Goal: Task Accomplishment & Management: Complete application form

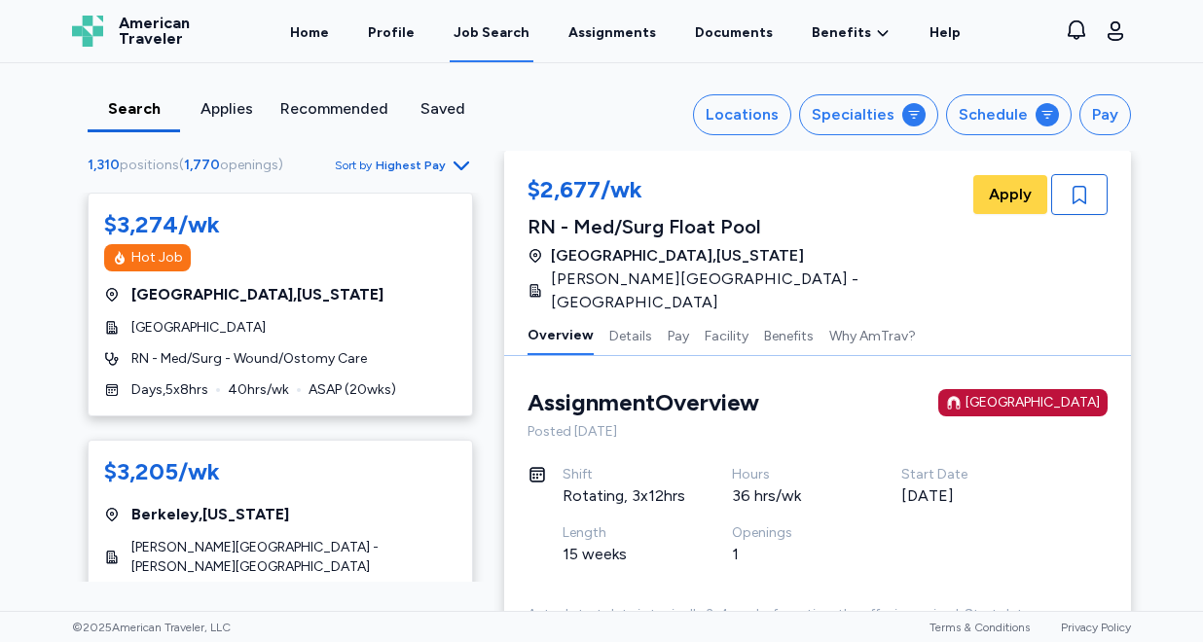
click at [417, 172] on span "Highest Pay" at bounding box center [411, 166] width 70 height 16
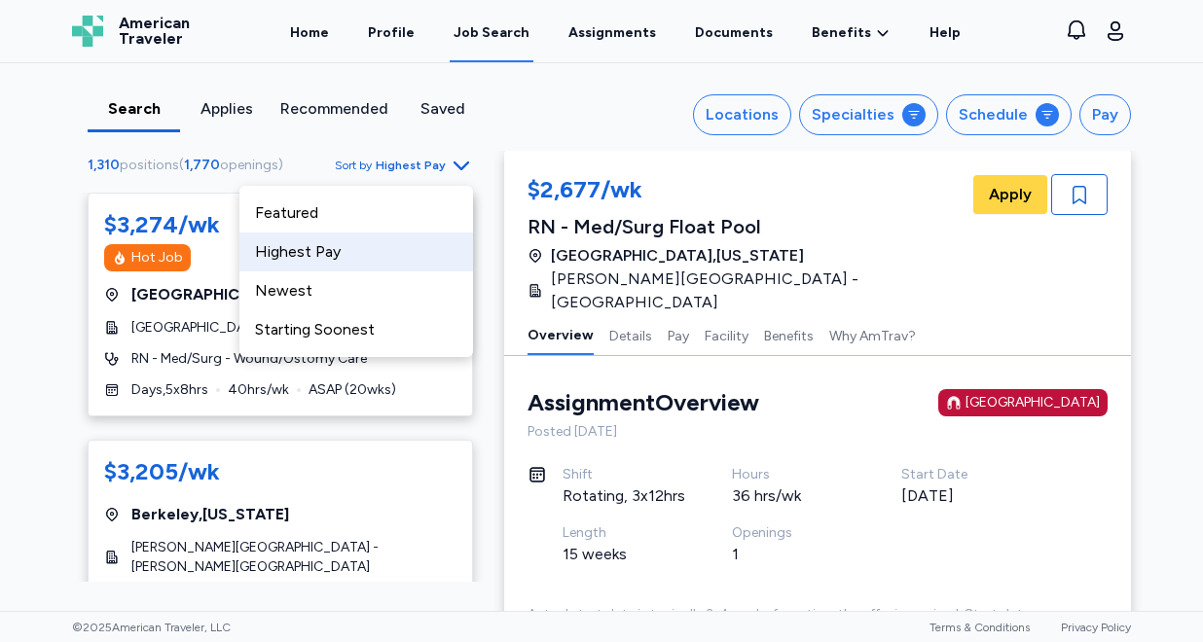
click at [383, 252] on div "Highest Pay" at bounding box center [356, 252] width 234 height 39
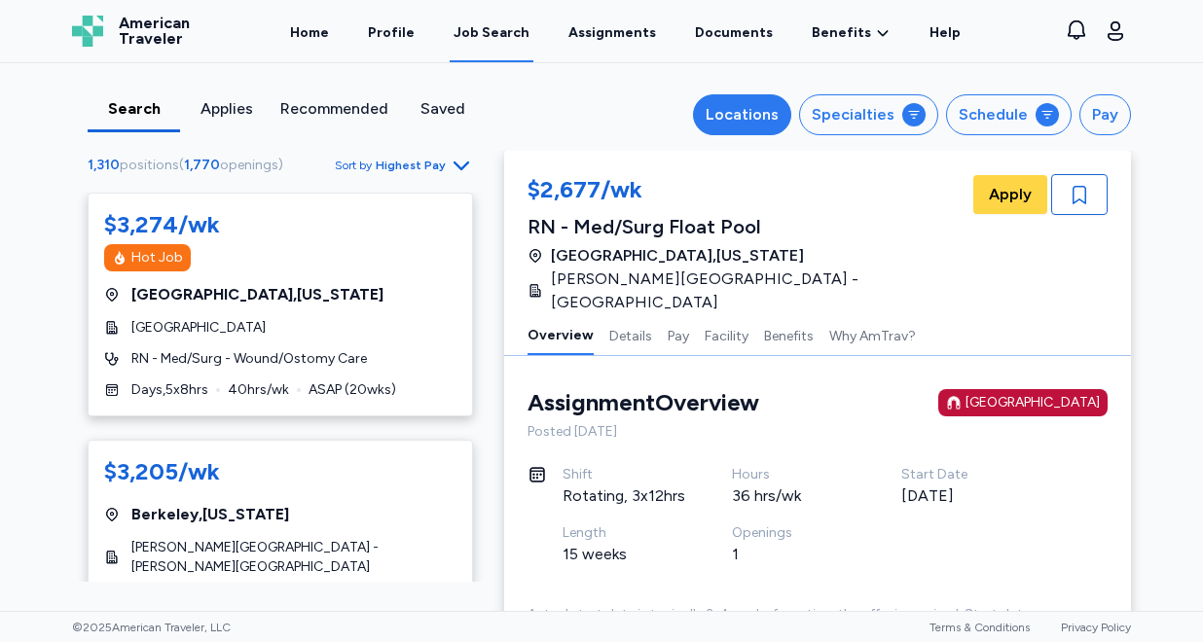
click at [769, 115] on div "Locations" at bounding box center [741, 114] width 73 height 23
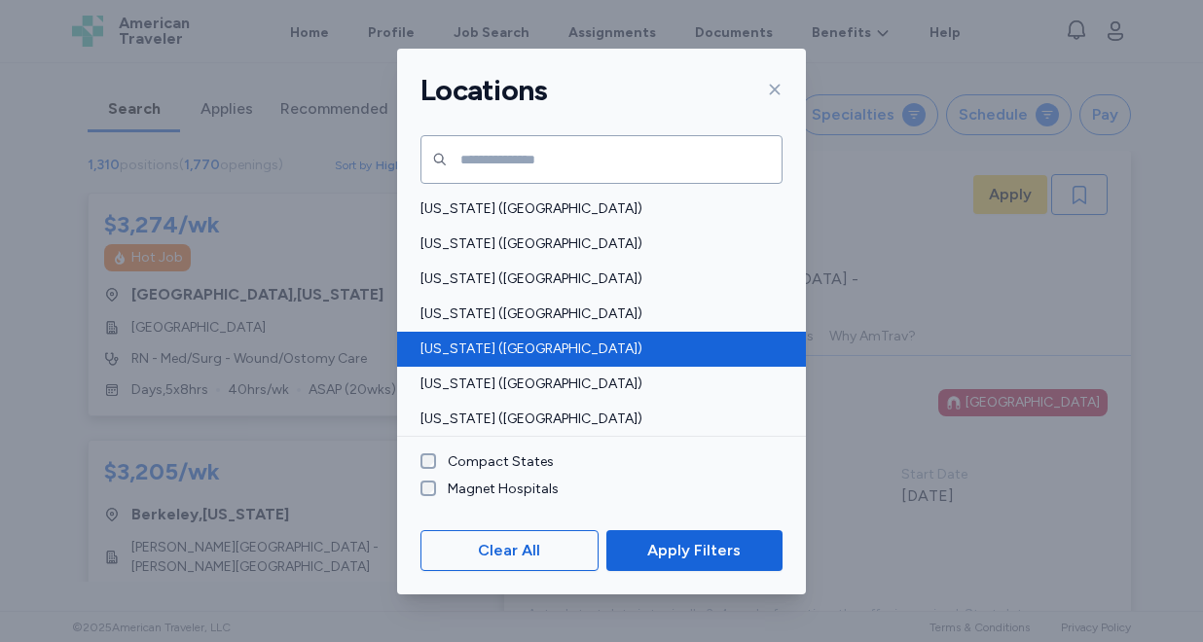
click at [511, 354] on span "California (CA)" at bounding box center [595, 349] width 350 height 19
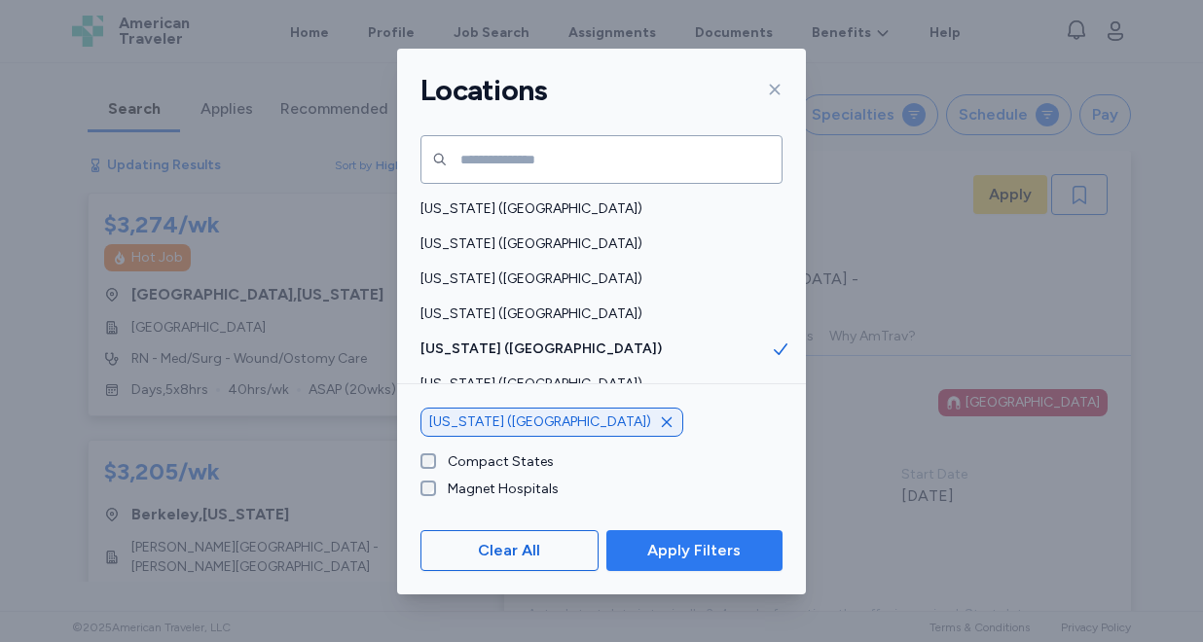
click at [697, 558] on span "Apply Filters" at bounding box center [693, 550] width 93 height 23
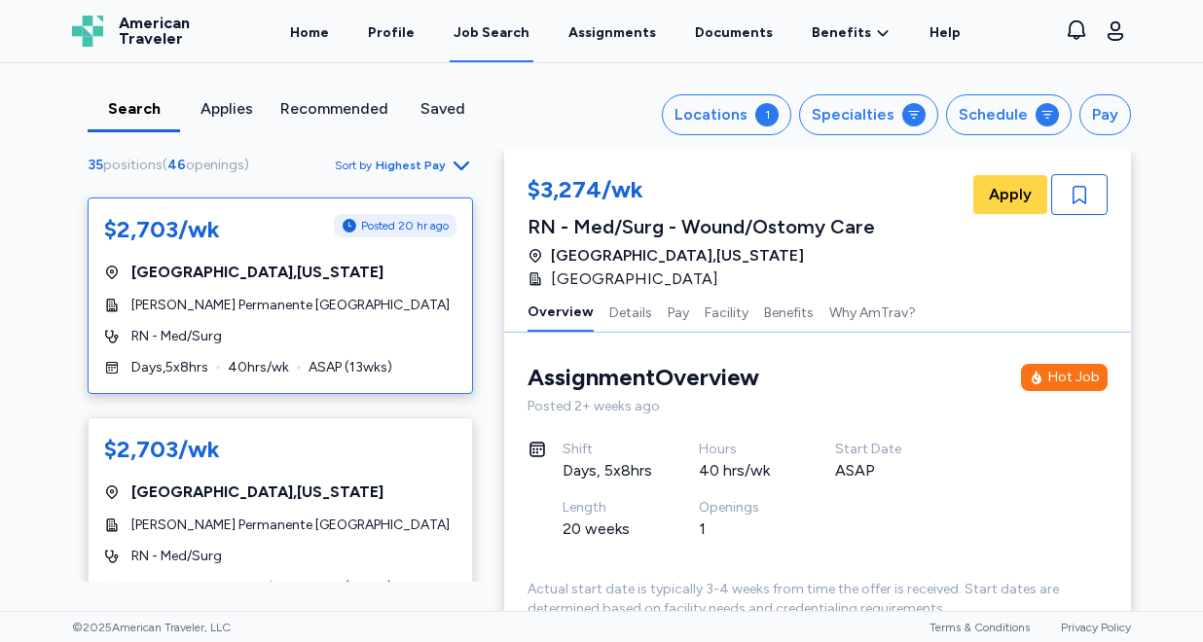
scroll to position [1641, 0]
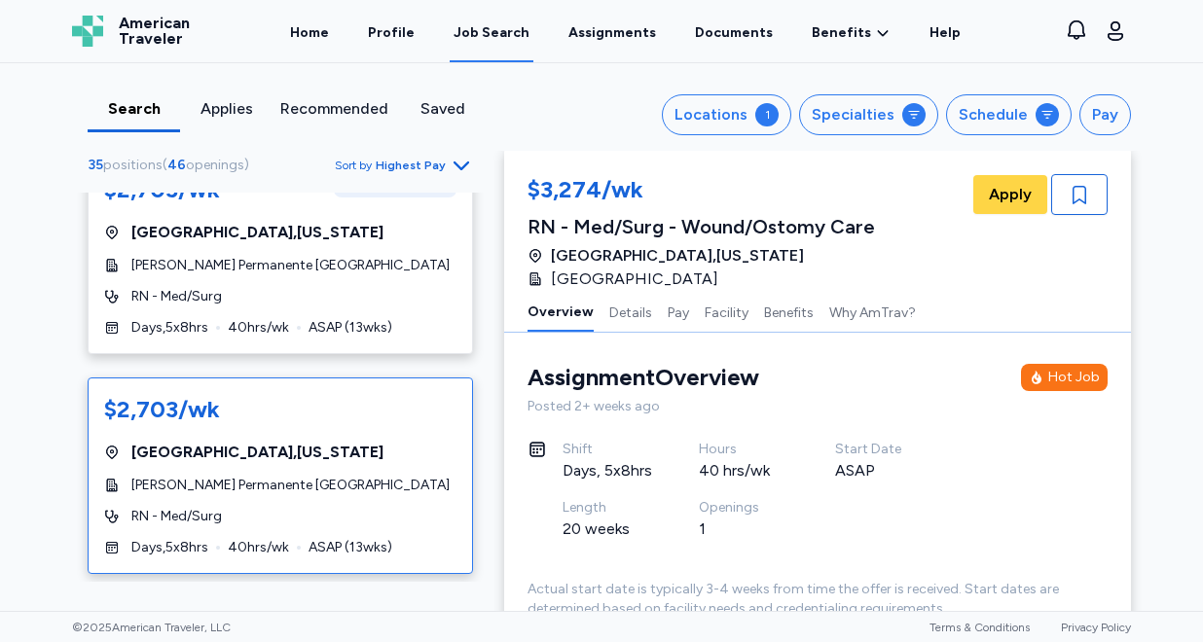
click at [324, 409] on div "$2,703/wk" at bounding box center [280, 411] width 352 height 35
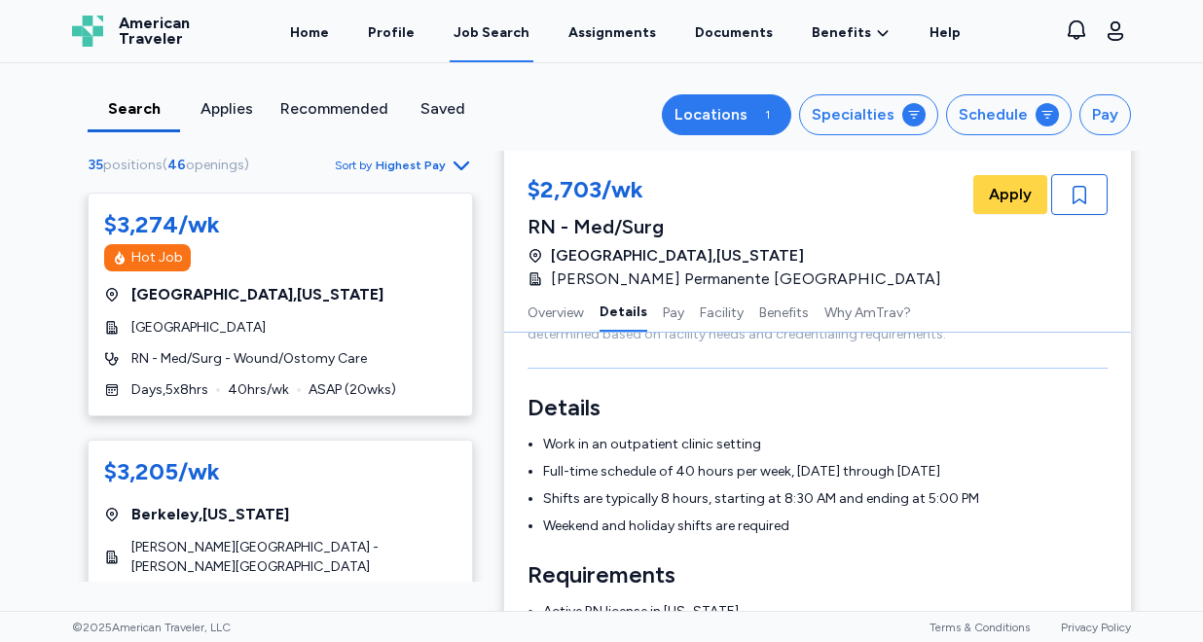
click at [771, 122] on div "1" at bounding box center [766, 114] width 23 height 23
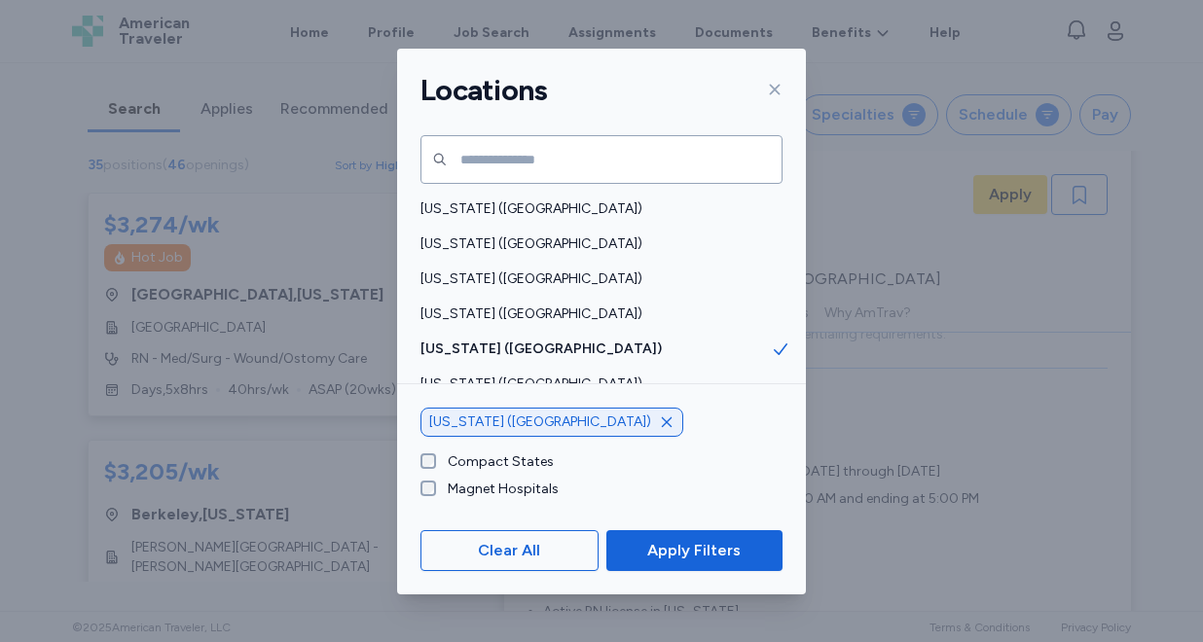
click at [1152, 174] on div "Locations Alabama (AL) Alaska (AK) Arizona (AZ) Arkansas (AR) California (CA) C…" at bounding box center [601, 321] width 1203 height 642
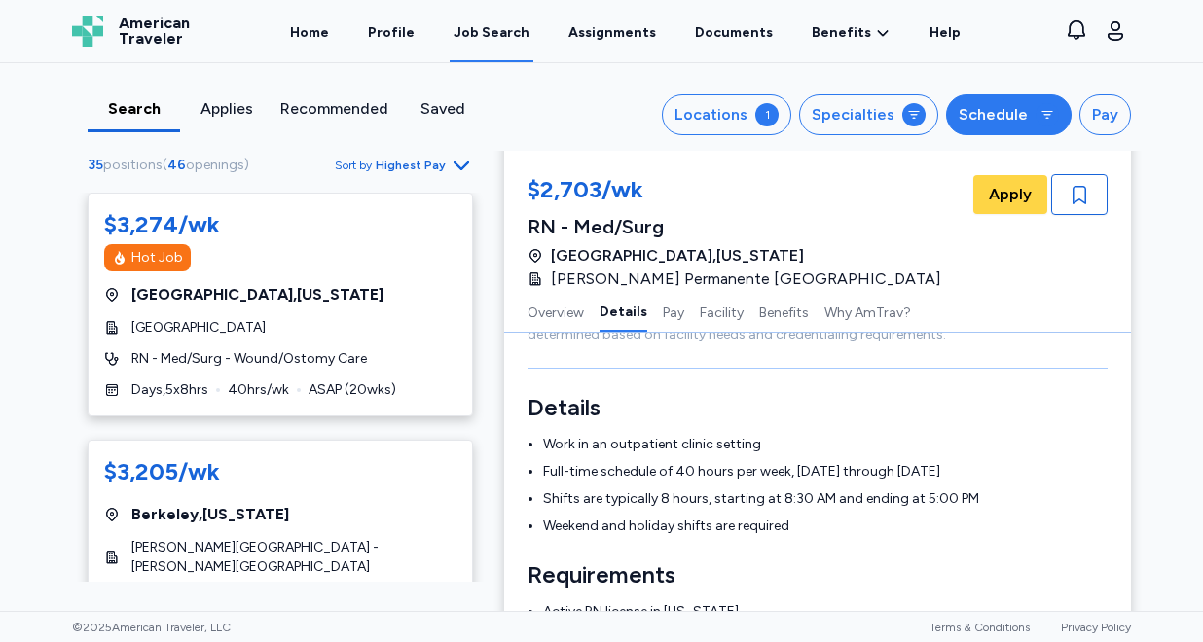
click at [1004, 121] on div "Schedule" at bounding box center [992, 114] width 69 height 23
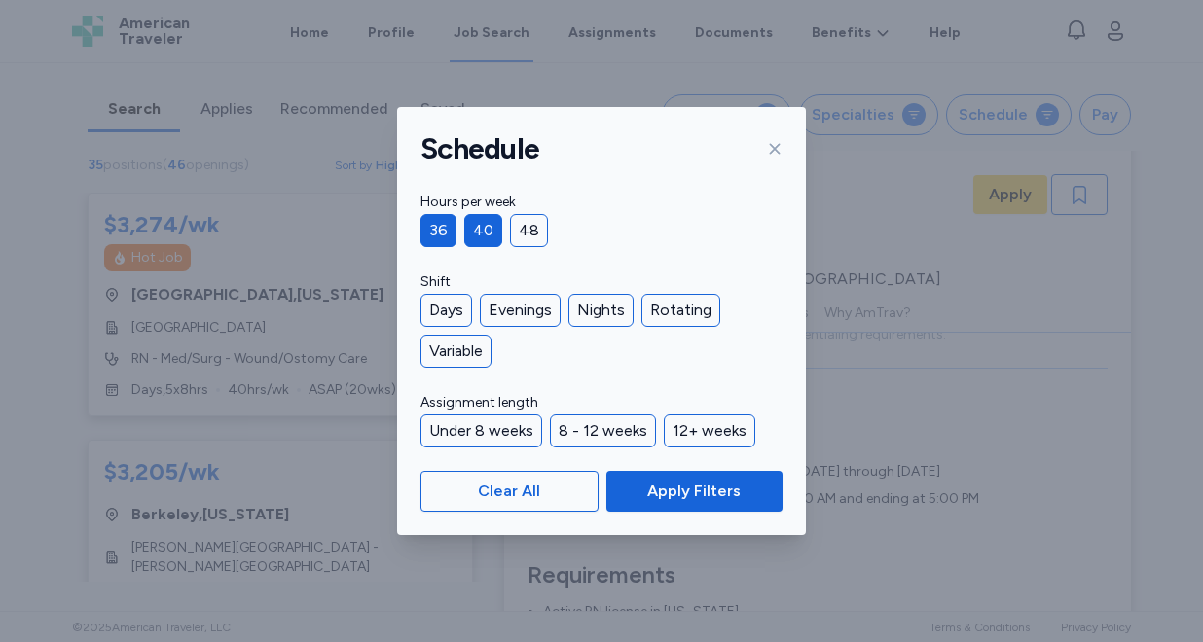
click at [1161, 249] on div "Schedule Hours per week 36 40 48 Shift Days Evenings Nights Rotating Variable A…" at bounding box center [601, 321] width 1203 height 642
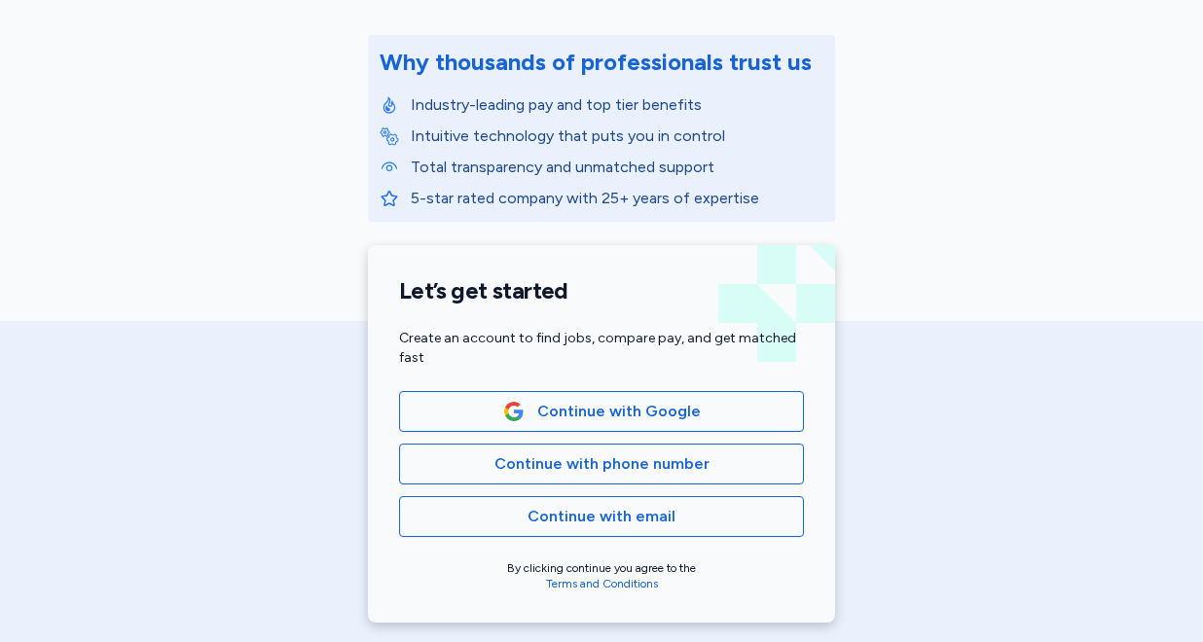
scroll to position [231, 0]
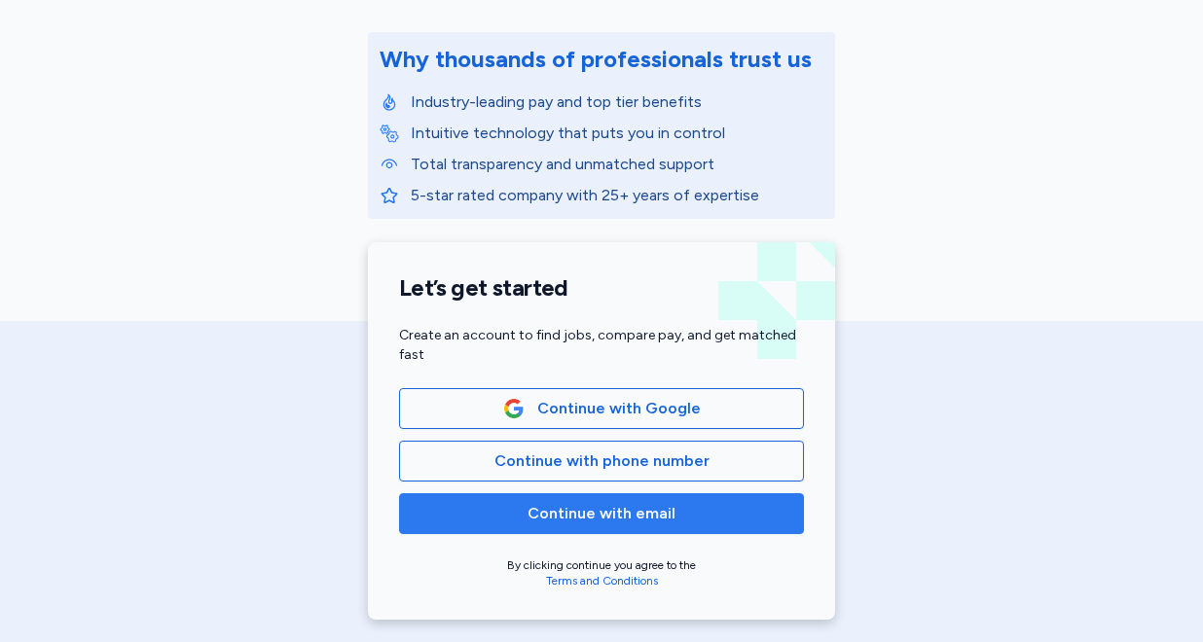
click at [580, 515] on span "Continue with email" at bounding box center [601, 513] width 148 height 23
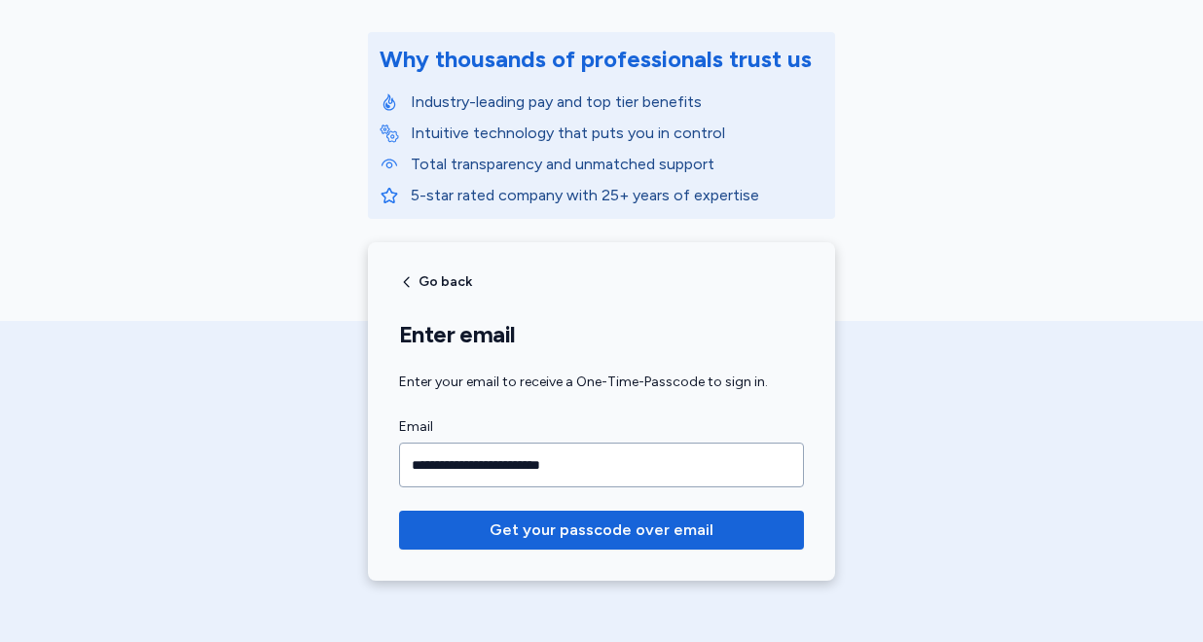
type input "**********"
click at [399, 511] on button "Get your passcode over email" at bounding box center [601, 530] width 405 height 39
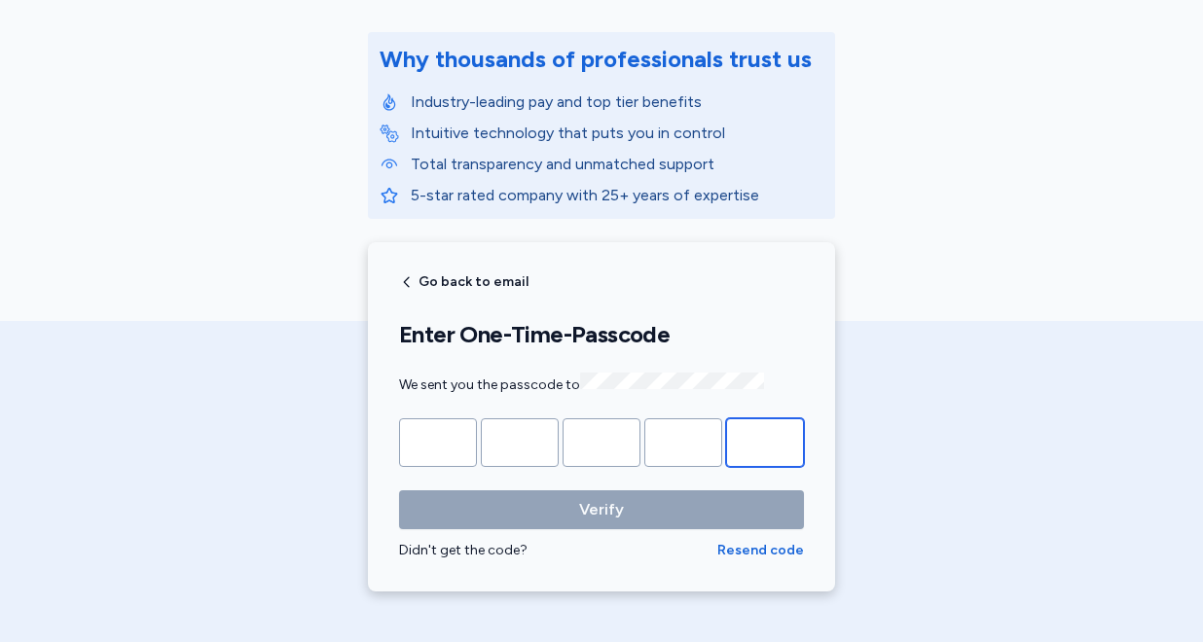
paste input "*"
type input "*"
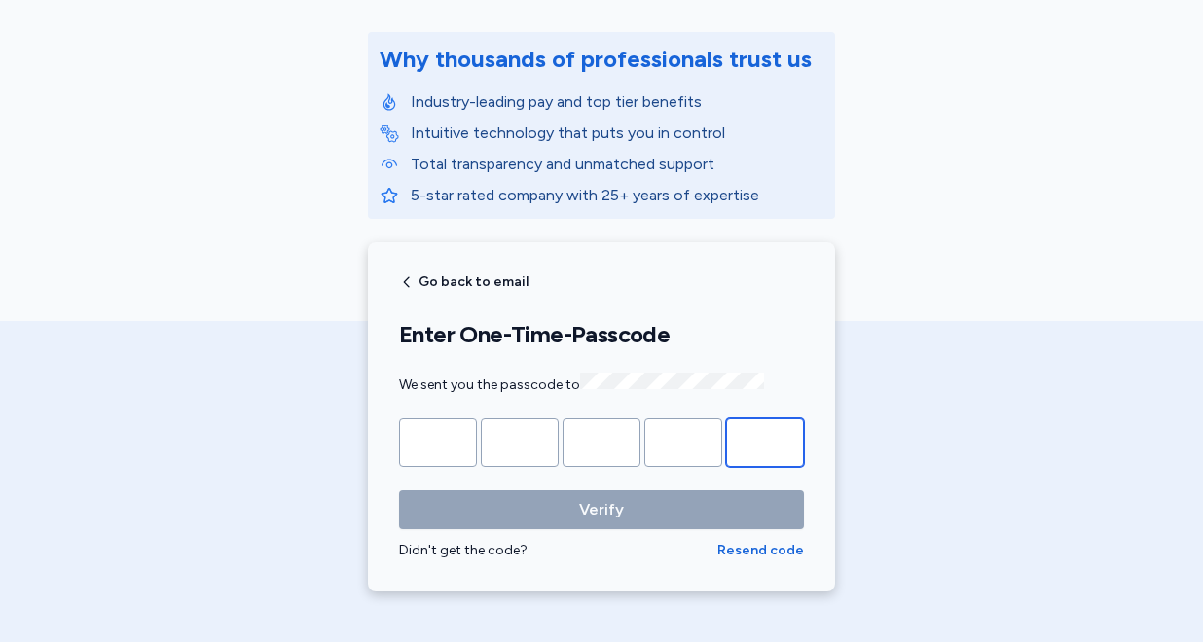
type input "*"
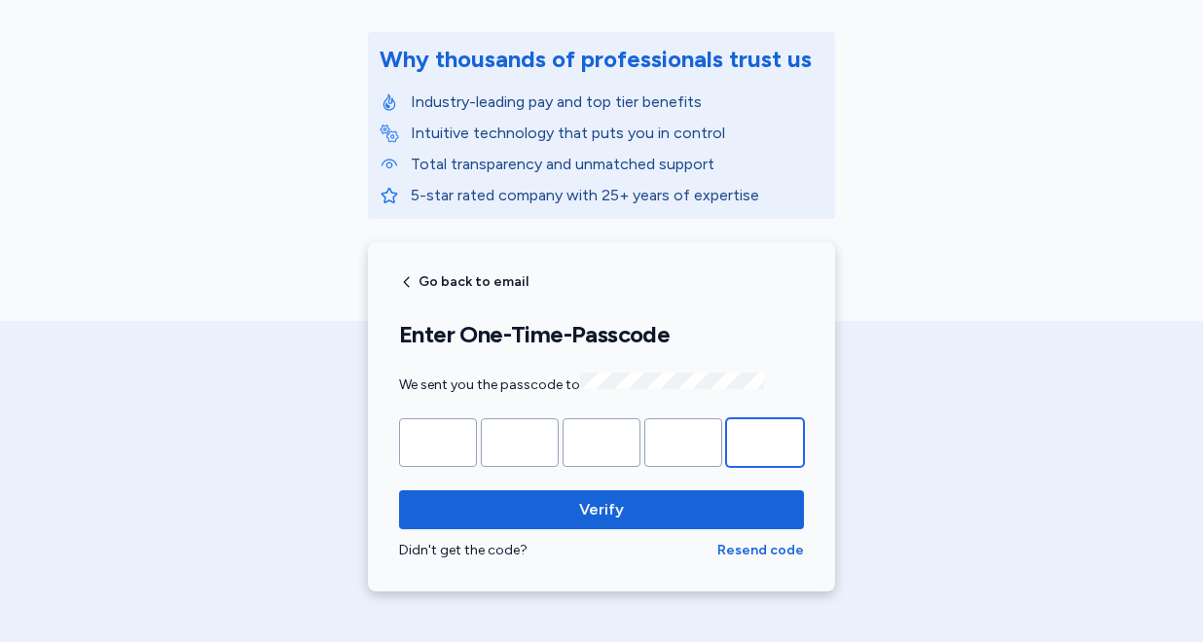
click at [399, 490] on button "Verify" at bounding box center [601, 509] width 405 height 39
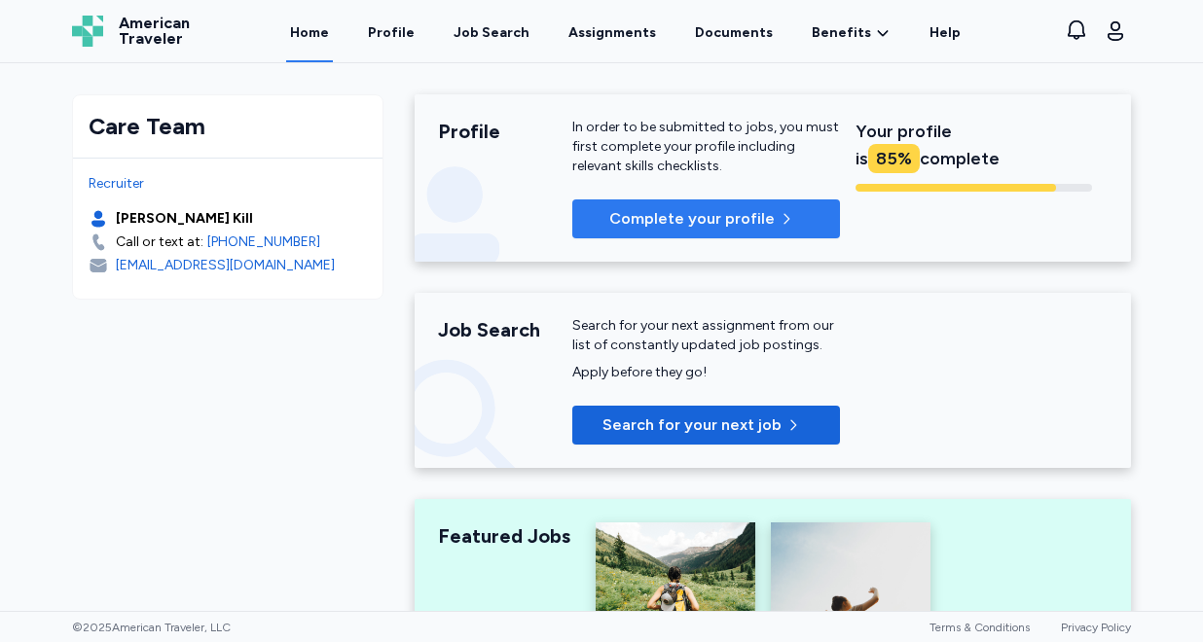
click at [648, 232] on button "Complete your profile" at bounding box center [706, 218] width 268 height 39
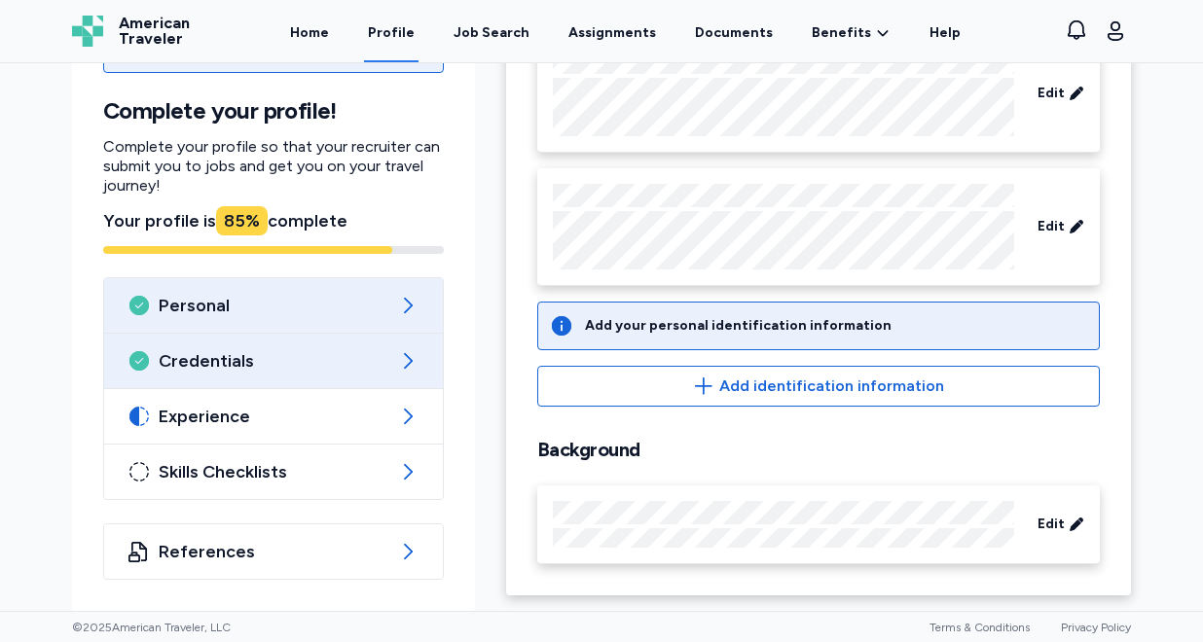
scroll to position [172, 0]
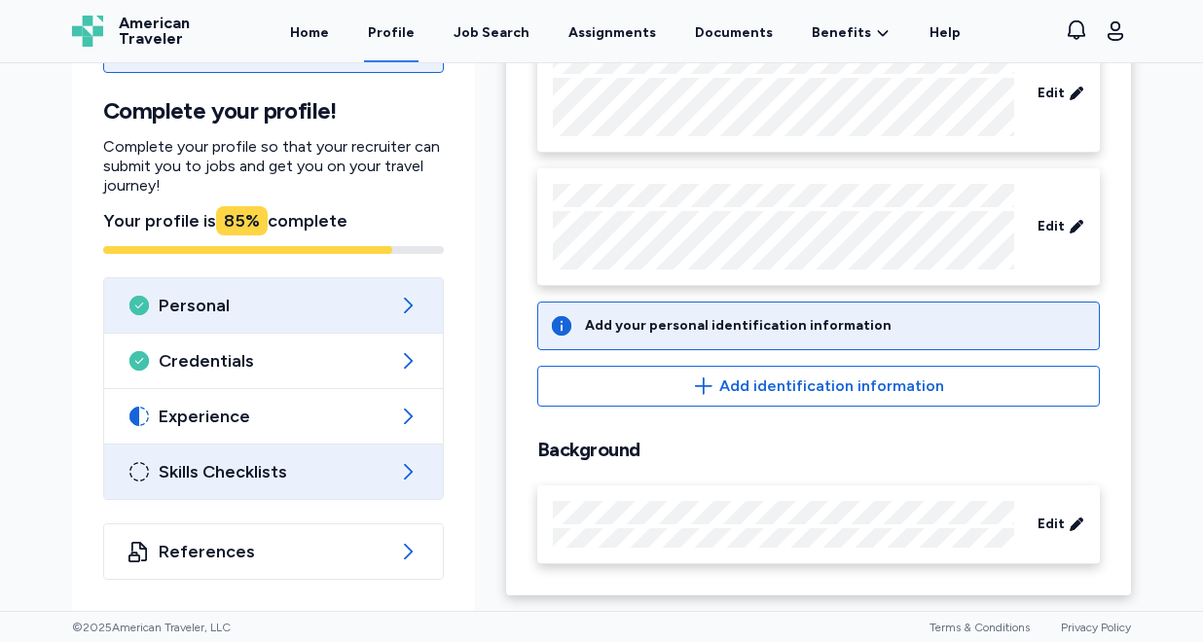
click at [336, 482] on span "Skills Checklists" at bounding box center [274, 471] width 230 height 23
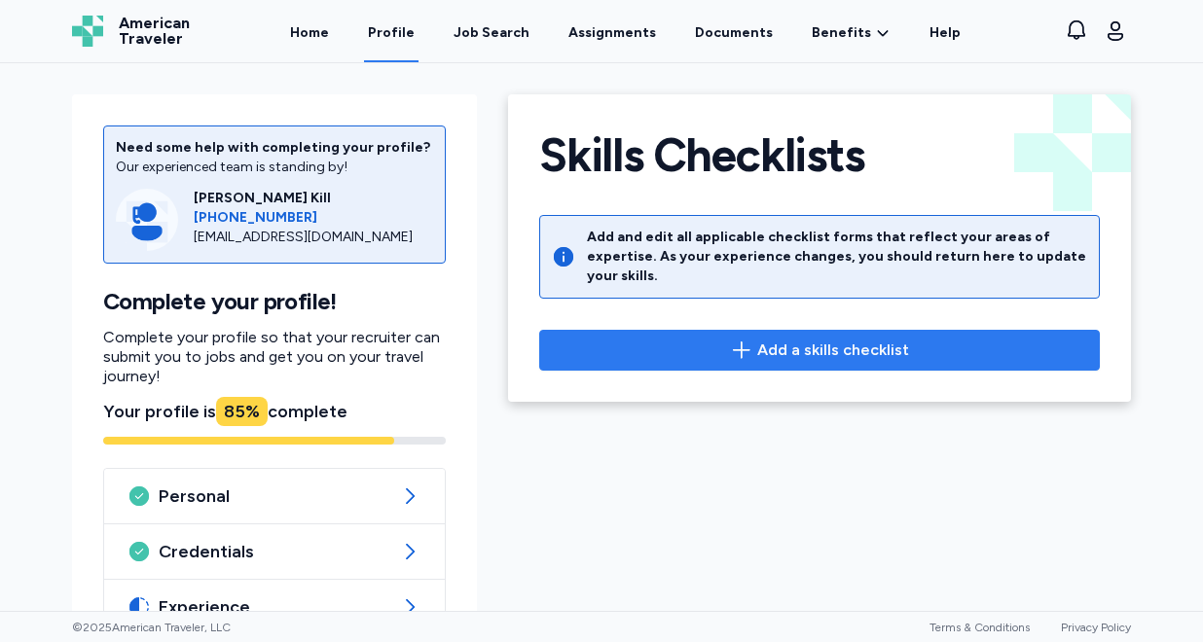
click at [792, 339] on span "Add a skills checklist" at bounding box center [833, 350] width 152 height 23
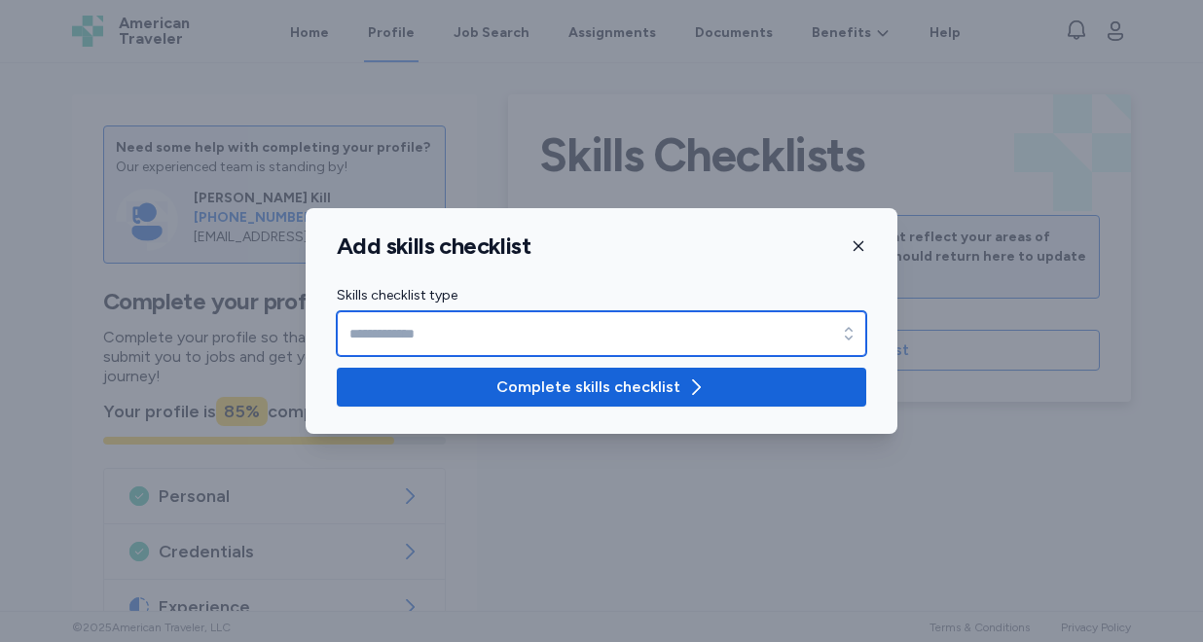
click at [744, 328] on input "Skills checklist type" at bounding box center [601, 333] width 529 height 45
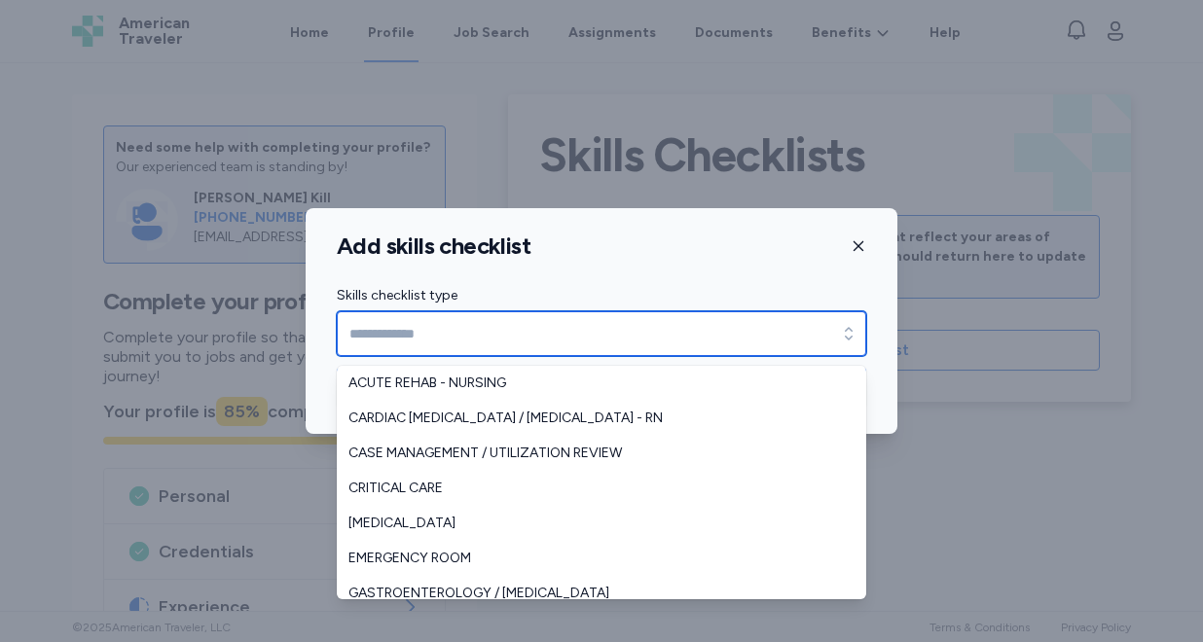
scroll to position [432, 0]
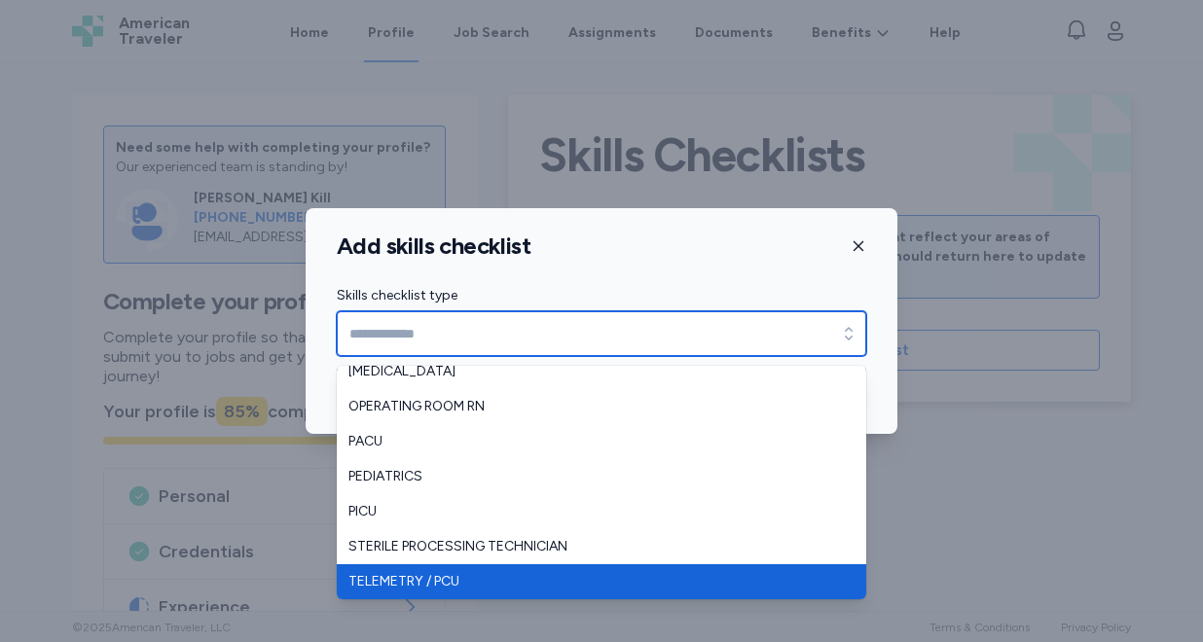
type input "**********"
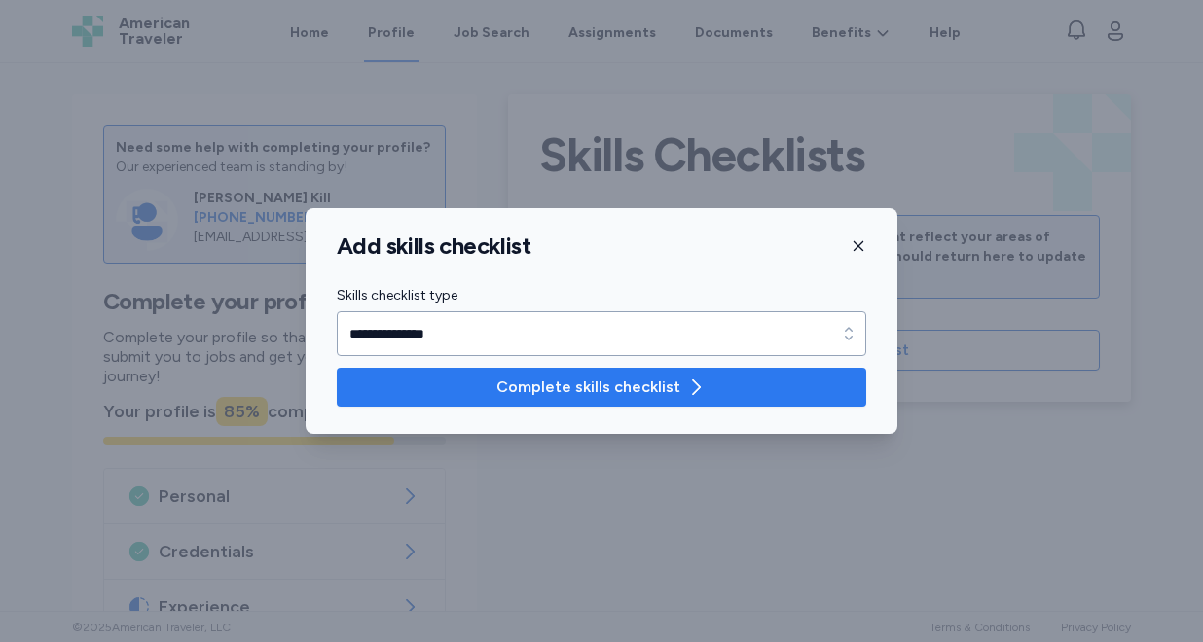
click at [596, 384] on span "Complete skills checklist" at bounding box center [588, 387] width 184 height 23
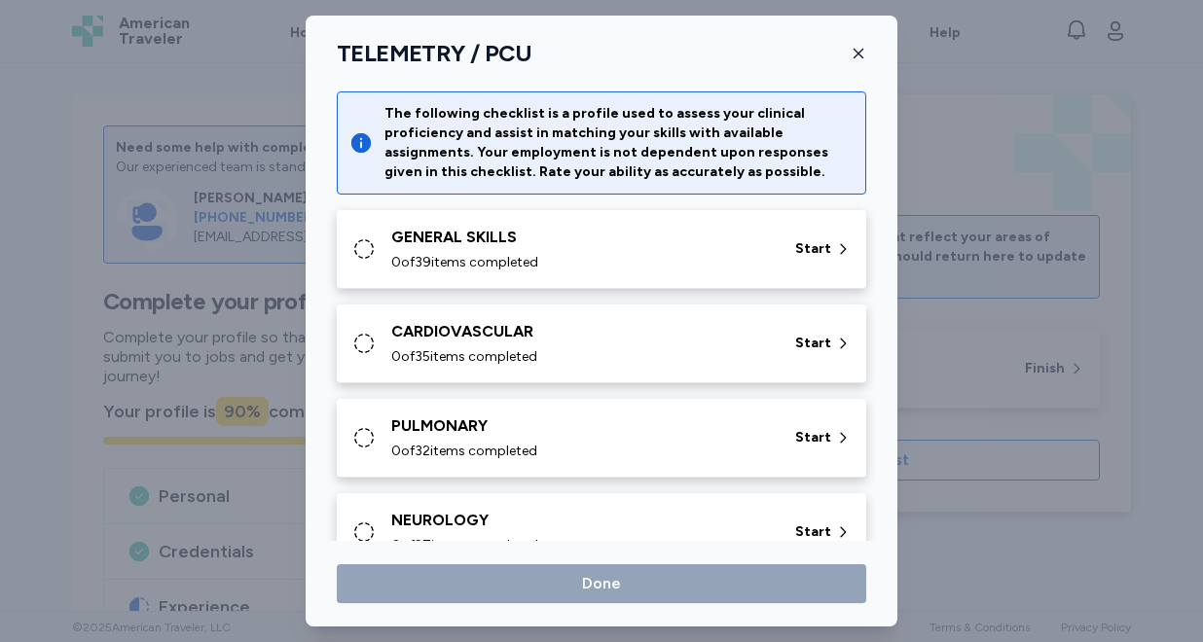
click at [608, 245] on div "GENERAL SKILLS" at bounding box center [581, 237] width 380 height 23
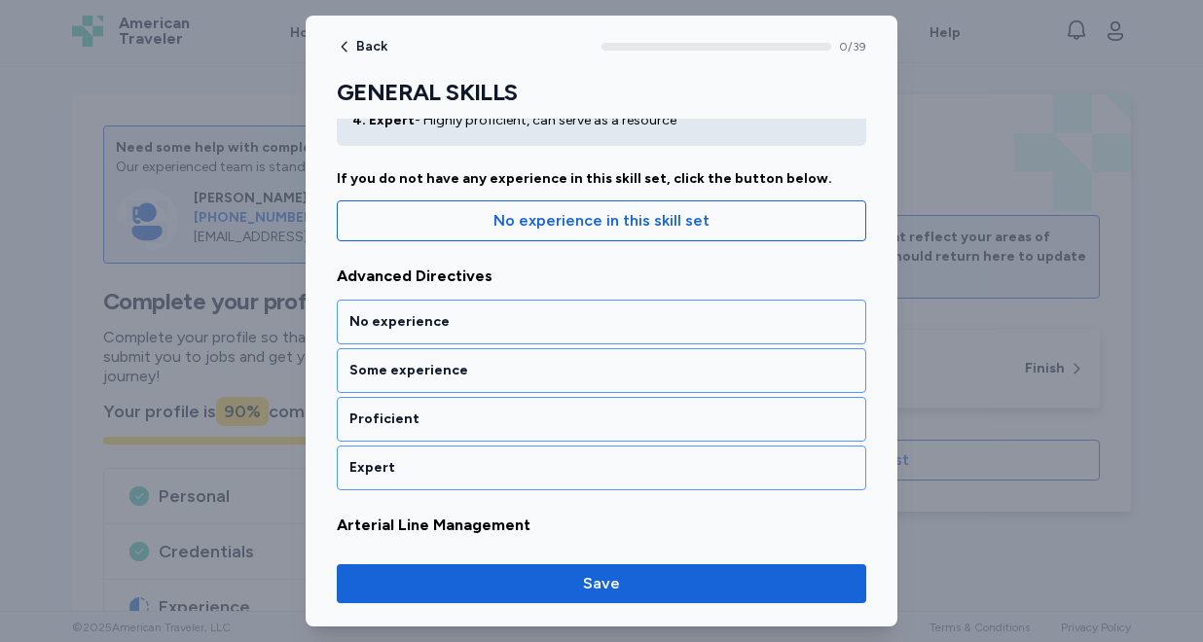
scroll to position [185, 0]
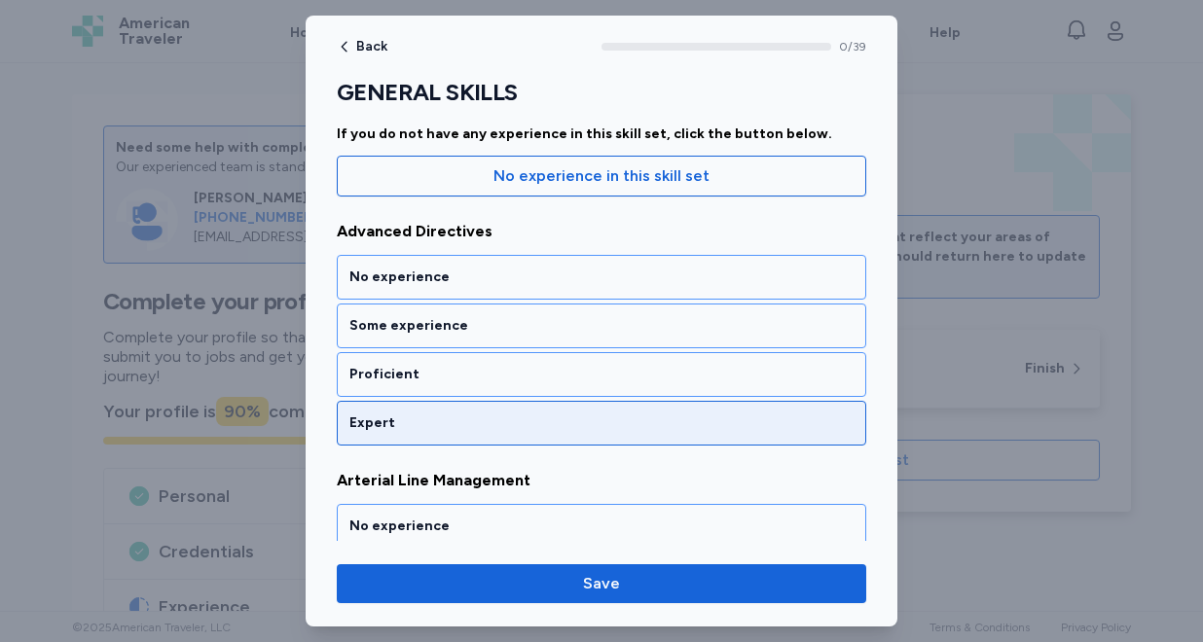
click at [561, 426] on div "Expert" at bounding box center [601, 423] width 504 height 19
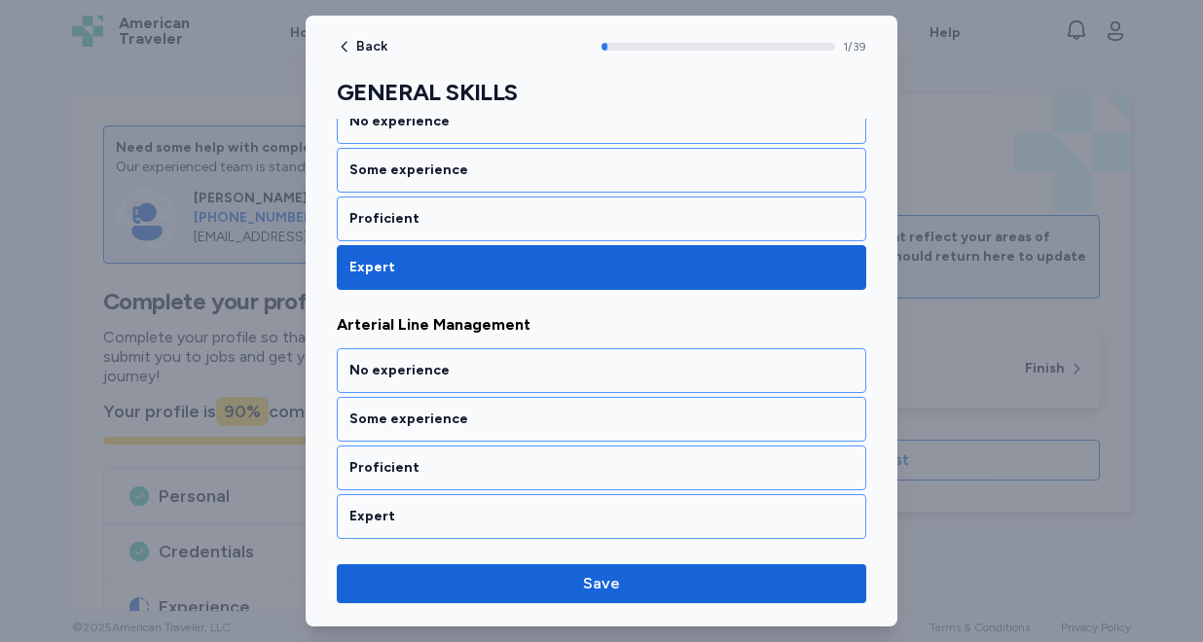
scroll to position [437, 0]
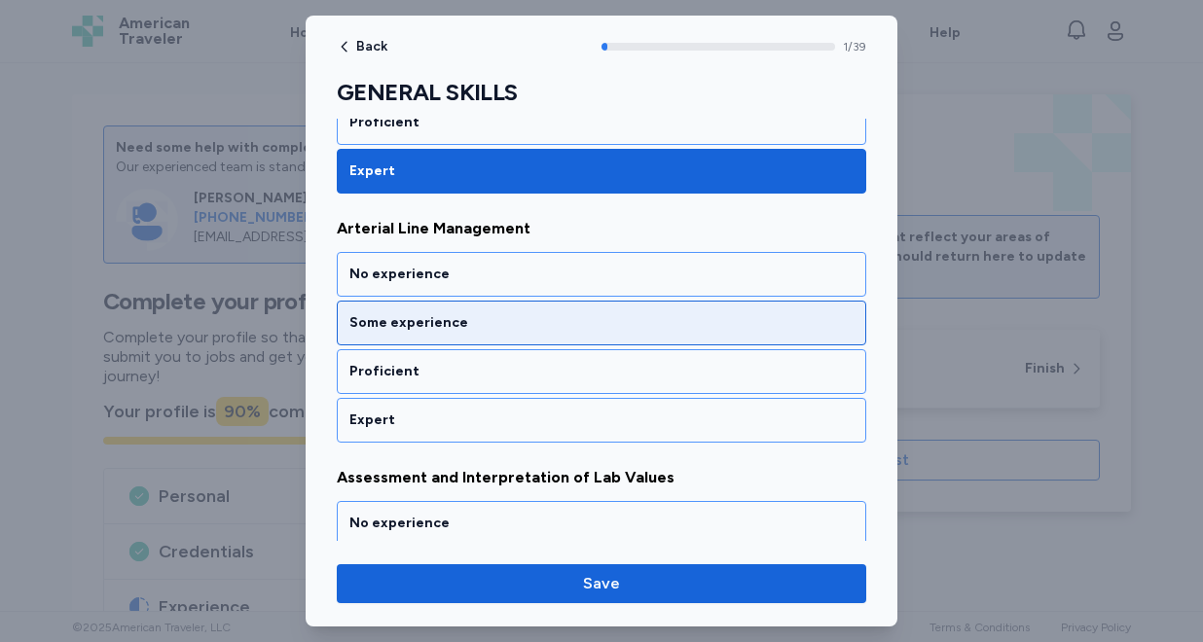
click at [564, 332] on div "Some experience" at bounding box center [601, 322] width 504 height 19
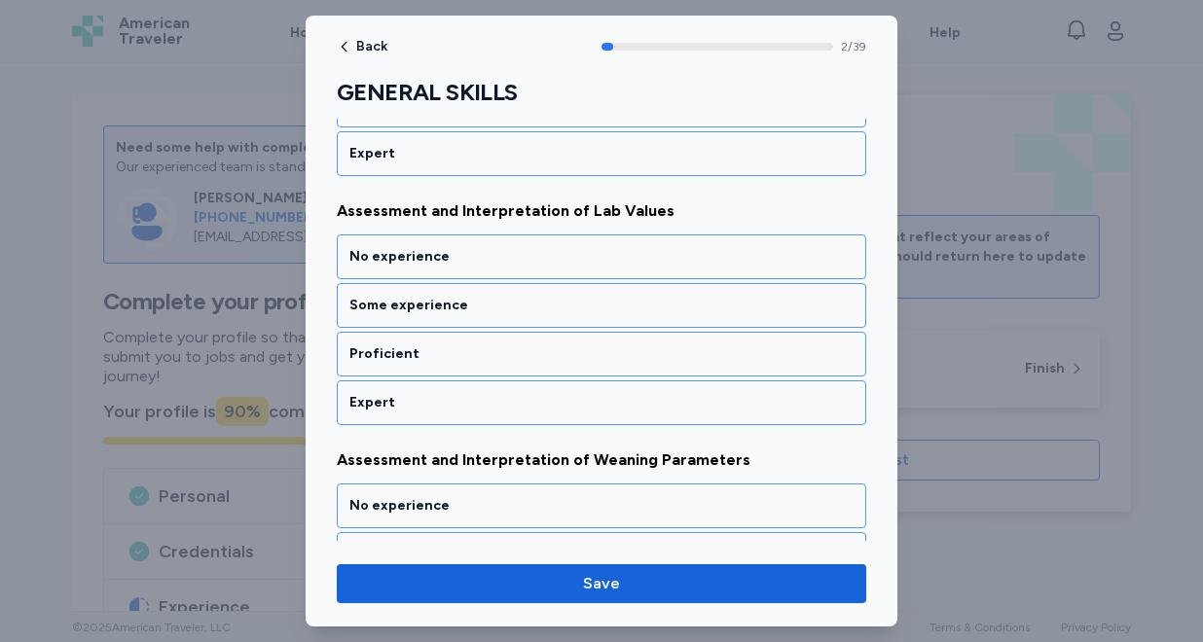
scroll to position [702, 0]
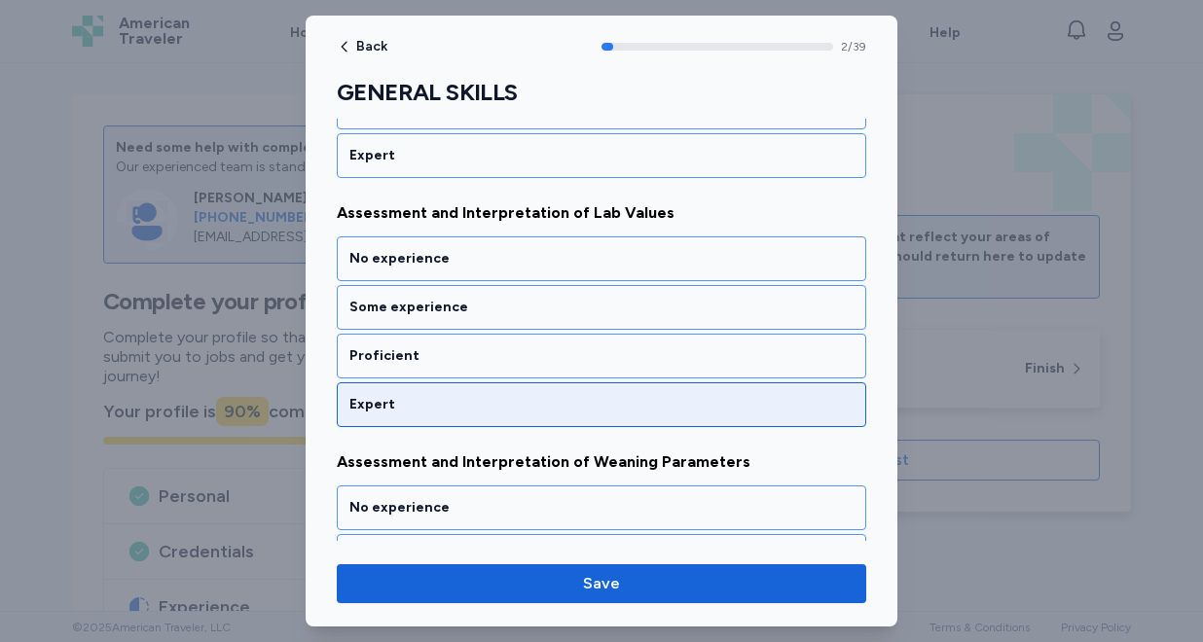
click at [548, 399] on div "Expert" at bounding box center [601, 404] width 504 height 19
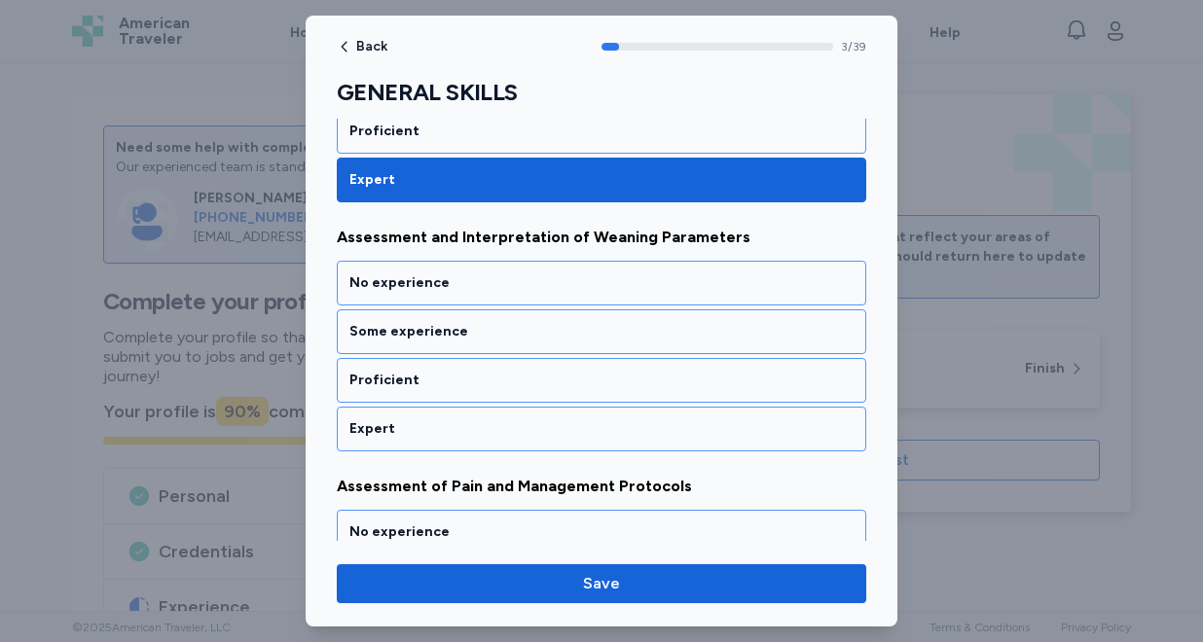
scroll to position [935, 0]
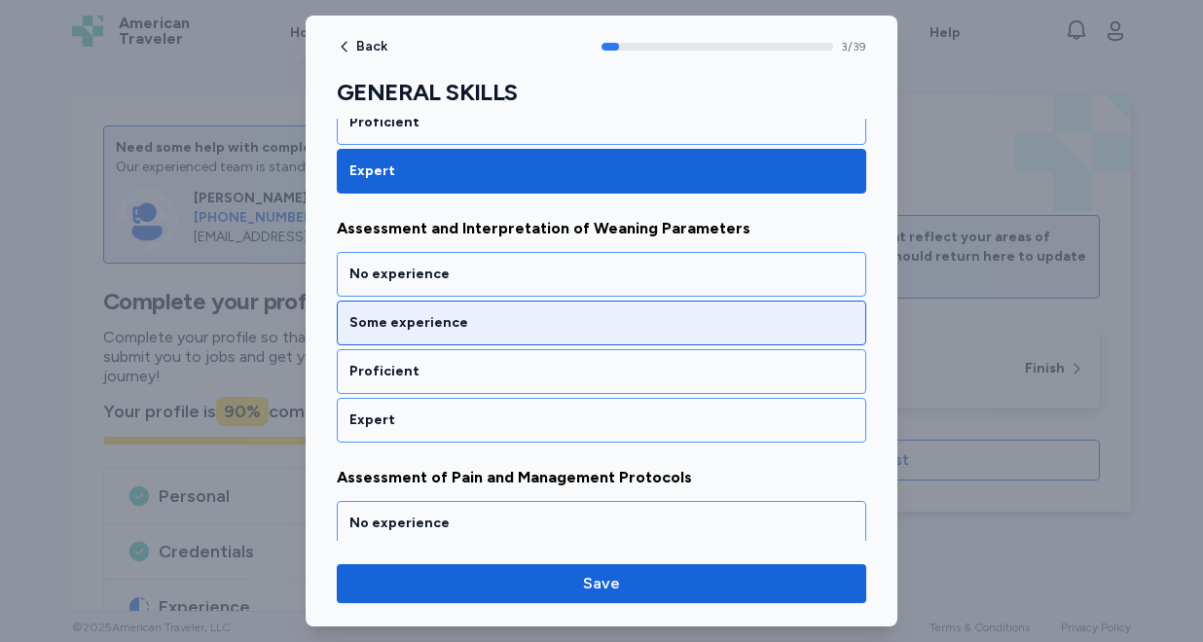
click at [559, 334] on div "Some experience" at bounding box center [601, 323] width 529 height 45
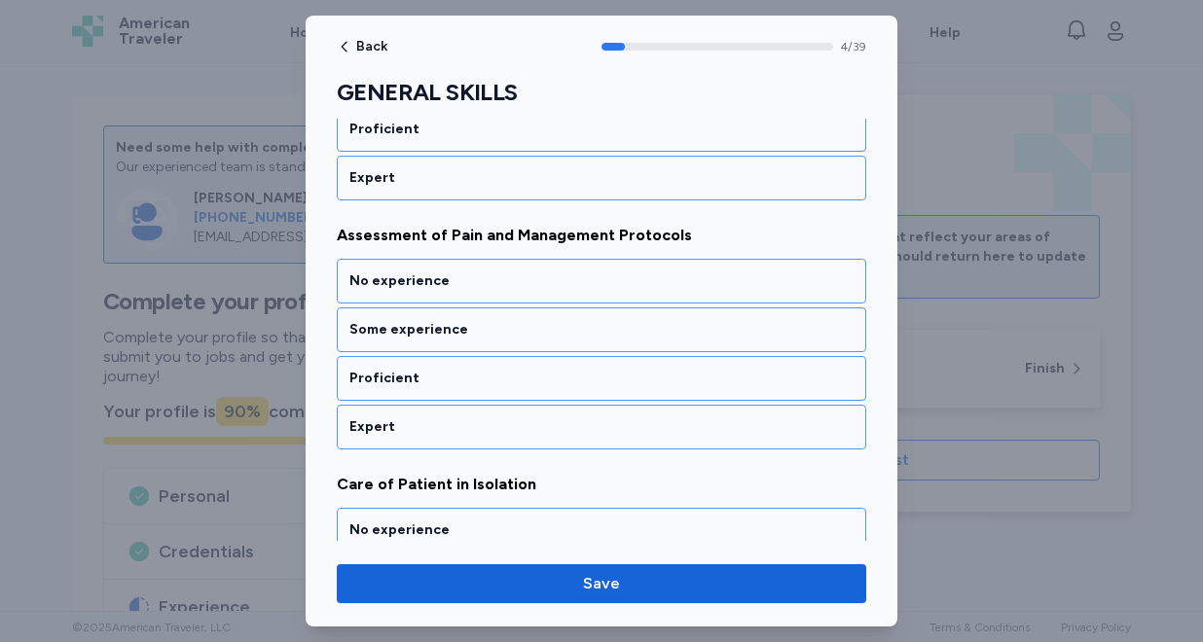
scroll to position [1184, 0]
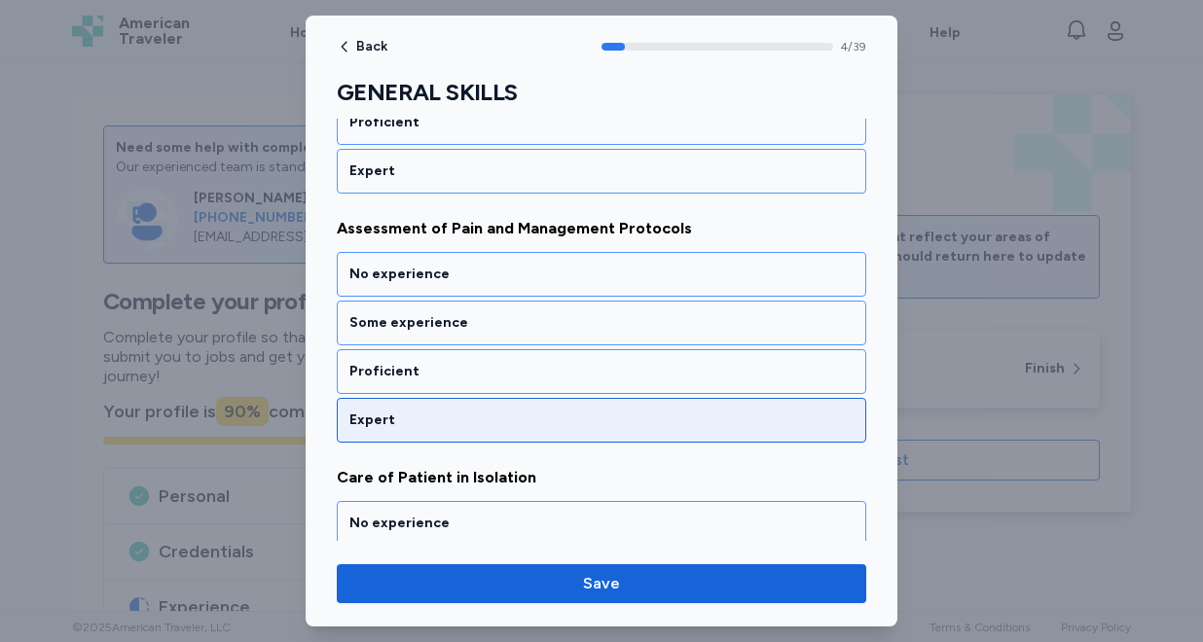
click at [540, 429] on div "Expert" at bounding box center [601, 420] width 504 height 19
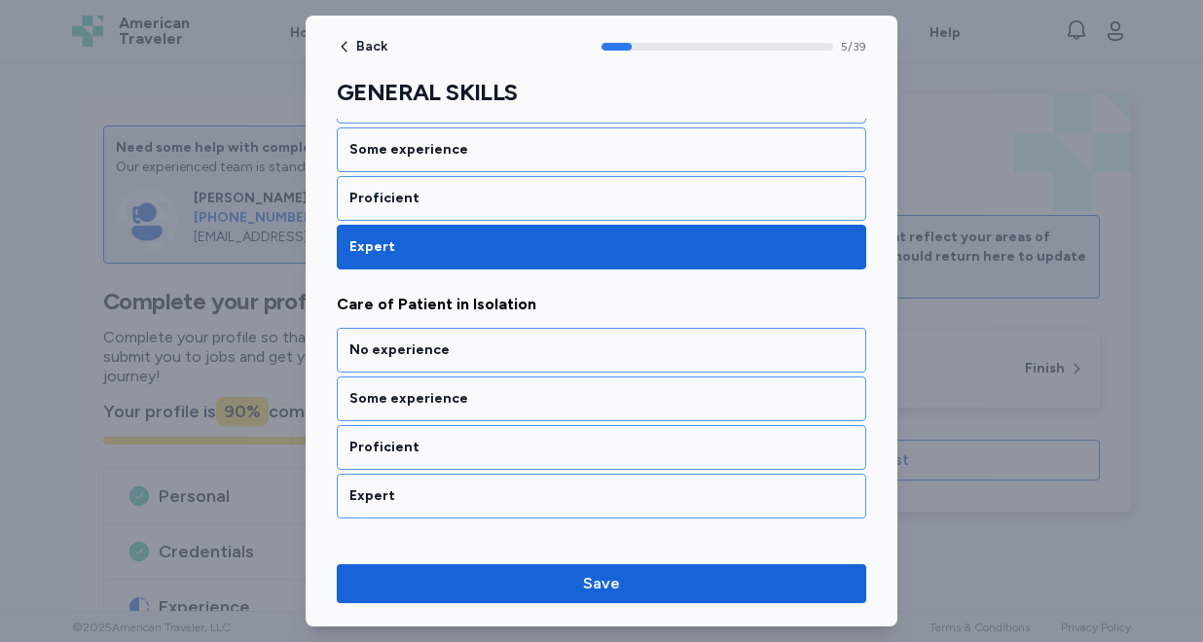
scroll to position [1433, 0]
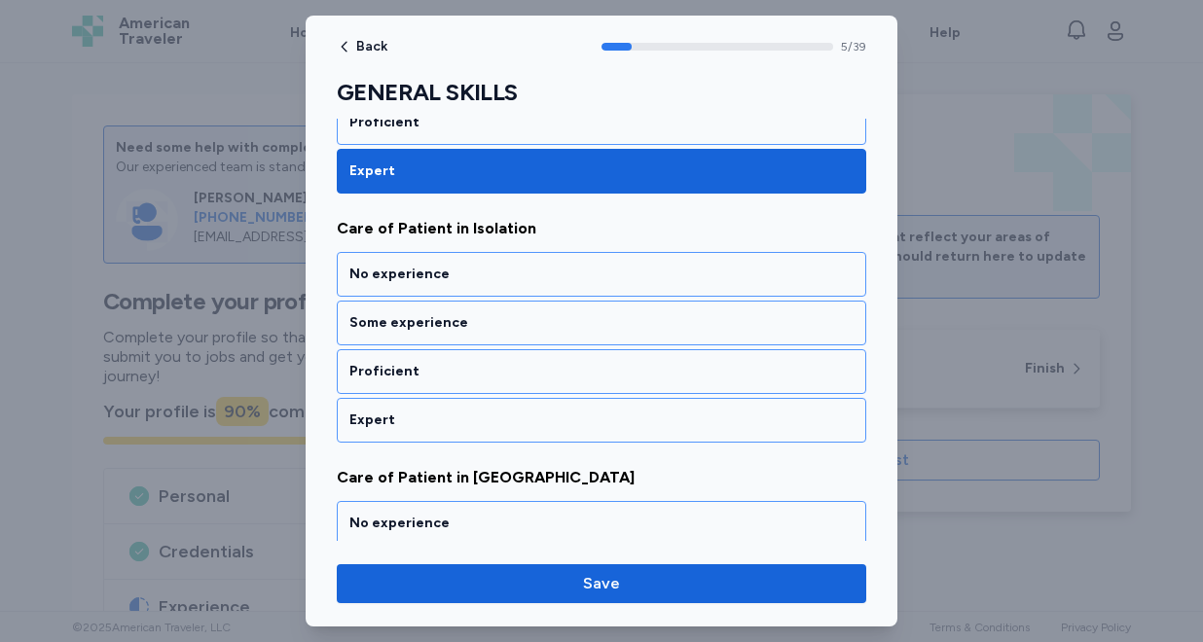
click at [540, 429] on div "Expert" at bounding box center [601, 420] width 504 height 19
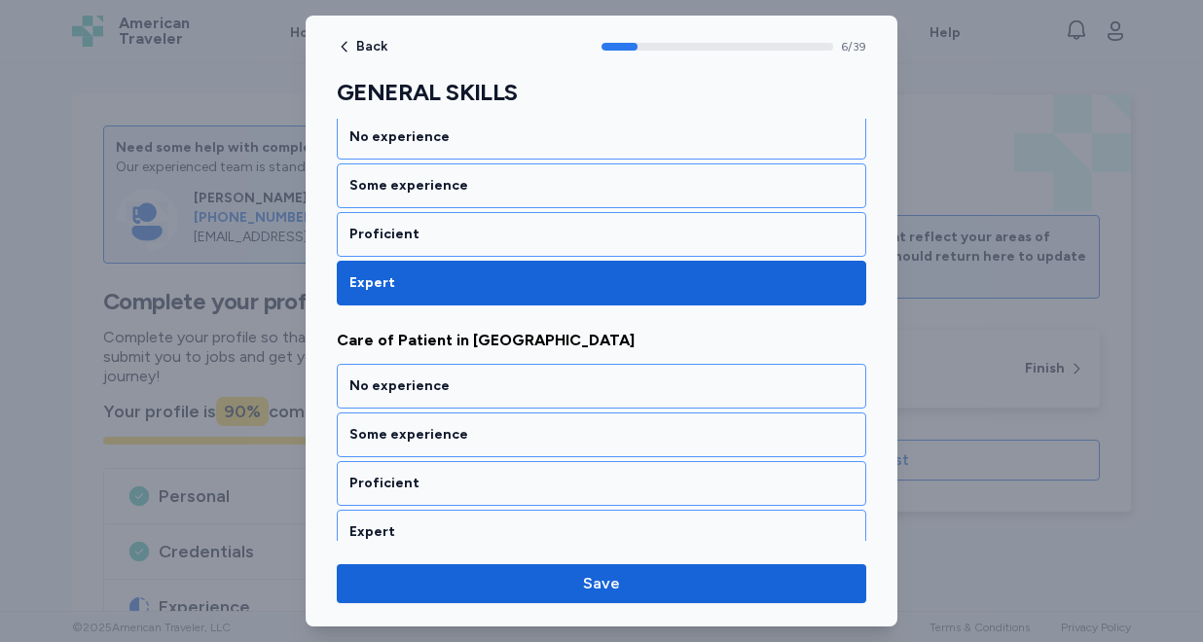
scroll to position [1682, 0]
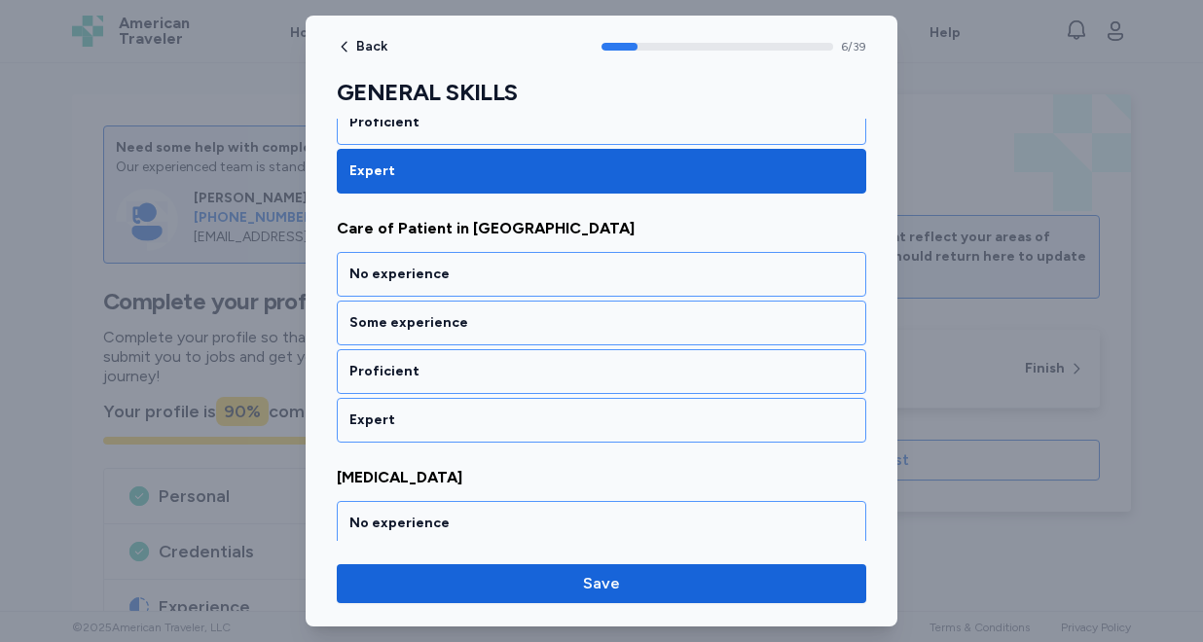
click at [540, 429] on div "Expert" at bounding box center [601, 420] width 504 height 19
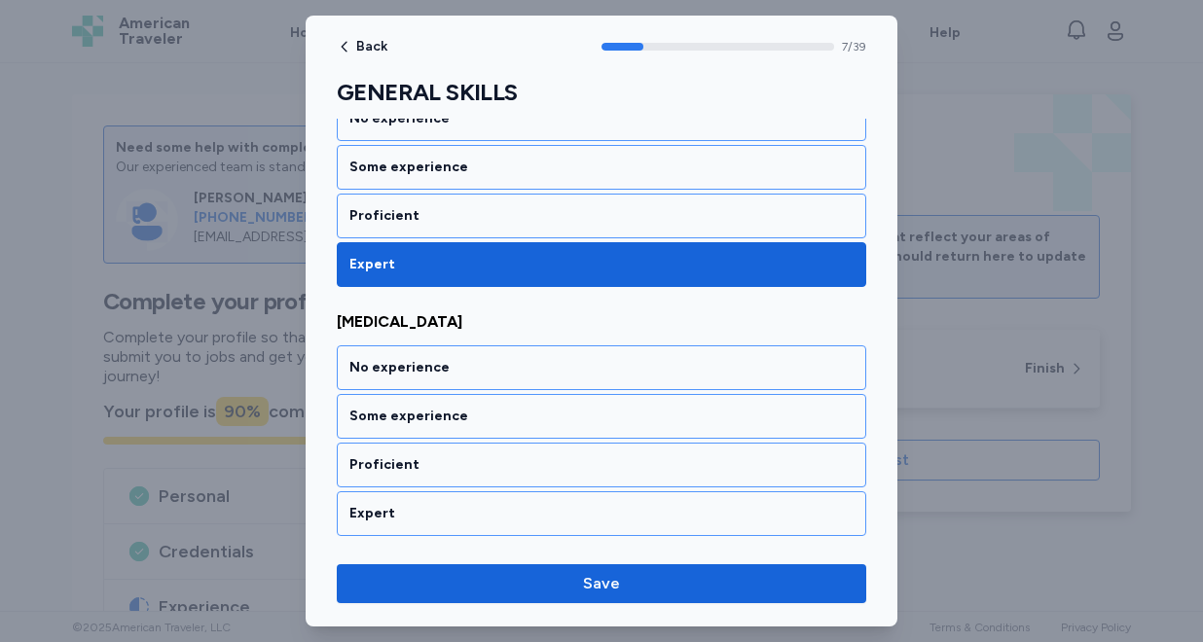
scroll to position [1931, 0]
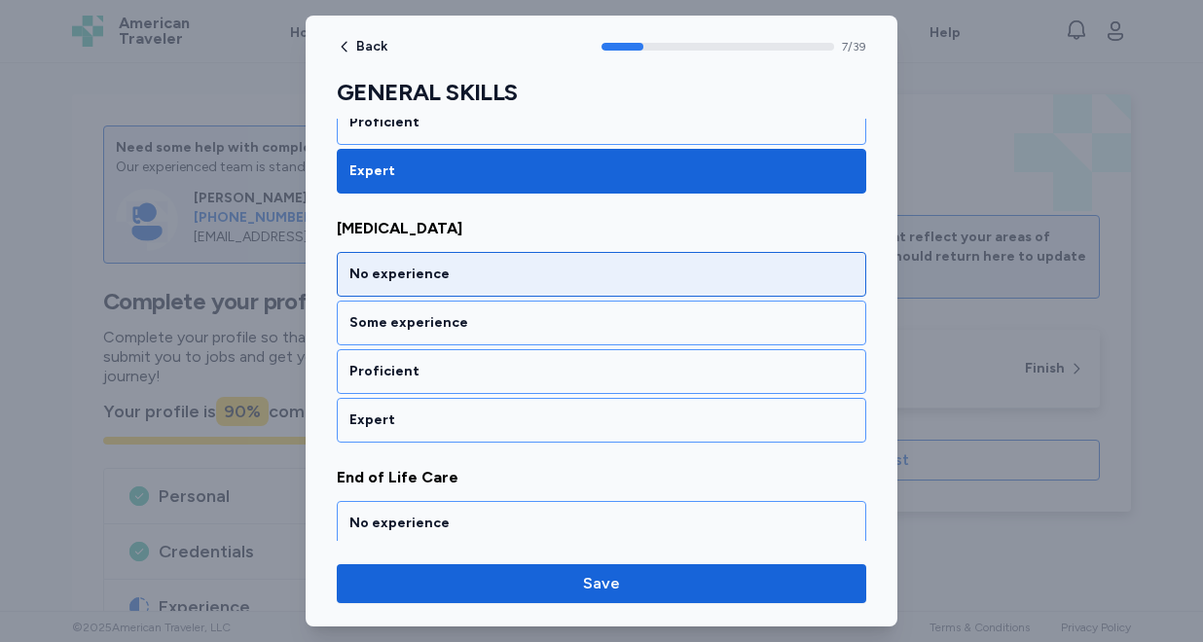
click at [533, 286] on div "No experience" at bounding box center [601, 274] width 529 height 45
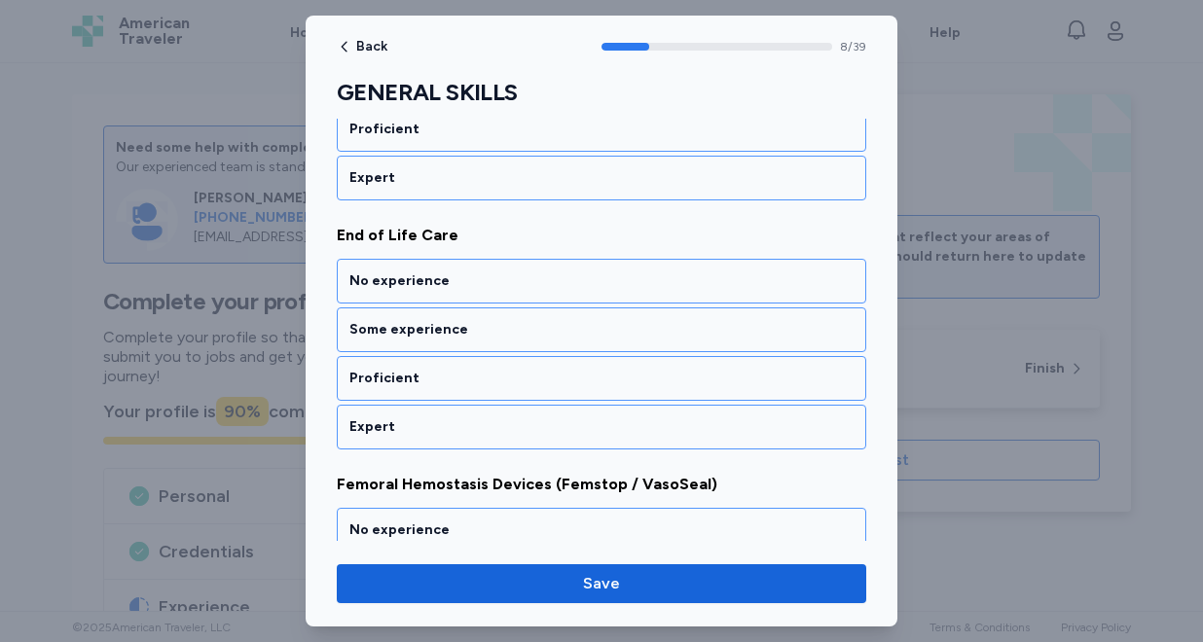
scroll to position [2181, 0]
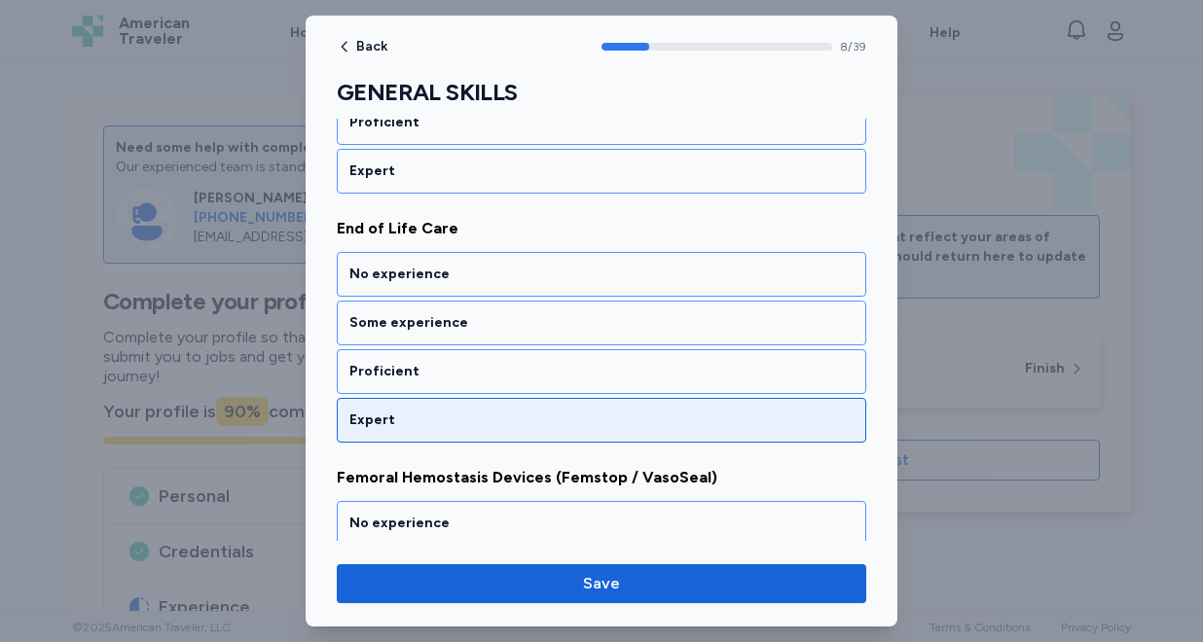
click at [511, 421] on div "Expert" at bounding box center [601, 420] width 504 height 19
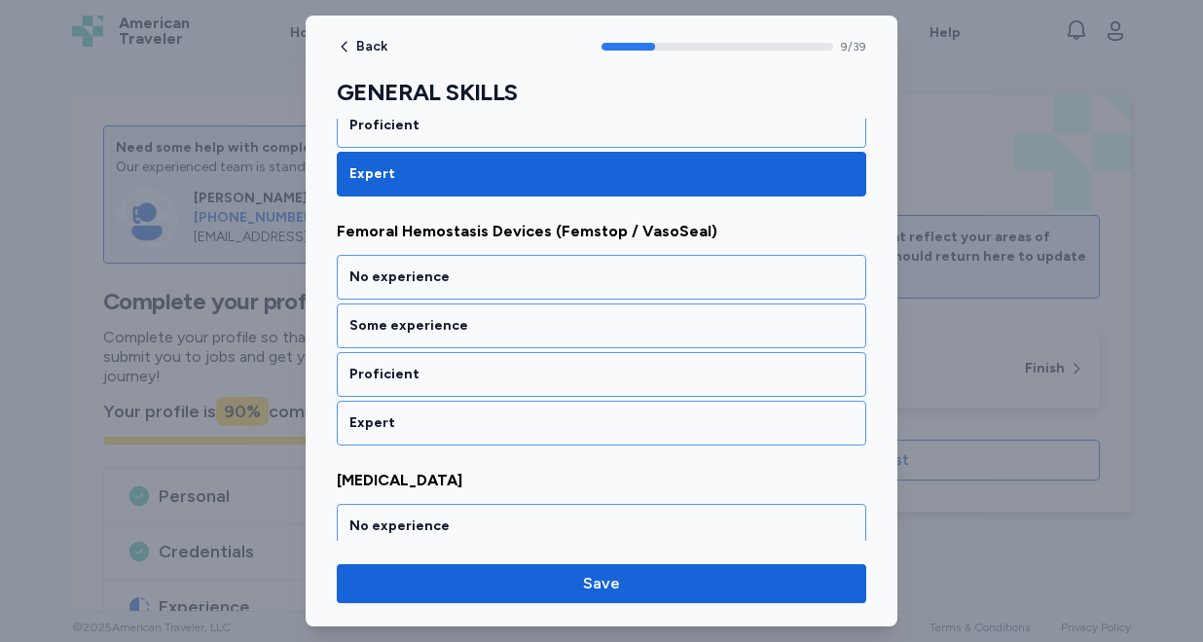
scroll to position [2430, 0]
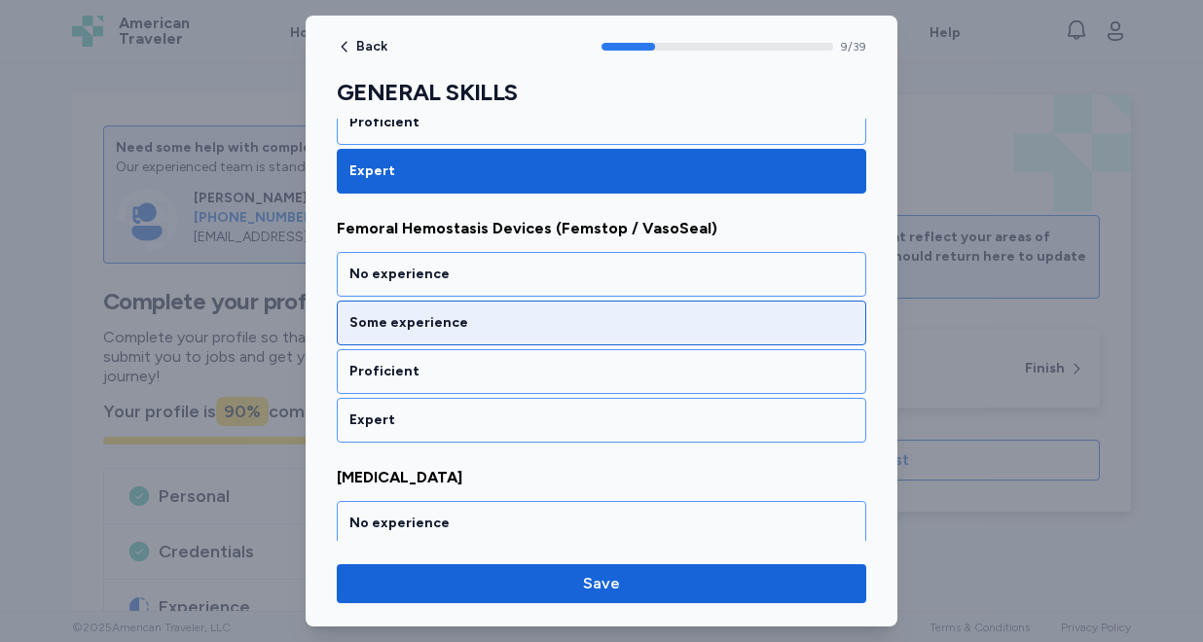
click at [516, 339] on div "Some experience" at bounding box center [601, 323] width 529 height 45
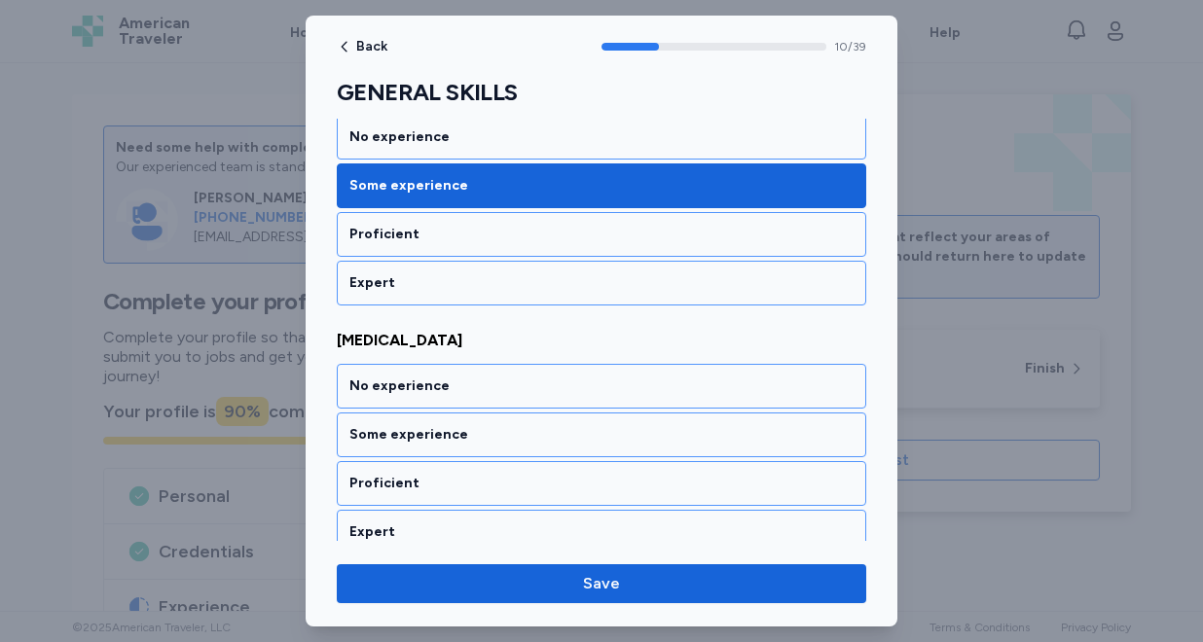
scroll to position [2679, 0]
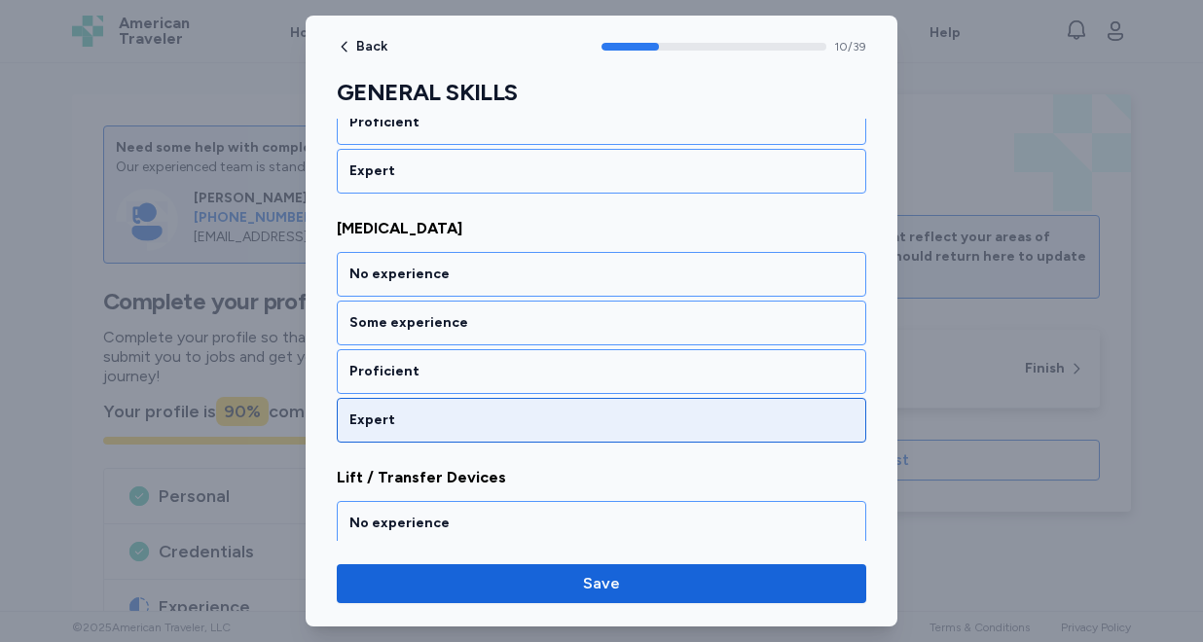
click at [509, 404] on div "Expert" at bounding box center [601, 420] width 529 height 45
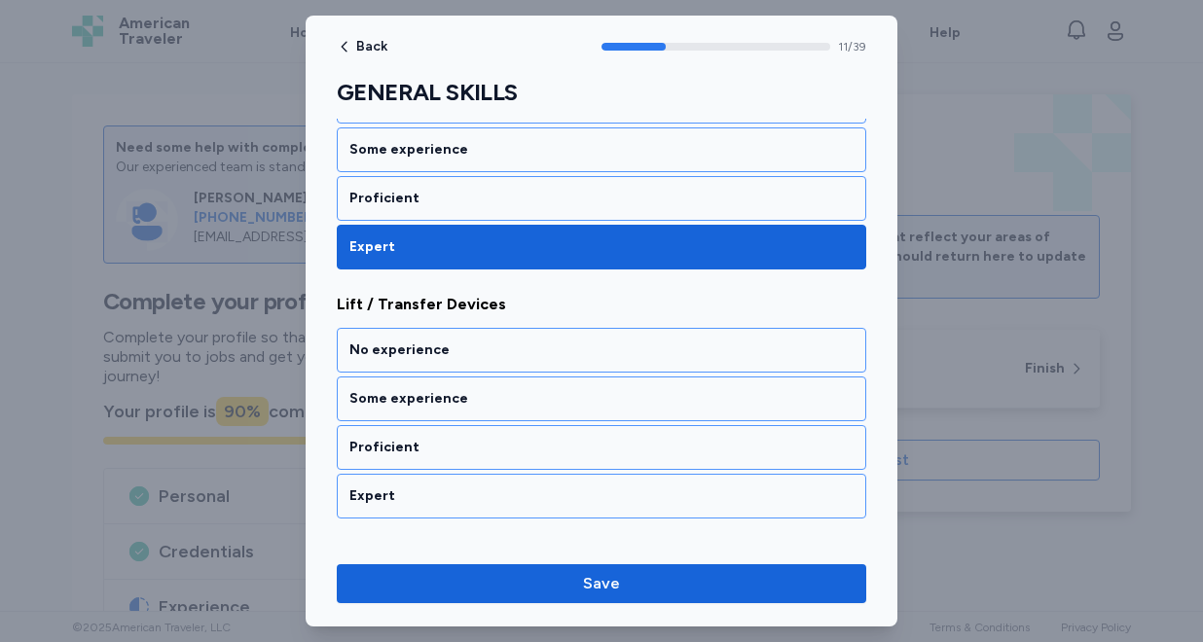
scroll to position [2928, 0]
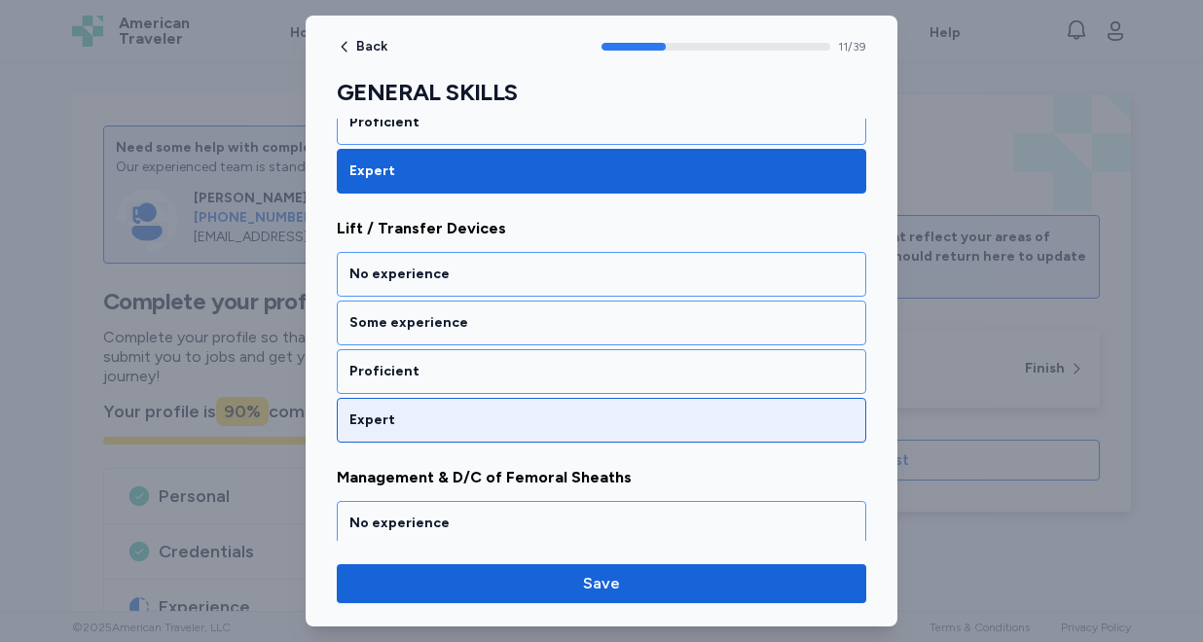
click at [509, 402] on div "Expert" at bounding box center [601, 420] width 529 height 45
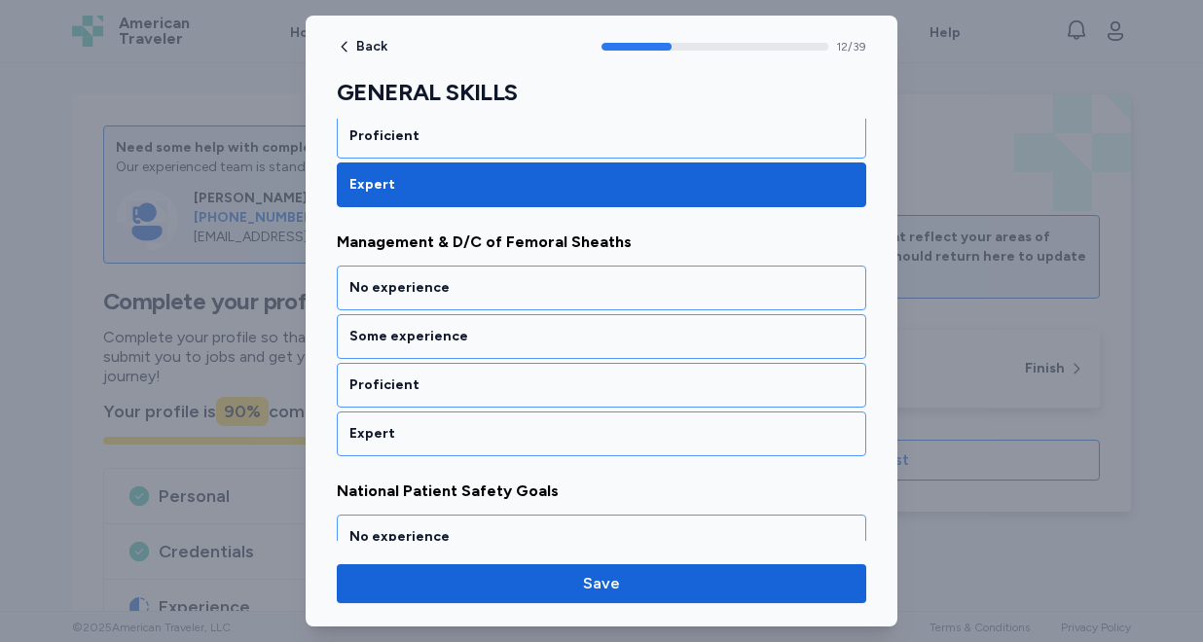
scroll to position [3177, 0]
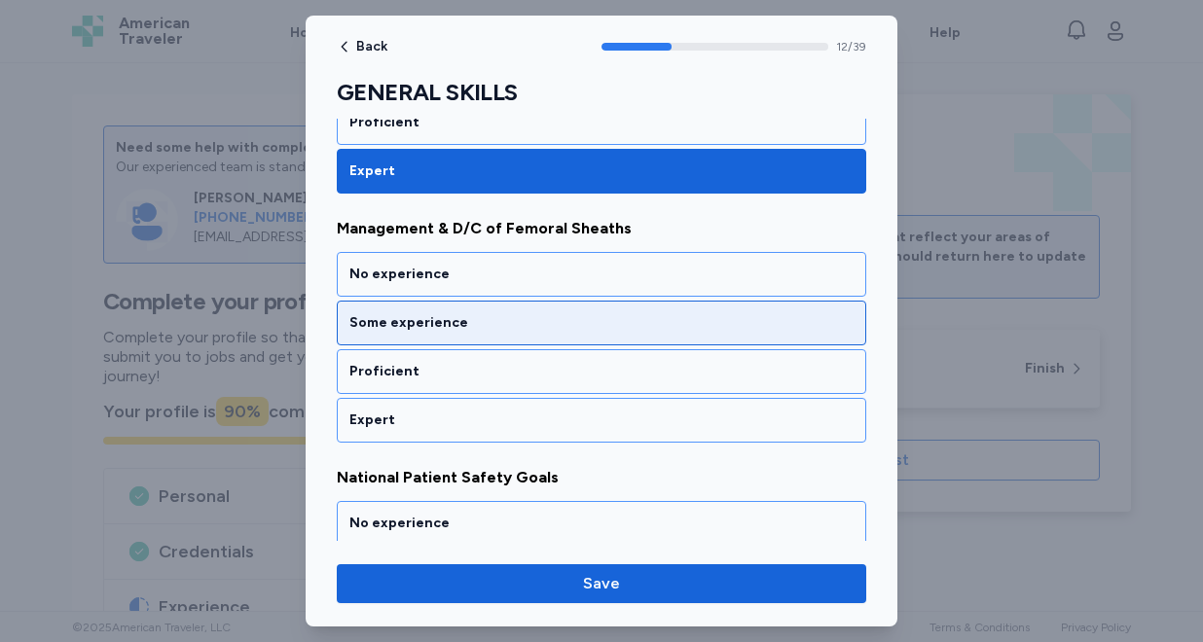
click at [532, 315] on div "Some experience" at bounding box center [601, 322] width 504 height 19
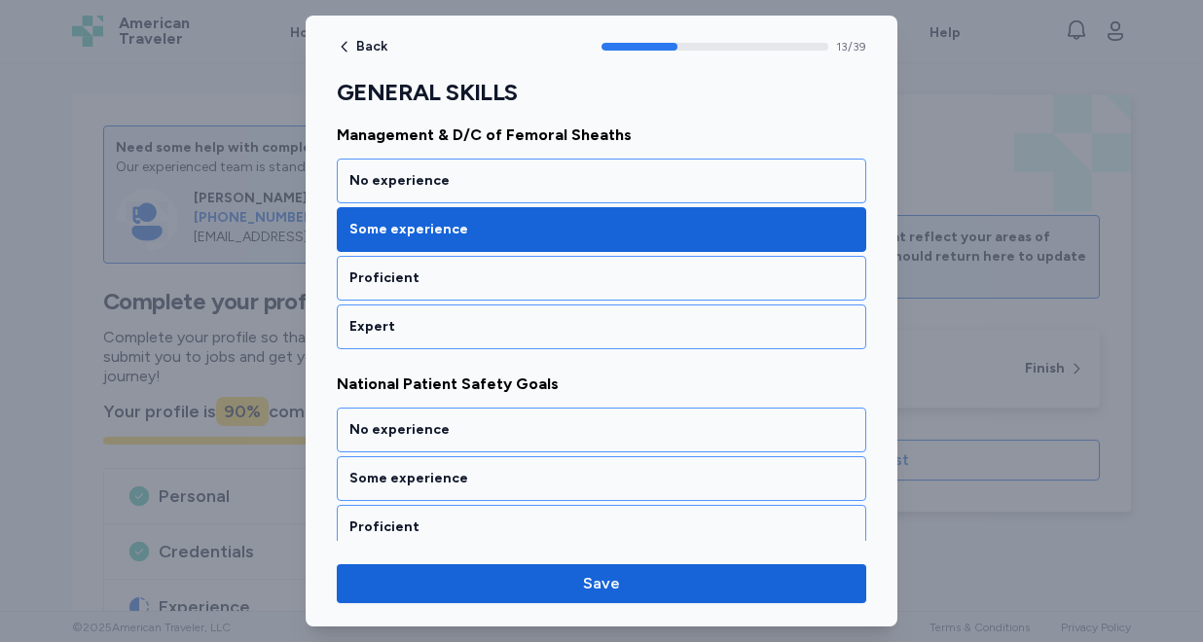
scroll to position [3269, 0]
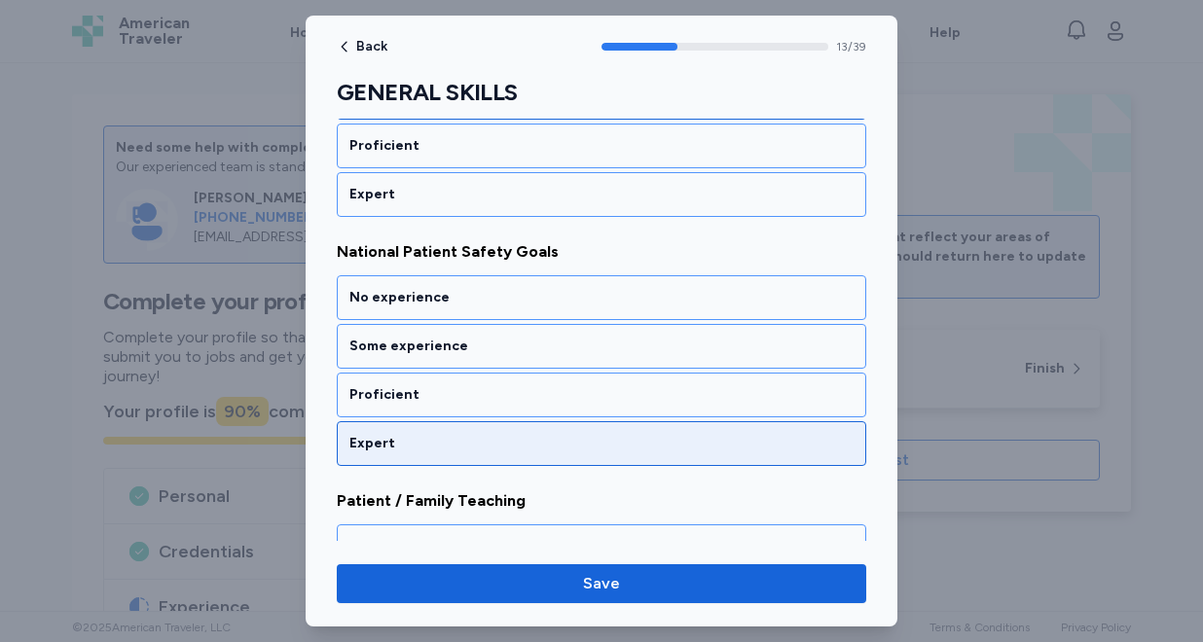
click at [523, 461] on div "Expert" at bounding box center [601, 443] width 529 height 45
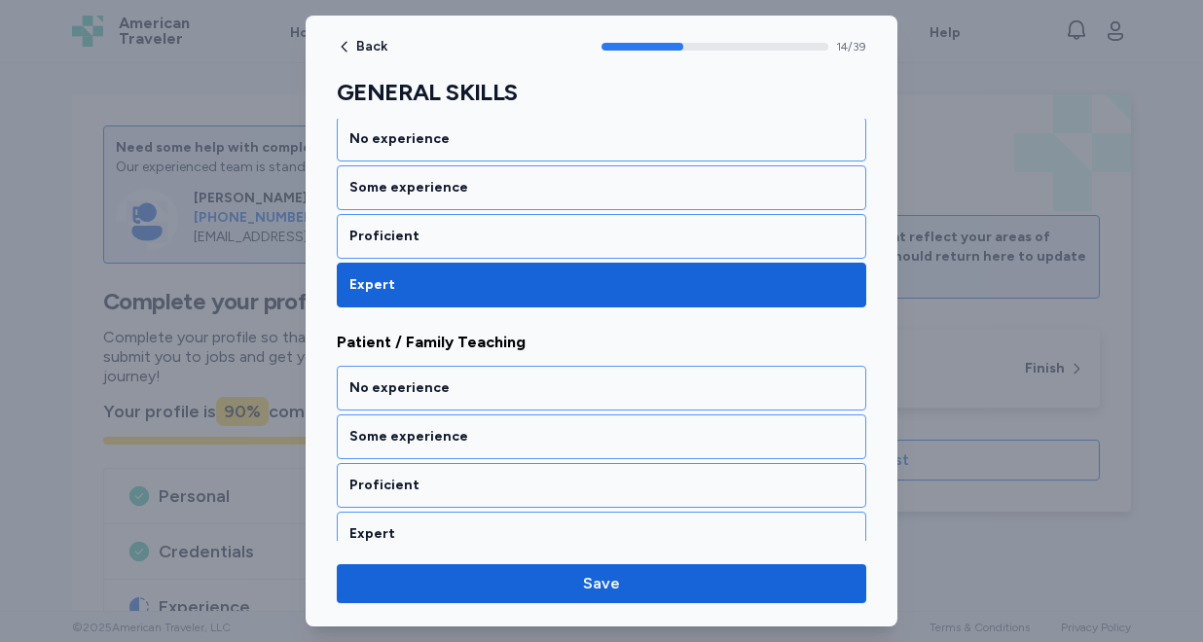
scroll to position [3675, 0]
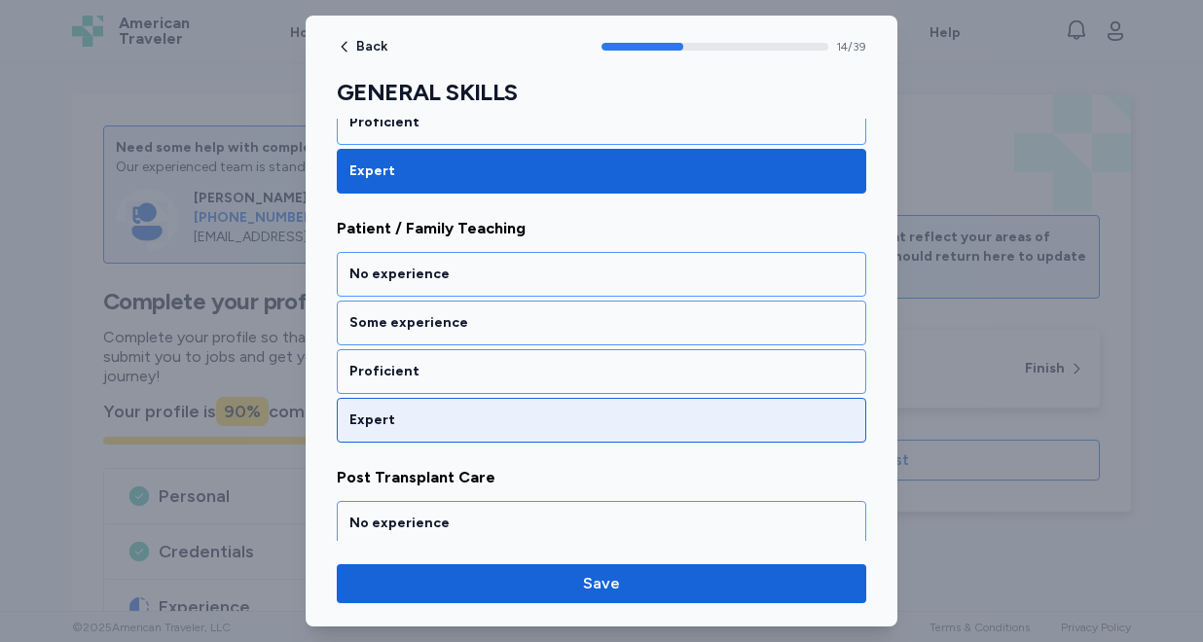
click at [528, 434] on div "Expert" at bounding box center [601, 420] width 529 height 45
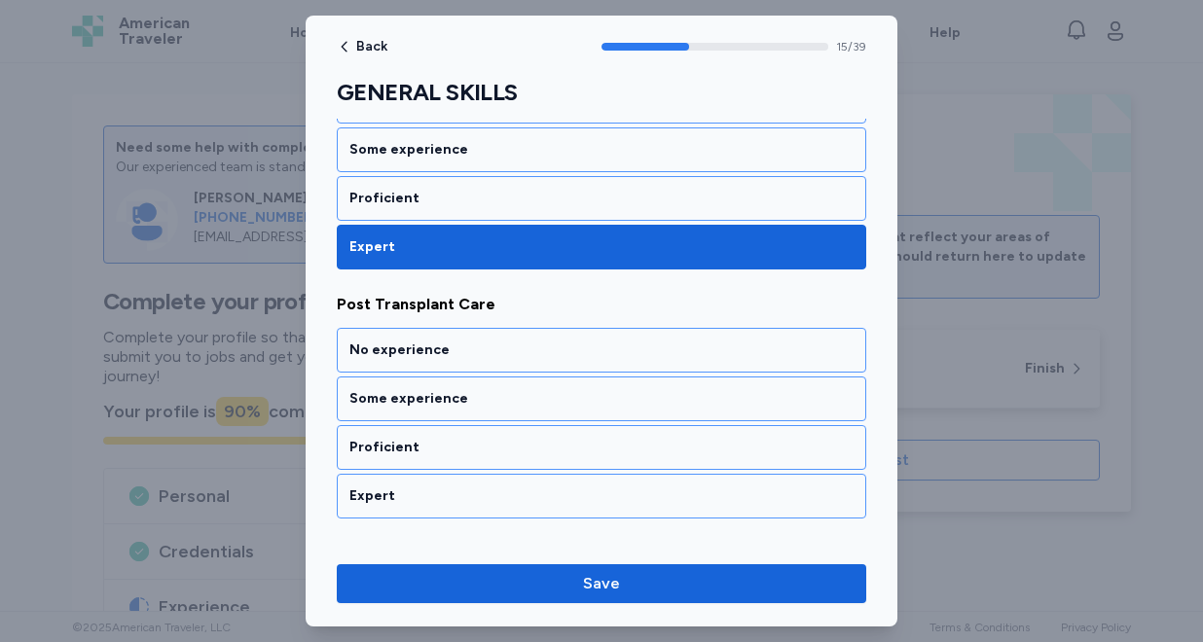
scroll to position [3924, 0]
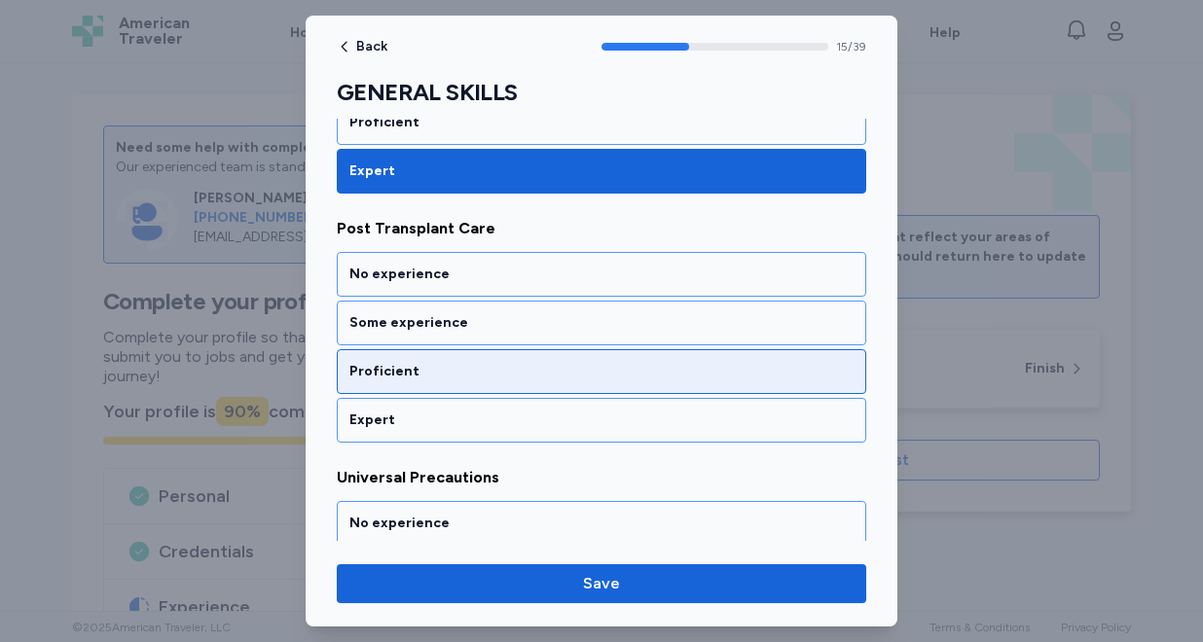
click at [526, 383] on div "Proficient" at bounding box center [601, 371] width 529 height 45
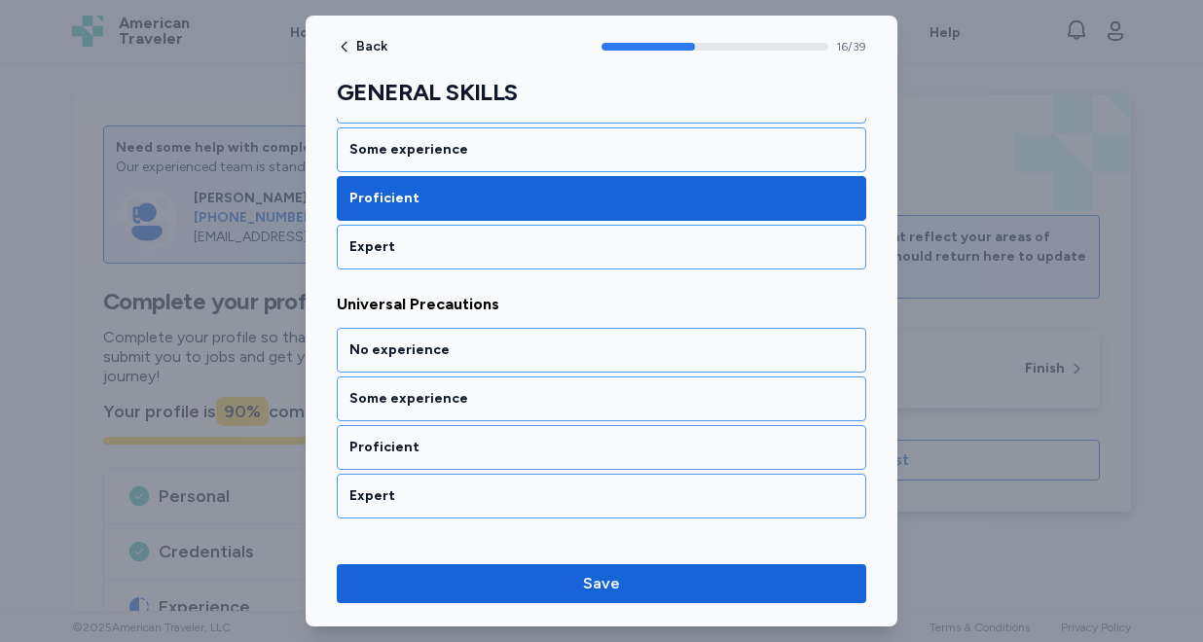
scroll to position [4173, 0]
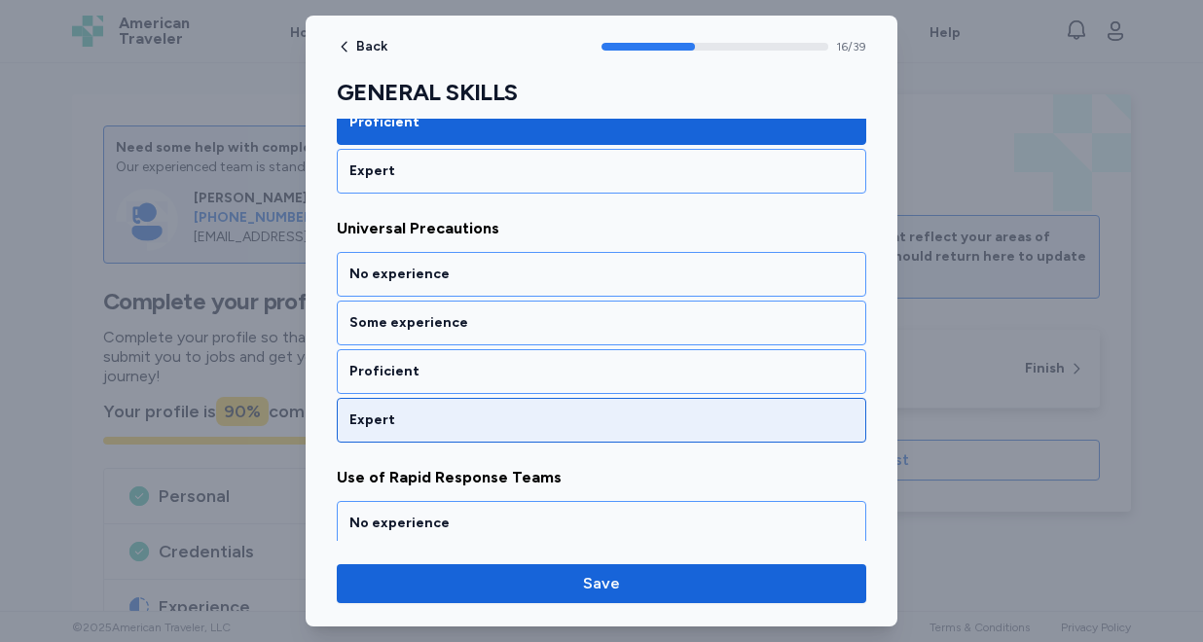
click at [521, 415] on div "Expert" at bounding box center [601, 420] width 504 height 19
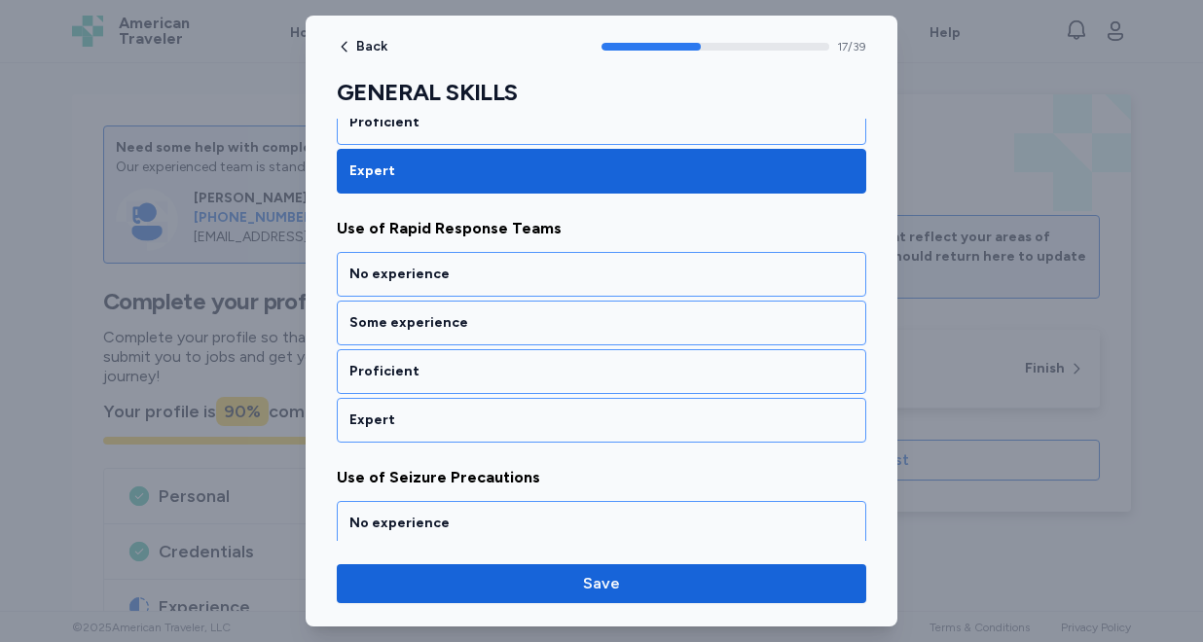
click at [521, 415] on div "Expert" at bounding box center [601, 420] width 504 height 19
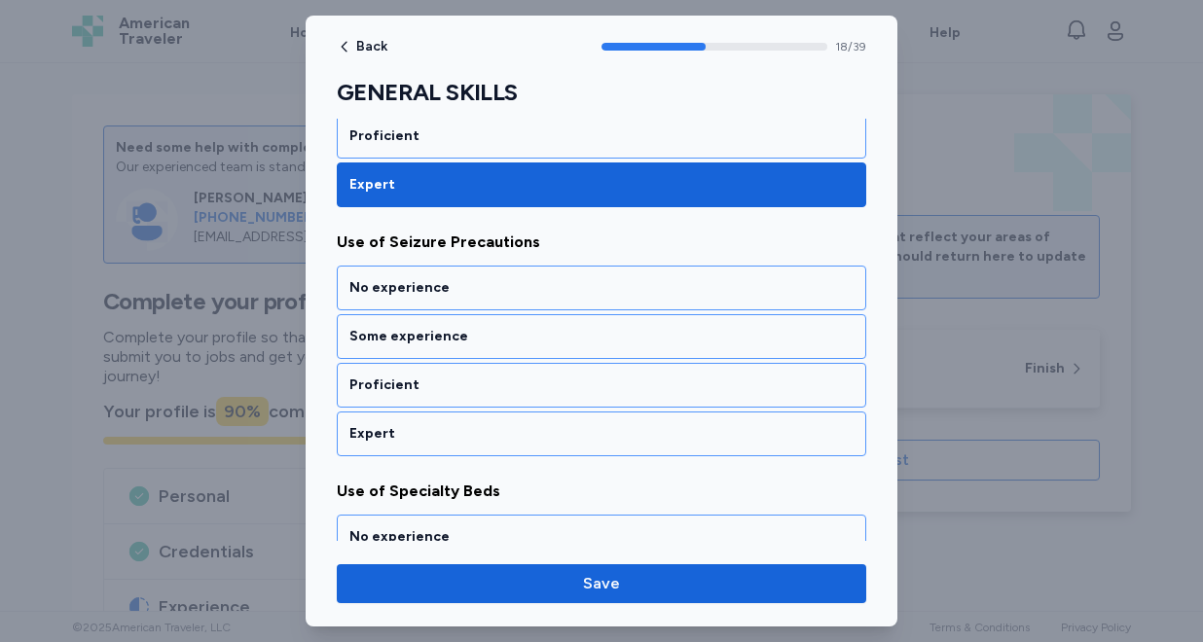
scroll to position [4671, 0]
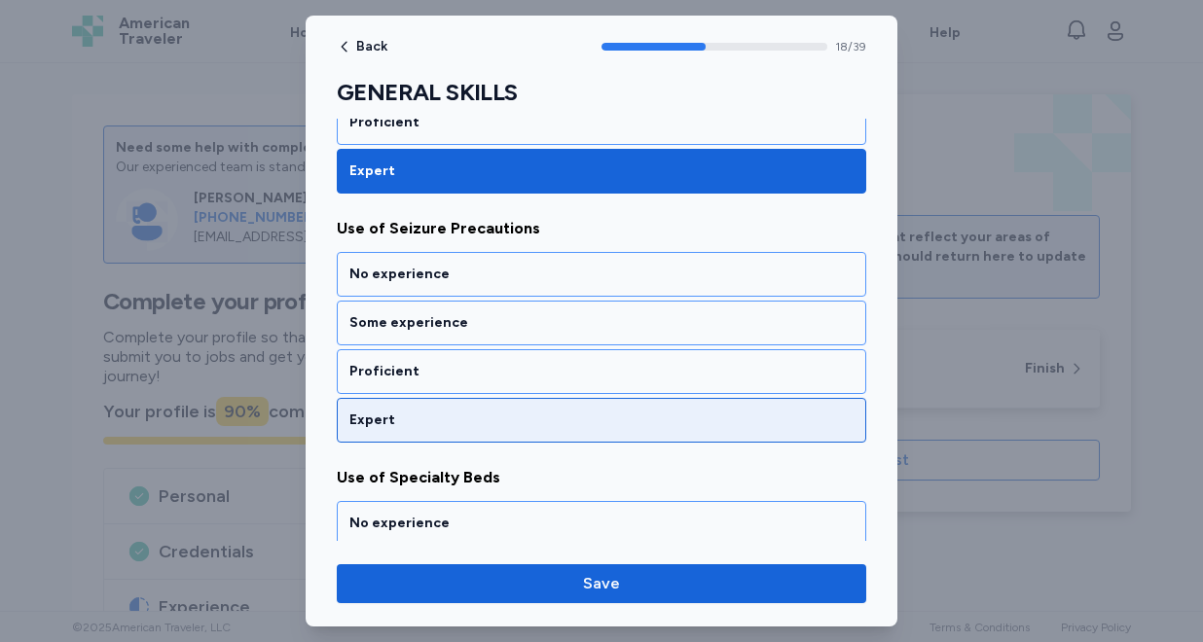
click at [524, 416] on div "Expert" at bounding box center [601, 420] width 504 height 19
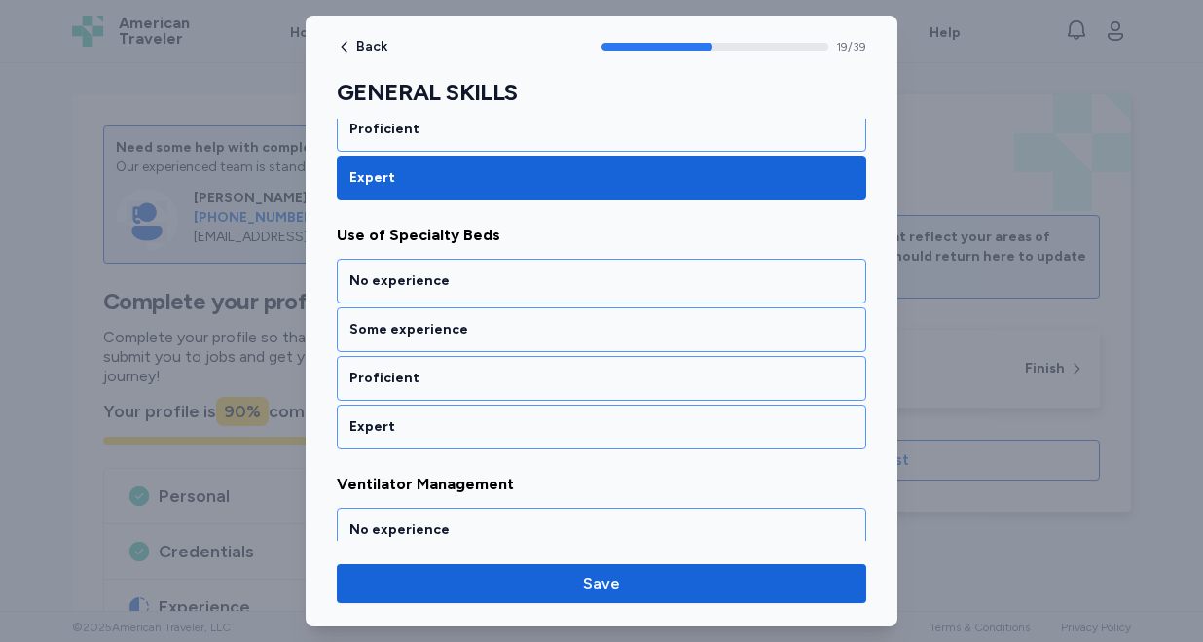
scroll to position [4921, 0]
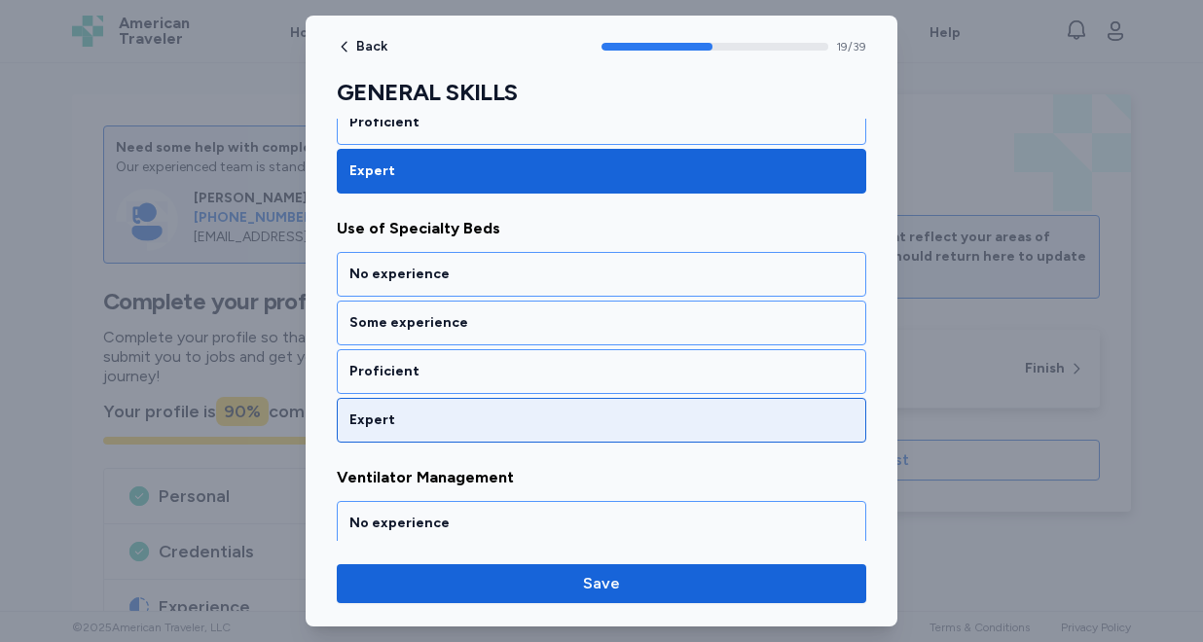
click at [526, 425] on div "Expert" at bounding box center [601, 420] width 504 height 19
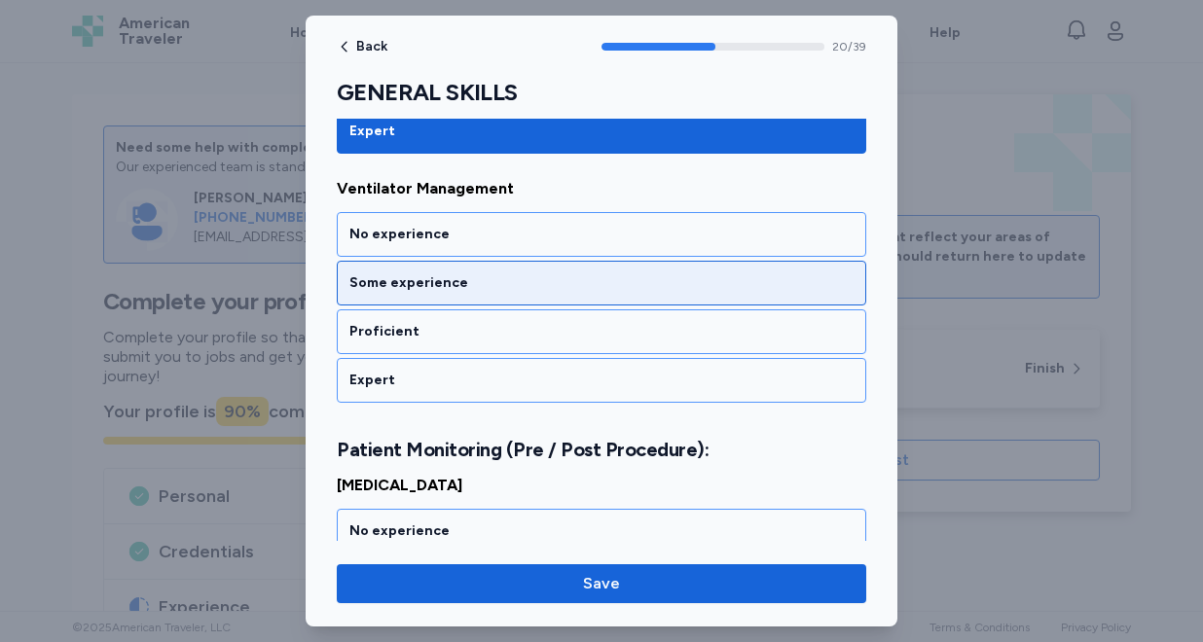
click at [523, 285] on div "Some experience" at bounding box center [601, 282] width 504 height 19
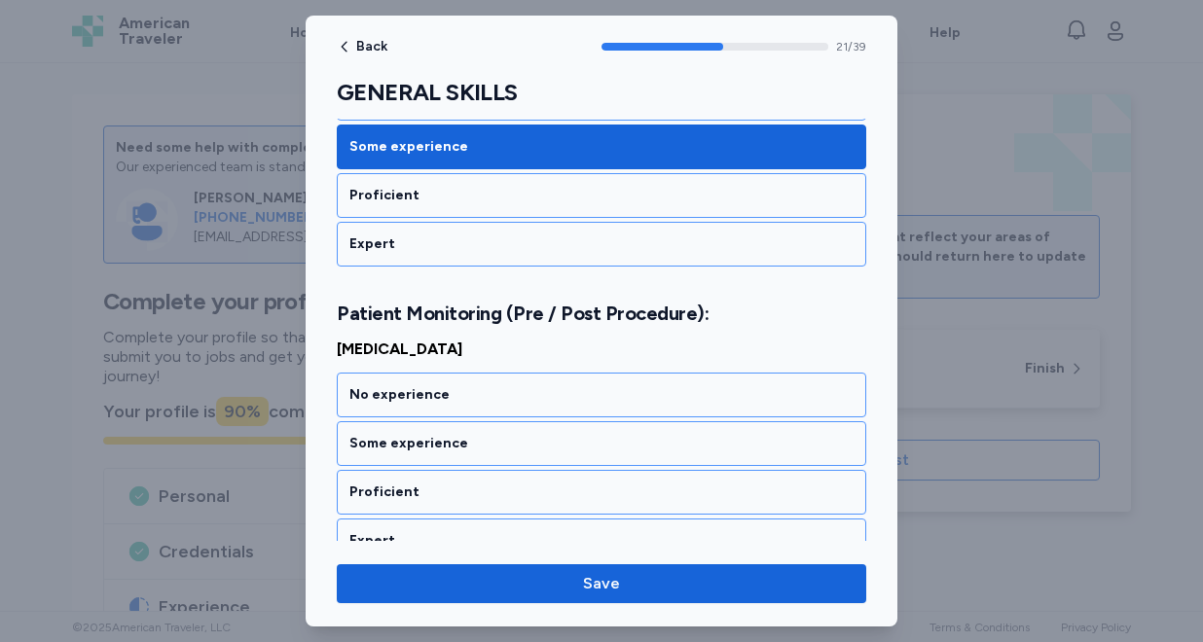
scroll to position [5442, 0]
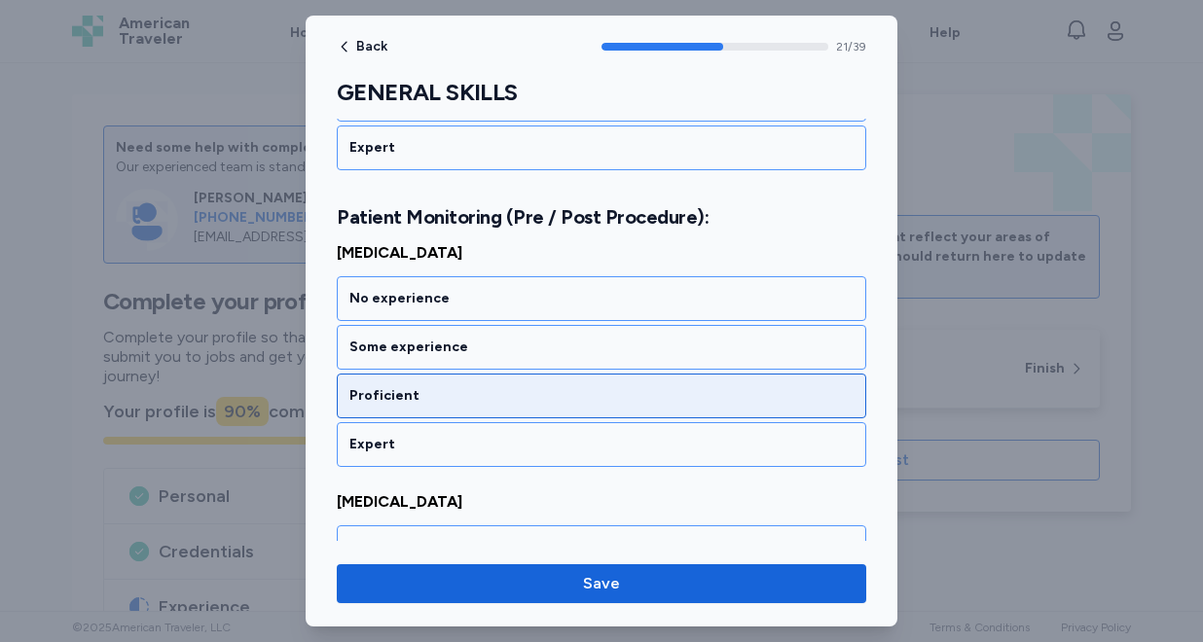
click at [509, 393] on div "Proficient" at bounding box center [601, 395] width 504 height 19
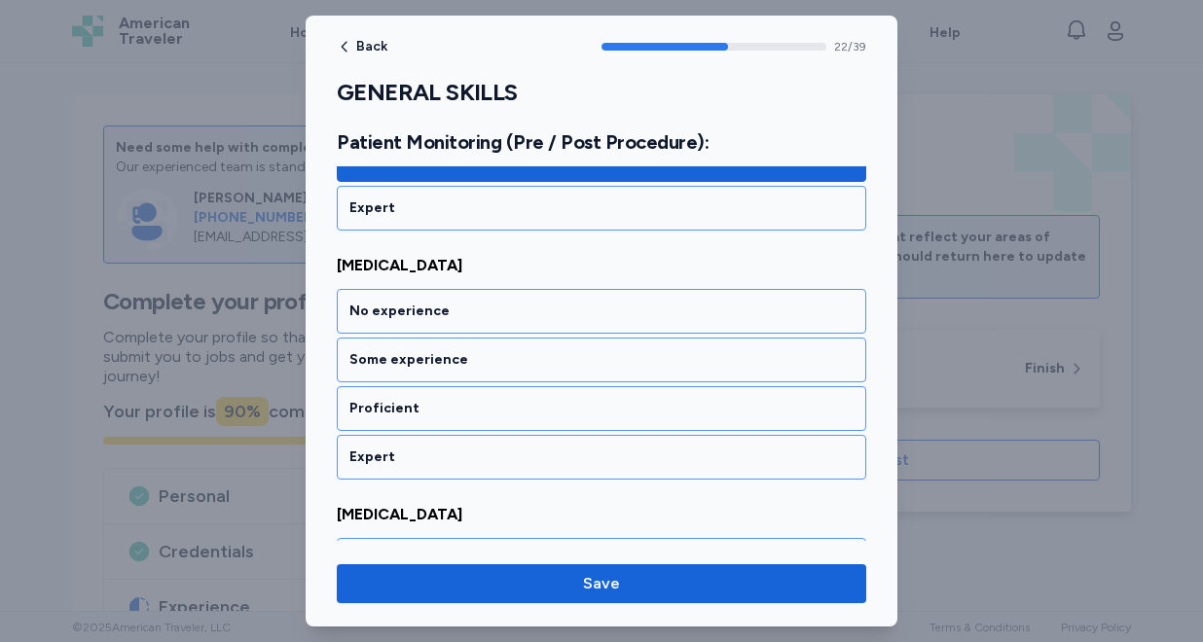
scroll to position [5691, 0]
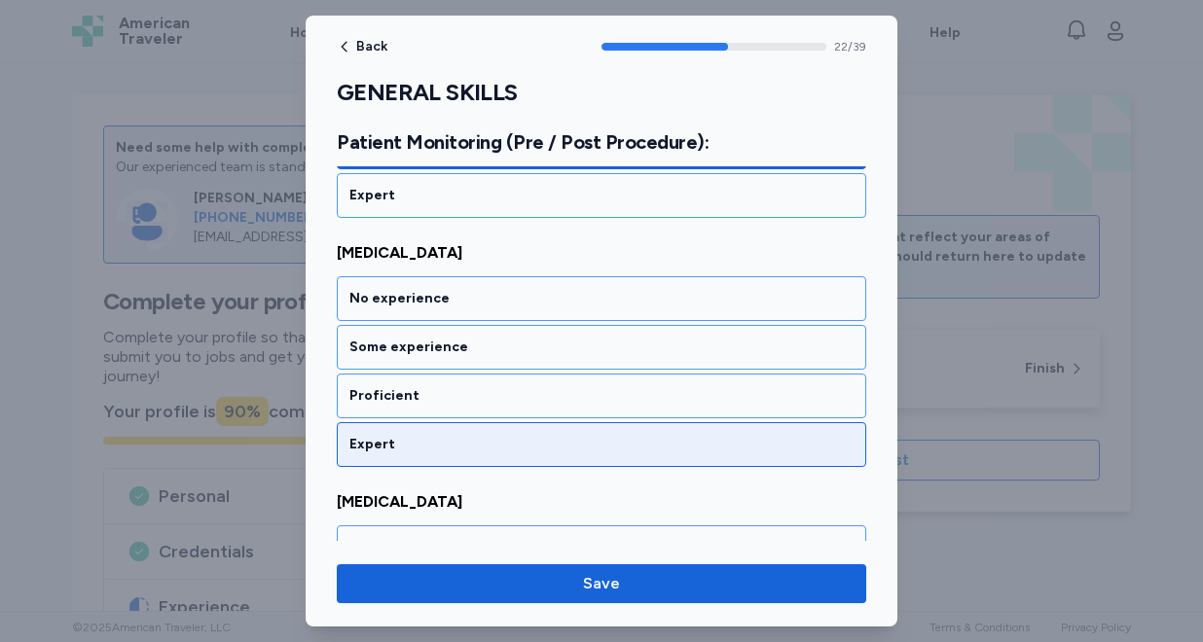
click at [502, 428] on div "Expert" at bounding box center [601, 444] width 529 height 45
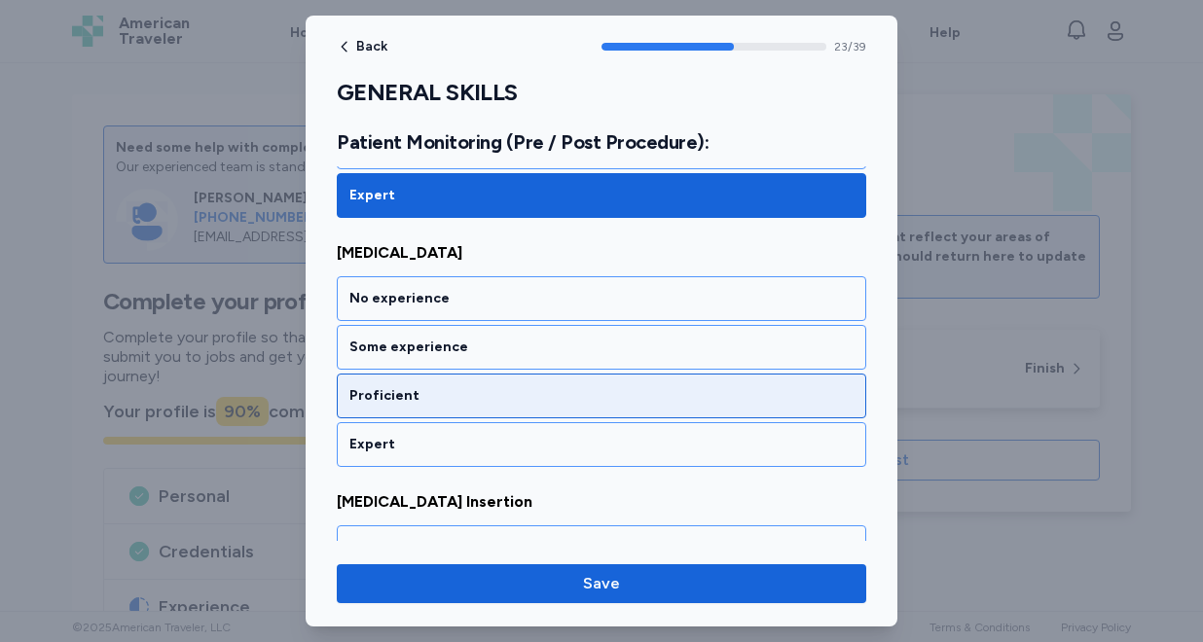
click at [505, 398] on div "Proficient" at bounding box center [601, 395] width 504 height 19
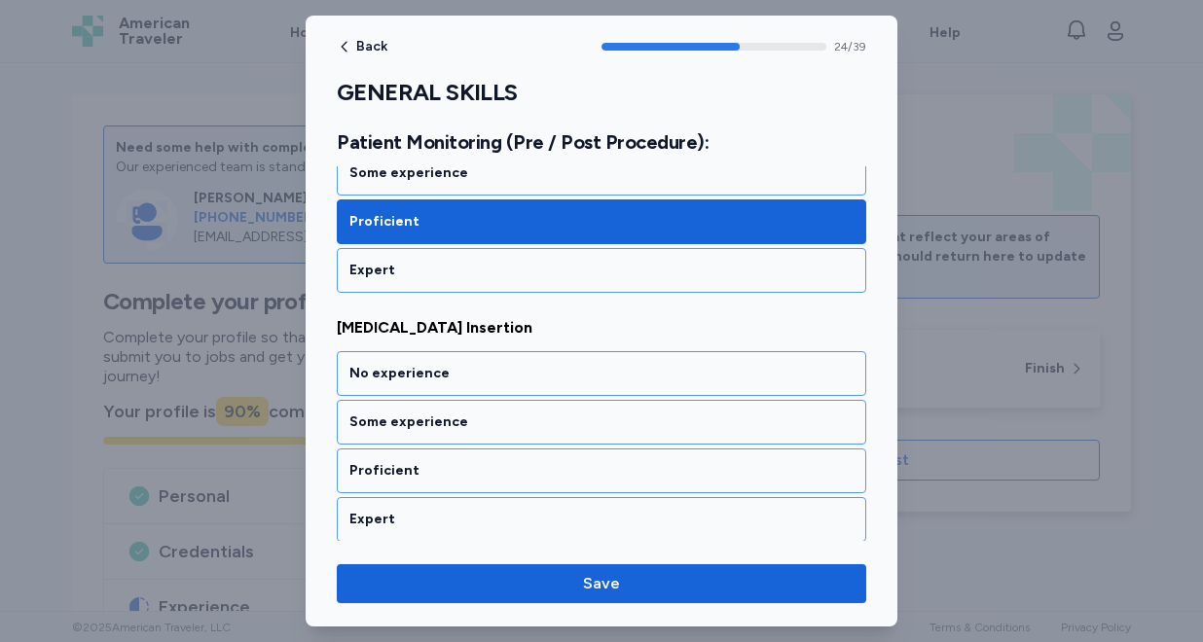
scroll to position [6189, 0]
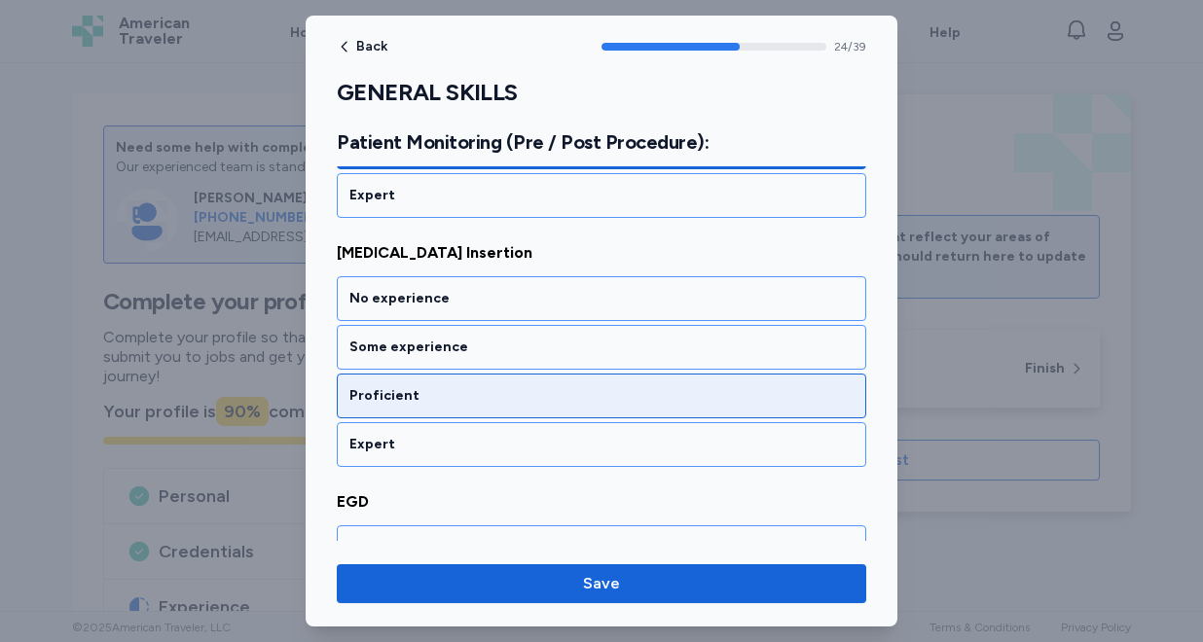
click at [503, 395] on div "Proficient" at bounding box center [601, 395] width 504 height 19
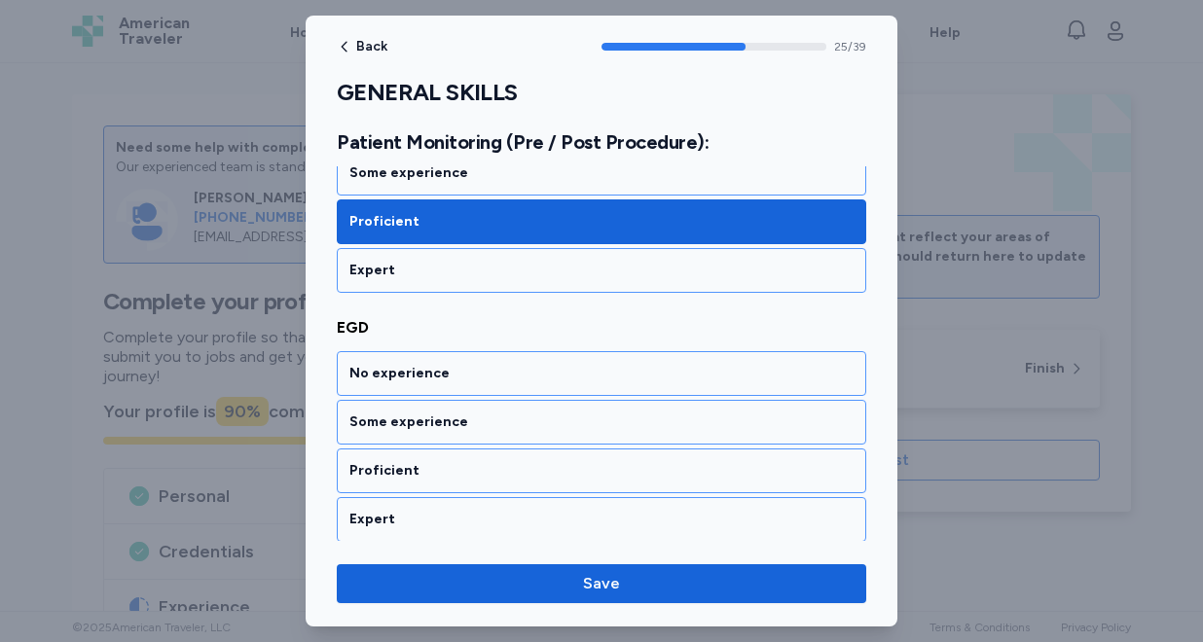
scroll to position [6438, 0]
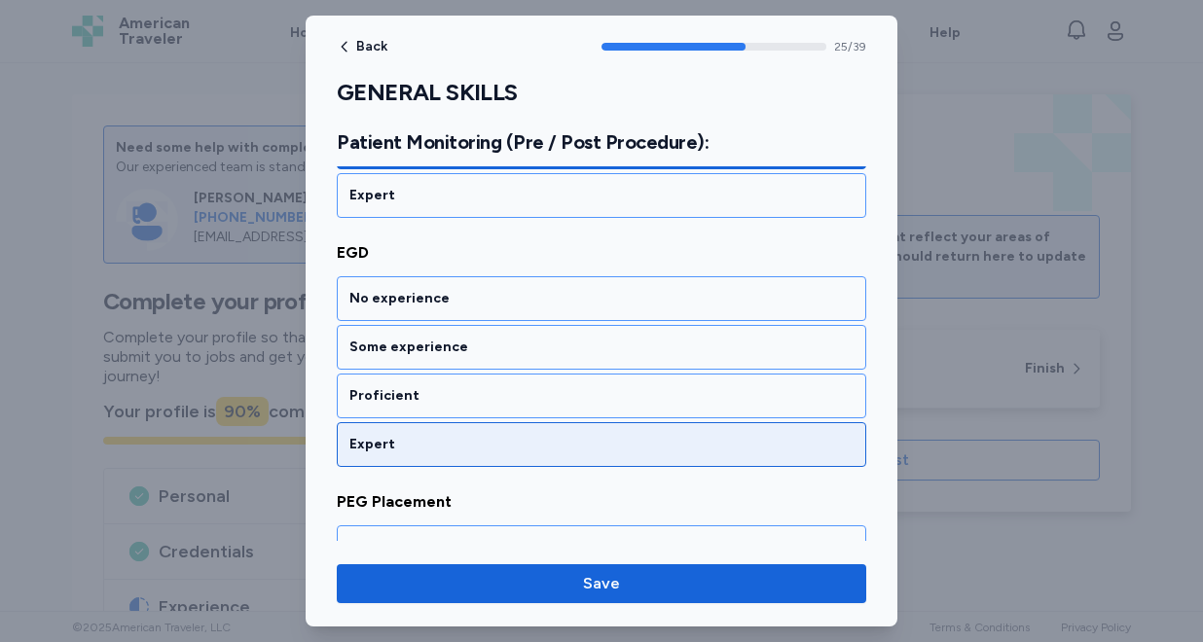
click at [495, 435] on div "Expert" at bounding box center [601, 444] width 504 height 19
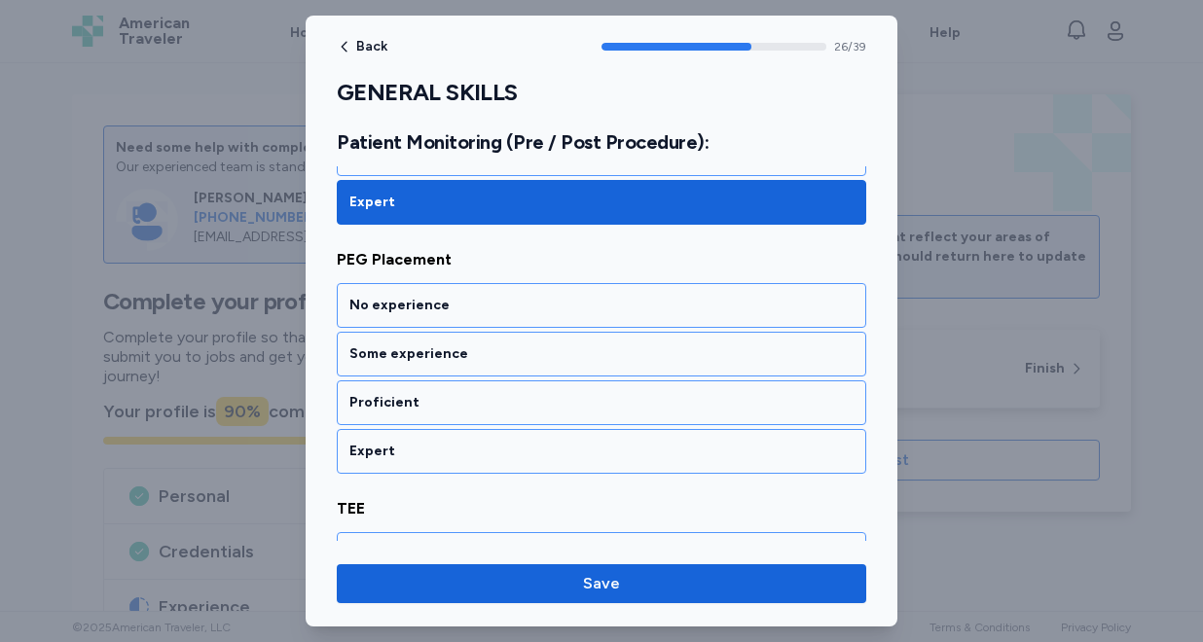
scroll to position [6688, 0]
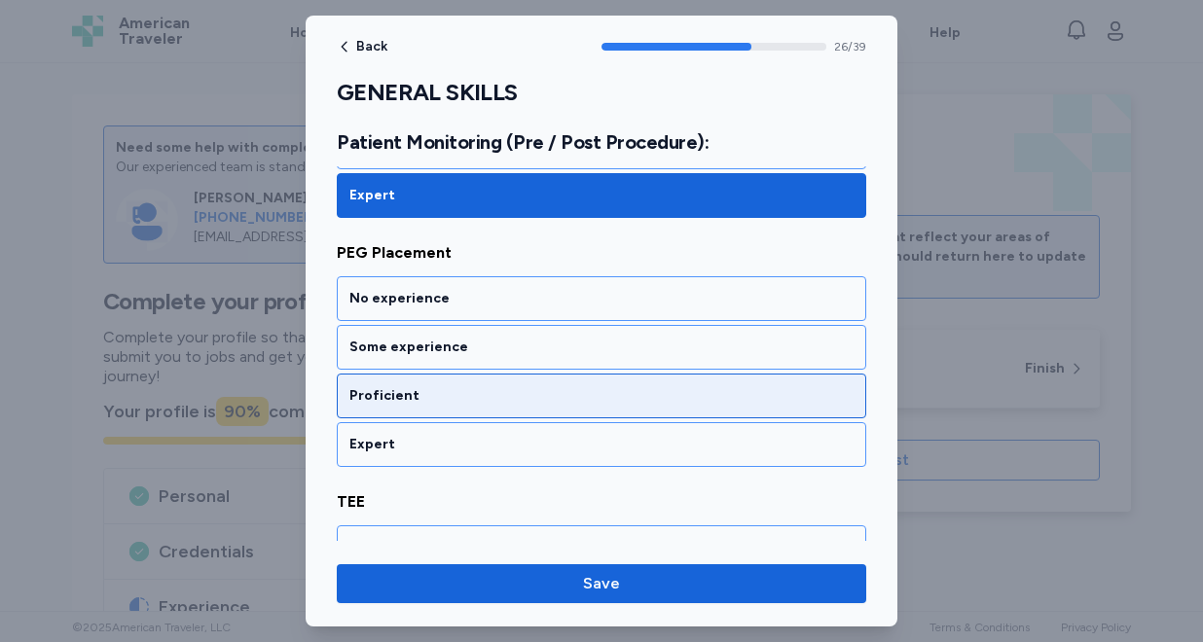
click at [494, 394] on div "Proficient" at bounding box center [601, 395] width 504 height 19
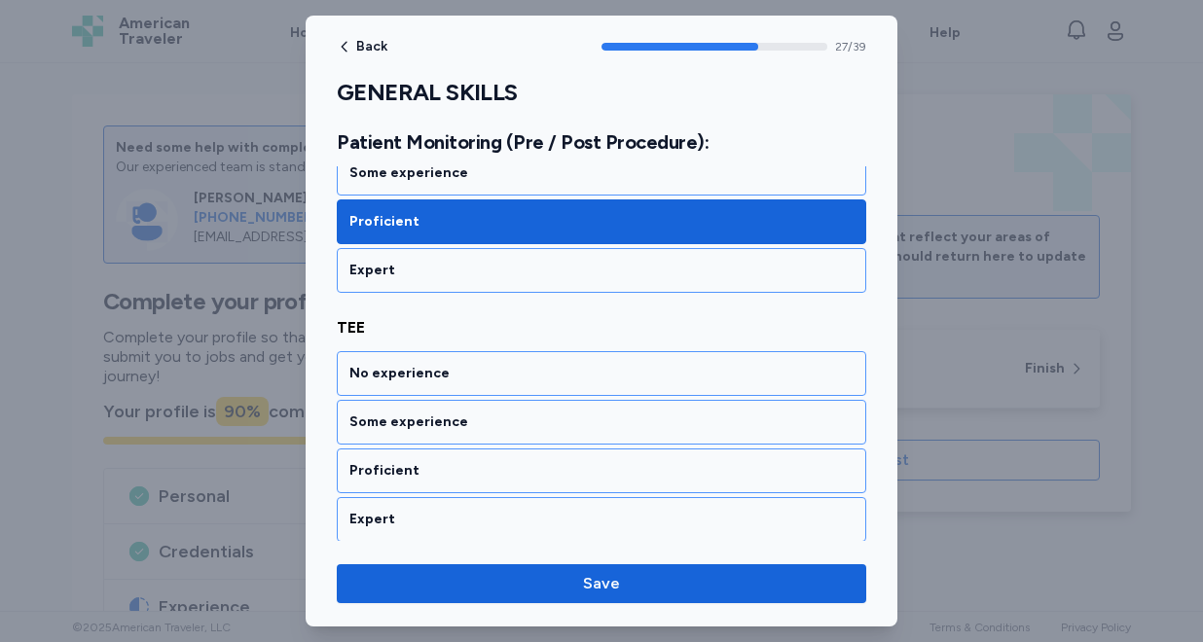
scroll to position [6937, 0]
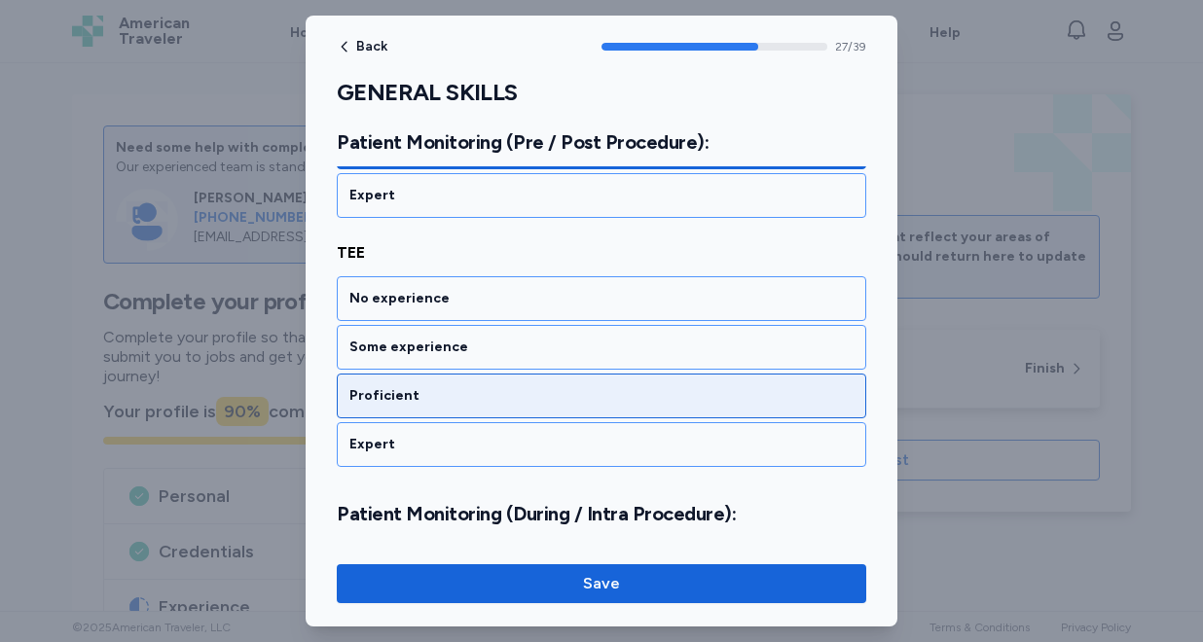
click at [494, 386] on div "Proficient" at bounding box center [601, 395] width 504 height 19
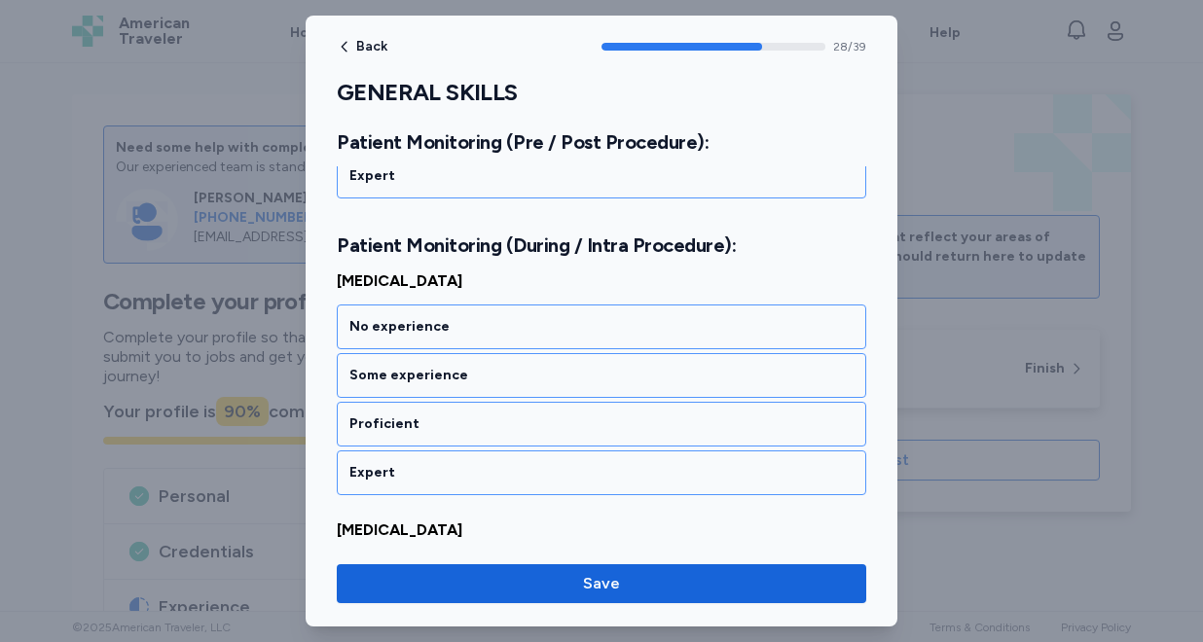
scroll to position [7233, 0]
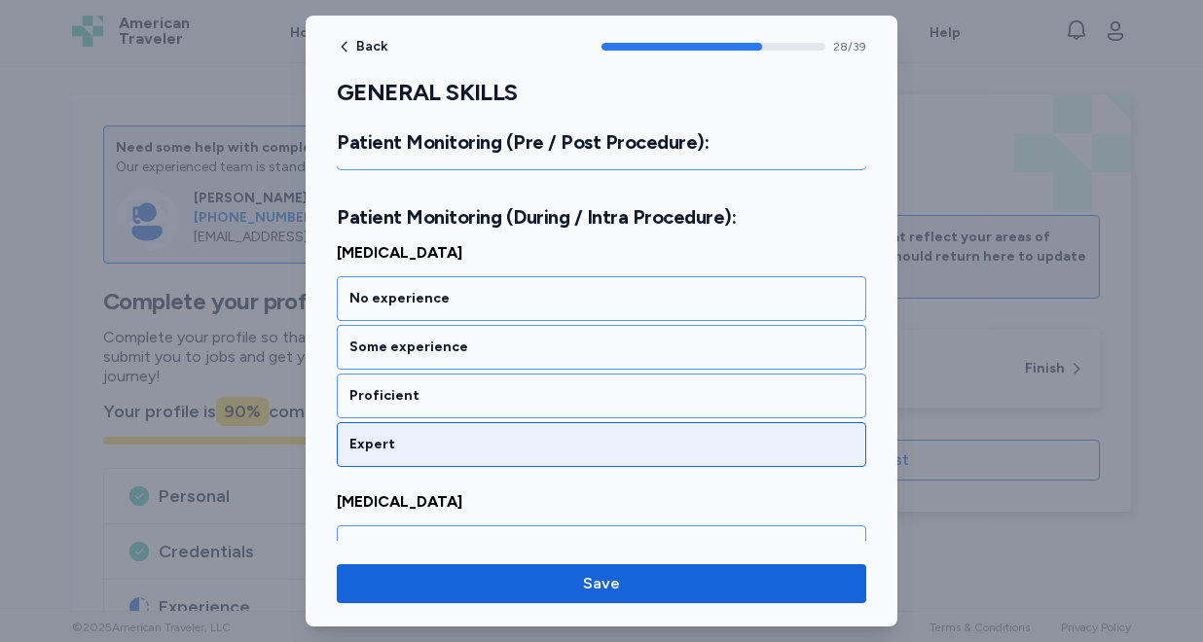
click at [482, 443] on div "Expert" at bounding box center [601, 444] width 504 height 19
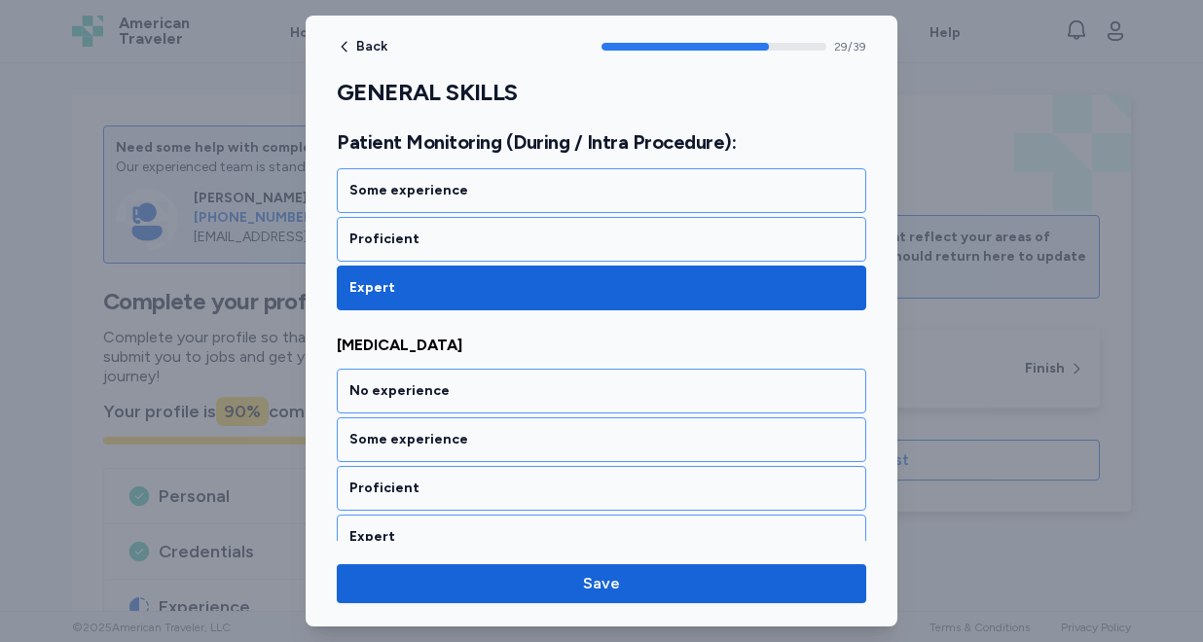
scroll to position [7483, 0]
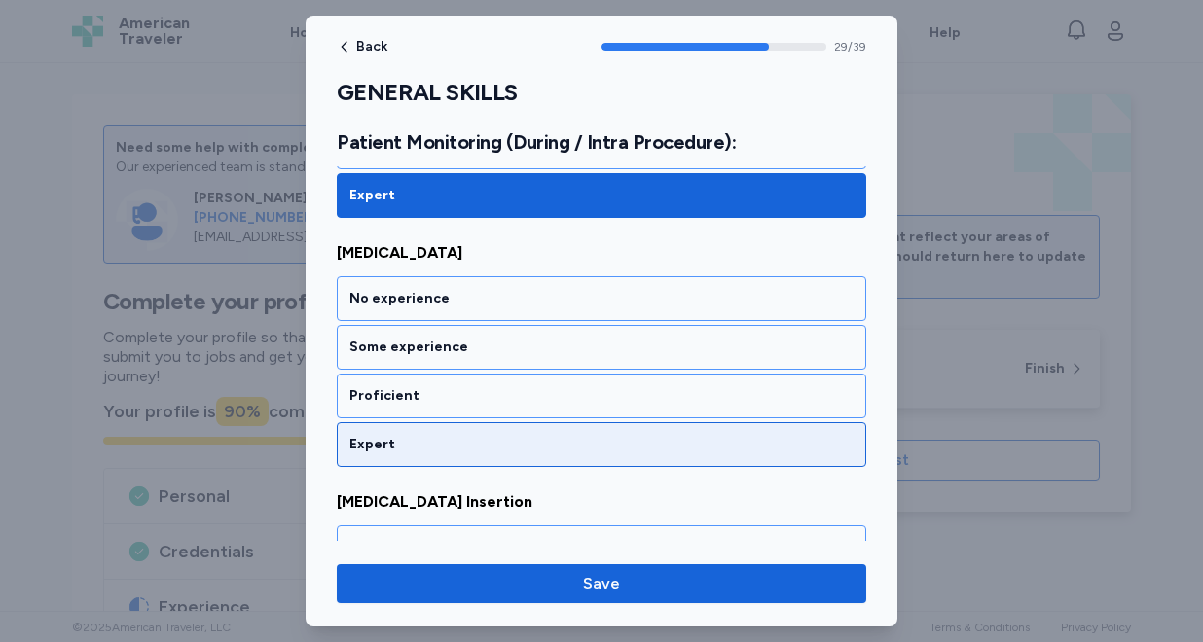
click at [480, 453] on div "Expert" at bounding box center [601, 444] width 504 height 19
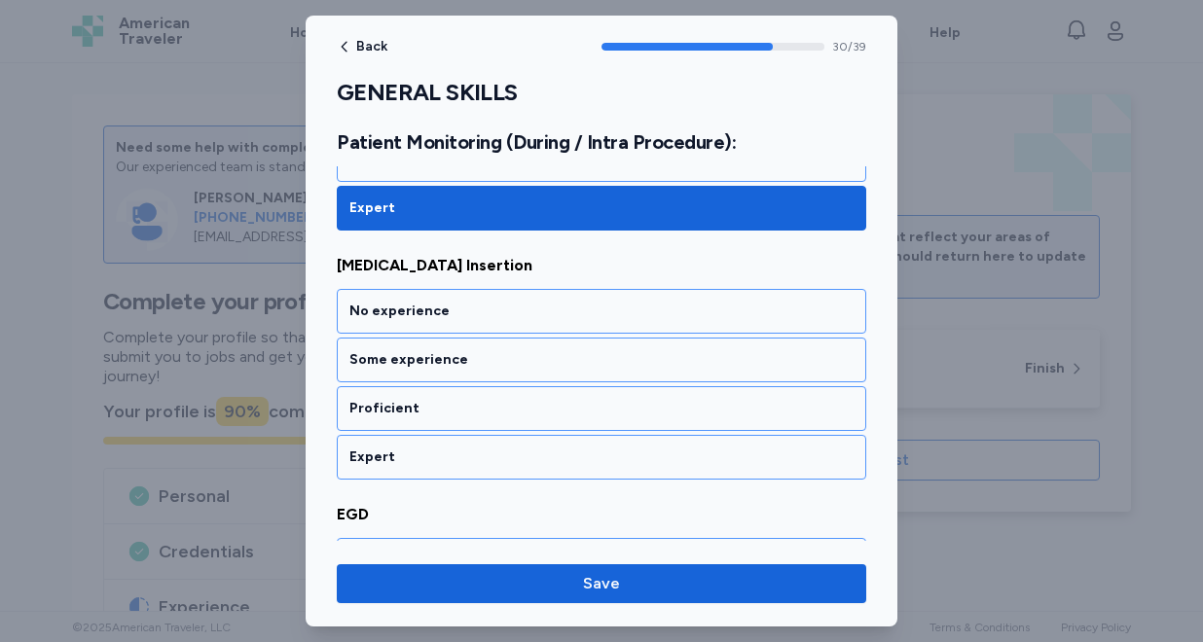
scroll to position [7732, 0]
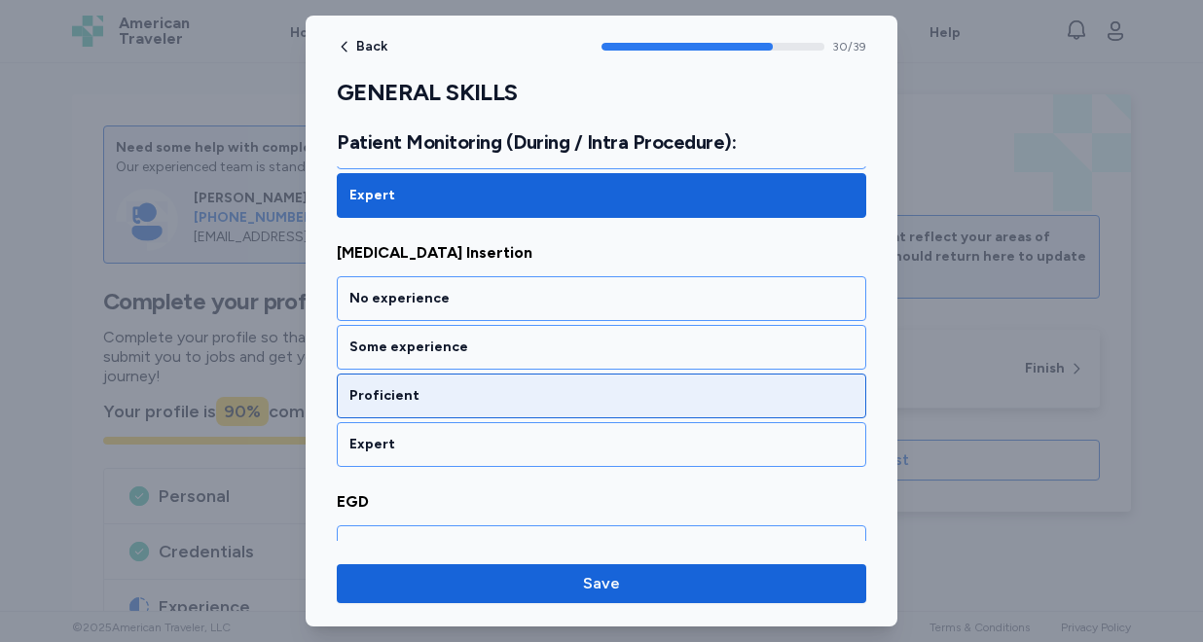
click at [478, 407] on div "Proficient" at bounding box center [601, 396] width 529 height 45
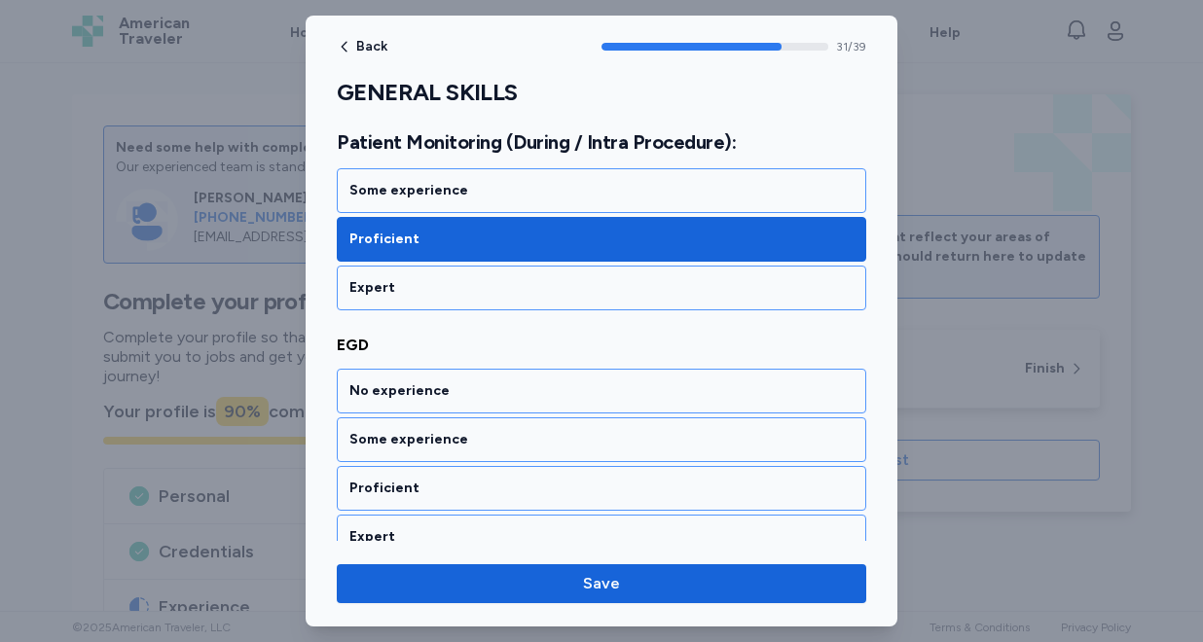
scroll to position [7981, 0]
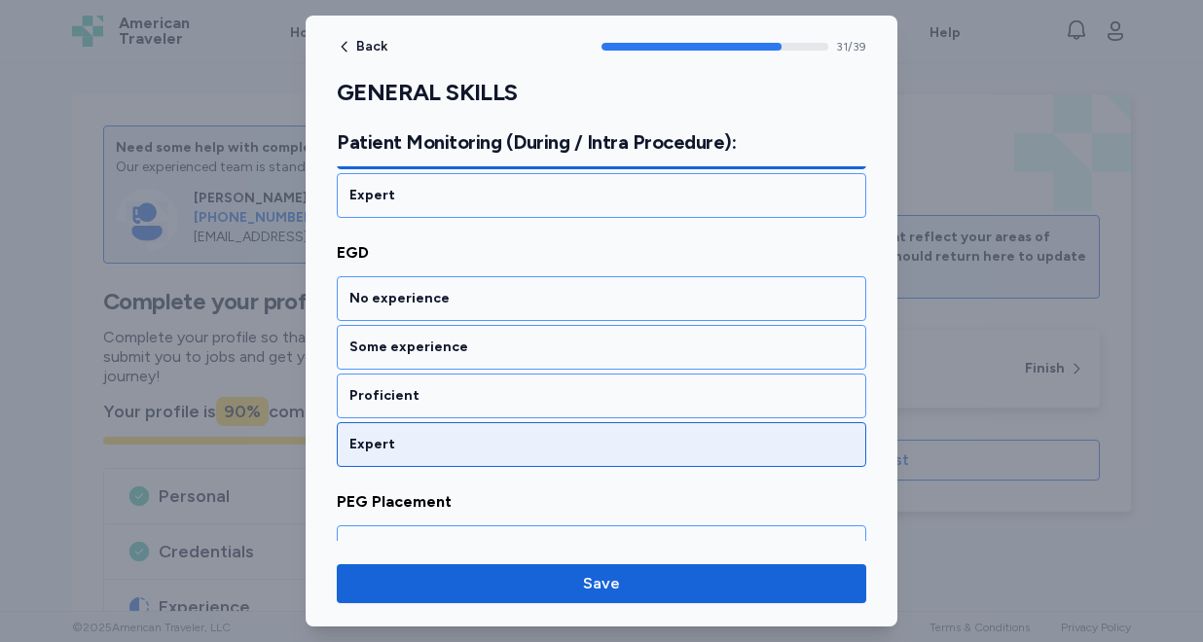
click at [478, 436] on div "Expert" at bounding box center [601, 444] width 504 height 19
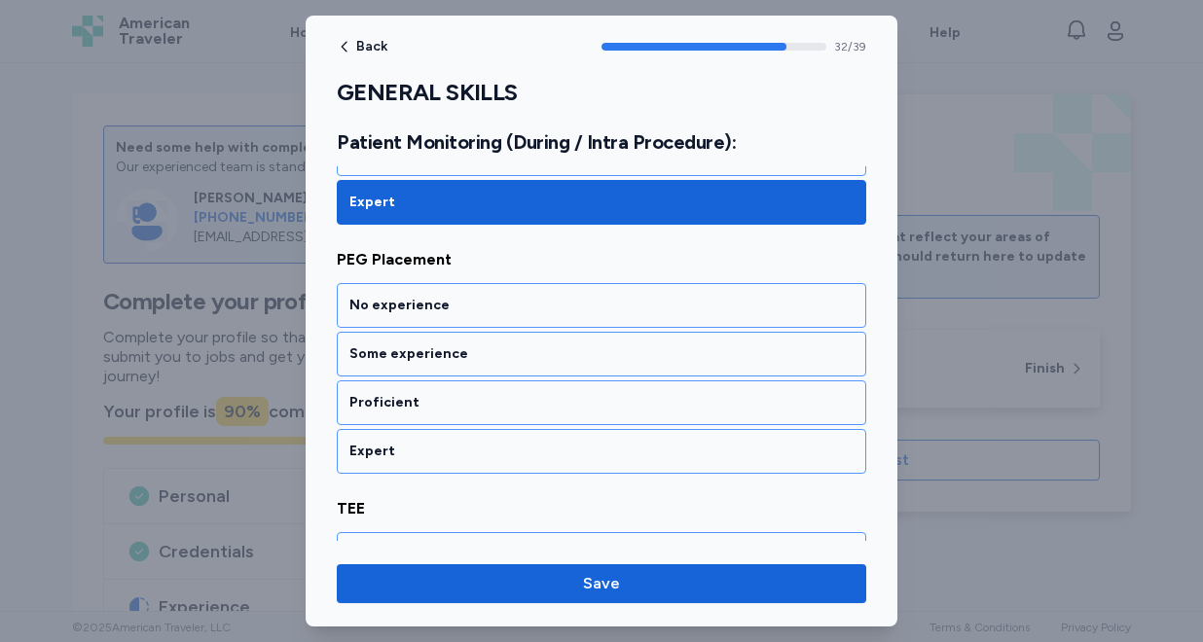
scroll to position [8230, 0]
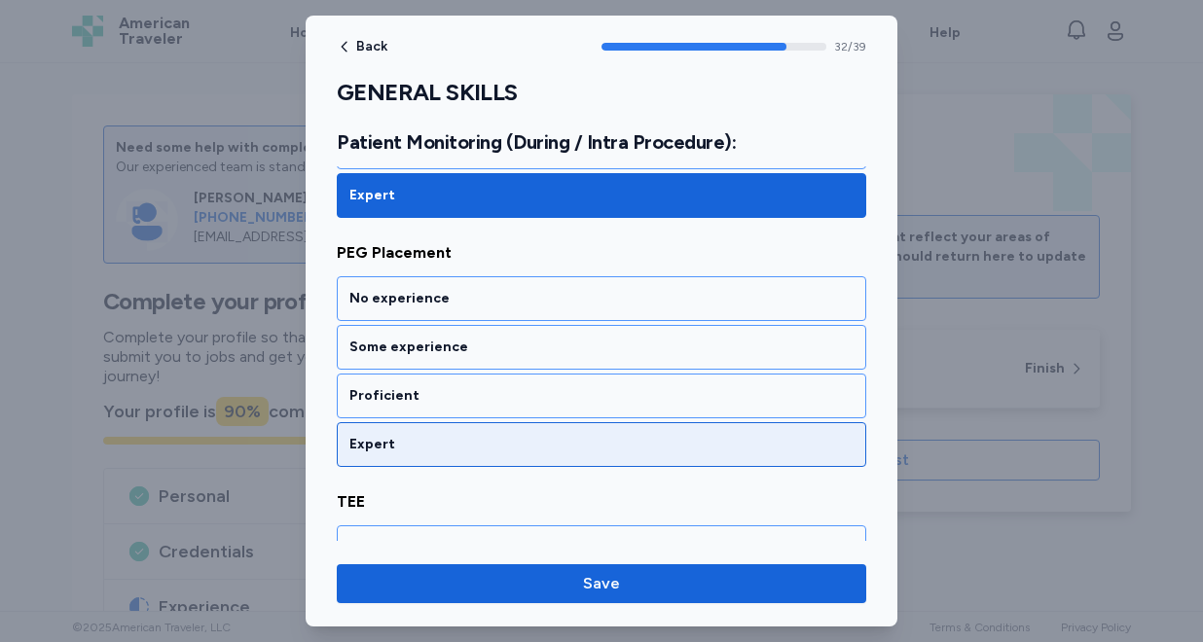
click at [468, 431] on div "Expert" at bounding box center [601, 444] width 529 height 45
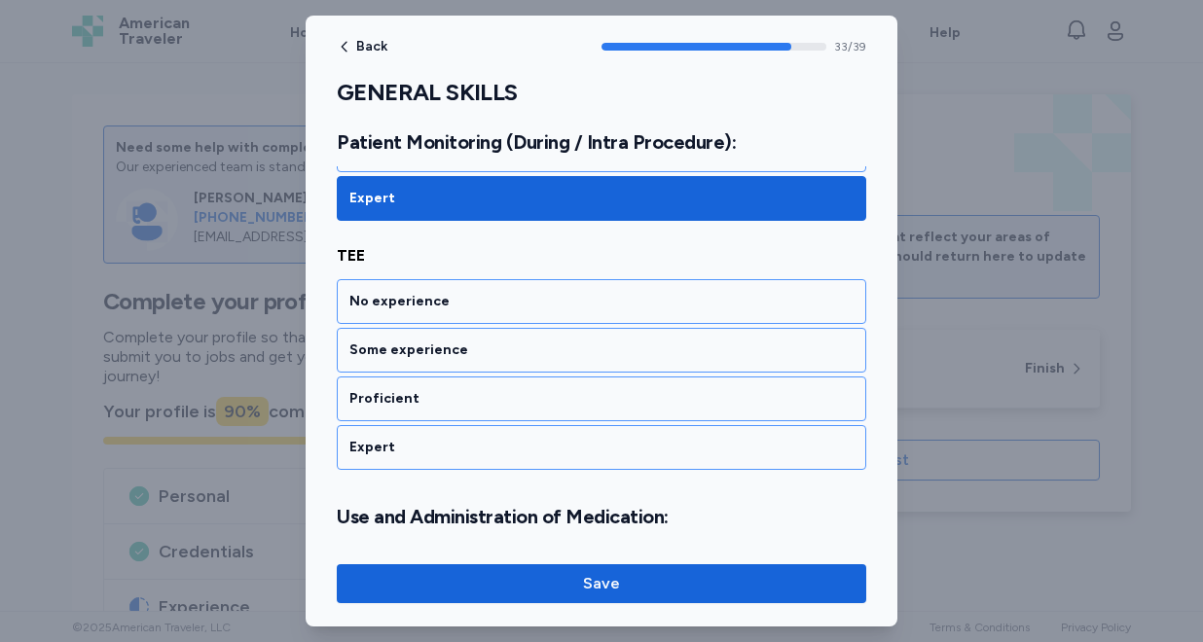
scroll to position [8479, 0]
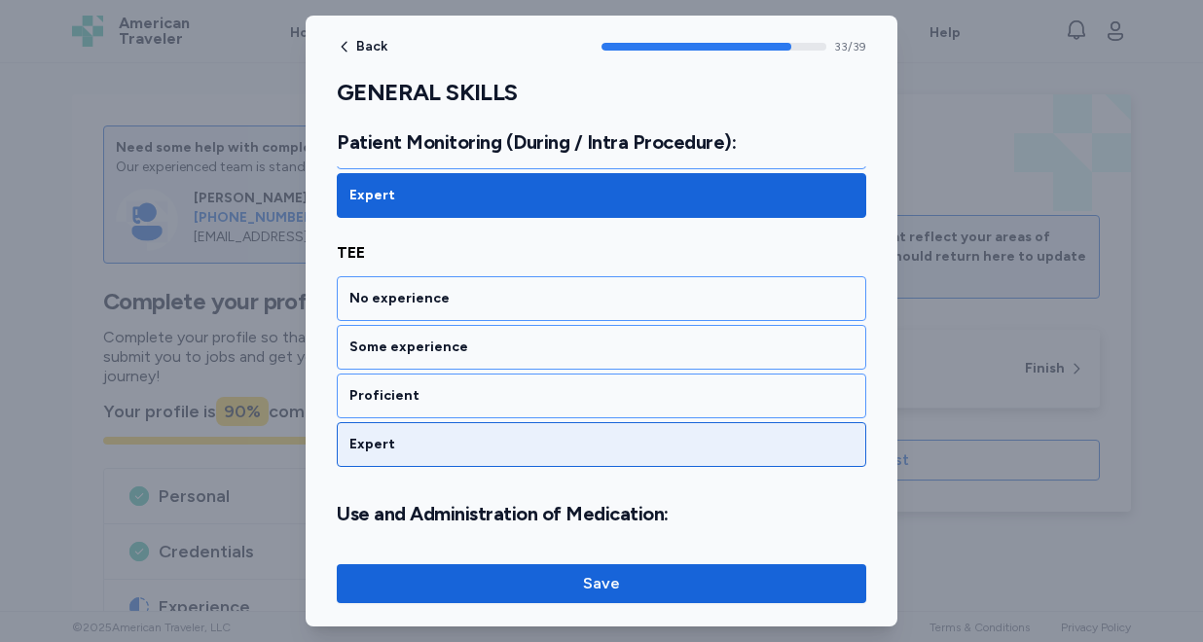
click at [465, 443] on div "Expert" at bounding box center [601, 444] width 504 height 19
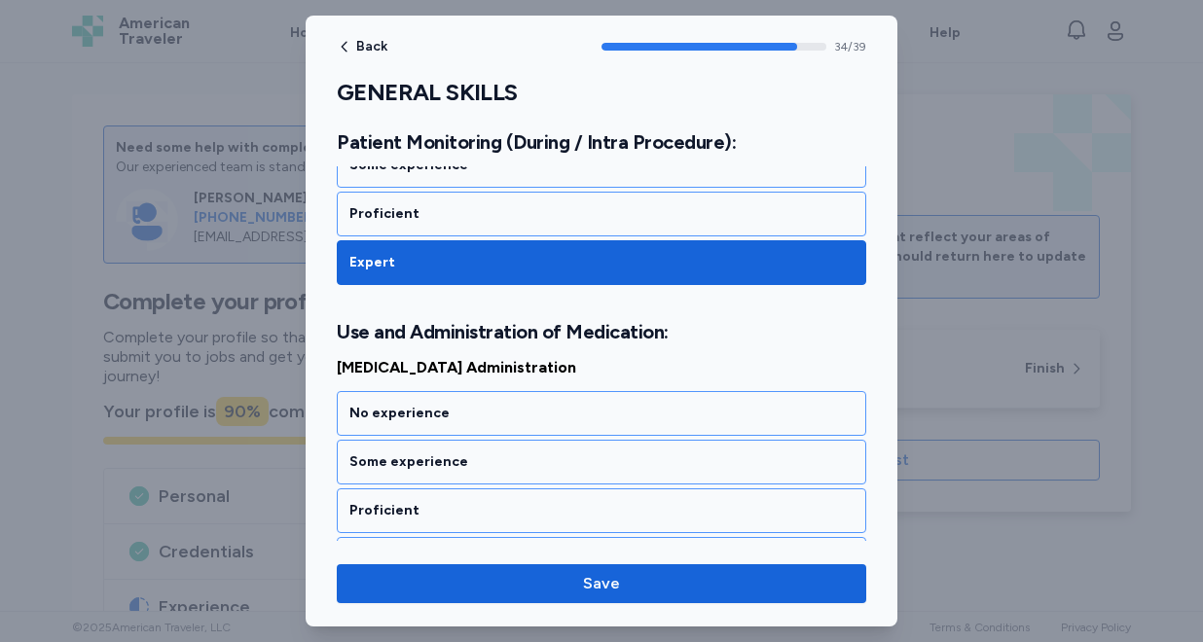
scroll to position [8776, 0]
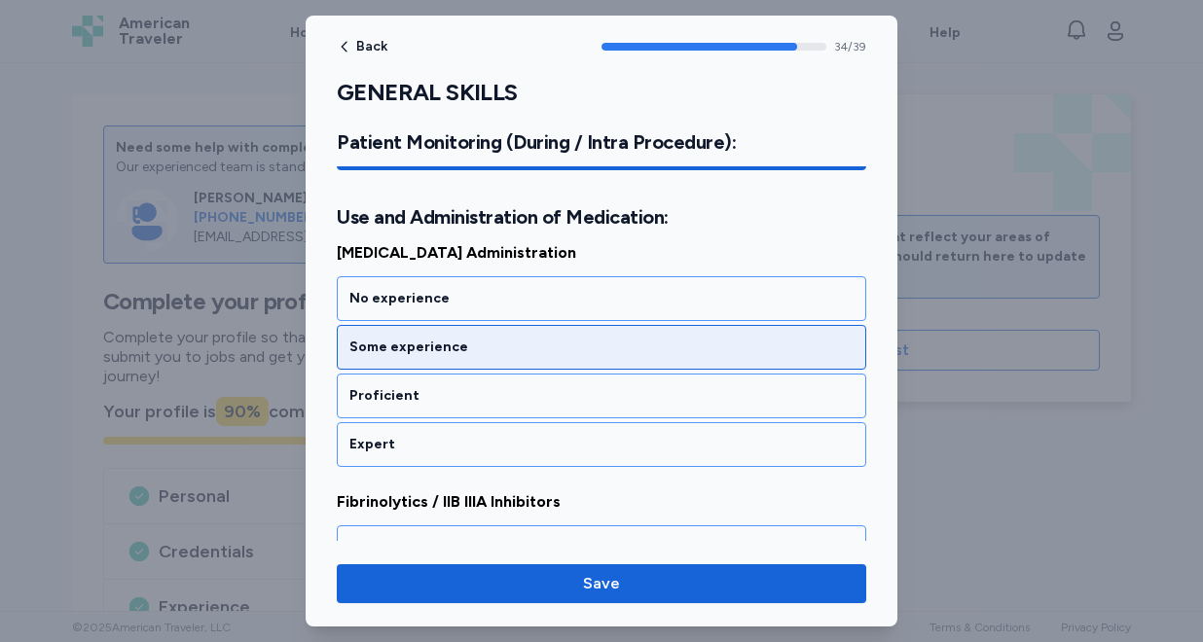
click at [408, 349] on div "Some experience" at bounding box center [601, 347] width 504 height 19
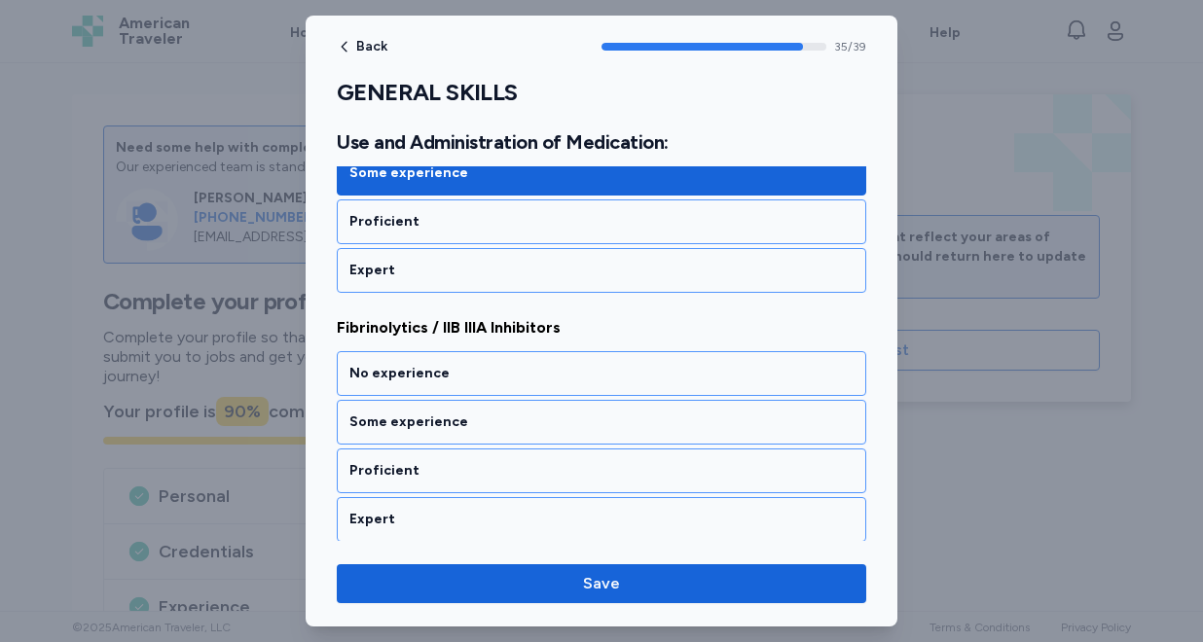
scroll to position [9025, 0]
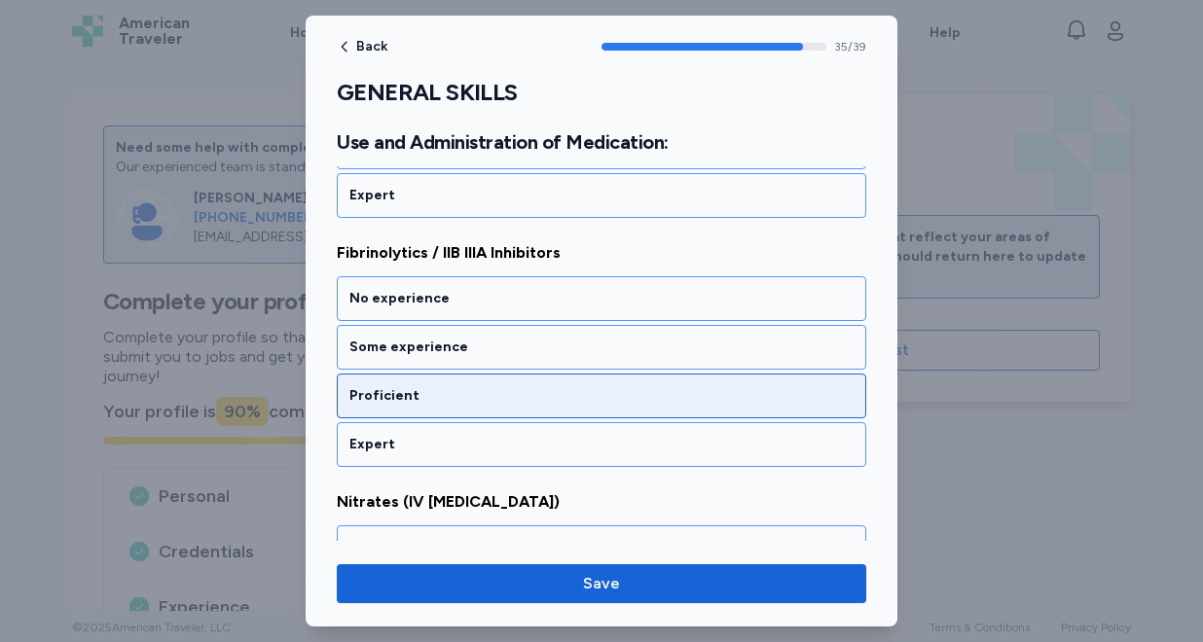
click at [439, 384] on div "Proficient" at bounding box center [601, 396] width 529 height 45
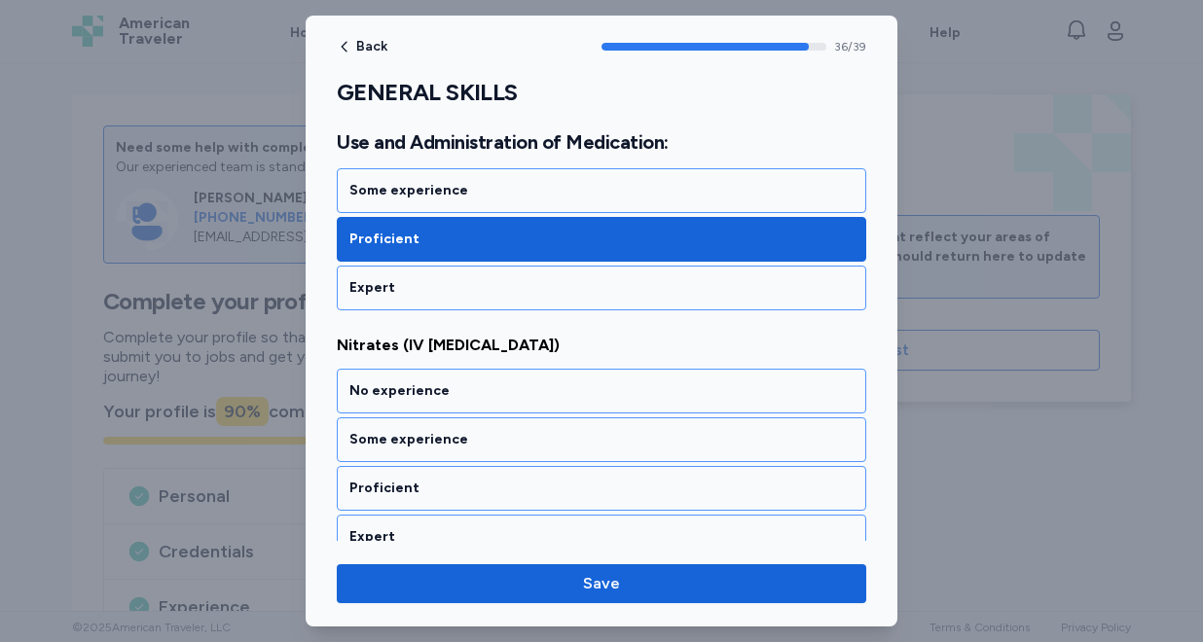
scroll to position [9274, 0]
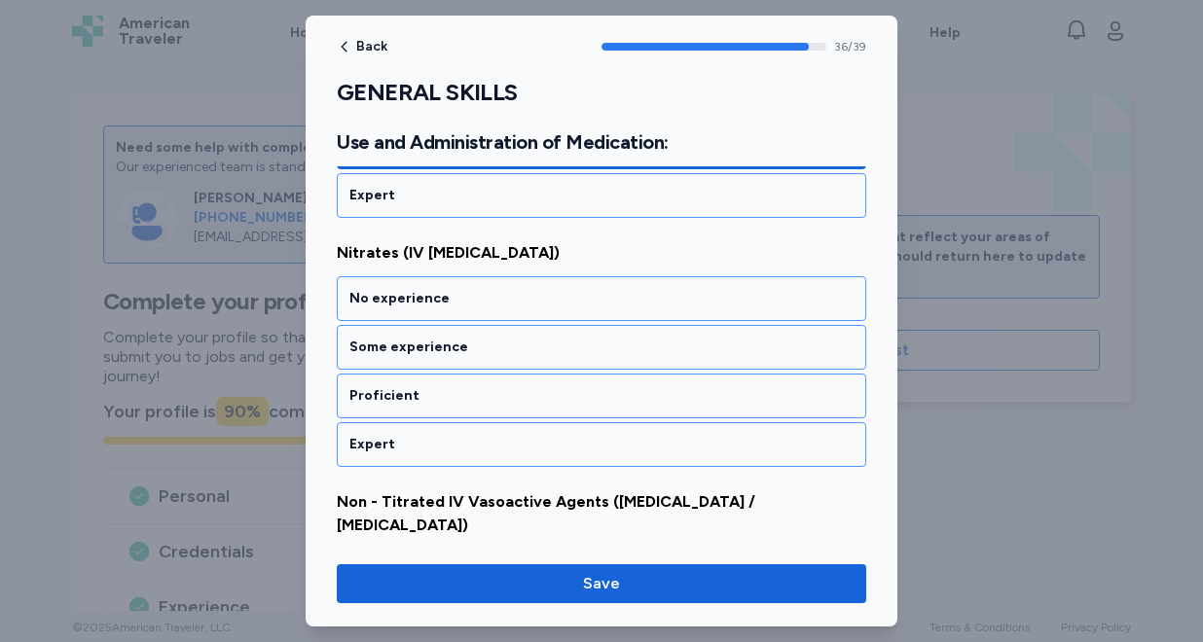
click at [439, 384] on div "Proficient" at bounding box center [601, 396] width 529 height 45
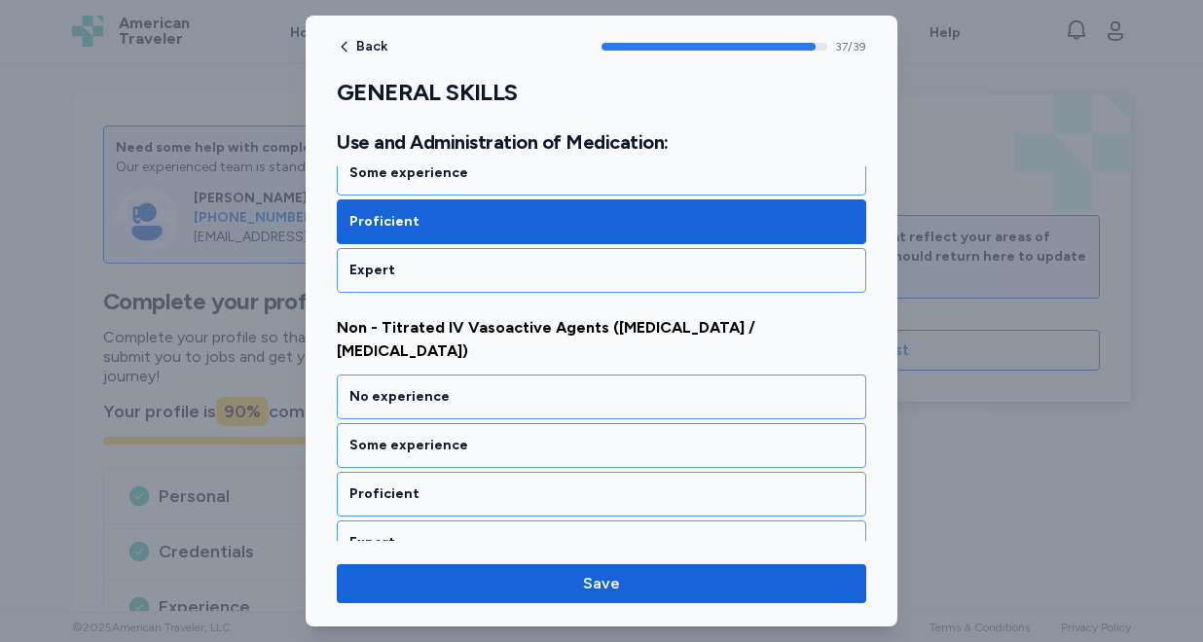
scroll to position [9523, 0]
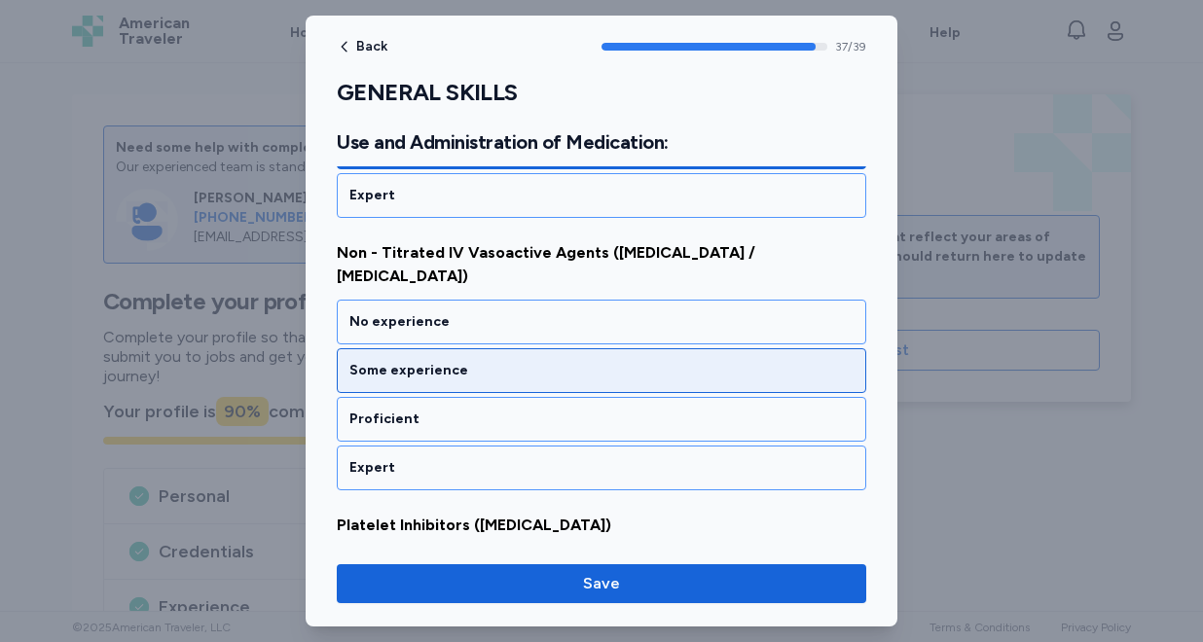
click at [447, 361] on div "Some experience" at bounding box center [601, 370] width 504 height 19
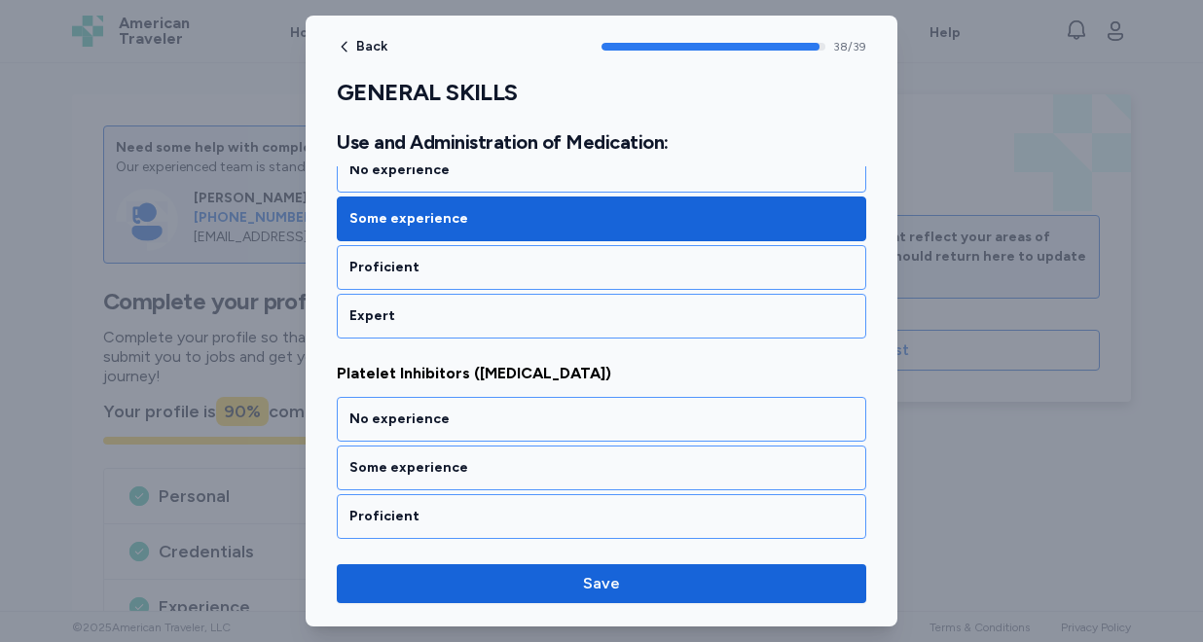
scroll to position [9702, 0]
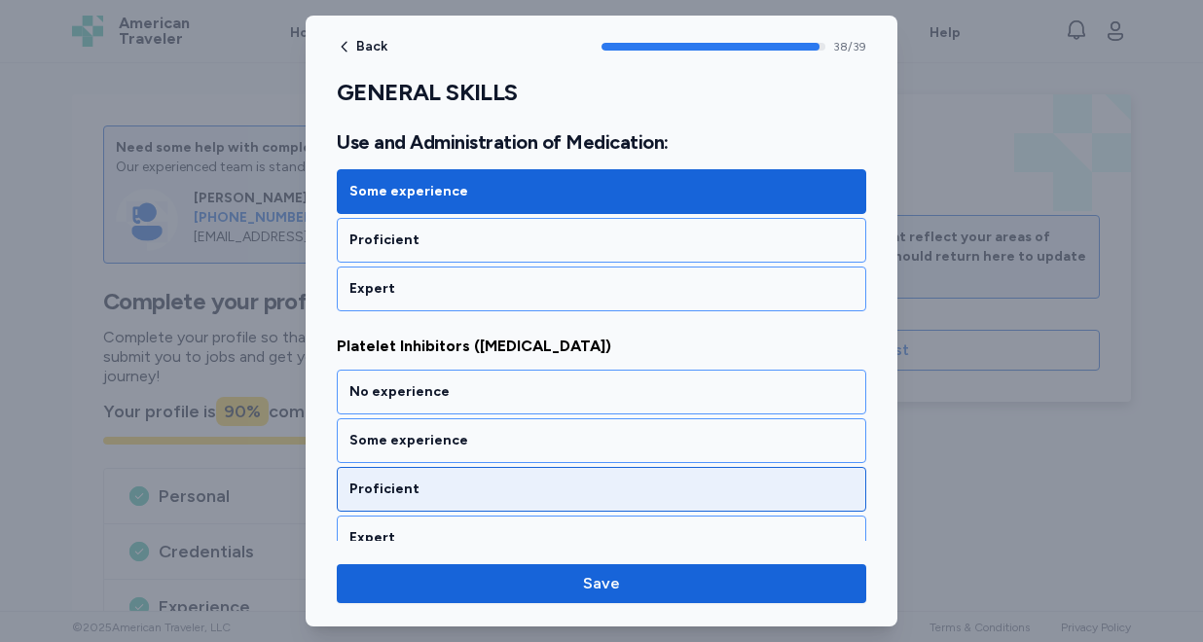
click at [437, 480] on div "Proficient" at bounding box center [601, 489] width 504 height 19
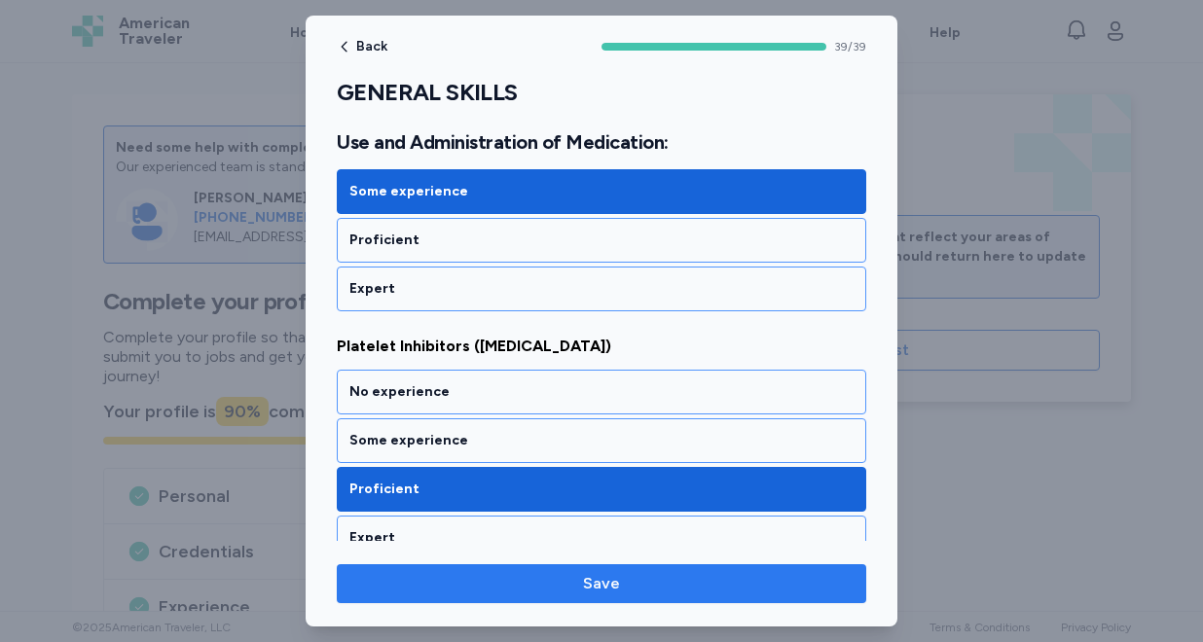
click at [589, 583] on span "Save" at bounding box center [601, 583] width 37 height 23
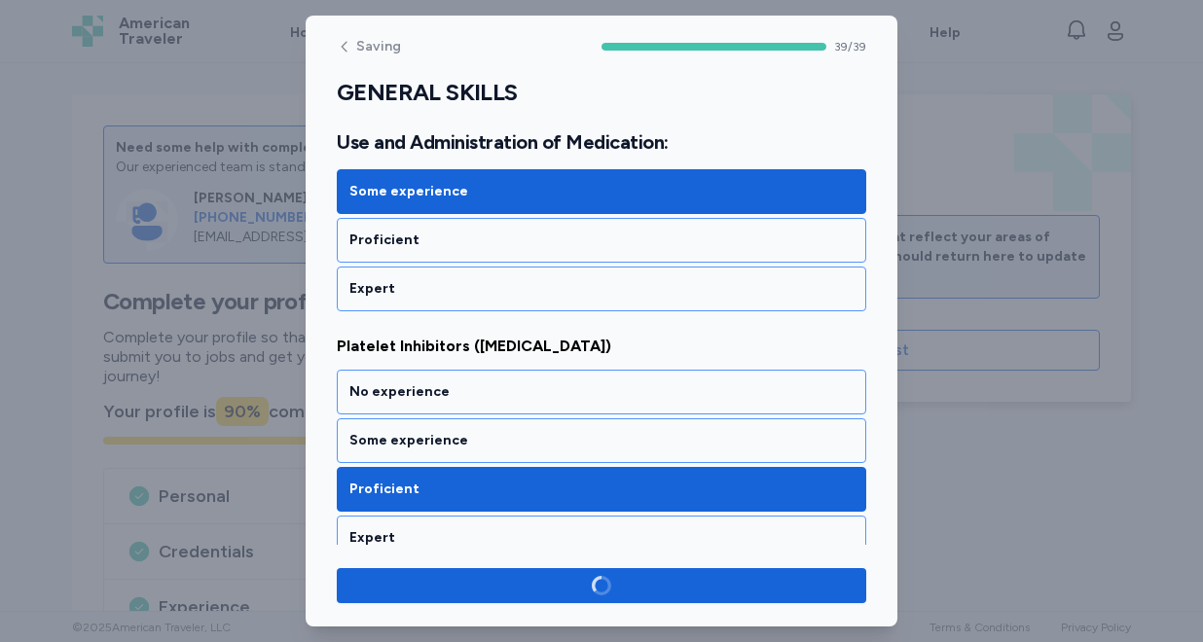
scroll to position [9698, 0]
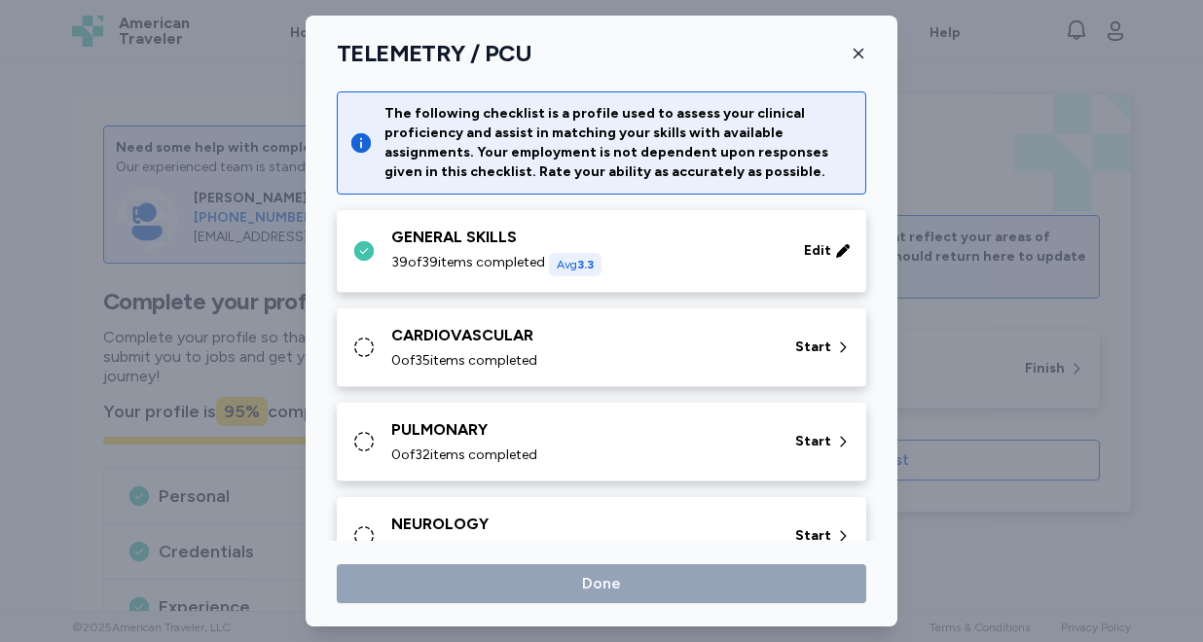
click at [585, 346] on div "CARDIOVASCULAR" at bounding box center [581, 335] width 380 height 23
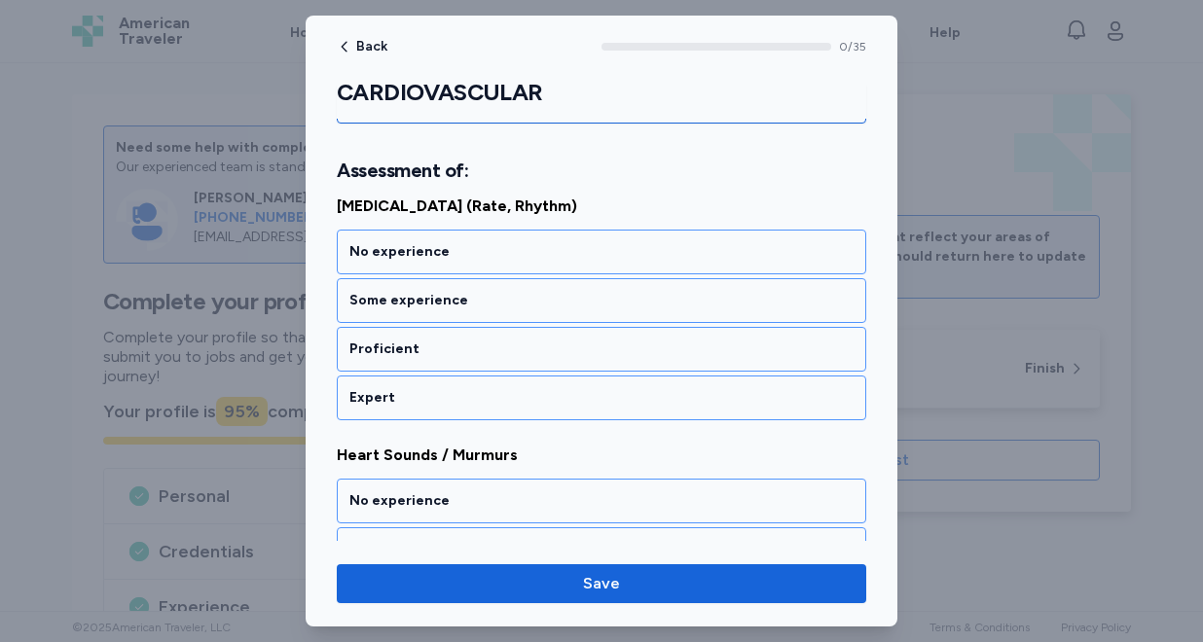
scroll to position [263, 0]
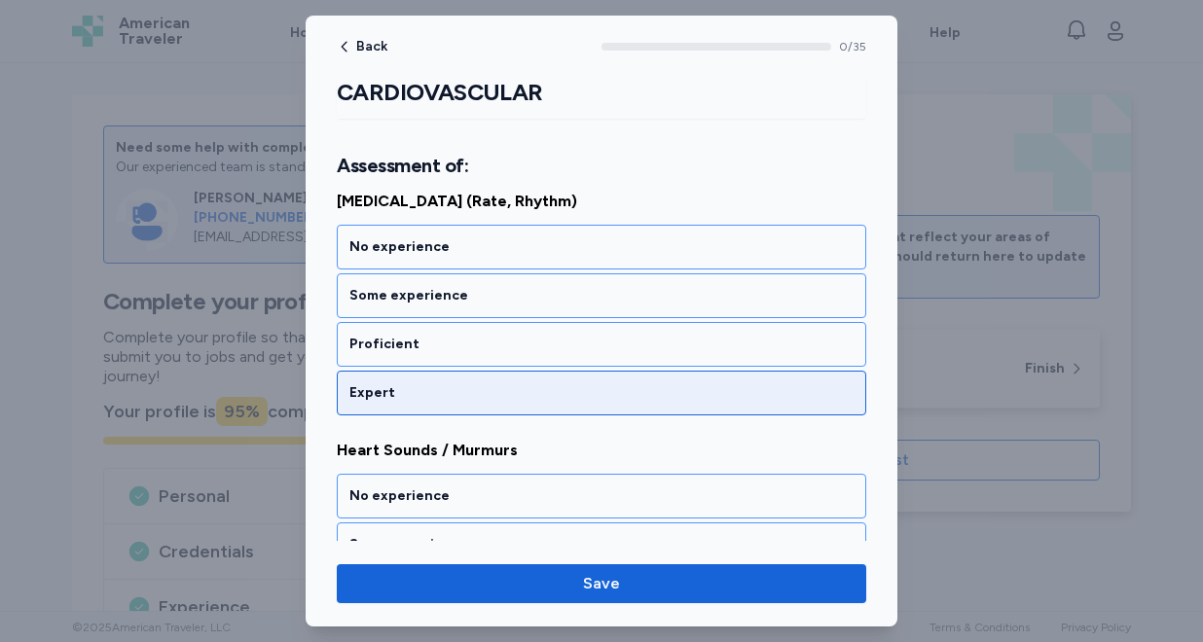
click at [552, 381] on div "Expert" at bounding box center [601, 393] width 529 height 45
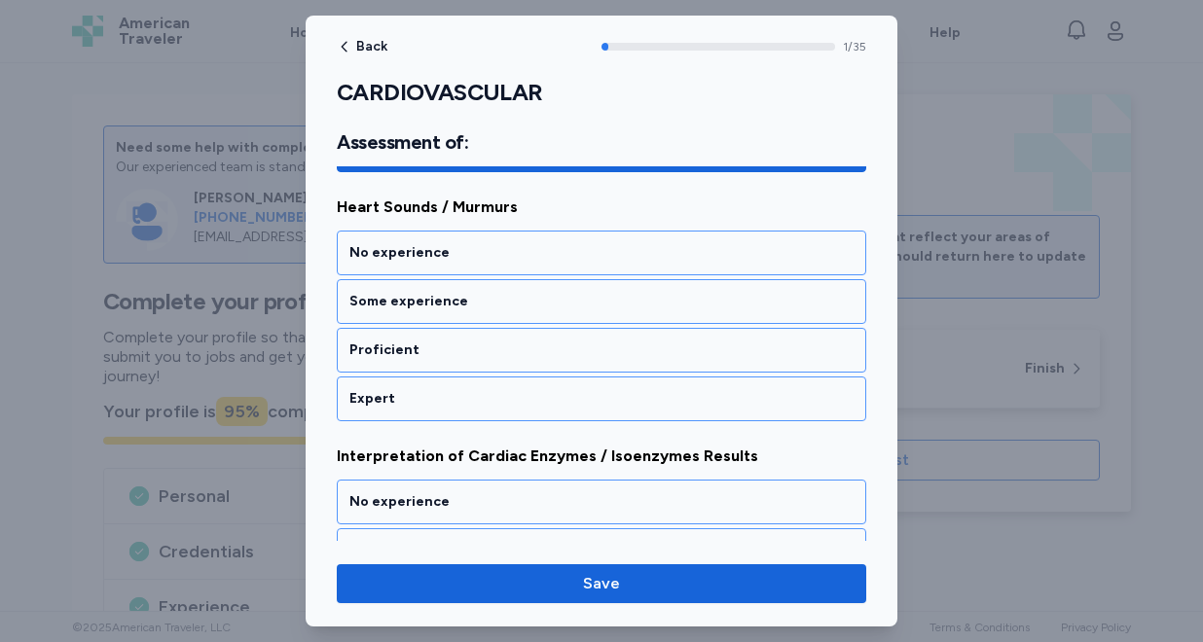
scroll to position [508, 0]
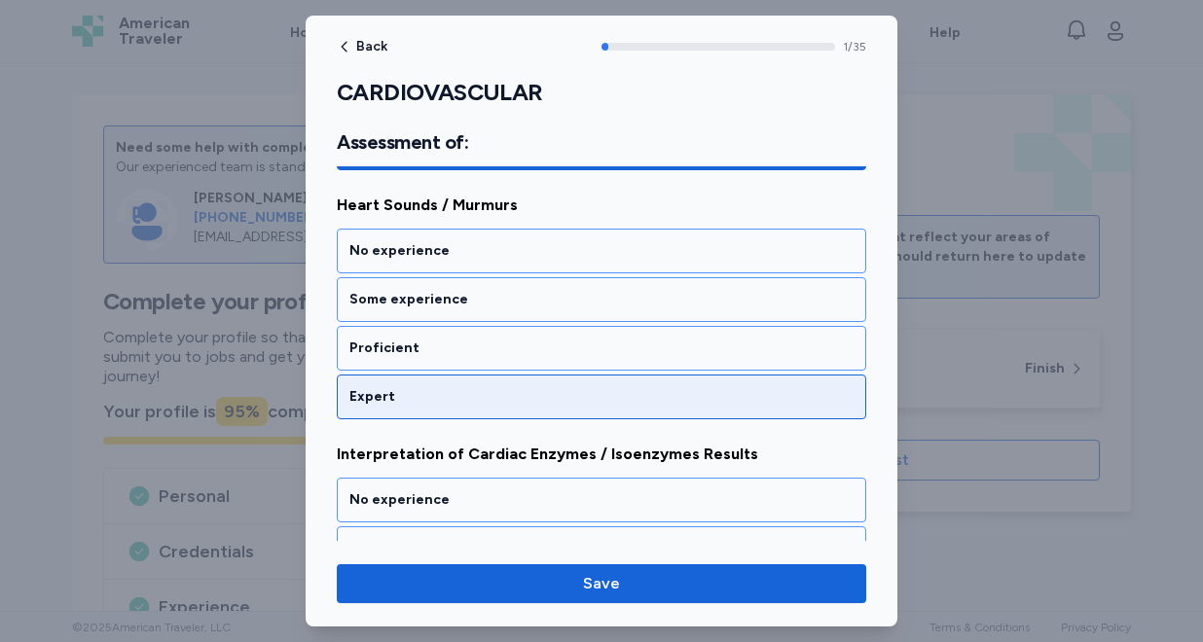
click at [542, 391] on div "Expert" at bounding box center [601, 396] width 504 height 19
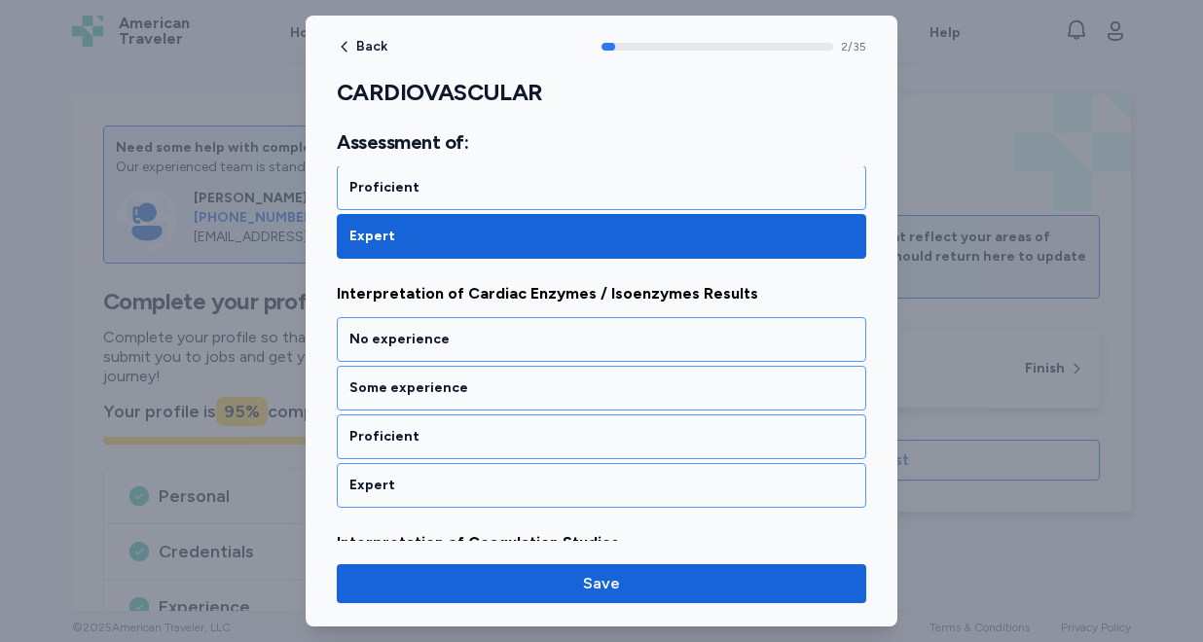
scroll to position [709, 0]
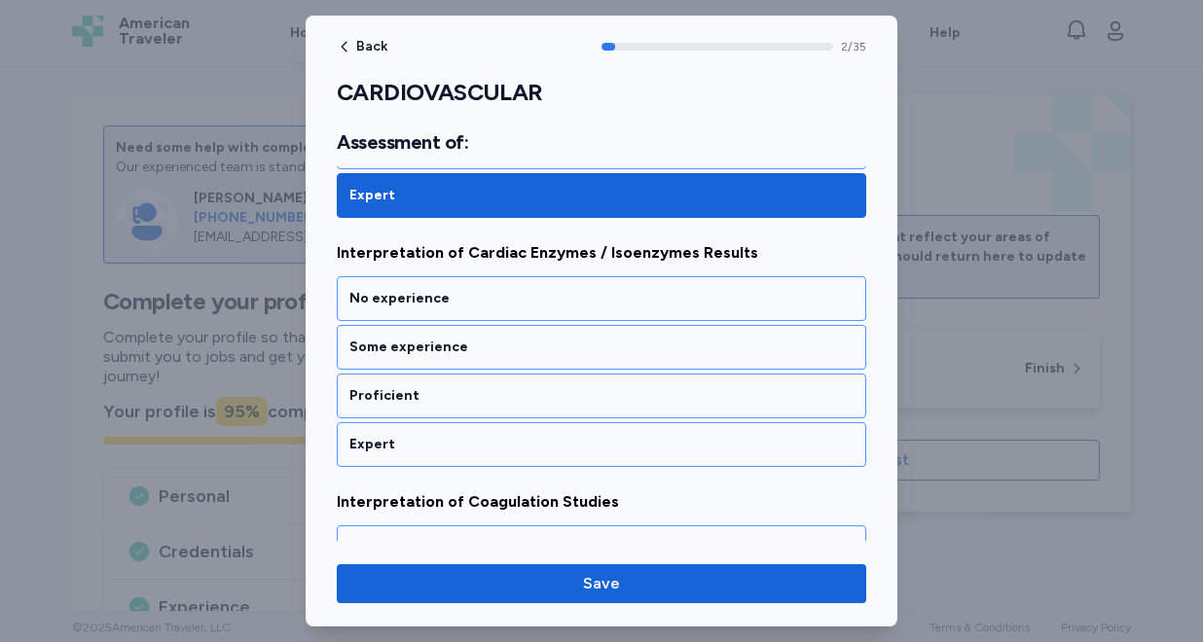
click at [542, 391] on div "Proficient" at bounding box center [601, 395] width 504 height 19
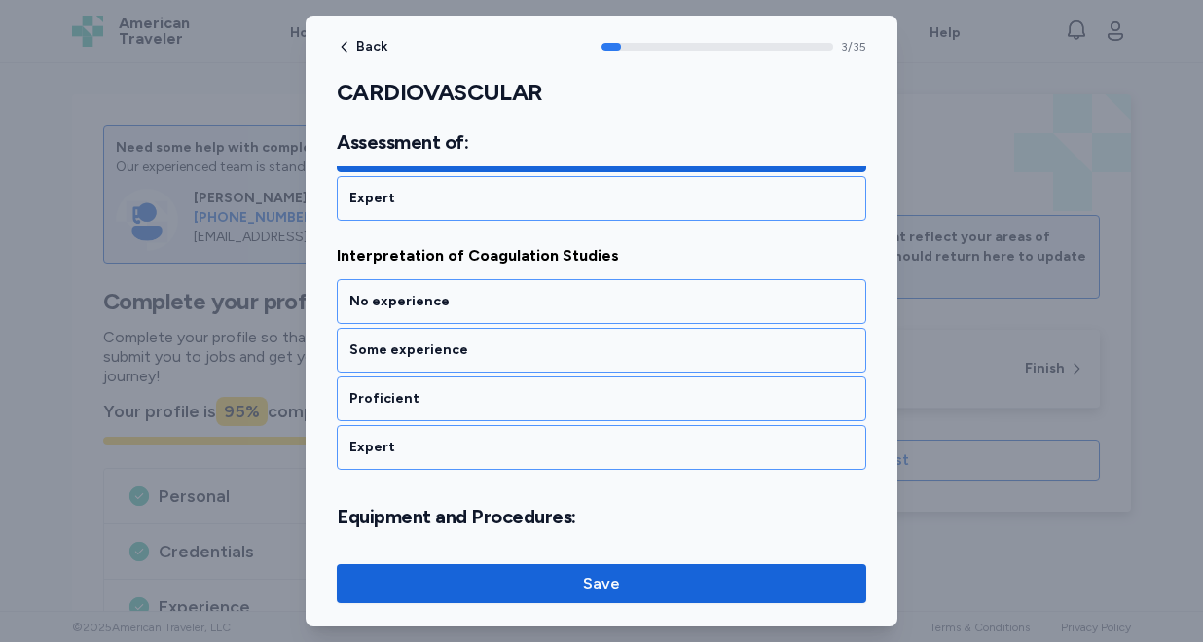
scroll to position [958, 0]
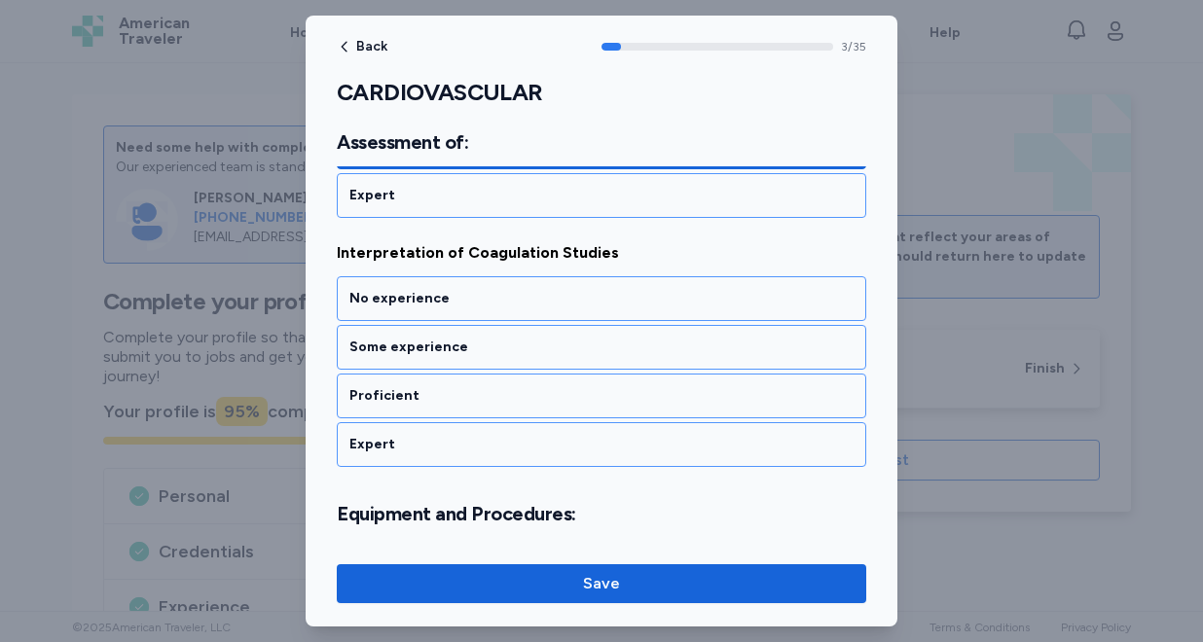
click at [542, 391] on div "Proficient" at bounding box center [601, 395] width 504 height 19
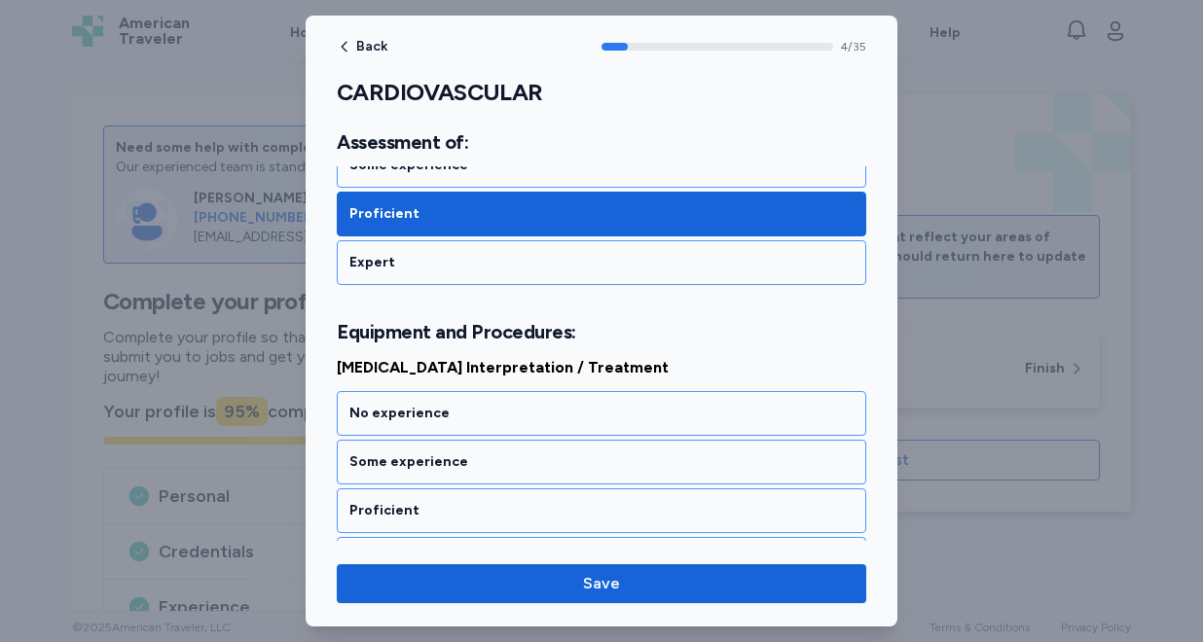
scroll to position [1255, 0]
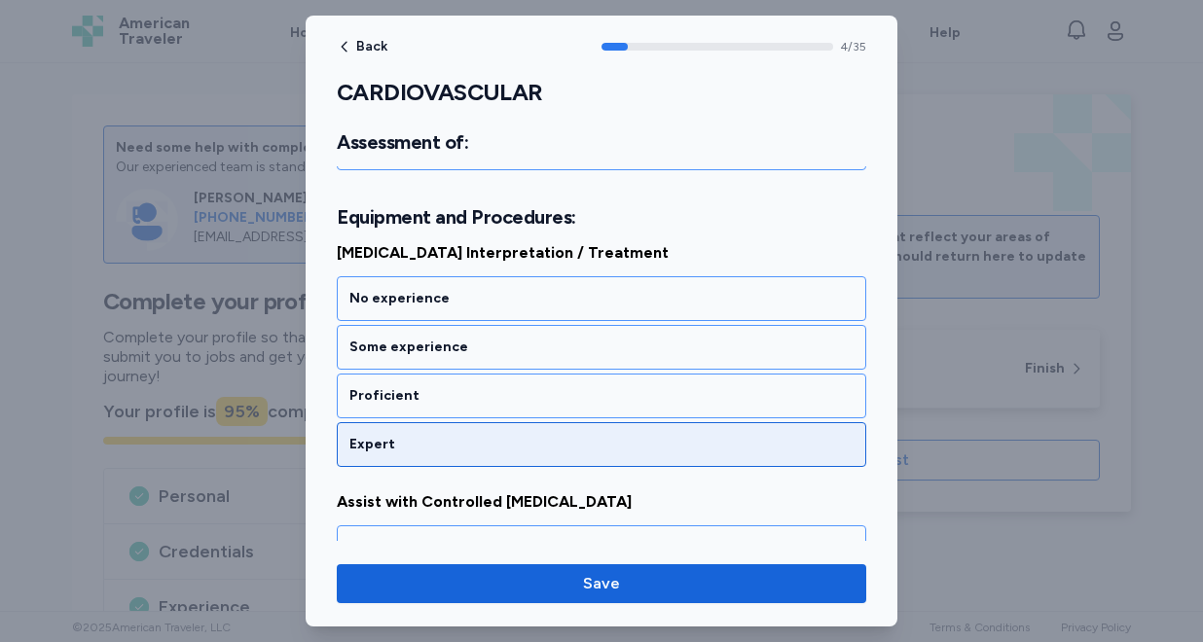
click at [536, 435] on div "Expert" at bounding box center [601, 444] width 504 height 19
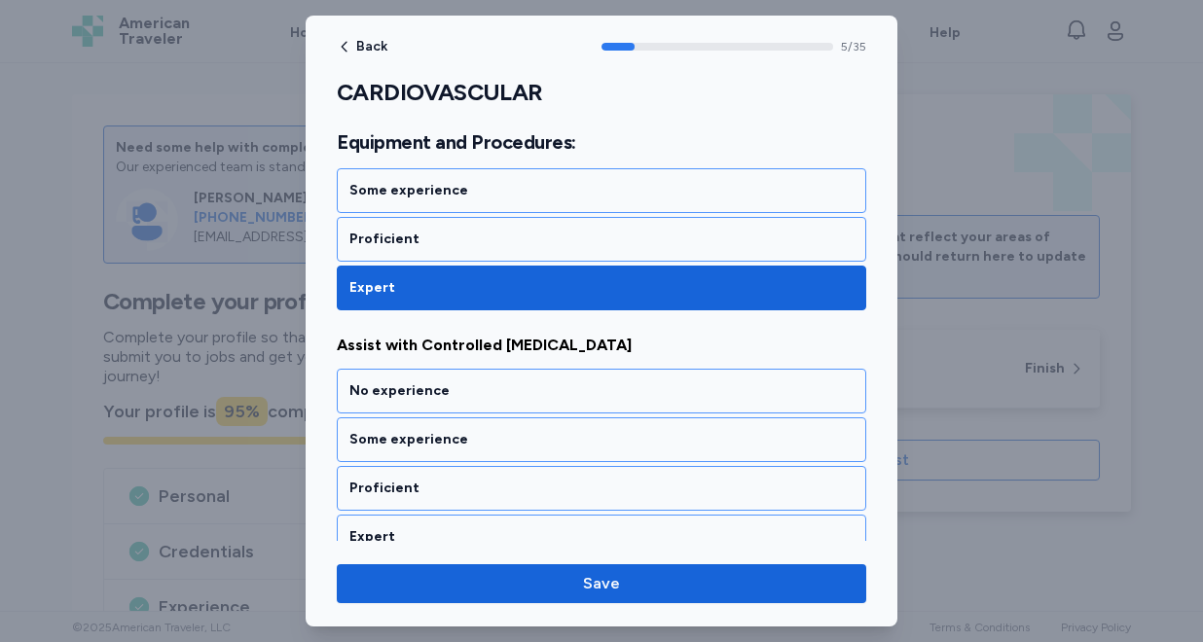
scroll to position [1504, 0]
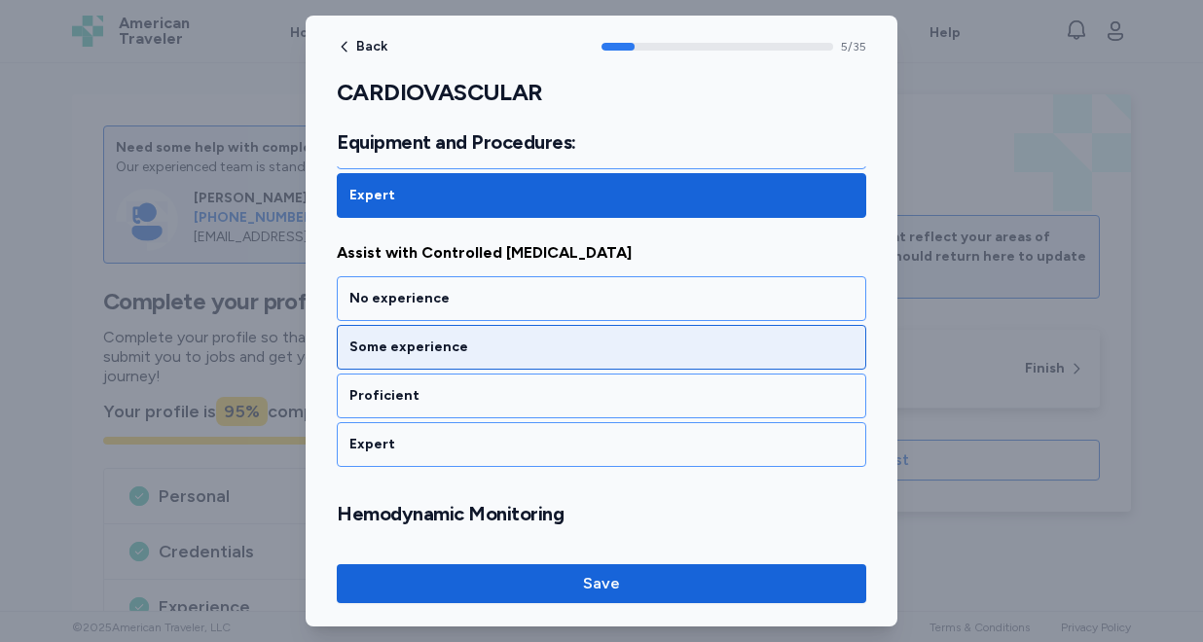
click at [538, 362] on div "Some experience" at bounding box center [601, 347] width 529 height 45
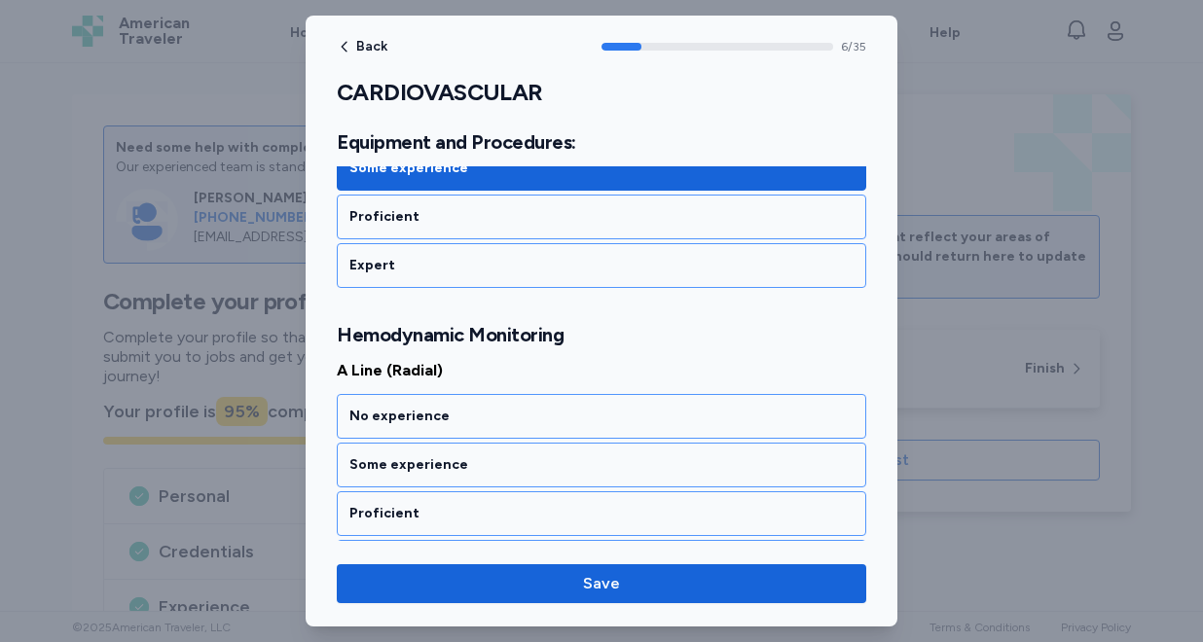
scroll to position [1778, 0]
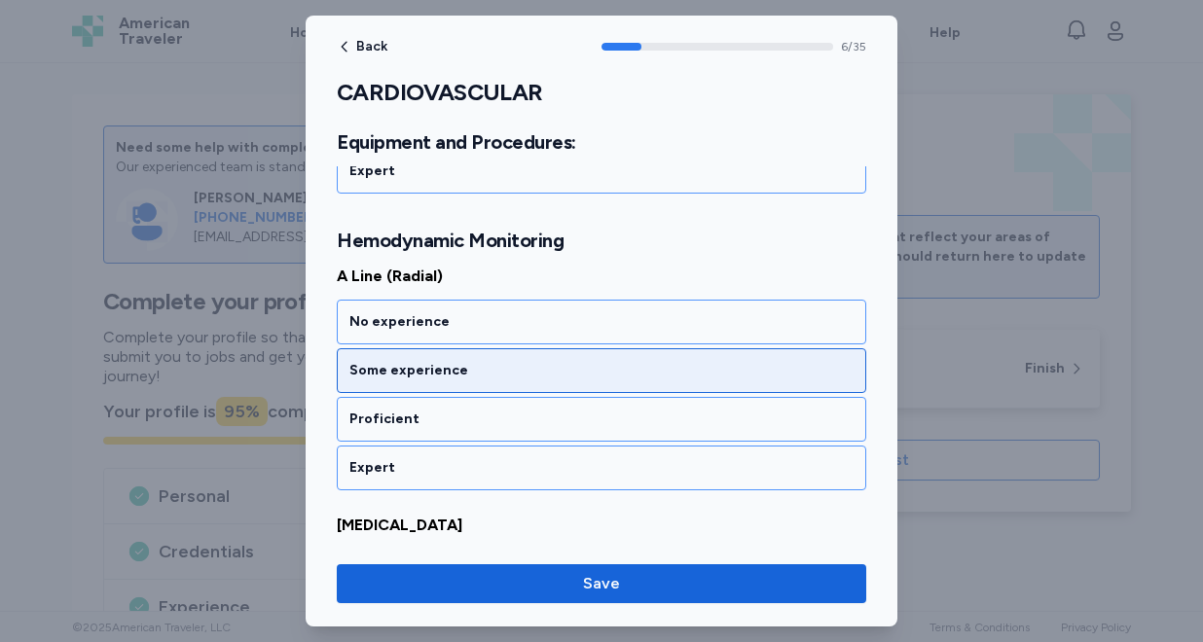
click at [530, 385] on div "Some experience" at bounding box center [601, 370] width 529 height 45
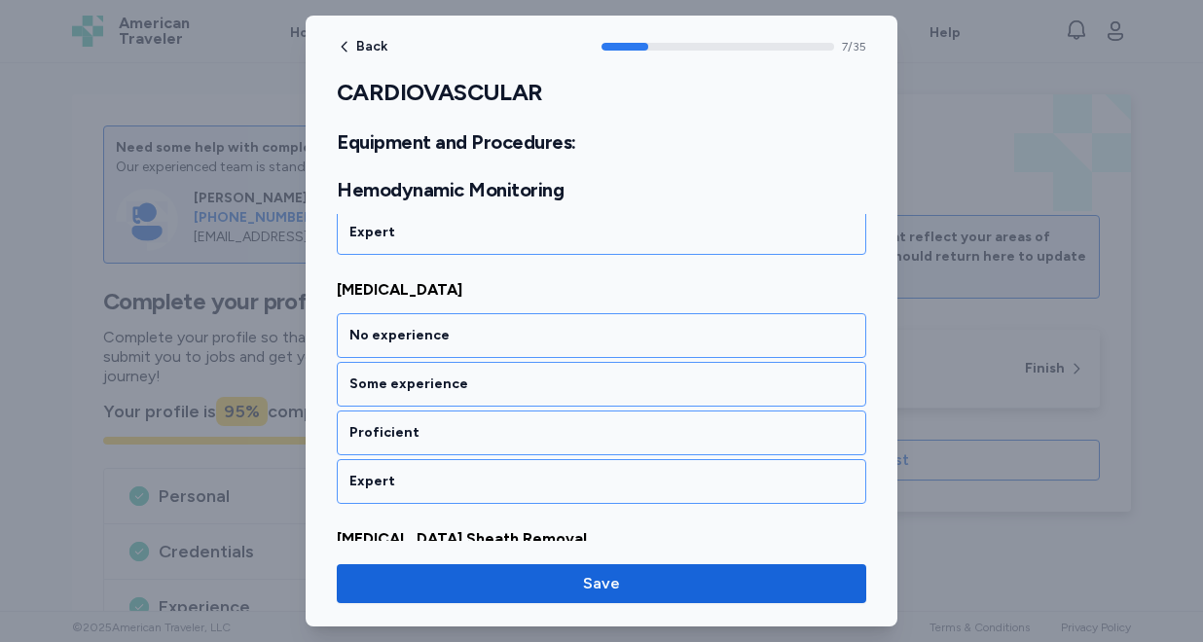
scroll to position [2027, 0]
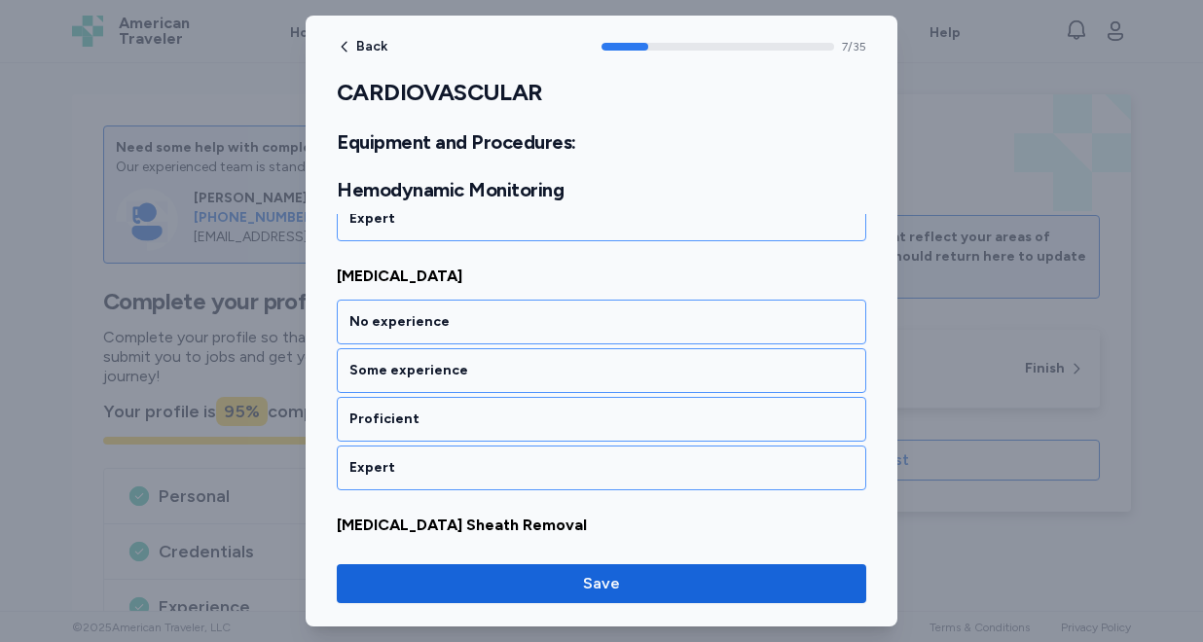
click at [530, 385] on div "Some experience" at bounding box center [601, 370] width 529 height 45
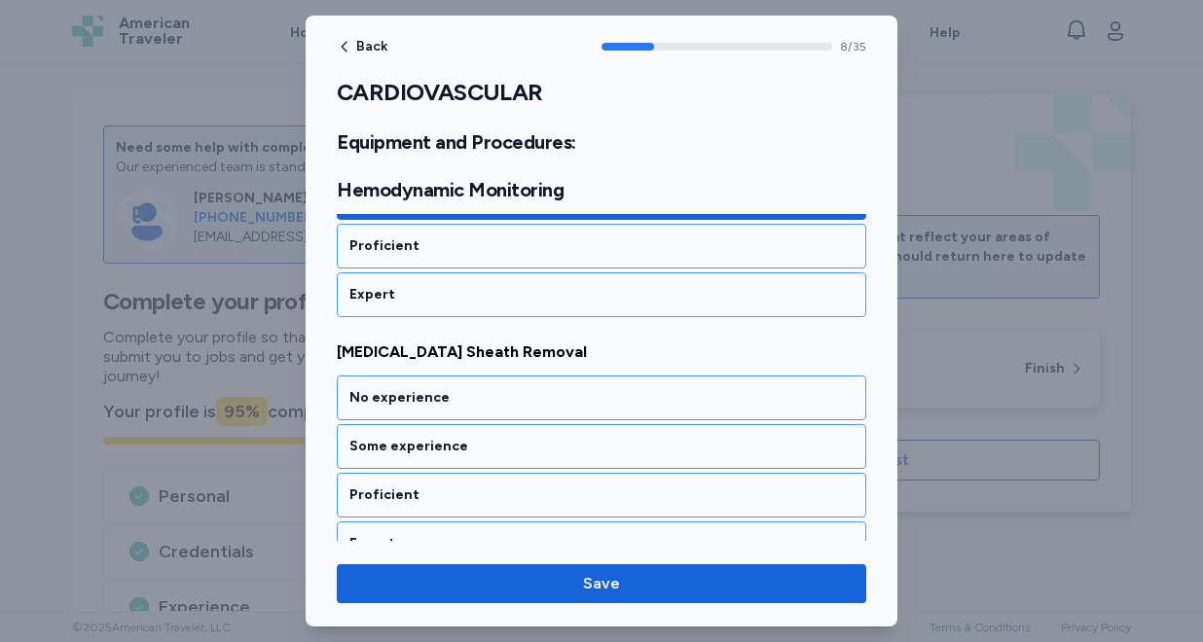
scroll to position [2276, 0]
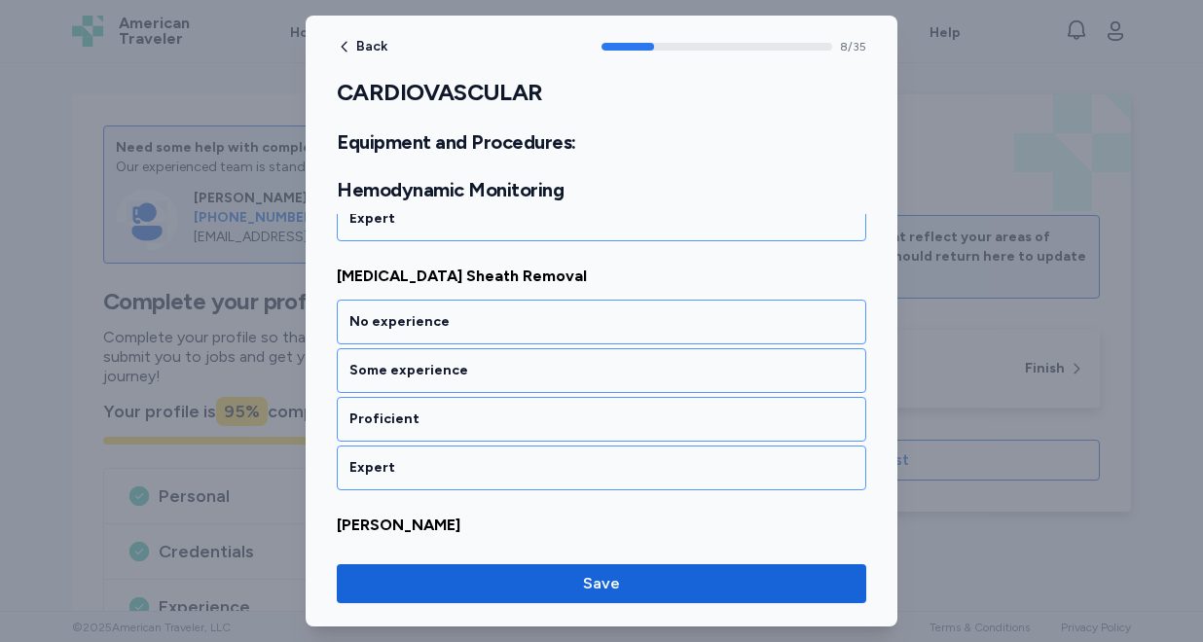
click at [530, 385] on div "Some experience" at bounding box center [601, 370] width 529 height 45
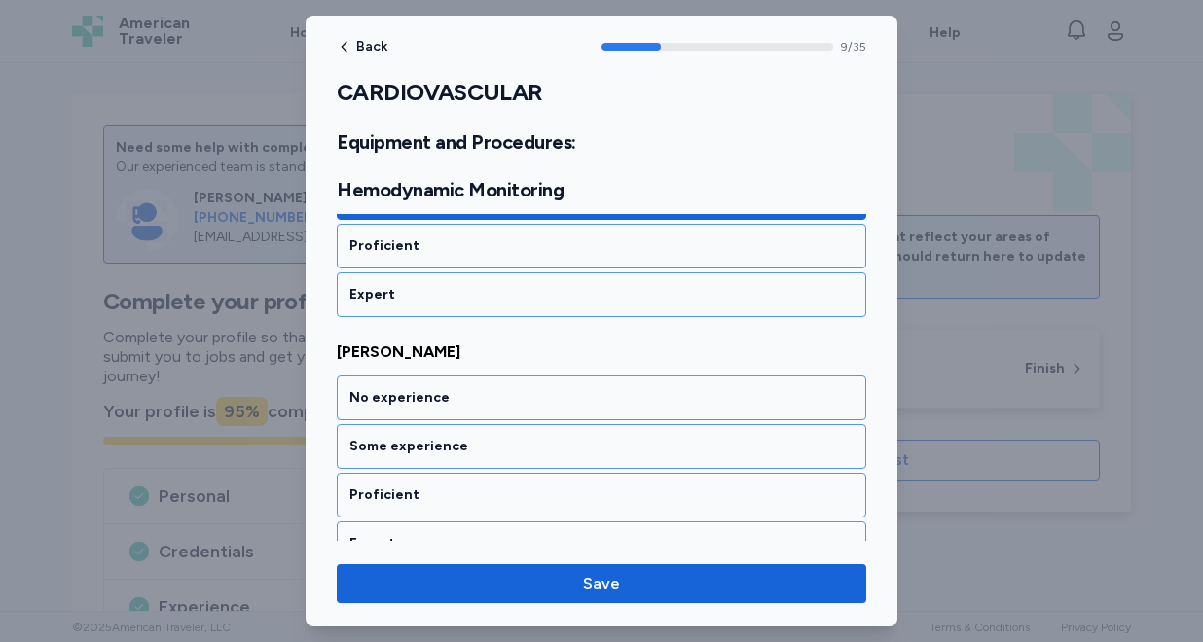
scroll to position [2525, 0]
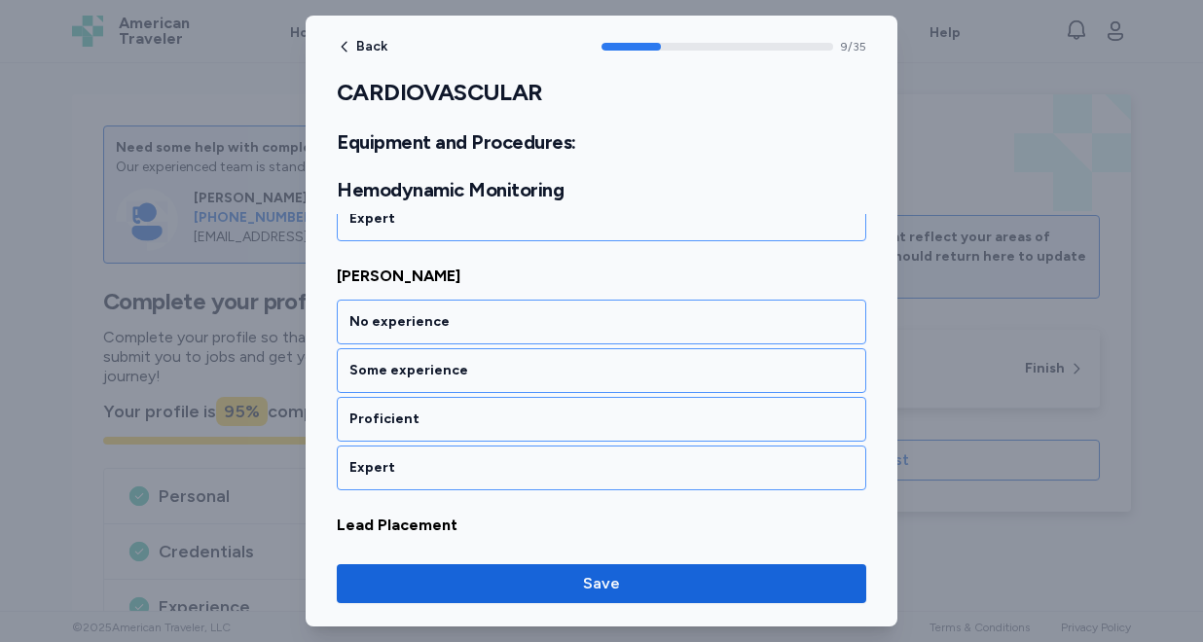
click at [530, 385] on div "Some experience" at bounding box center [601, 370] width 529 height 45
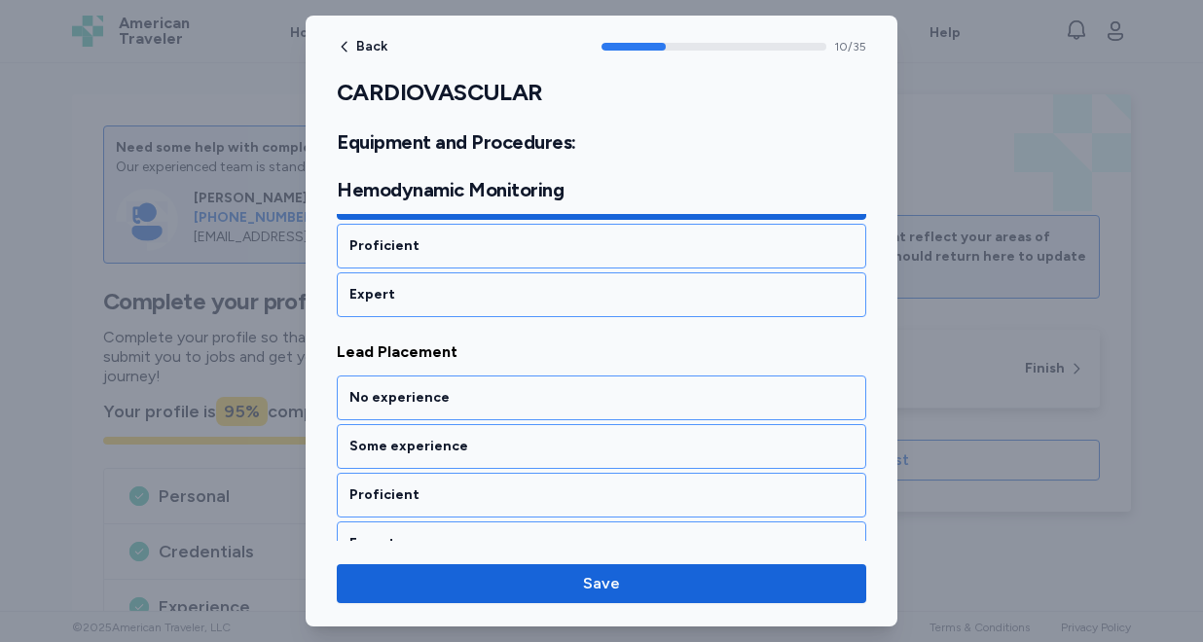
scroll to position [2774, 0]
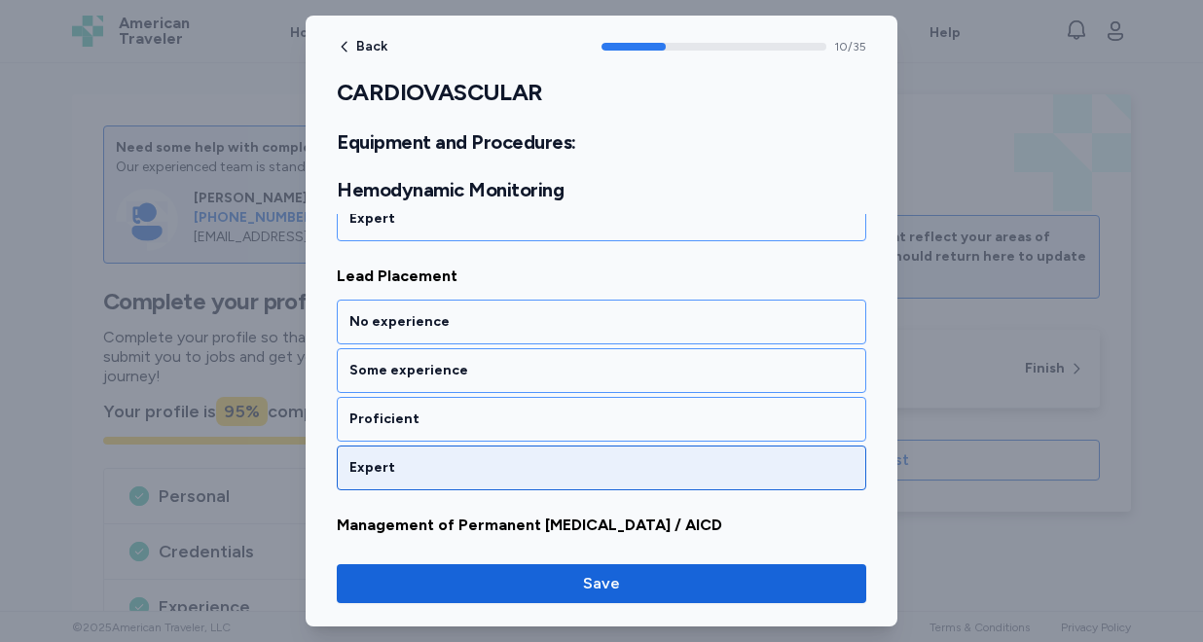
click at [499, 480] on div "Expert" at bounding box center [601, 468] width 529 height 45
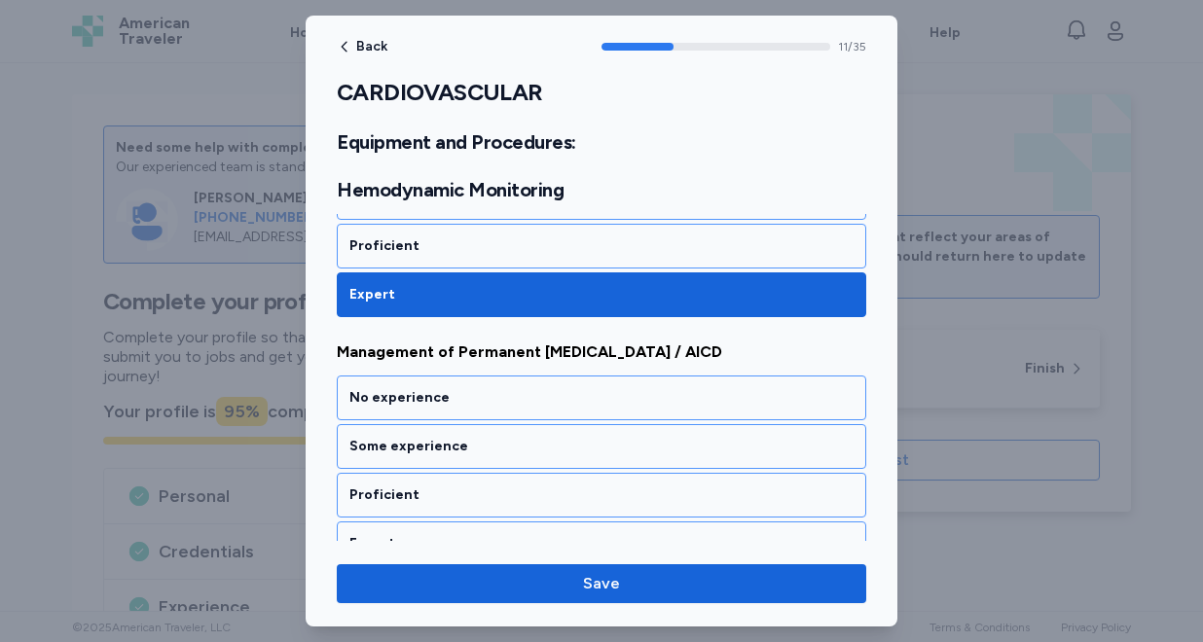
scroll to position [3023, 0]
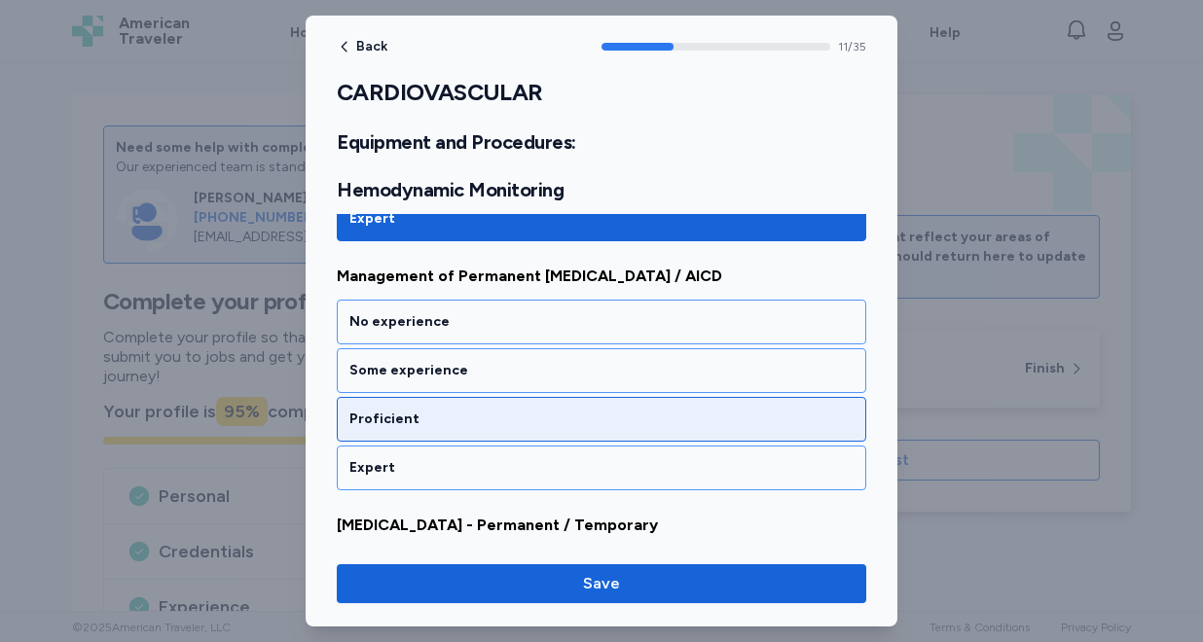
click at [505, 427] on div "Proficient" at bounding box center [601, 419] width 504 height 19
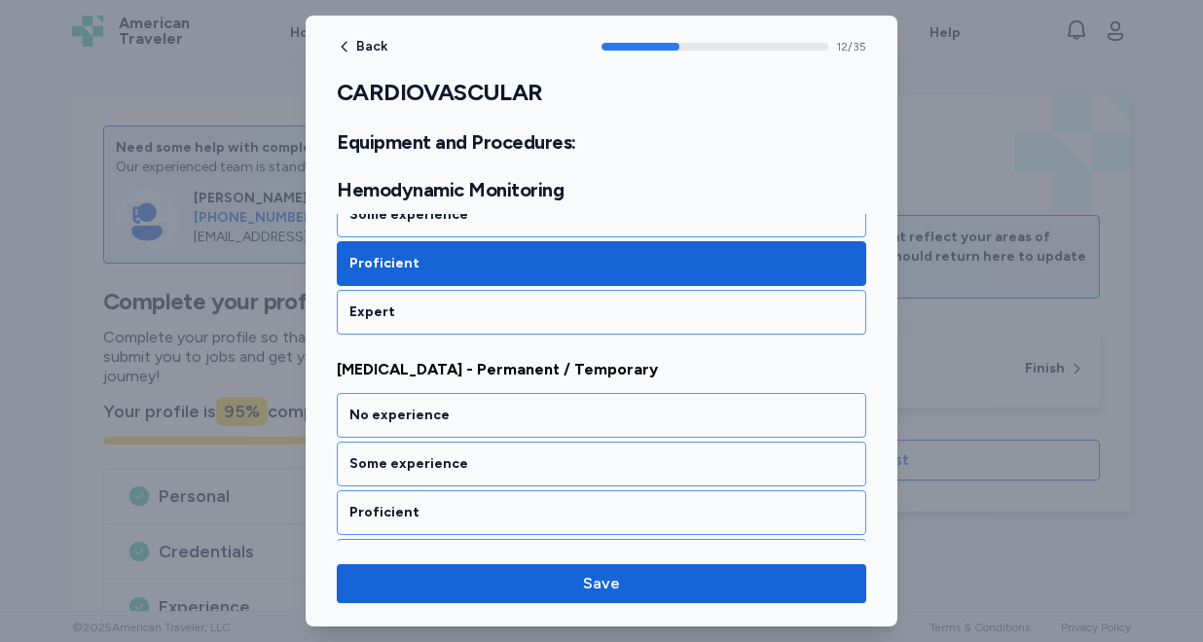
scroll to position [3272, 0]
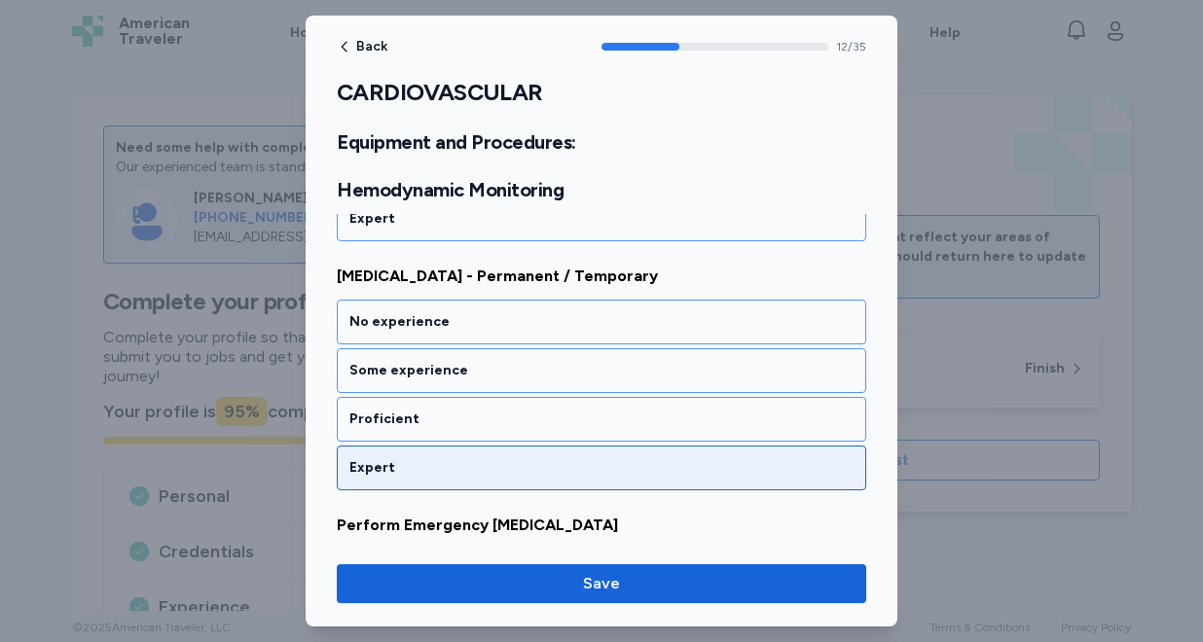
click at [494, 451] on div "Expert" at bounding box center [601, 468] width 529 height 45
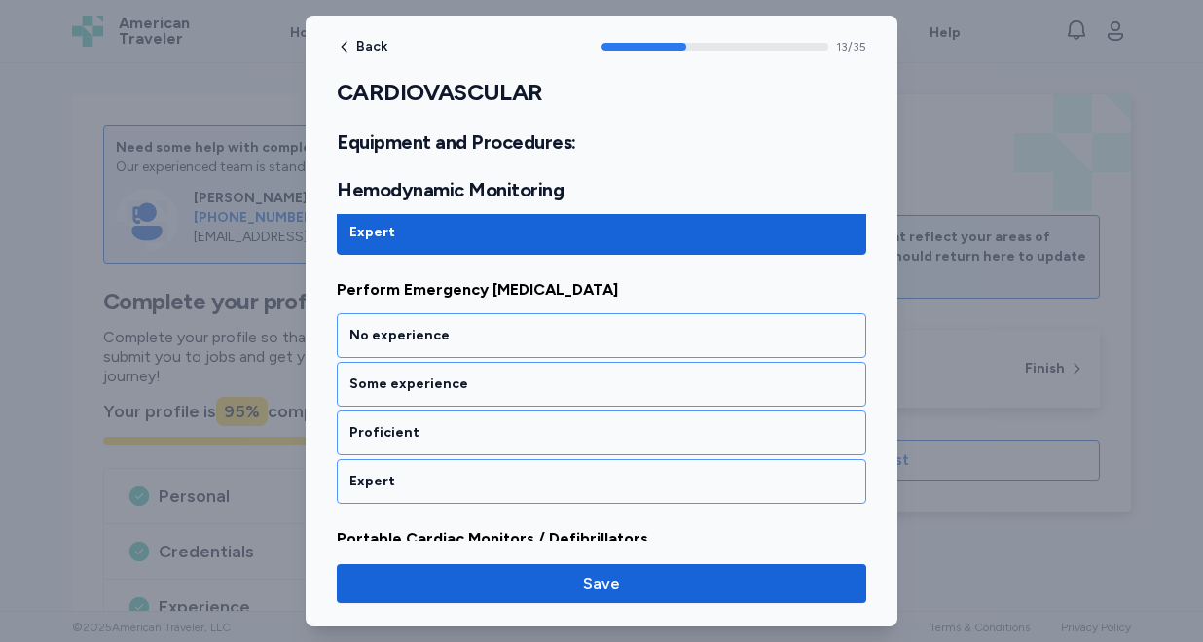
scroll to position [3521, 0]
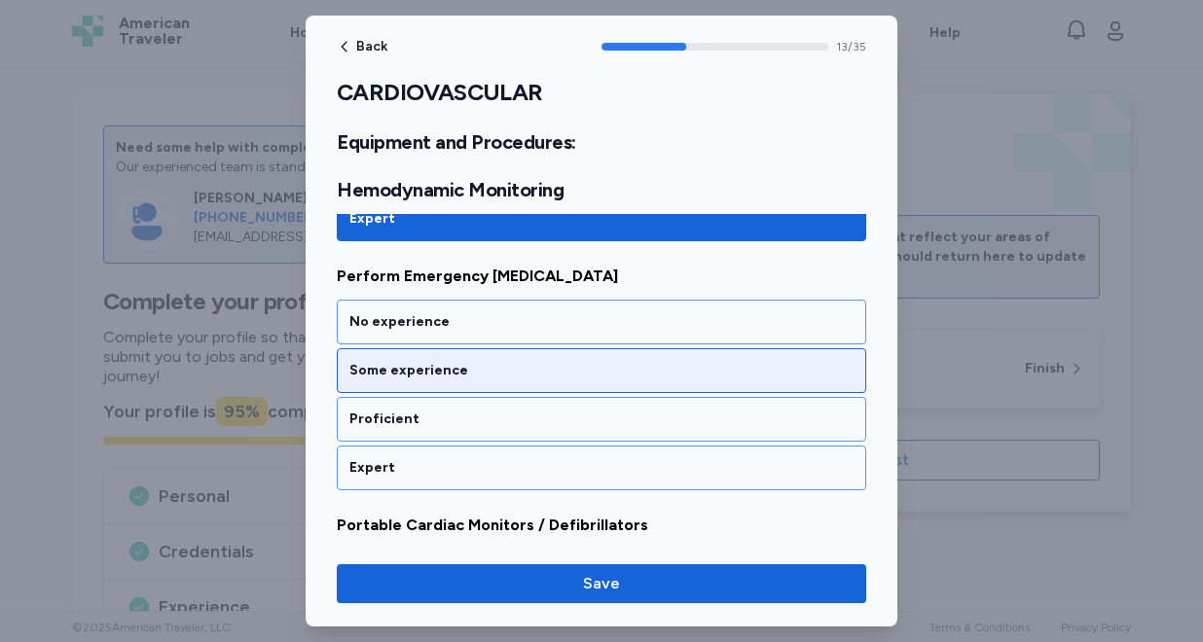
click at [499, 379] on div "Some experience" at bounding box center [601, 370] width 504 height 19
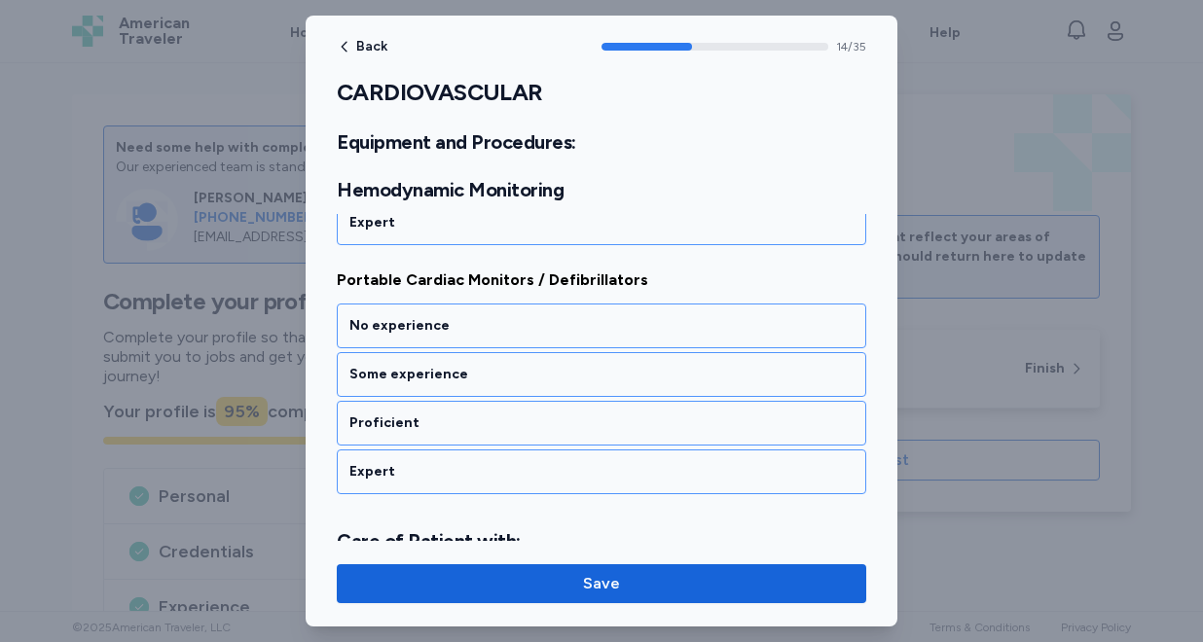
scroll to position [3768, 0]
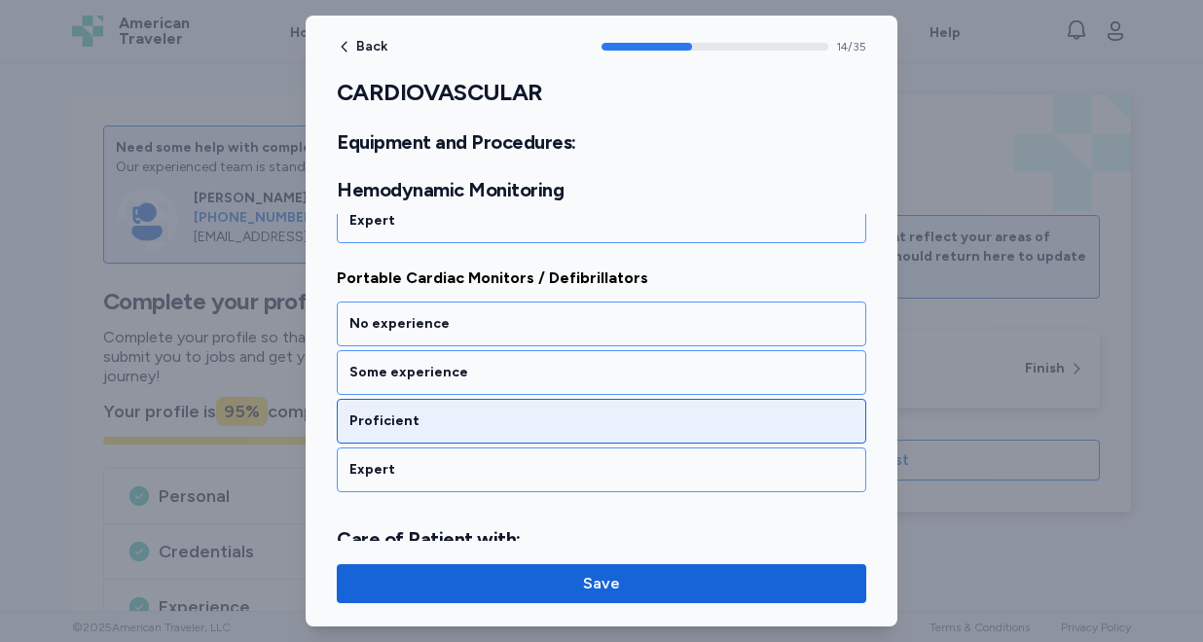
click at [484, 419] on div "Proficient" at bounding box center [601, 421] width 504 height 19
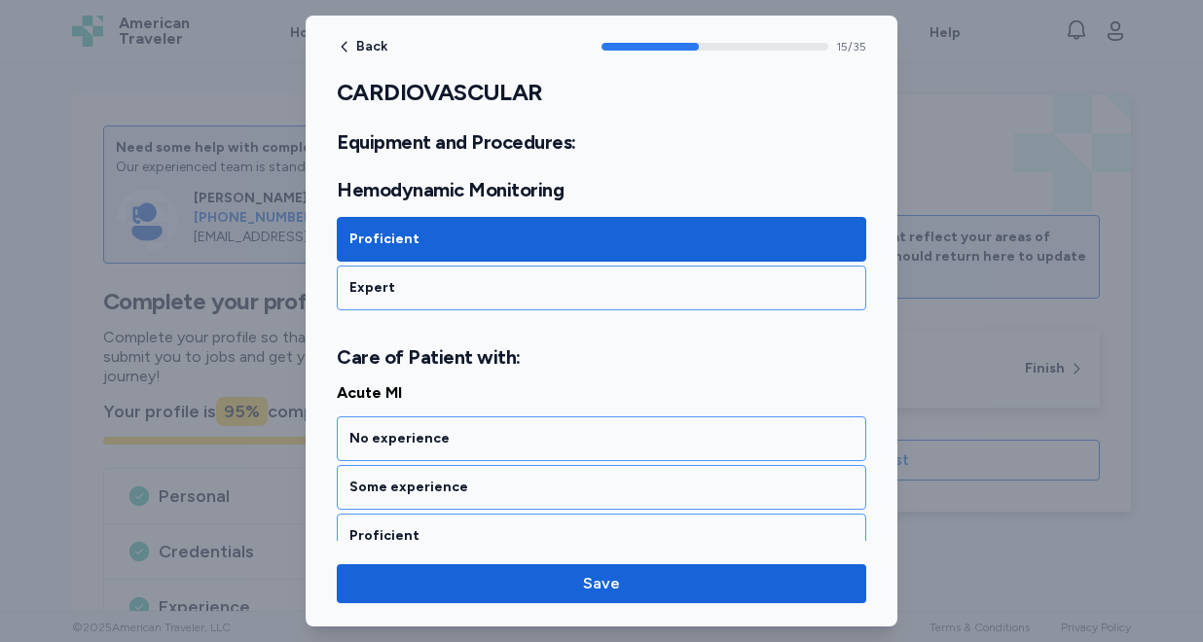
scroll to position [4067, 0]
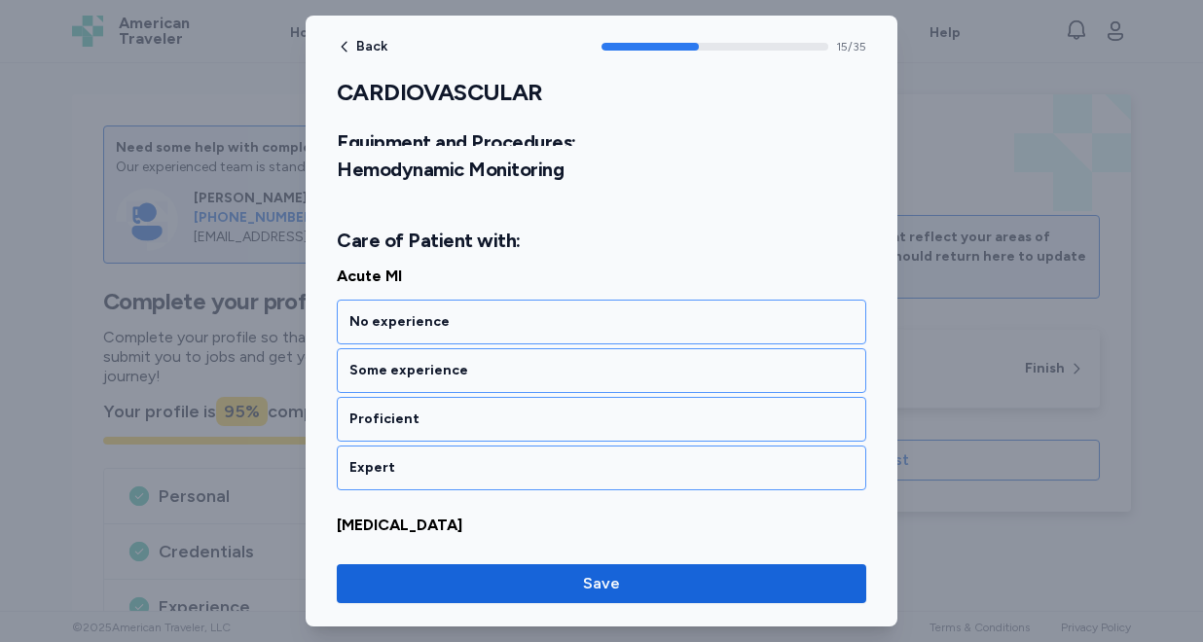
click at [484, 419] on div "Proficient" at bounding box center [601, 419] width 504 height 19
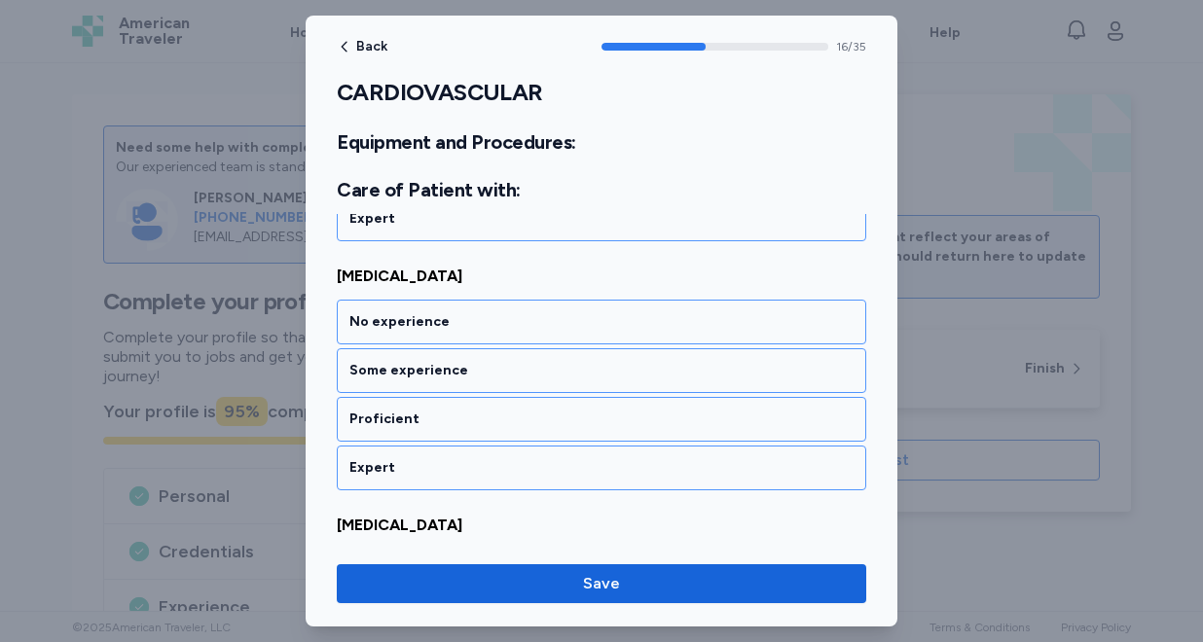
click at [484, 419] on div "Proficient" at bounding box center [601, 419] width 504 height 19
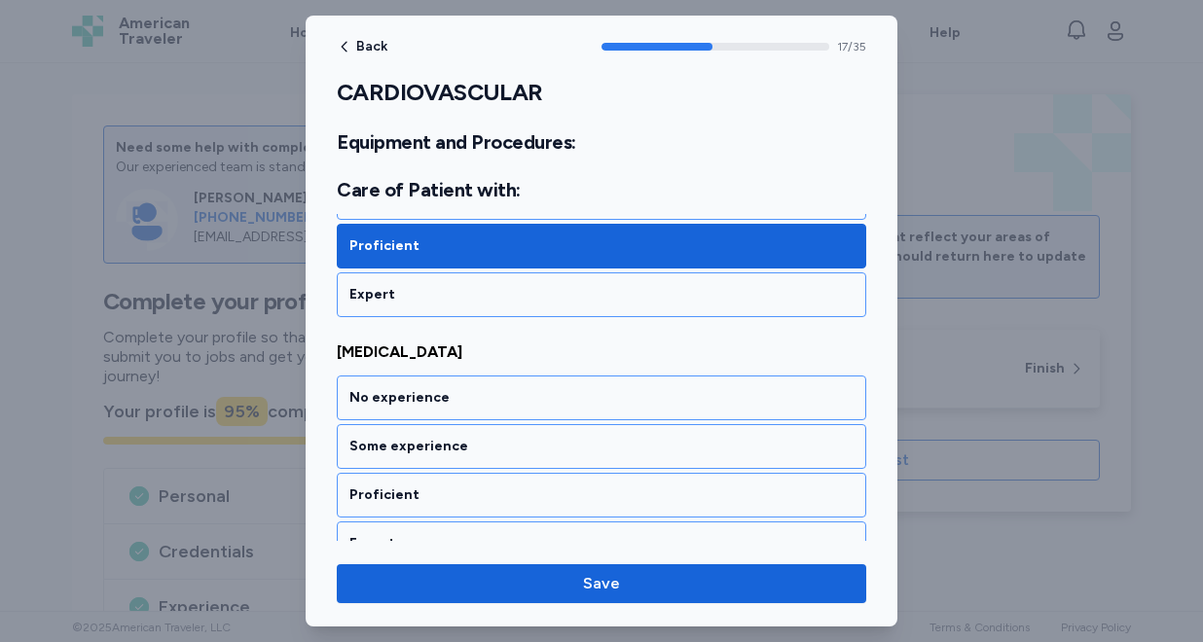
scroll to position [4565, 0]
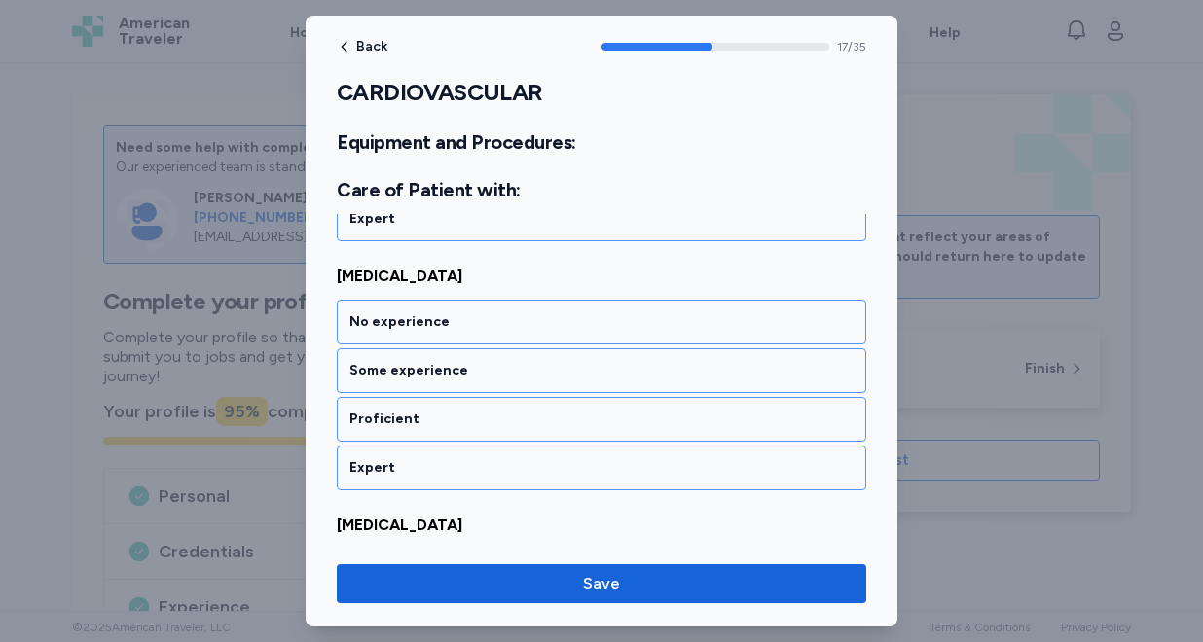
click at [484, 419] on div "Proficient" at bounding box center [601, 419] width 504 height 19
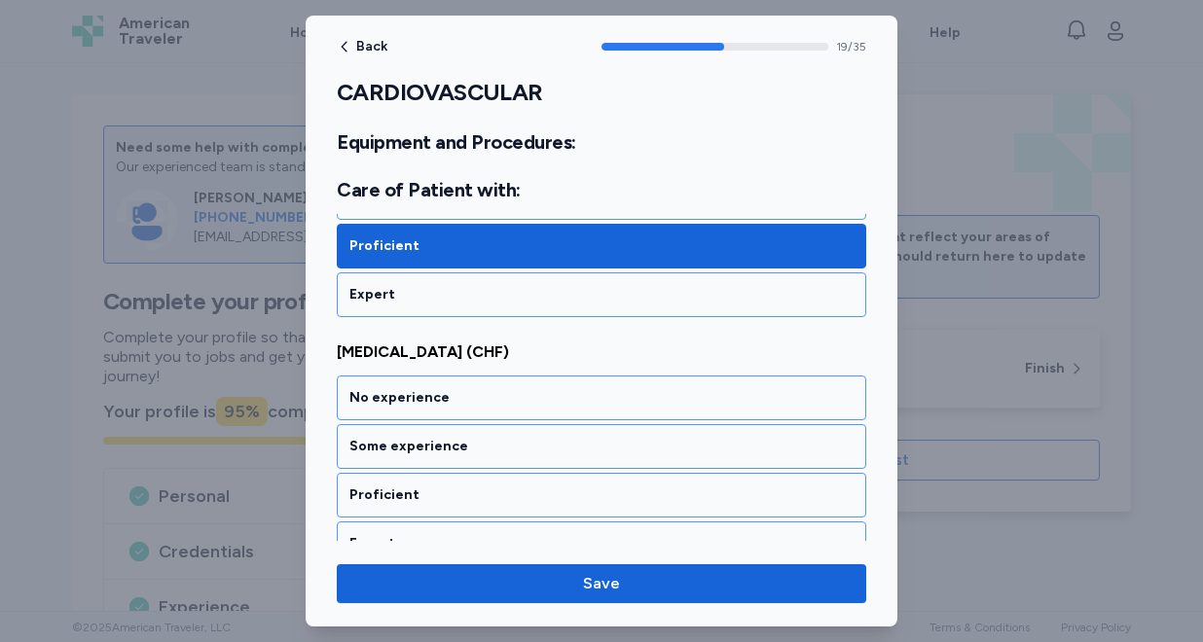
scroll to position [5064, 0]
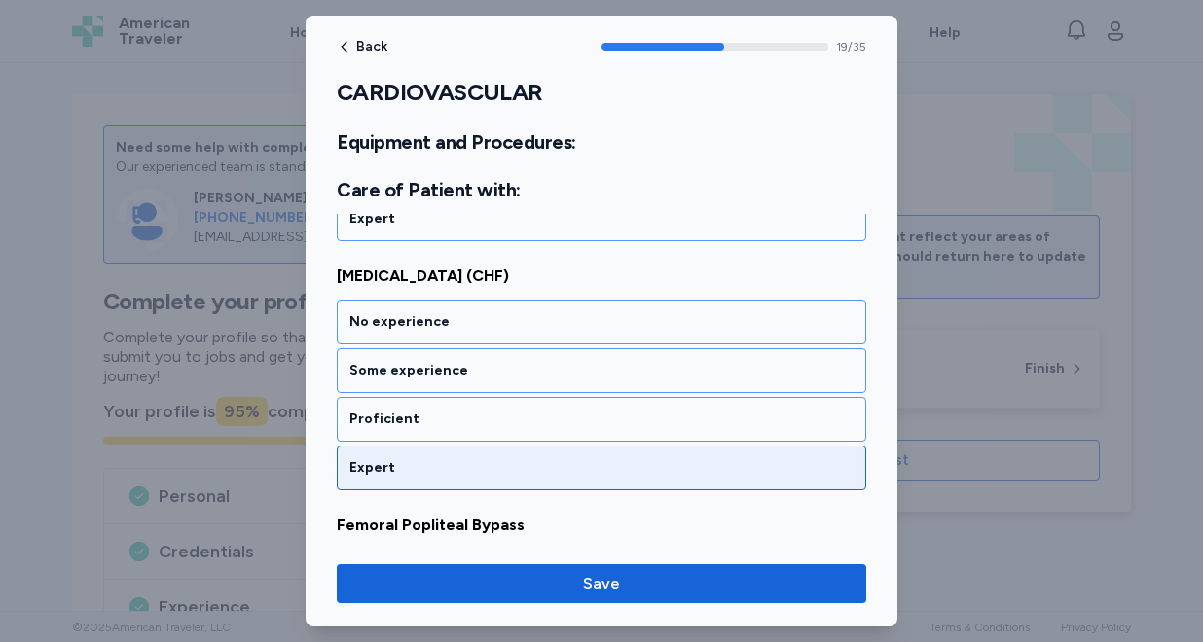
click at [470, 456] on div "Expert" at bounding box center [601, 468] width 529 height 45
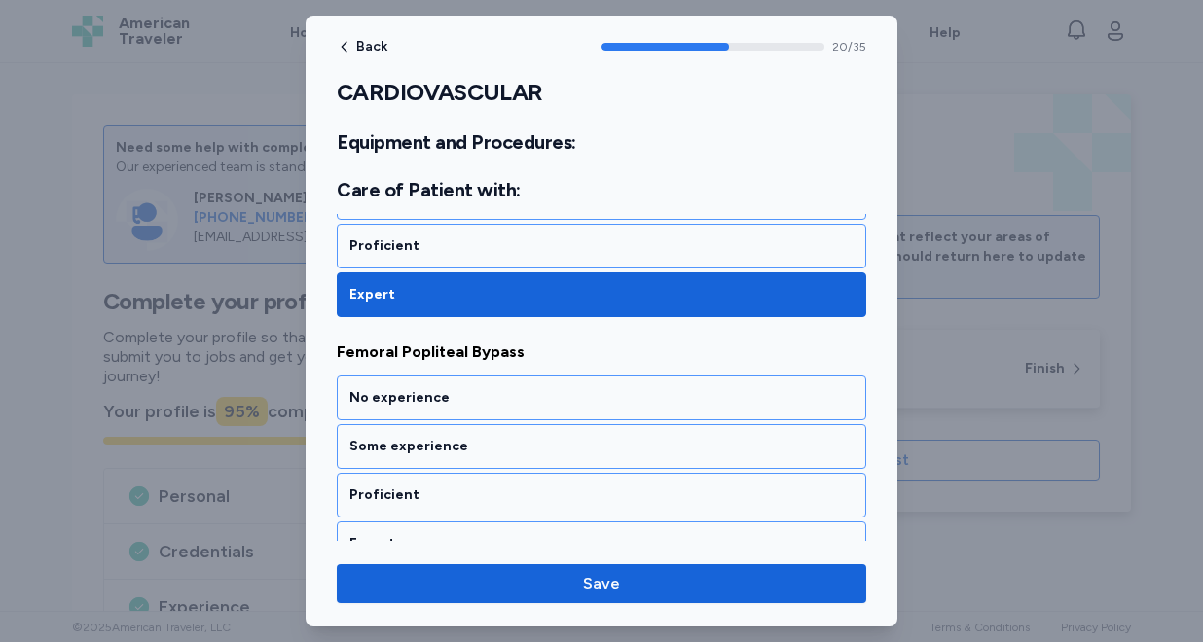
scroll to position [5313, 0]
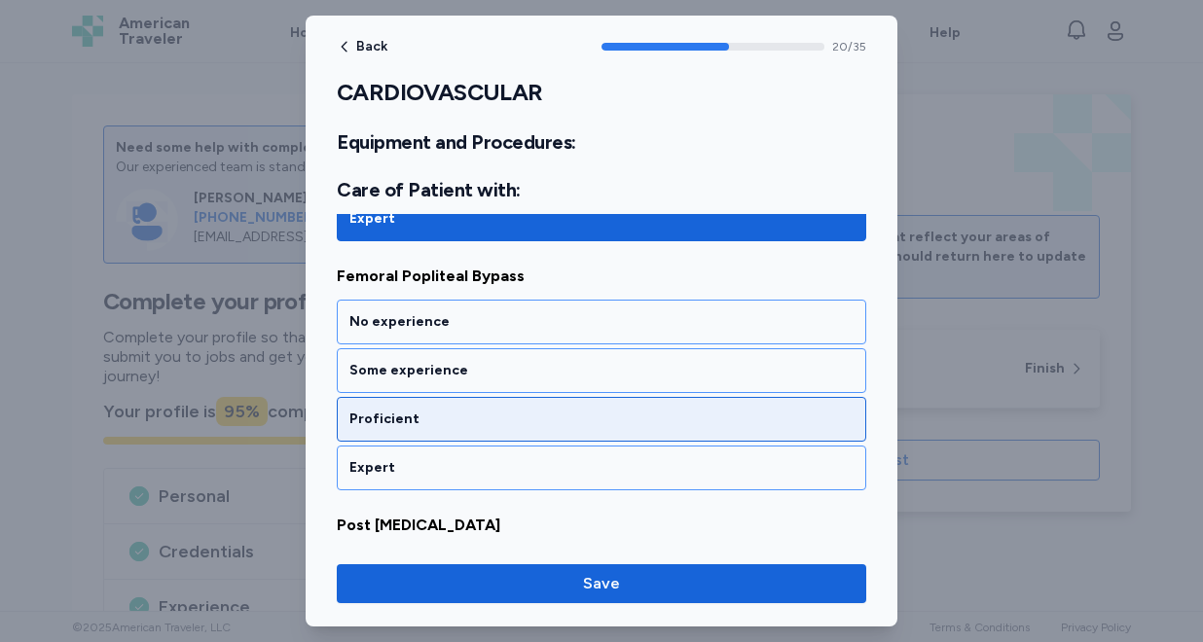
click at [476, 419] on div "Proficient" at bounding box center [601, 419] width 504 height 19
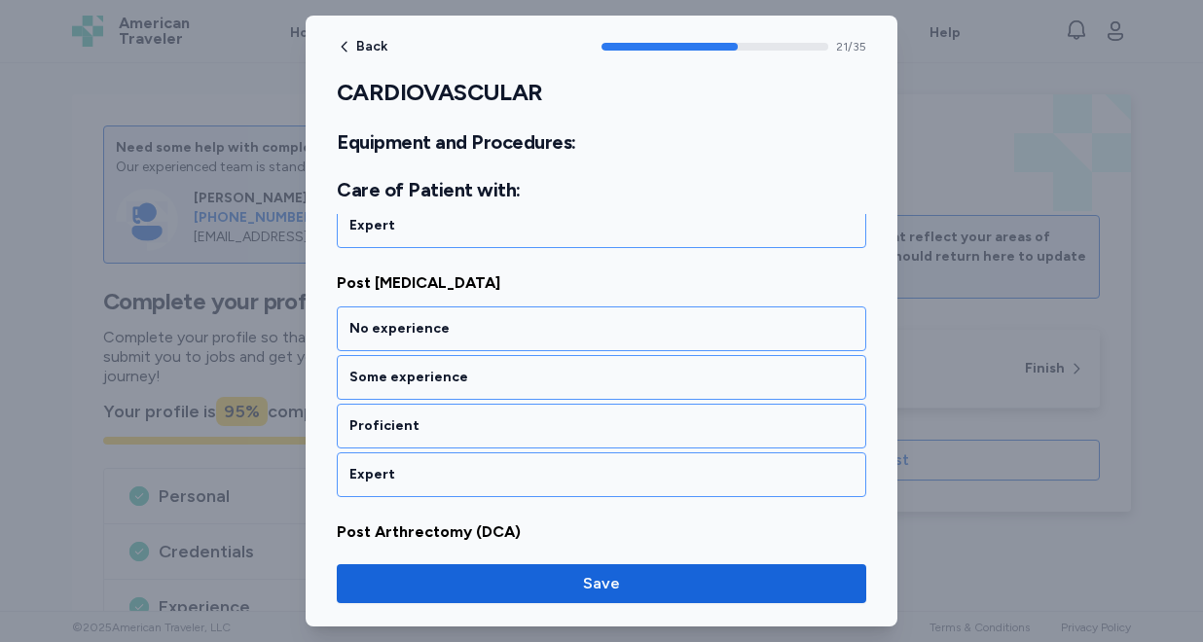
scroll to position [5562, 0]
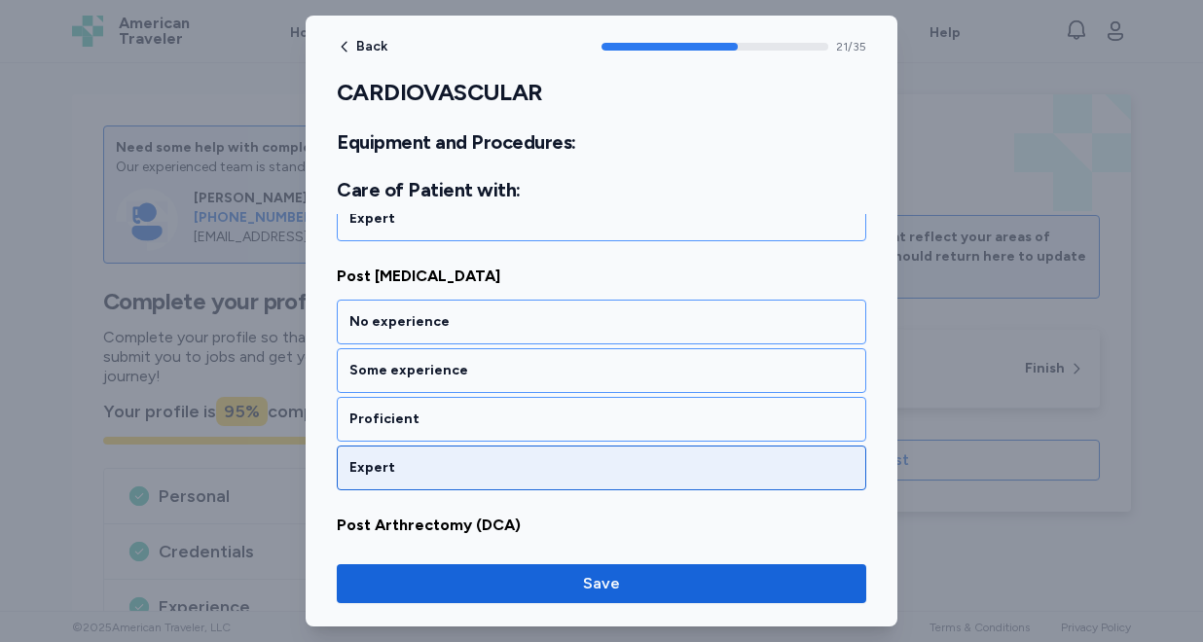
click at [473, 472] on div "Expert" at bounding box center [601, 467] width 504 height 19
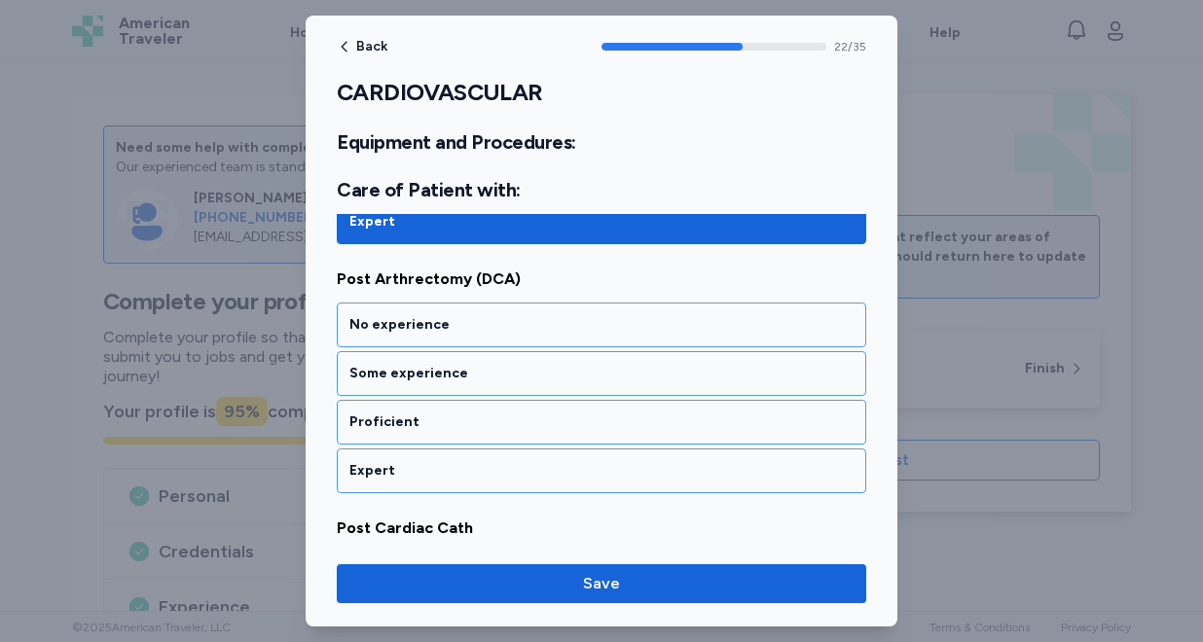
scroll to position [5811, 0]
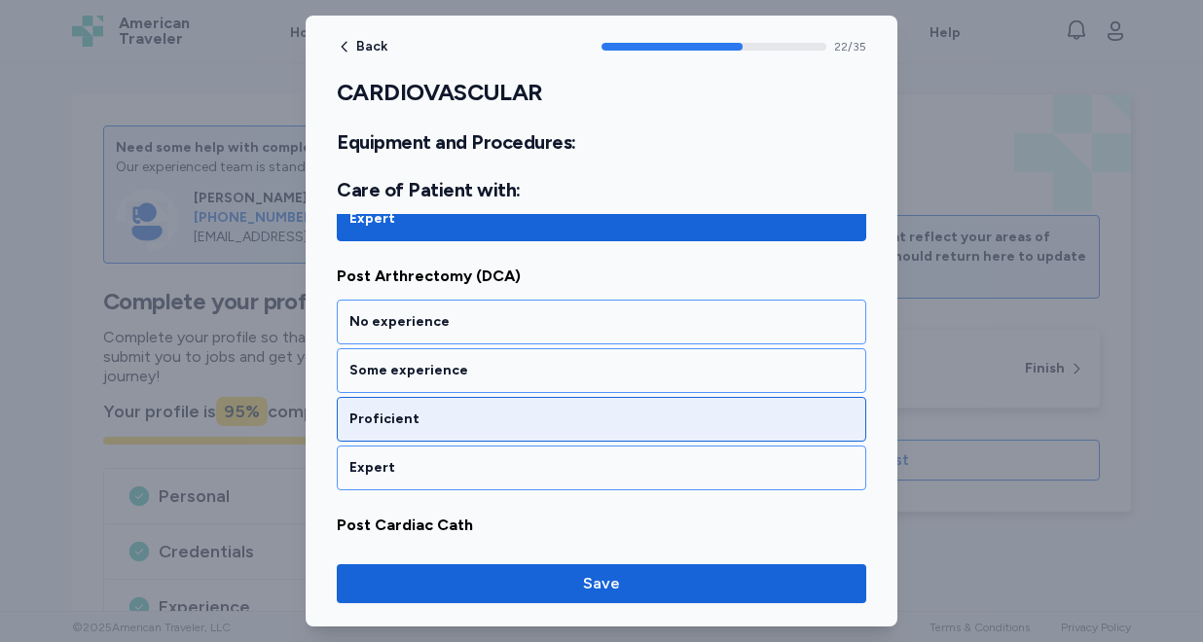
click at [481, 429] on div "Proficient" at bounding box center [601, 419] width 529 height 45
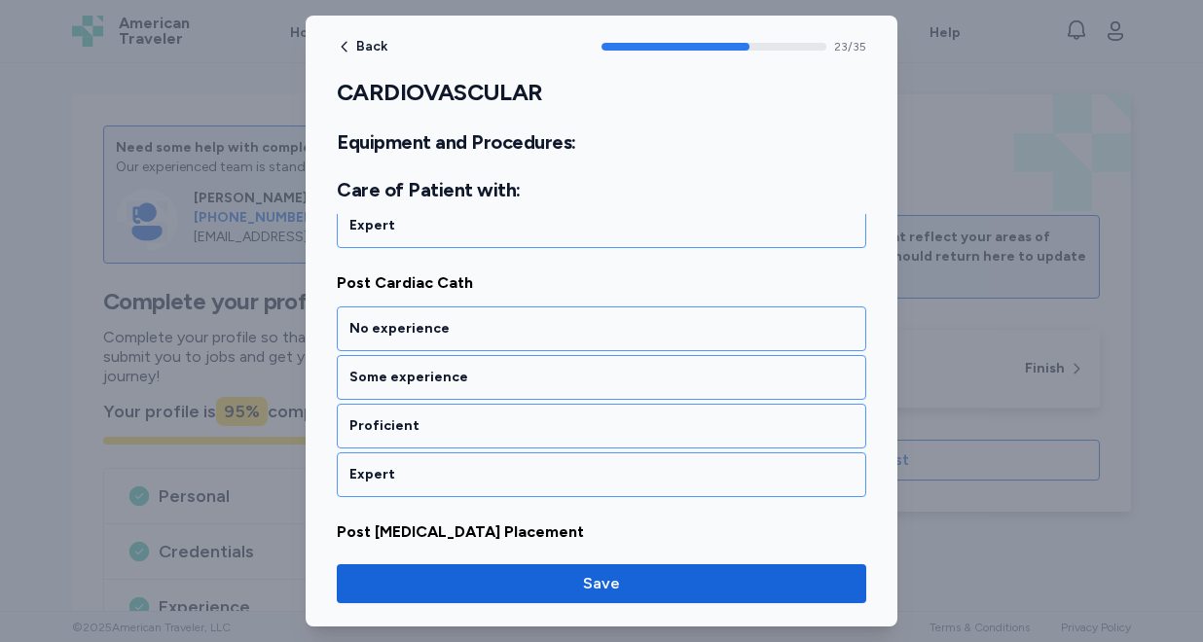
scroll to position [6060, 0]
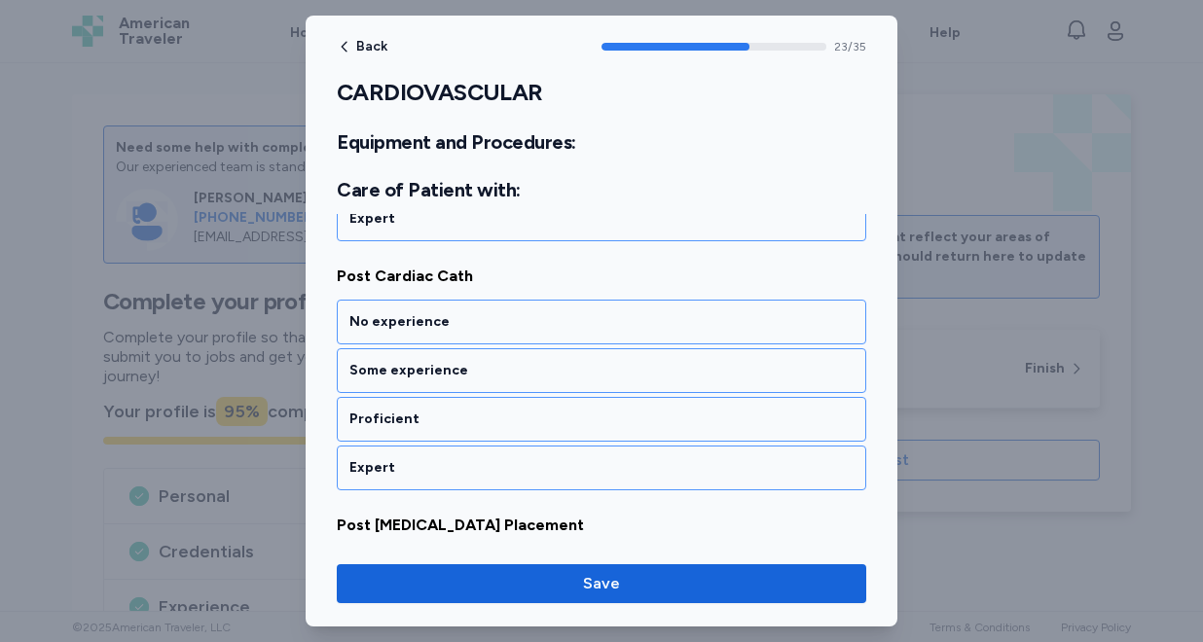
click at [481, 429] on div "Proficient" at bounding box center [601, 419] width 529 height 45
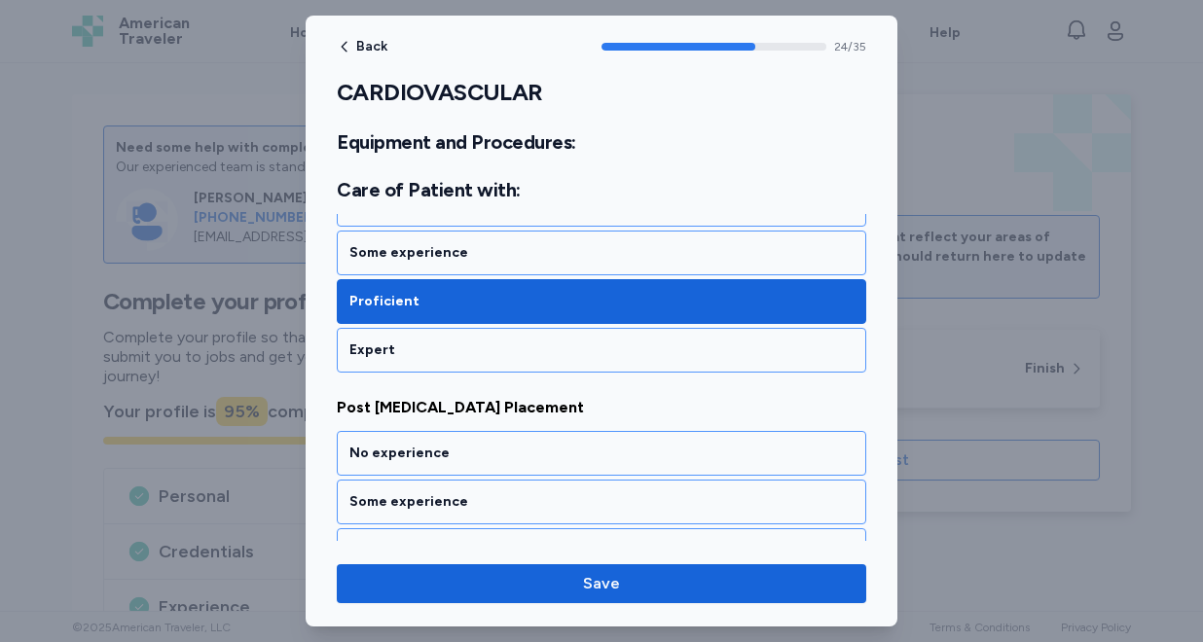
scroll to position [6309, 0]
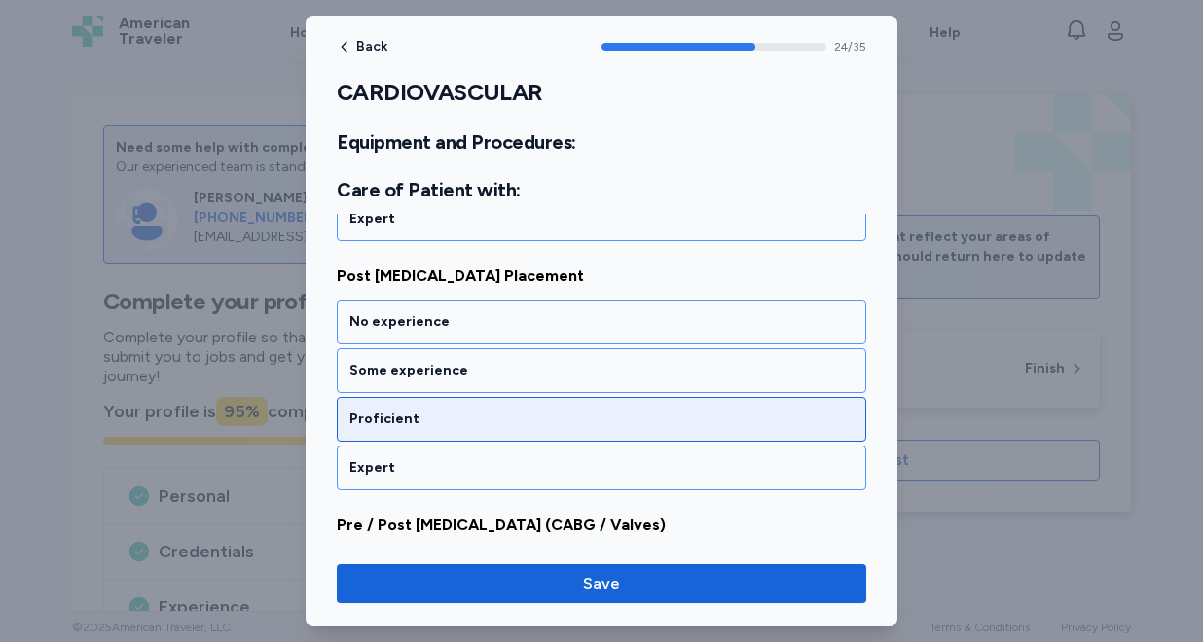
click at [481, 434] on div "Proficient" at bounding box center [601, 419] width 529 height 45
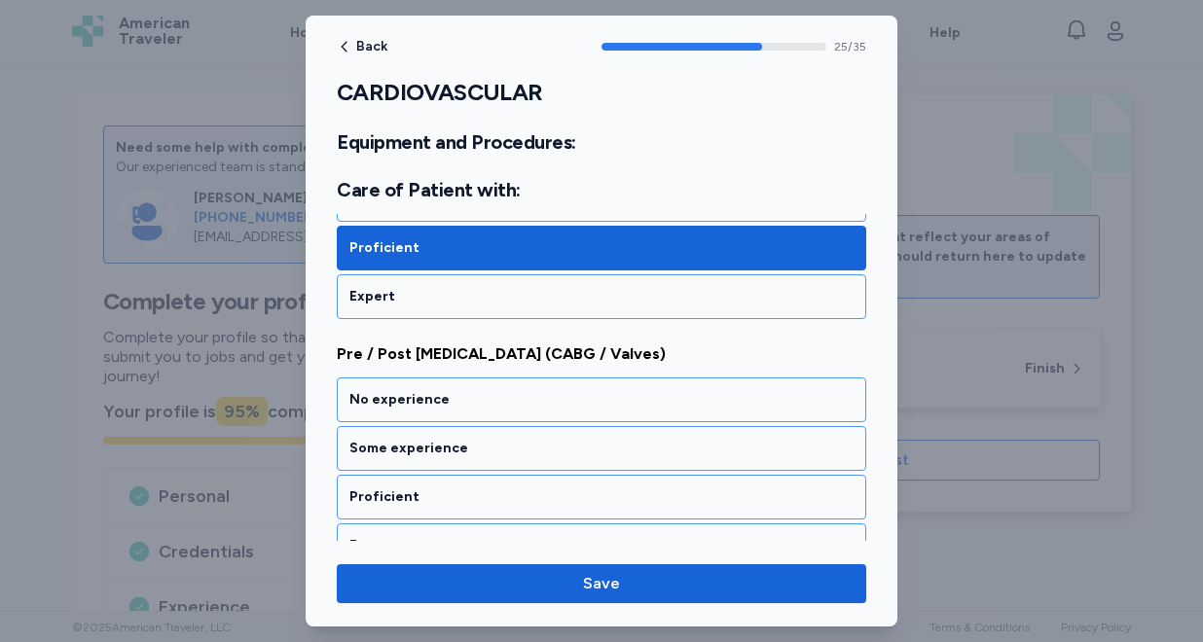
scroll to position [6558, 0]
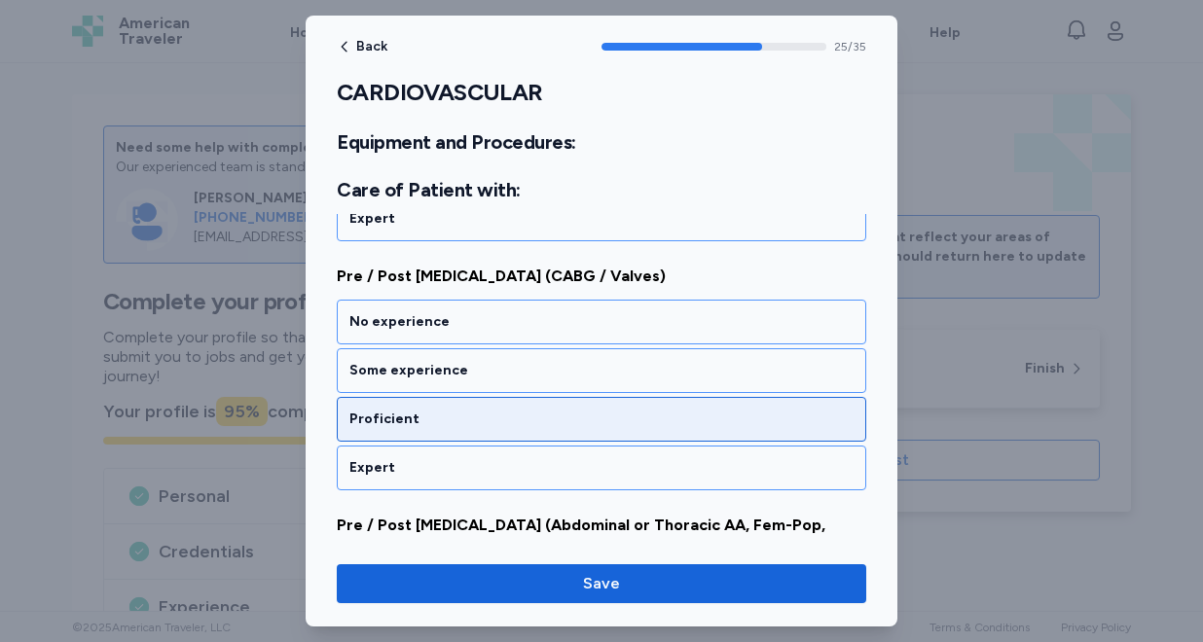
click at [482, 429] on div "Proficient" at bounding box center [601, 419] width 529 height 45
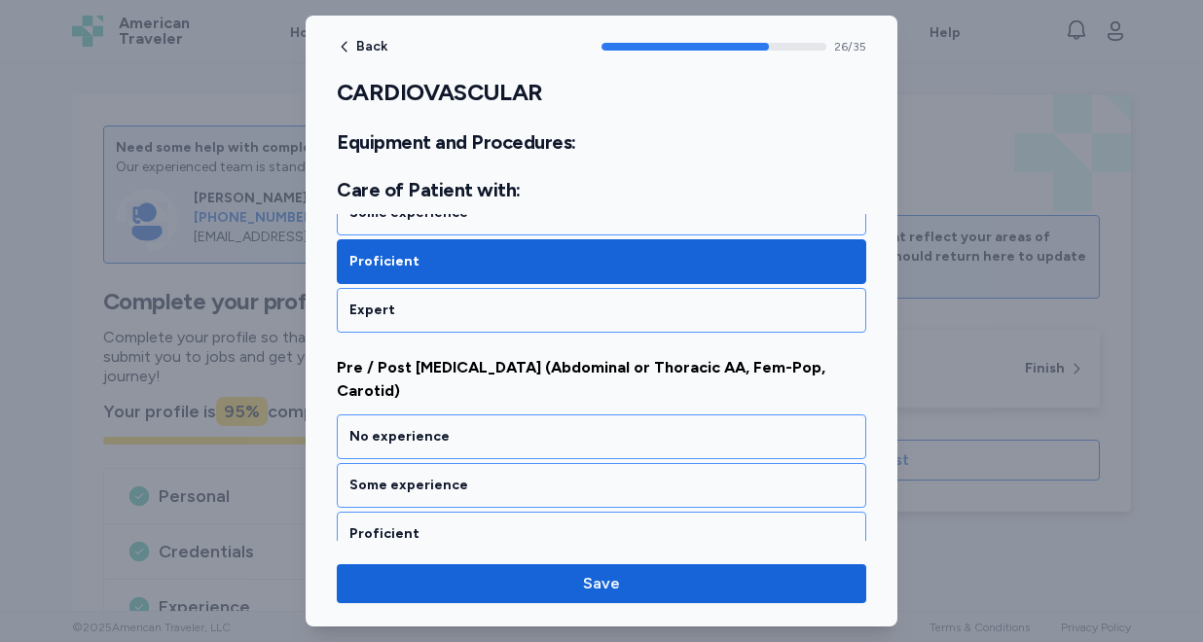
scroll to position [6819, 0]
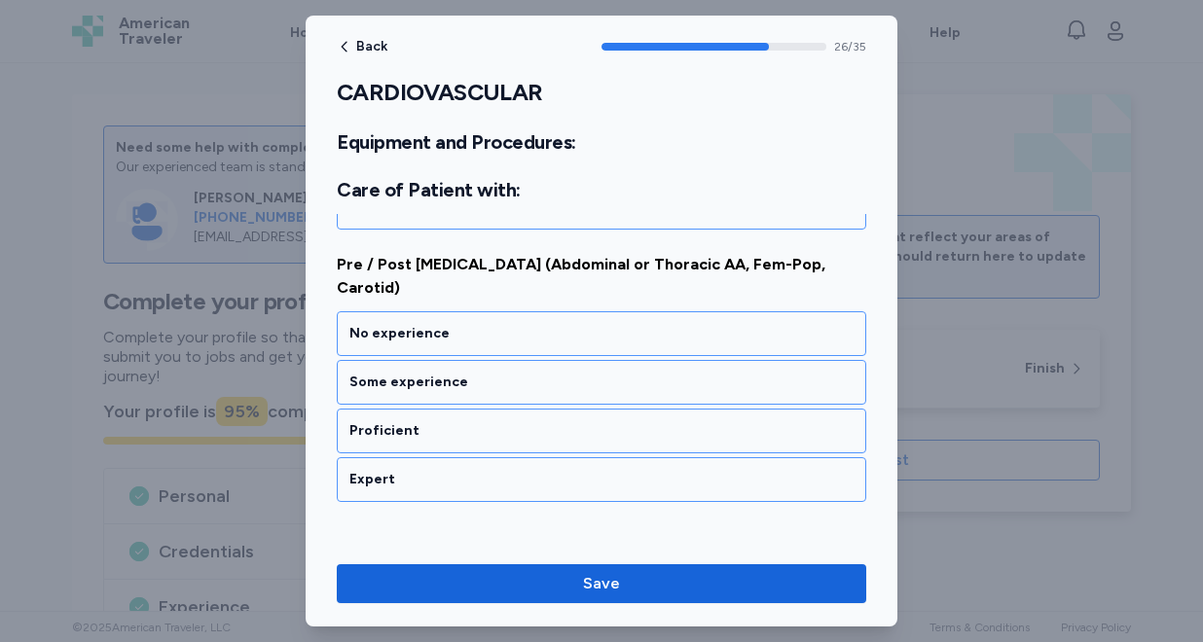
click at [482, 429] on div "Proficient" at bounding box center [601, 430] width 504 height 19
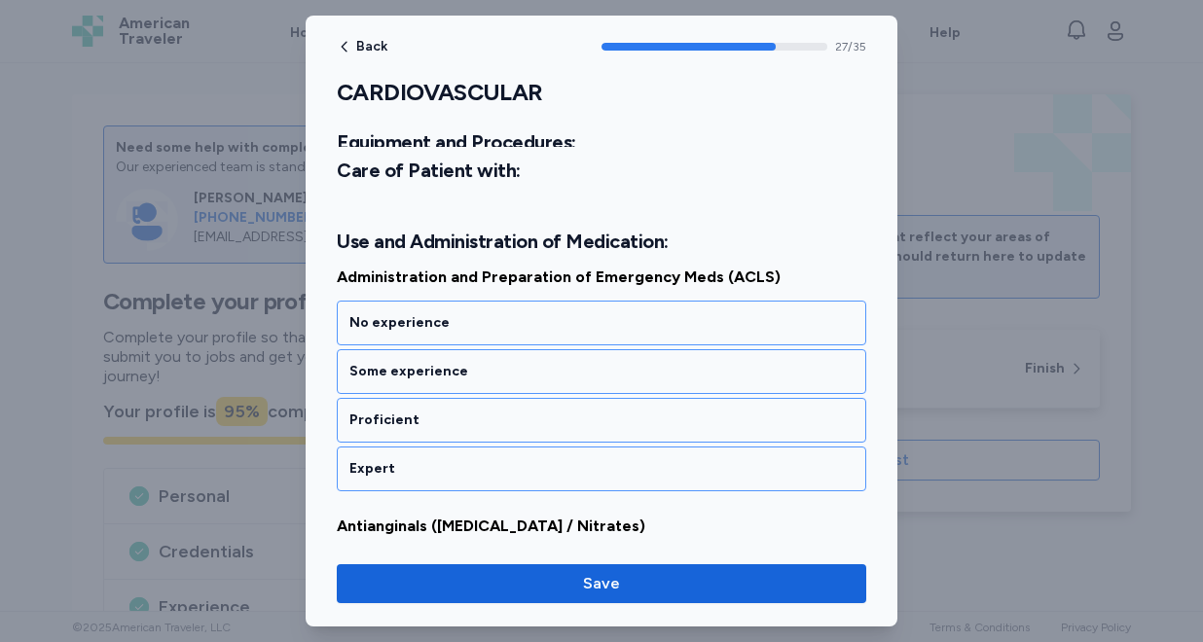
scroll to position [7127, 0]
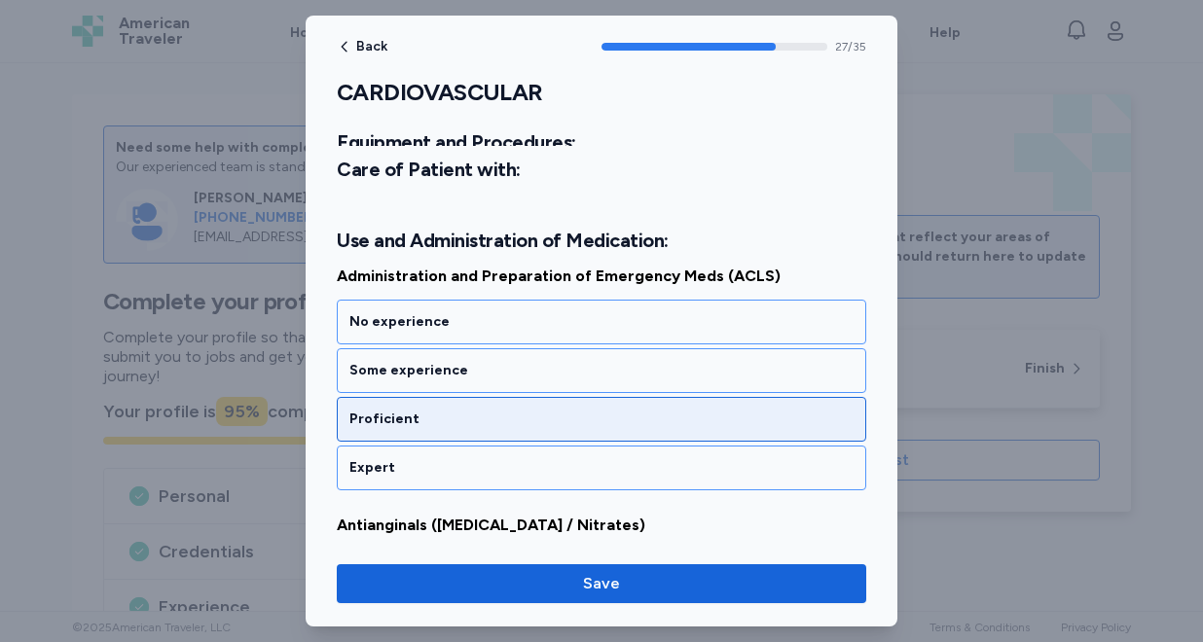
click at [485, 431] on div "Proficient" at bounding box center [601, 419] width 529 height 45
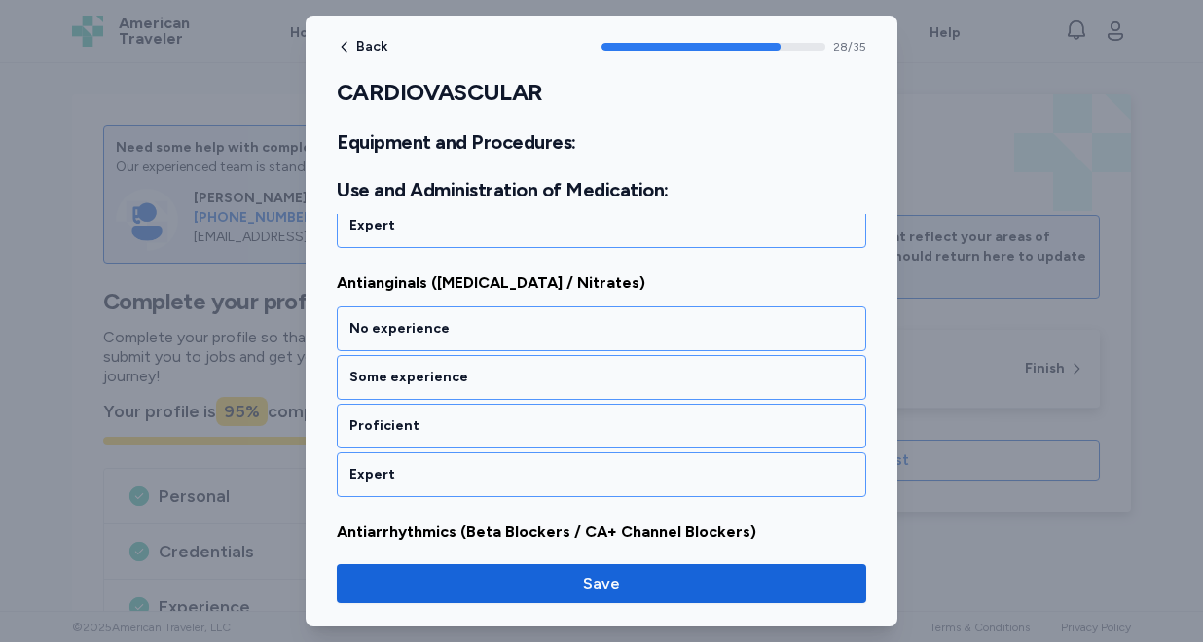
scroll to position [7376, 0]
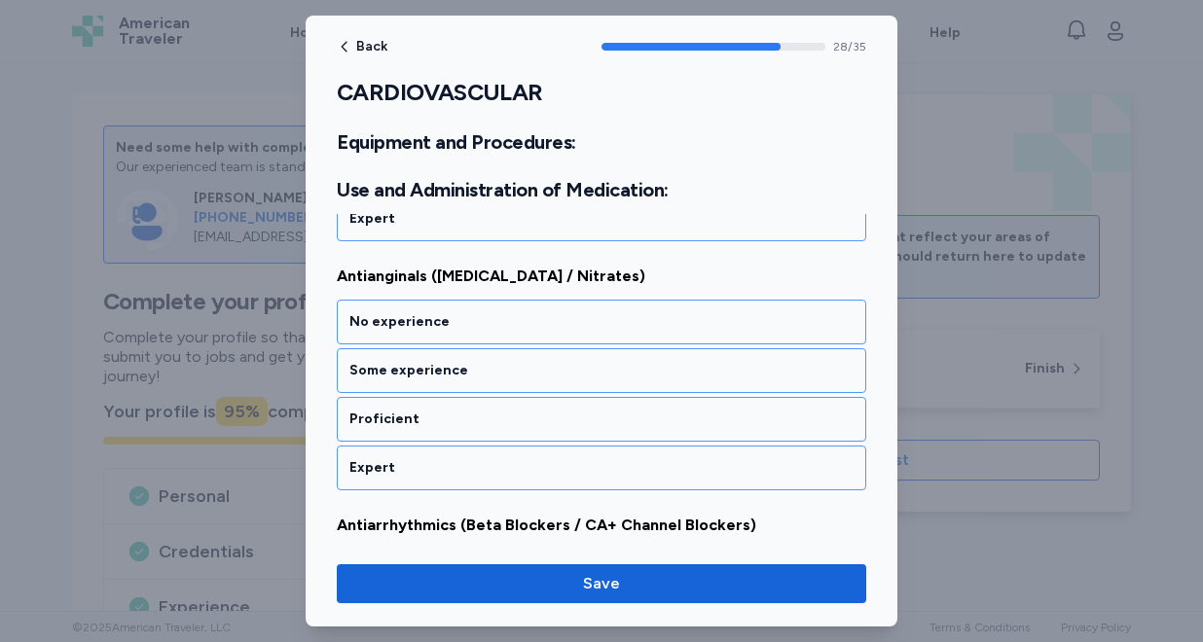
click at [485, 431] on div "Proficient" at bounding box center [601, 419] width 529 height 45
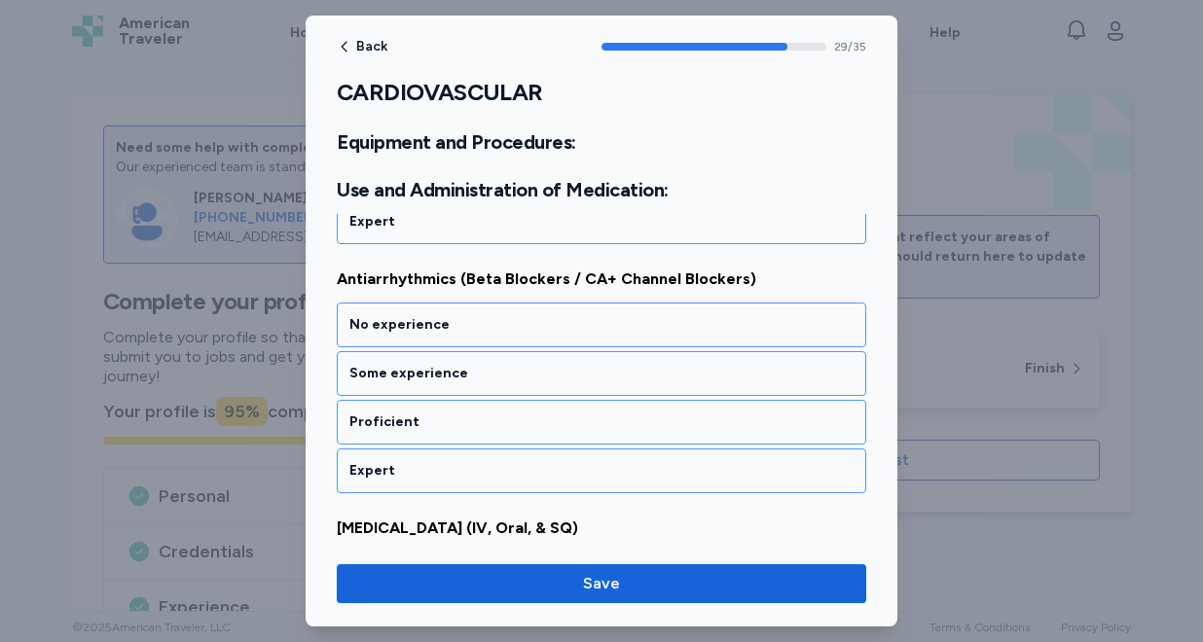
scroll to position [7626, 0]
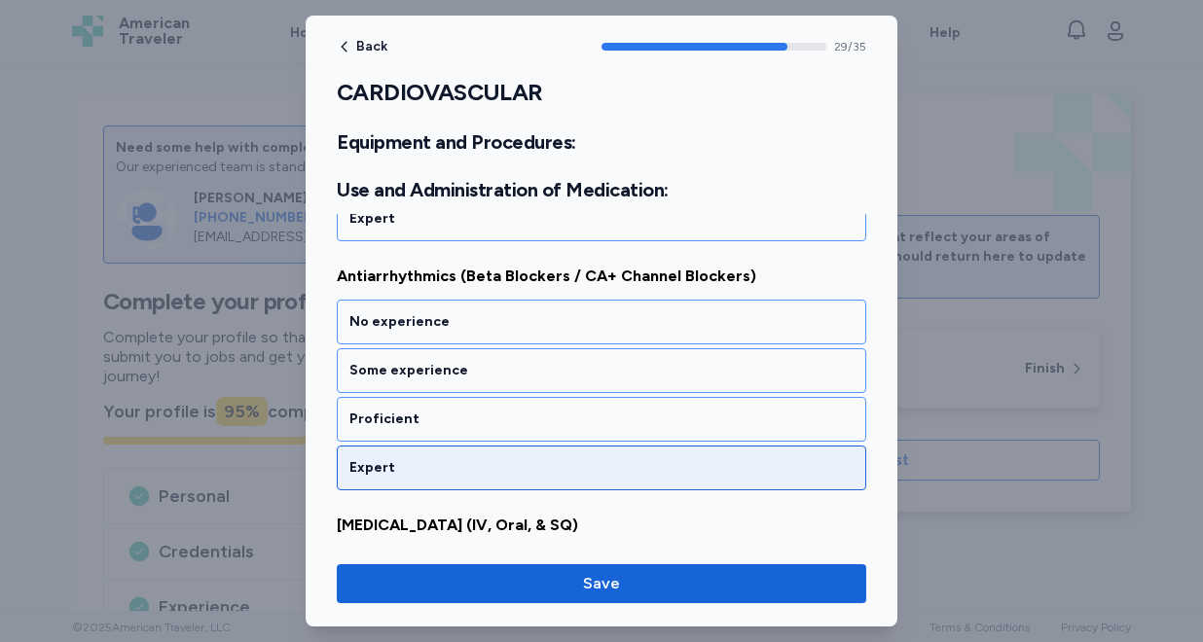
click at [475, 461] on div "Expert" at bounding box center [601, 467] width 504 height 19
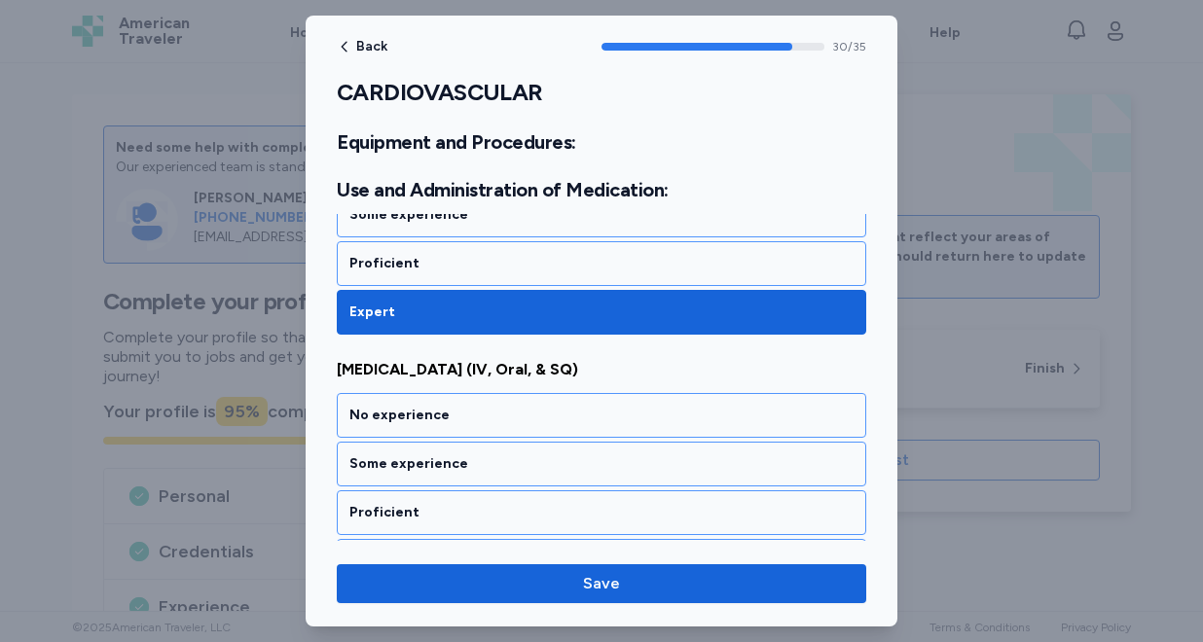
scroll to position [7875, 0]
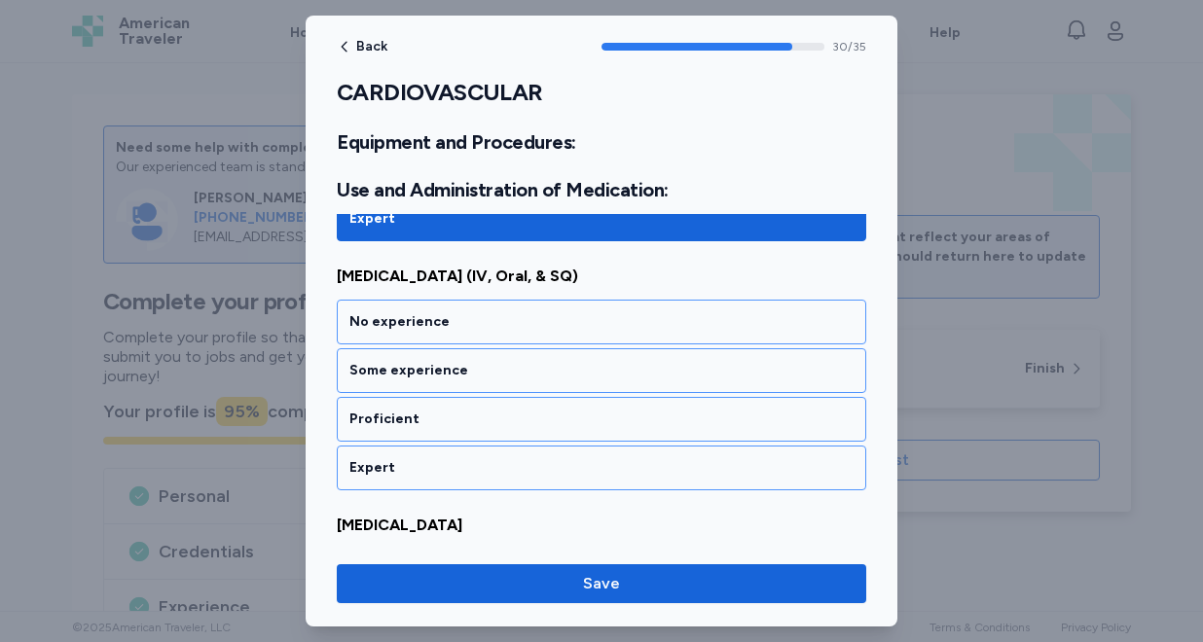
click at [475, 461] on div "Expert" at bounding box center [601, 467] width 504 height 19
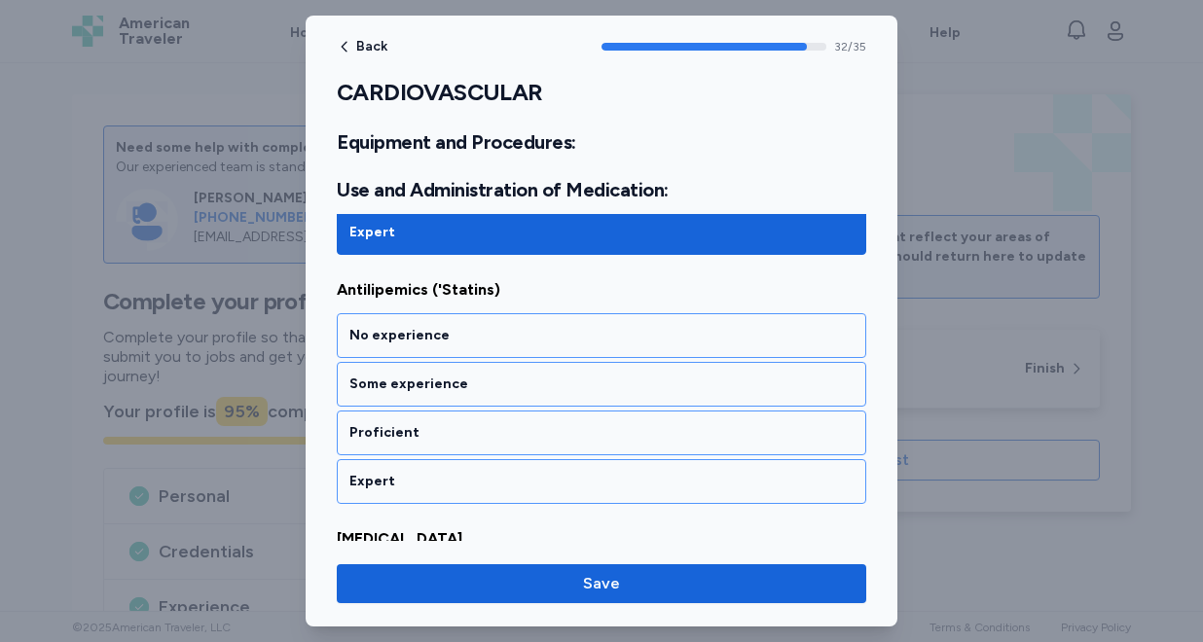
scroll to position [8373, 0]
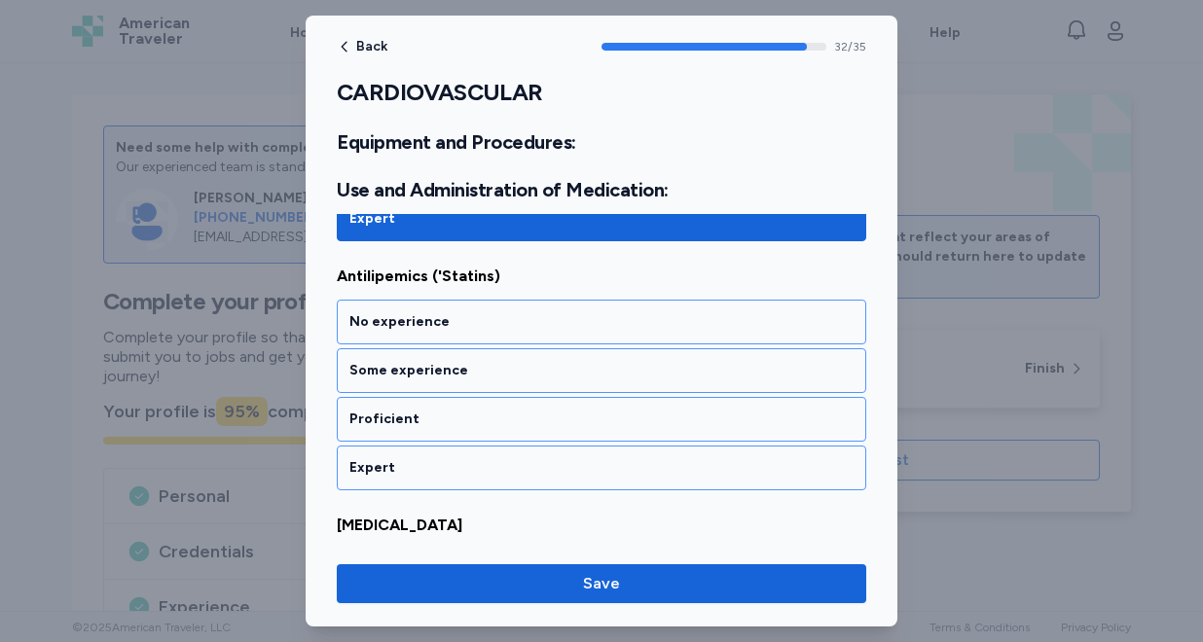
click at [475, 461] on div "Expert" at bounding box center [601, 467] width 504 height 19
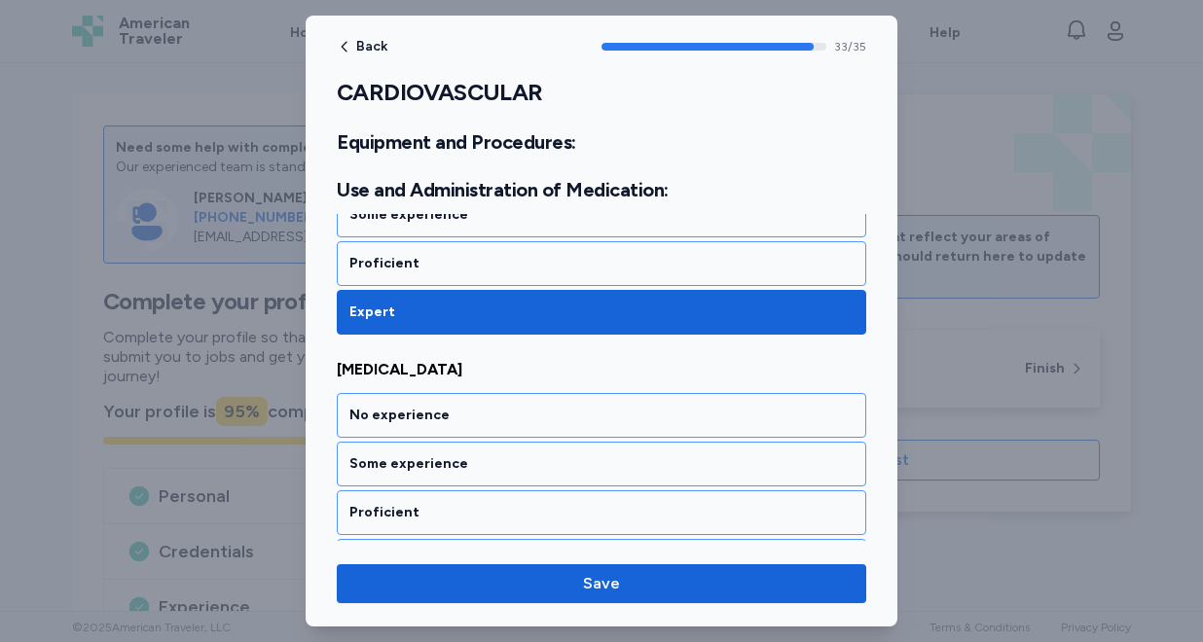
scroll to position [8622, 0]
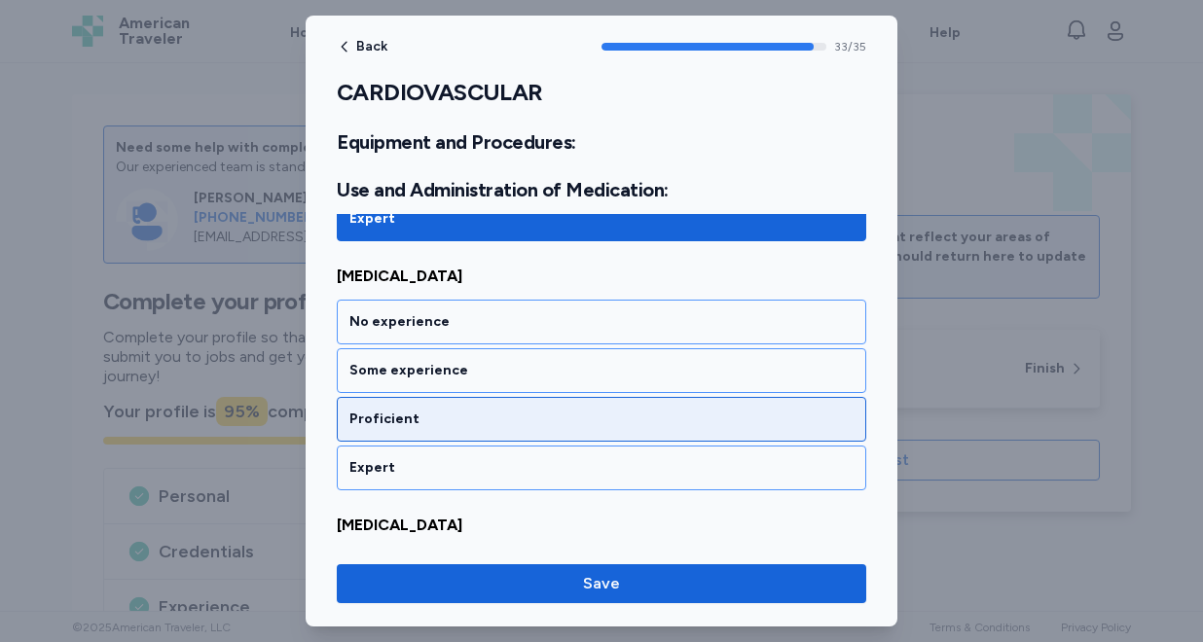
click at [480, 420] on div "Proficient" at bounding box center [601, 419] width 504 height 19
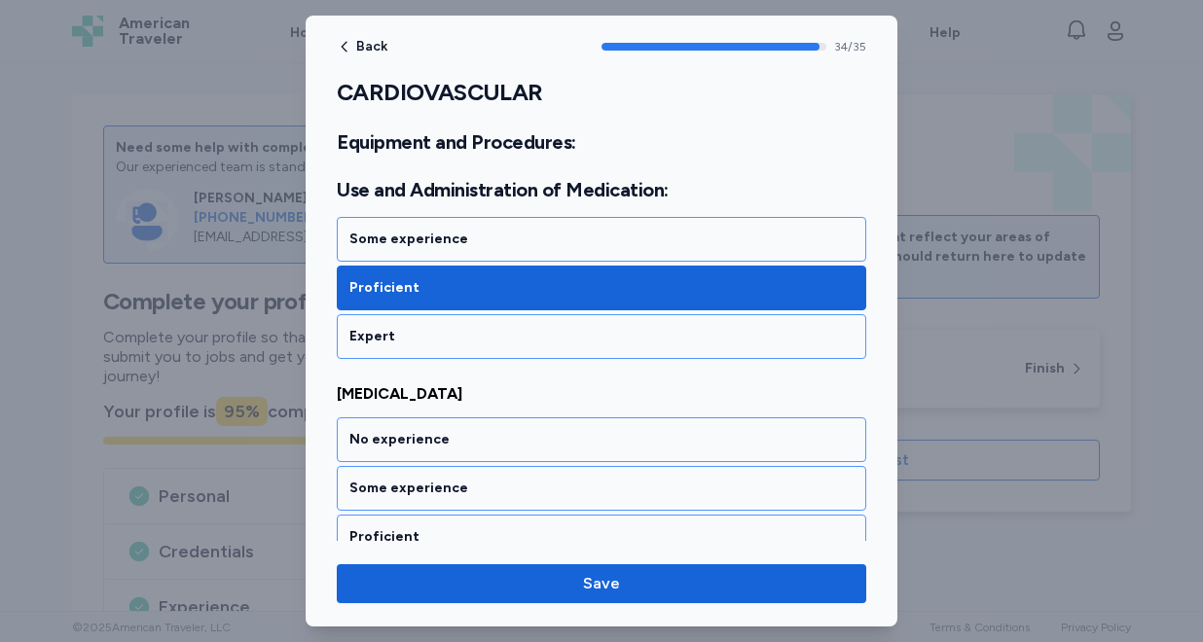
scroll to position [8824, 0]
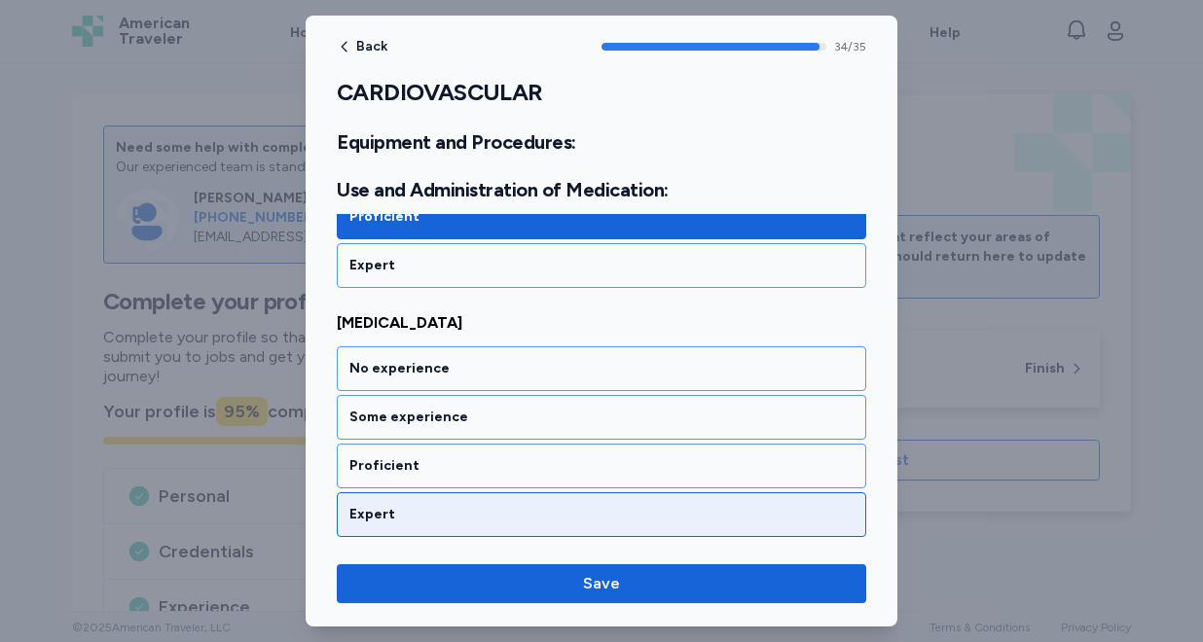
click at [457, 504] on div "Expert" at bounding box center [601, 514] width 529 height 45
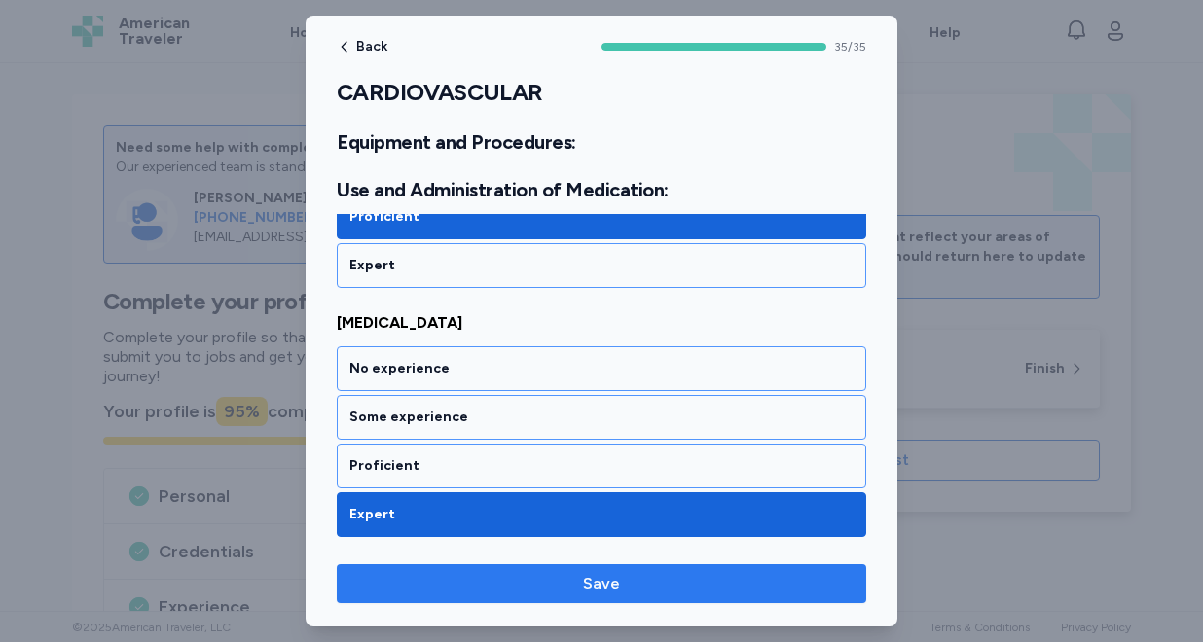
click at [518, 593] on span "Save" at bounding box center [601, 583] width 498 height 23
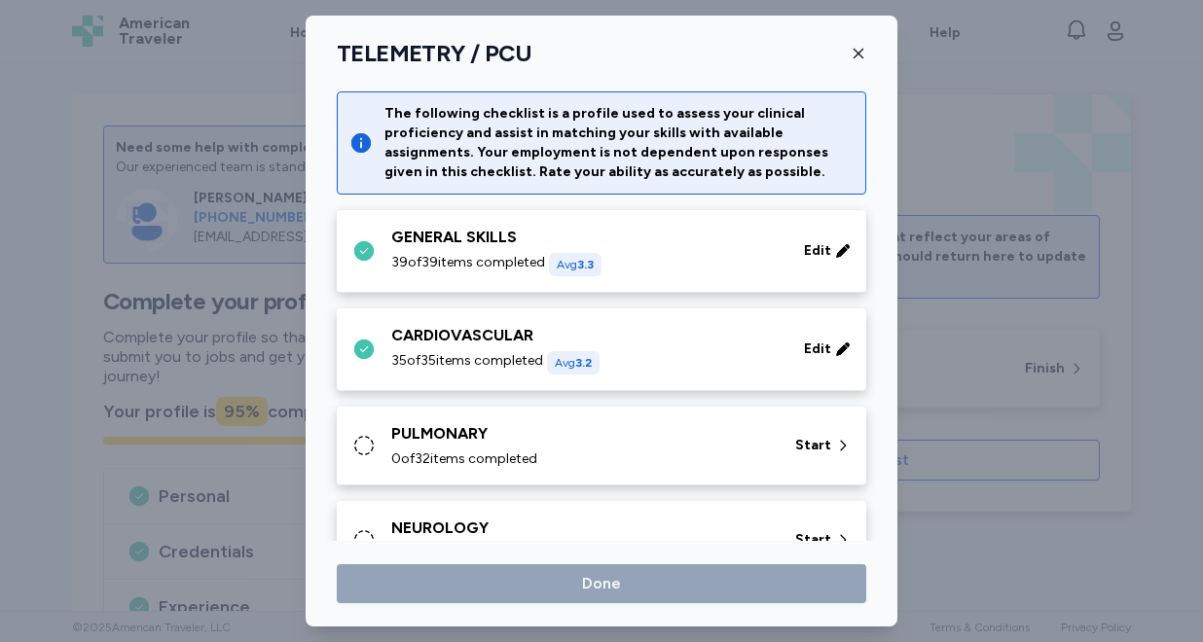
scroll to position [10, 0]
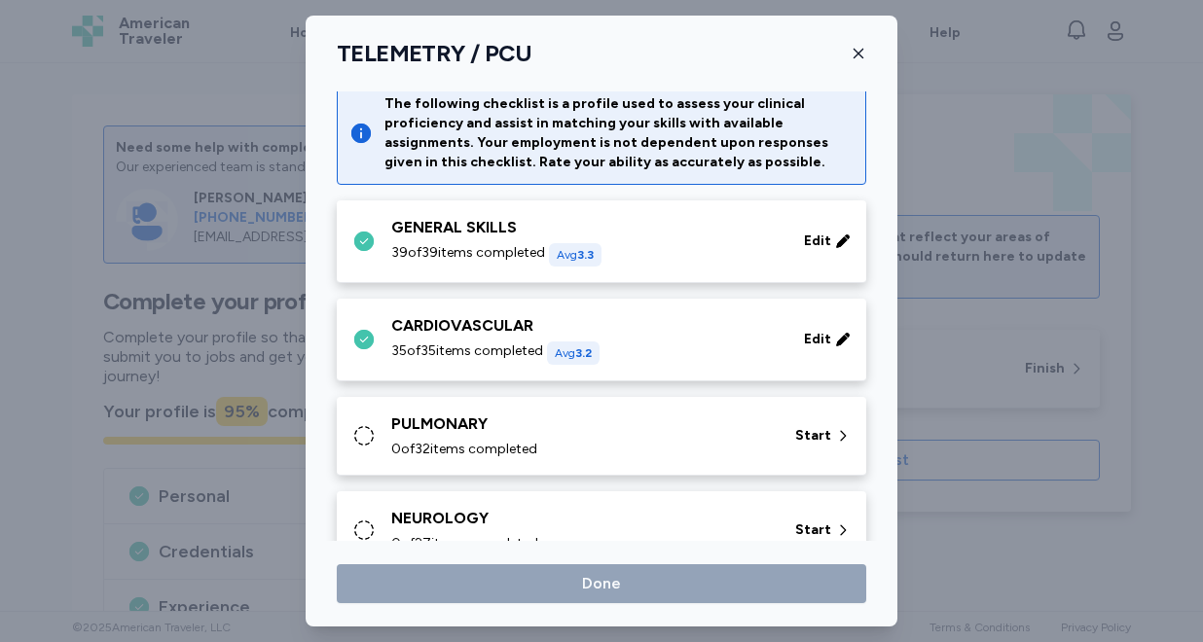
click at [545, 411] on div "PULMONARY 0 of 32 items completed Start" at bounding box center [601, 436] width 529 height 79
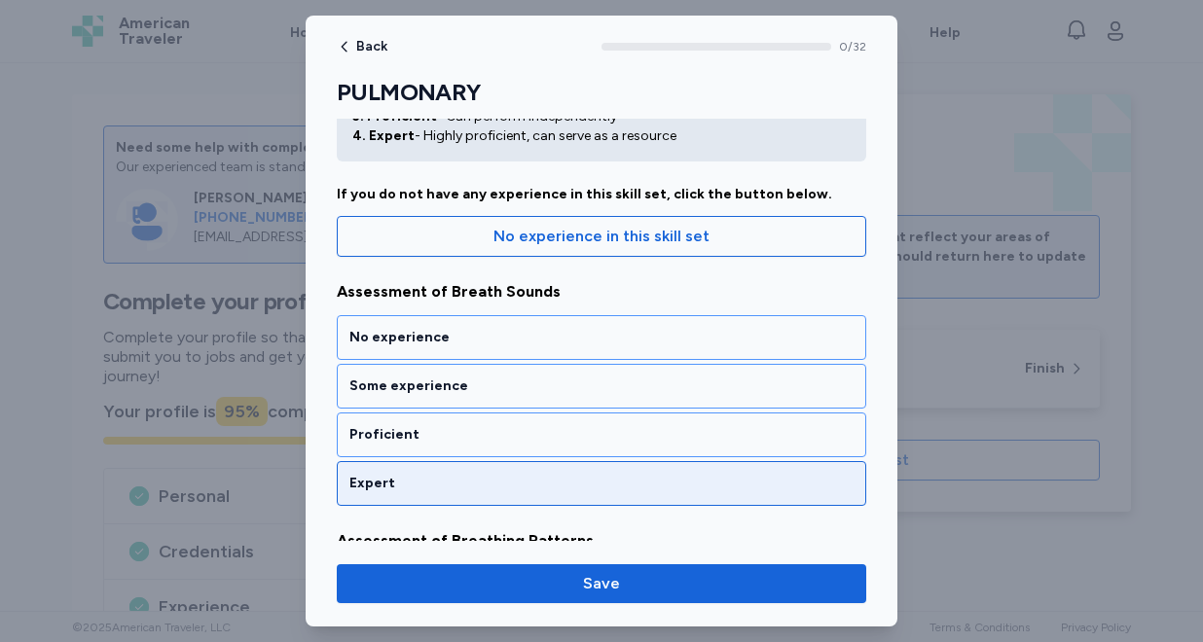
scroll to position [229, 0]
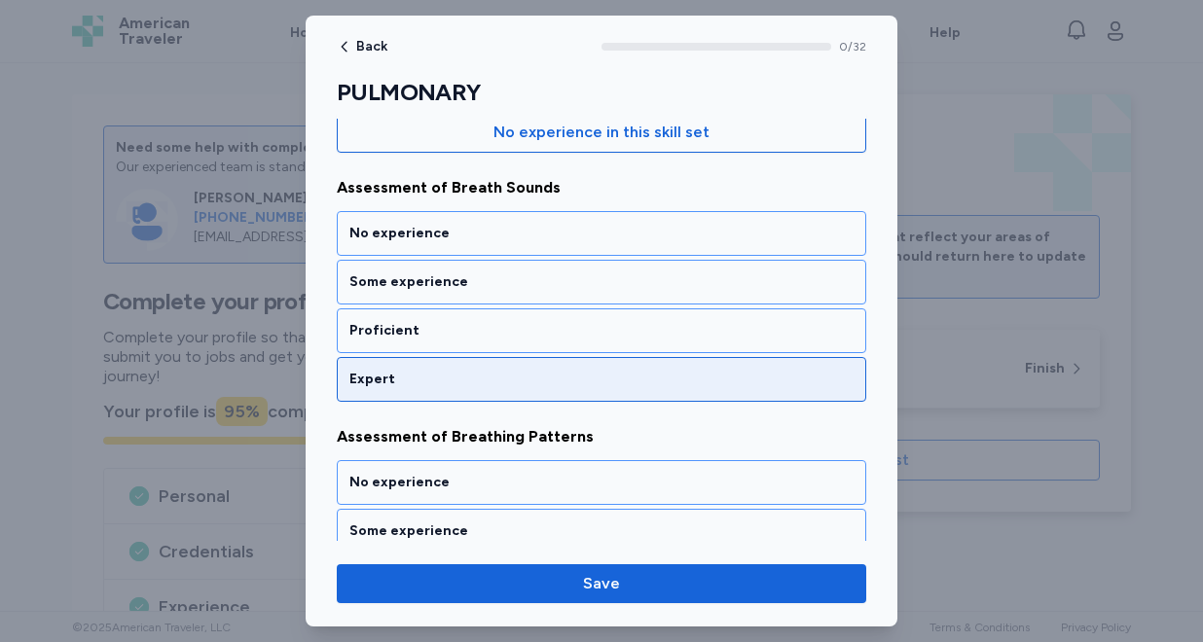
click at [514, 384] on div "Expert" at bounding box center [601, 379] width 504 height 19
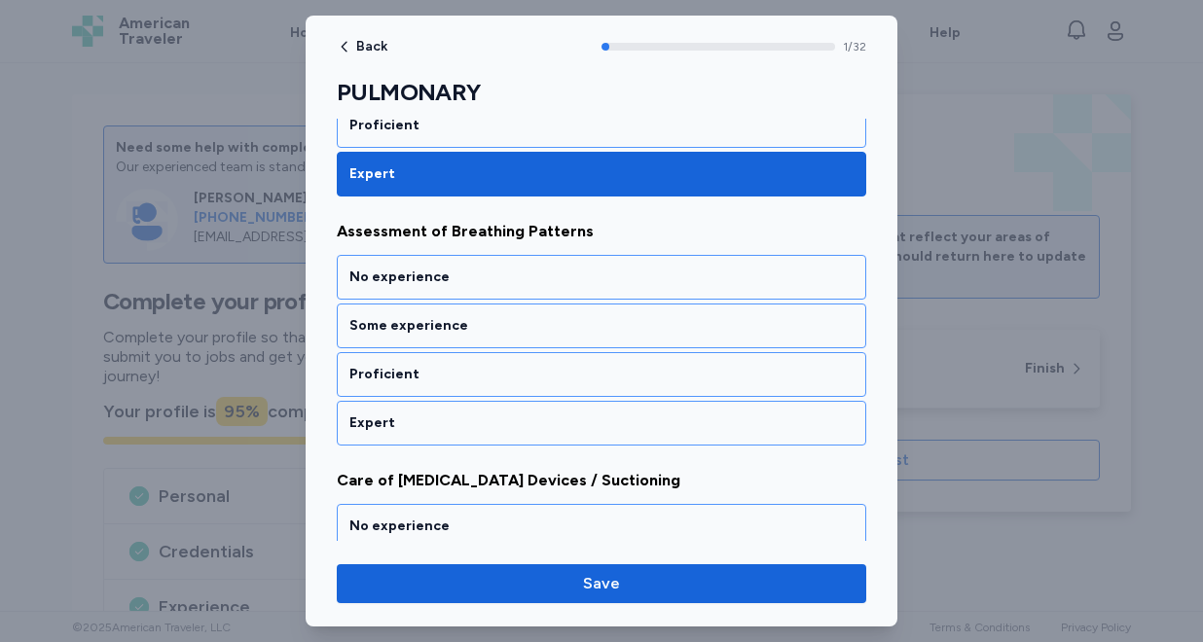
scroll to position [437, 0]
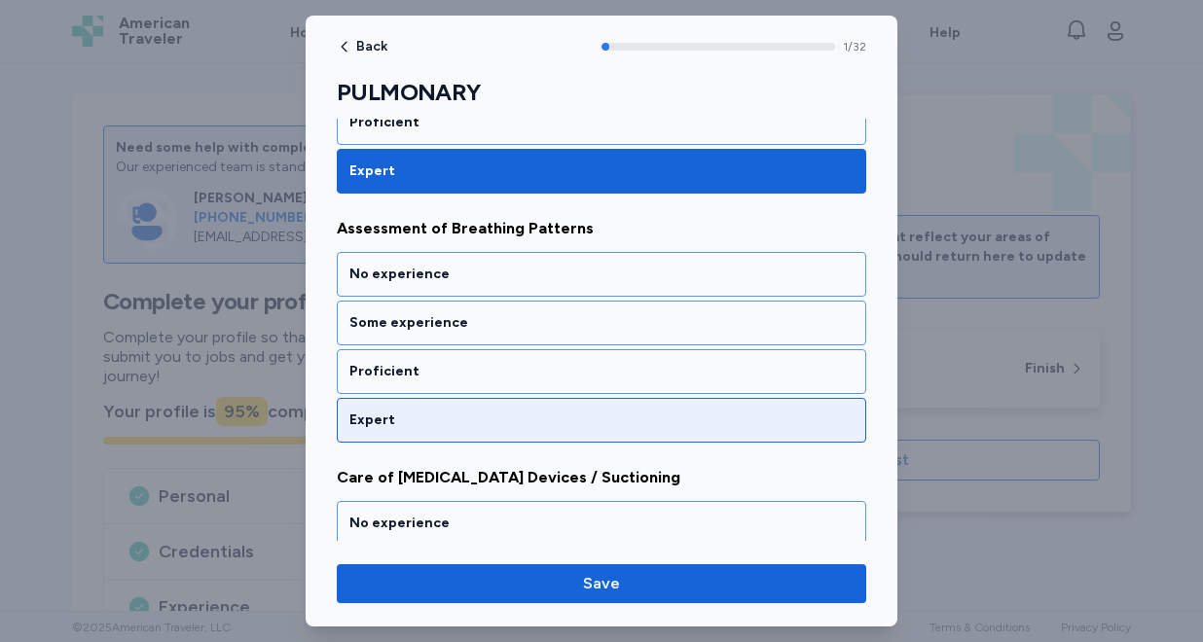
click at [501, 416] on div "Expert" at bounding box center [601, 420] width 504 height 19
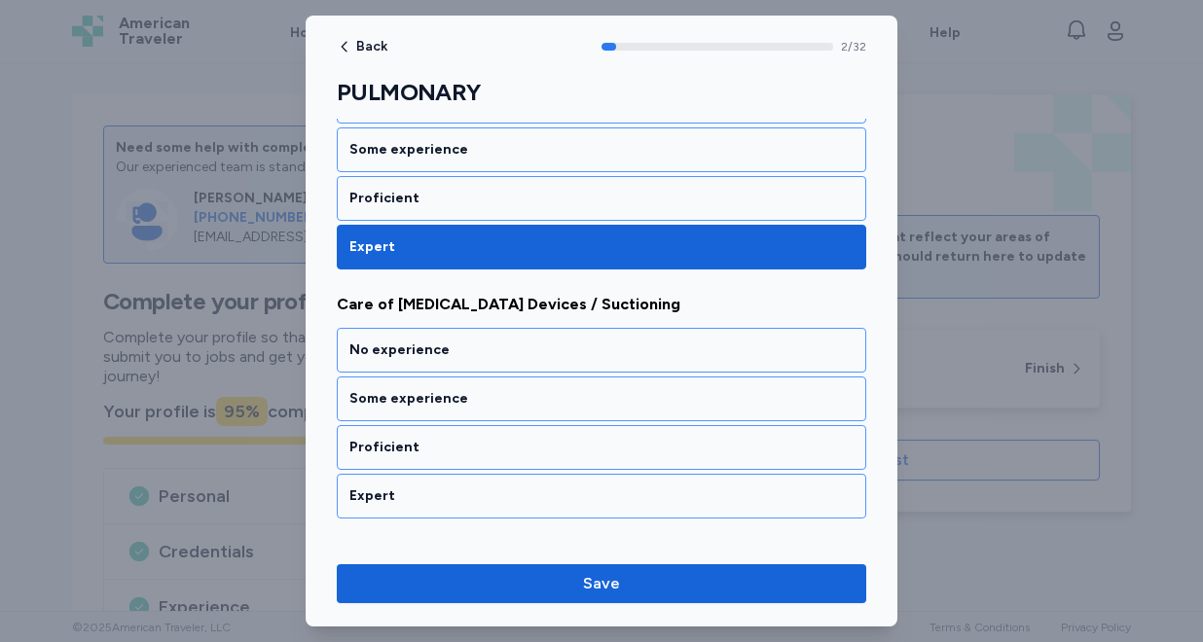
scroll to position [686, 0]
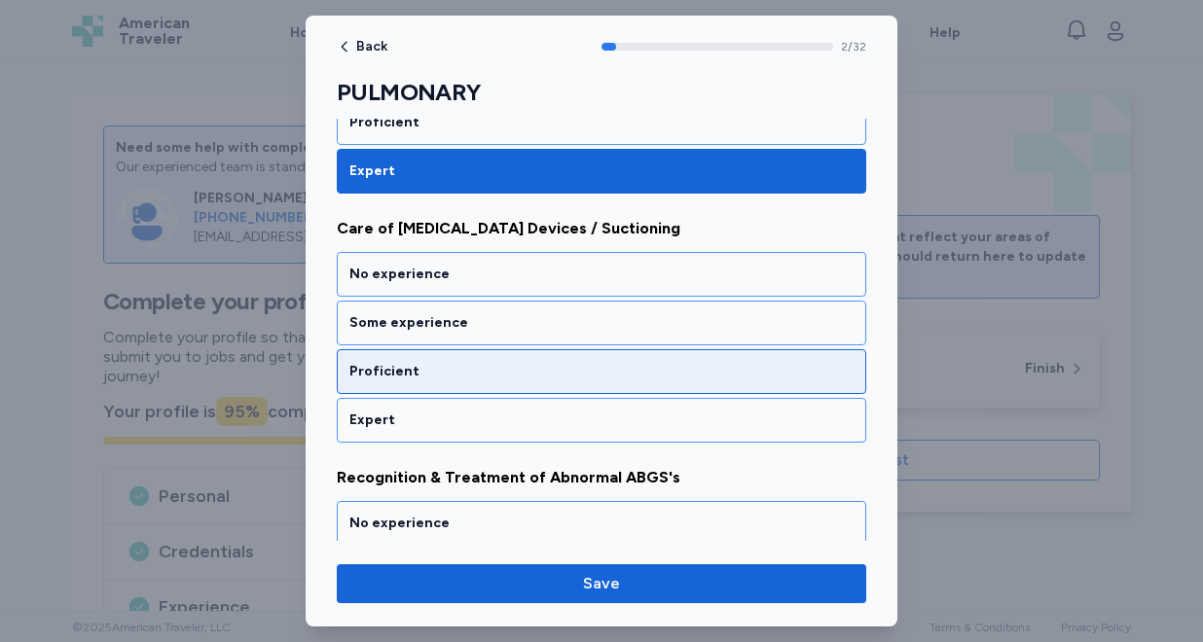
click at [510, 377] on div "Proficient" at bounding box center [601, 371] width 504 height 19
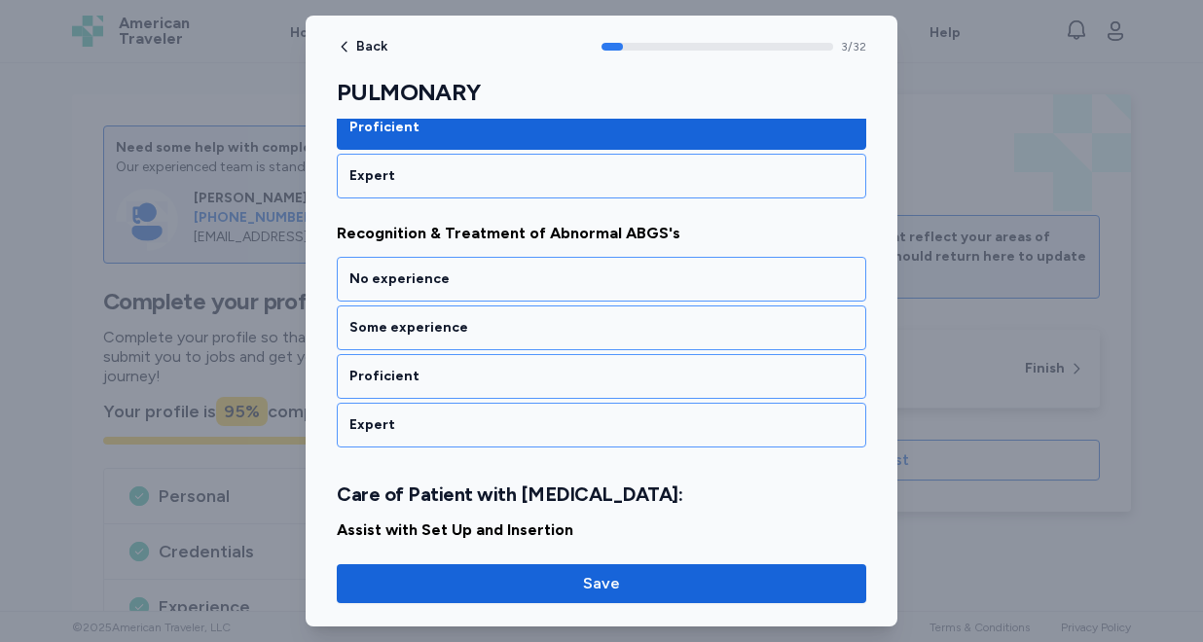
scroll to position [935, 0]
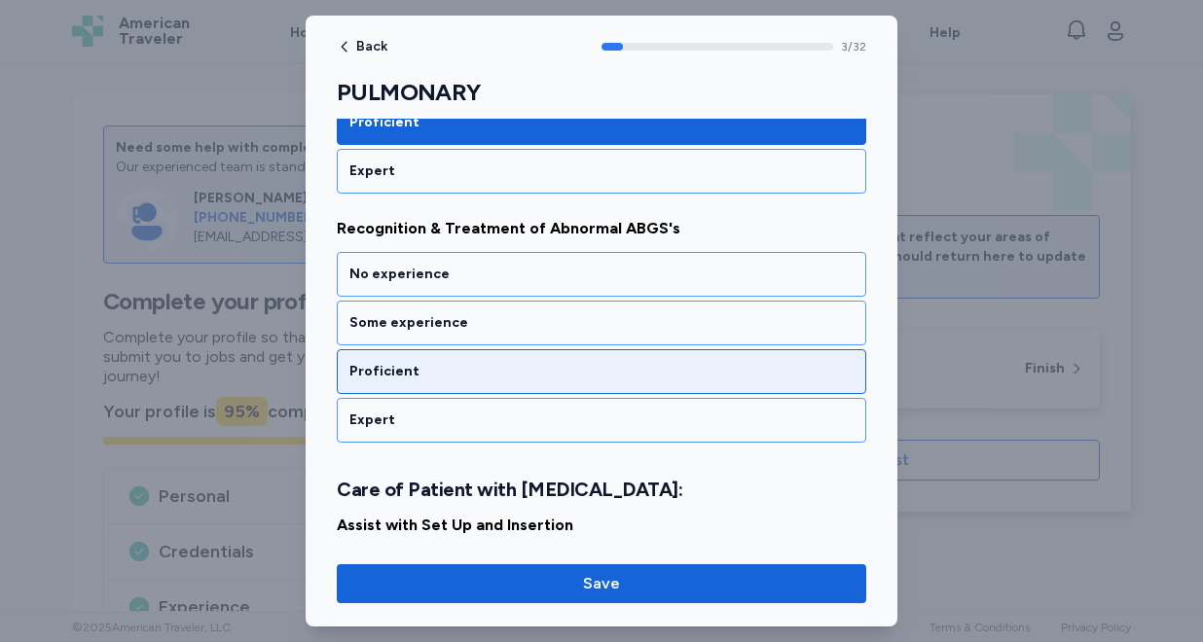
click at [510, 370] on div "Proficient" at bounding box center [601, 371] width 504 height 19
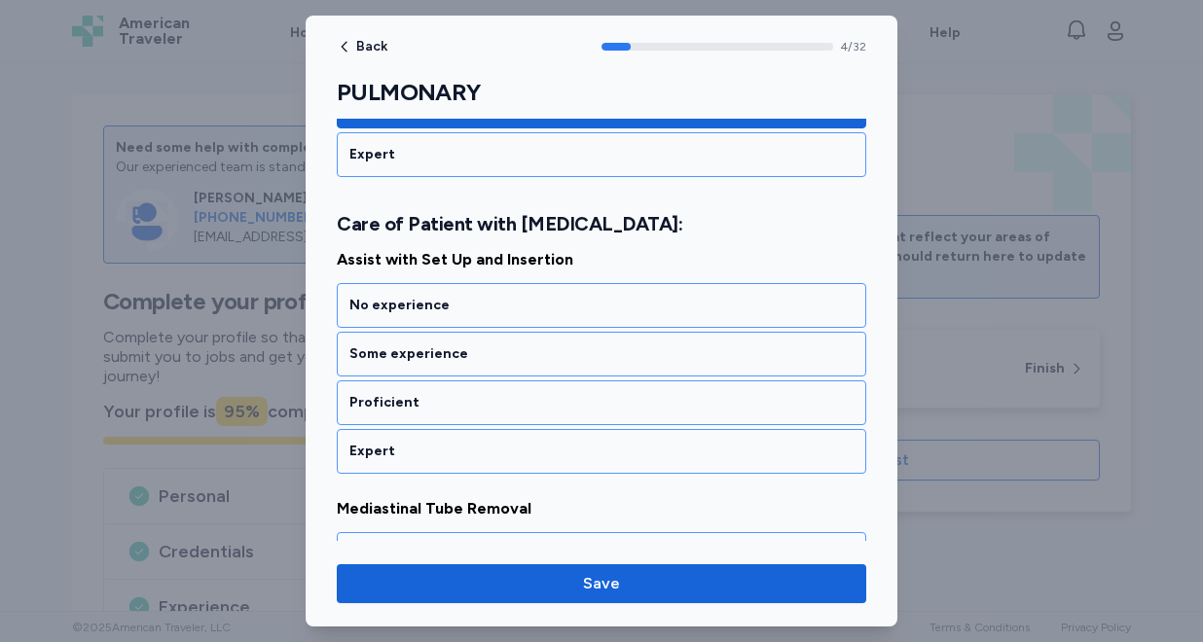
scroll to position [1208, 0]
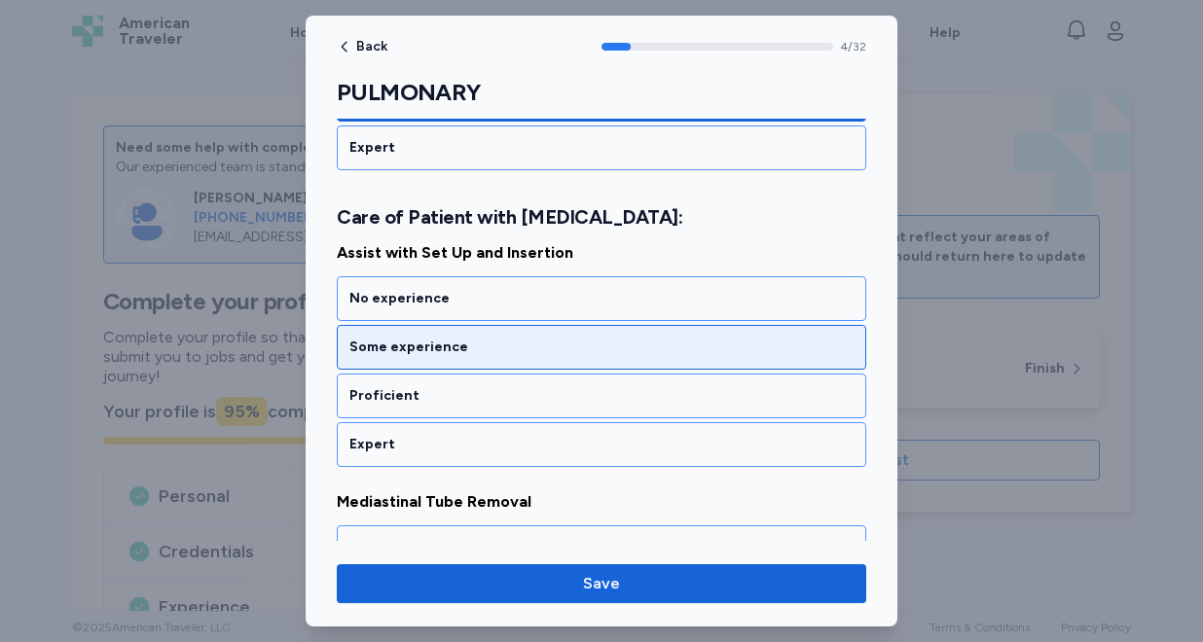
click at [516, 346] on div "Some experience" at bounding box center [601, 347] width 504 height 19
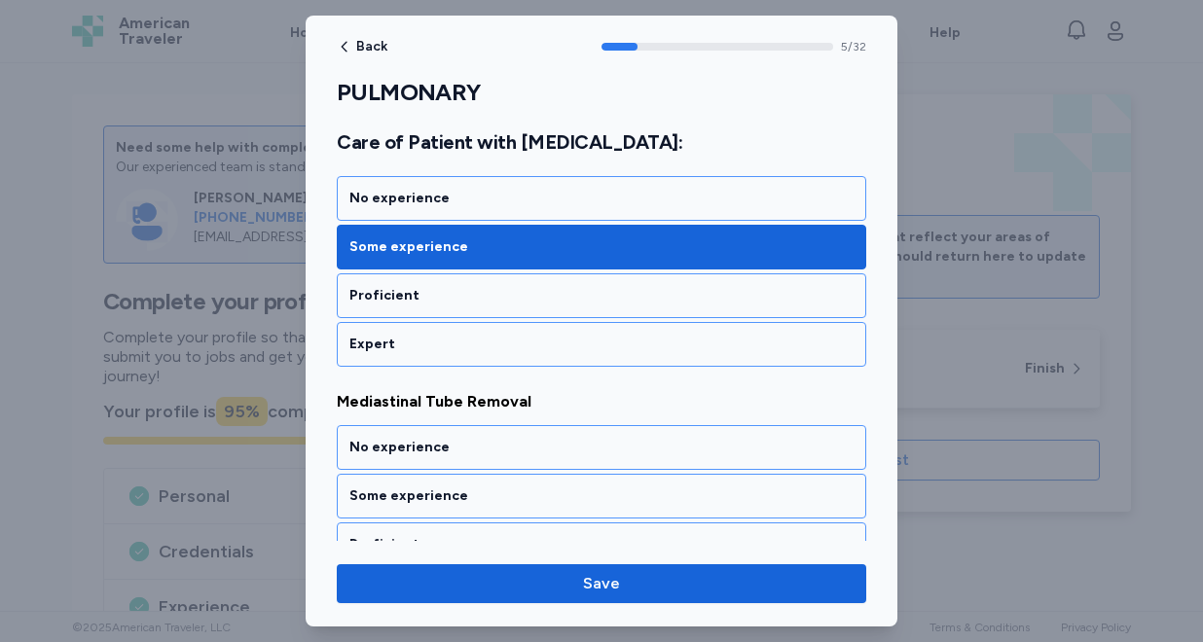
scroll to position [1457, 0]
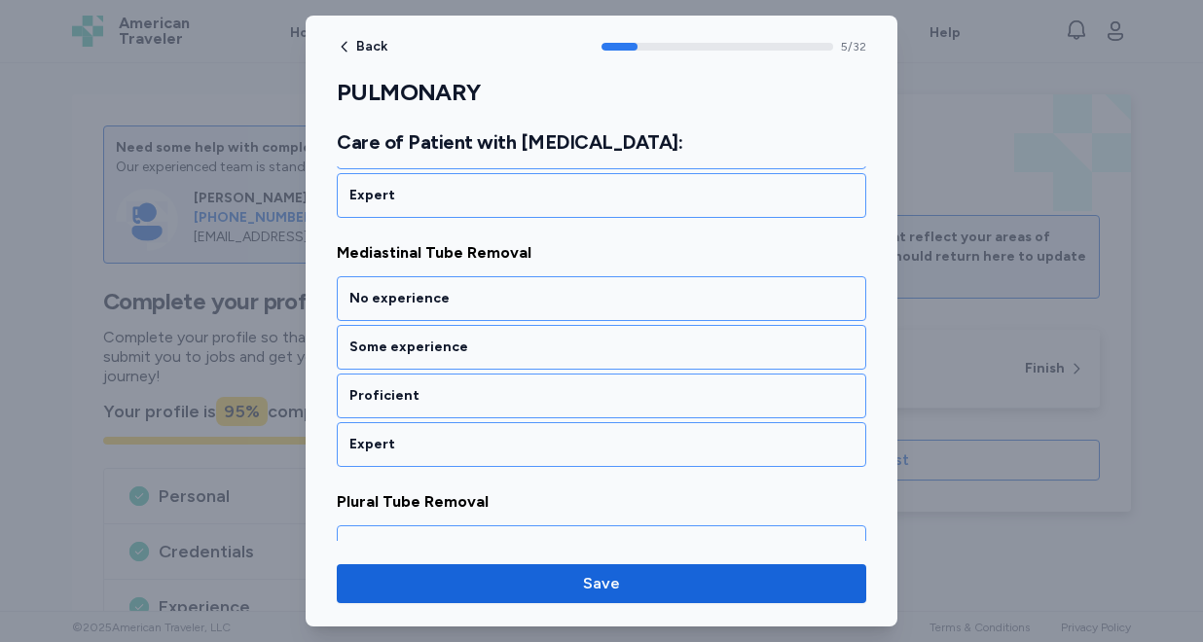
click at [516, 346] on div "Some experience" at bounding box center [601, 347] width 504 height 19
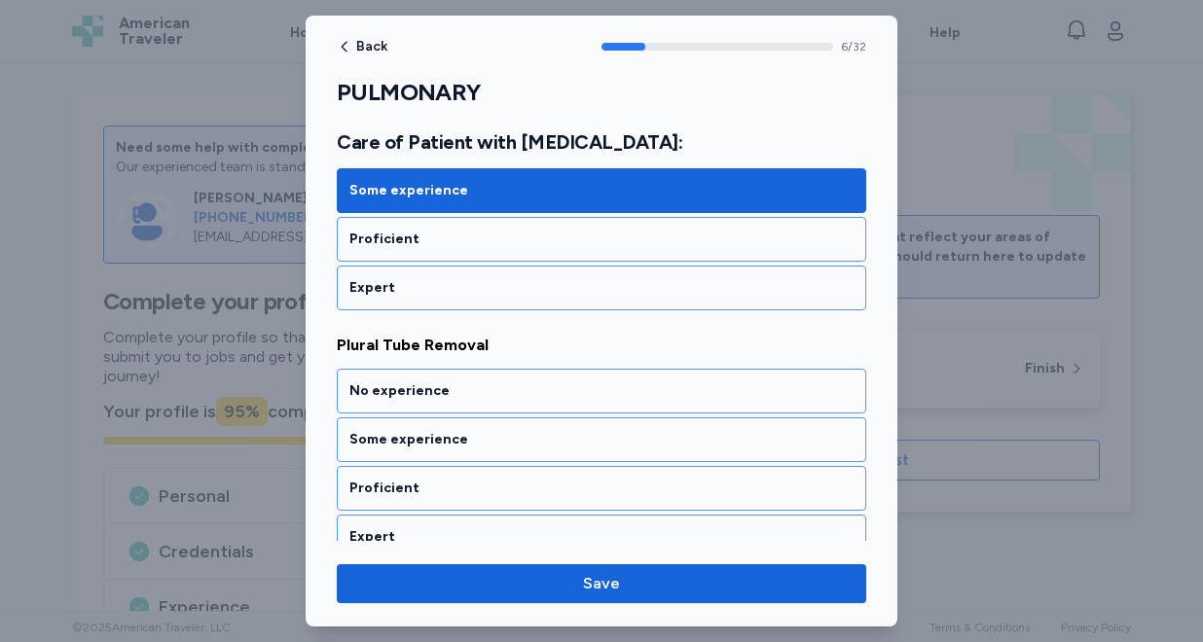
scroll to position [1706, 0]
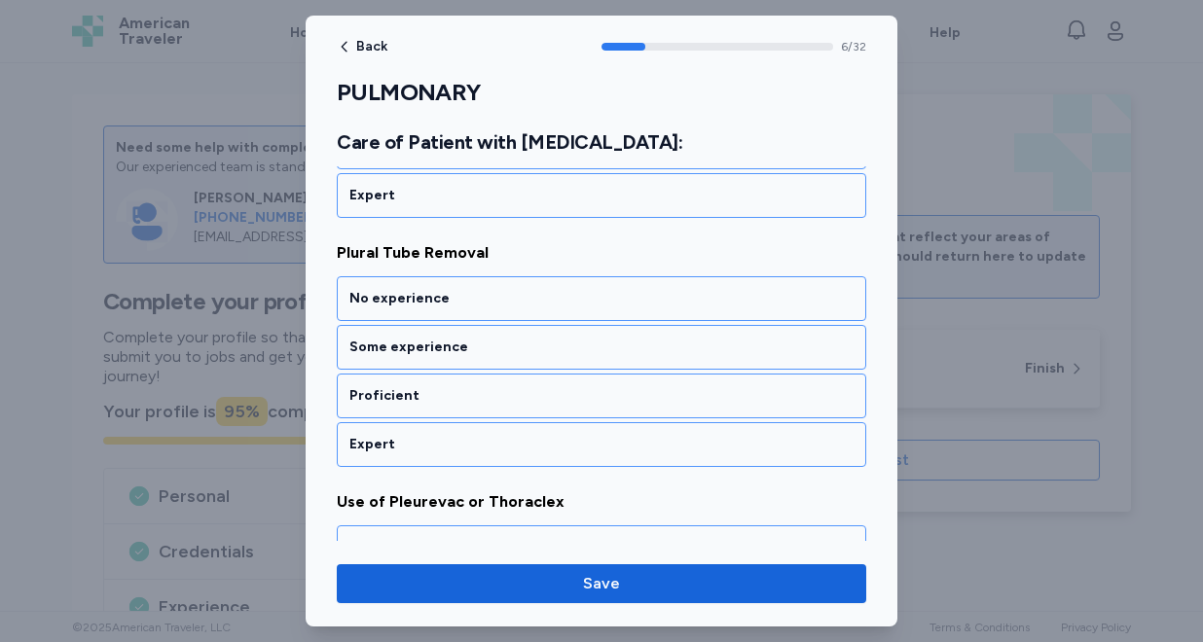
click at [516, 346] on div "Some experience" at bounding box center [601, 347] width 504 height 19
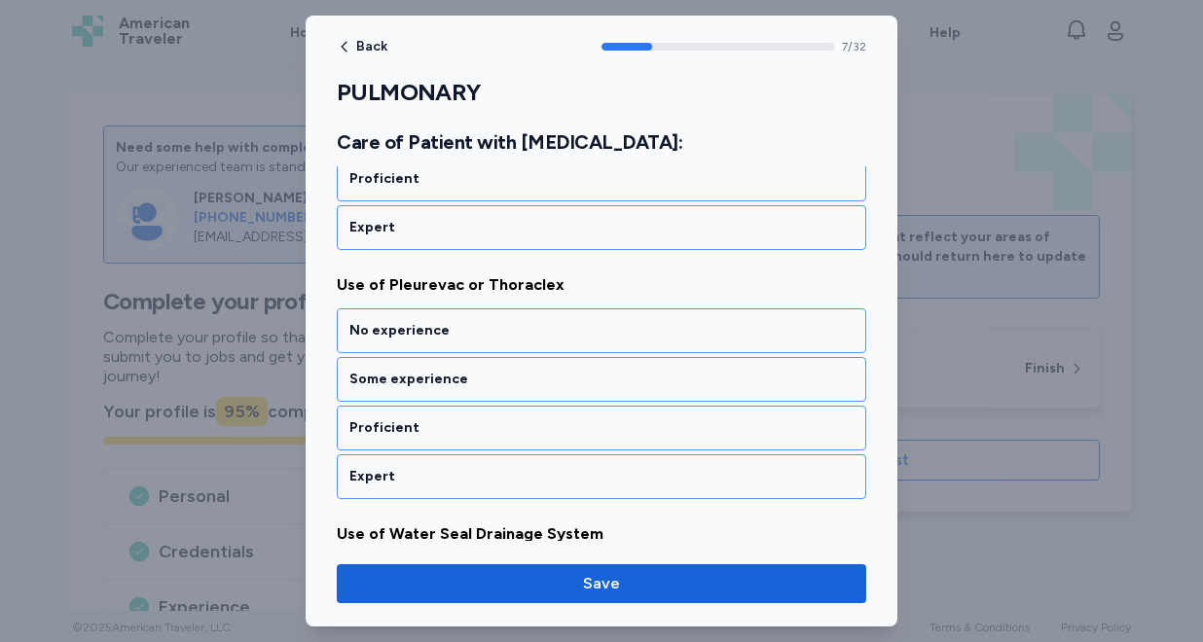
scroll to position [1955, 0]
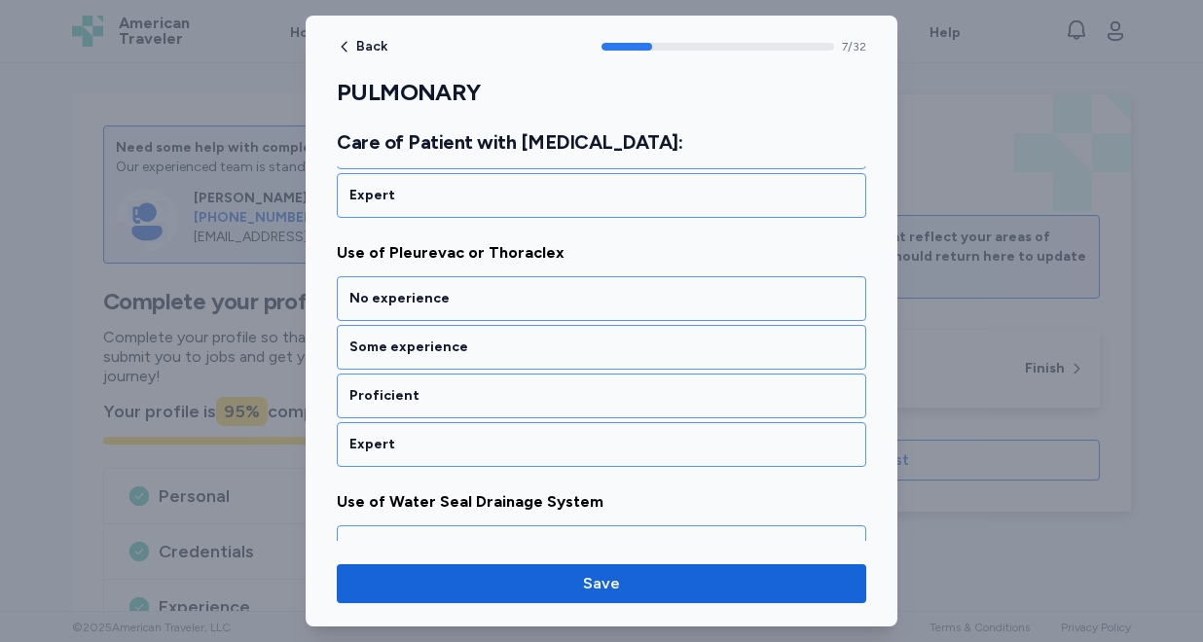
click at [516, 346] on div "Some experience" at bounding box center [601, 347] width 504 height 19
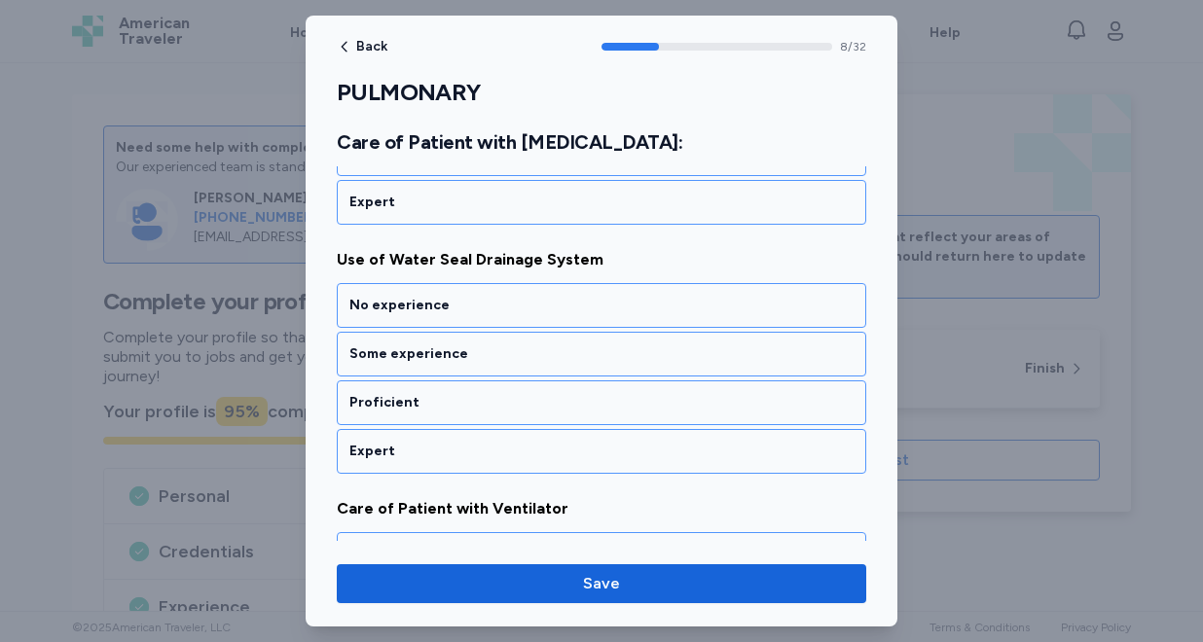
scroll to position [2204, 0]
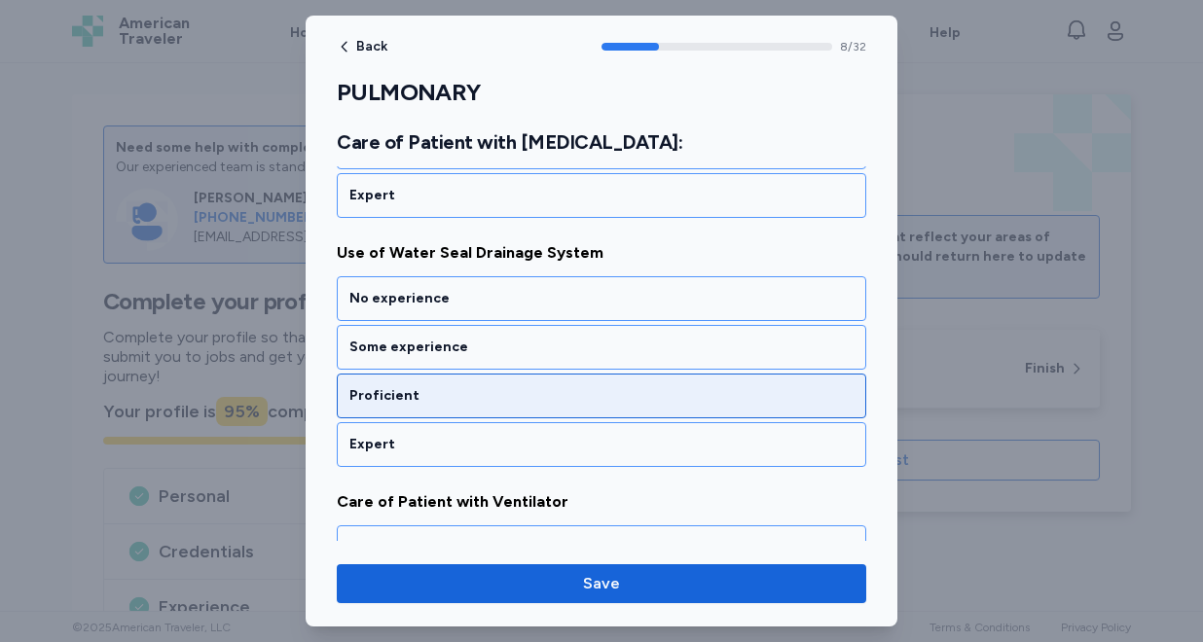
click at [508, 394] on div "Proficient" at bounding box center [601, 395] width 504 height 19
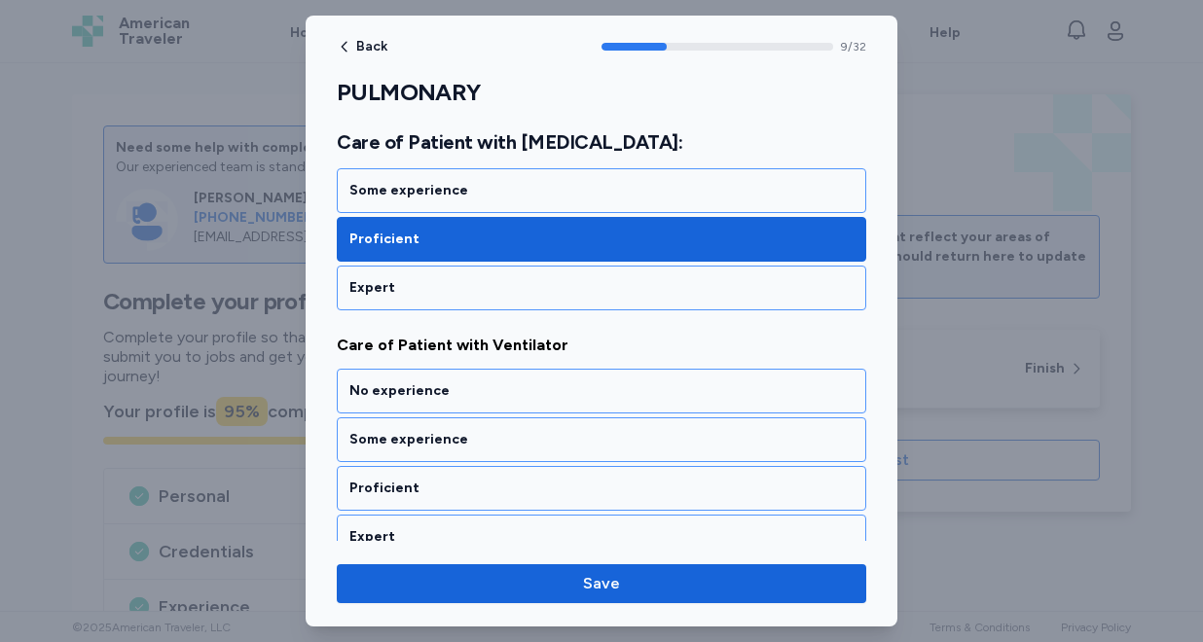
scroll to position [2453, 0]
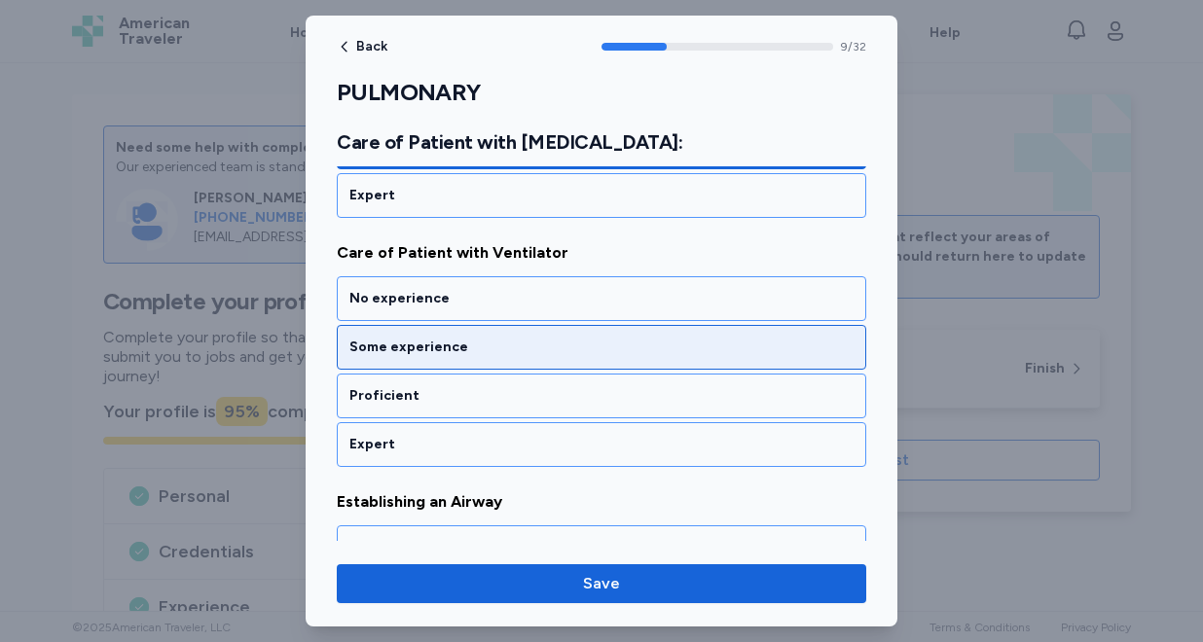
click at [515, 360] on div "Some experience" at bounding box center [601, 347] width 529 height 45
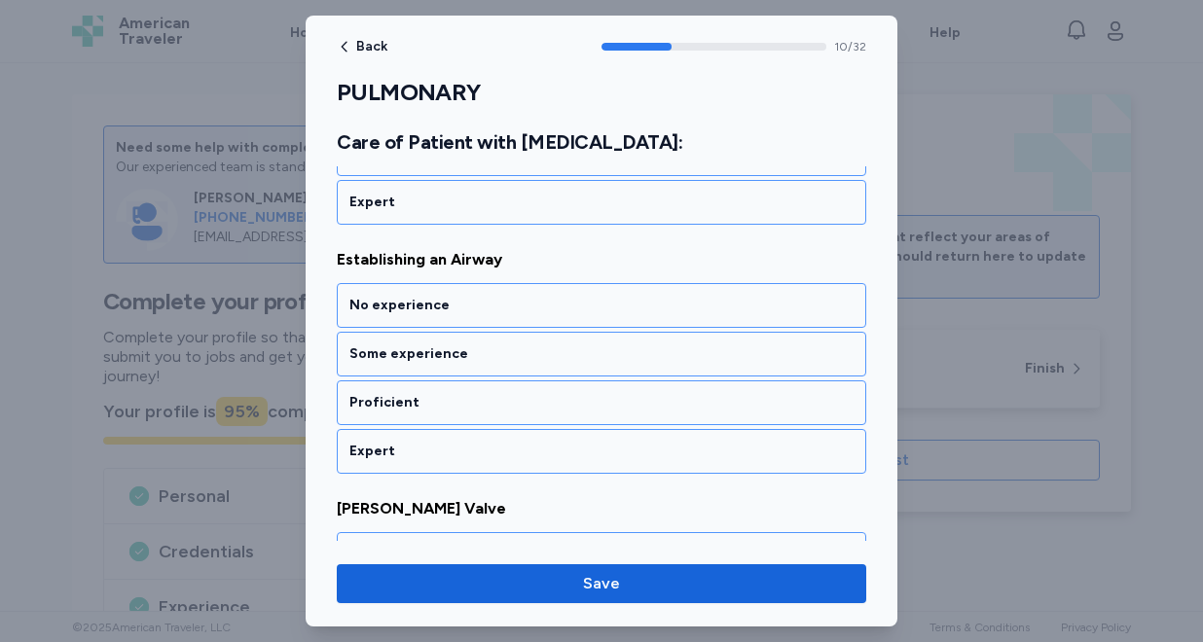
scroll to position [2702, 0]
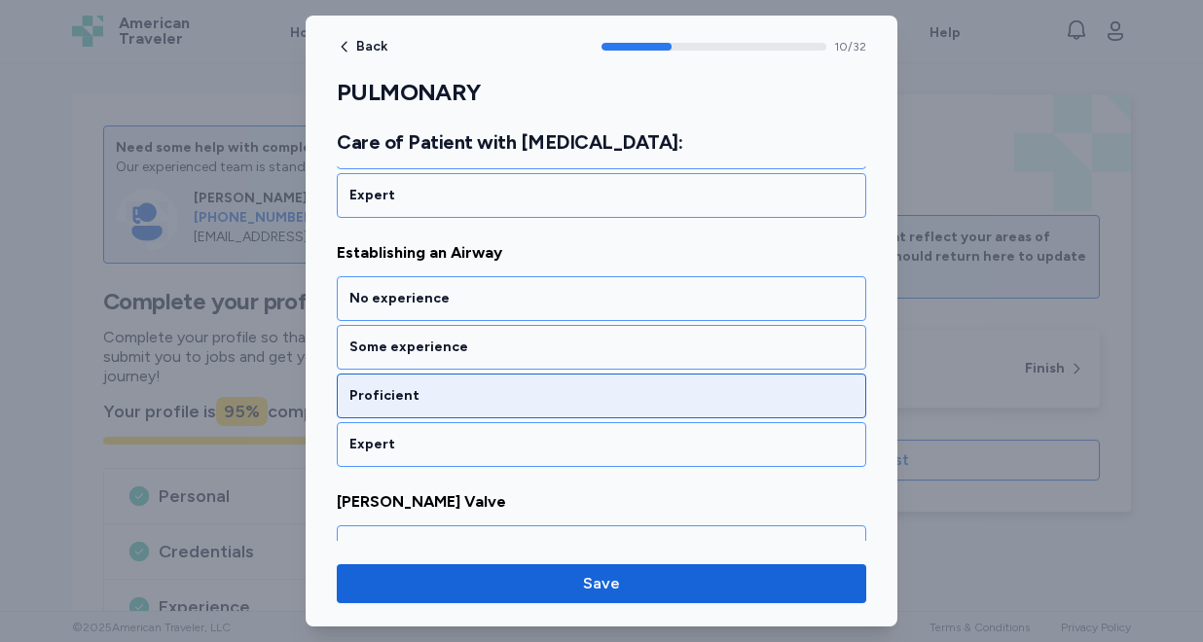
click at [506, 394] on div "Proficient" at bounding box center [601, 395] width 504 height 19
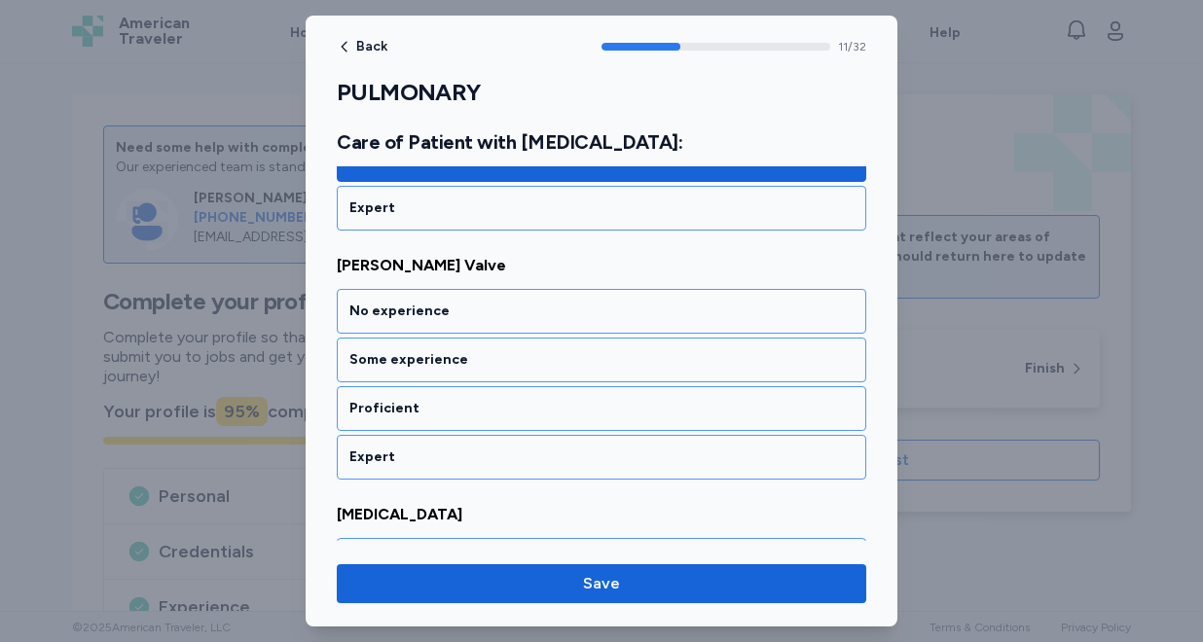
scroll to position [2951, 0]
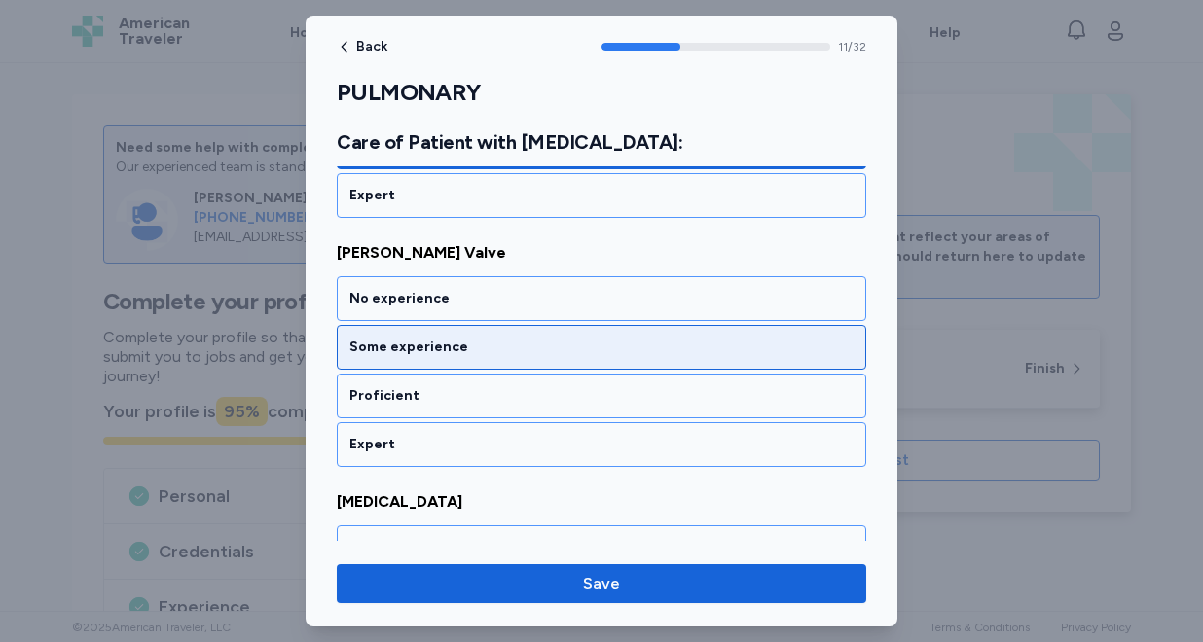
click at [510, 357] on div "Some experience" at bounding box center [601, 347] width 529 height 45
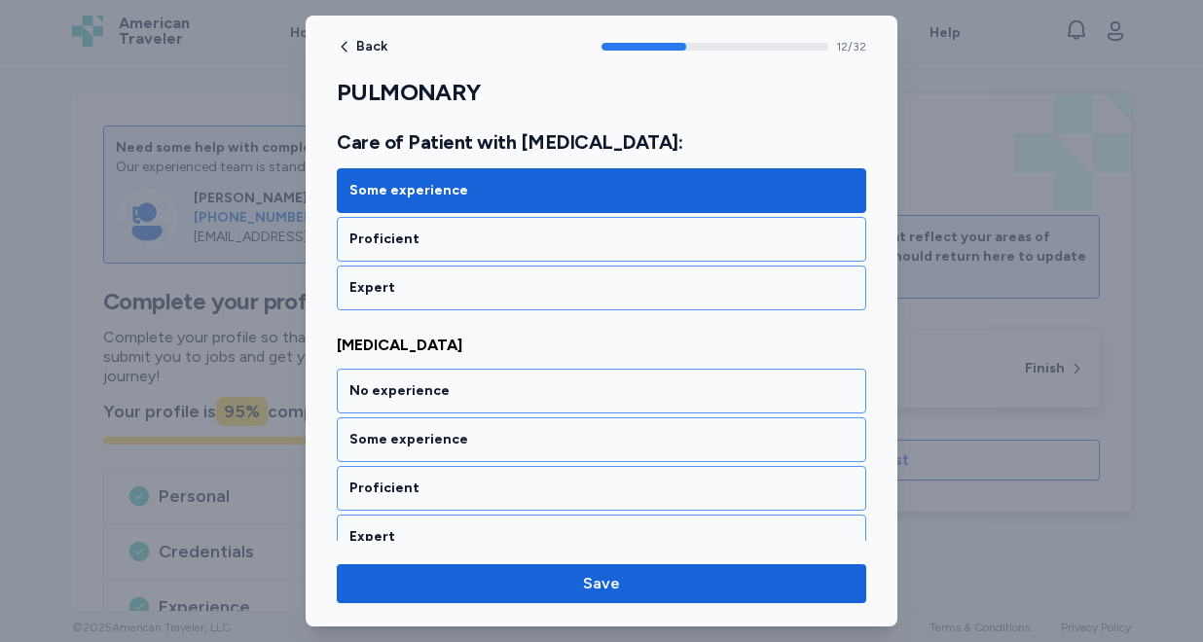
scroll to position [3200, 0]
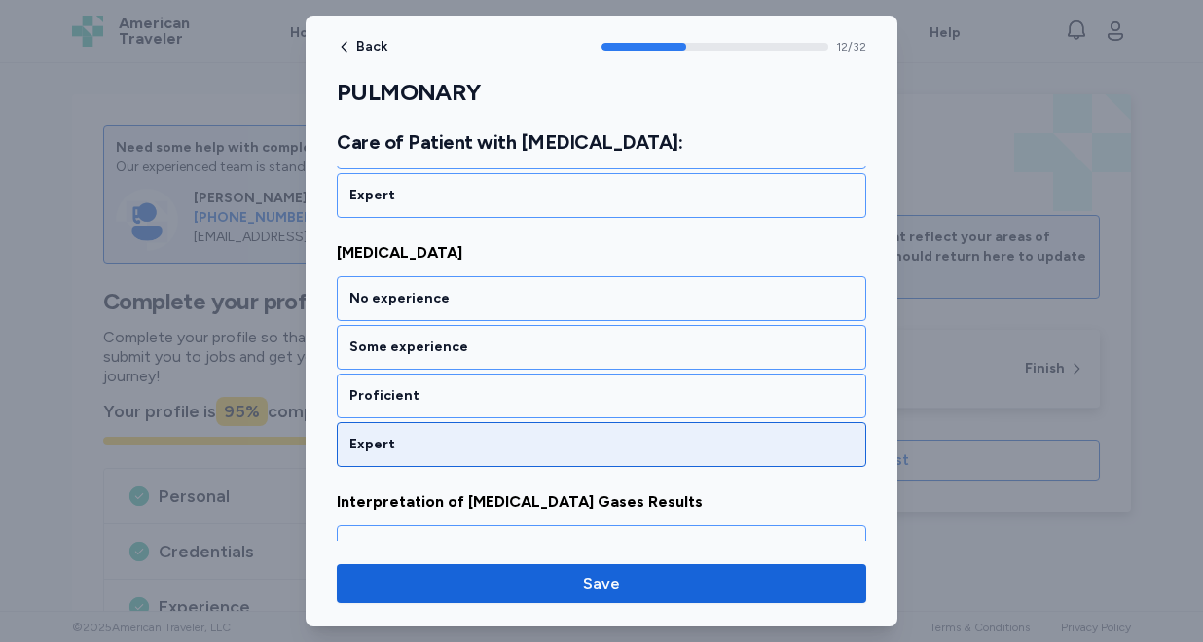
click at [495, 437] on div "Expert" at bounding box center [601, 444] width 504 height 19
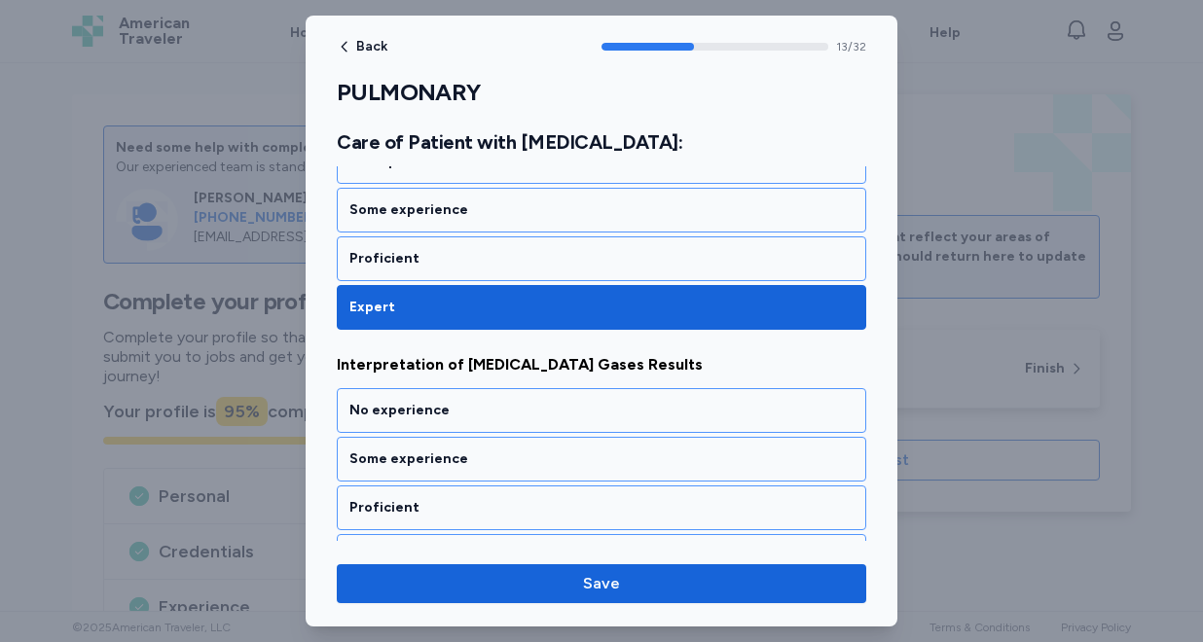
scroll to position [3449, 0]
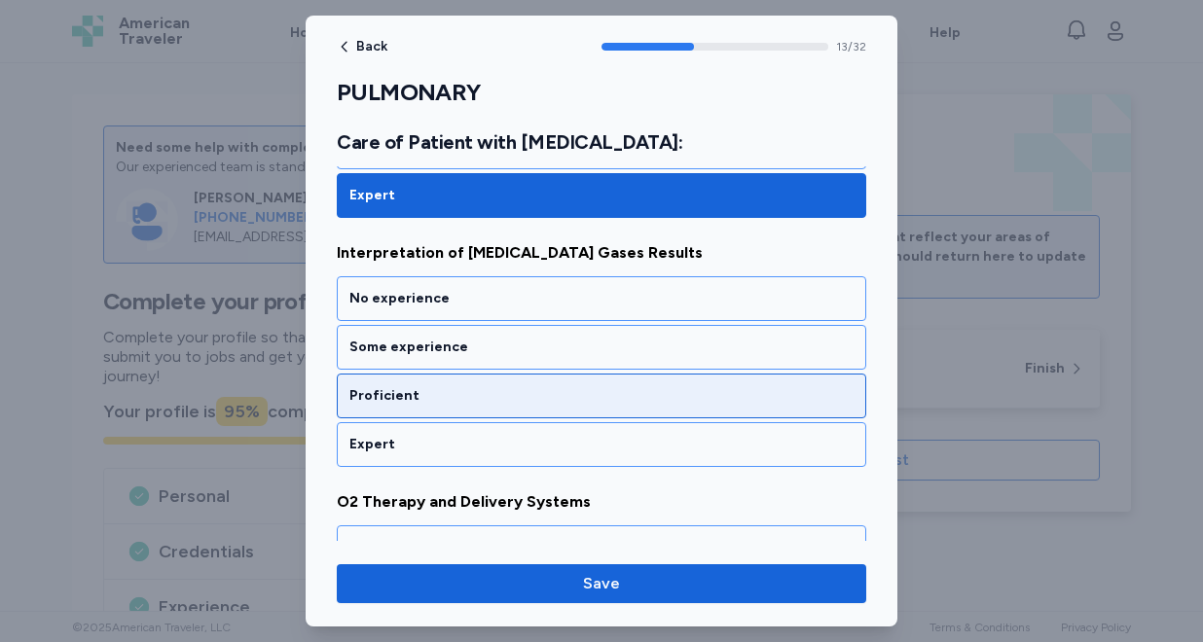
click at [495, 387] on div "Proficient" at bounding box center [601, 395] width 504 height 19
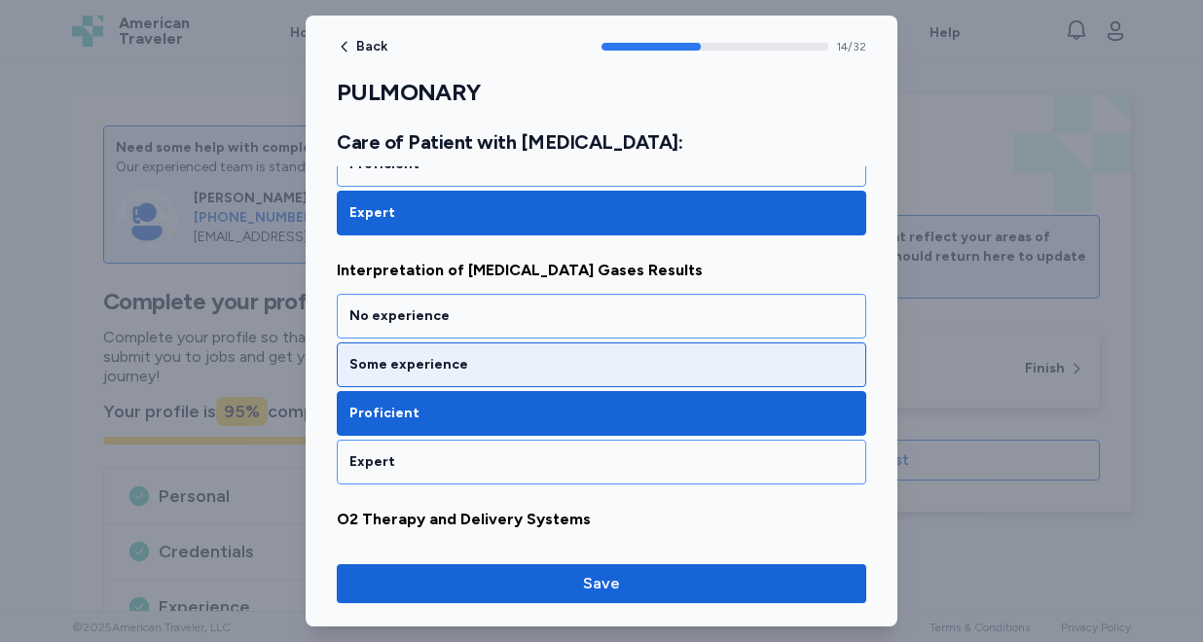
click at [440, 366] on div "Some experience" at bounding box center [601, 364] width 504 height 19
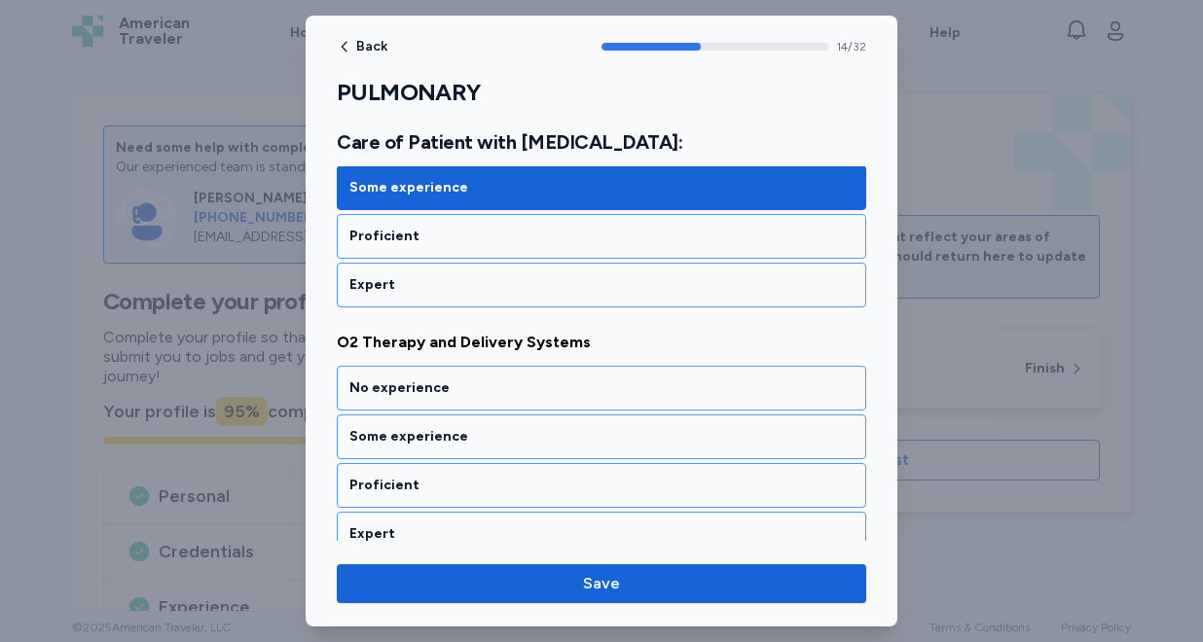
scroll to position [3698, 0]
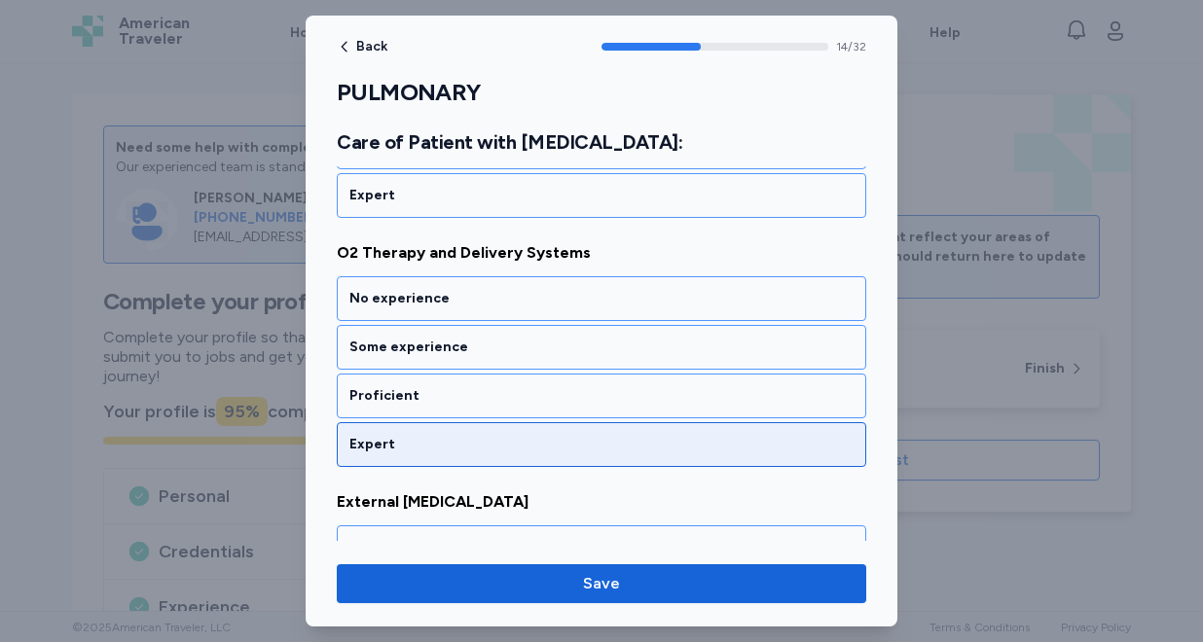
click at [433, 452] on div "Expert" at bounding box center [601, 444] width 504 height 19
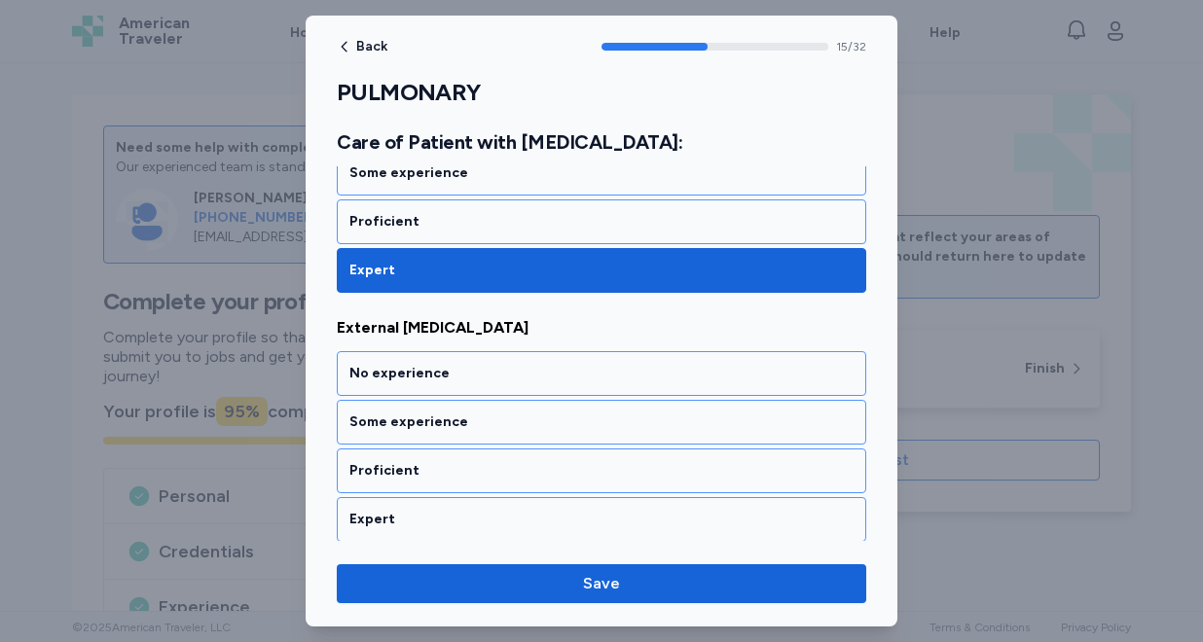
scroll to position [3948, 0]
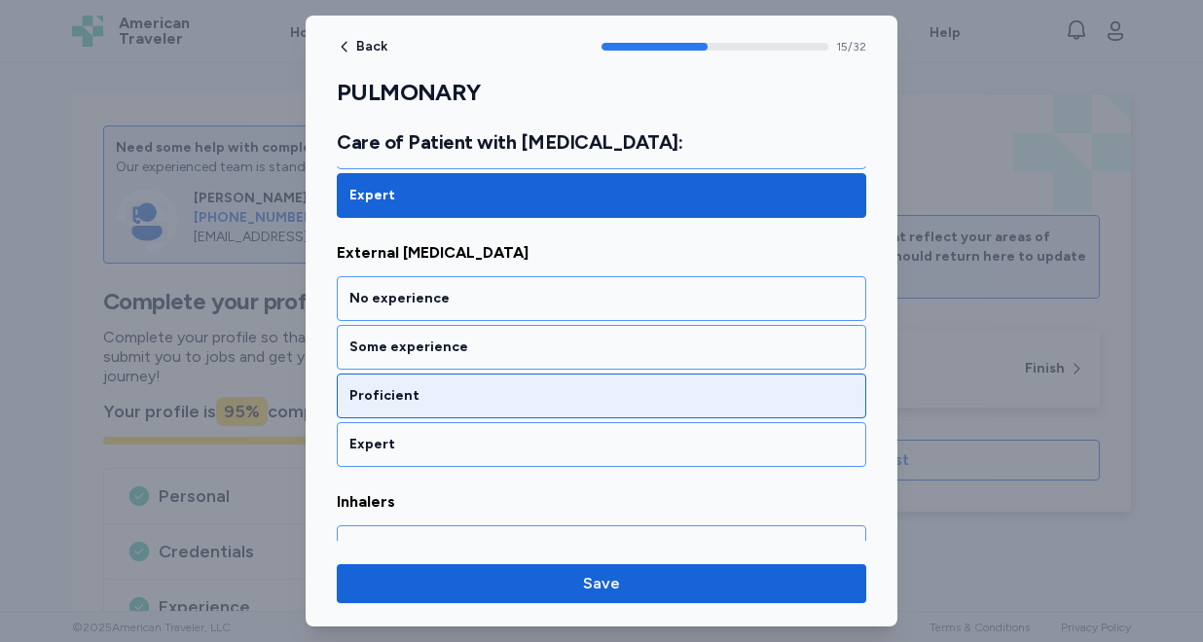
click at [440, 403] on div "Proficient" at bounding box center [601, 395] width 504 height 19
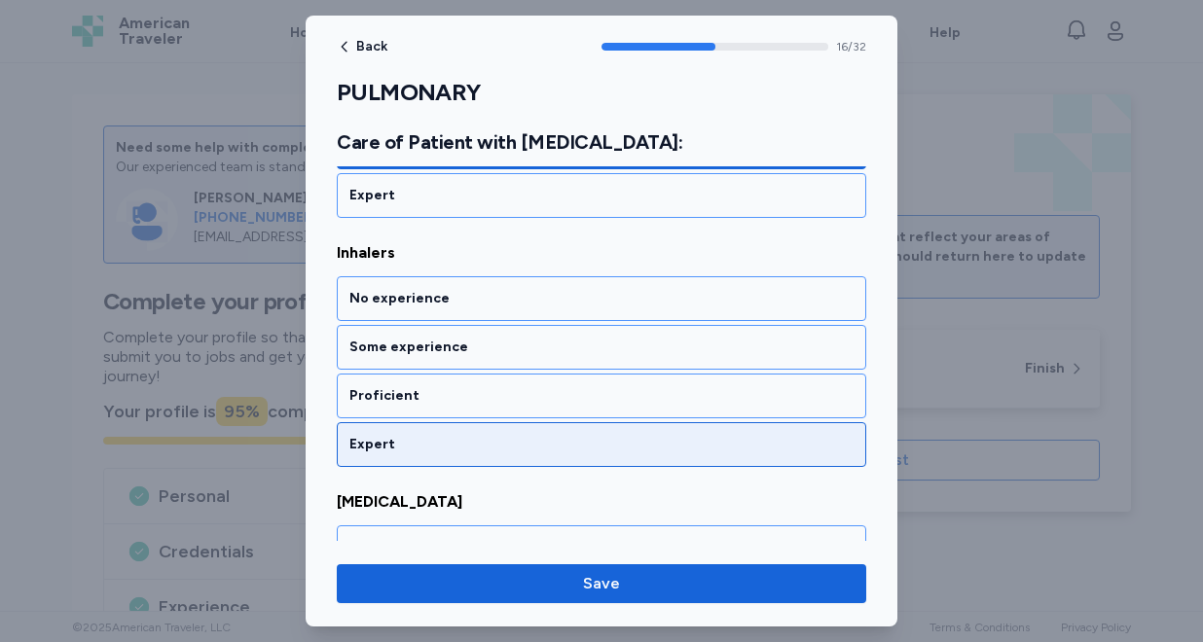
click at [429, 450] on div "Expert" at bounding box center [601, 444] width 504 height 19
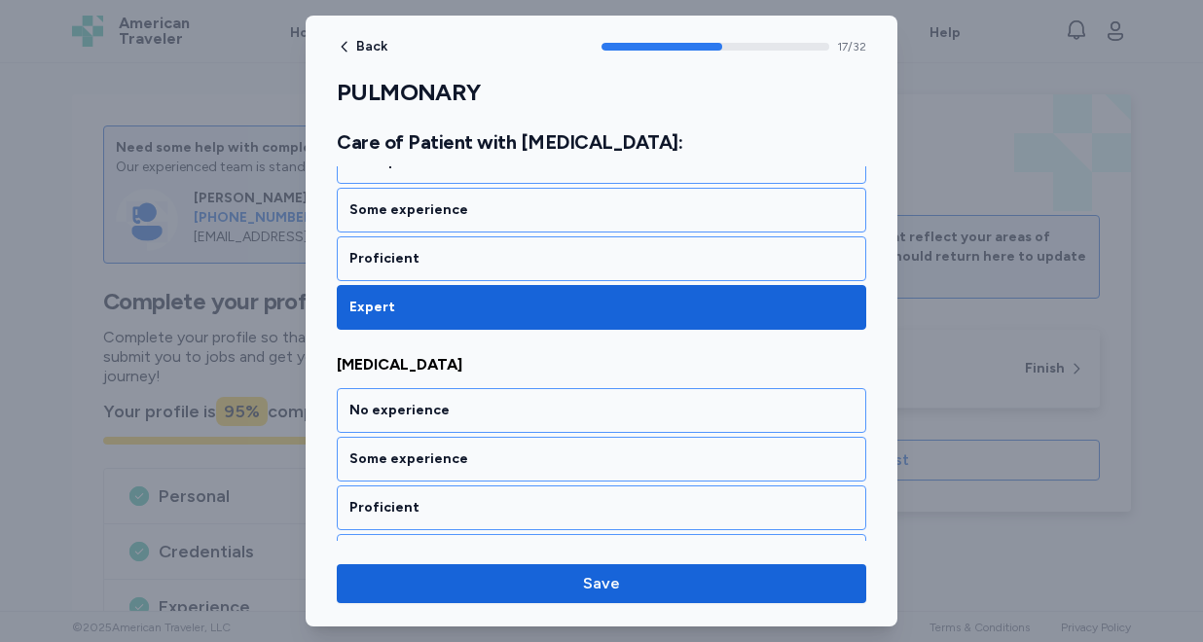
scroll to position [4446, 0]
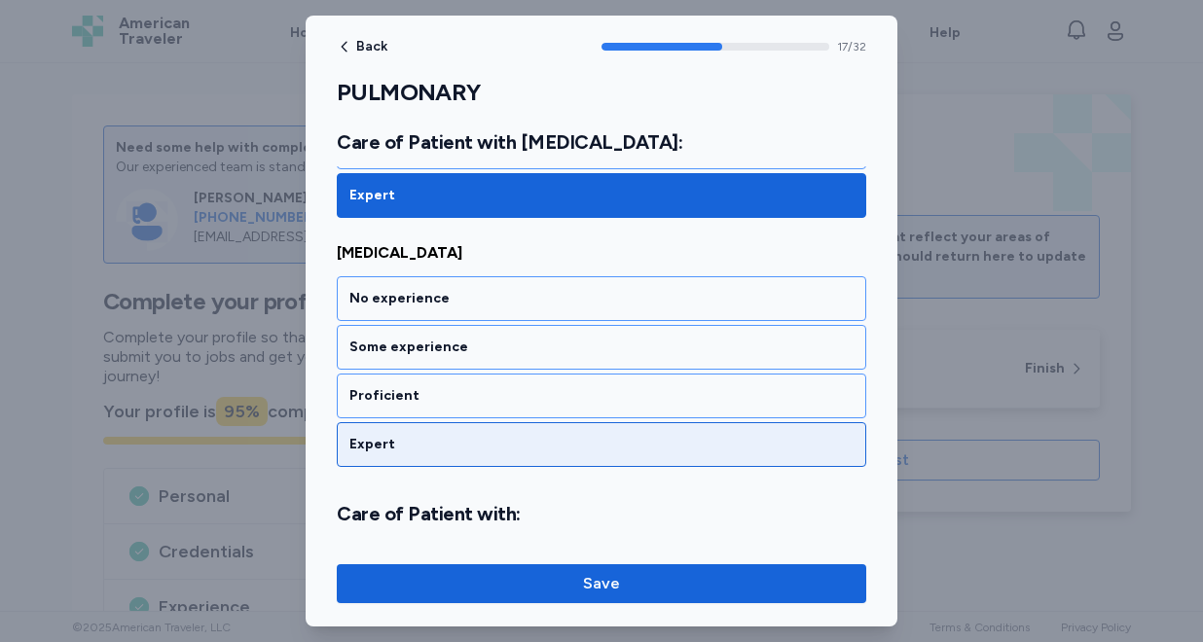
click at [429, 446] on div "Expert" at bounding box center [601, 444] width 504 height 19
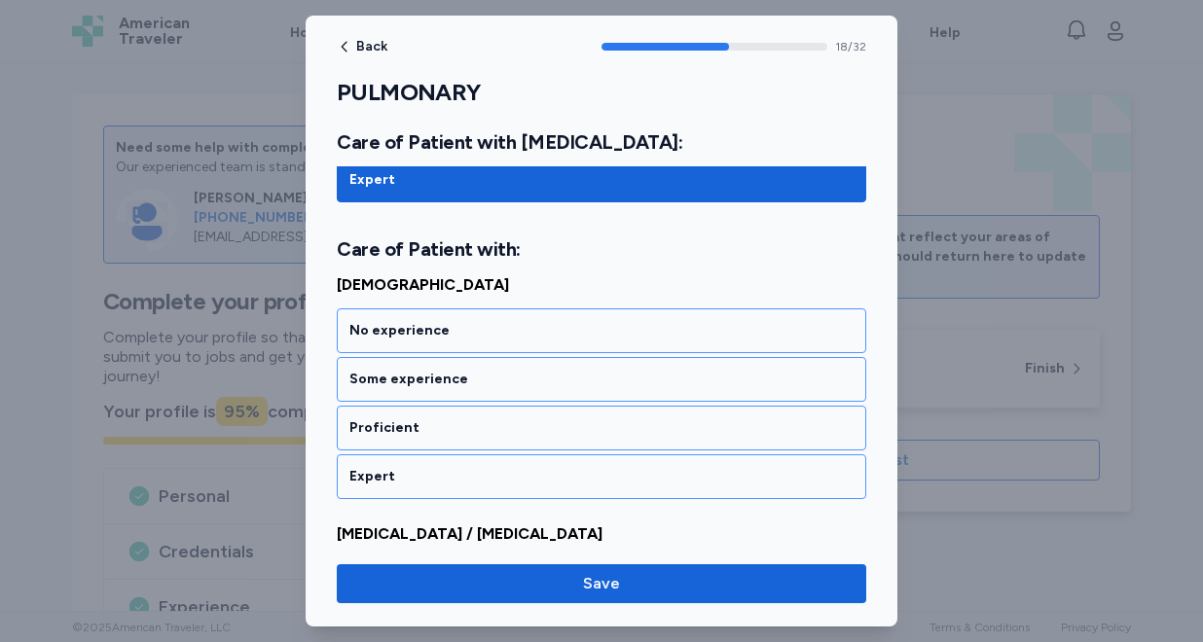
scroll to position [4742, 0]
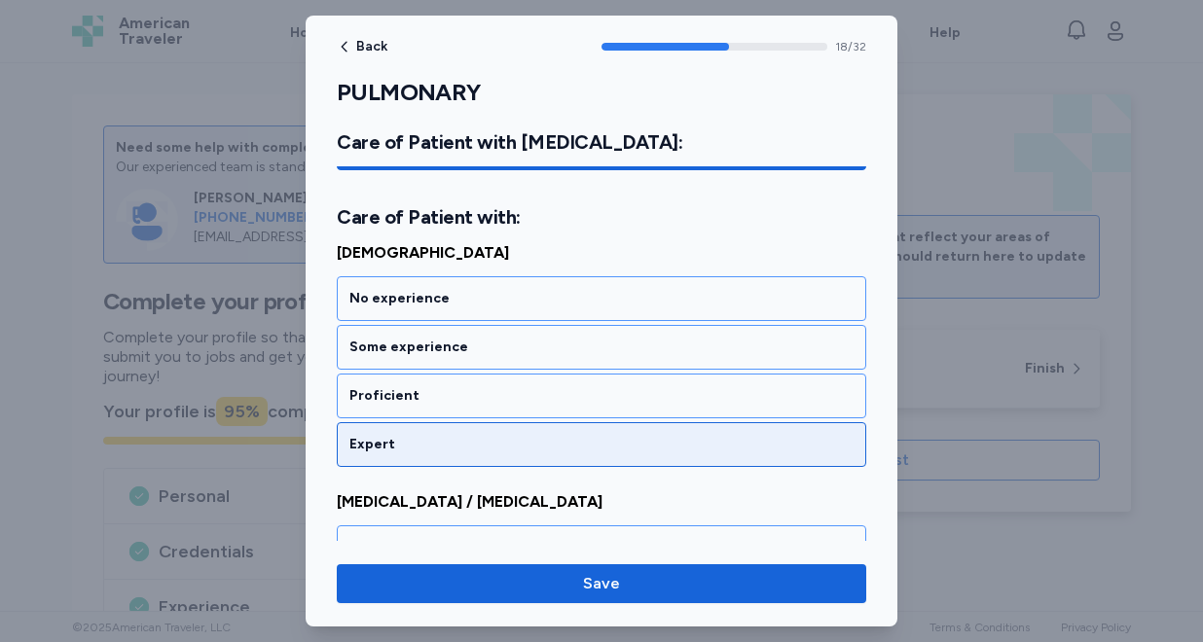
click at [431, 439] on div "Expert" at bounding box center [601, 444] width 504 height 19
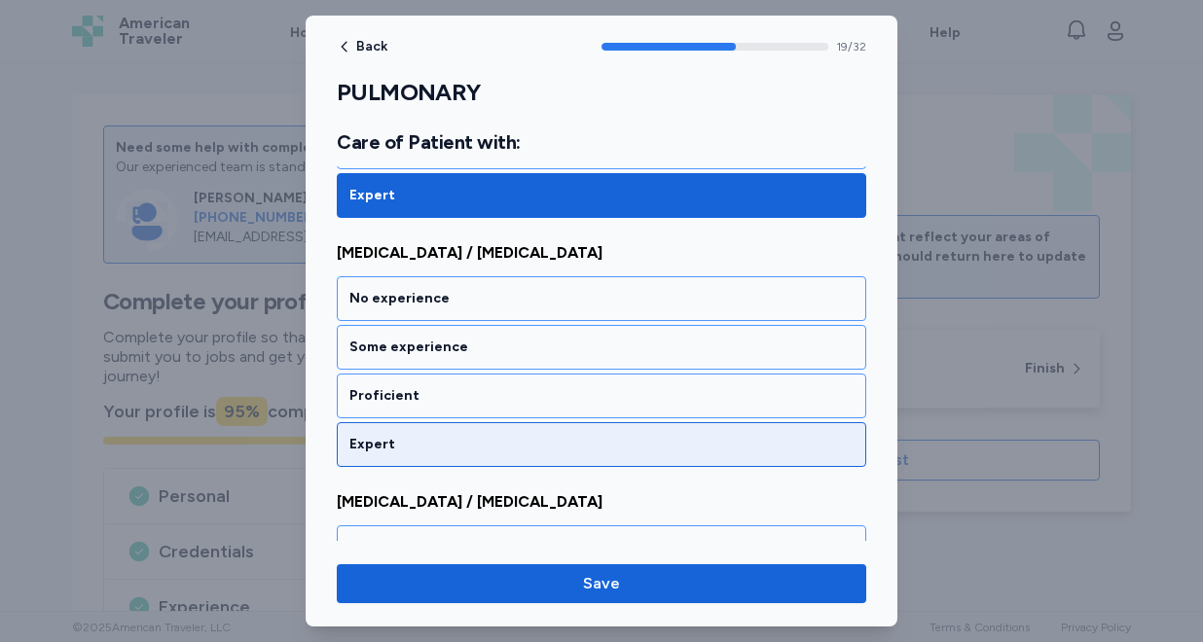
click at [430, 446] on div "Expert" at bounding box center [601, 444] width 504 height 19
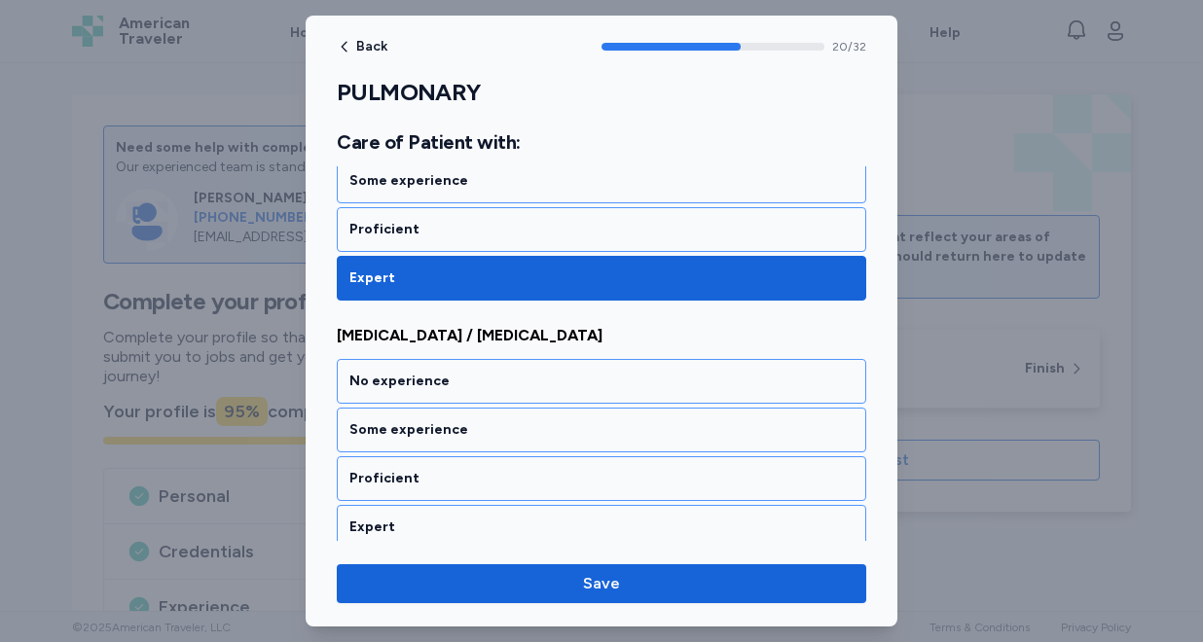
scroll to position [5241, 0]
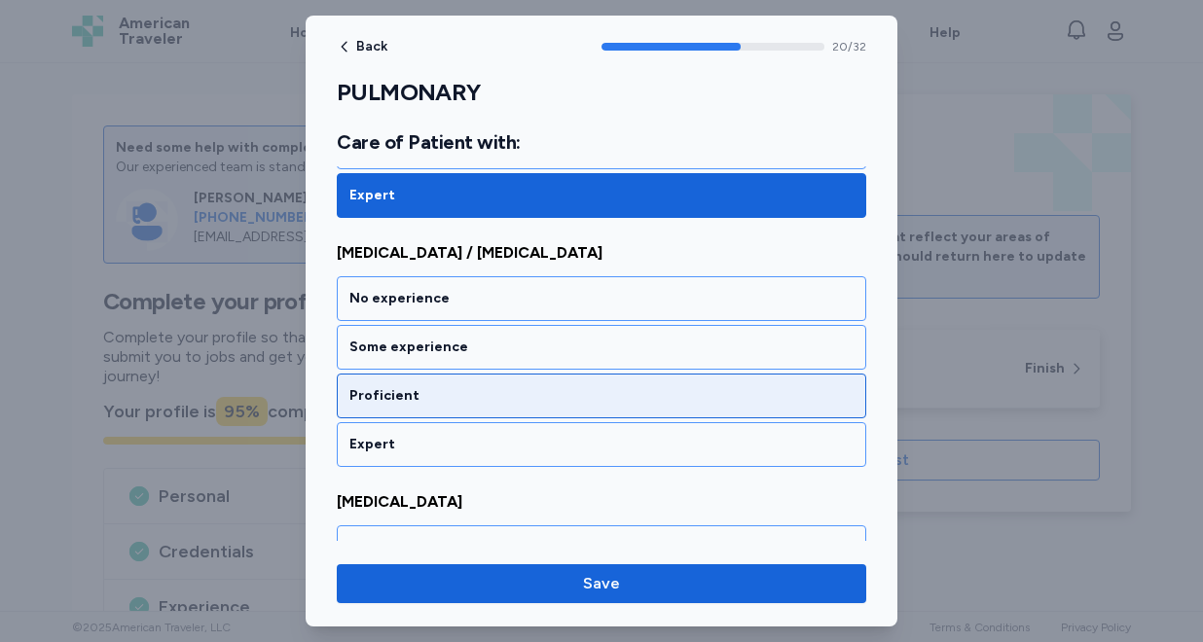
click at [438, 411] on div "Proficient" at bounding box center [601, 396] width 529 height 45
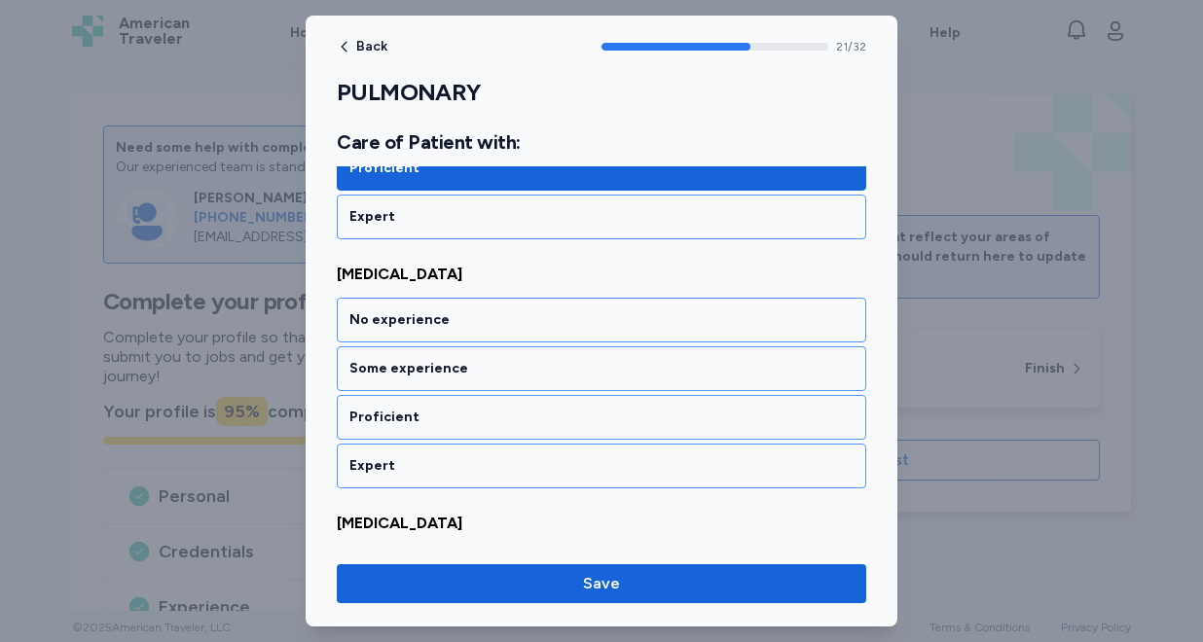
scroll to position [5490, 0]
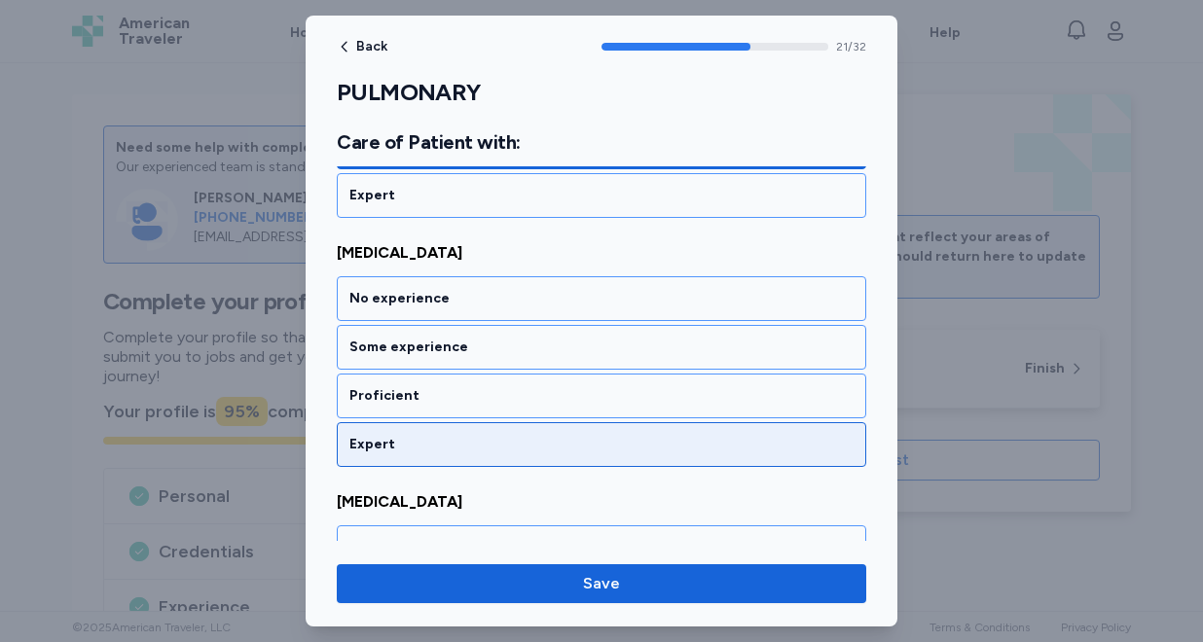
click at [431, 452] on div "Expert" at bounding box center [601, 444] width 504 height 19
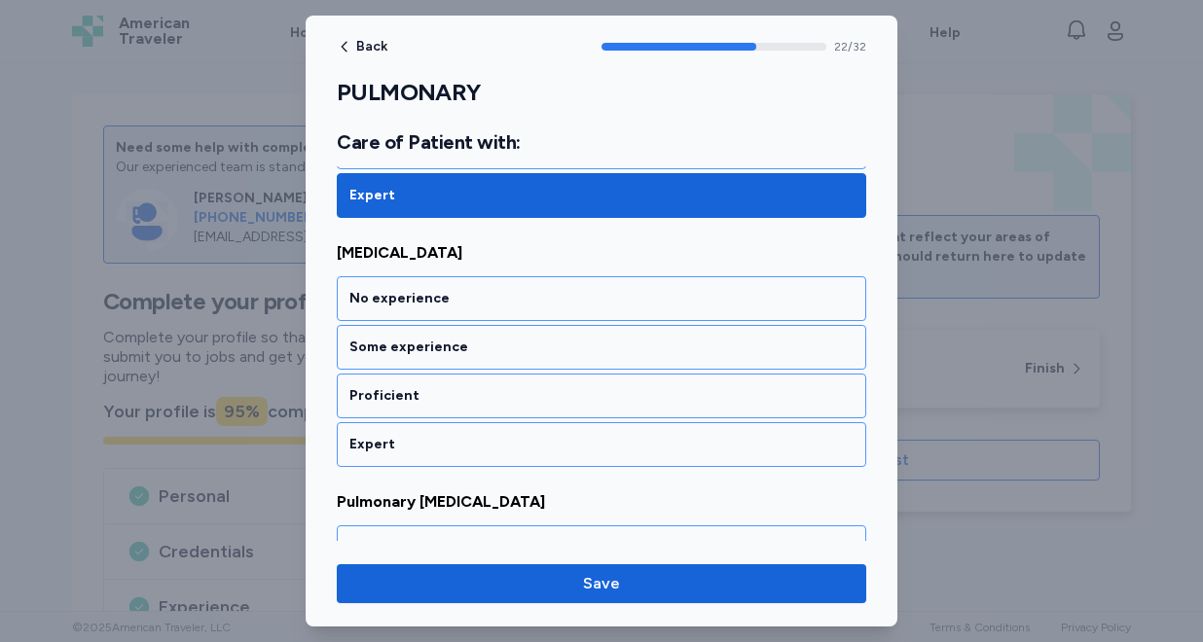
click at [431, 452] on div "Expert" at bounding box center [601, 444] width 504 height 19
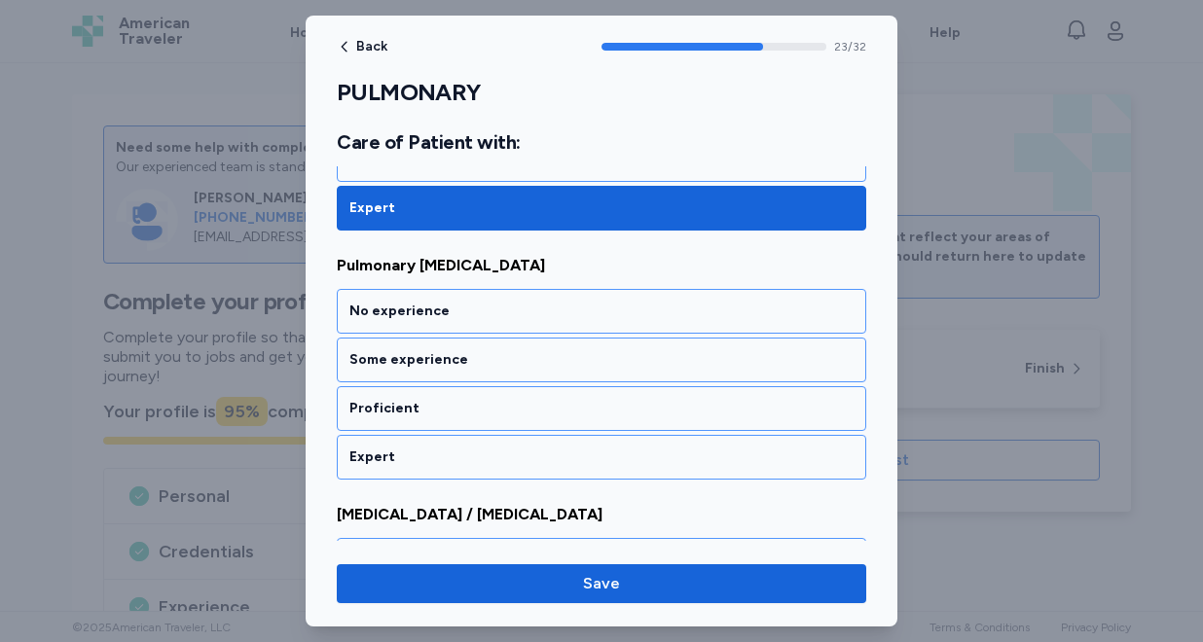
scroll to position [5988, 0]
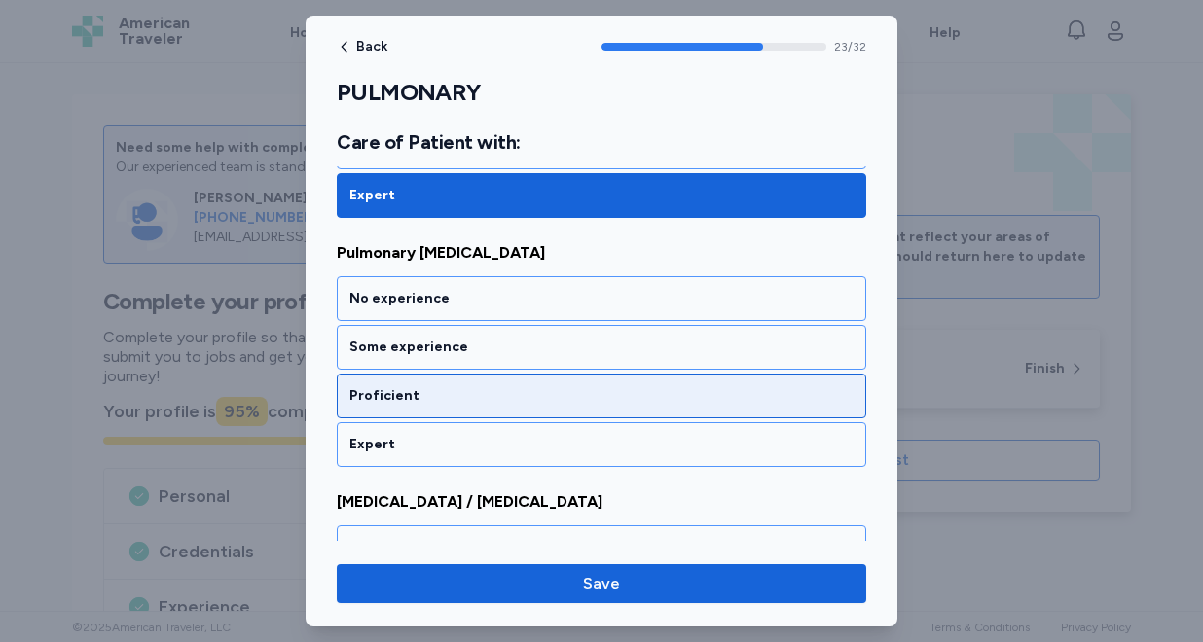
click at [440, 393] on div "Proficient" at bounding box center [601, 395] width 504 height 19
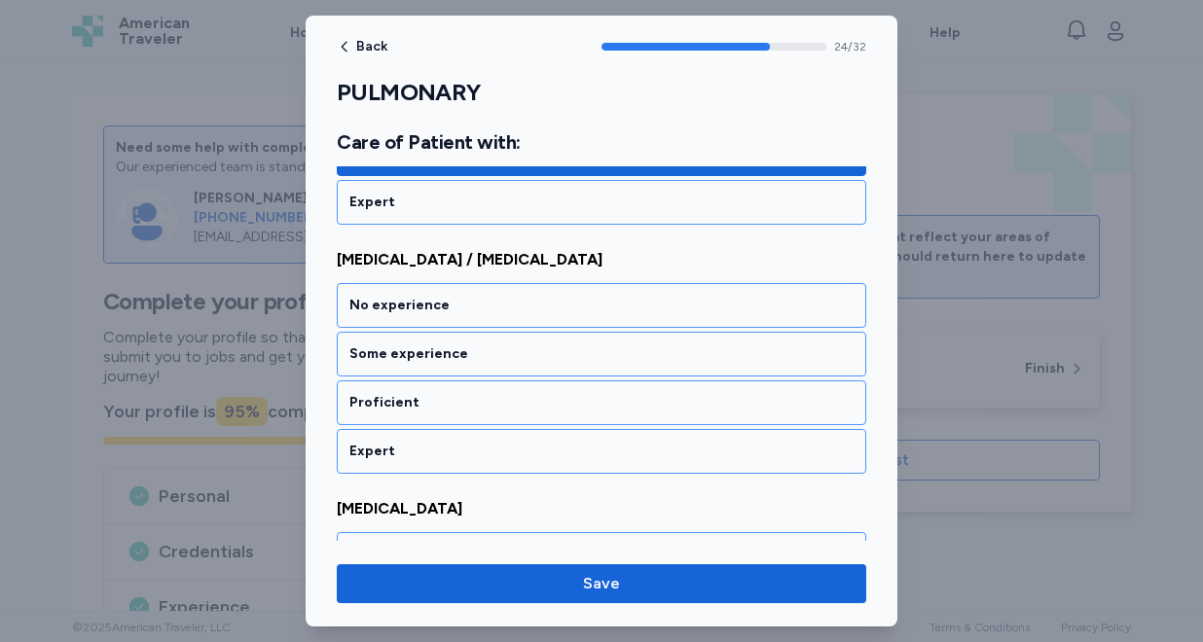
scroll to position [6237, 0]
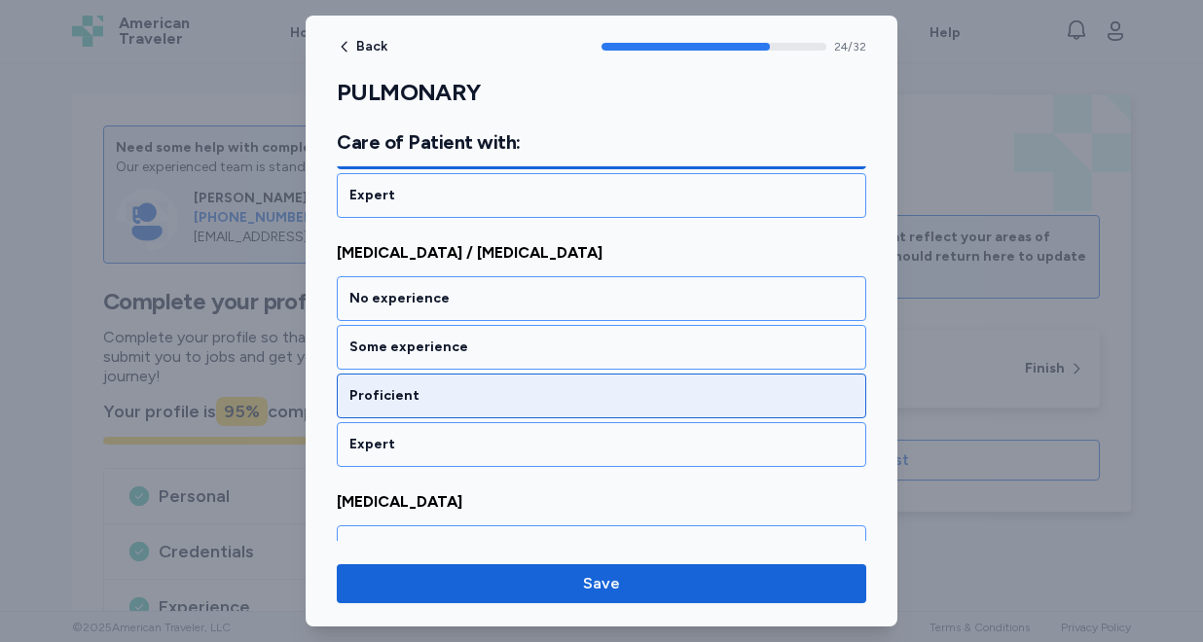
click at [439, 401] on div "Proficient" at bounding box center [601, 395] width 504 height 19
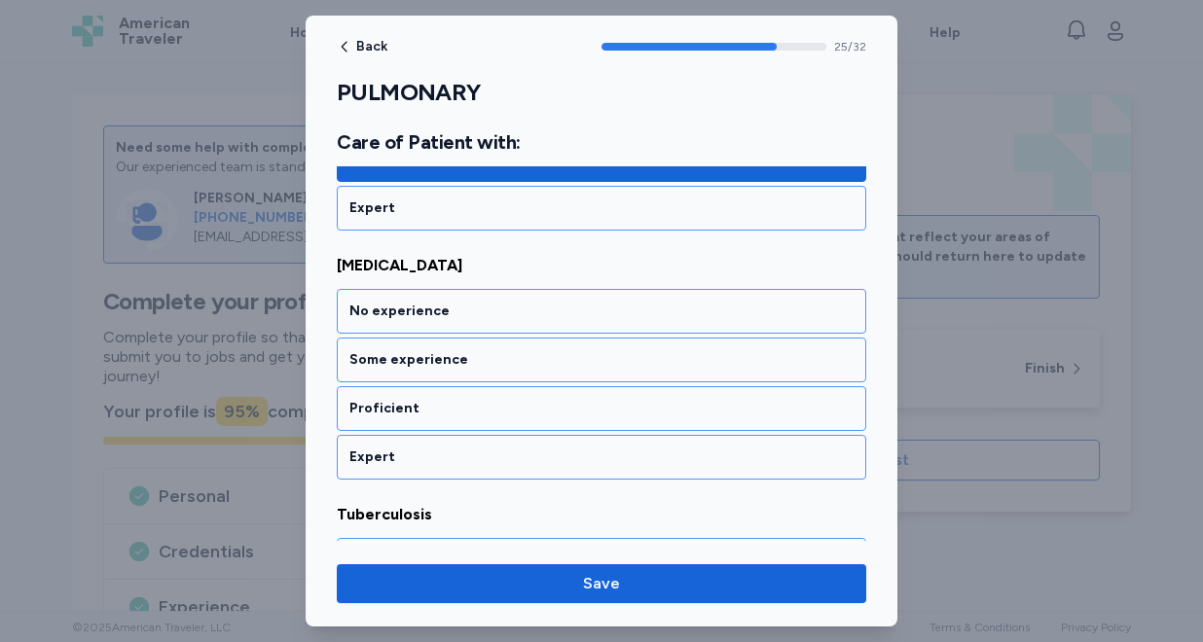
scroll to position [6486, 0]
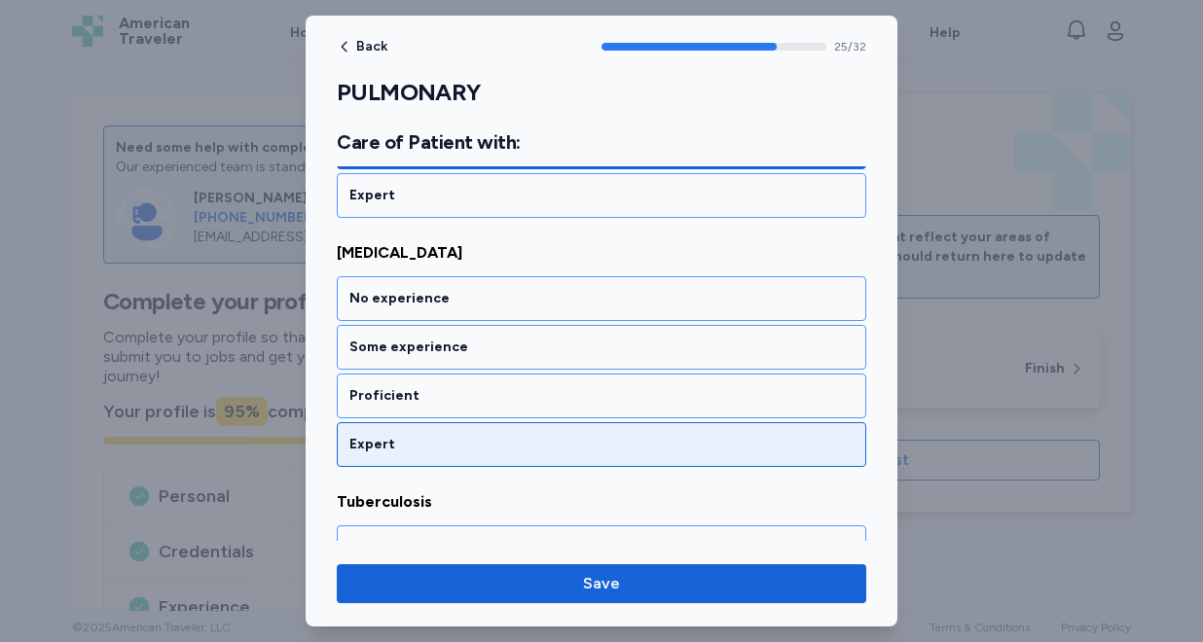
click at [428, 435] on div "Expert" at bounding box center [601, 444] width 504 height 19
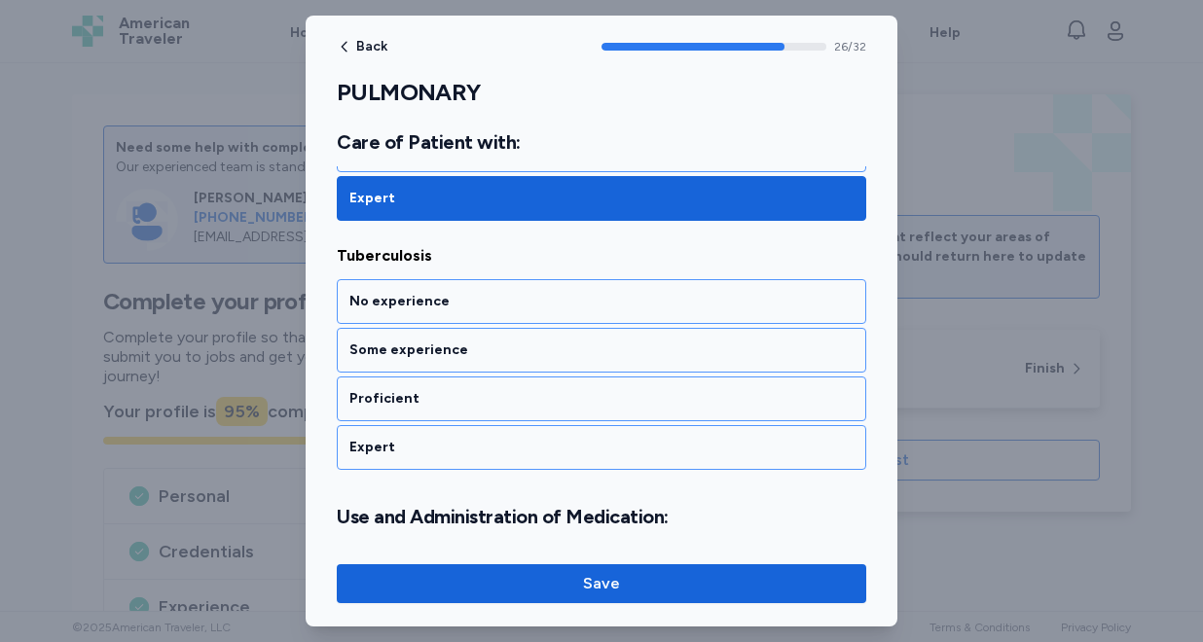
scroll to position [6735, 0]
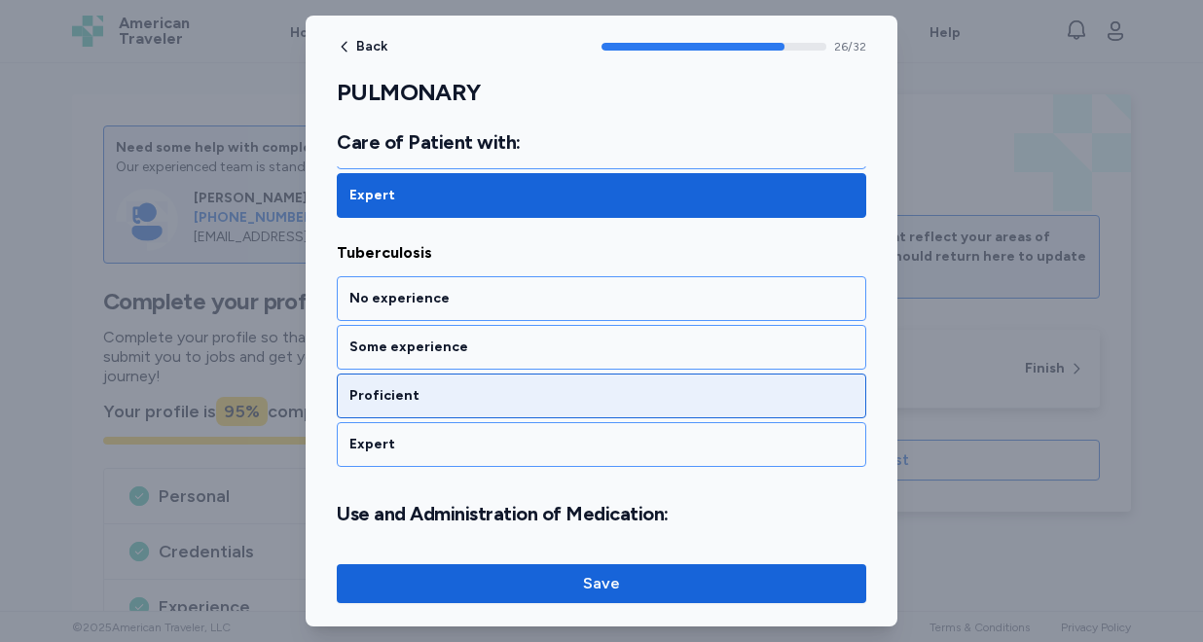
click at [432, 409] on div "Proficient" at bounding box center [601, 396] width 529 height 45
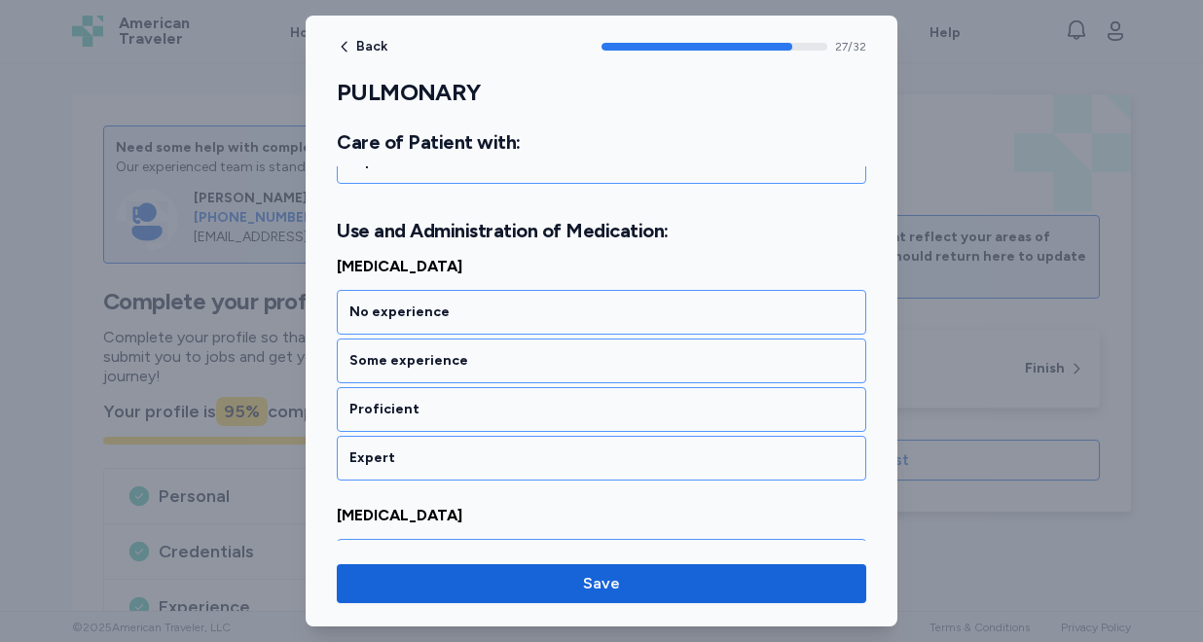
scroll to position [7032, 0]
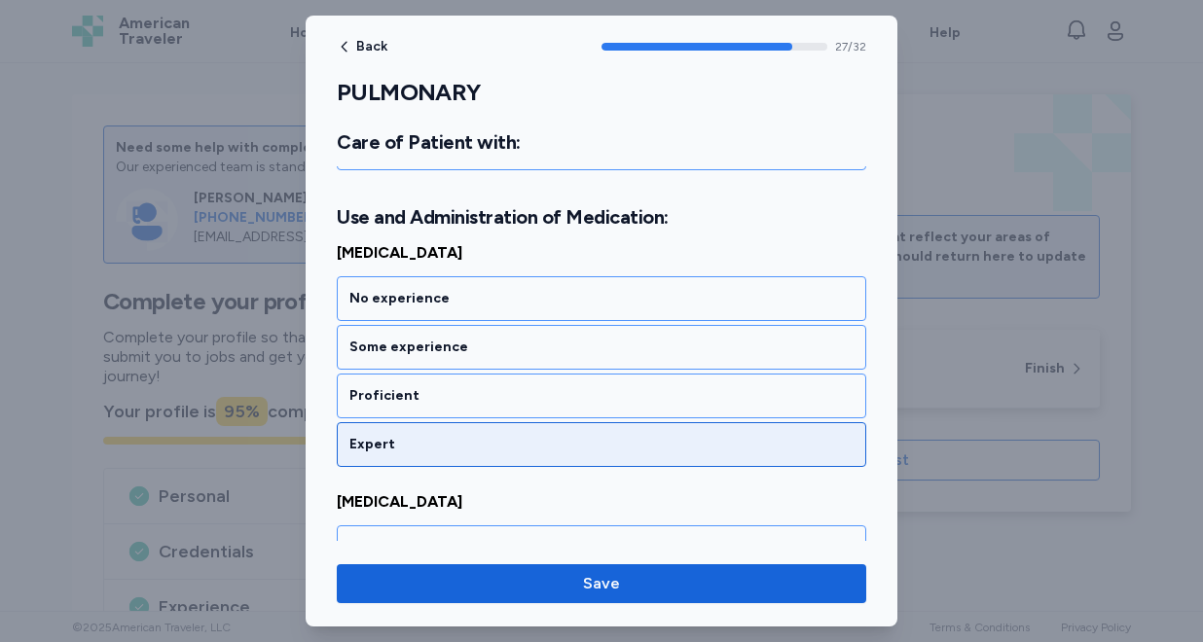
click at [422, 436] on div "Expert" at bounding box center [601, 444] width 504 height 19
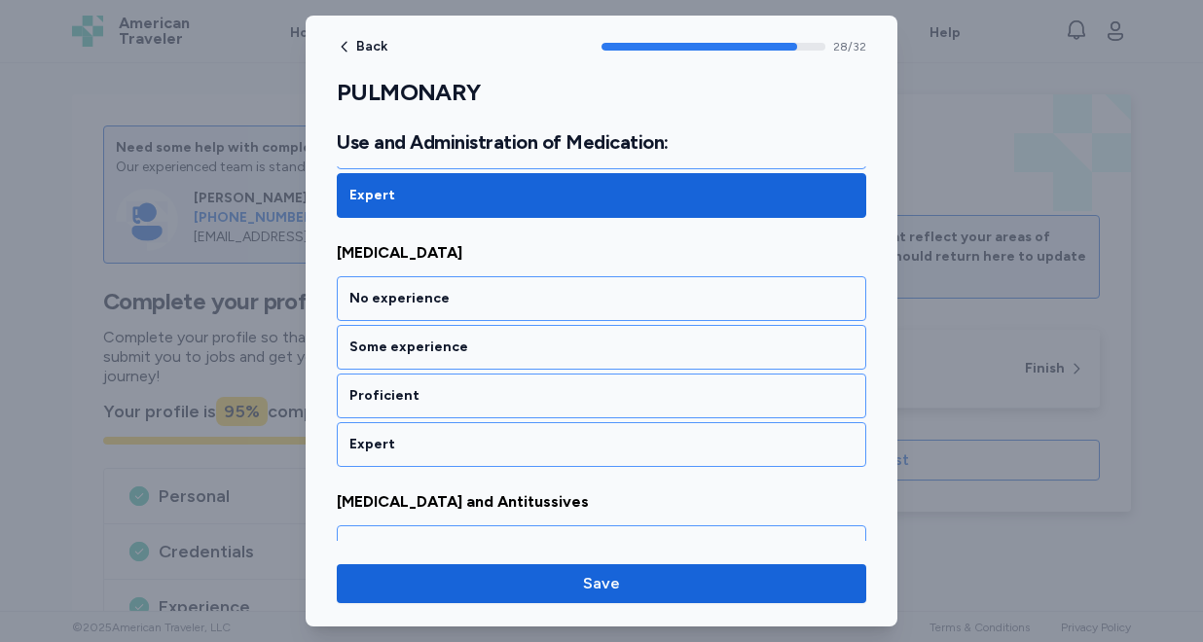
click at [422, 436] on div "Expert" at bounding box center [601, 444] width 504 height 19
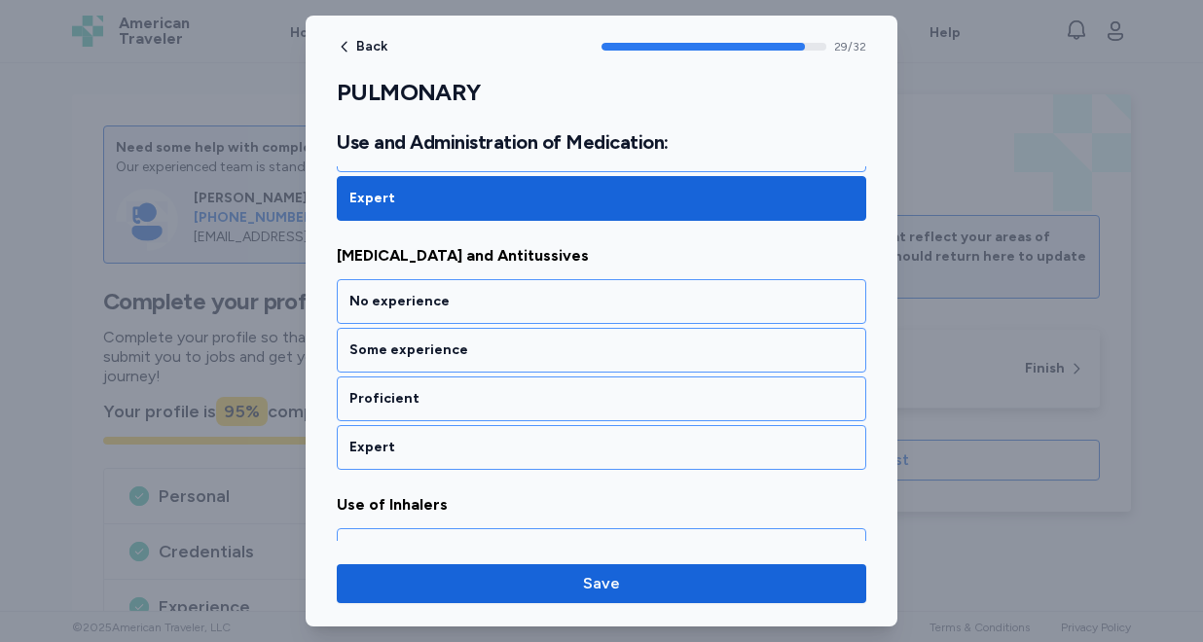
scroll to position [7530, 0]
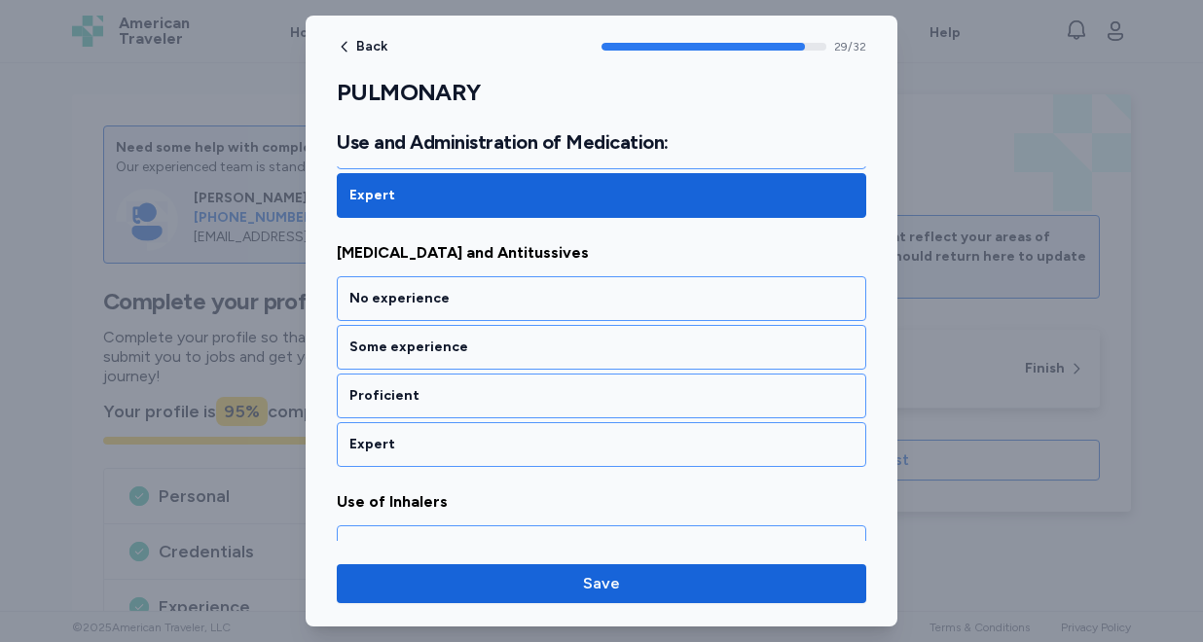
click at [422, 436] on div "Expert" at bounding box center [601, 444] width 504 height 19
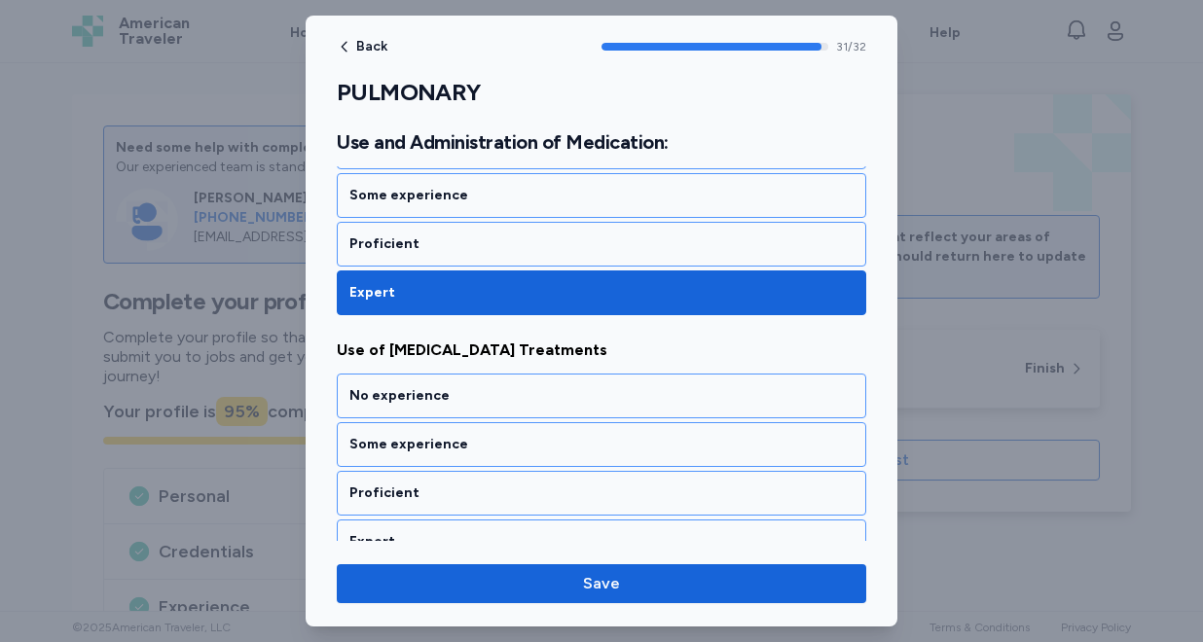
scroll to position [7958, 0]
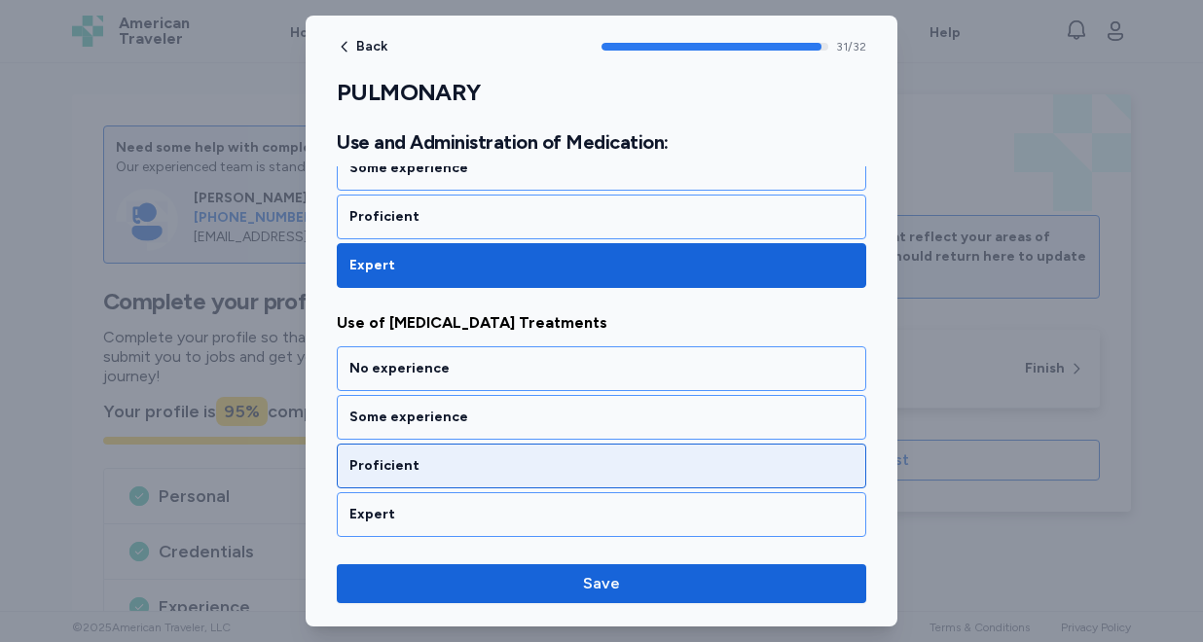
click at [409, 480] on div "Proficient" at bounding box center [601, 466] width 529 height 45
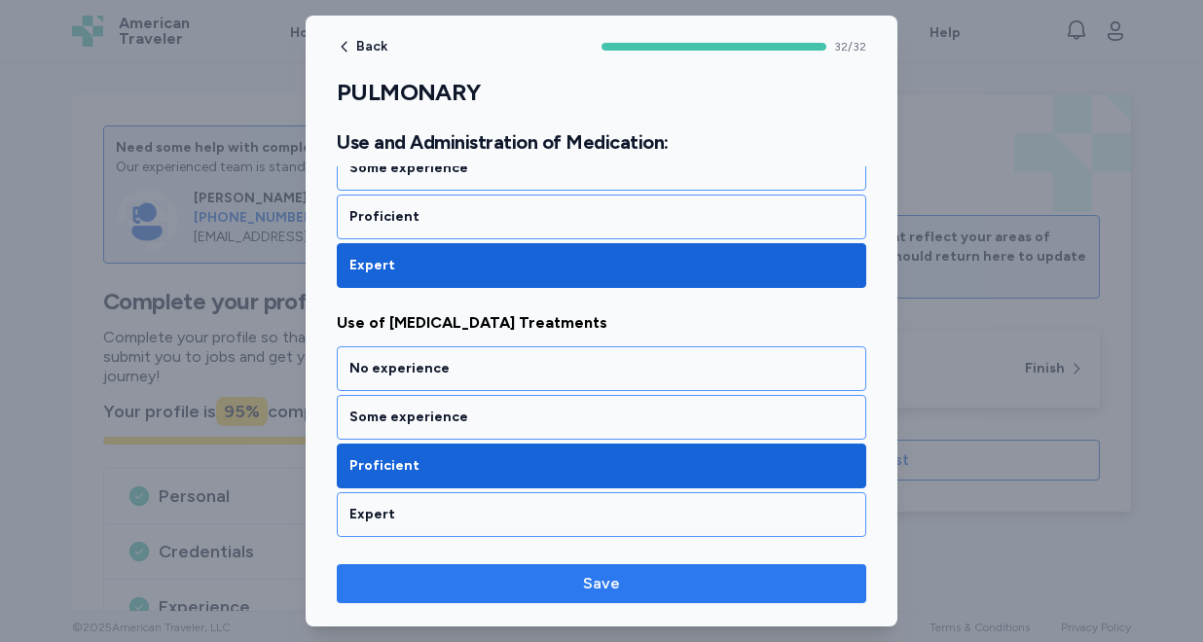
click at [543, 586] on span "Save" at bounding box center [601, 583] width 498 height 23
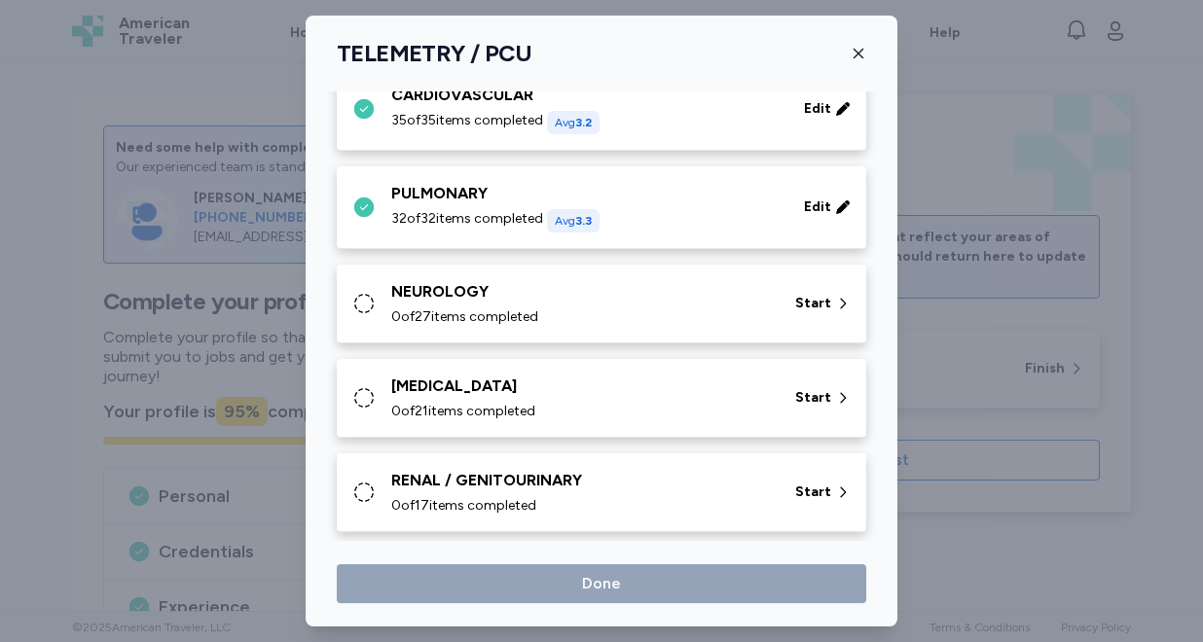
scroll to position [249, 0]
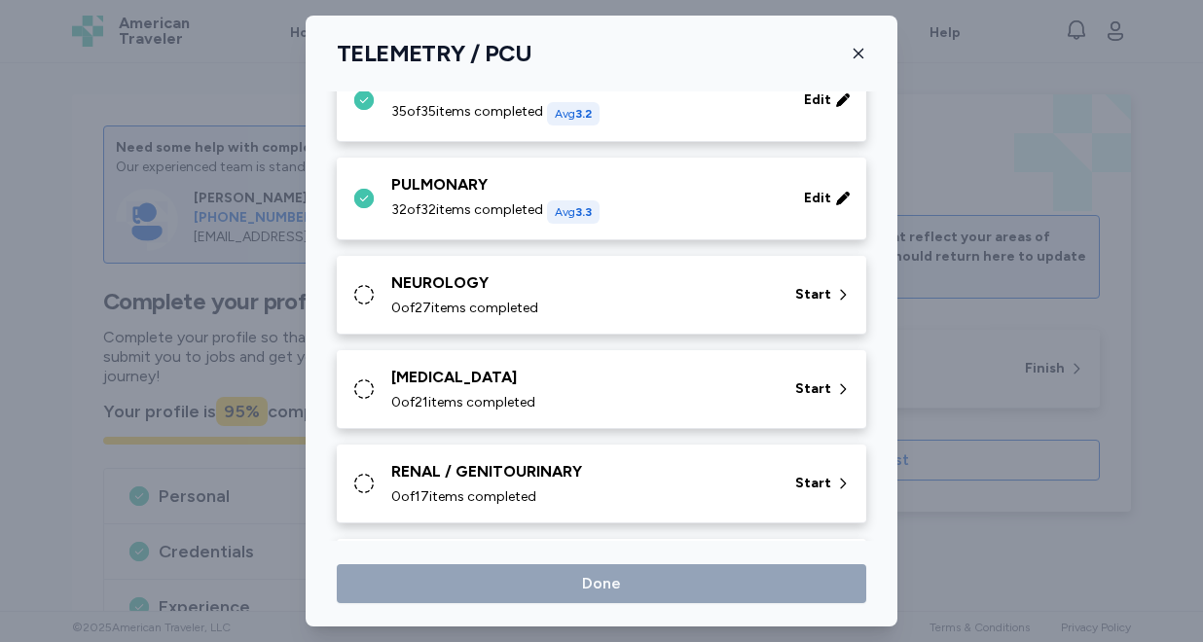
click at [557, 307] on div "0 of 27 items completed" at bounding box center [581, 308] width 380 height 19
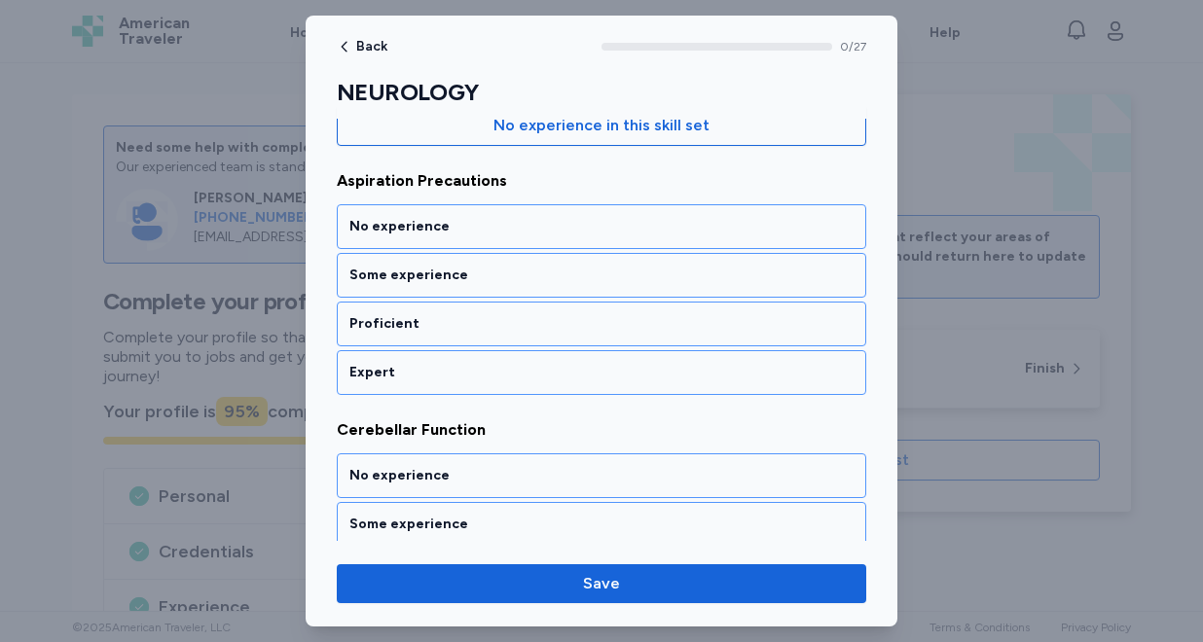
scroll to position [241, 0]
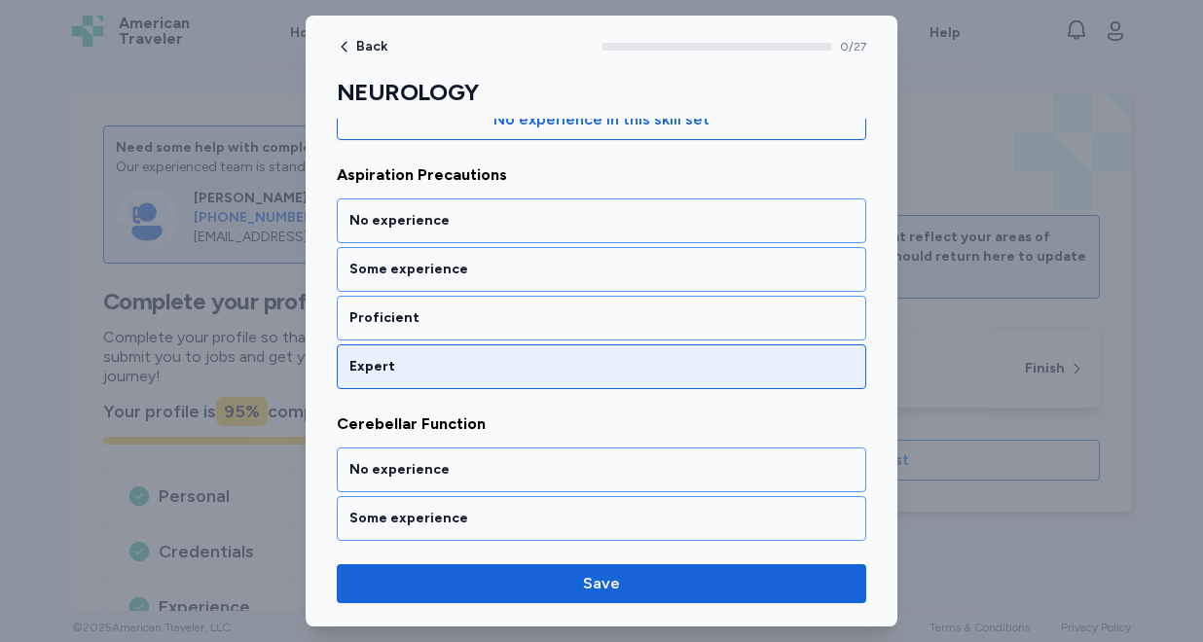
click at [521, 372] on div "Expert" at bounding box center [601, 366] width 504 height 19
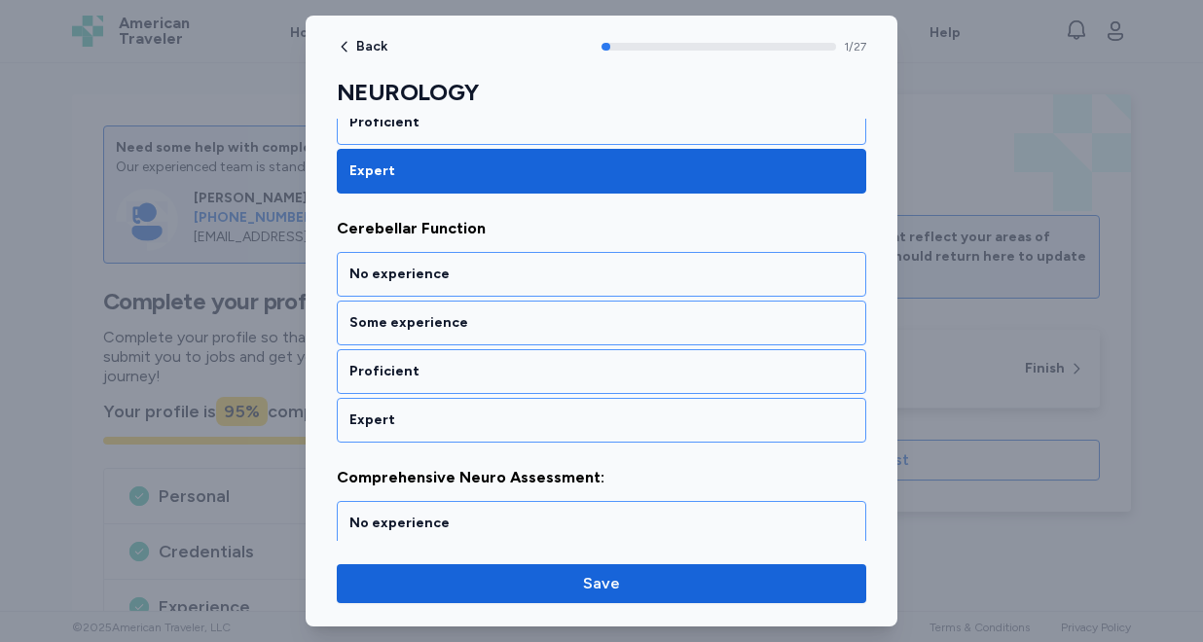
click at [521, 372] on div "Proficient" at bounding box center [601, 371] width 504 height 19
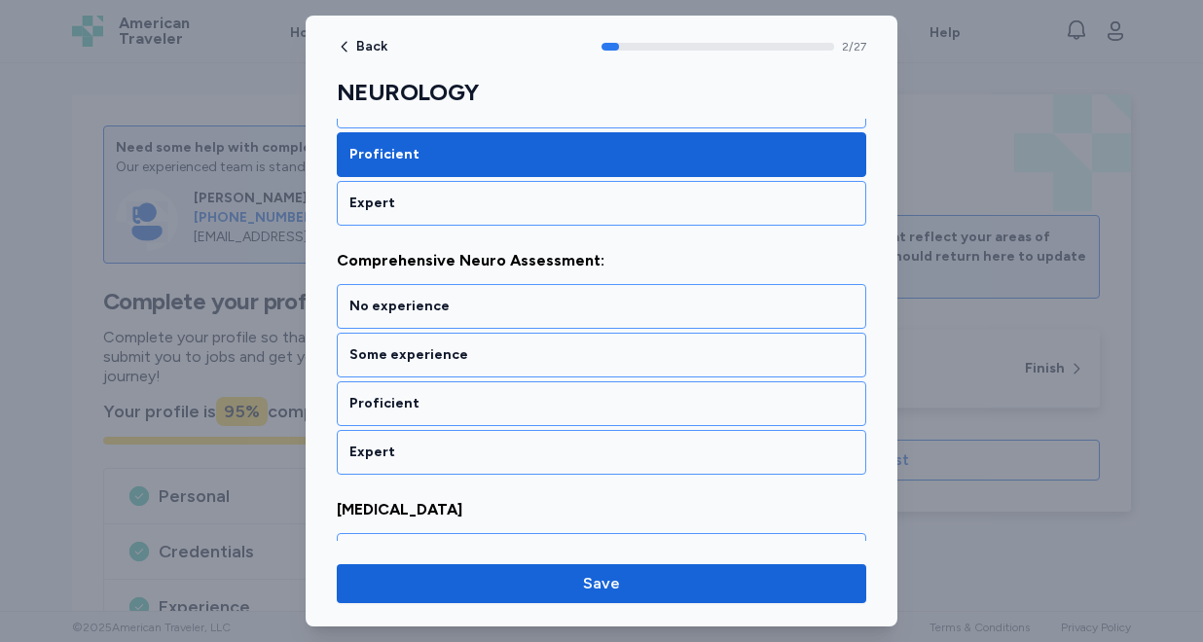
scroll to position [686, 0]
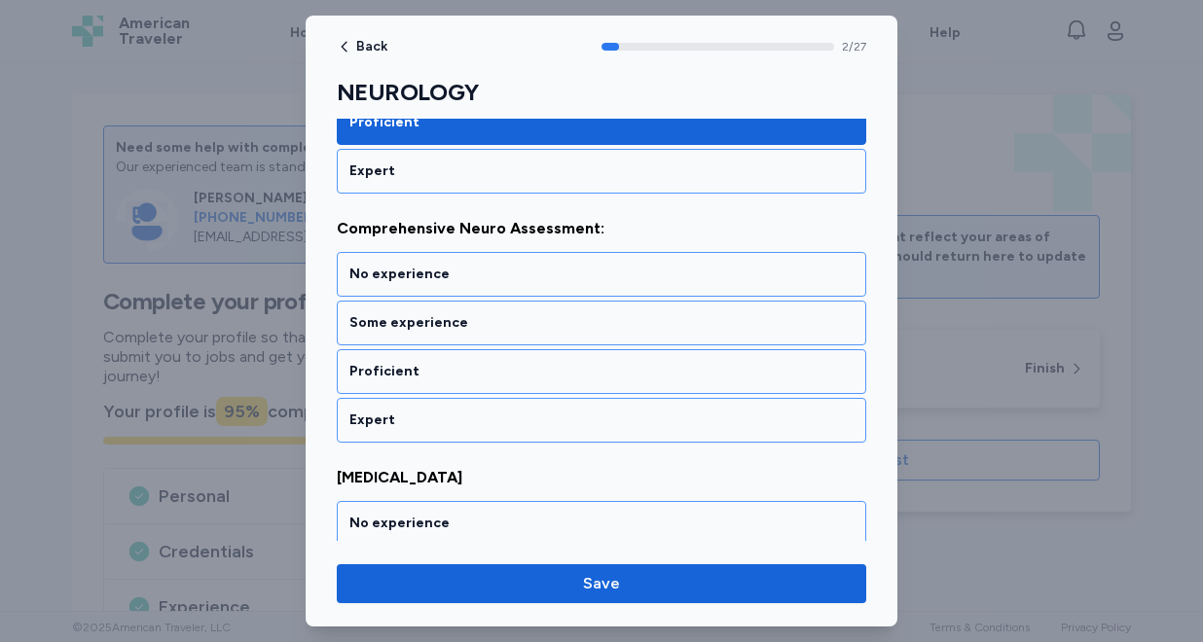
click at [521, 372] on div "Proficient" at bounding box center [601, 371] width 504 height 19
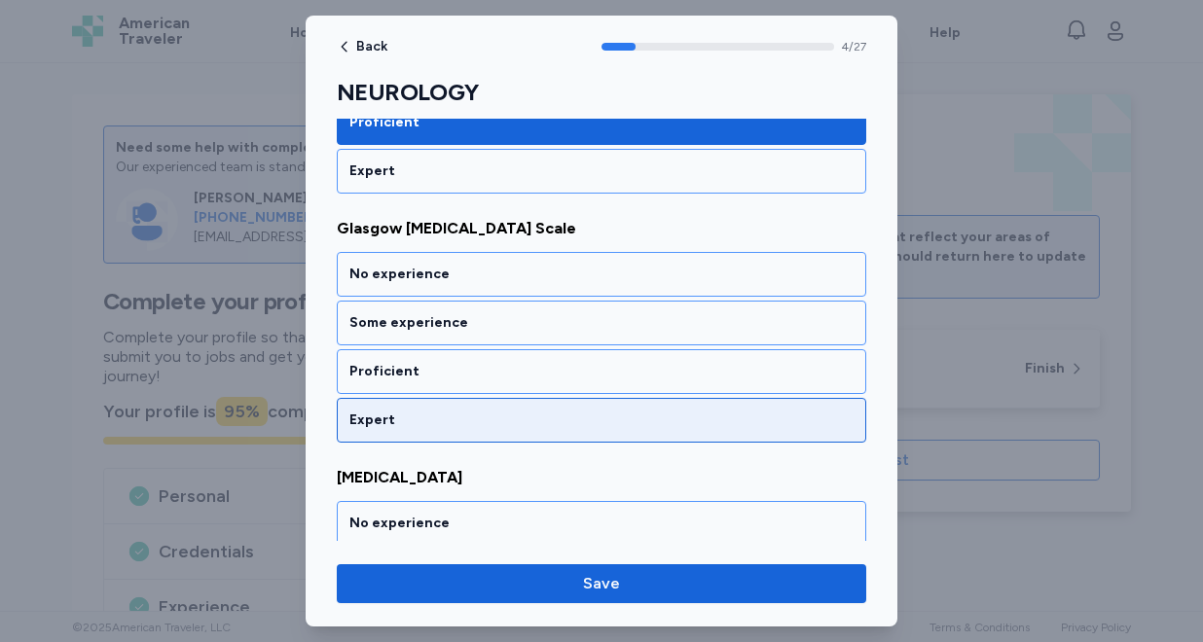
click at [507, 405] on div "Expert" at bounding box center [601, 420] width 529 height 45
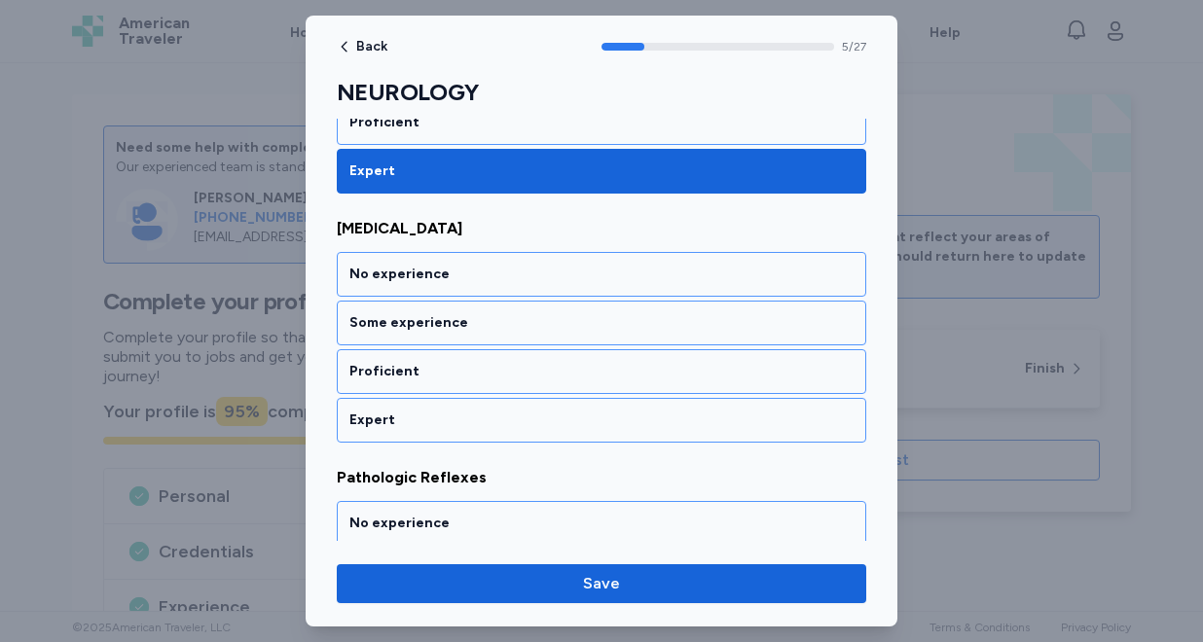
click at [507, 405] on div "Expert" at bounding box center [601, 420] width 529 height 45
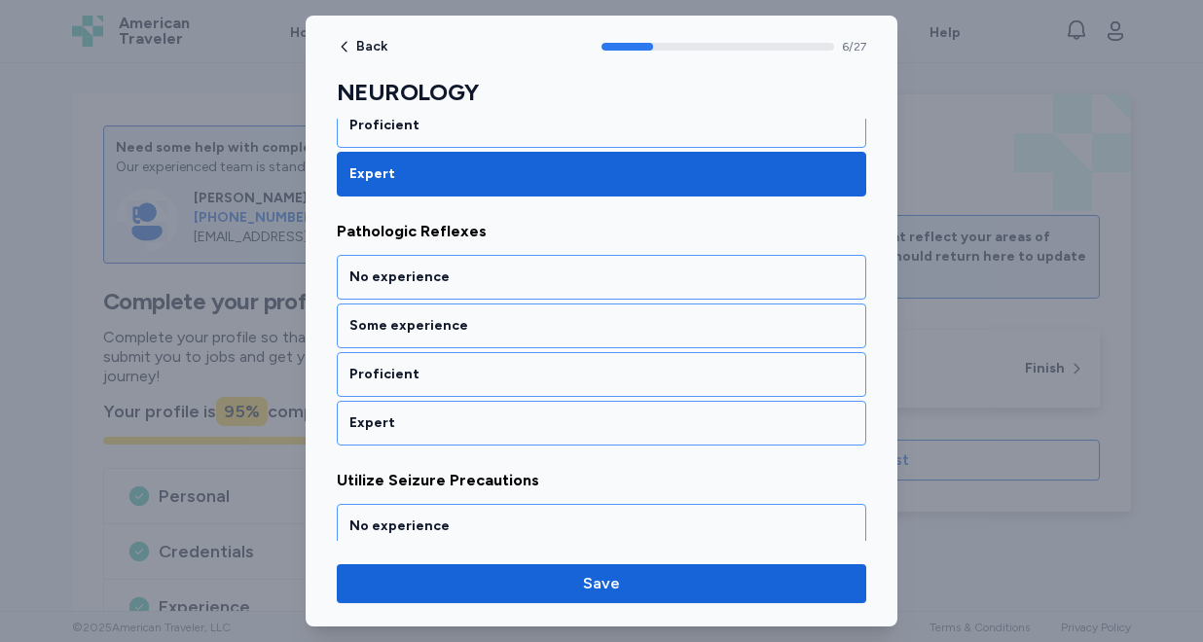
scroll to position [1682, 0]
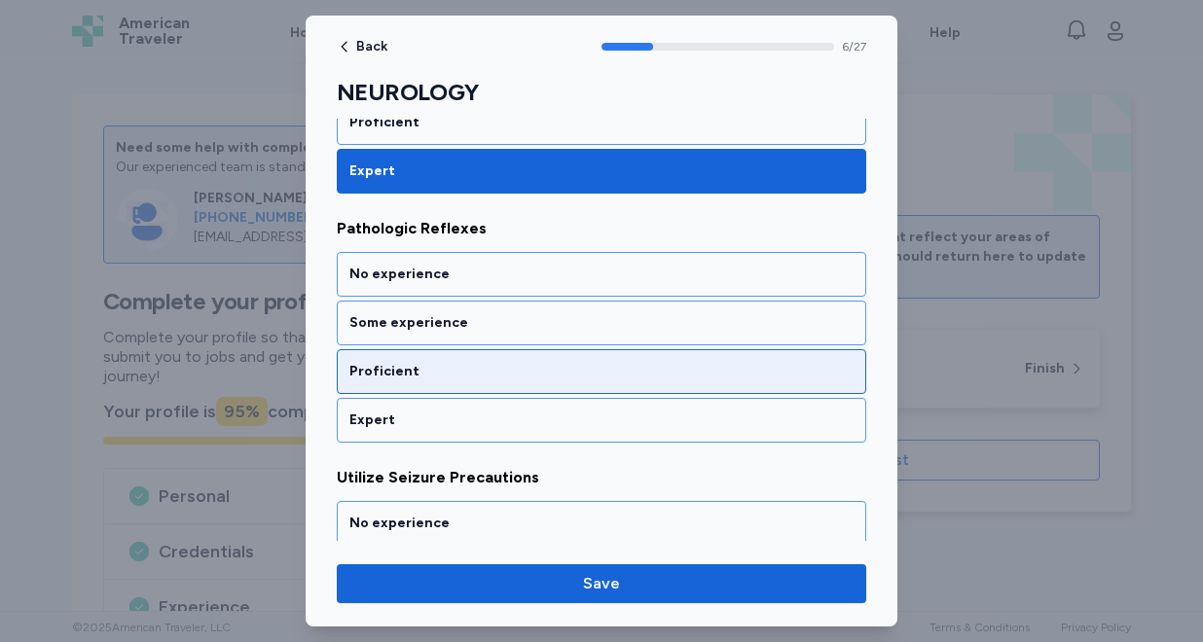
click at [514, 374] on div "Proficient" at bounding box center [601, 371] width 504 height 19
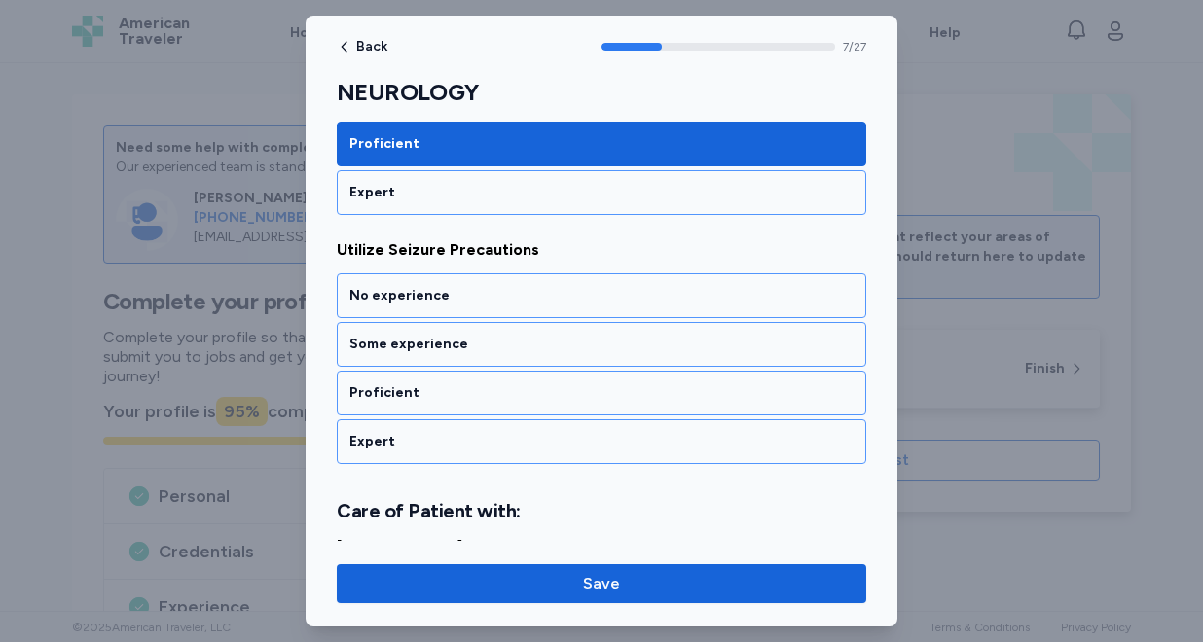
scroll to position [1931, 0]
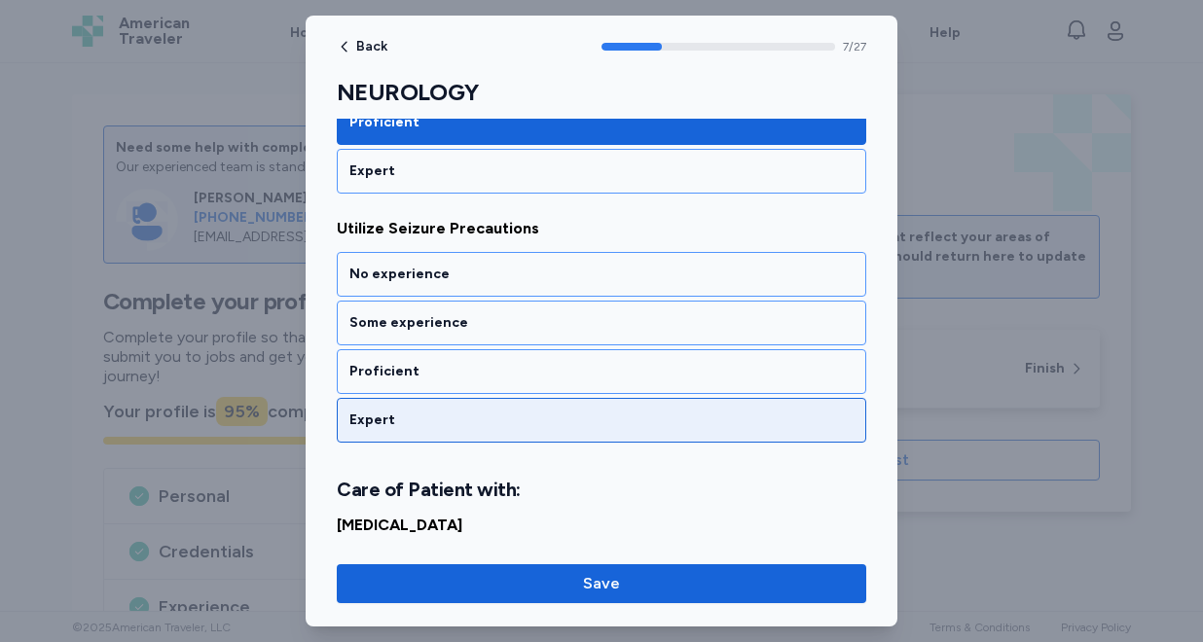
click at [505, 415] on div "Expert" at bounding box center [601, 420] width 504 height 19
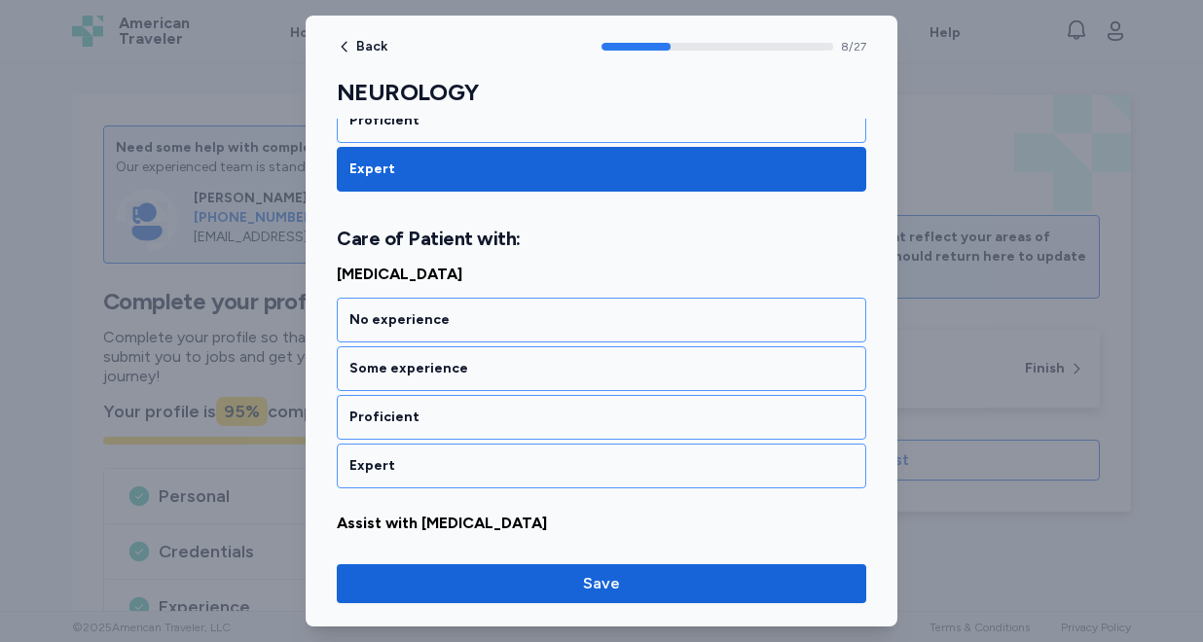
scroll to position [2204, 0]
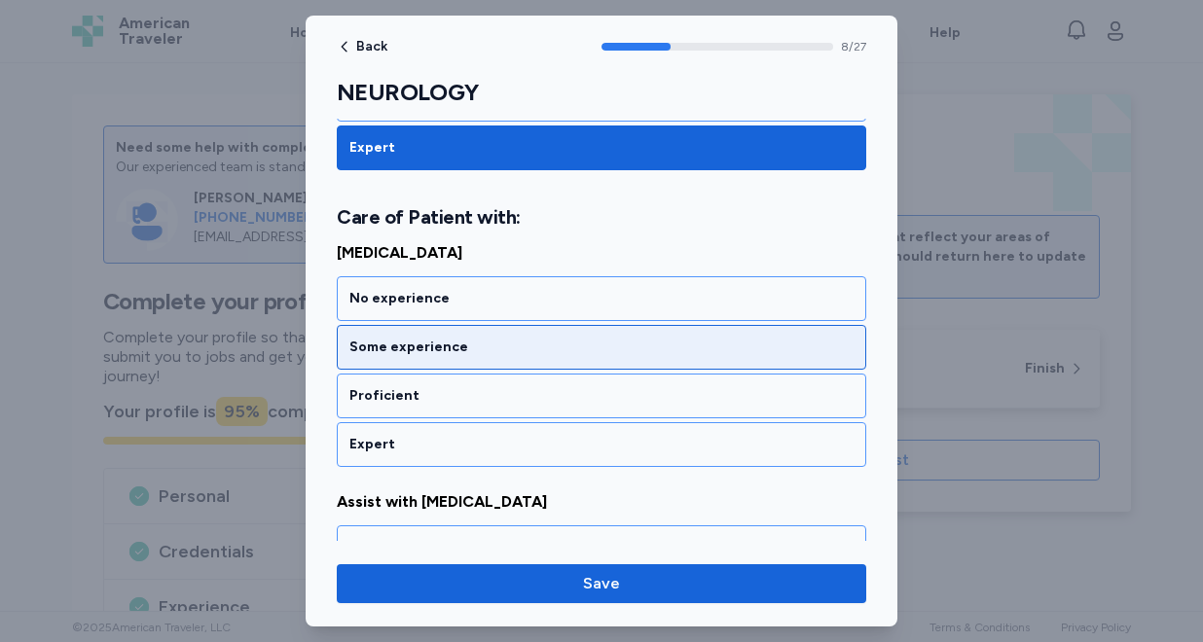
click at [505, 350] on div "Some experience" at bounding box center [601, 347] width 504 height 19
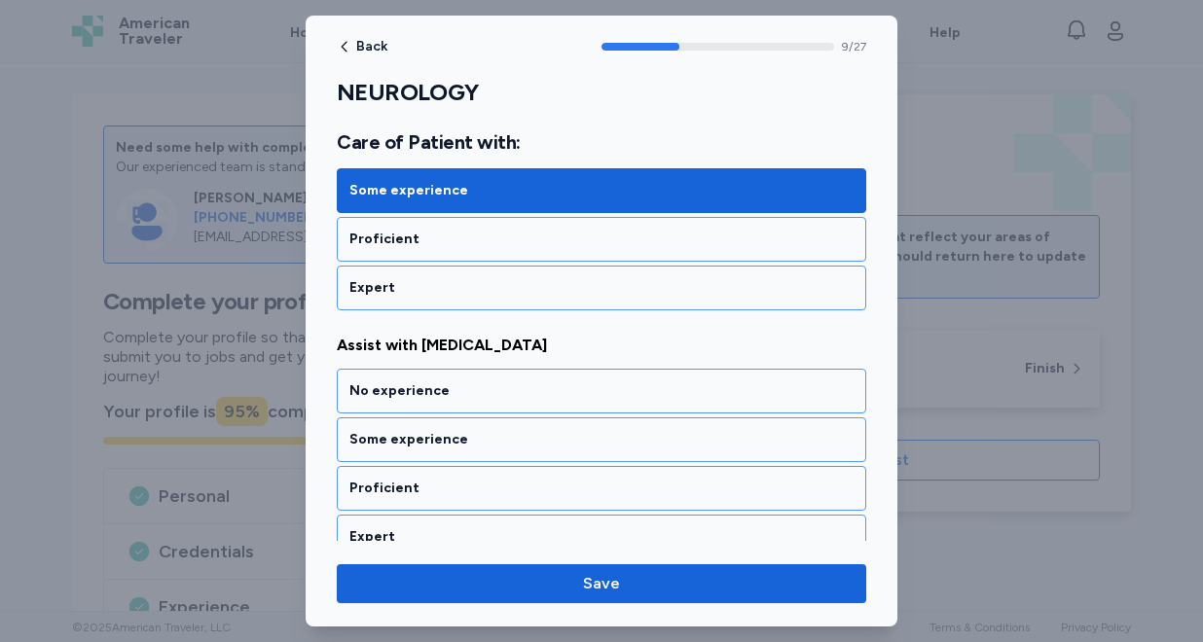
scroll to position [2453, 0]
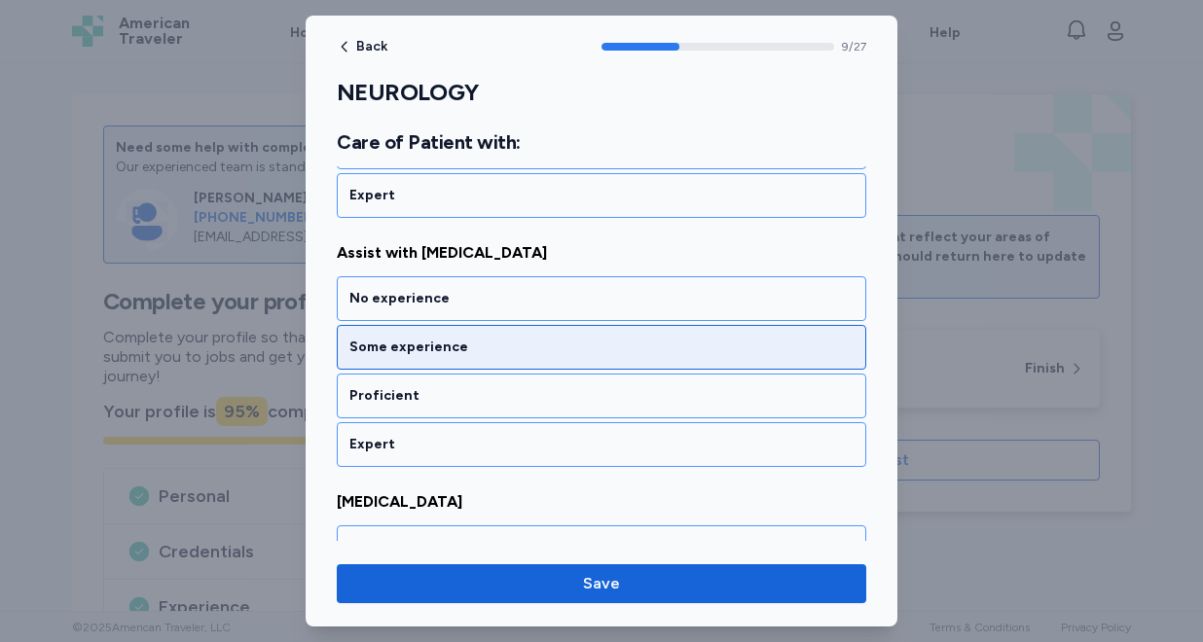
click at [504, 352] on div "Some experience" at bounding box center [601, 347] width 504 height 19
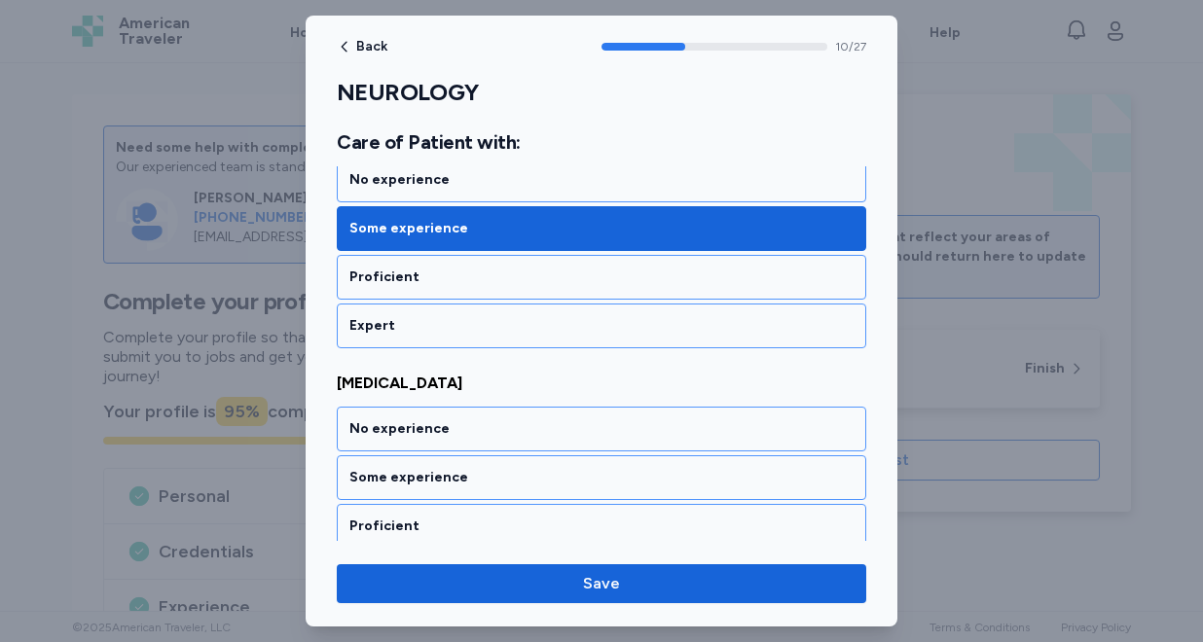
scroll to position [2702, 0]
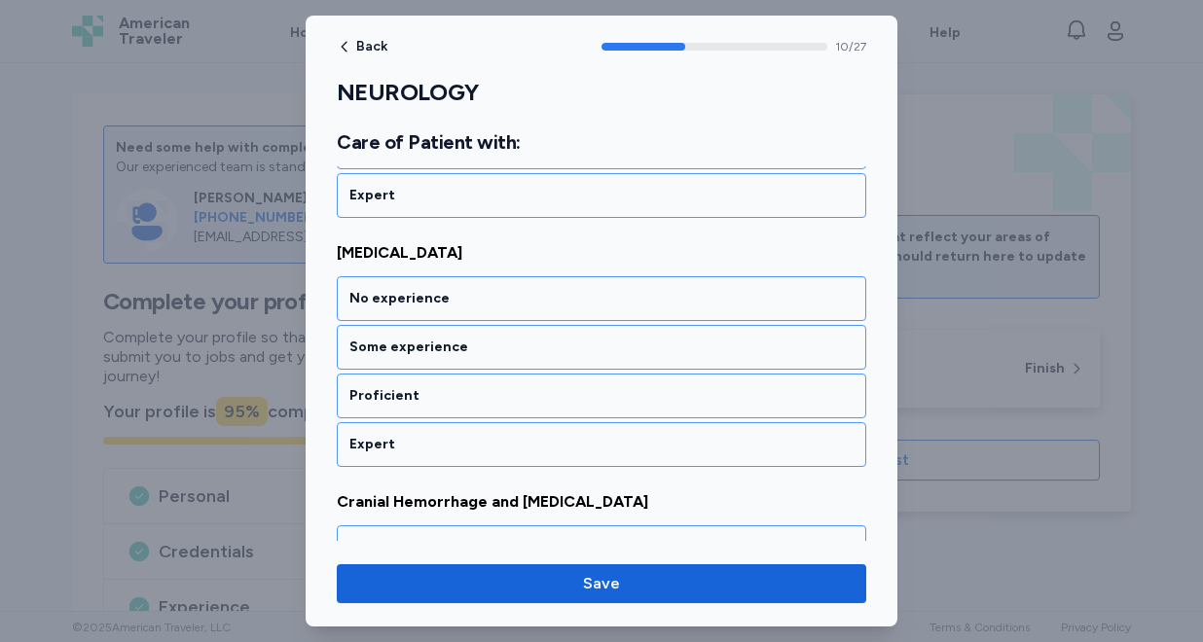
click at [504, 352] on div "Some experience" at bounding box center [601, 347] width 504 height 19
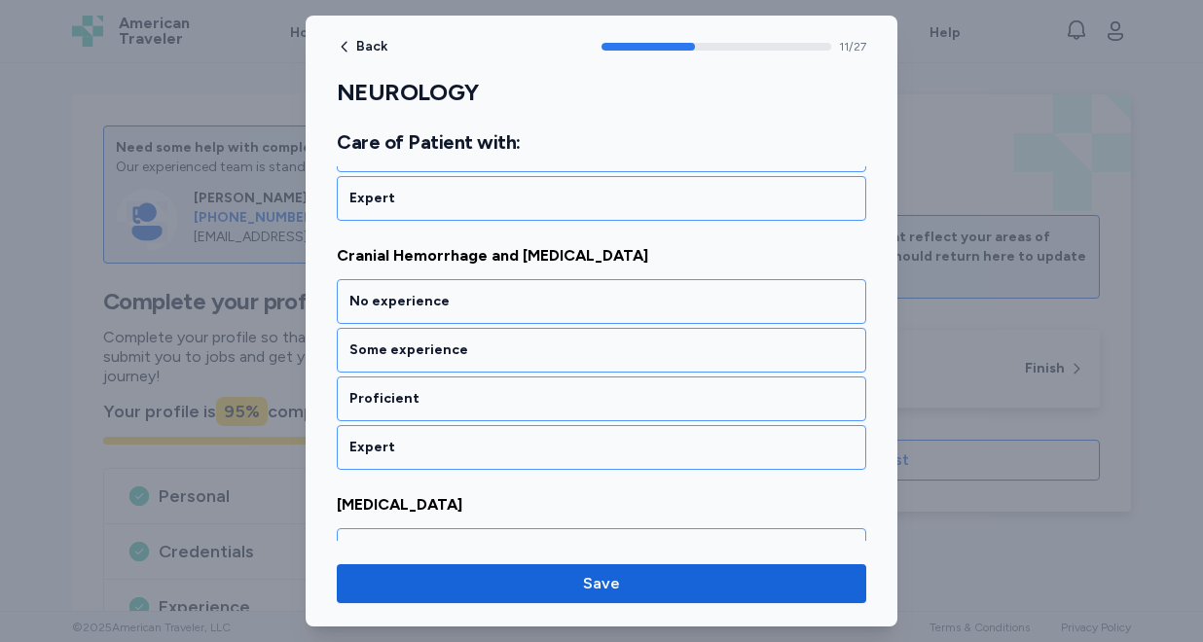
scroll to position [2951, 0]
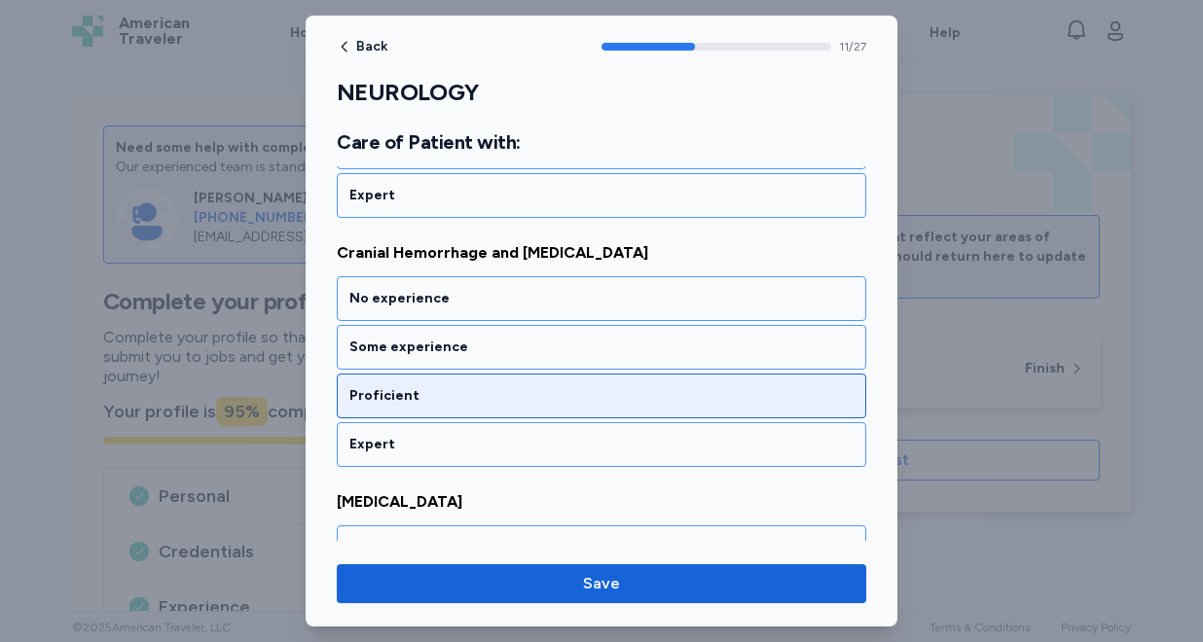
click at [495, 377] on div "Proficient" at bounding box center [601, 396] width 529 height 45
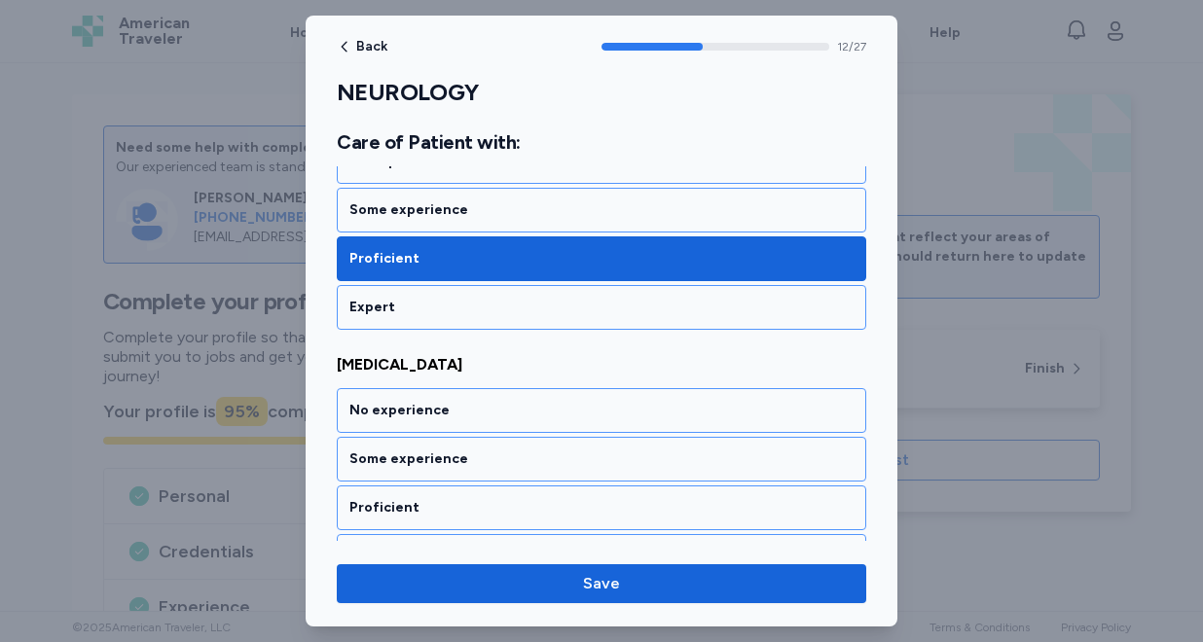
scroll to position [3200, 0]
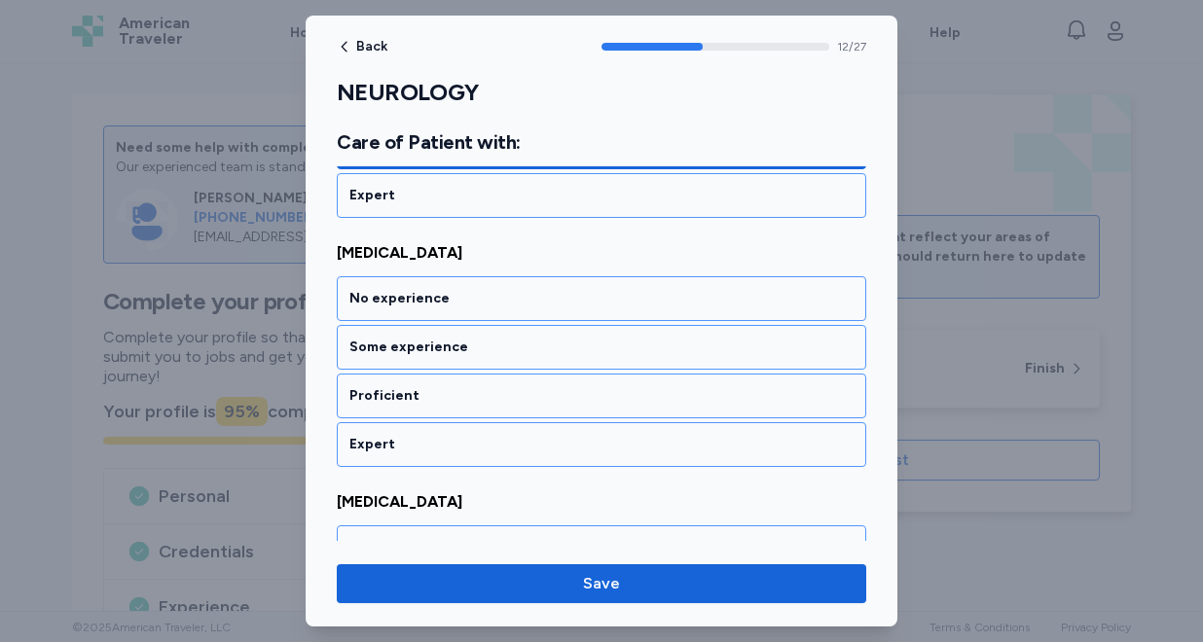
click at [495, 377] on div "Proficient" at bounding box center [601, 396] width 529 height 45
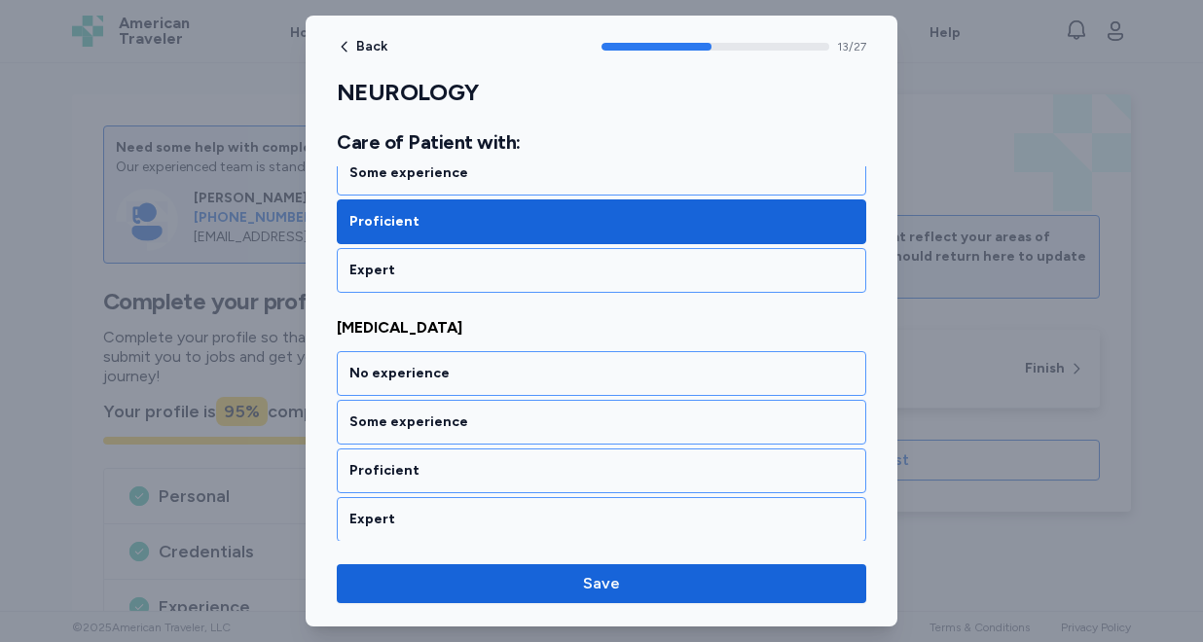
scroll to position [3449, 0]
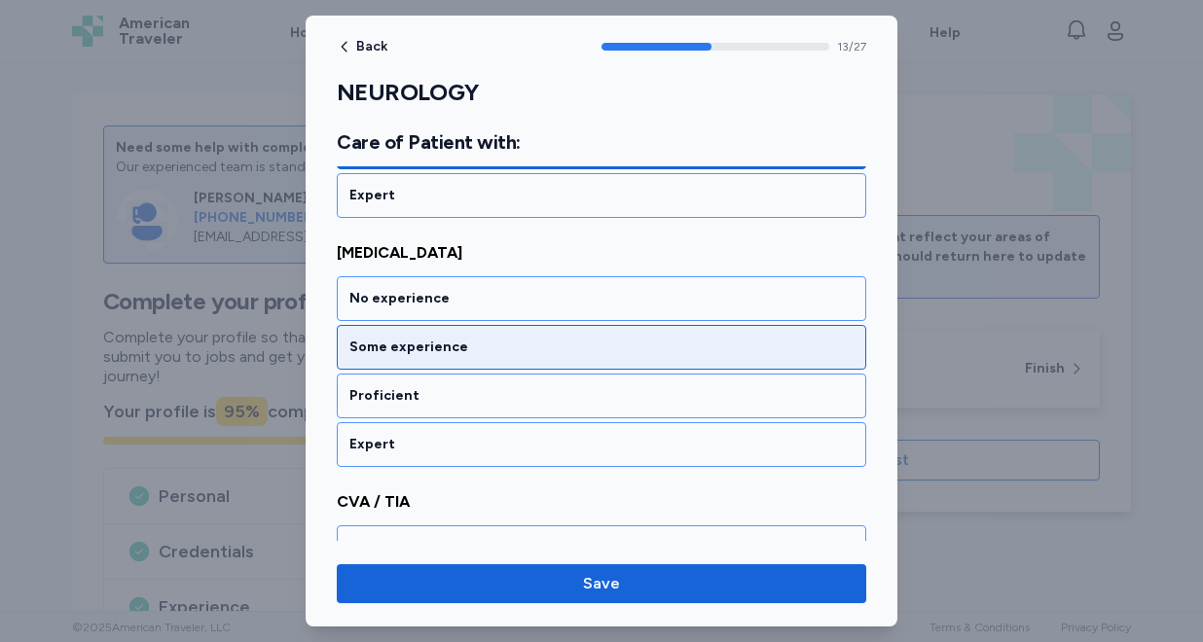
click at [499, 355] on div "Some experience" at bounding box center [601, 347] width 504 height 19
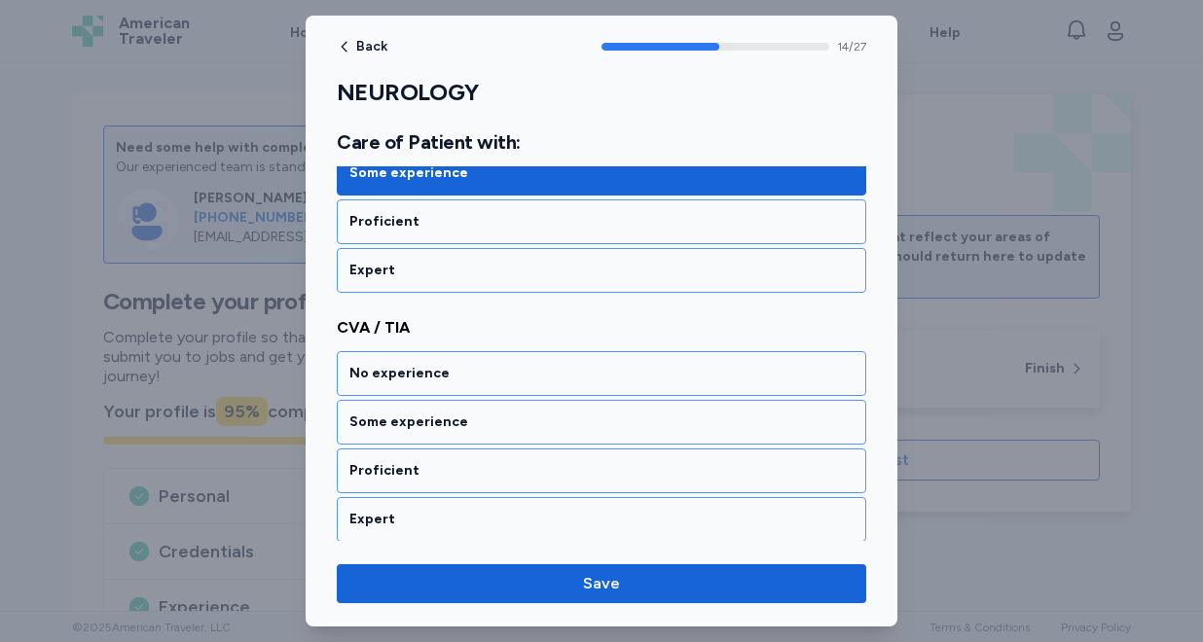
scroll to position [3698, 0]
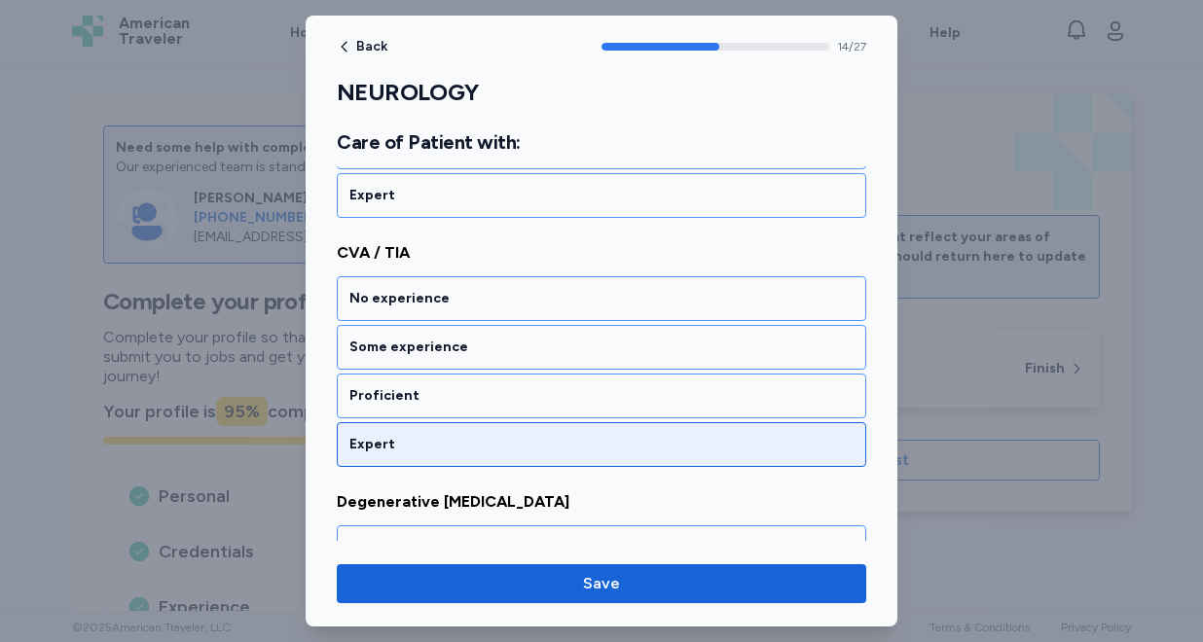
click at [487, 448] on div "Expert" at bounding box center [601, 444] width 504 height 19
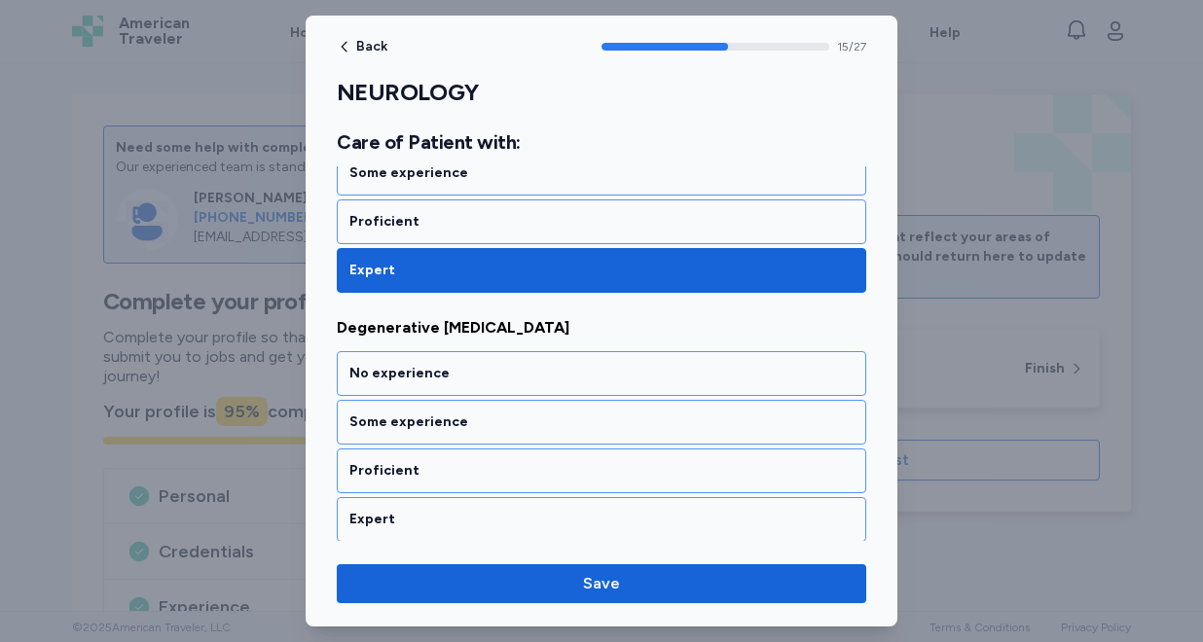
scroll to position [3948, 0]
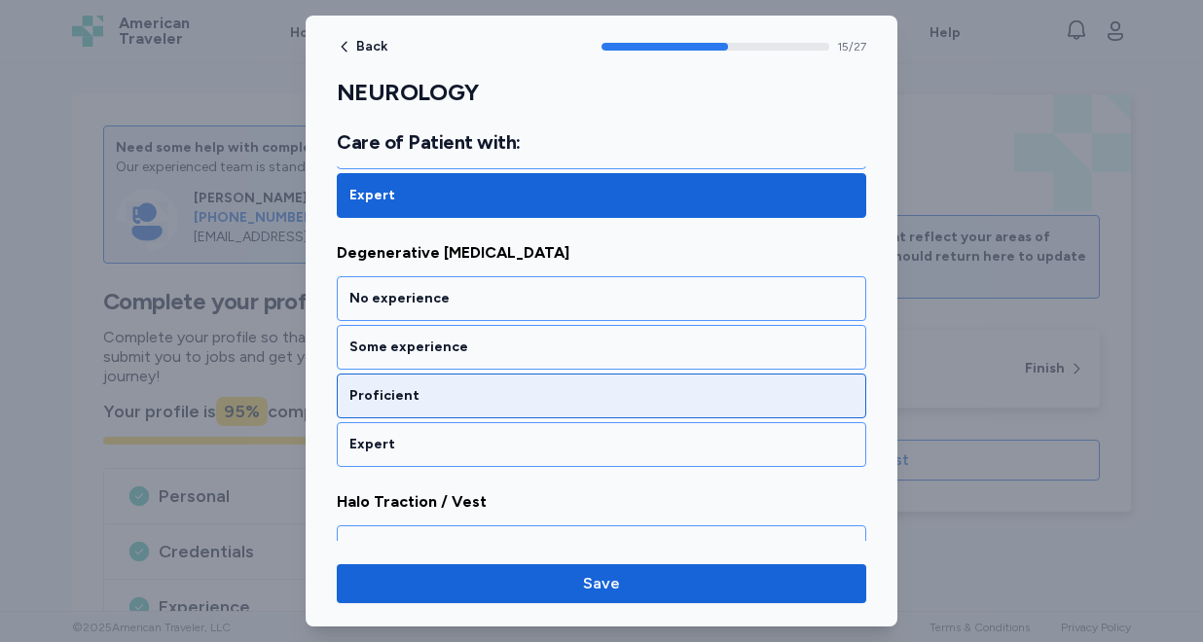
click at [491, 400] on div "Proficient" at bounding box center [601, 395] width 504 height 19
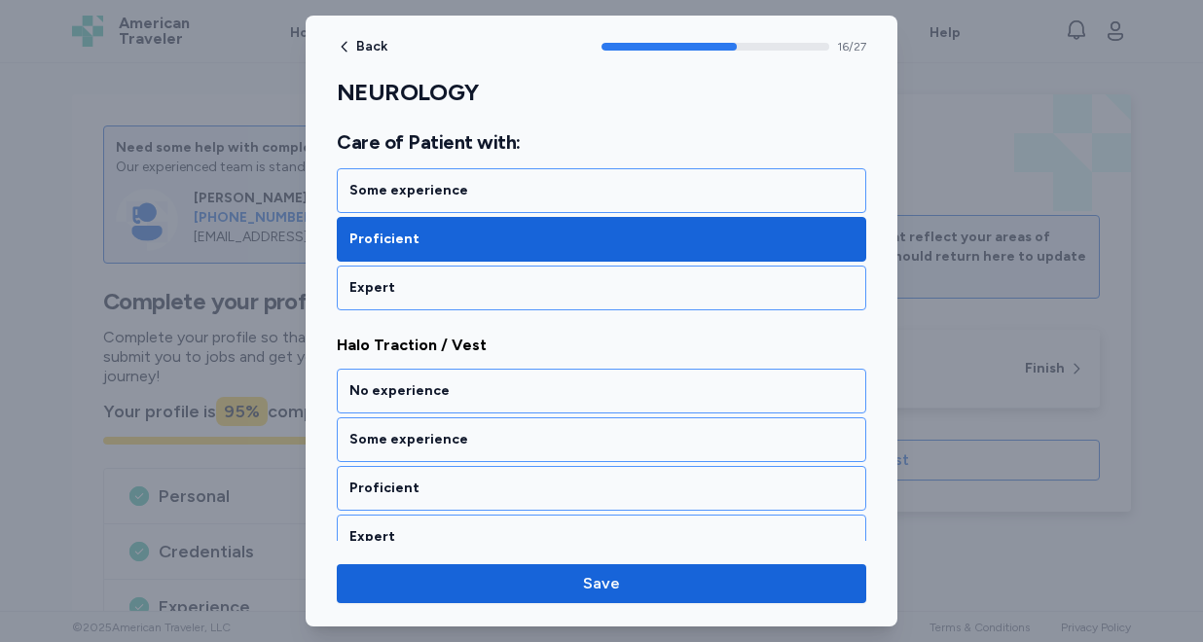
scroll to position [4197, 0]
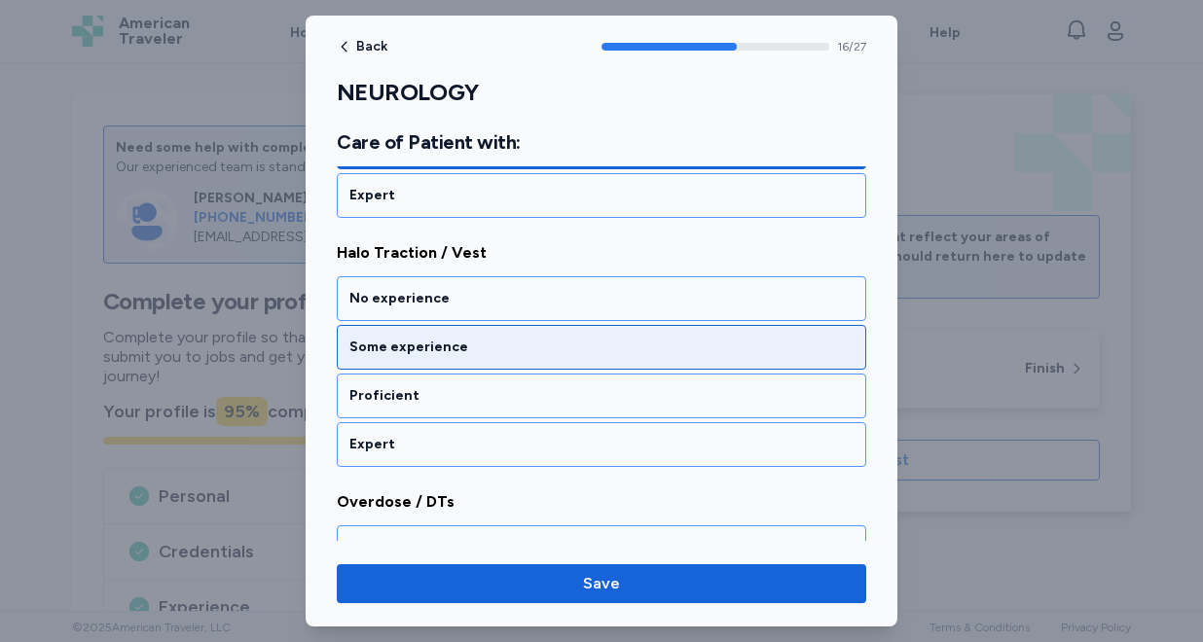
click at [486, 348] on div "Some experience" at bounding box center [601, 347] width 504 height 19
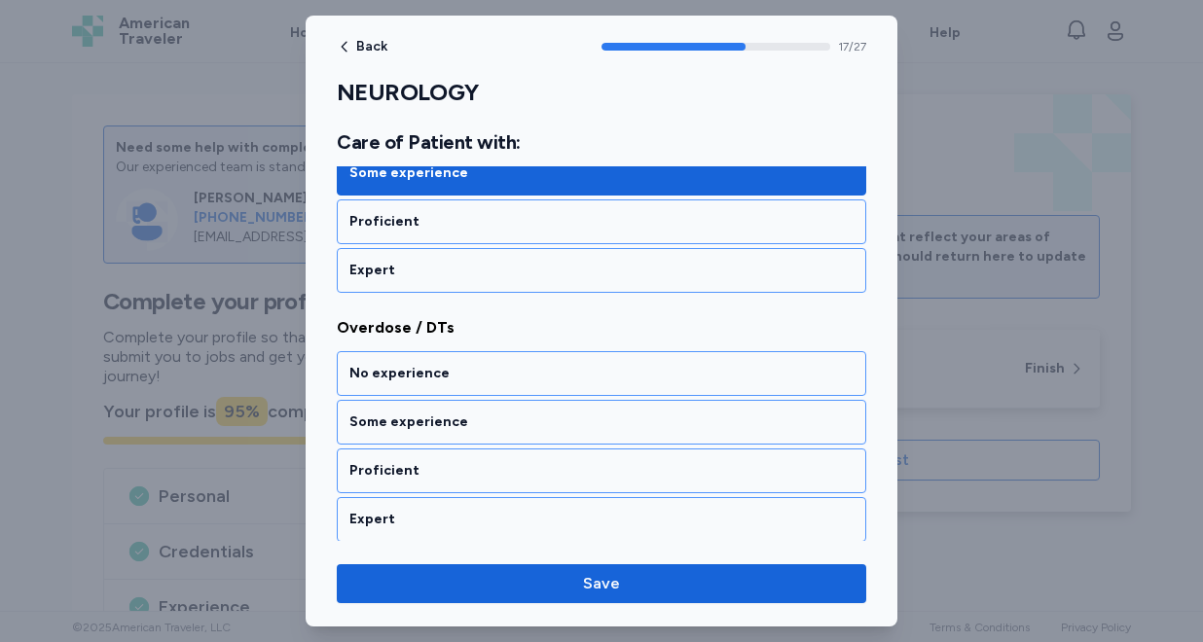
scroll to position [4446, 0]
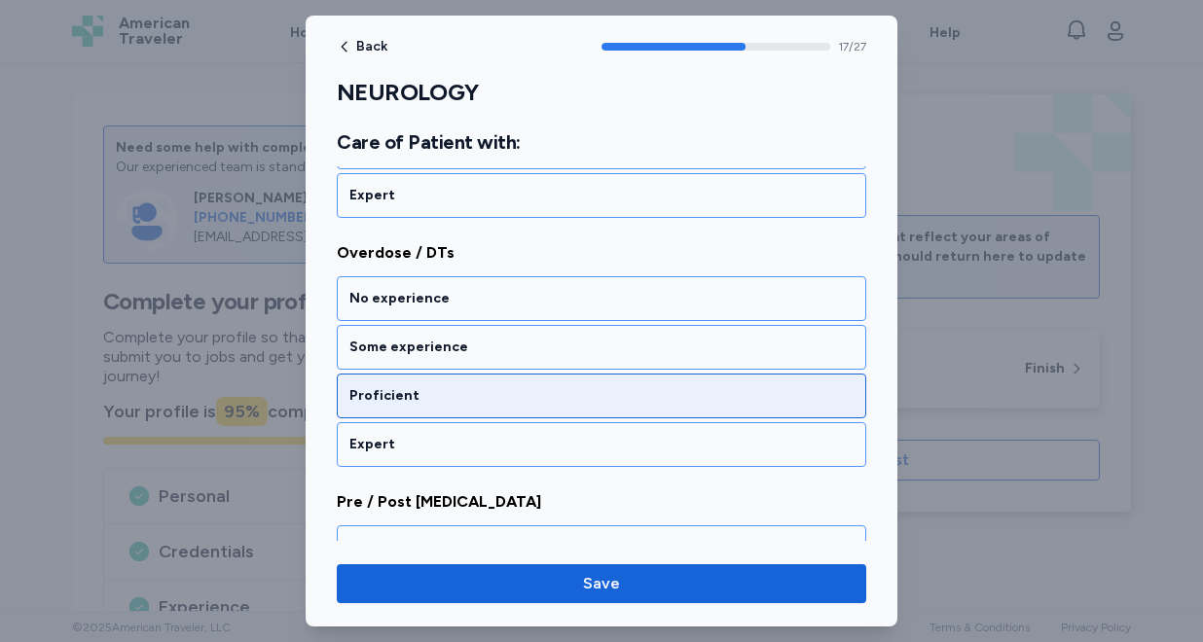
click at [478, 398] on div "Proficient" at bounding box center [601, 395] width 504 height 19
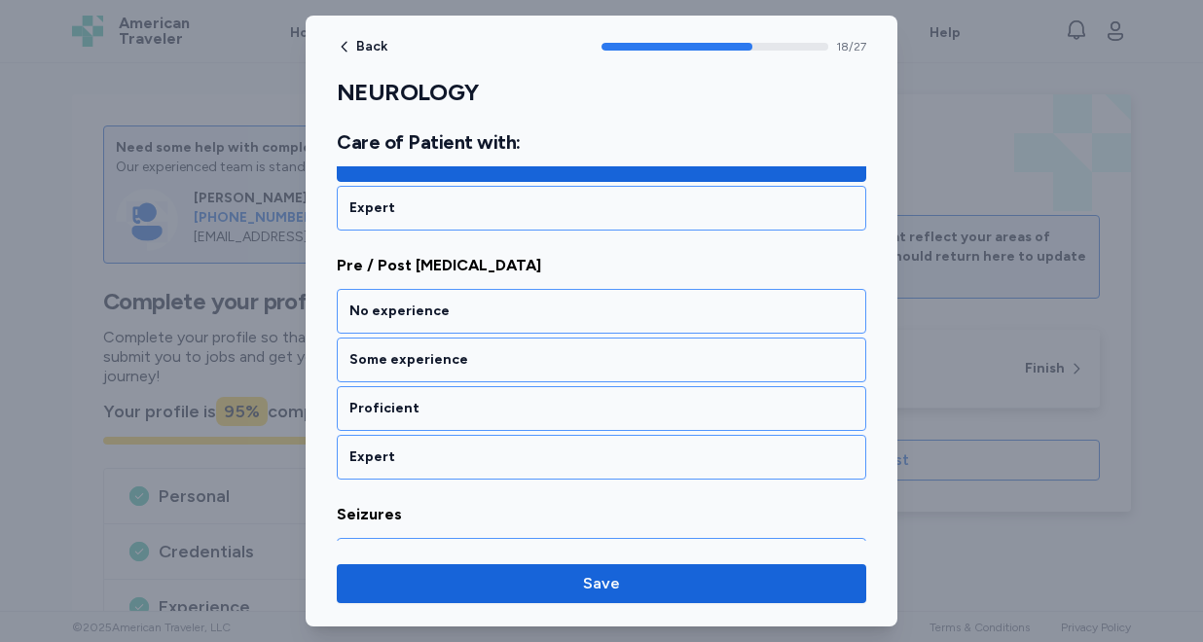
scroll to position [4695, 0]
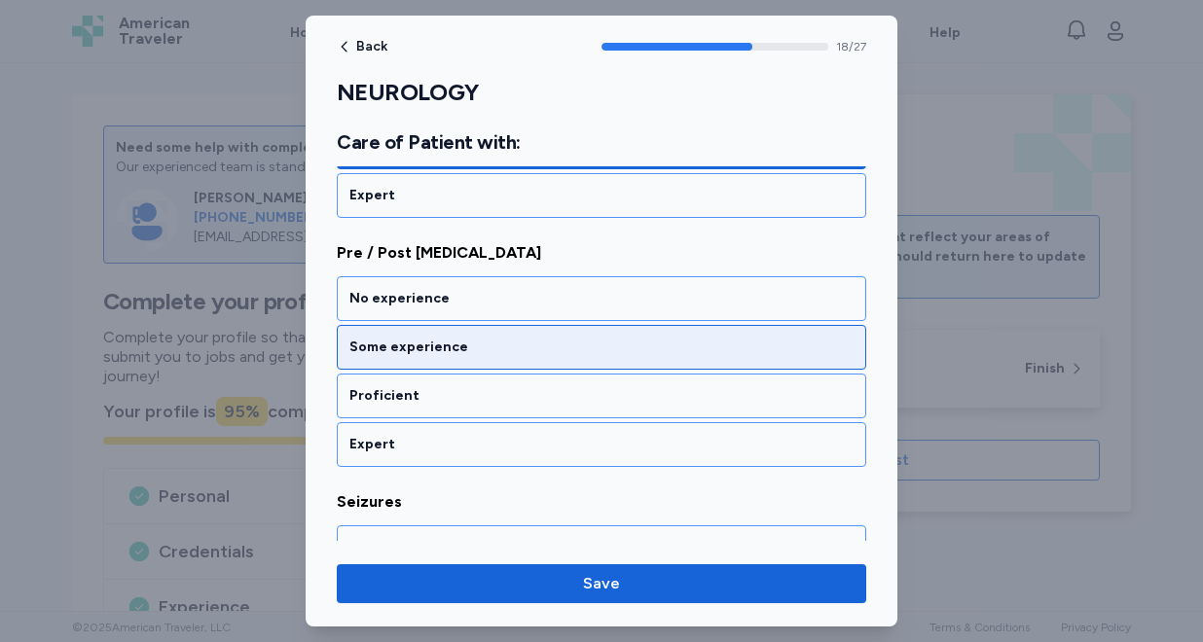
click at [478, 354] on div "Some experience" at bounding box center [601, 347] width 504 height 19
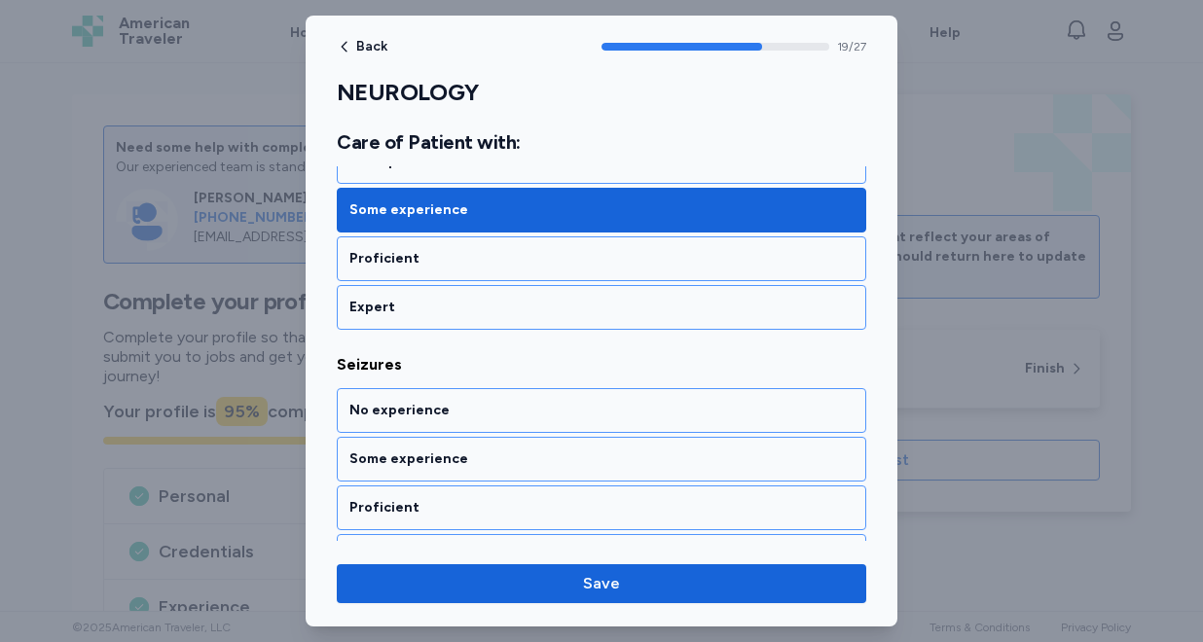
scroll to position [4944, 0]
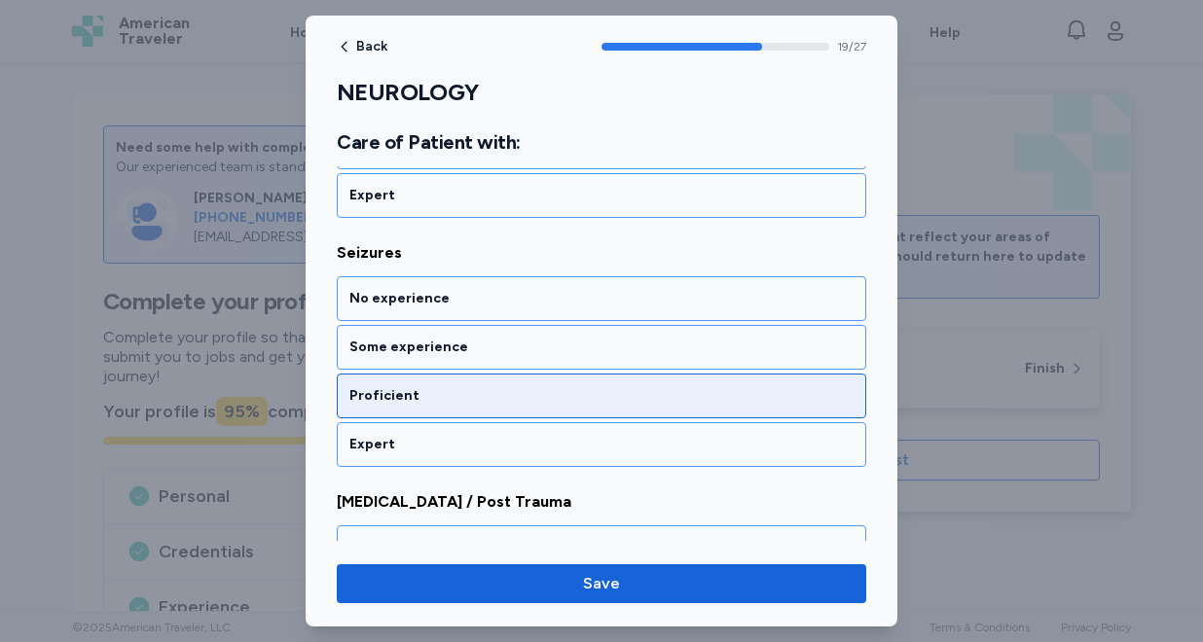
click at [458, 404] on div "Proficient" at bounding box center [601, 395] width 504 height 19
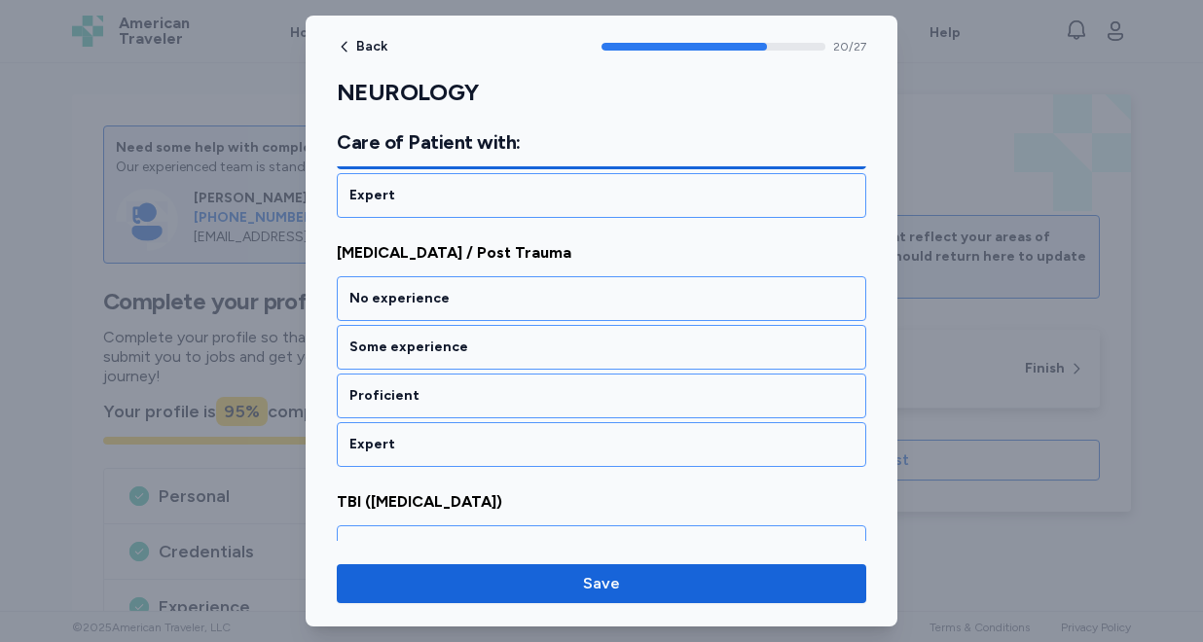
click at [458, 404] on div "Proficient" at bounding box center [601, 395] width 504 height 19
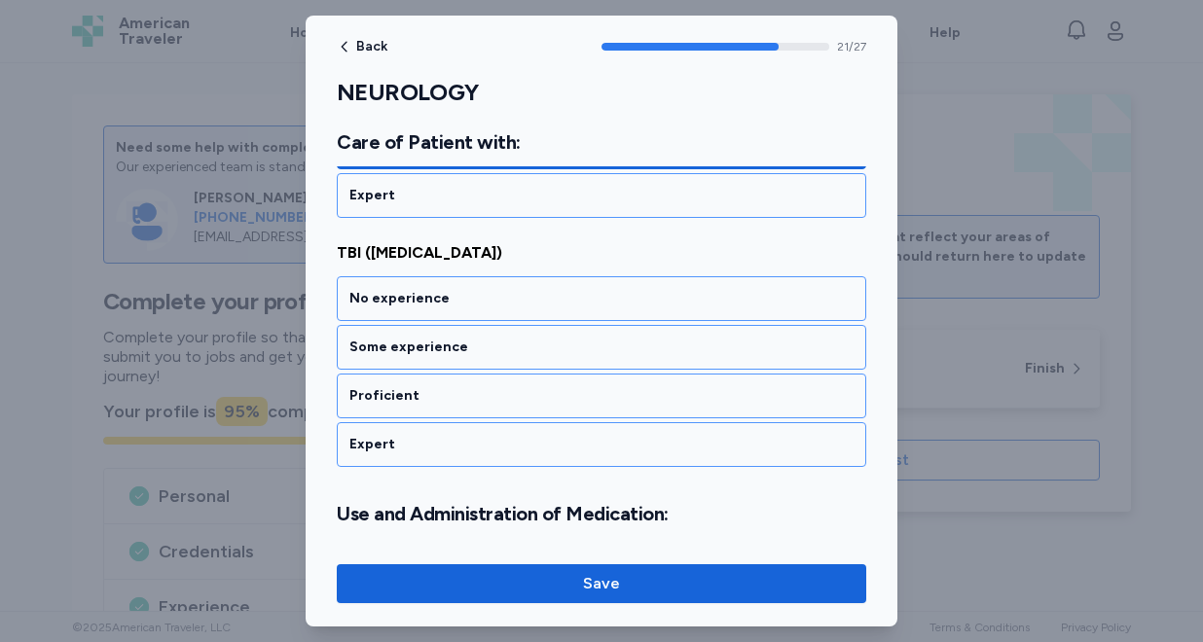
click at [458, 404] on div "Proficient" at bounding box center [601, 395] width 504 height 19
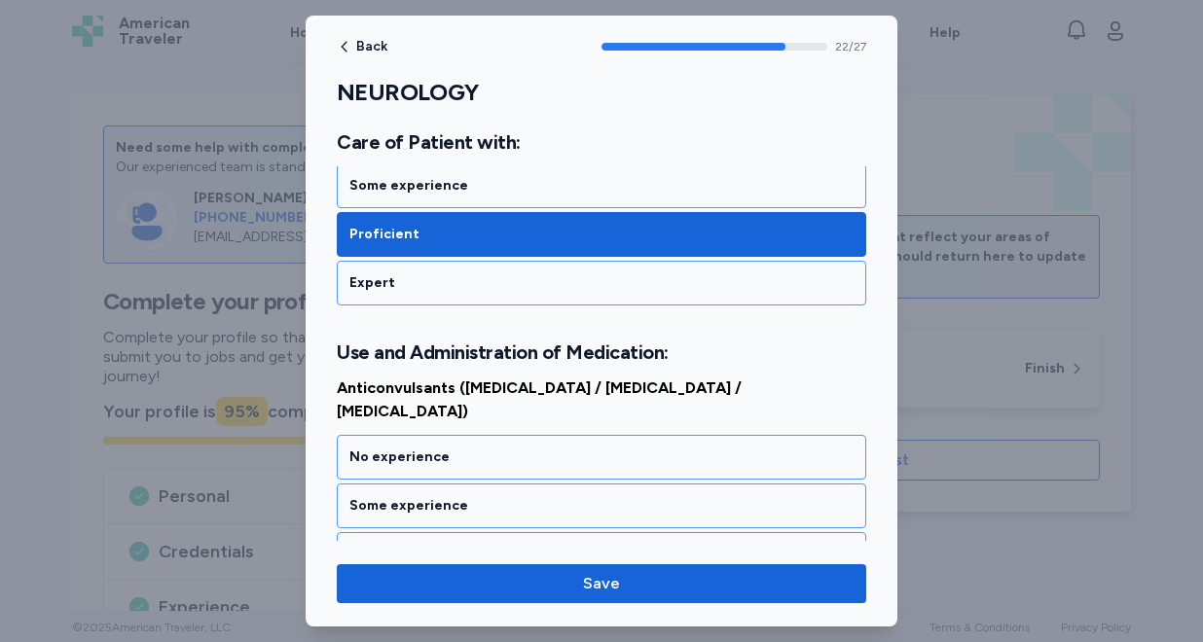
scroll to position [5739, 0]
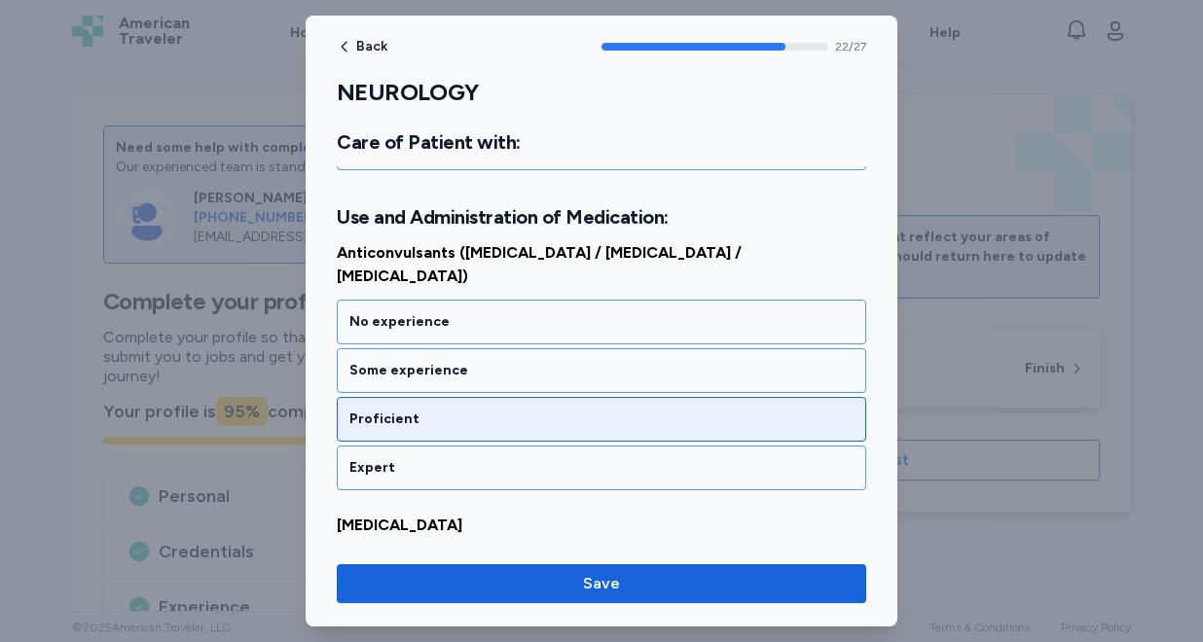
click at [456, 410] on div "Proficient" at bounding box center [601, 419] width 504 height 19
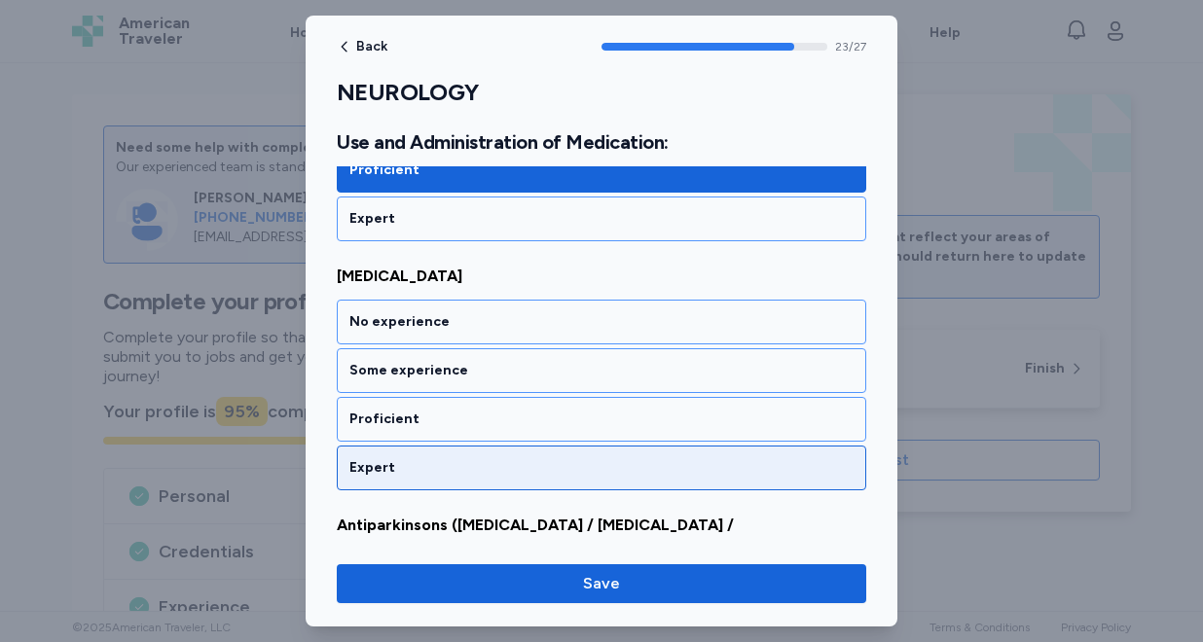
click at [451, 446] on div "Expert" at bounding box center [601, 468] width 529 height 45
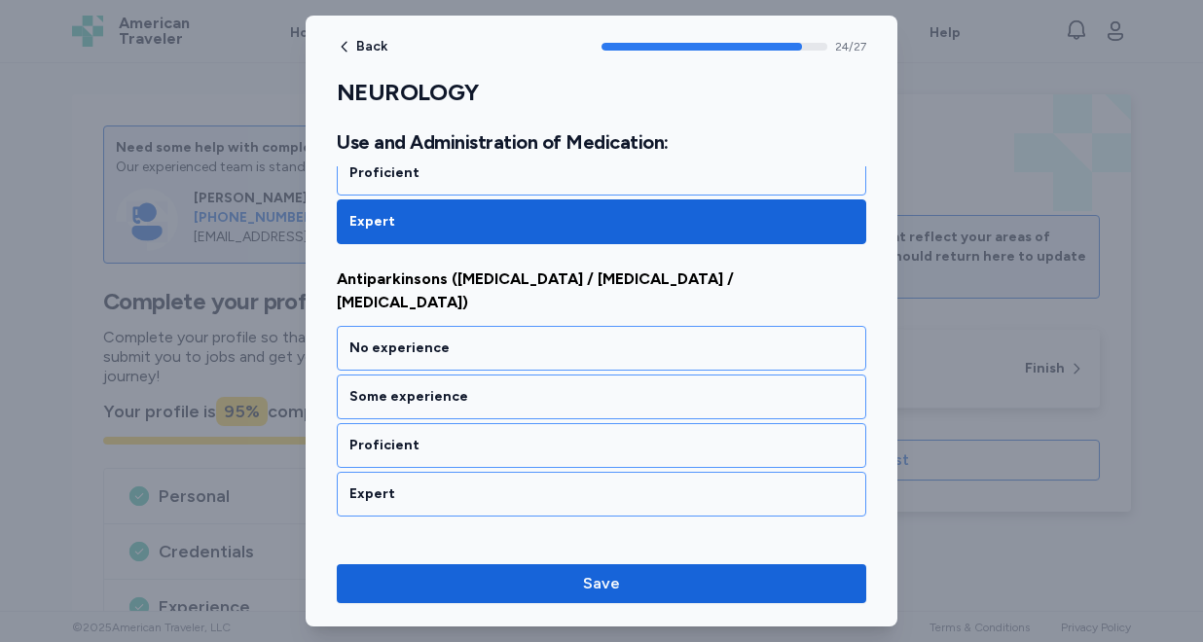
scroll to position [6237, 0]
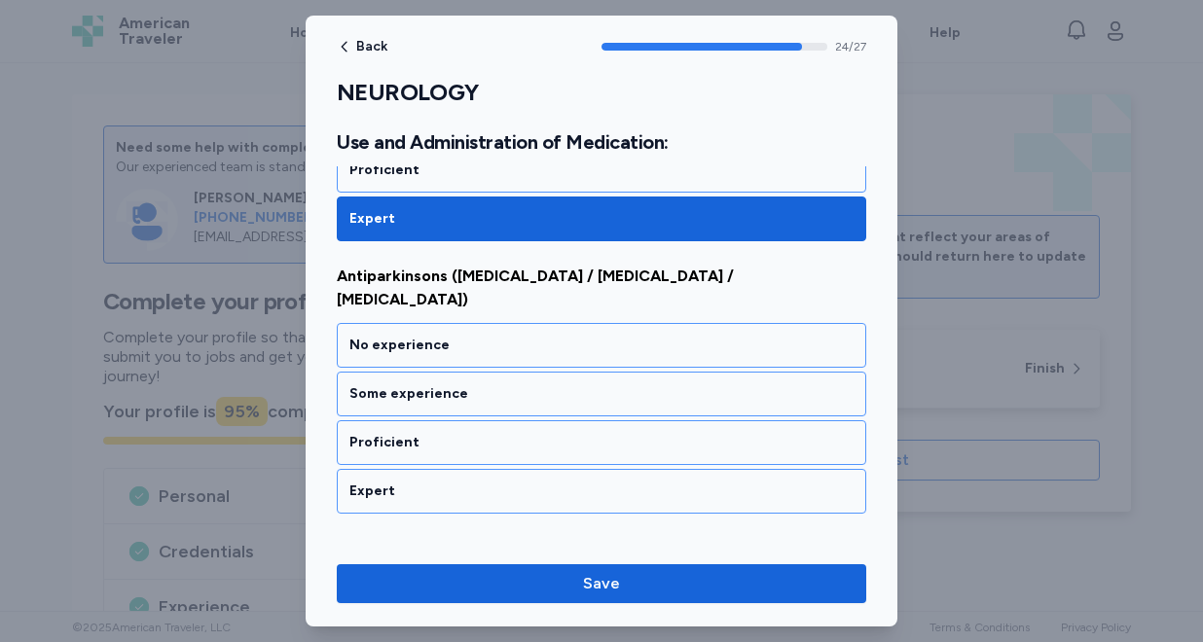
click at [451, 469] on div "Expert" at bounding box center [601, 491] width 529 height 45
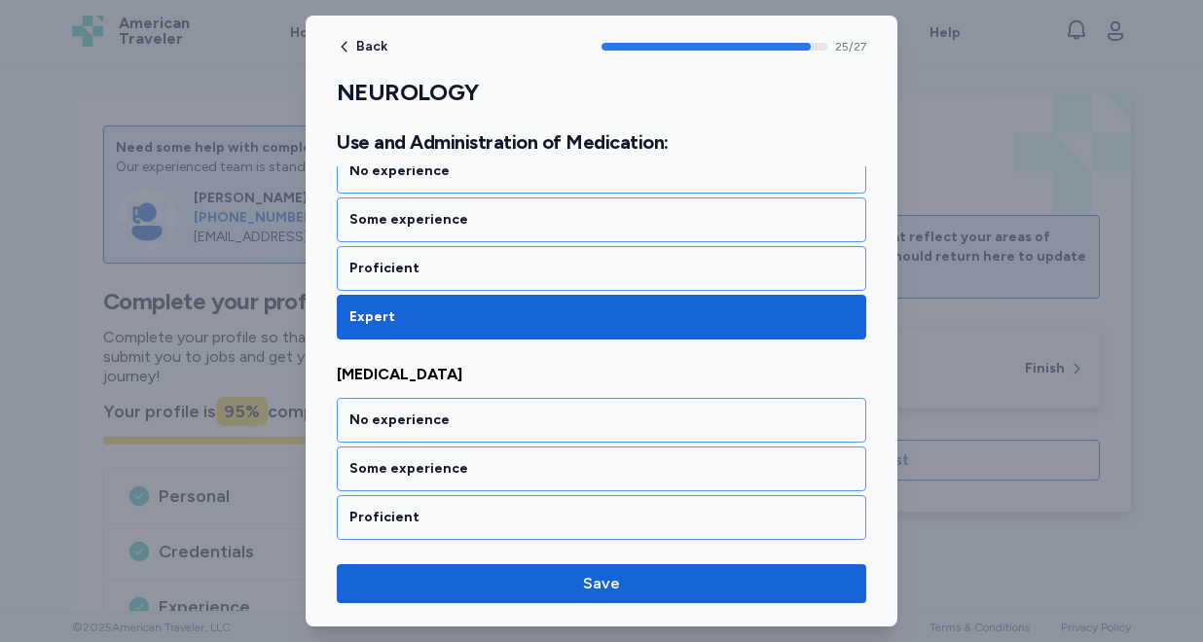
scroll to position [6486, 0]
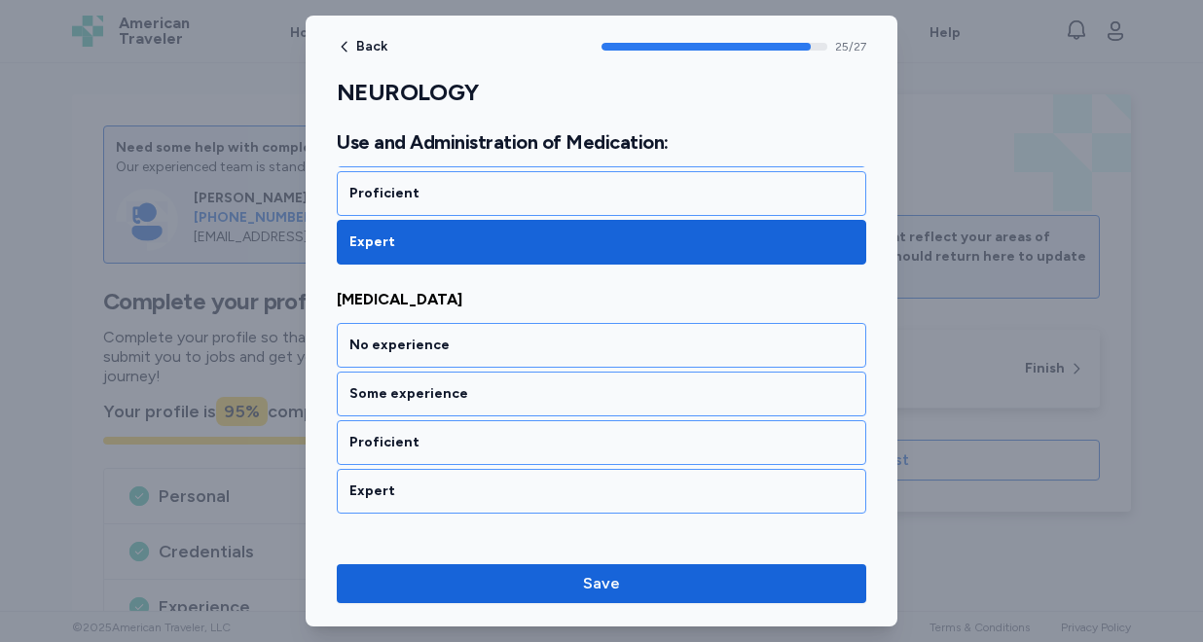
click at [451, 469] on div "Expert" at bounding box center [601, 491] width 529 height 45
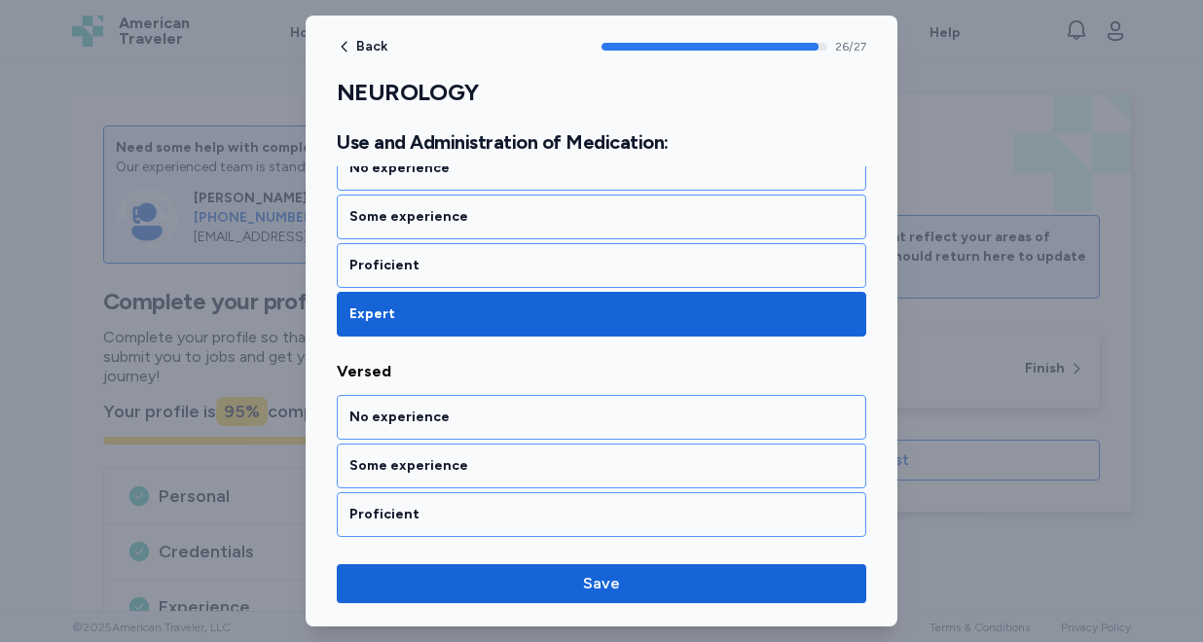
scroll to position [6665, 0]
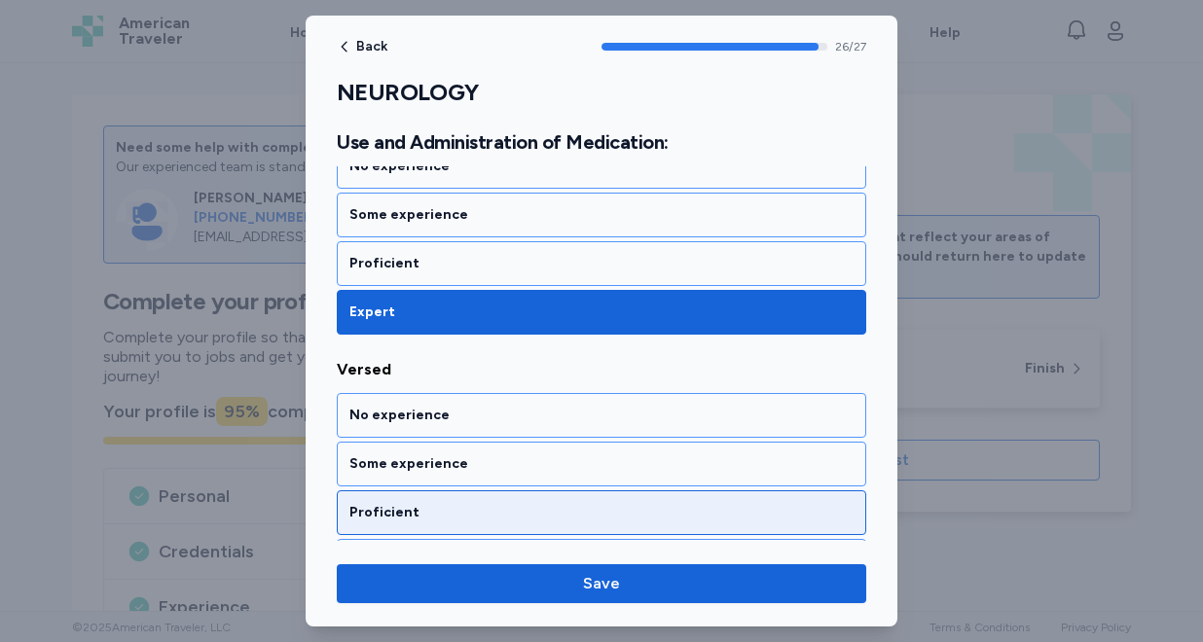
click at [445, 503] on div "Proficient" at bounding box center [601, 512] width 504 height 19
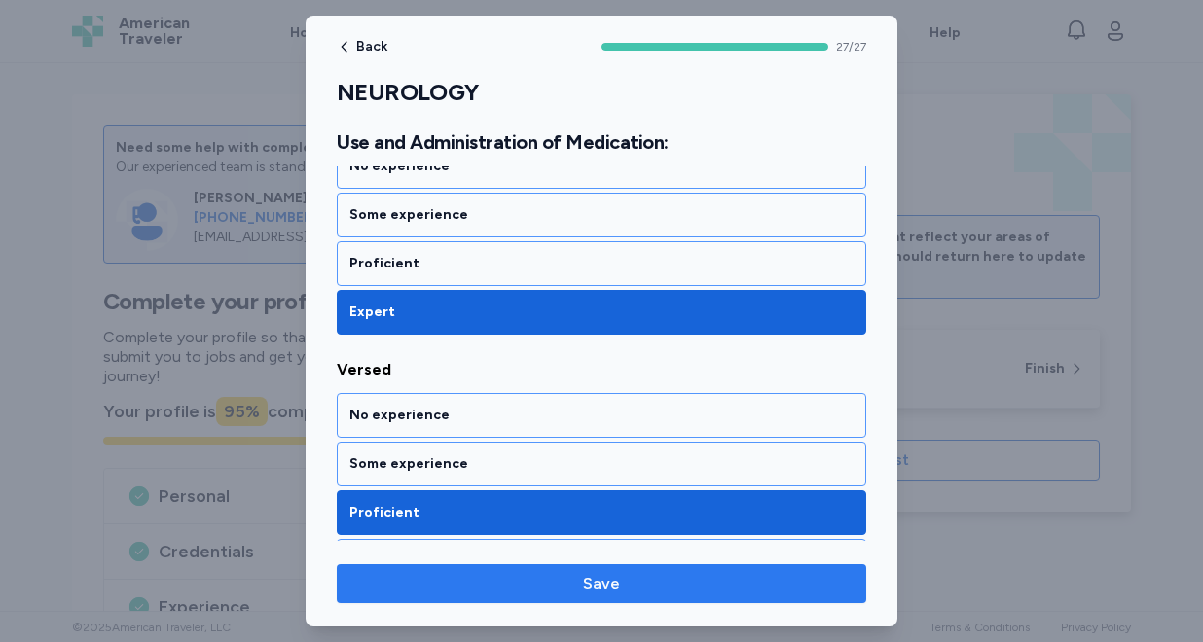
click at [454, 590] on span "Save" at bounding box center [601, 583] width 498 height 23
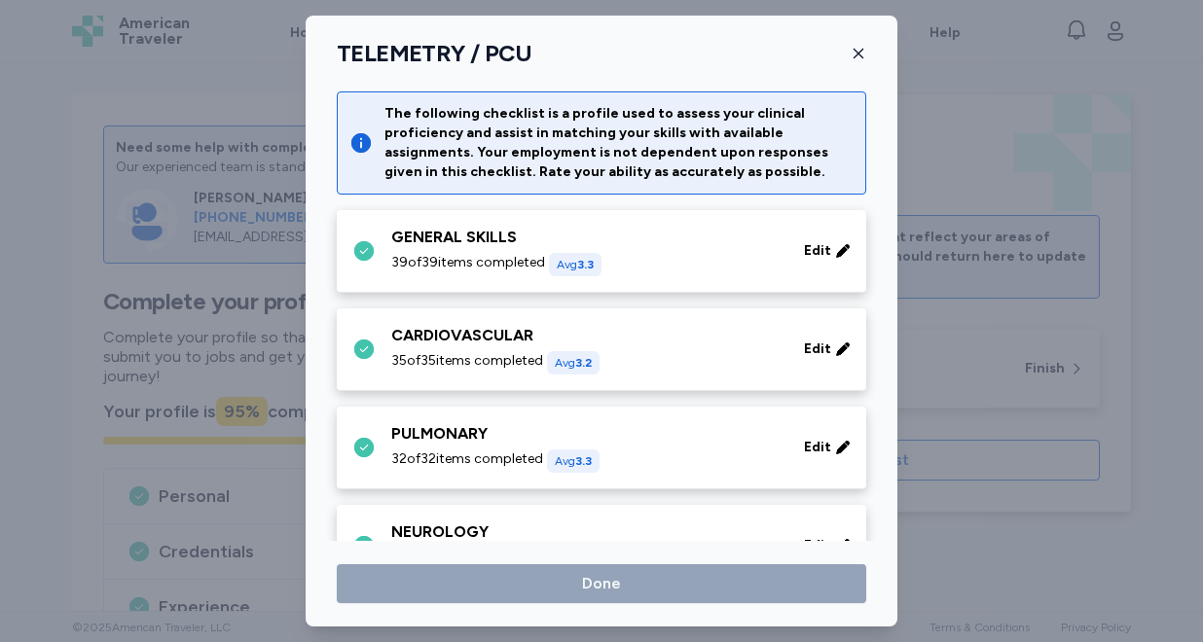
scroll to position [249, 0]
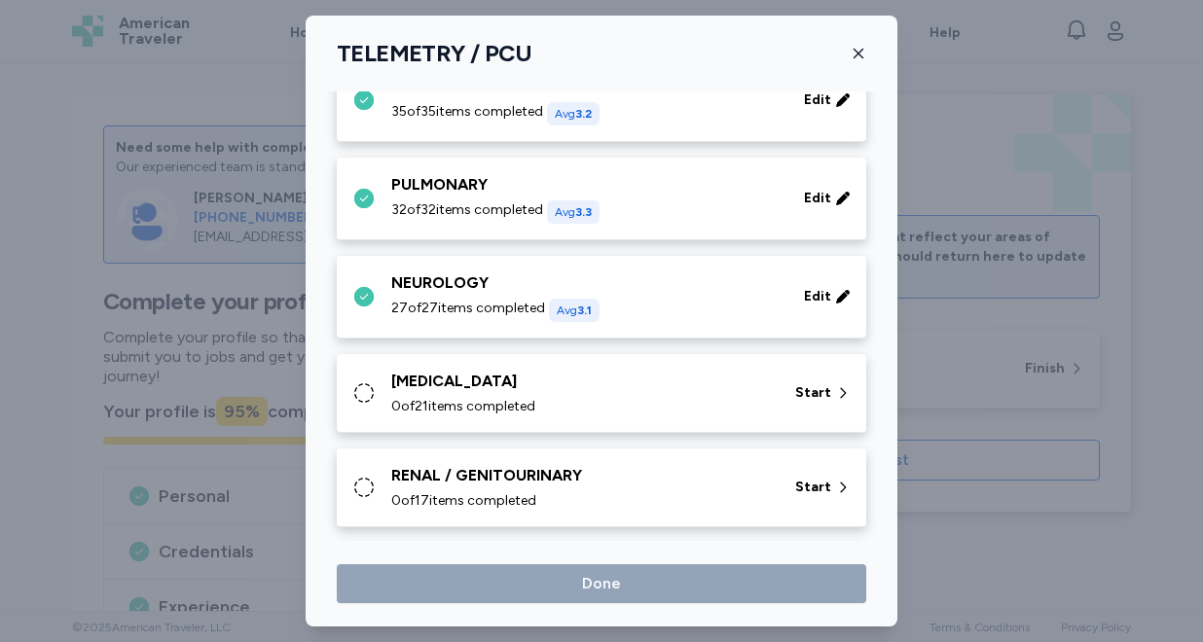
click at [516, 399] on span "0 of 21 items completed" at bounding box center [463, 406] width 144 height 19
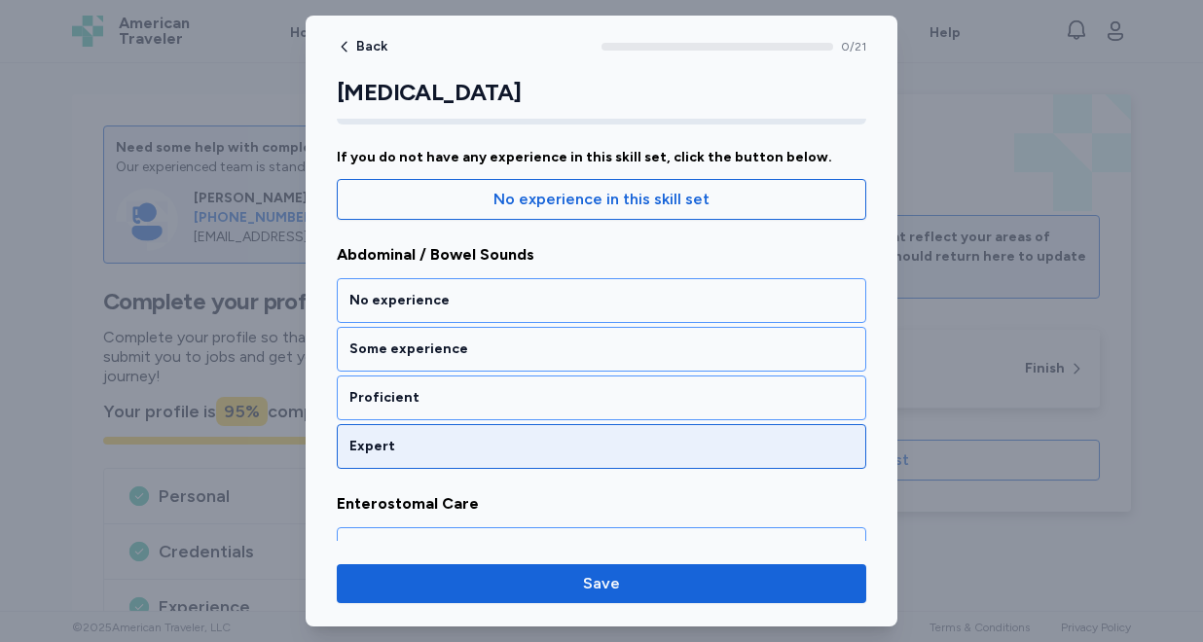
click at [489, 461] on div "Expert" at bounding box center [601, 446] width 529 height 45
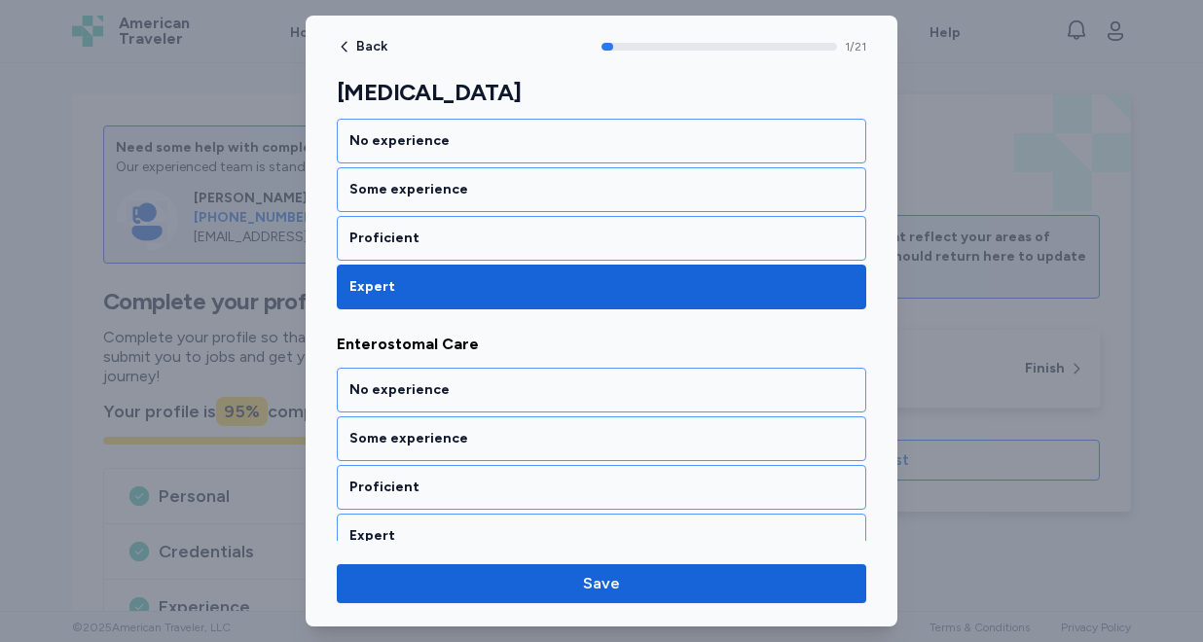
scroll to position [437, 0]
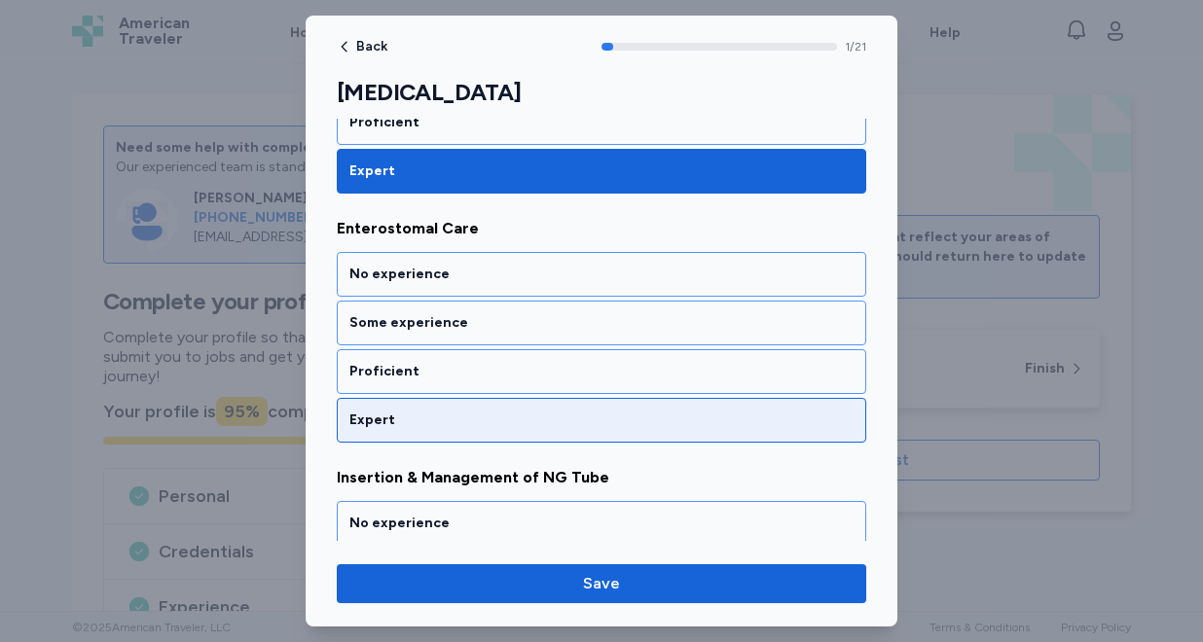
click at [500, 426] on div "Expert" at bounding box center [601, 420] width 504 height 19
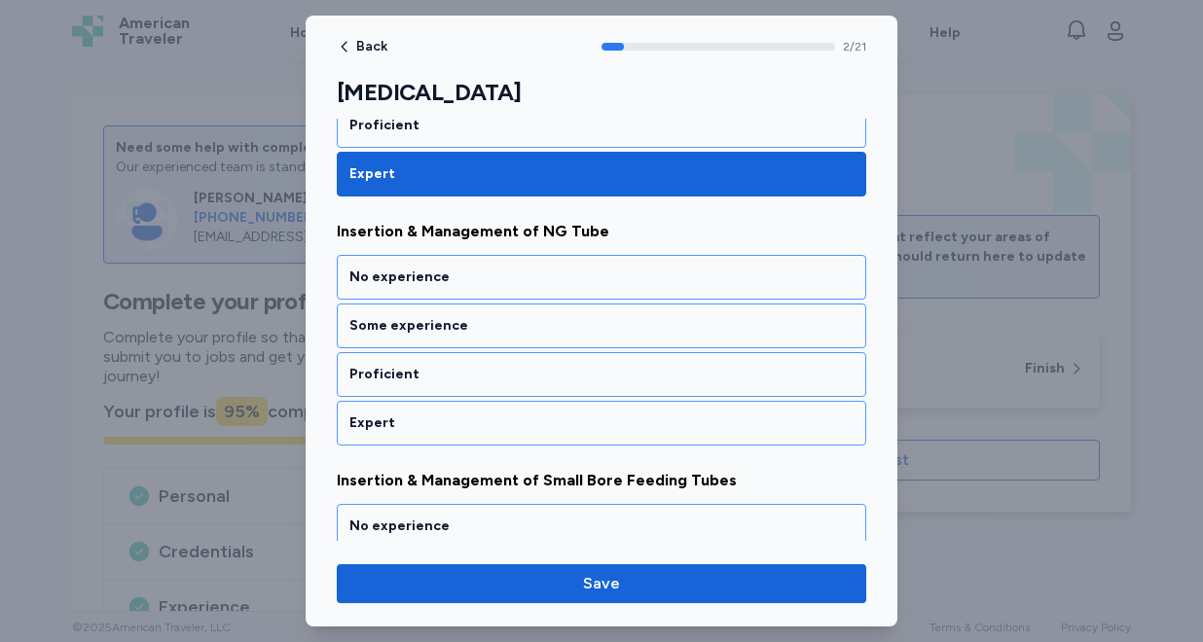
scroll to position [686, 0]
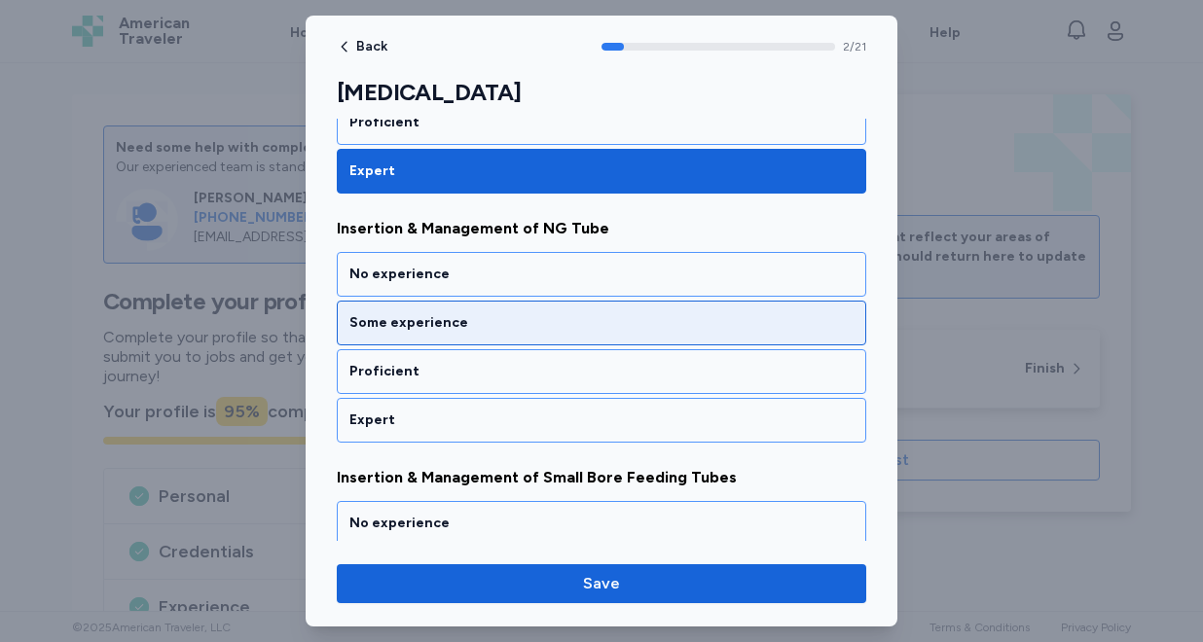
click at [513, 340] on div "Some experience" at bounding box center [601, 323] width 529 height 45
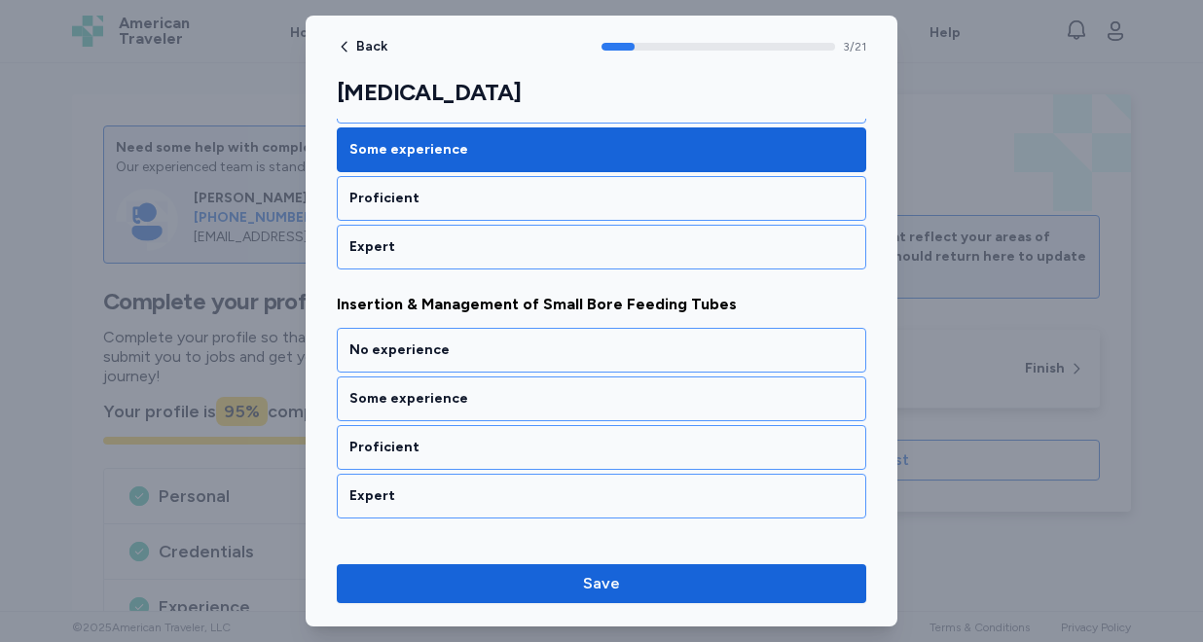
scroll to position [935, 0]
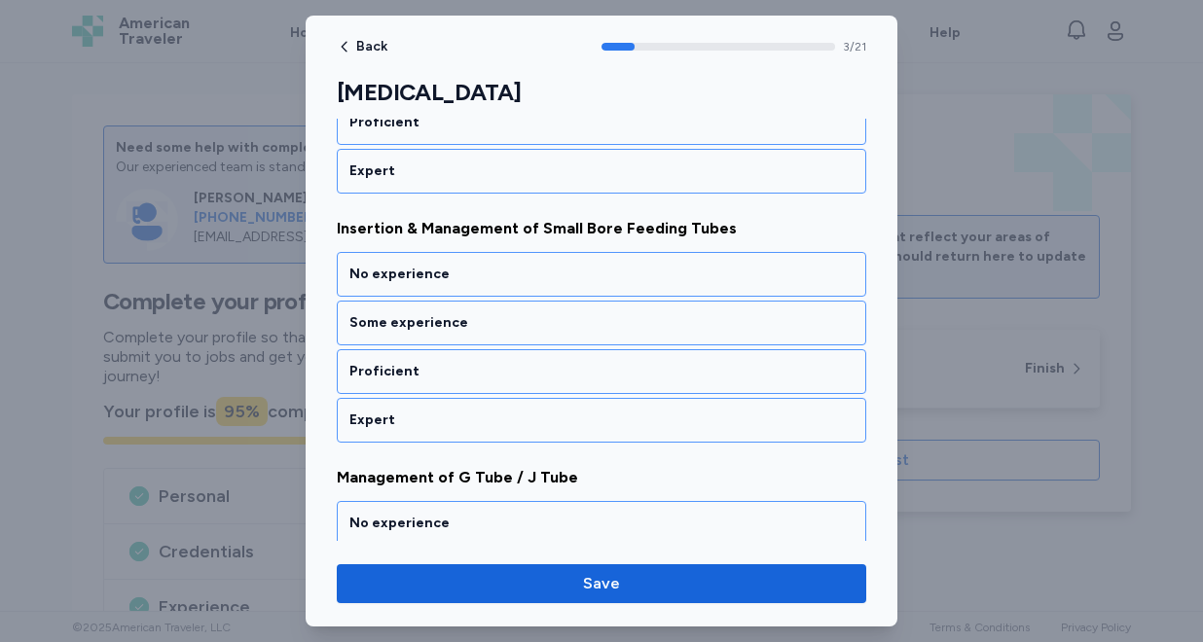
click at [513, 340] on div "Some experience" at bounding box center [601, 323] width 529 height 45
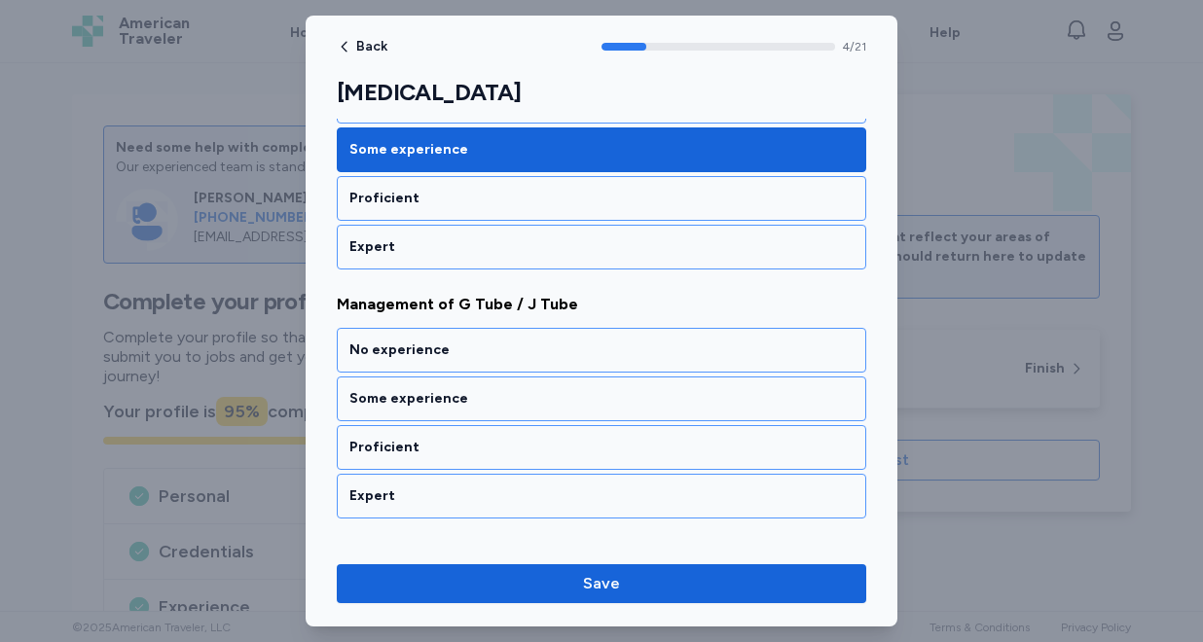
scroll to position [1184, 0]
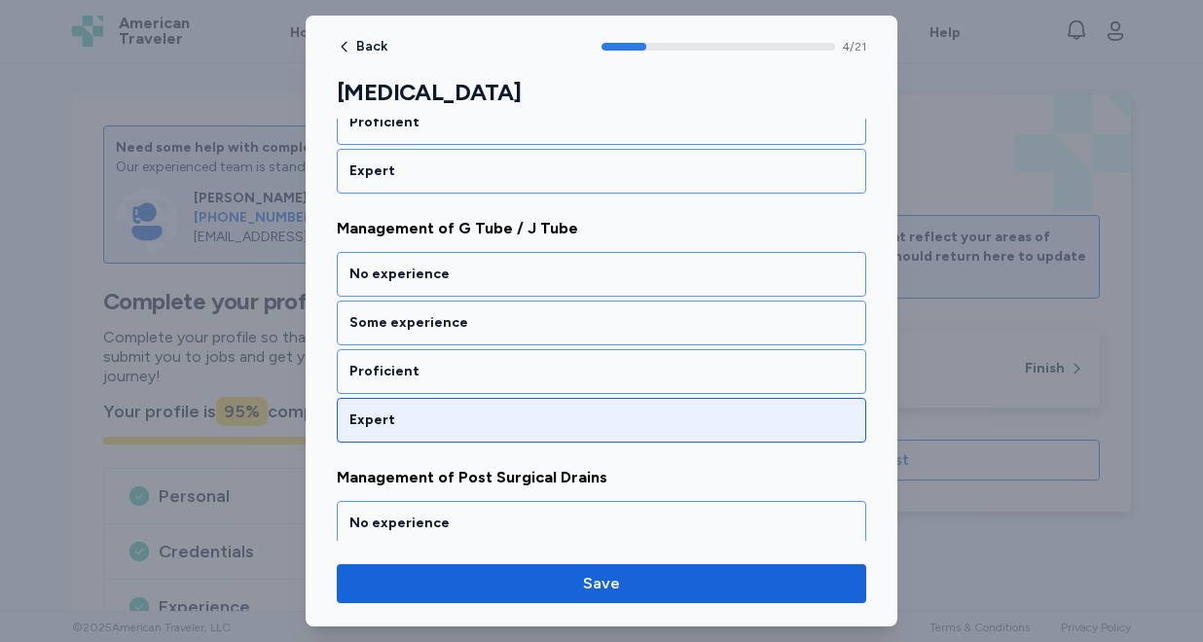
click at [492, 431] on div "Expert" at bounding box center [601, 420] width 529 height 45
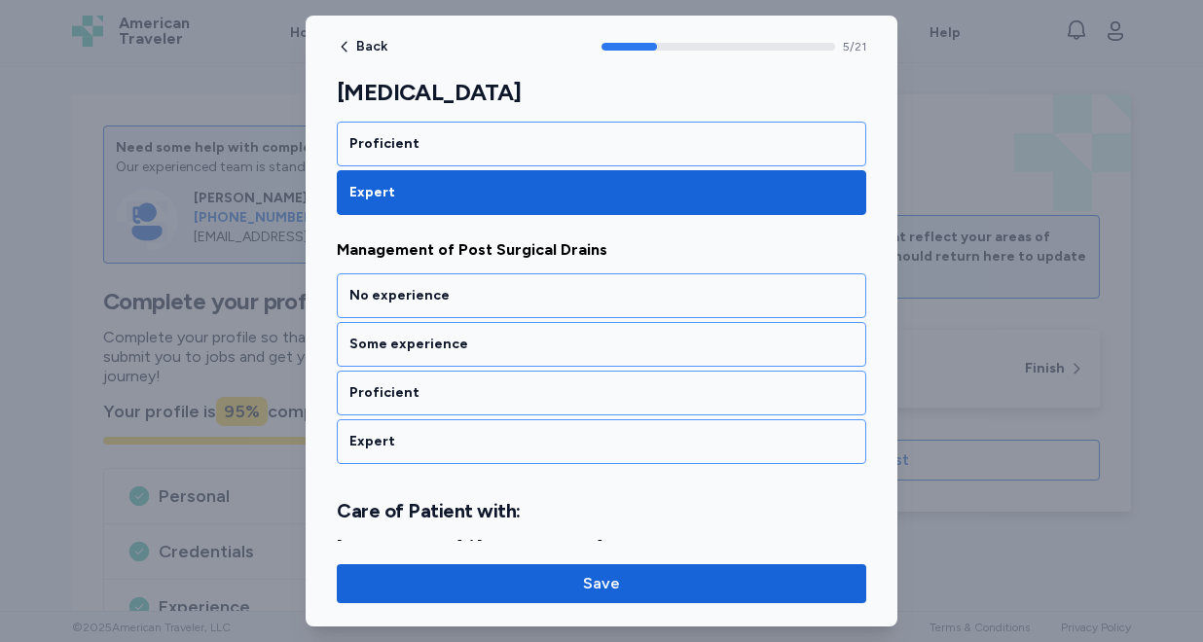
scroll to position [1433, 0]
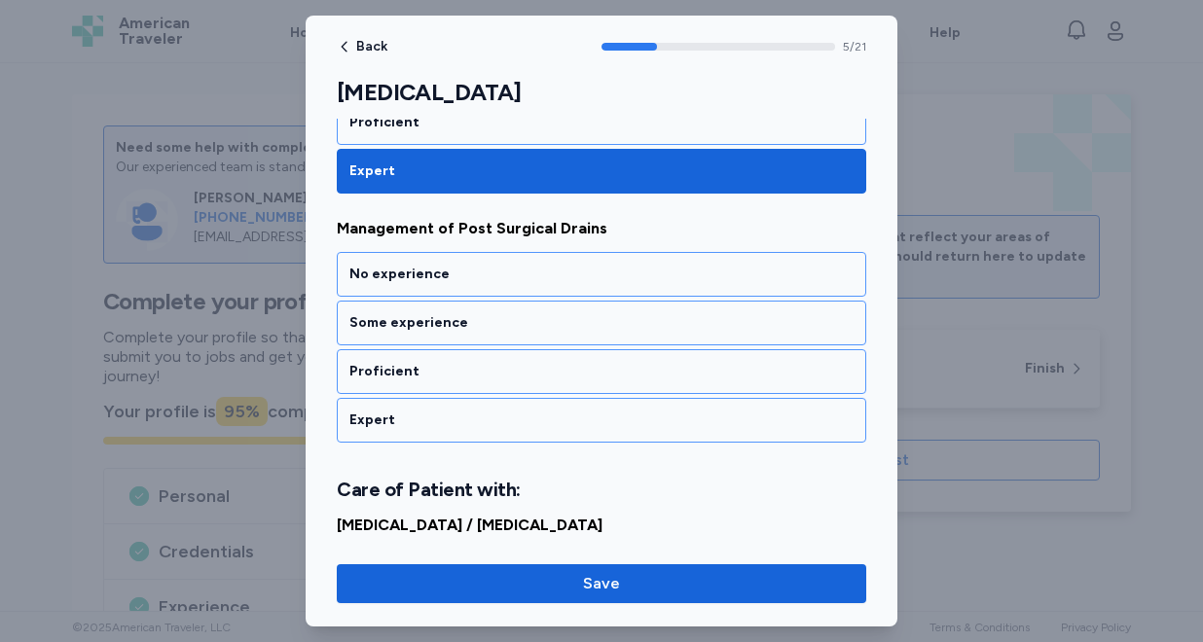
click at [492, 431] on div "Expert" at bounding box center [601, 420] width 529 height 45
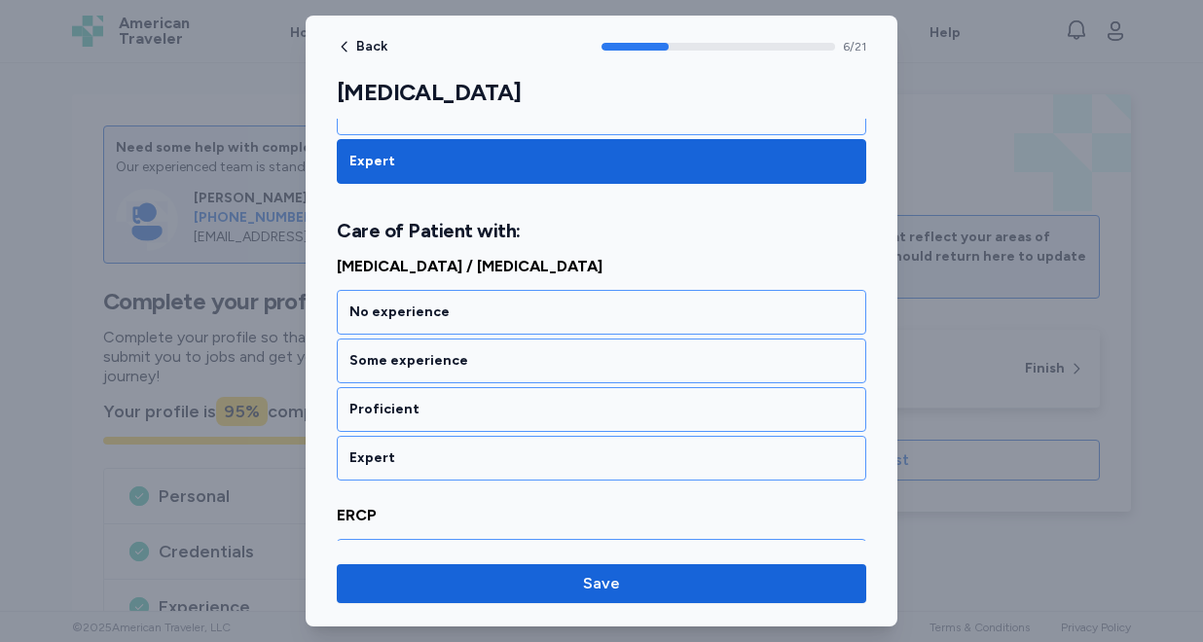
scroll to position [1706, 0]
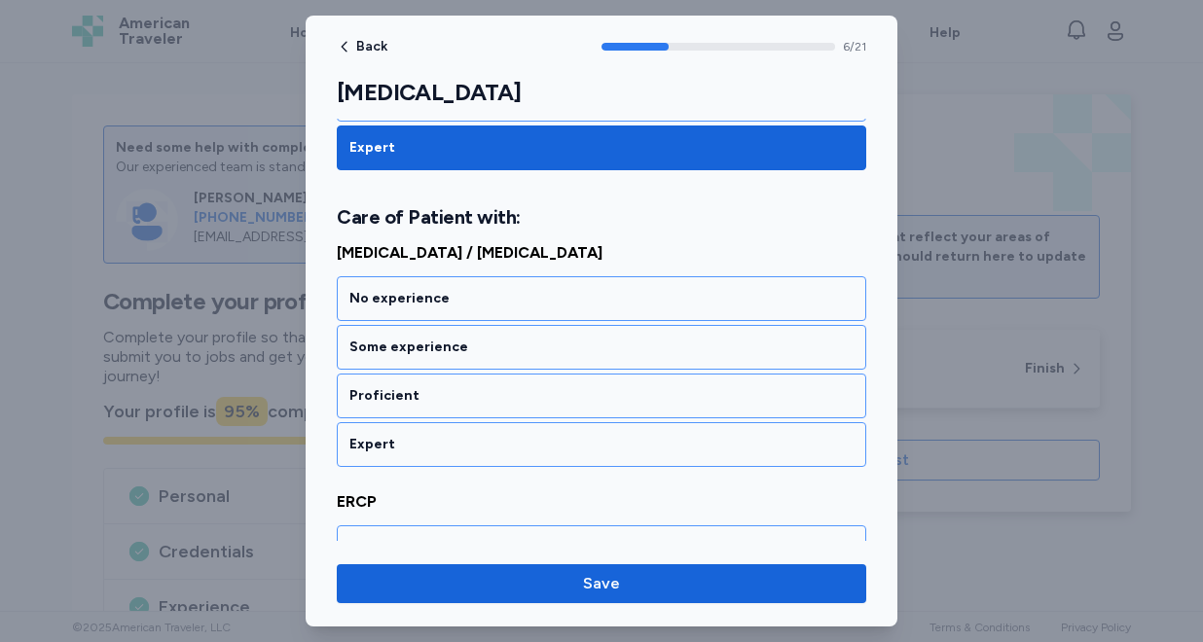
click at [492, 431] on div "Expert" at bounding box center [601, 444] width 529 height 45
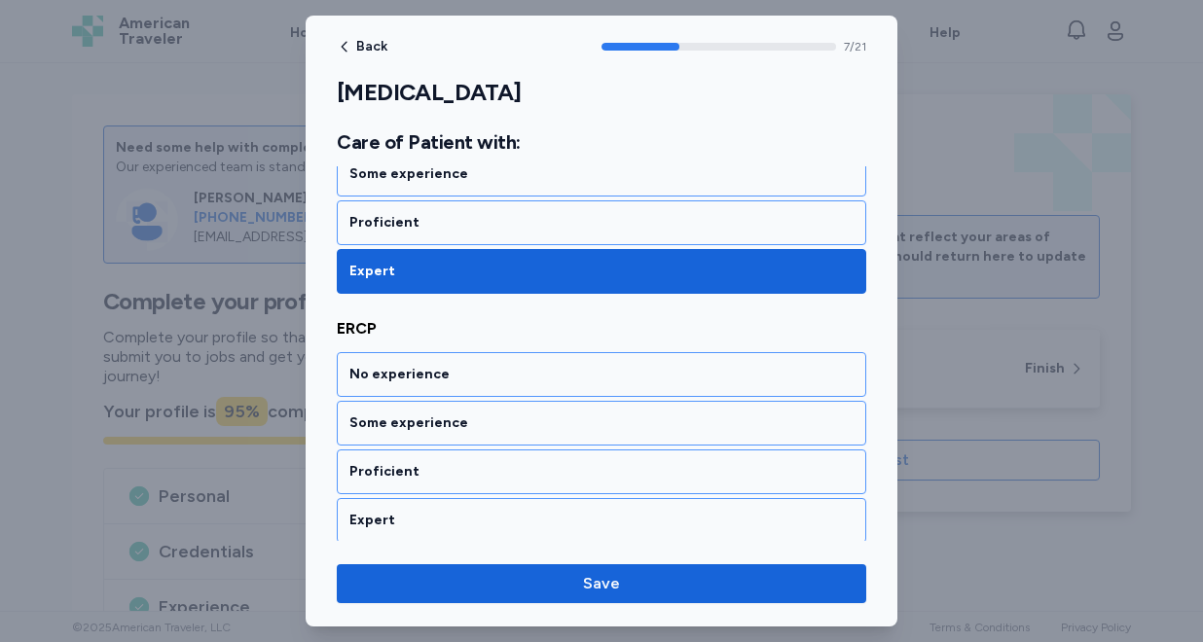
scroll to position [1955, 0]
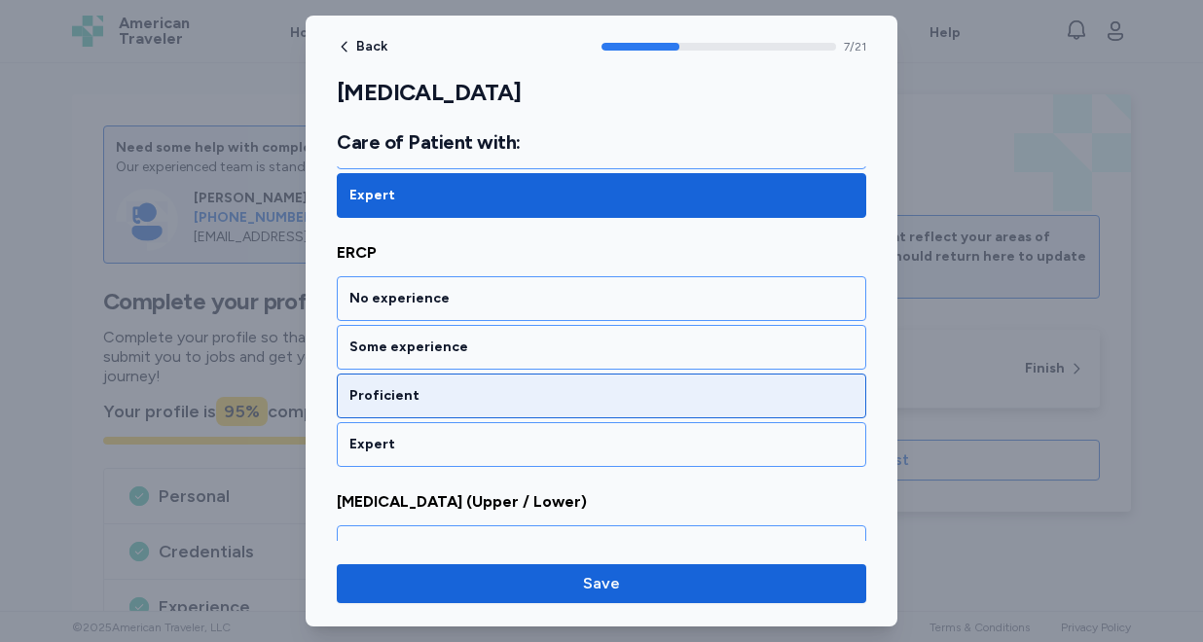
click at [496, 406] on div "Proficient" at bounding box center [601, 396] width 529 height 45
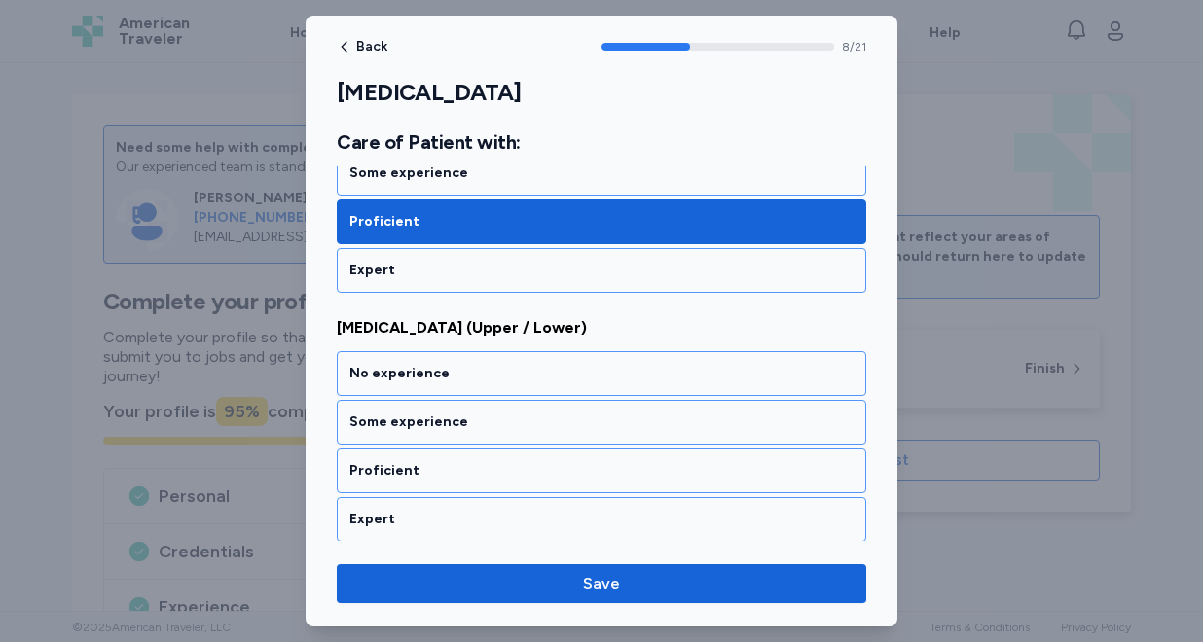
scroll to position [2204, 0]
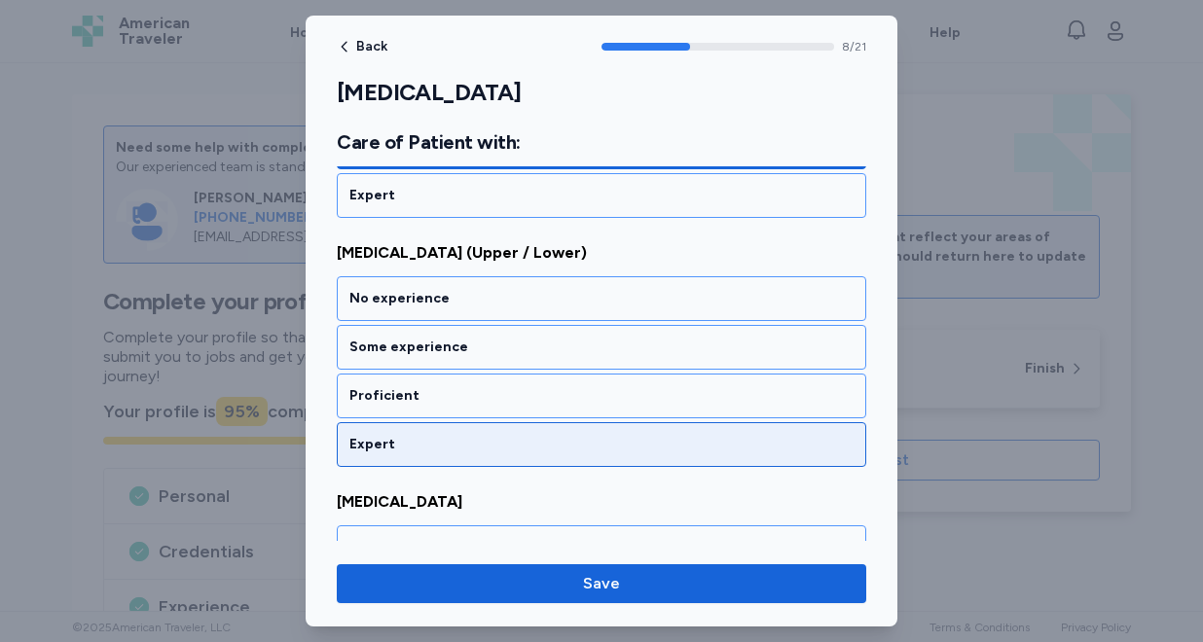
click at [486, 446] on div "Expert" at bounding box center [601, 444] width 504 height 19
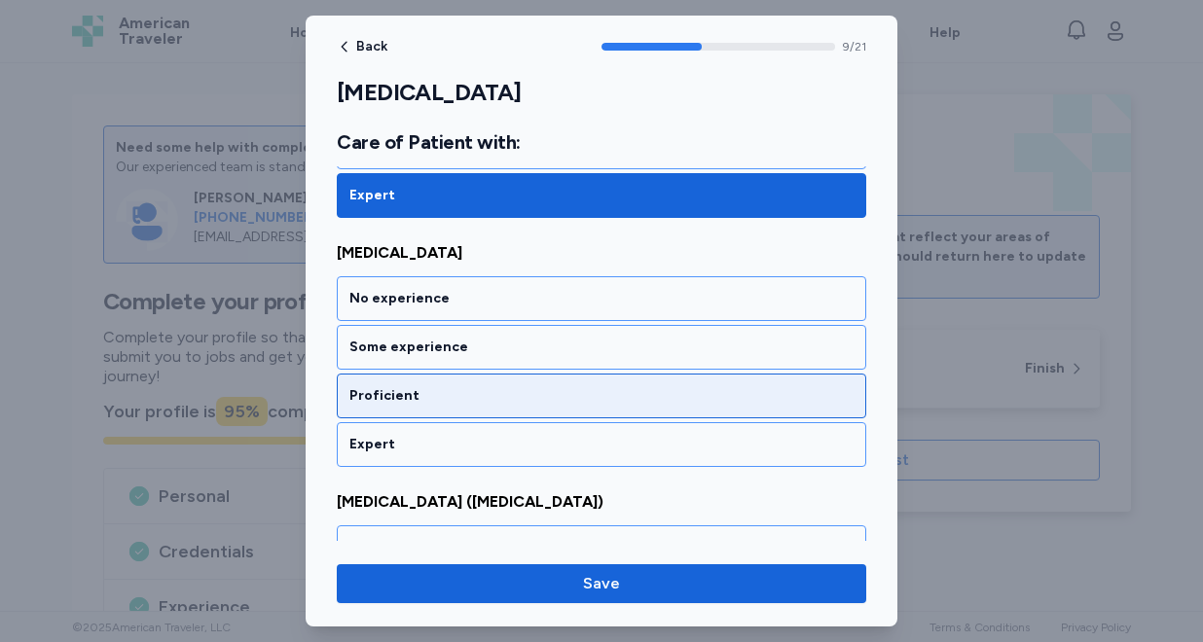
click at [489, 410] on div "Proficient" at bounding box center [601, 396] width 529 height 45
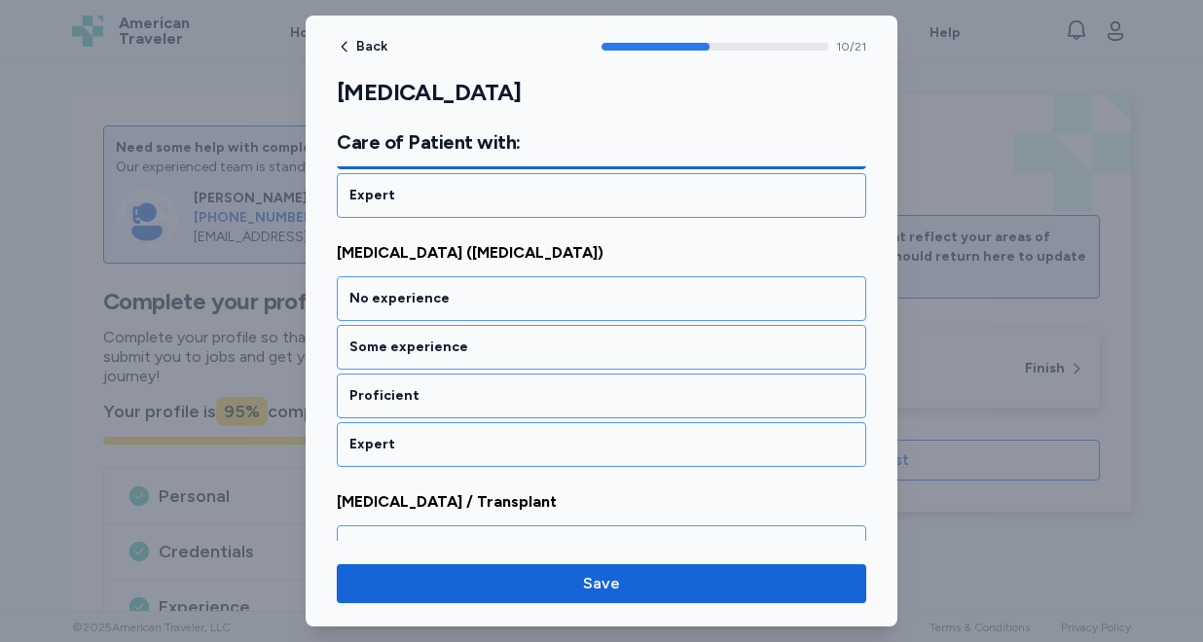
click at [489, 410] on div "Proficient" at bounding box center [601, 396] width 529 height 45
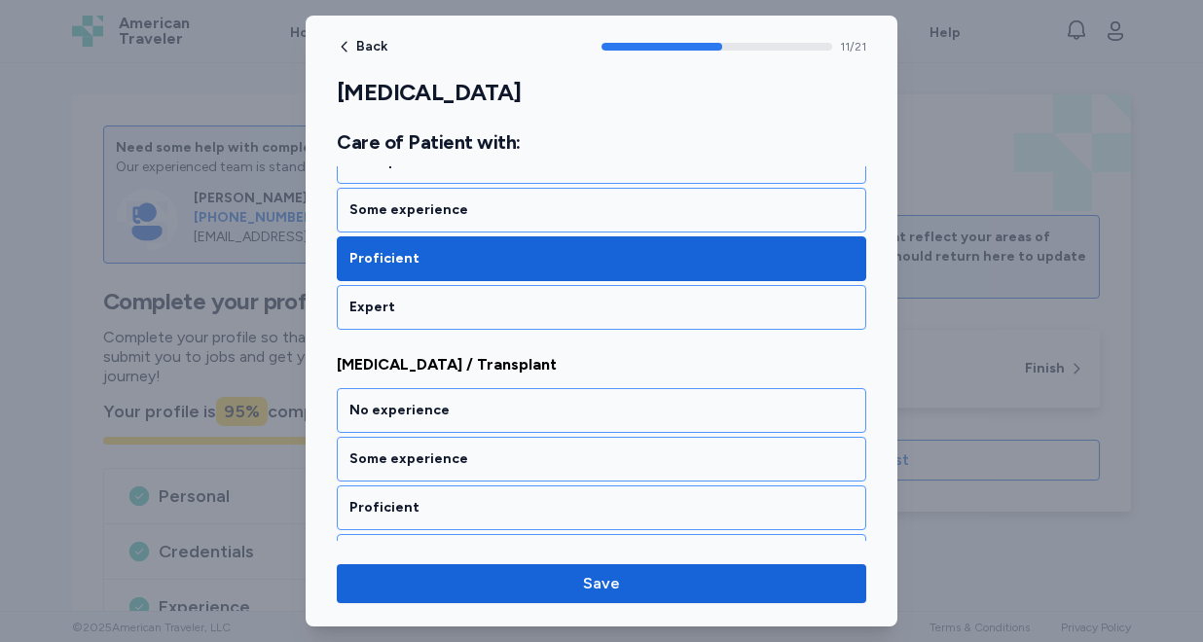
scroll to position [2951, 0]
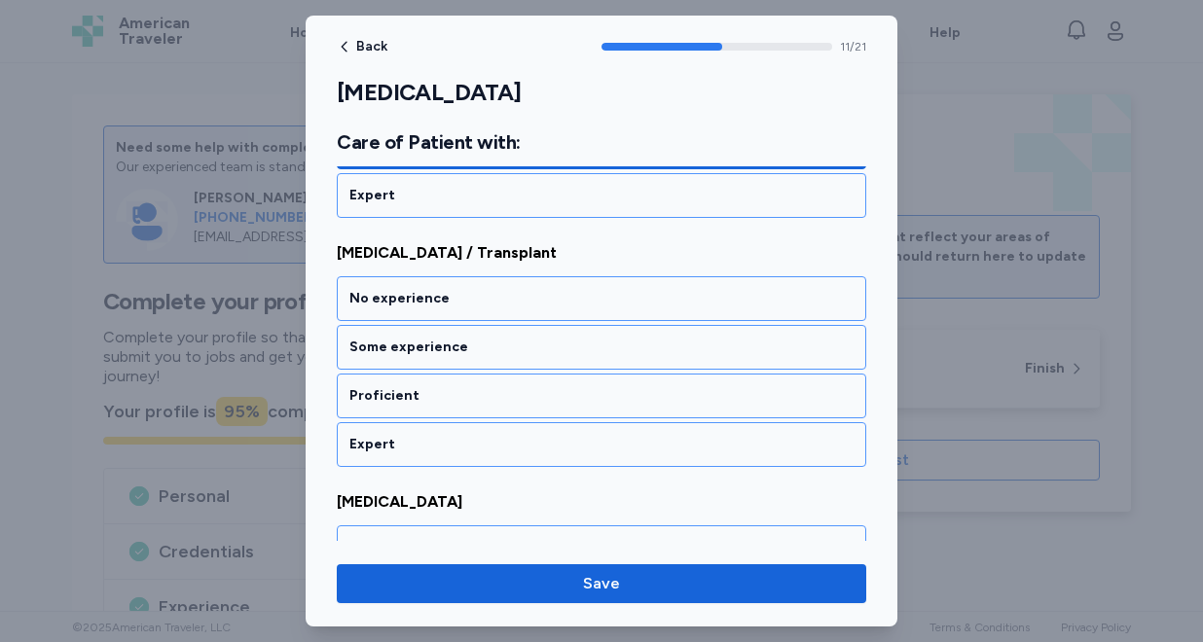
click at [489, 410] on div "Proficient" at bounding box center [601, 396] width 529 height 45
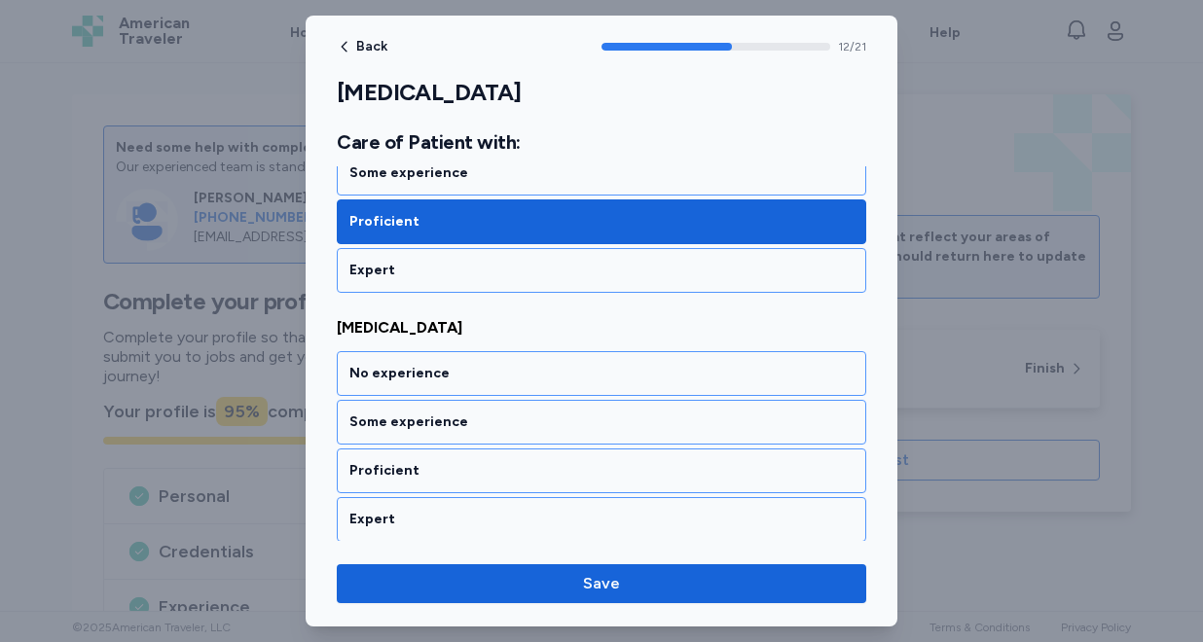
scroll to position [3200, 0]
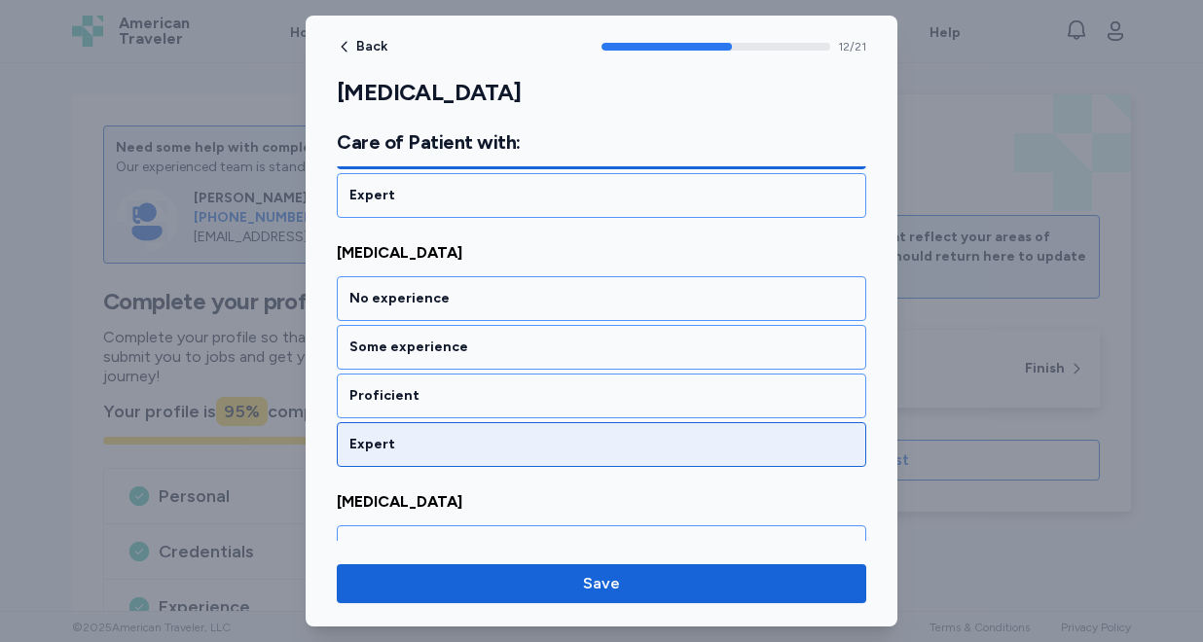
click at [484, 447] on div "Expert" at bounding box center [601, 444] width 504 height 19
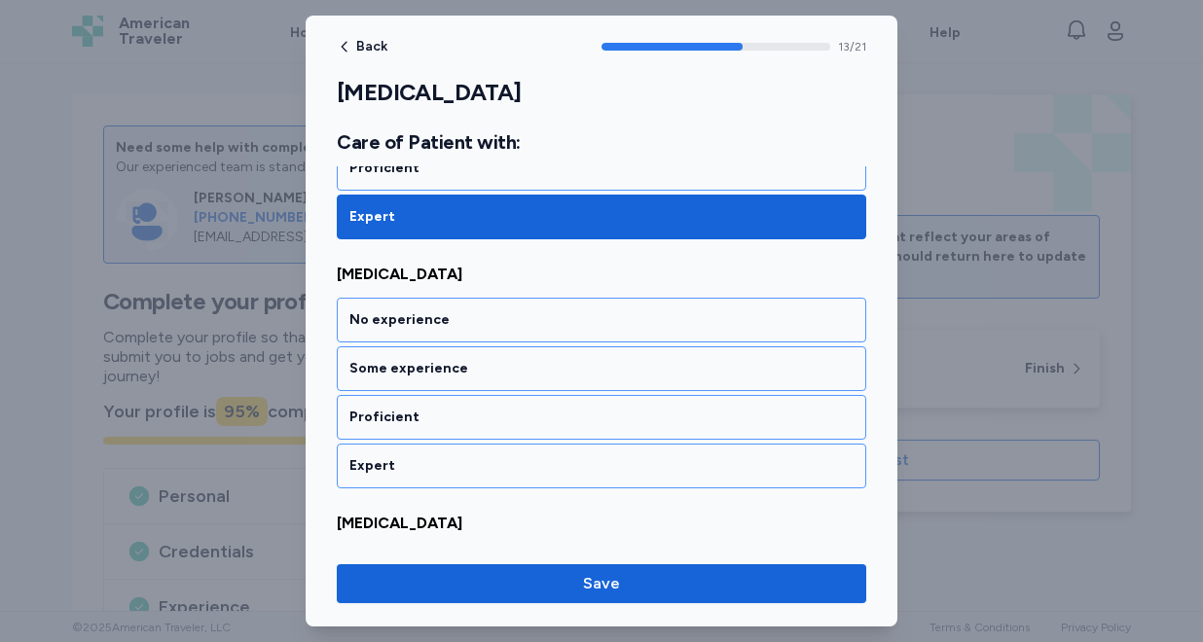
scroll to position [3449, 0]
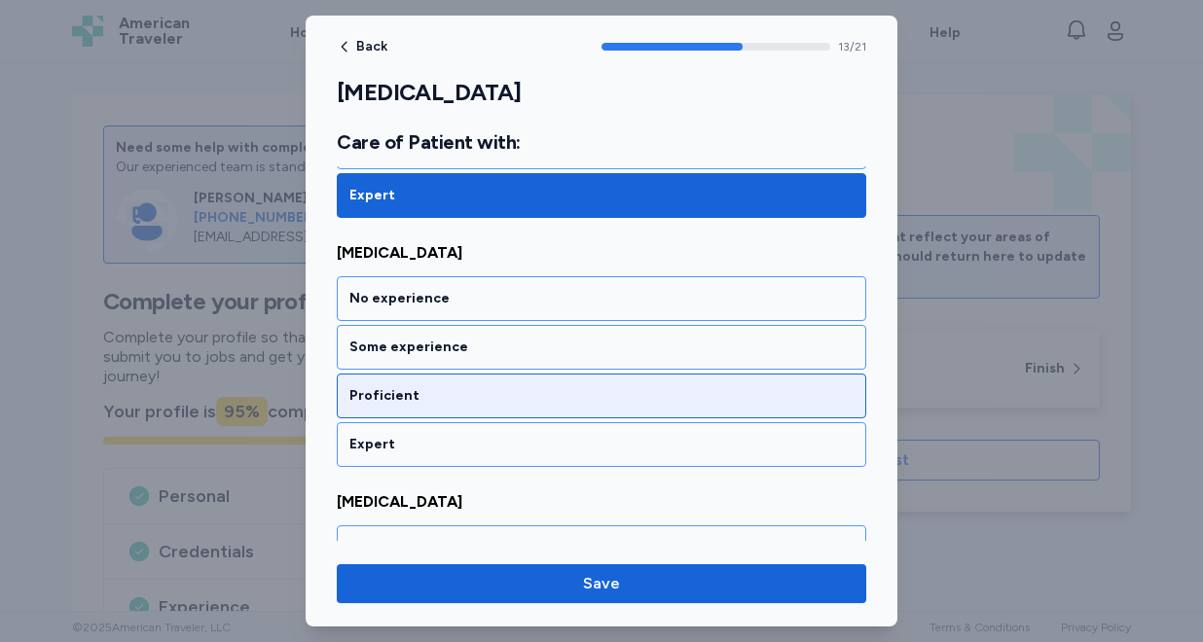
click at [490, 406] on div "Proficient" at bounding box center [601, 396] width 529 height 45
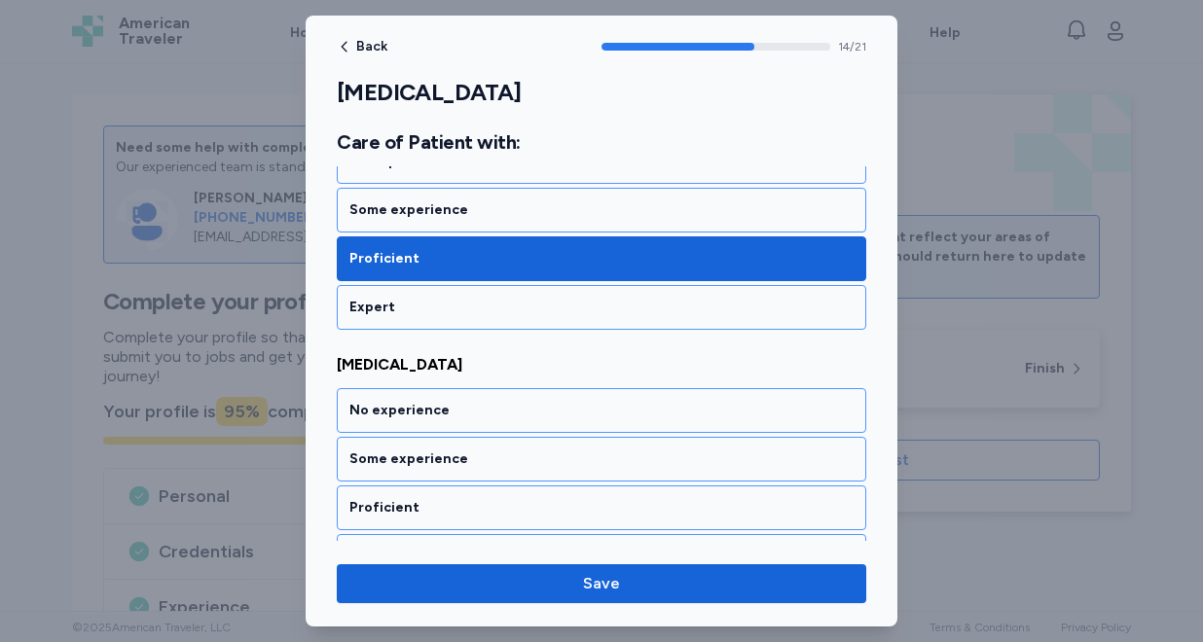
scroll to position [3698, 0]
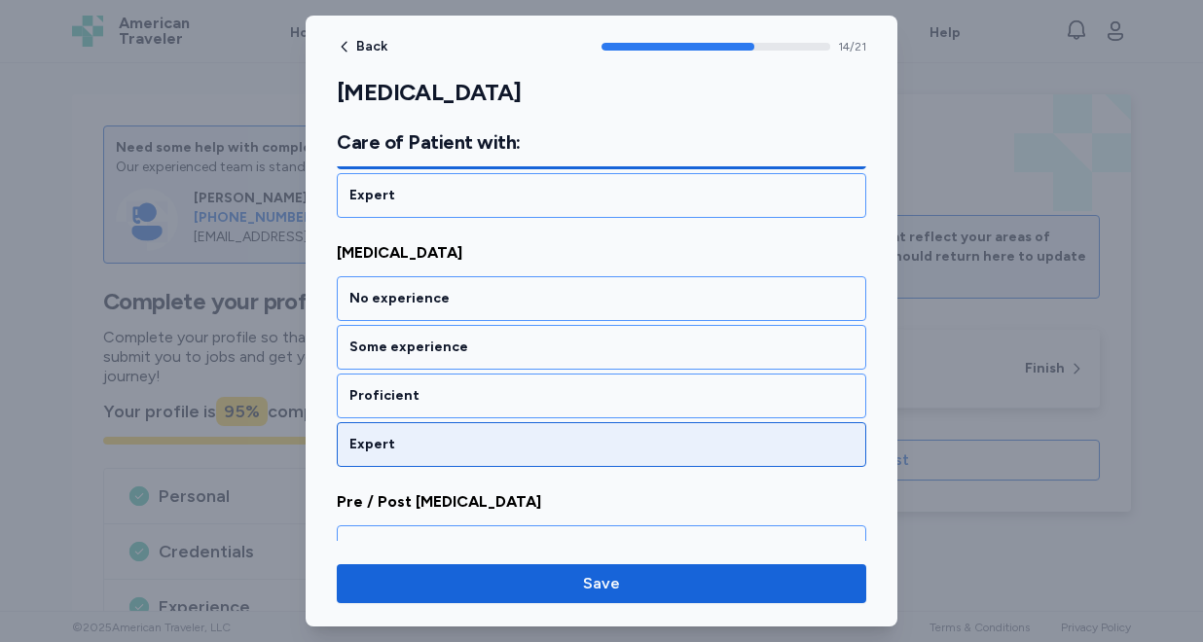
click at [486, 426] on div "Expert" at bounding box center [601, 444] width 529 height 45
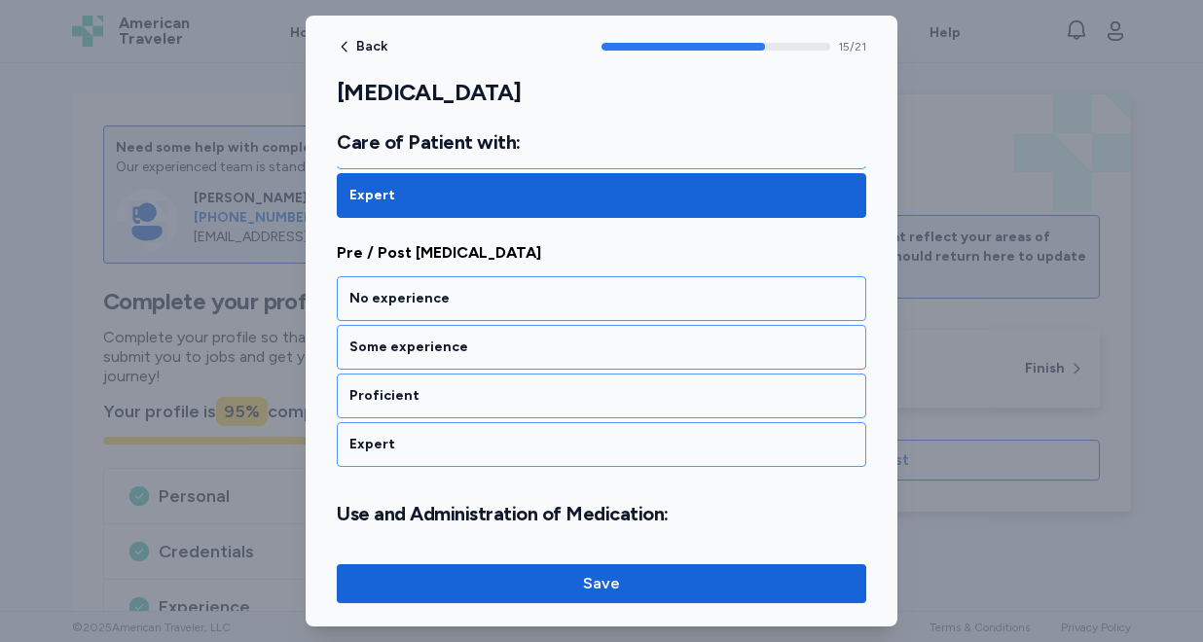
click at [486, 426] on div "Expert" at bounding box center [601, 444] width 529 height 45
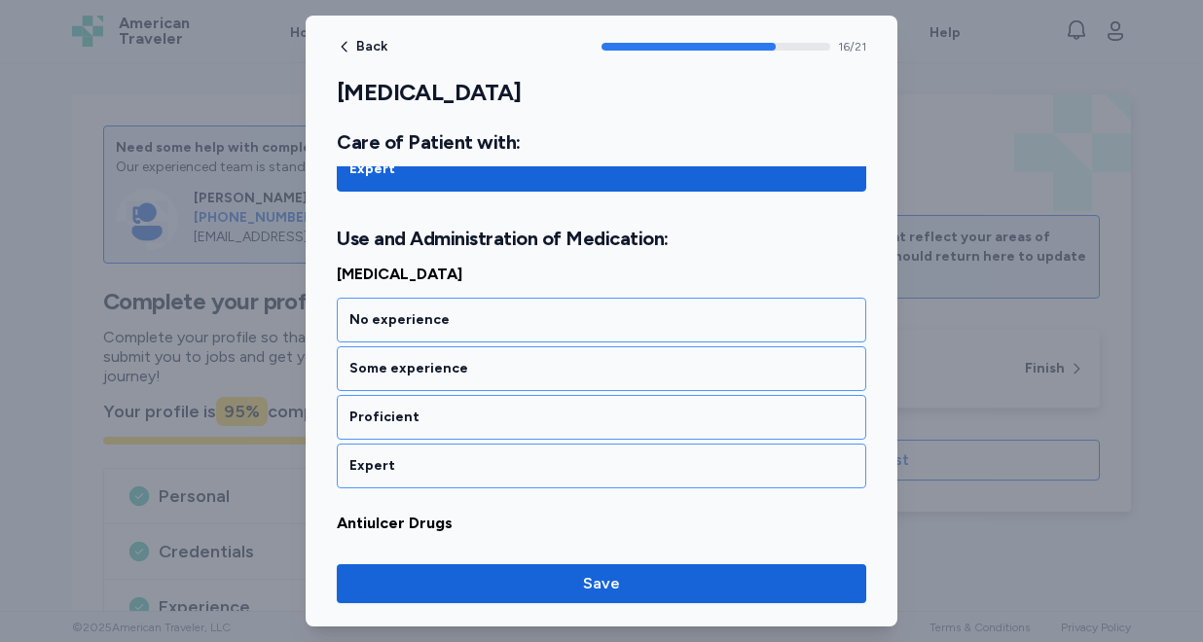
scroll to position [4244, 0]
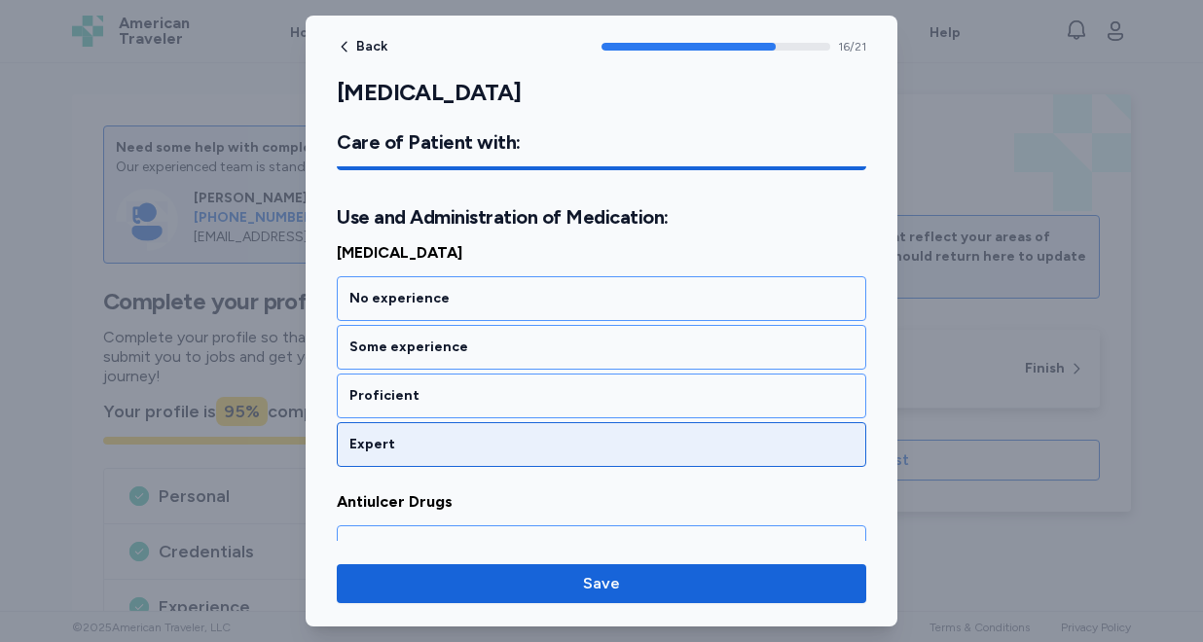
click at [486, 436] on div "Expert" at bounding box center [601, 444] width 504 height 19
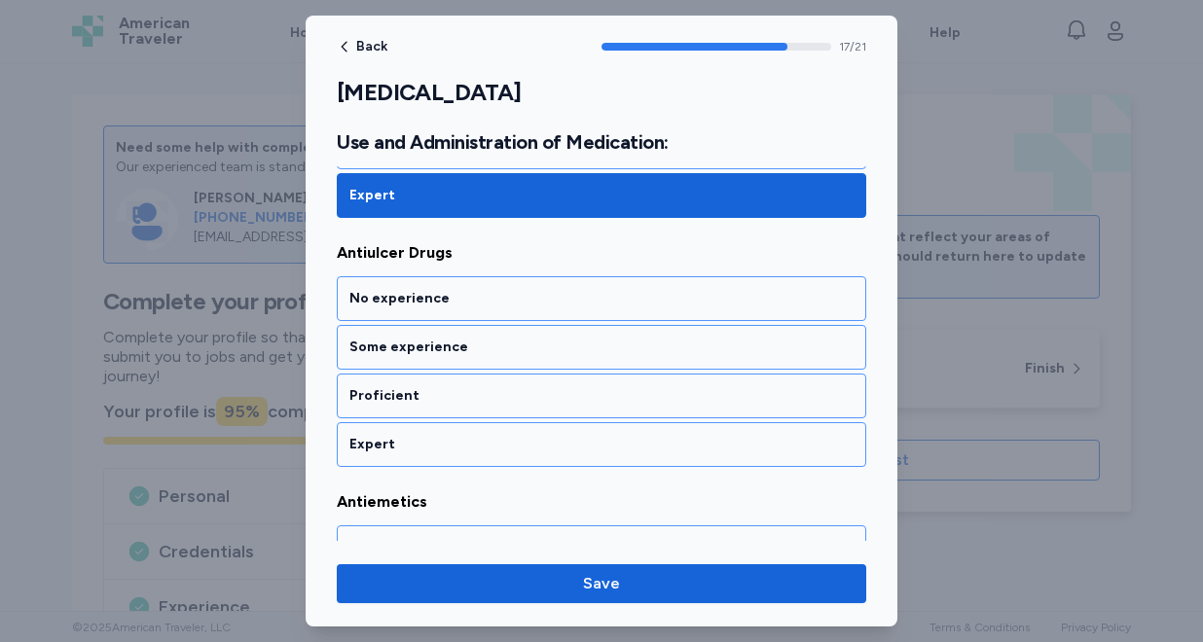
click at [486, 436] on div "Expert" at bounding box center [601, 444] width 504 height 19
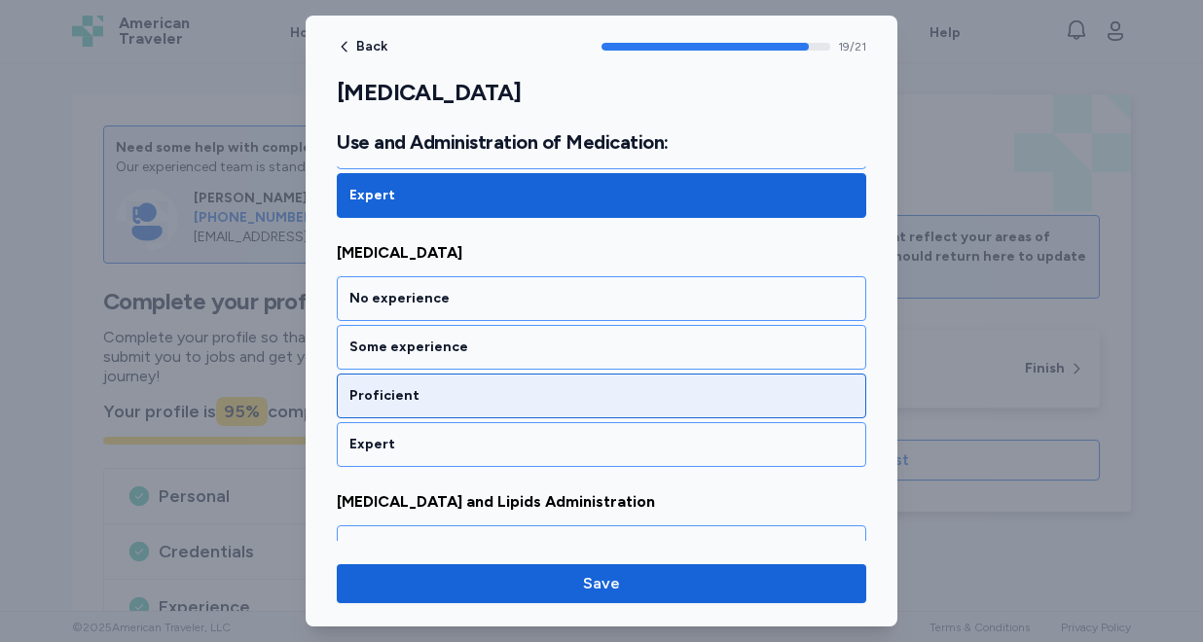
click at [491, 401] on div "Proficient" at bounding box center [601, 395] width 504 height 19
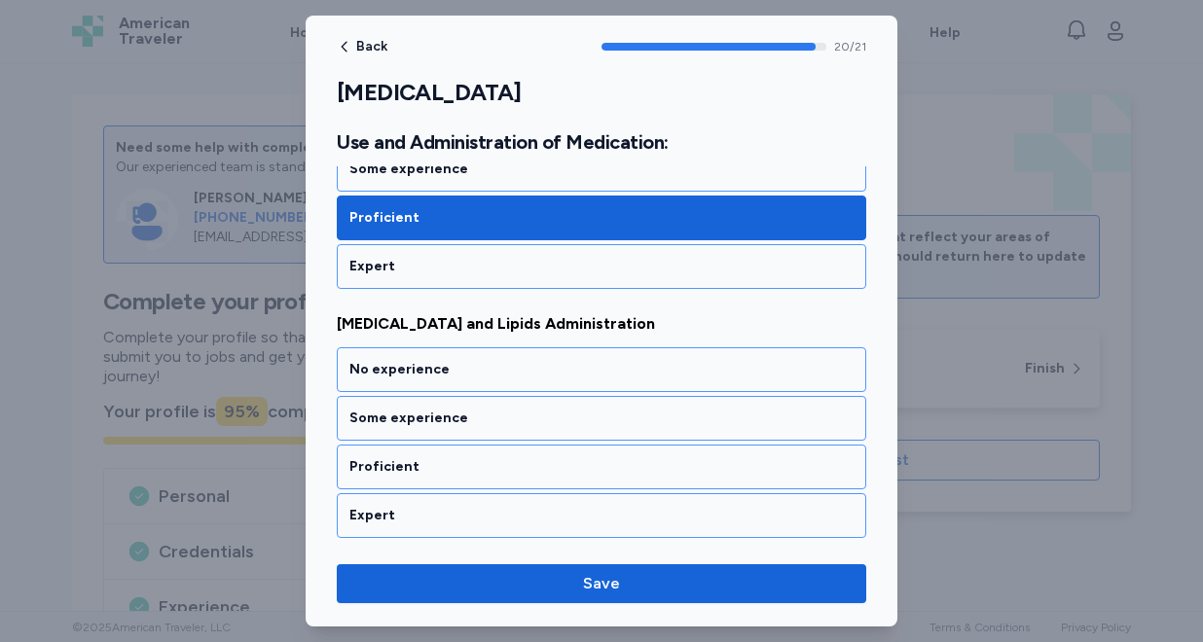
scroll to position [5171, 0]
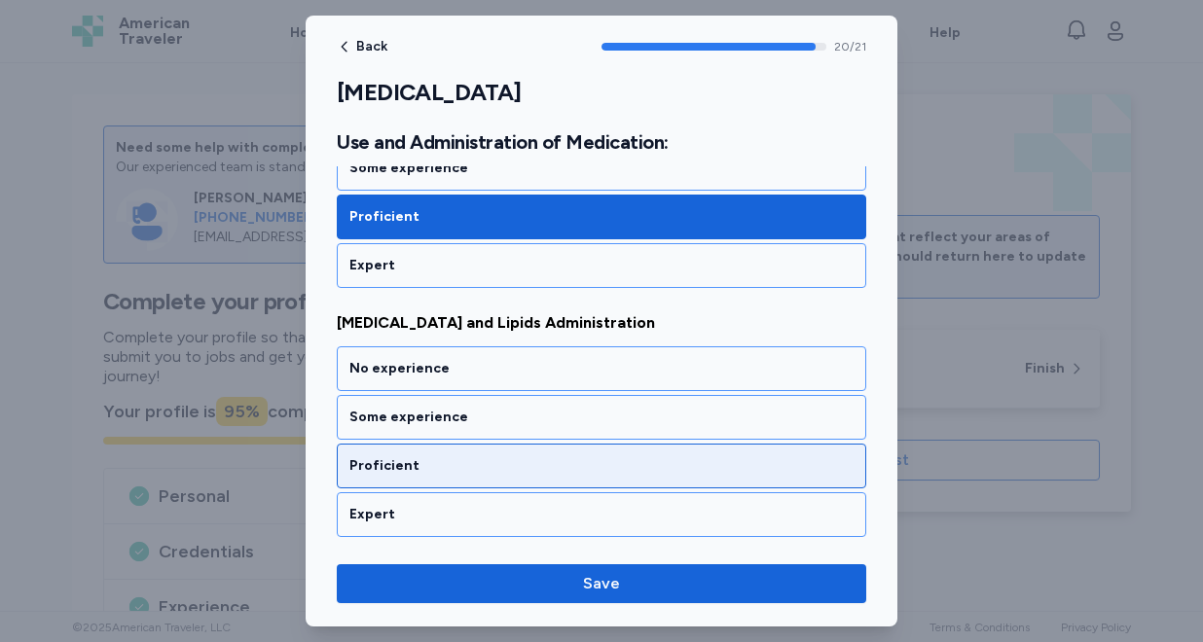
click at [484, 467] on div "Proficient" at bounding box center [601, 465] width 504 height 19
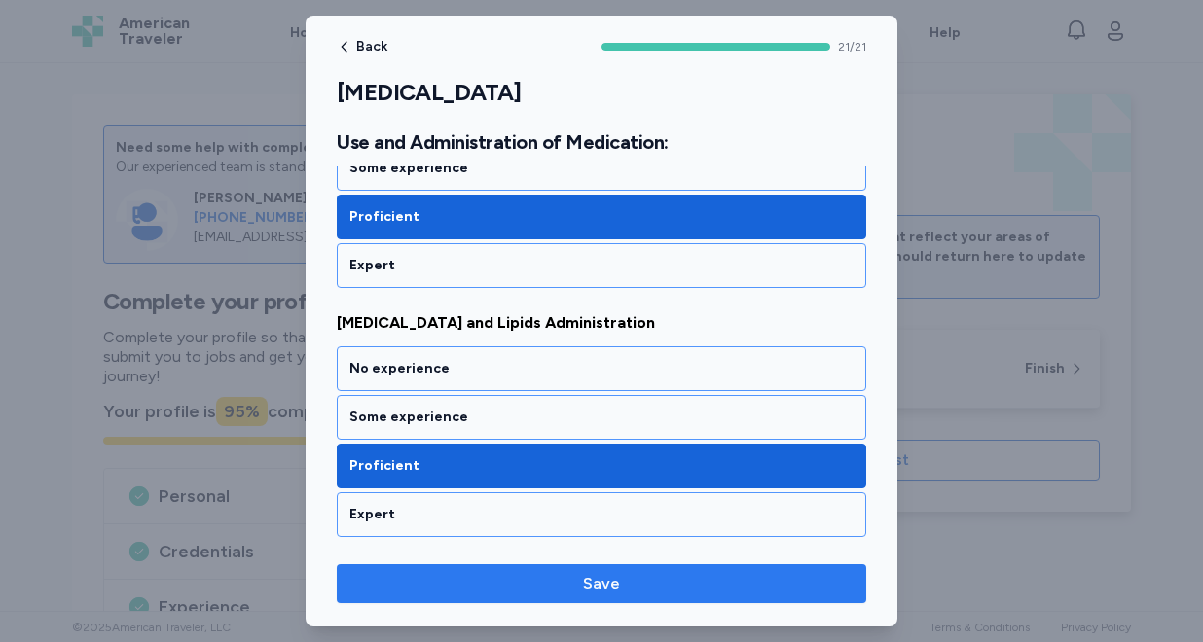
click at [498, 592] on span "Save" at bounding box center [601, 583] width 498 height 23
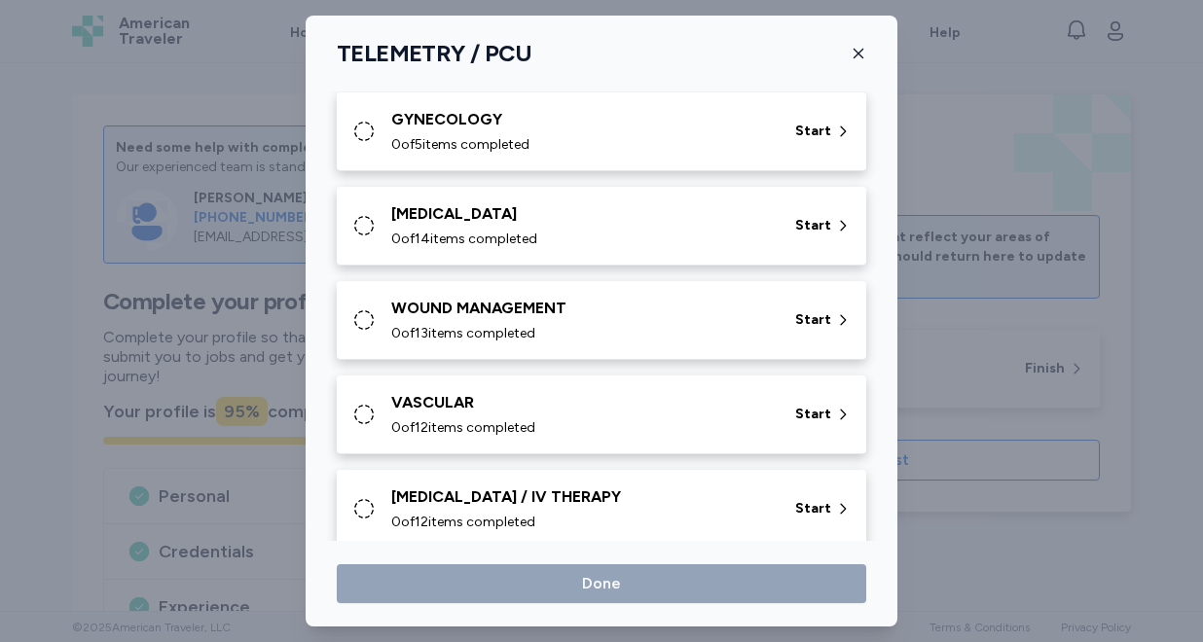
scroll to position [920, 0]
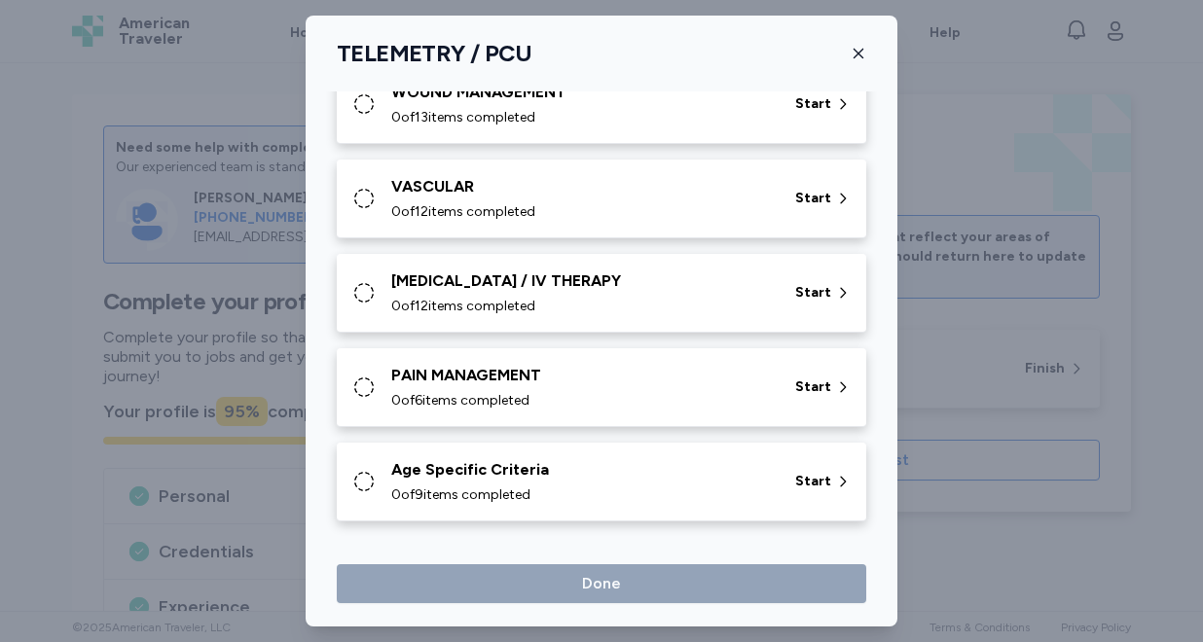
click at [511, 490] on span "0 of 9 items completed" at bounding box center [460, 495] width 139 height 19
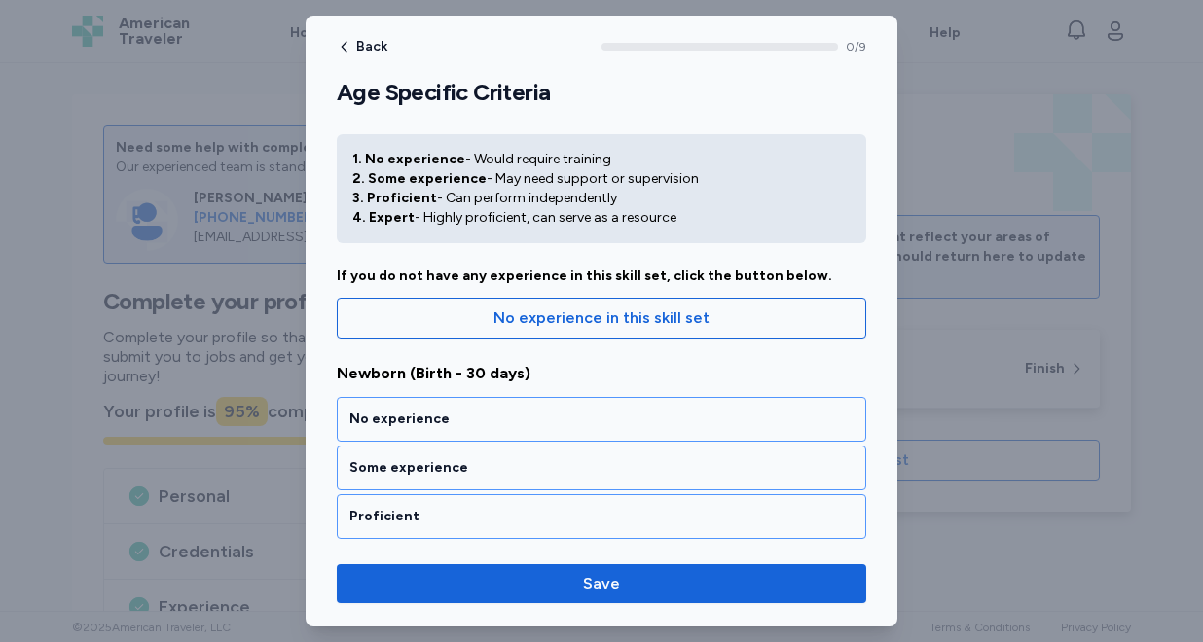
scroll to position [141, 0]
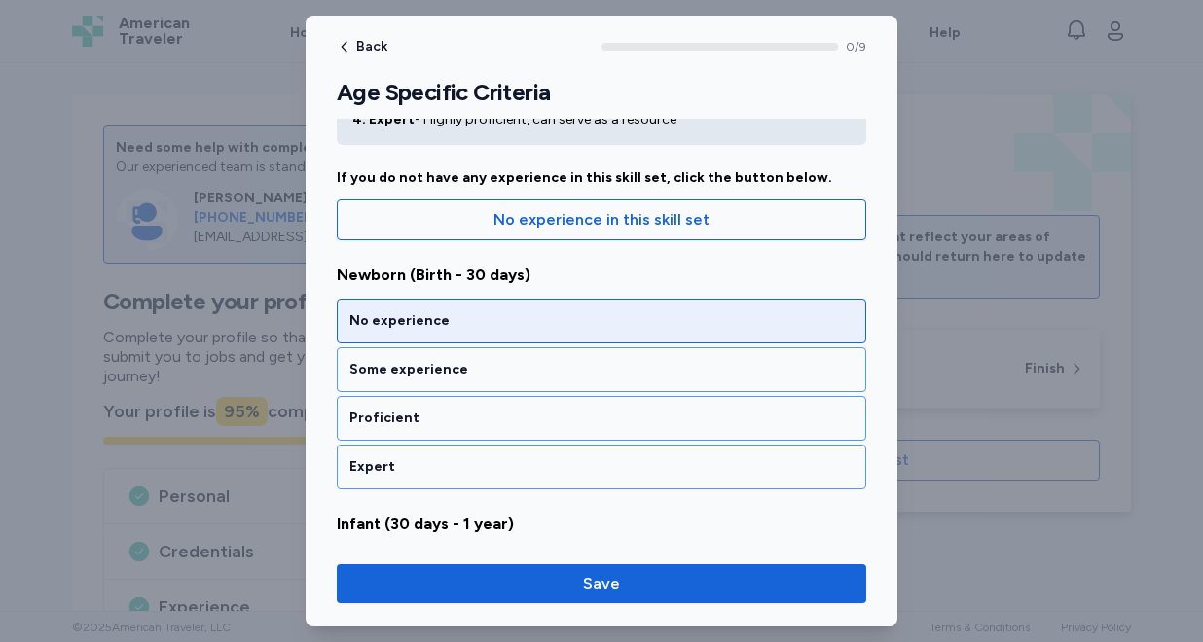
click at [500, 329] on div "No experience" at bounding box center [601, 320] width 504 height 19
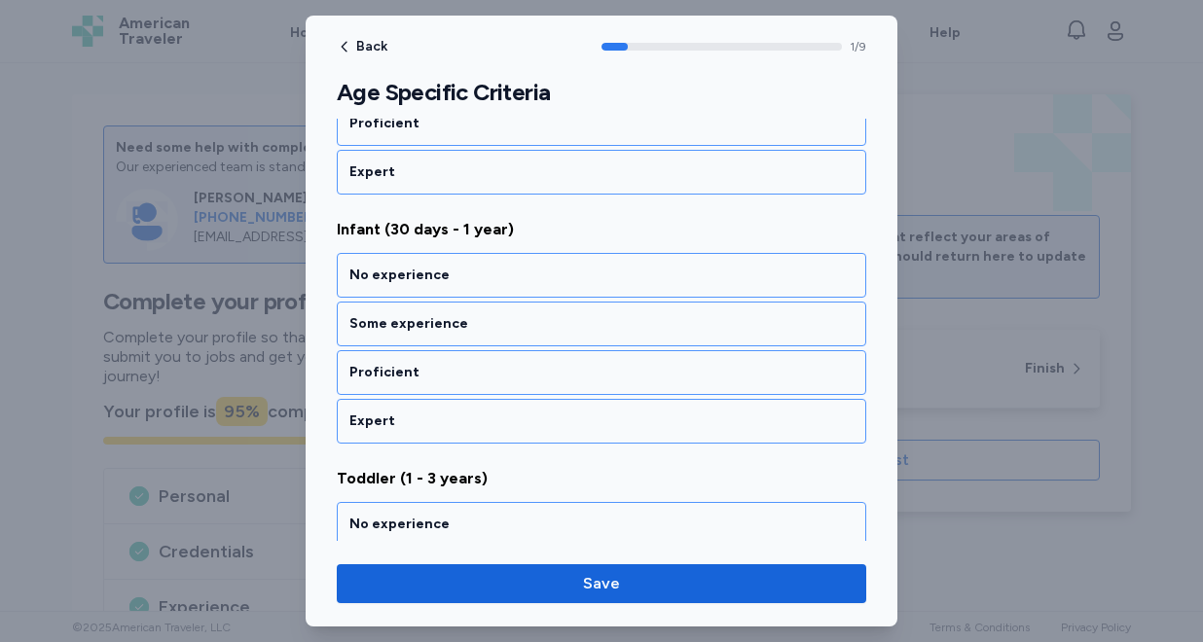
scroll to position [437, 0]
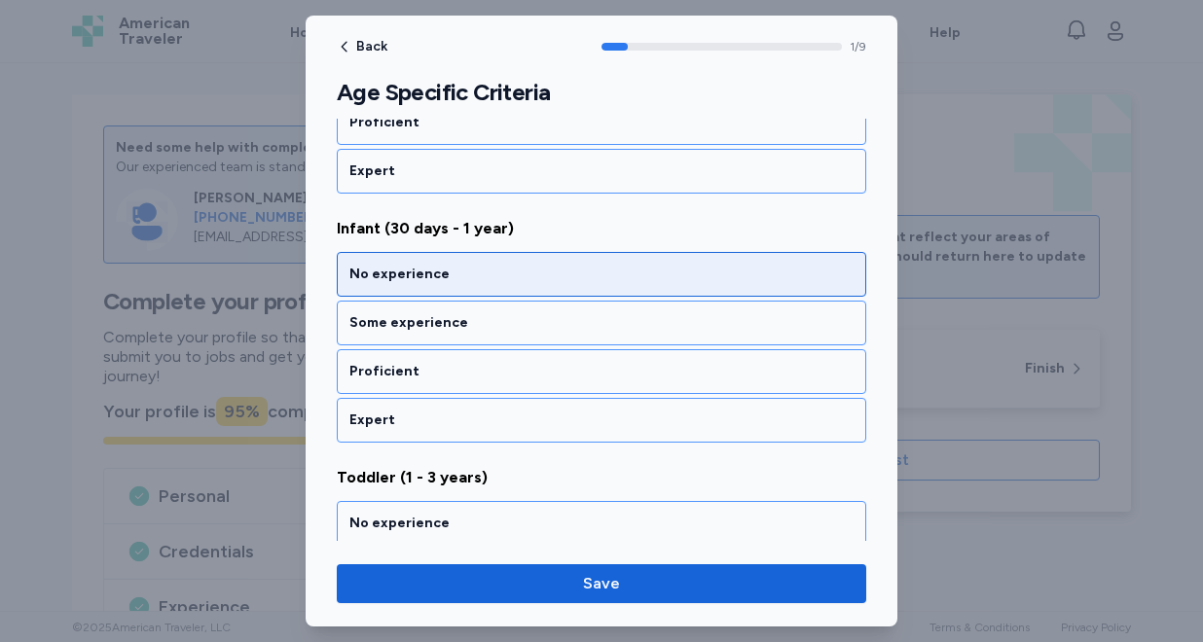
click at [503, 272] on div "No experience" at bounding box center [601, 274] width 504 height 19
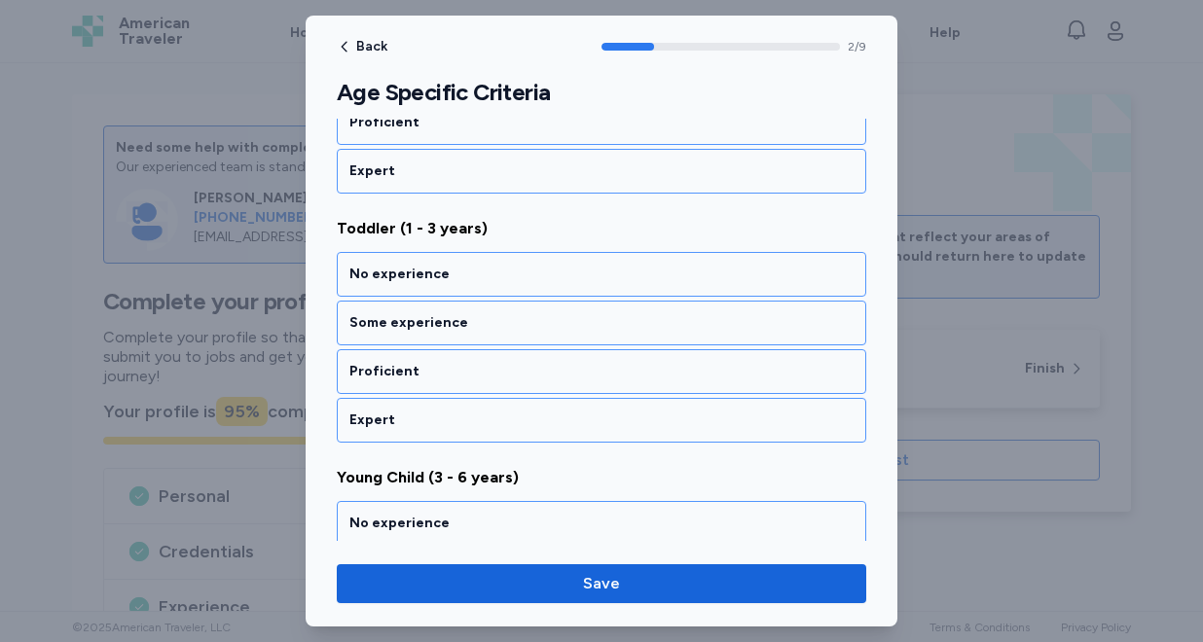
click at [503, 272] on div "No experience" at bounding box center [601, 274] width 504 height 19
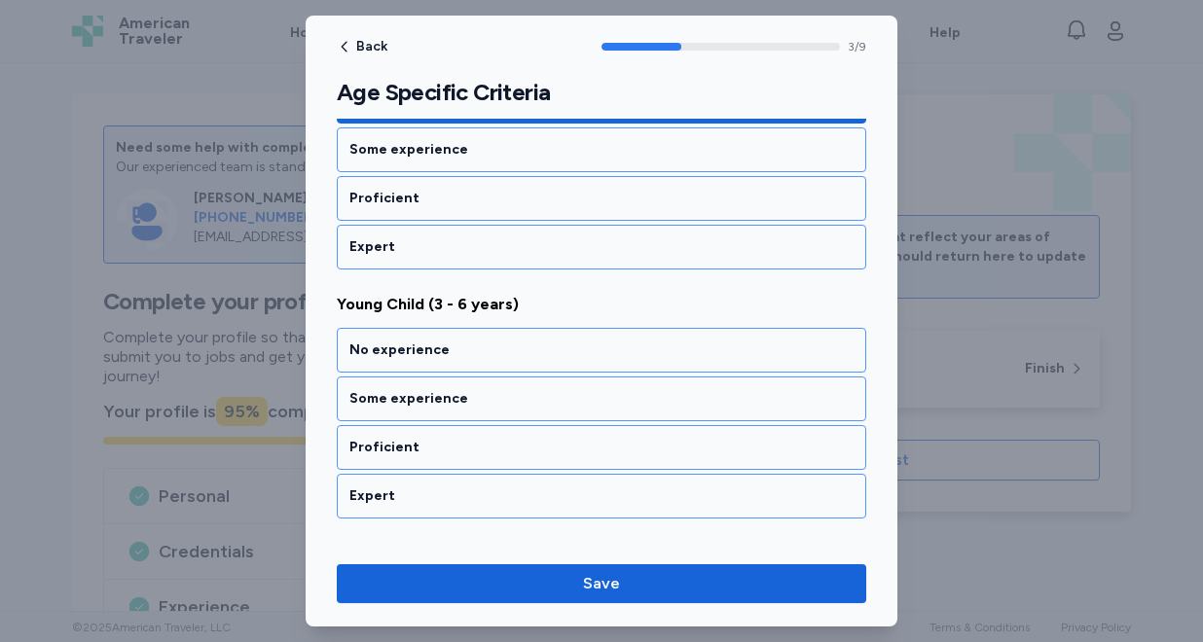
scroll to position [935, 0]
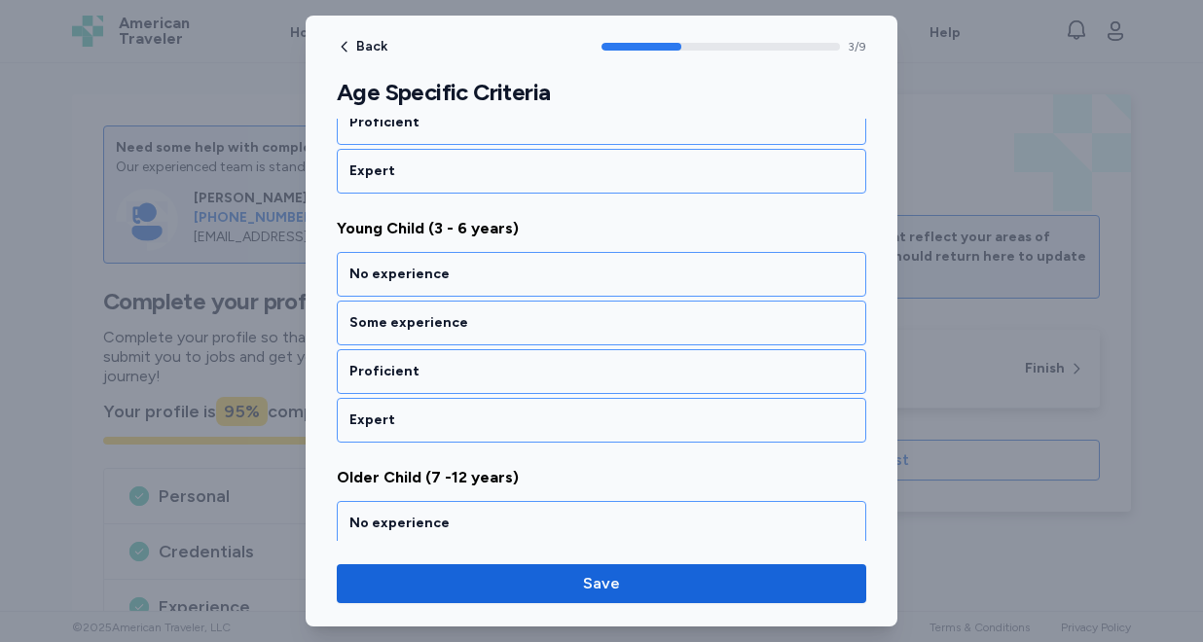
click at [503, 272] on div "No experience" at bounding box center [601, 274] width 504 height 19
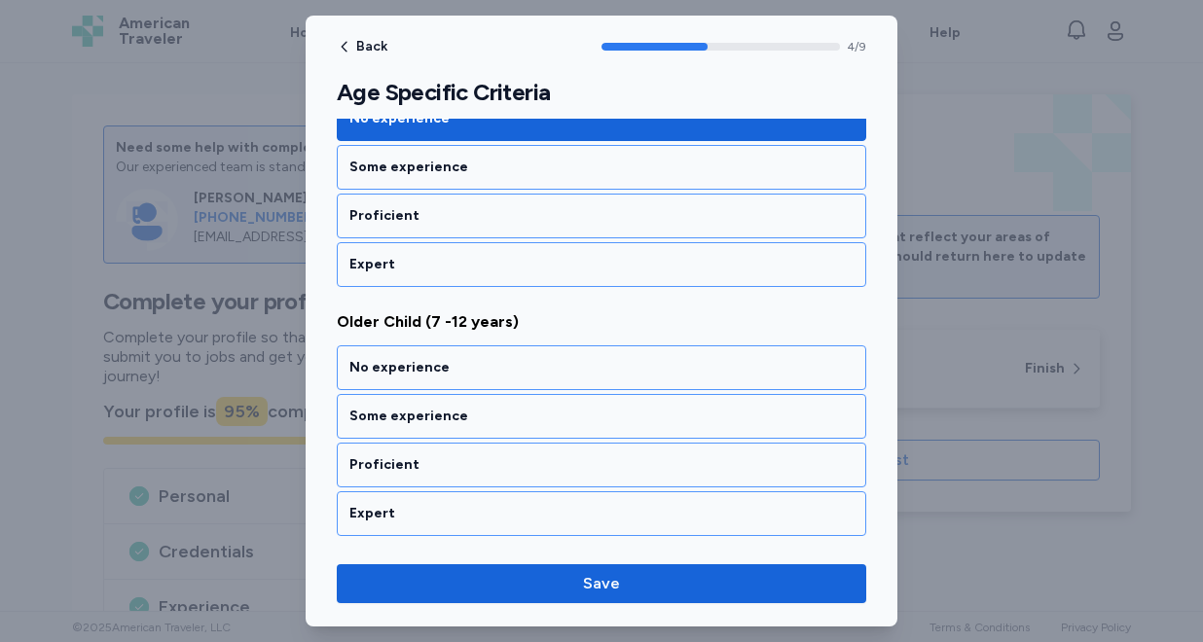
scroll to position [1184, 0]
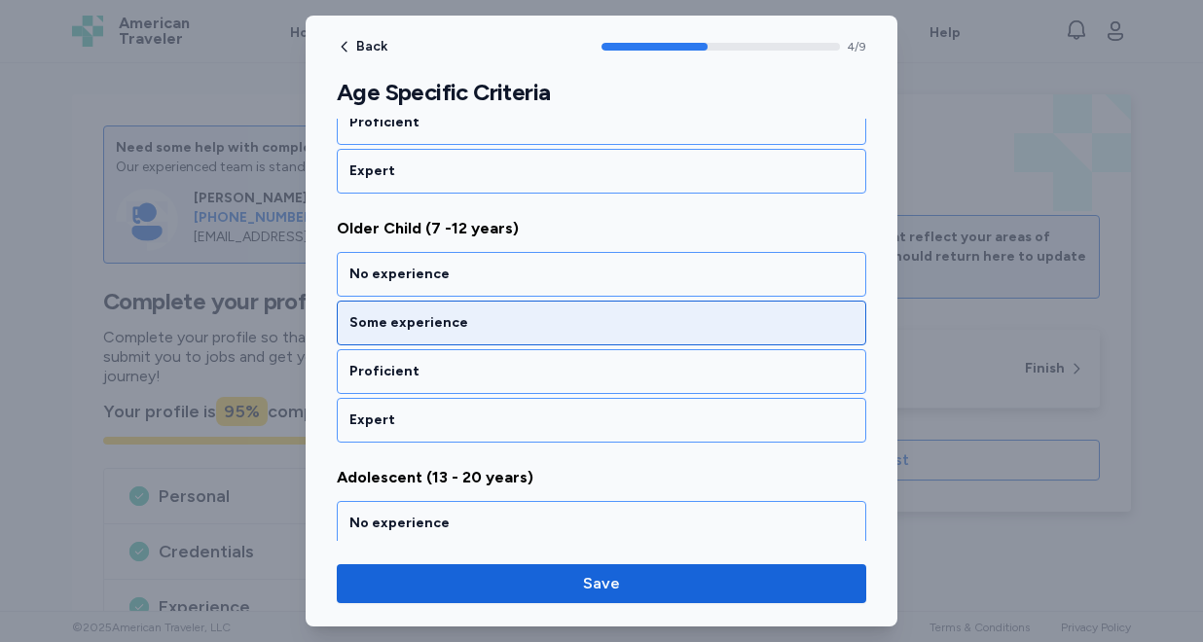
click at [502, 302] on div "Some experience" at bounding box center [601, 323] width 529 height 45
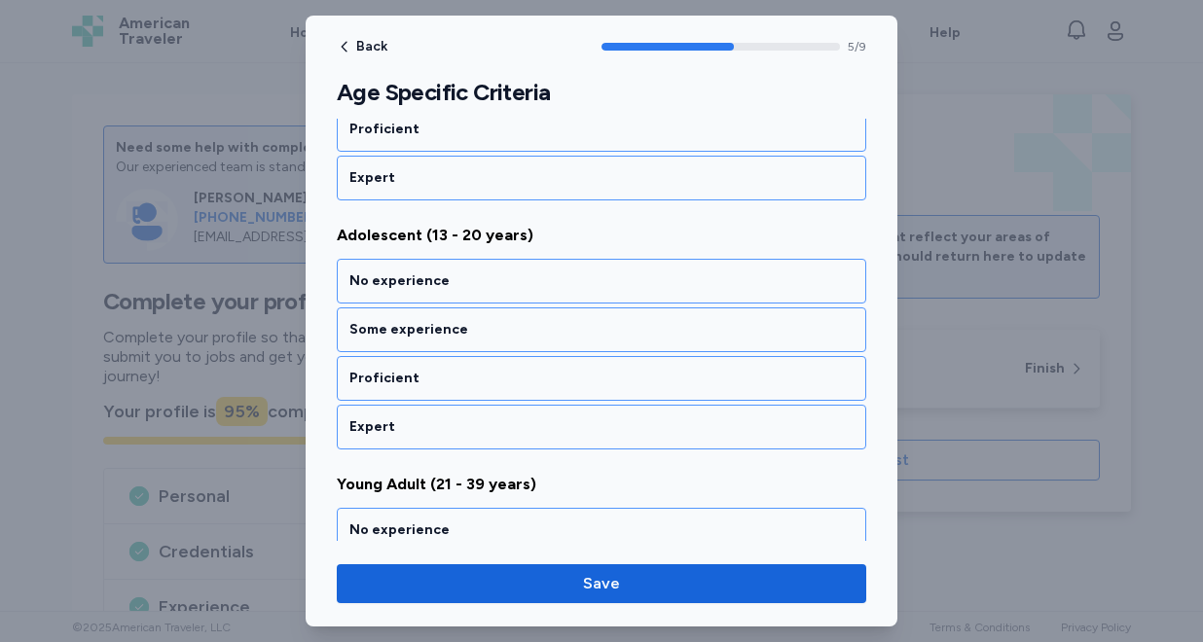
scroll to position [1433, 0]
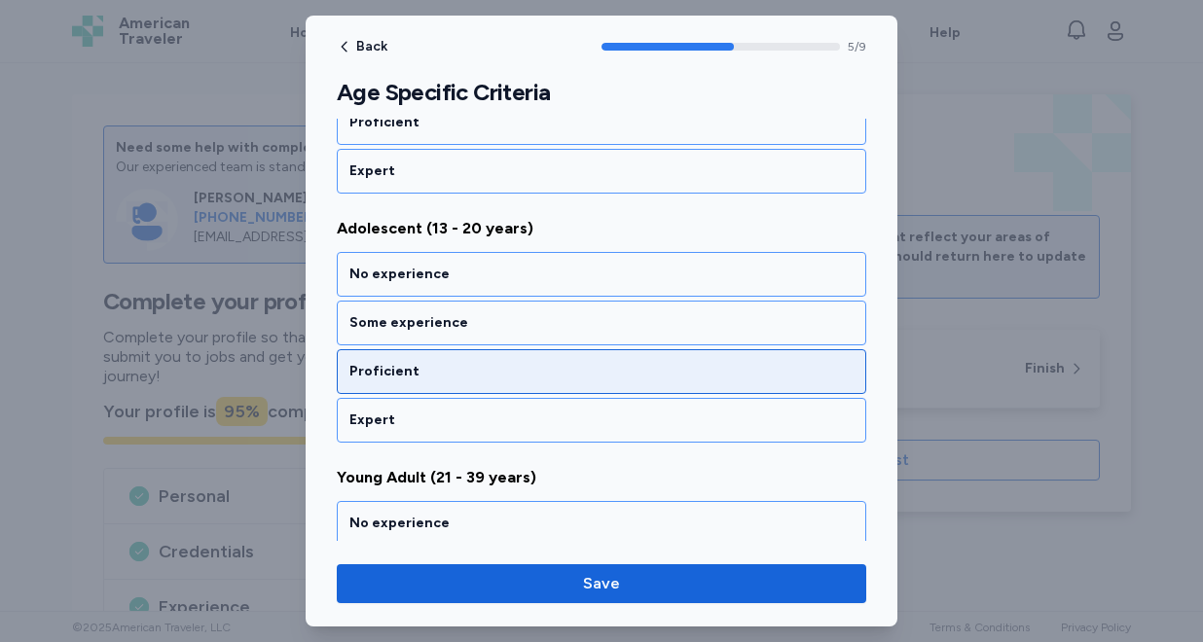
click at [485, 357] on div "Proficient" at bounding box center [601, 371] width 529 height 45
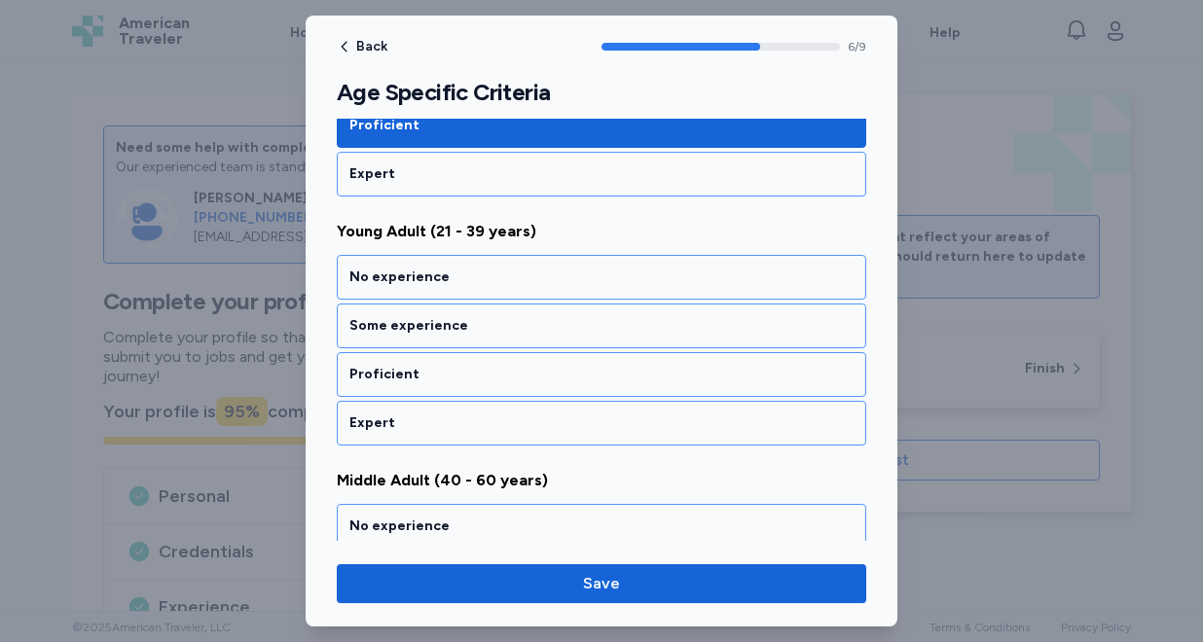
scroll to position [1682, 0]
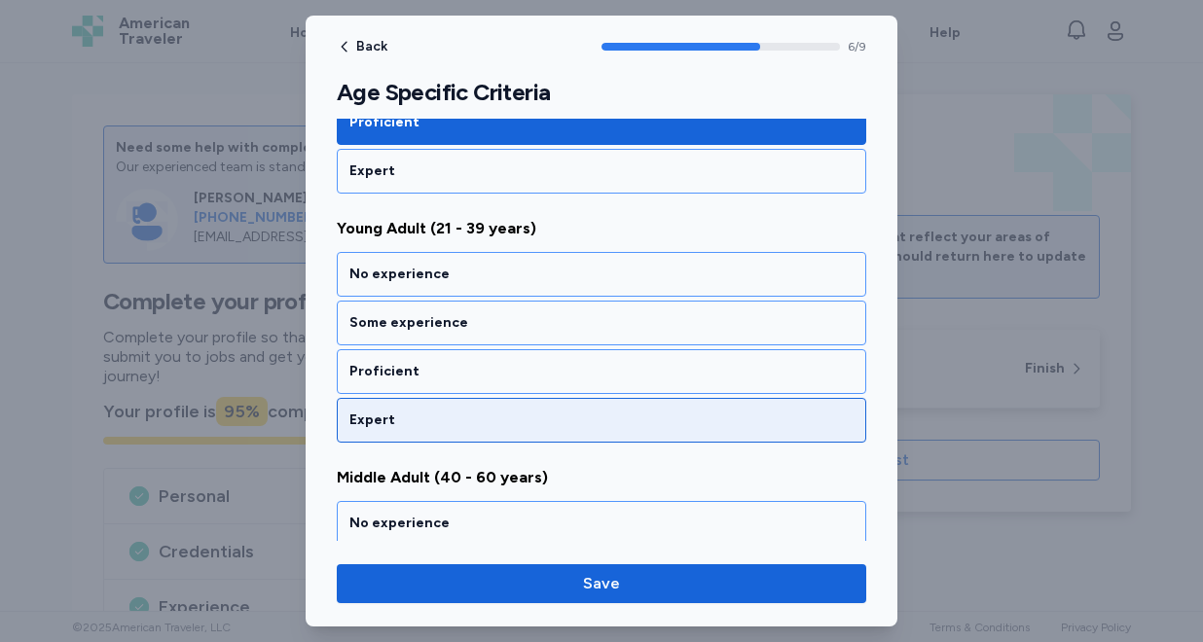
click at [457, 426] on div "Expert" at bounding box center [601, 420] width 504 height 19
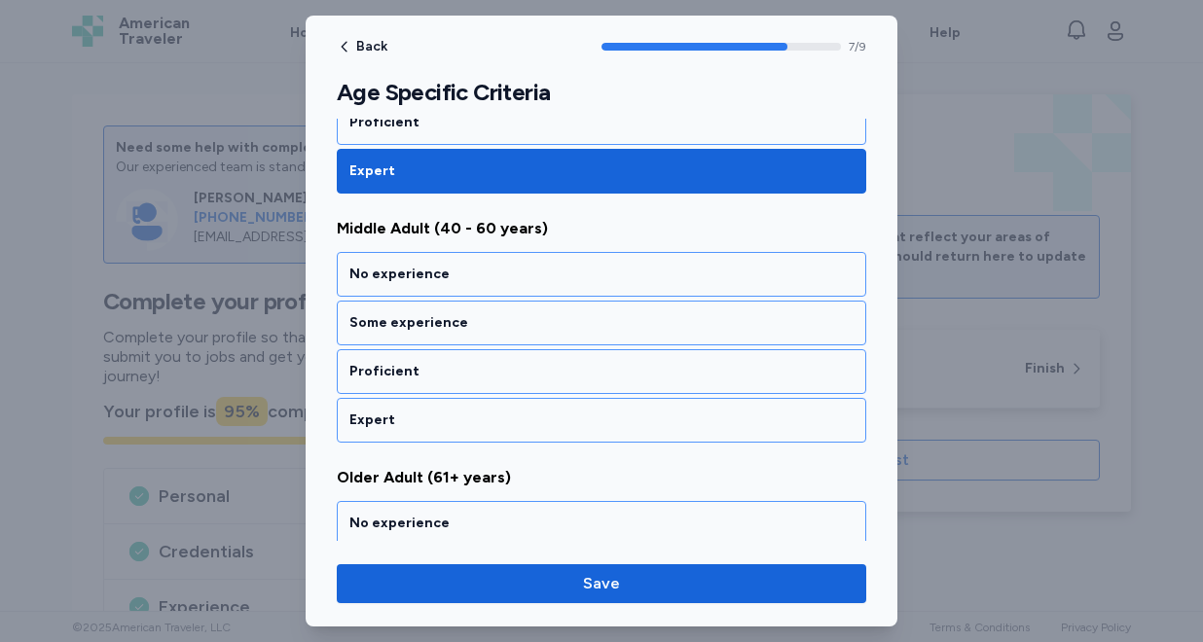
click at [457, 426] on div "Expert" at bounding box center [601, 420] width 504 height 19
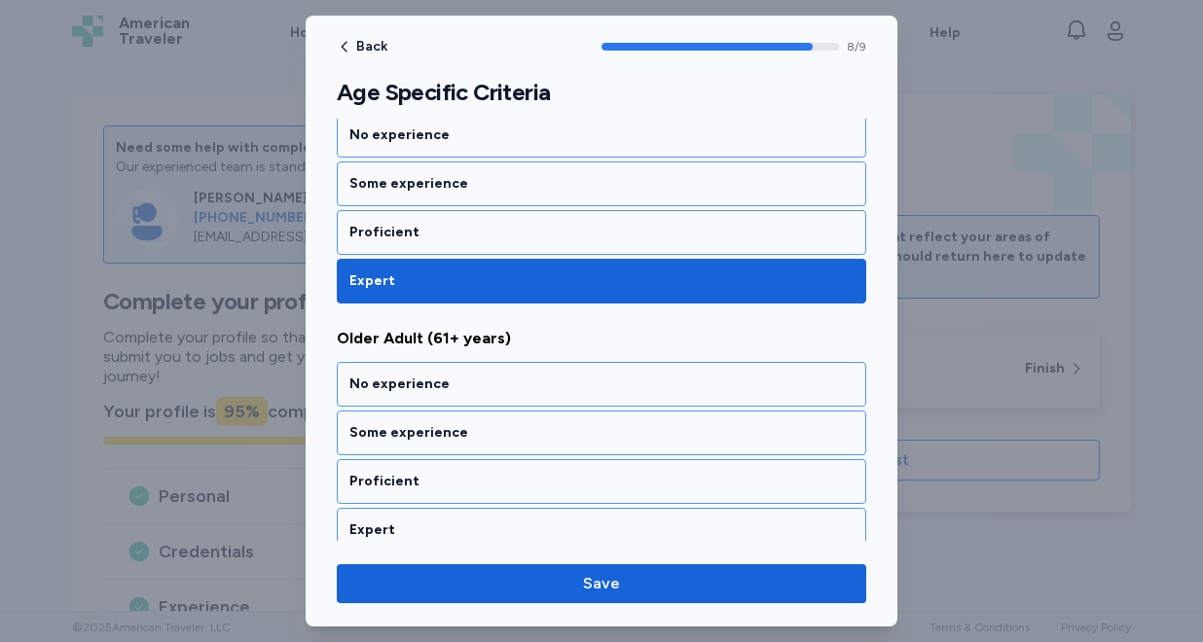
scroll to position [2086, 0]
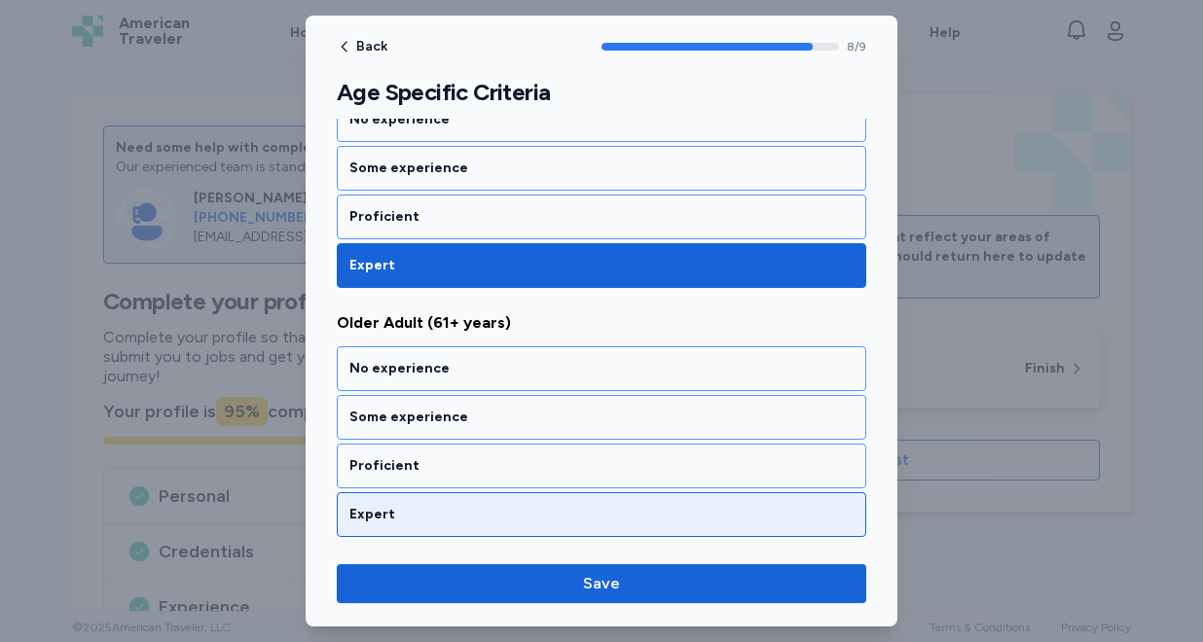
click at [440, 519] on div "Expert" at bounding box center [601, 514] width 504 height 19
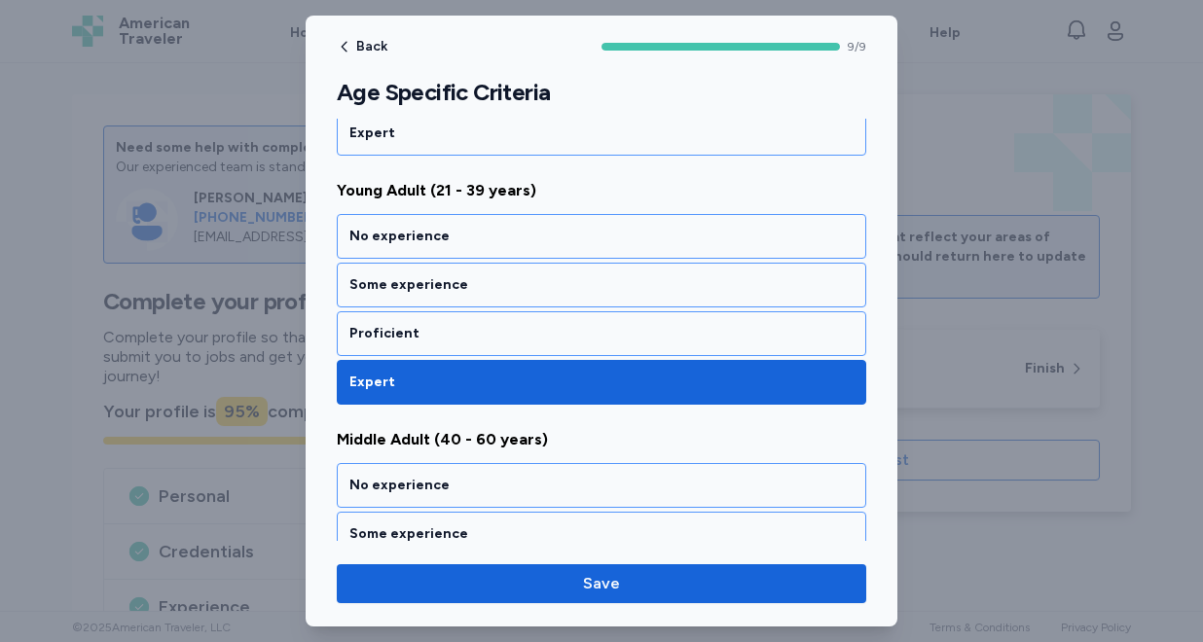
scroll to position [1717, 0]
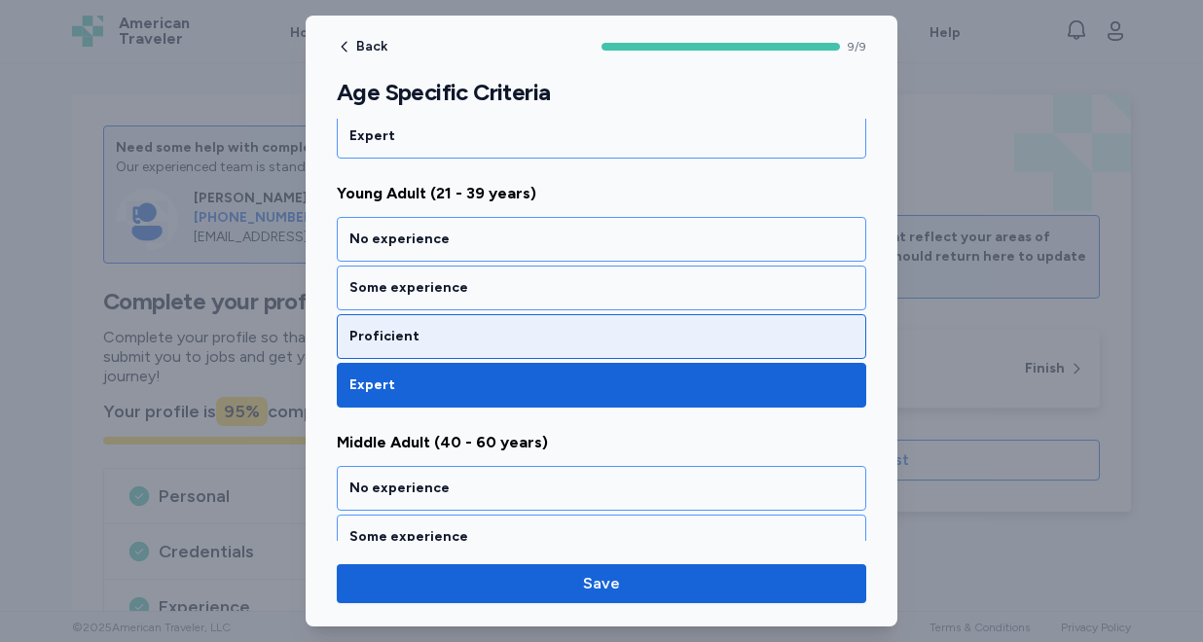
click at [479, 332] on div "Proficient" at bounding box center [601, 336] width 504 height 19
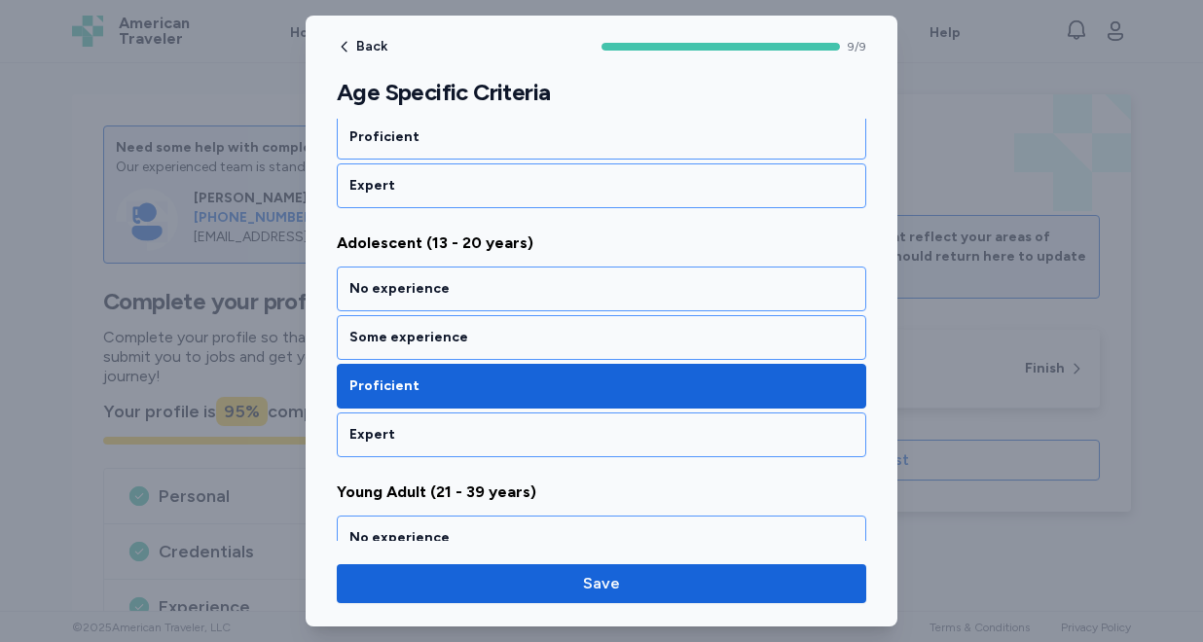
scroll to position [1387, 0]
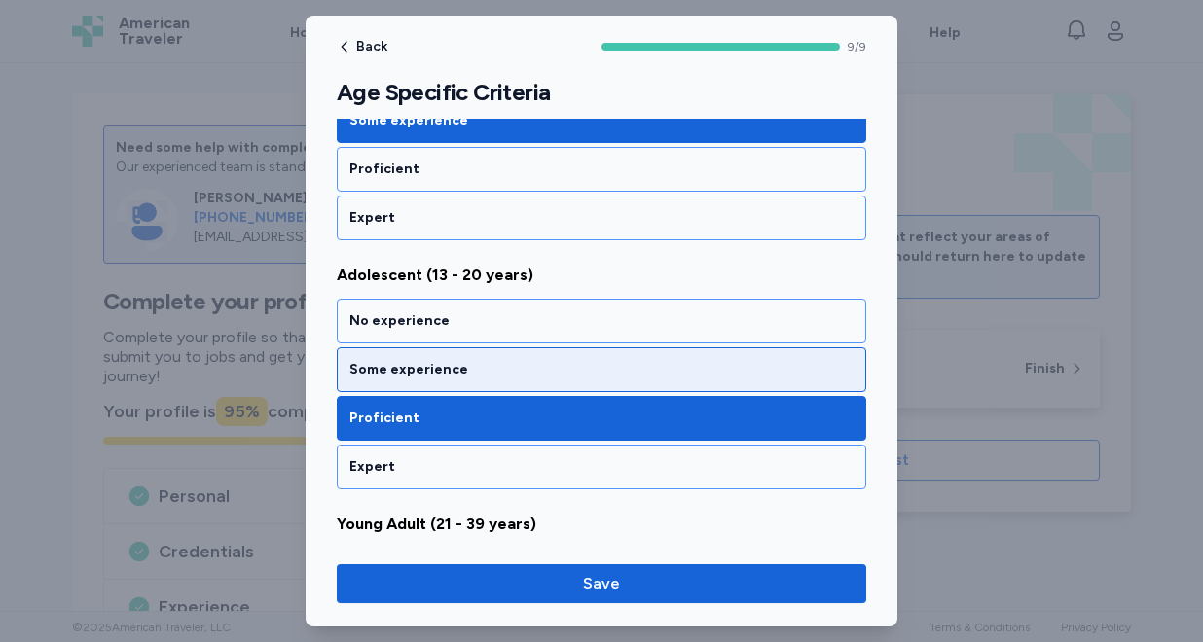
click at [469, 366] on div "Some experience" at bounding box center [601, 369] width 504 height 19
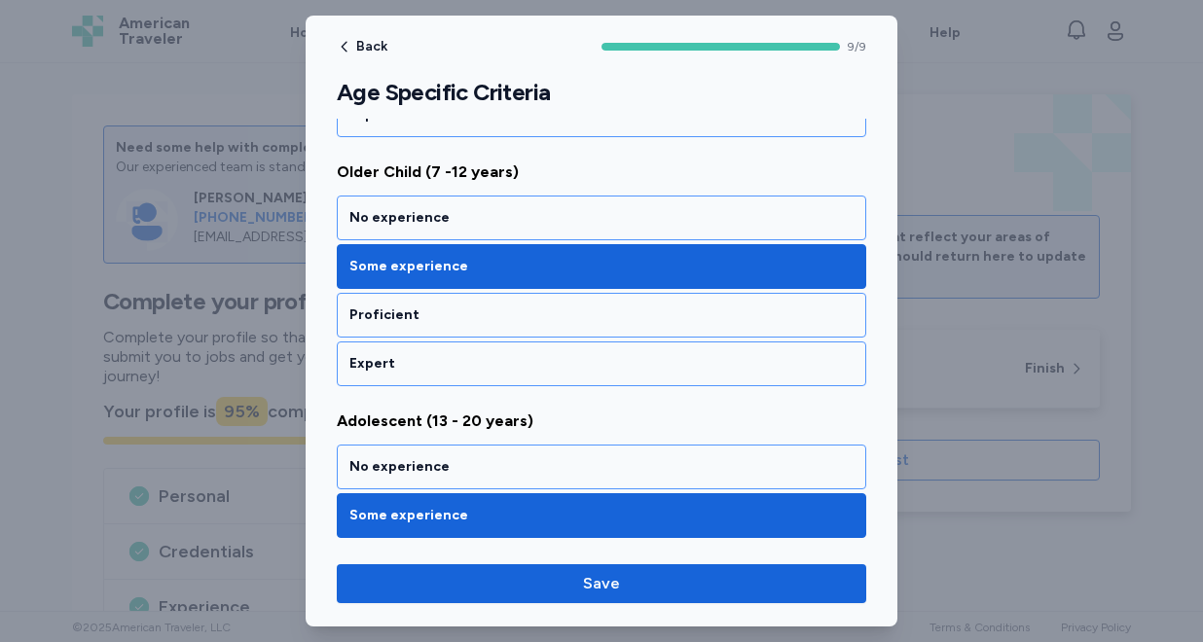
scroll to position [1219, 0]
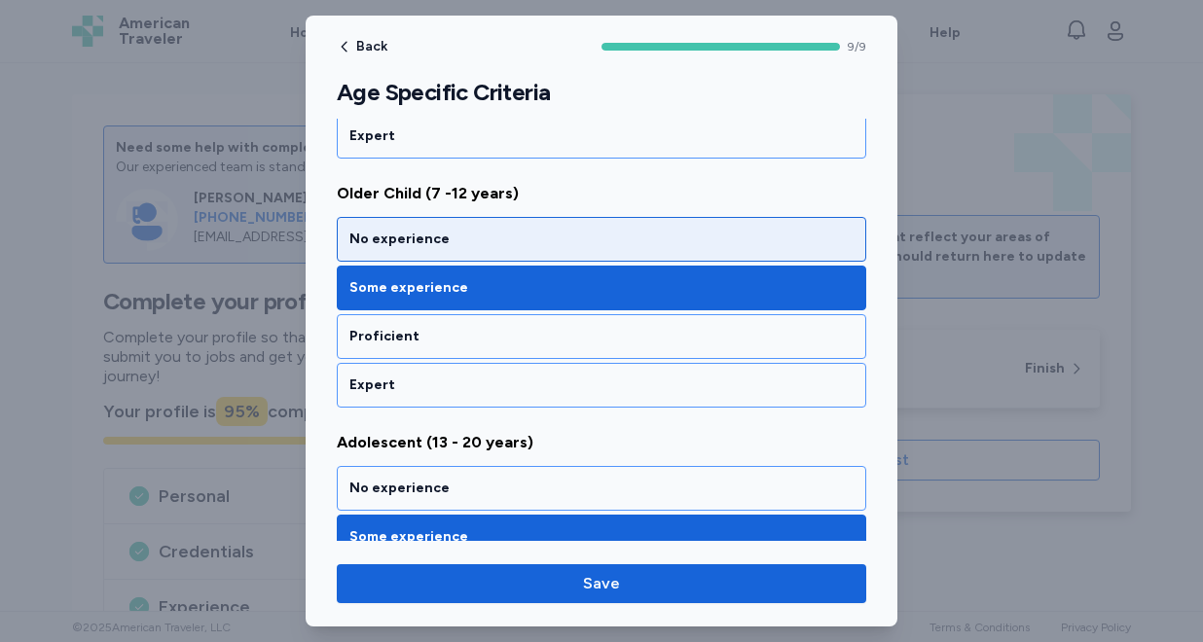
click at [455, 249] on div "No experience" at bounding box center [601, 239] width 529 height 45
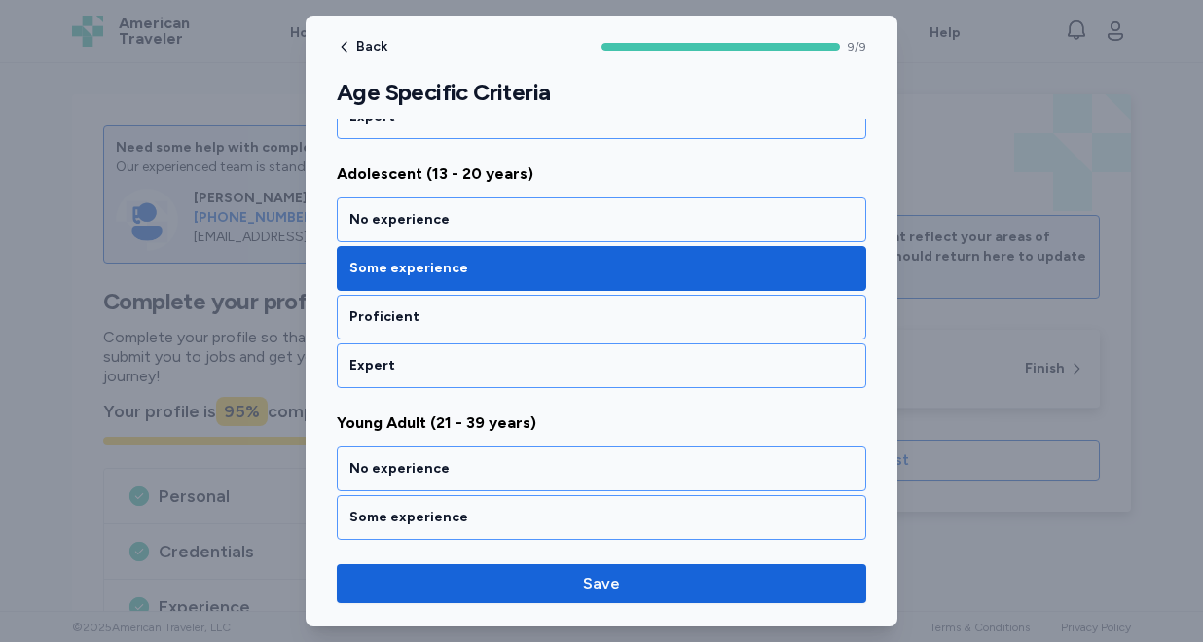
scroll to position [2086, 0]
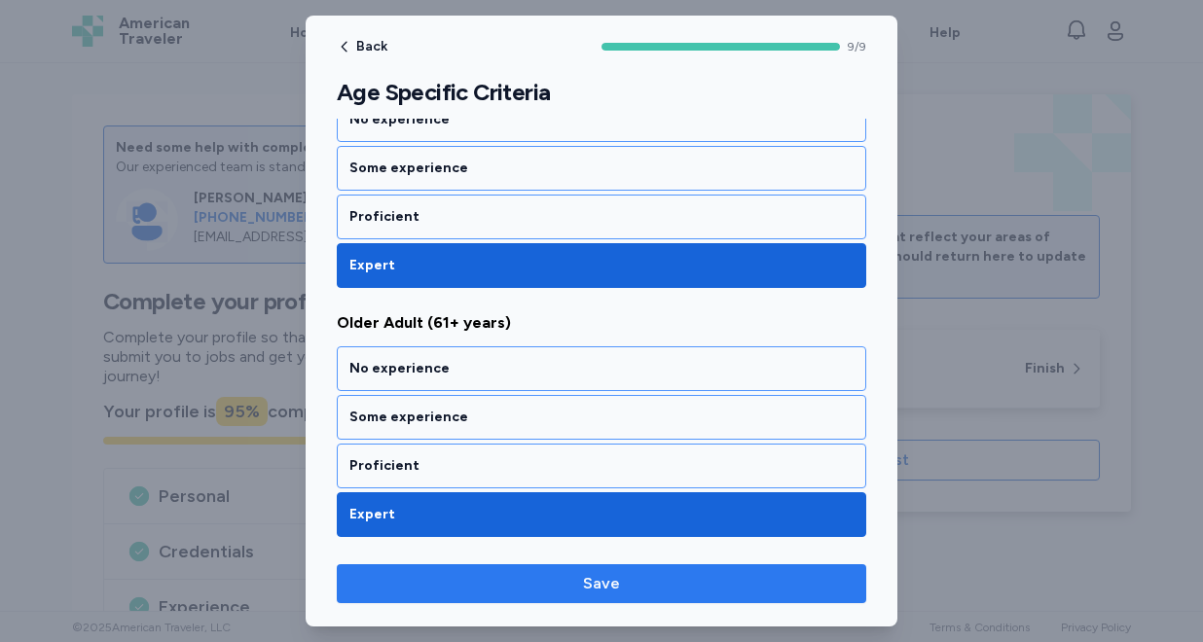
click at [472, 577] on span "Save" at bounding box center [601, 583] width 498 height 23
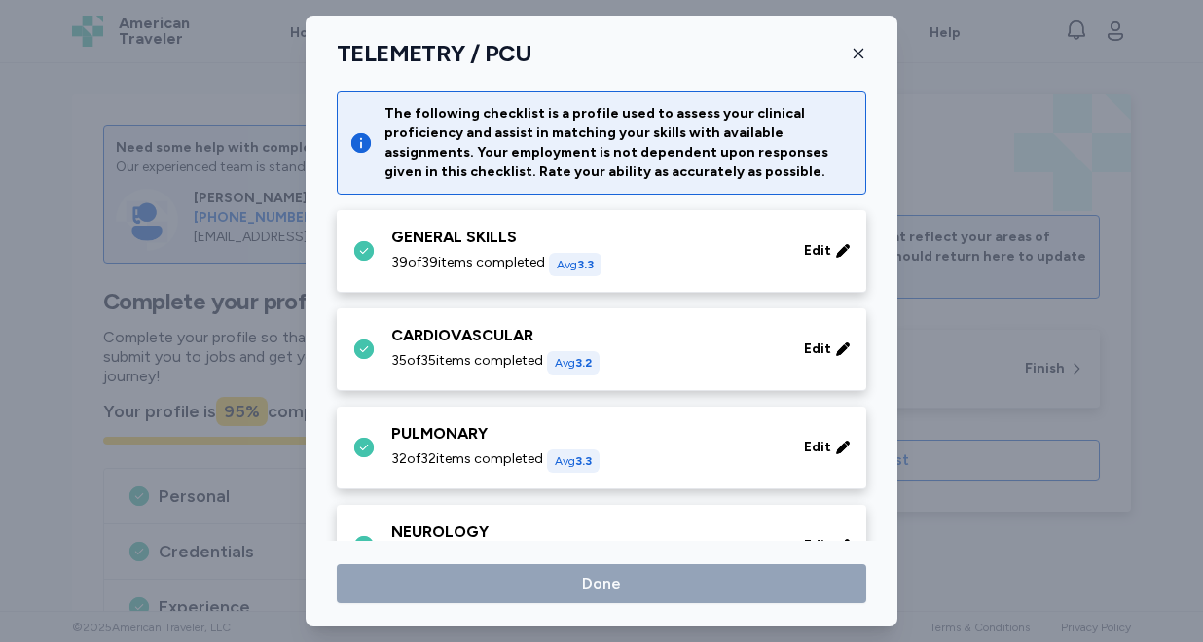
scroll to position [920, 0]
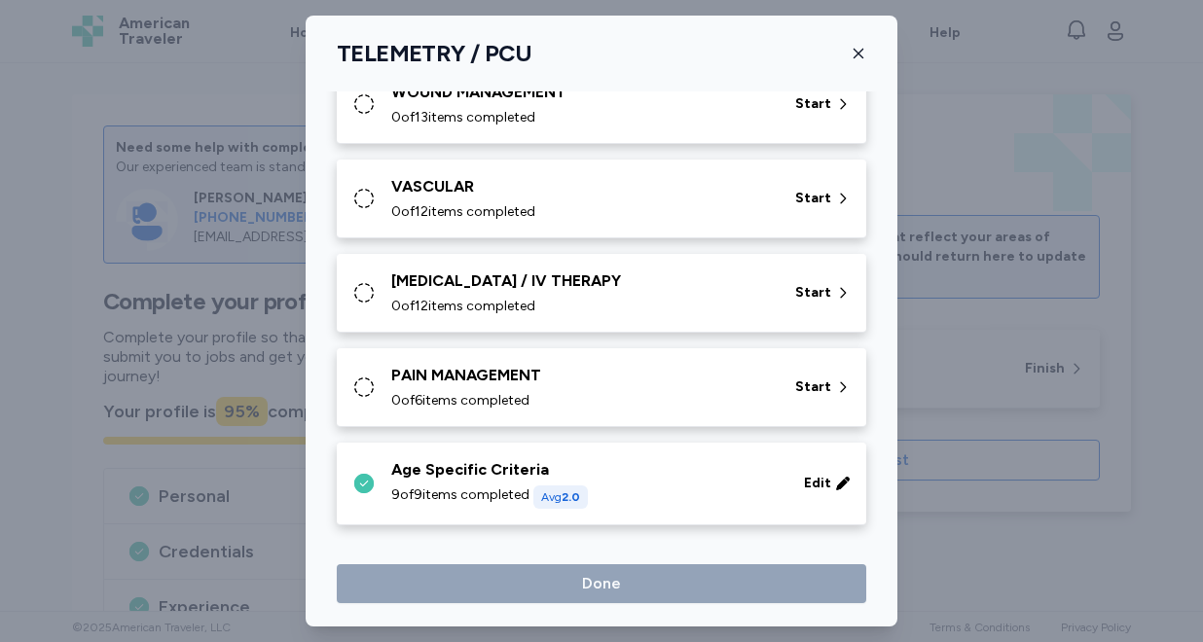
click at [522, 364] on div "PAIN MANAGEMENT" at bounding box center [581, 375] width 380 height 23
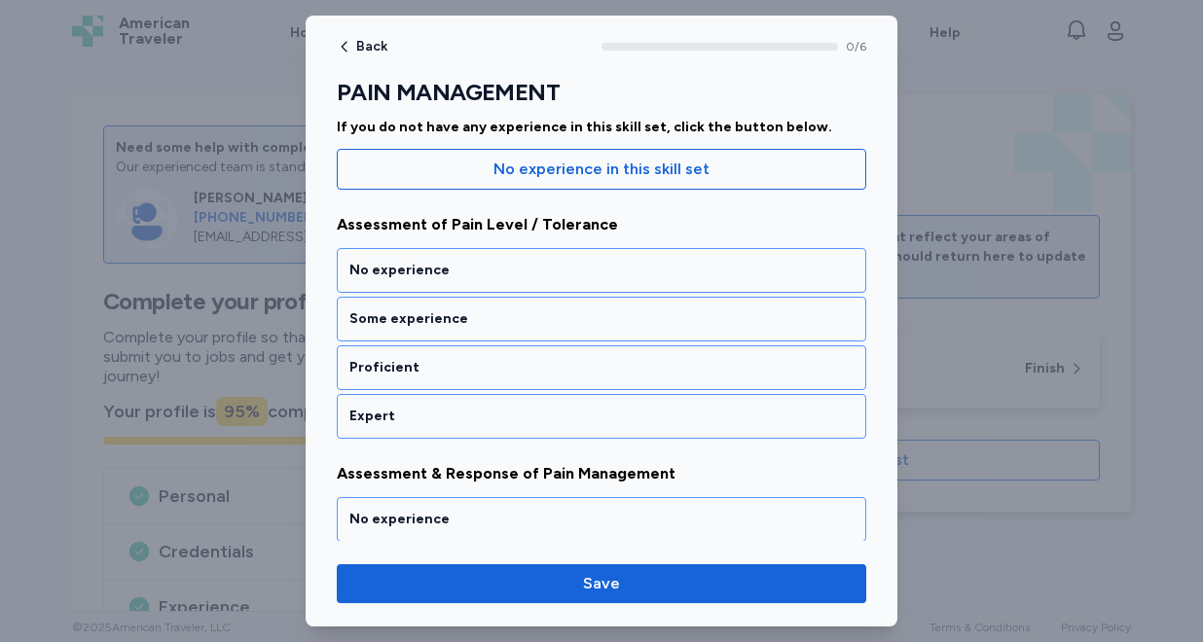
scroll to position [199, 0]
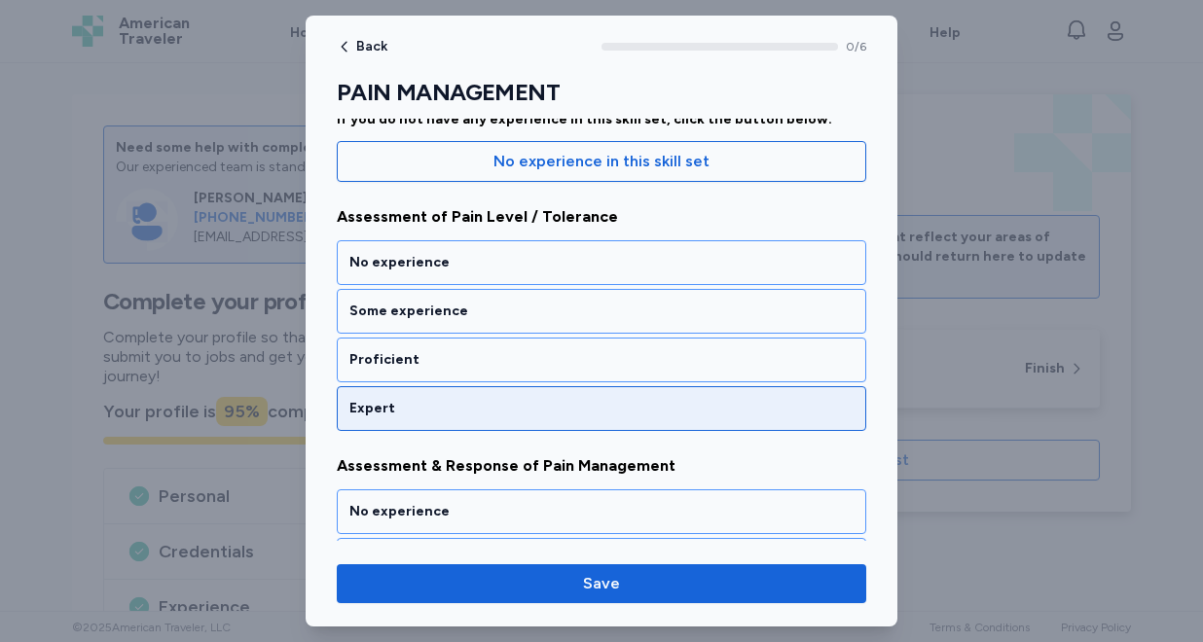
click at [470, 411] on div "Expert" at bounding box center [601, 408] width 504 height 19
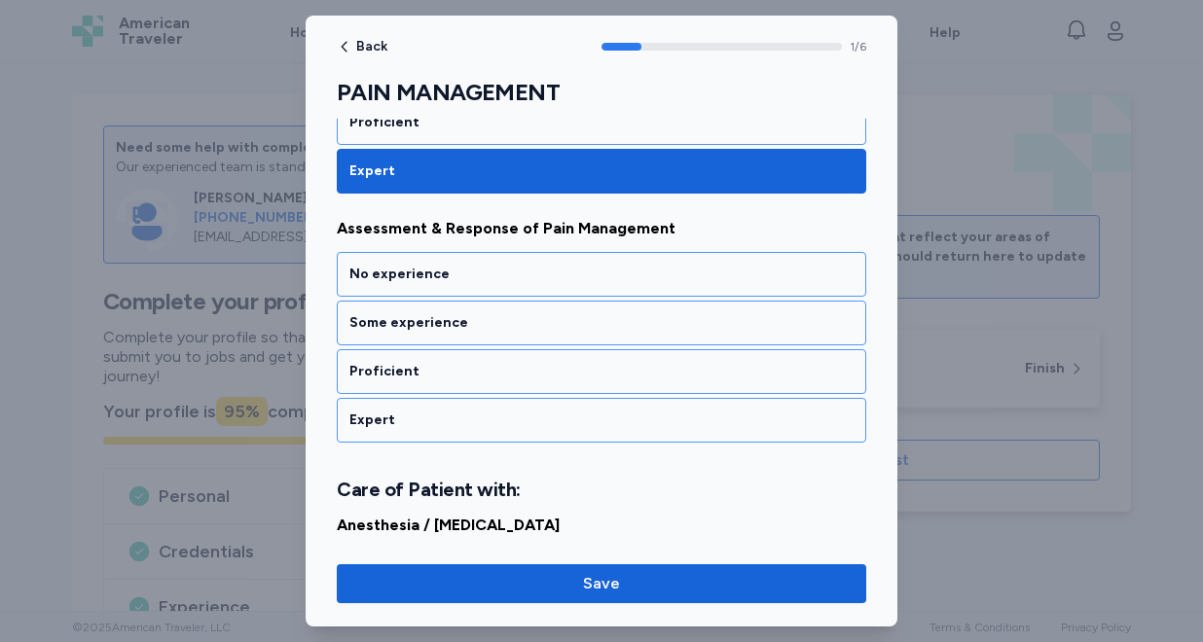
click at [470, 411] on div "Expert" at bounding box center [601, 420] width 504 height 19
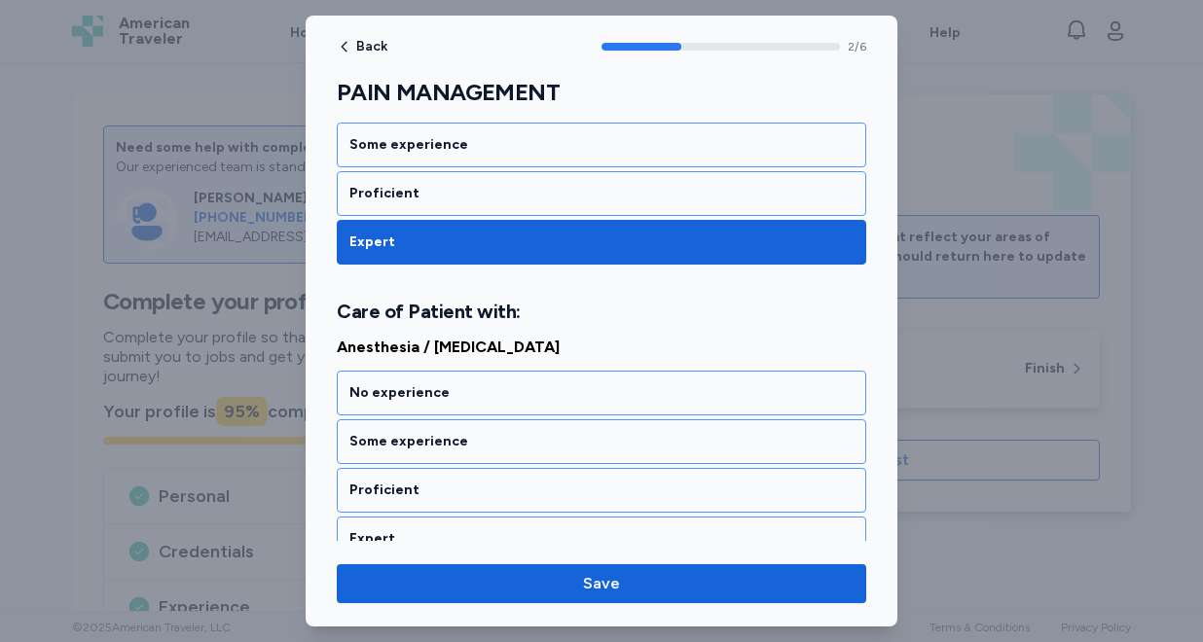
scroll to position [709, 0]
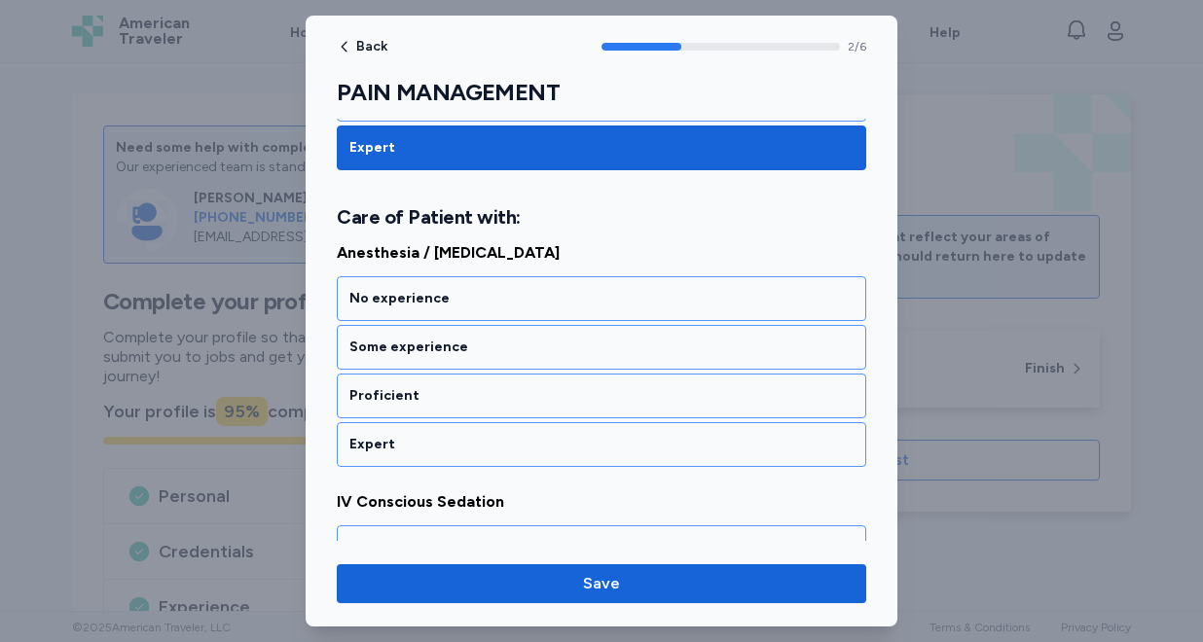
click at [470, 411] on div "Proficient" at bounding box center [601, 396] width 529 height 45
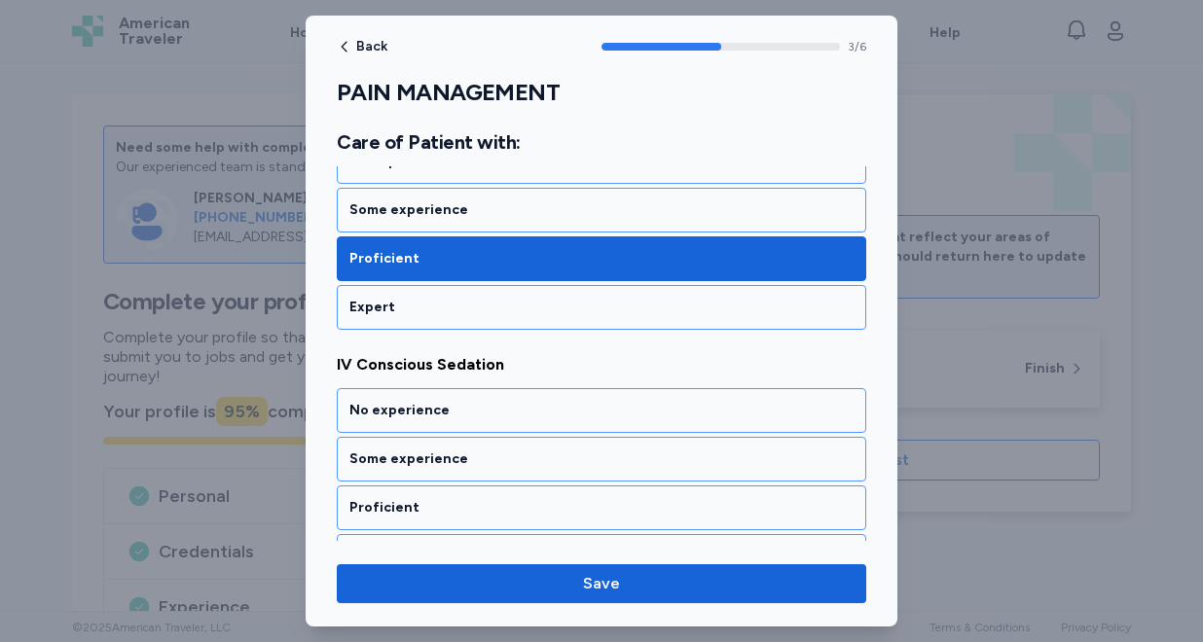
scroll to position [958, 0]
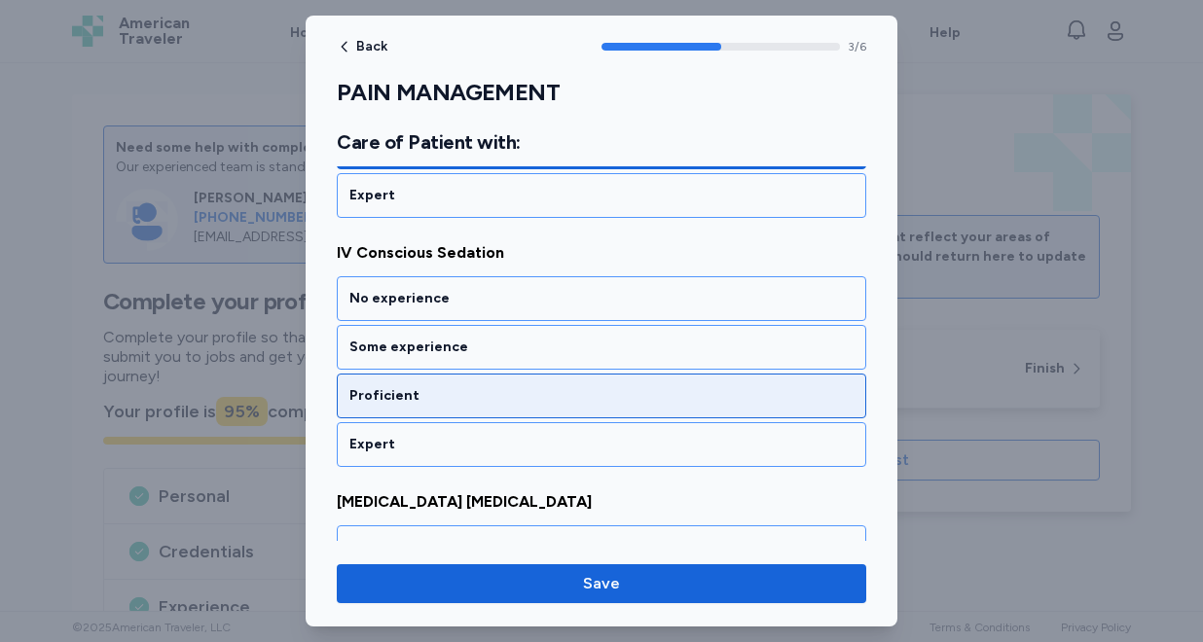
click at [462, 402] on div "Proficient" at bounding box center [601, 395] width 504 height 19
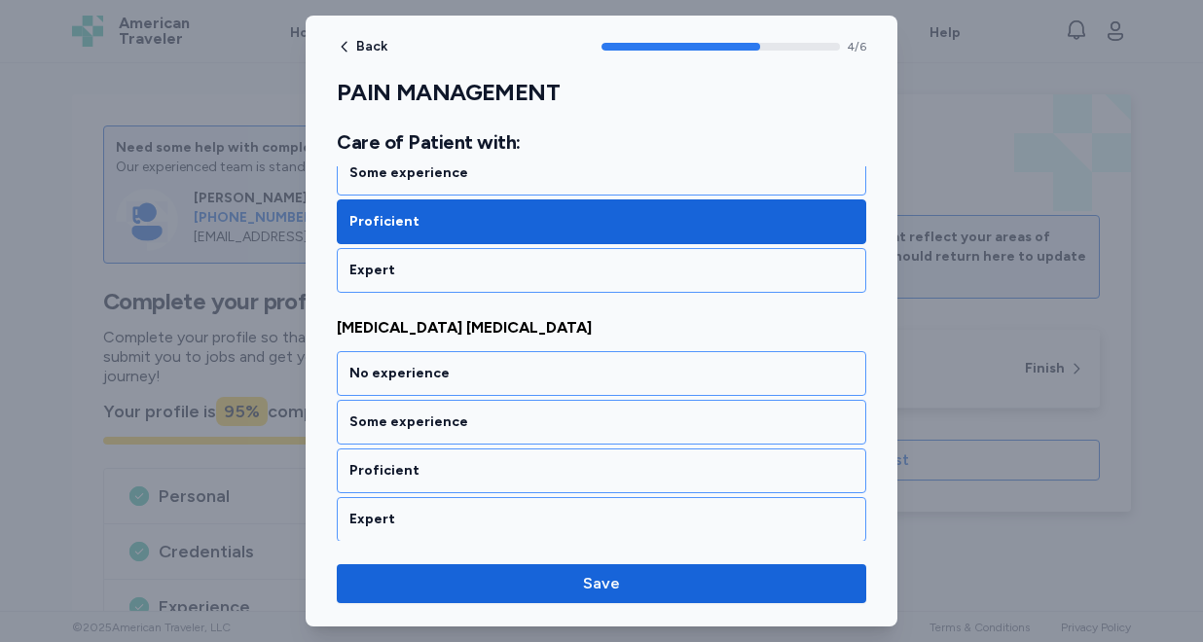
scroll to position [1208, 0]
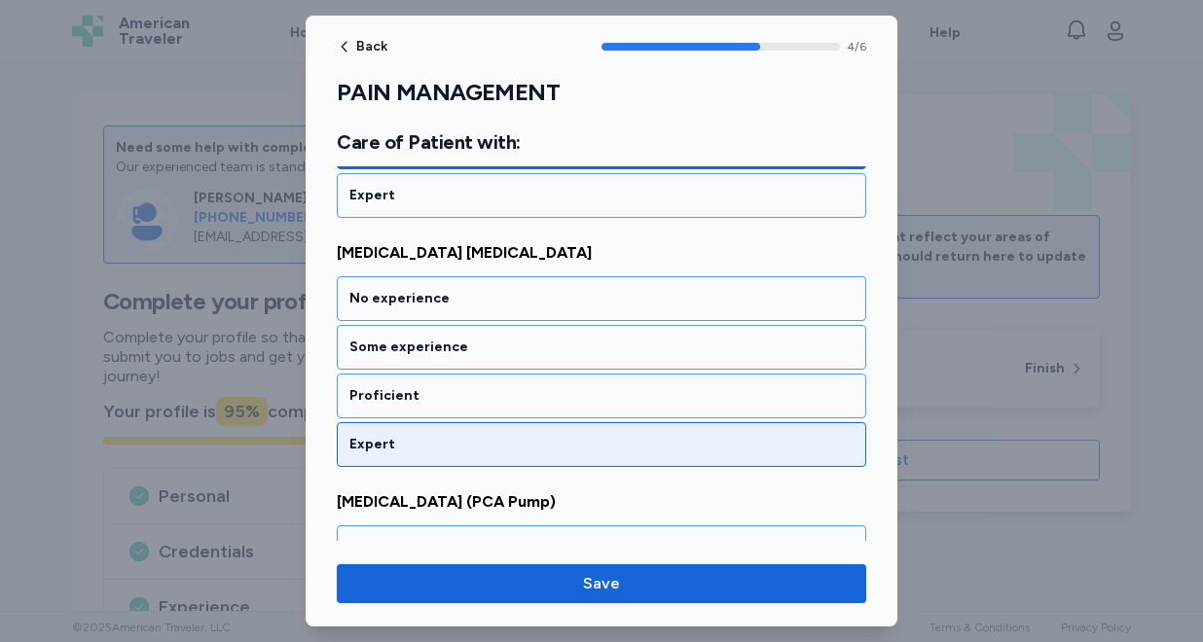
click at [457, 428] on div "Expert" at bounding box center [601, 444] width 529 height 45
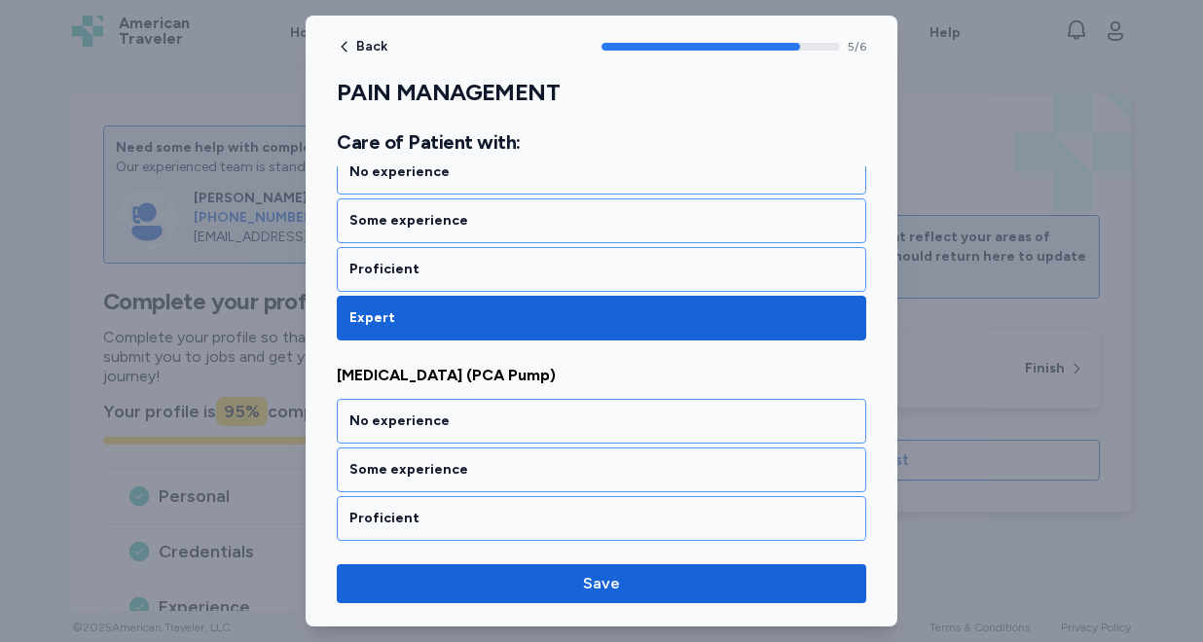
scroll to position [1387, 0]
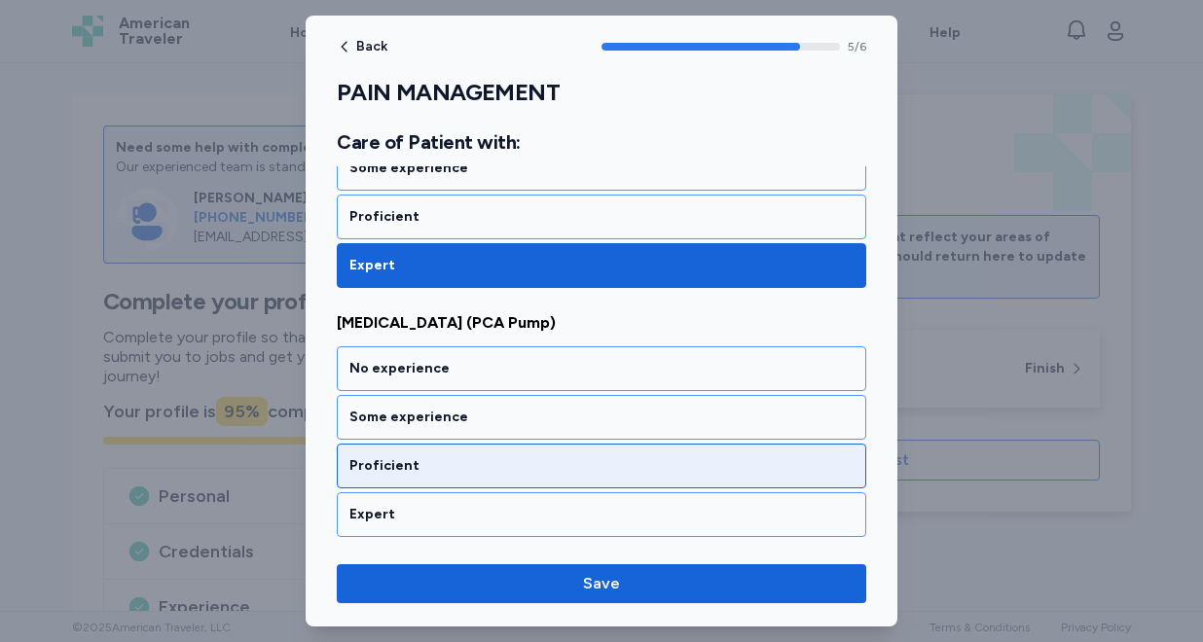
click at [451, 456] on div "Proficient" at bounding box center [601, 465] width 504 height 19
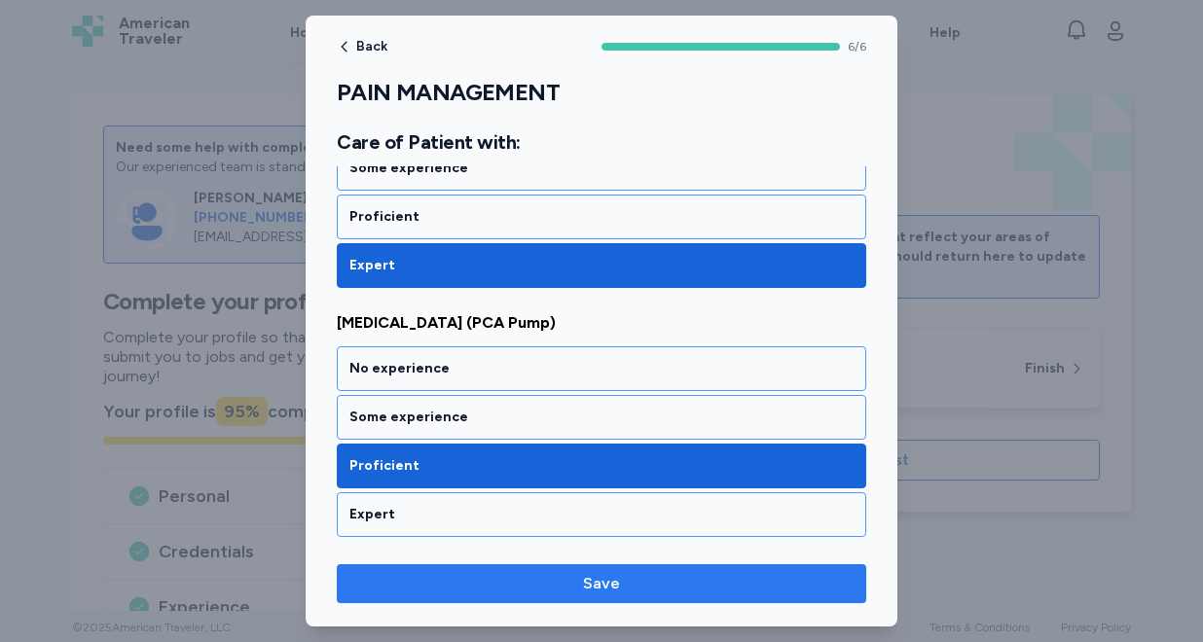
click at [439, 595] on button "Save" at bounding box center [601, 583] width 529 height 39
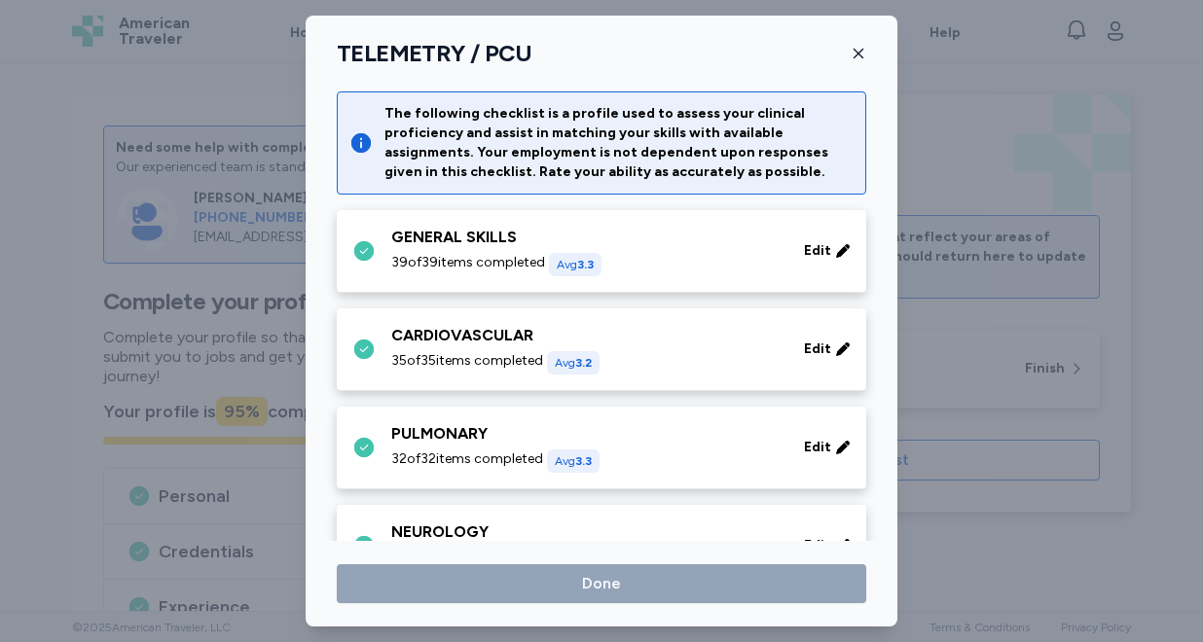
scroll to position [920, 0]
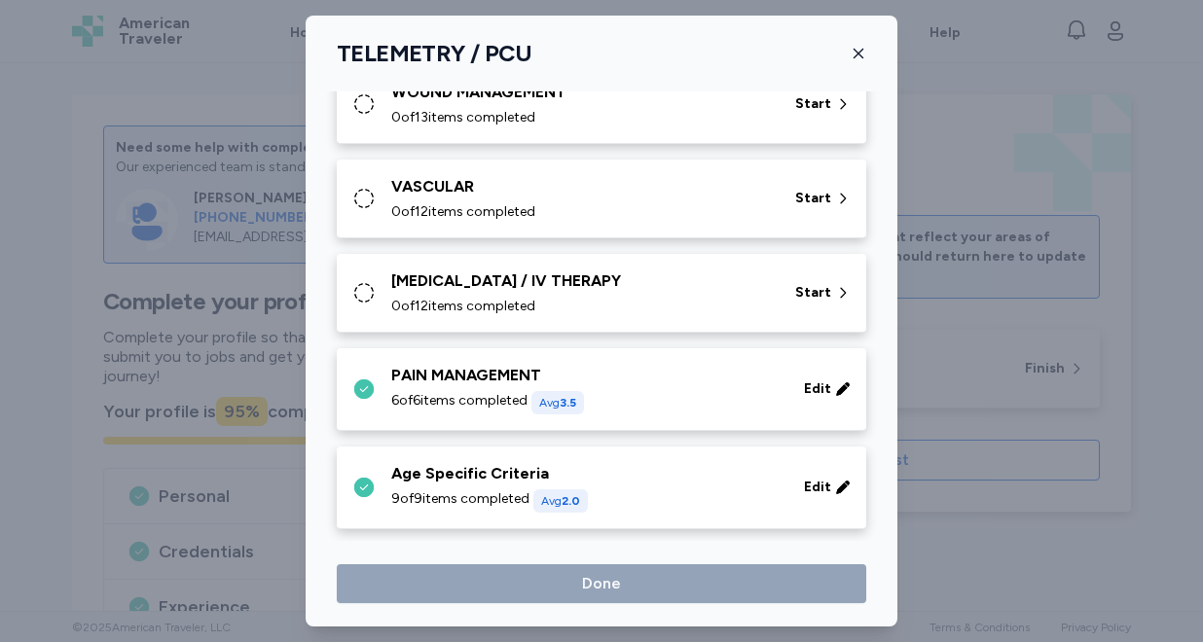
click at [508, 301] on span "0 of 12 items completed" at bounding box center [463, 306] width 144 height 19
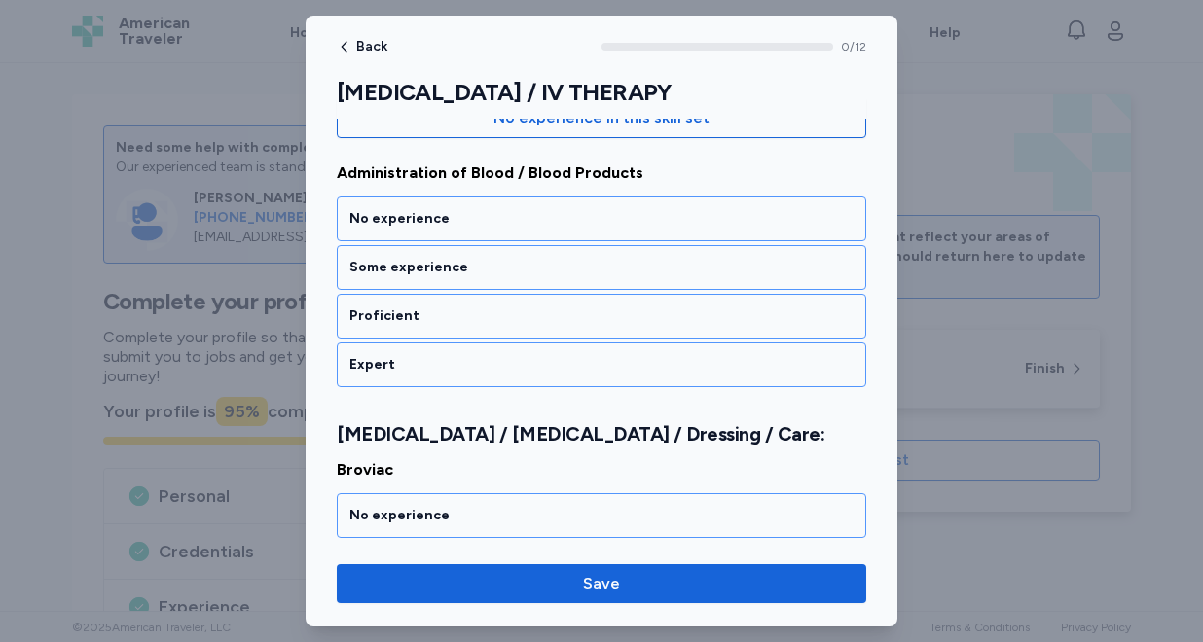
scroll to position [249, 0]
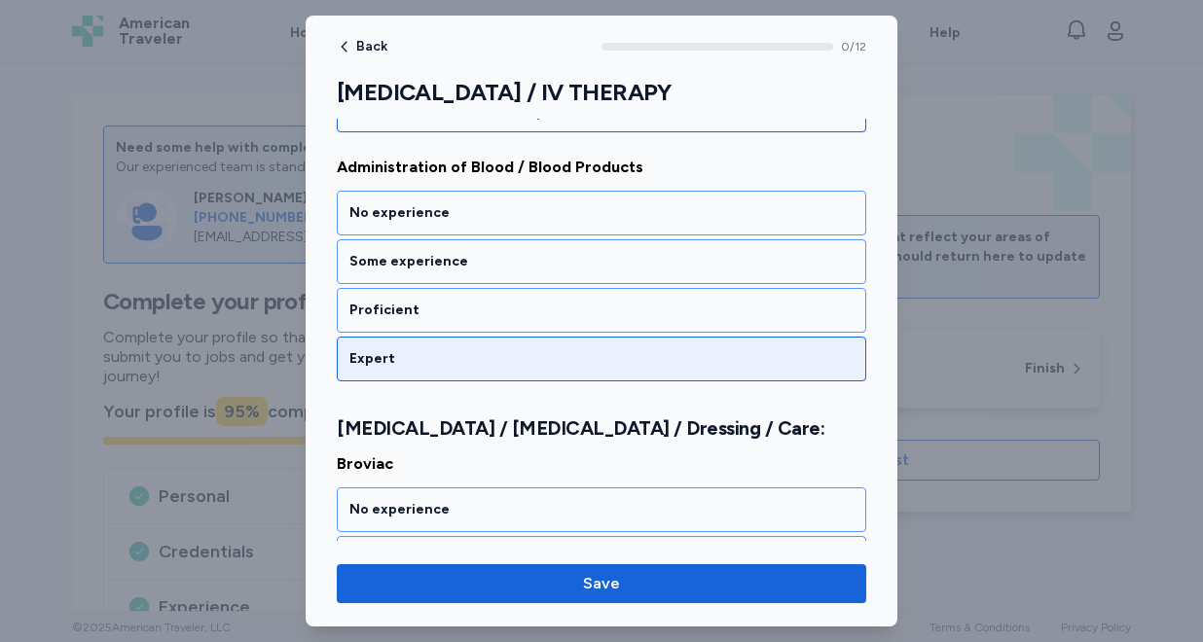
click at [479, 350] on div "Expert" at bounding box center [601, 358] width 504 height 19
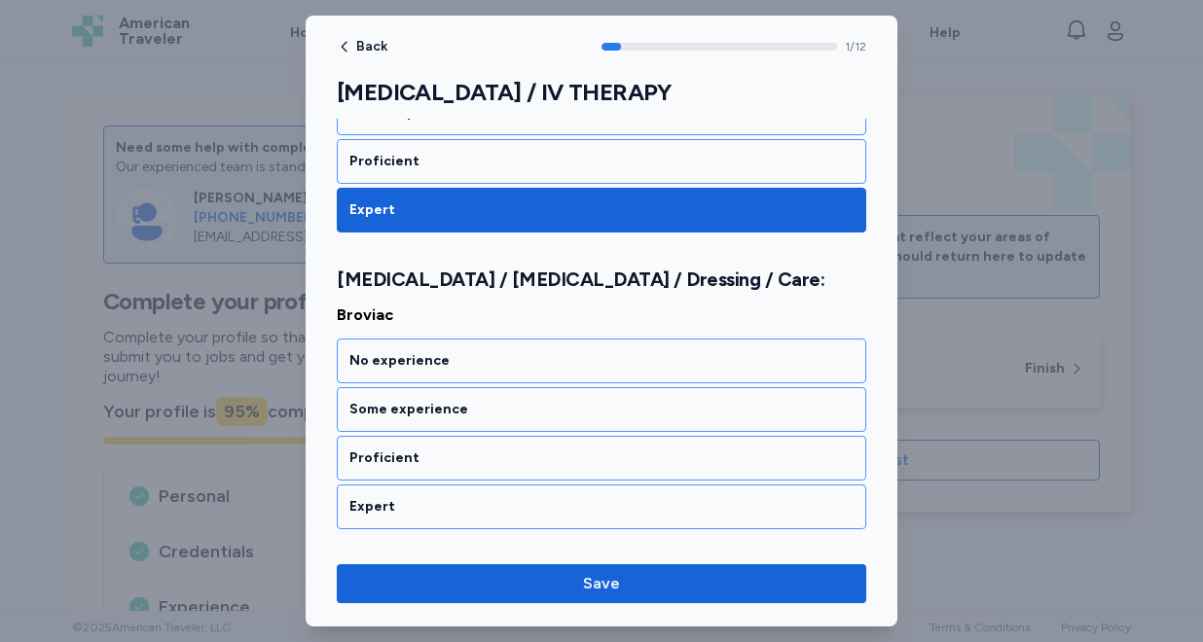
scroll to position [460, 0]
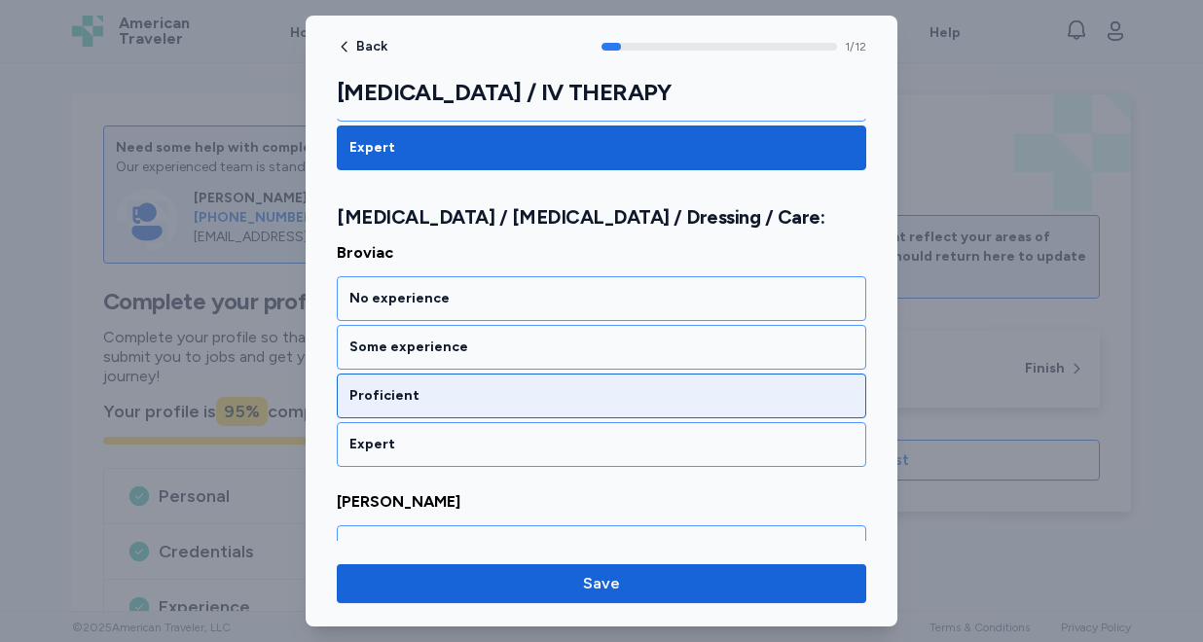
click at [469, 395] on div "Proficient" at bounding box center [601, 395] width 504 height 19
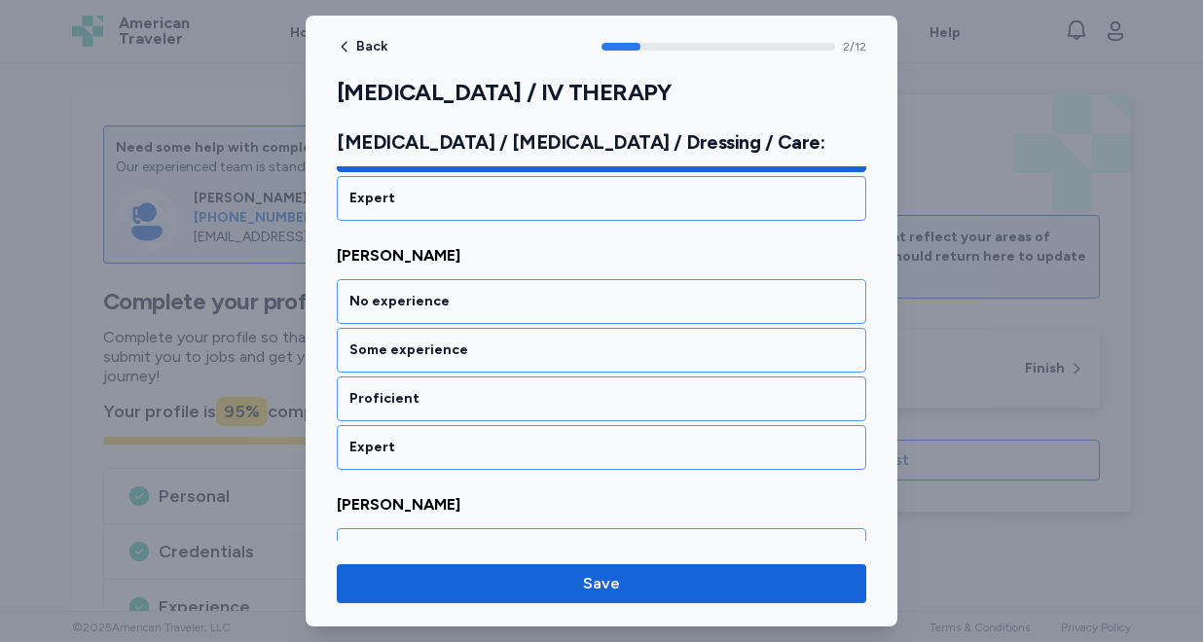
scroll to position [709, 0]
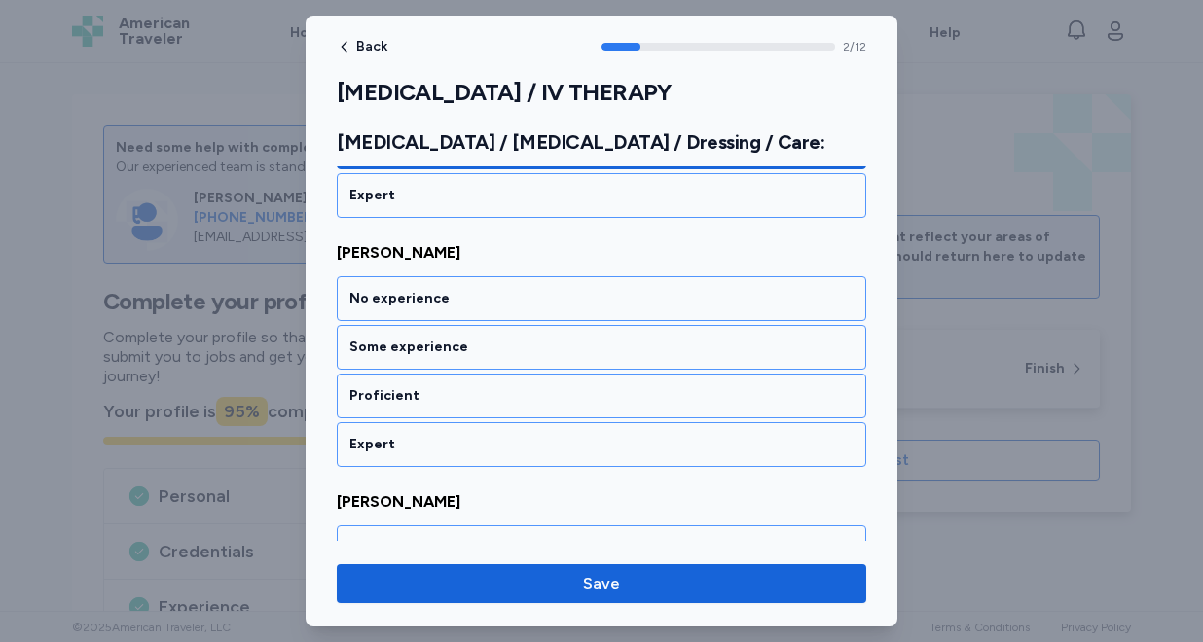
click at [469, 395] on div "Proficient" at bounding box center [601, 395] width 504 height 19
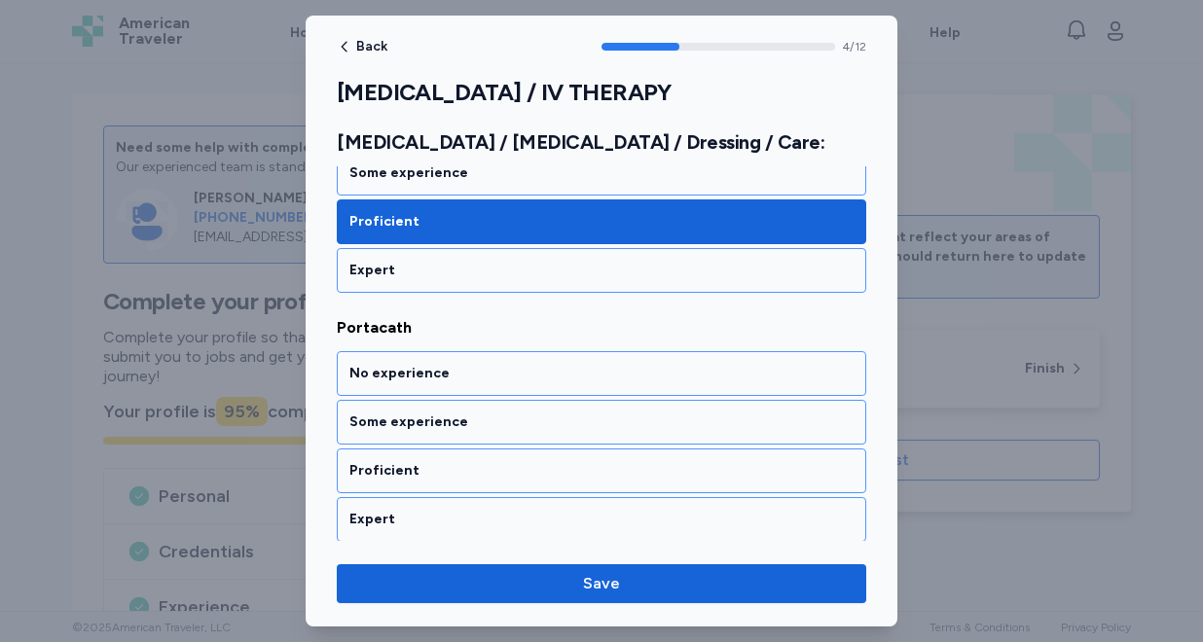
scroll to position [1208, 0]
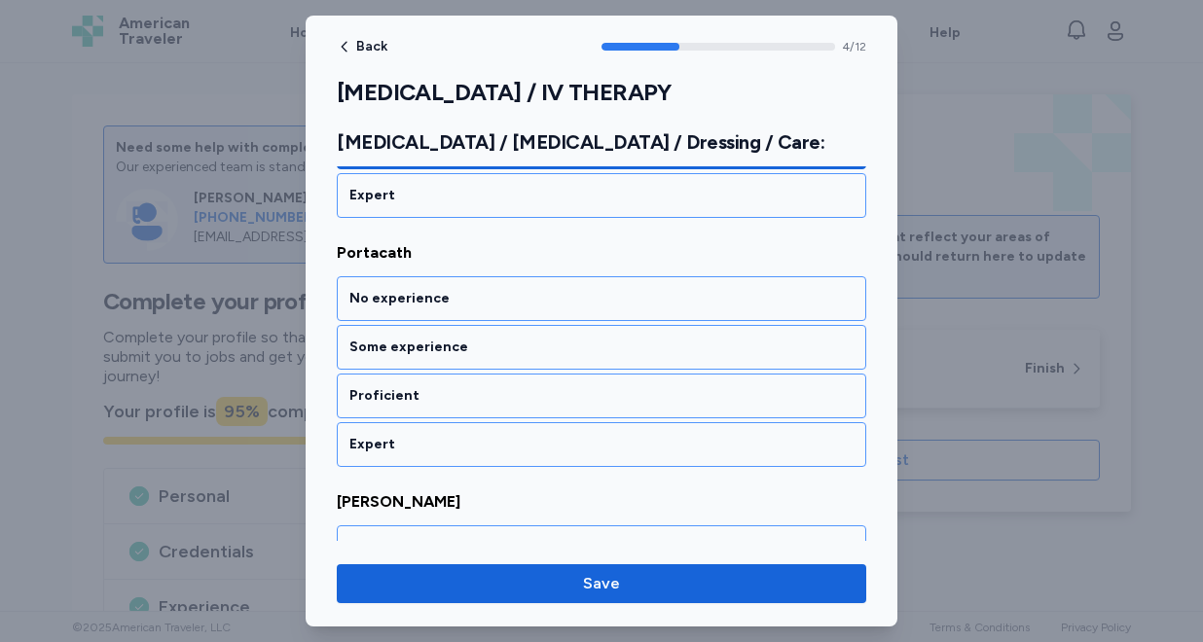
click at [469, 395] on div "Proficient" at bounding box center [601, 395] width 504 height 19
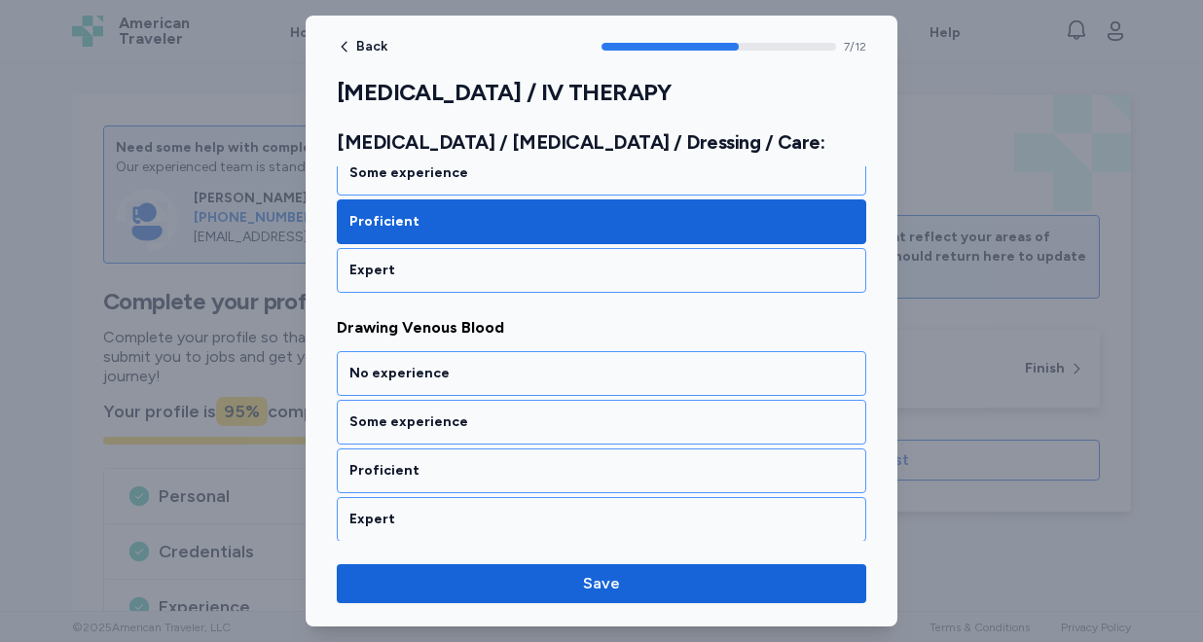
scroll to position [1955, 0]
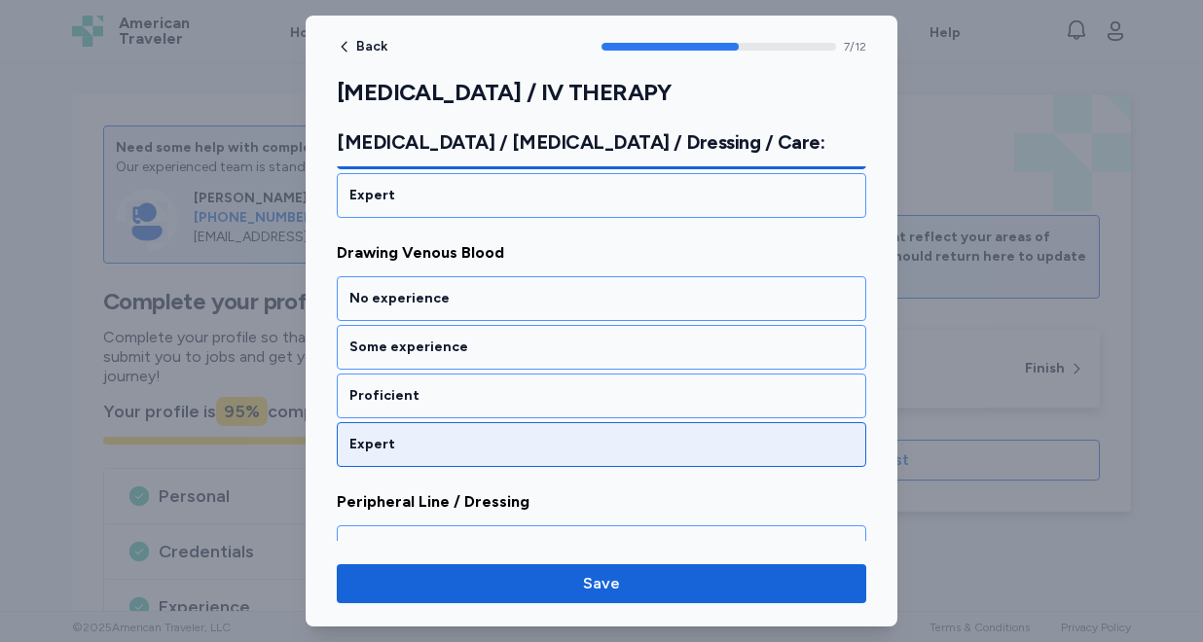
click at [458, 439] on div "Expert" at bounding box center [601, 444] width 504 height 19
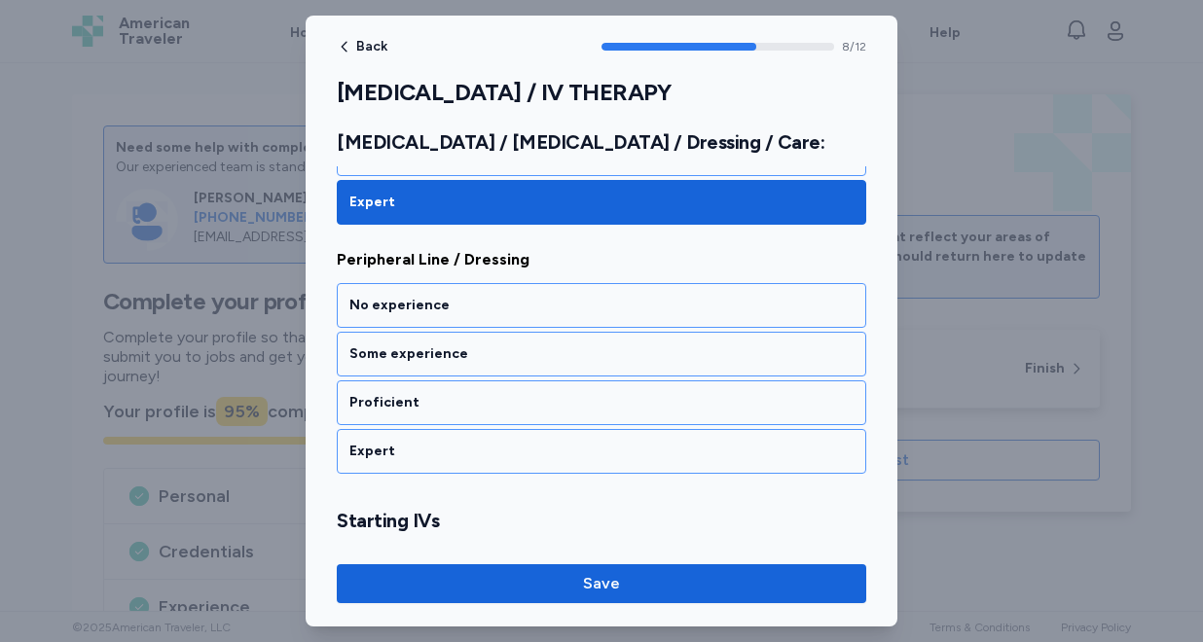
scroll to position [2204, 0]
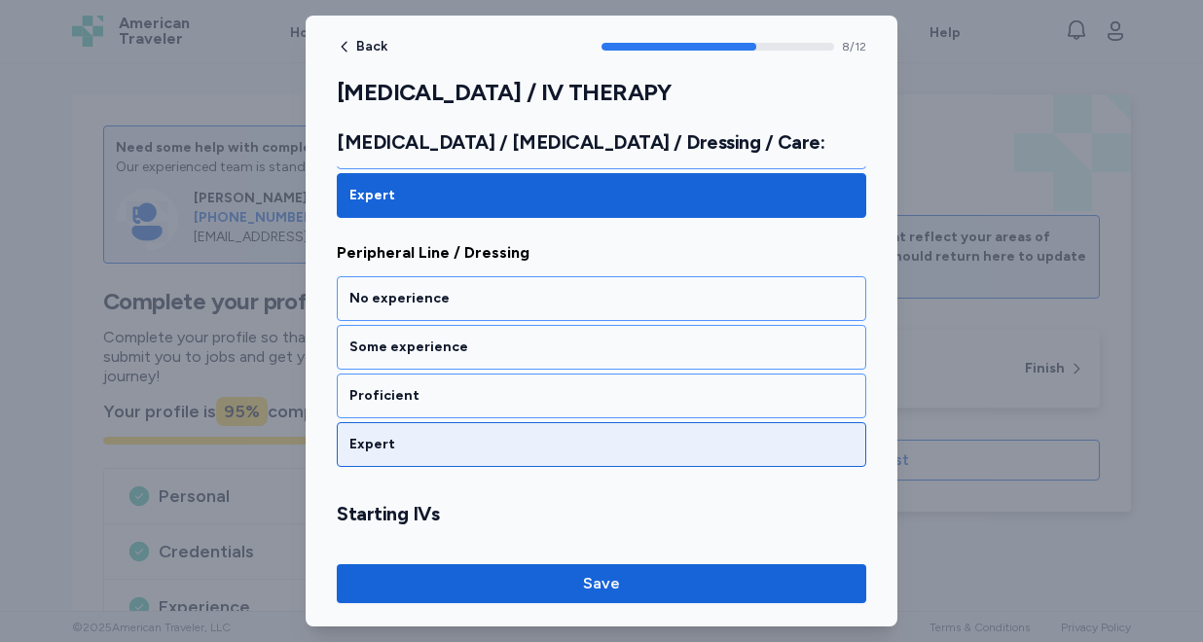
click at [451, 437] on div "Expert" at bounding box center [601, 444] width 504 height 19
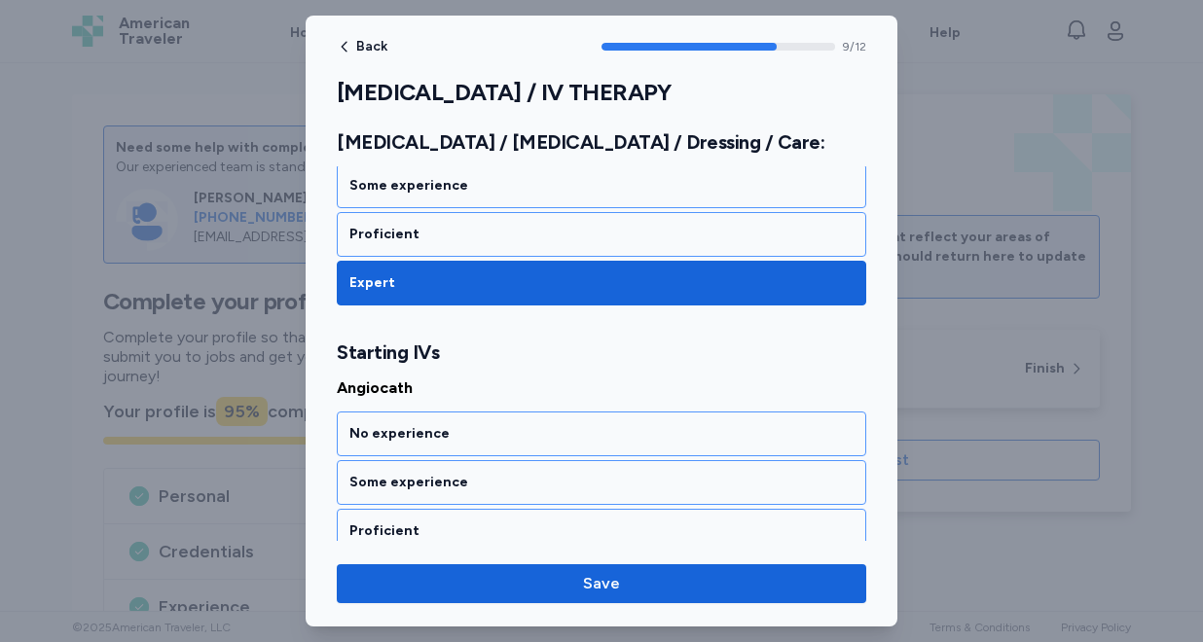
scroll to position [2501, 0]
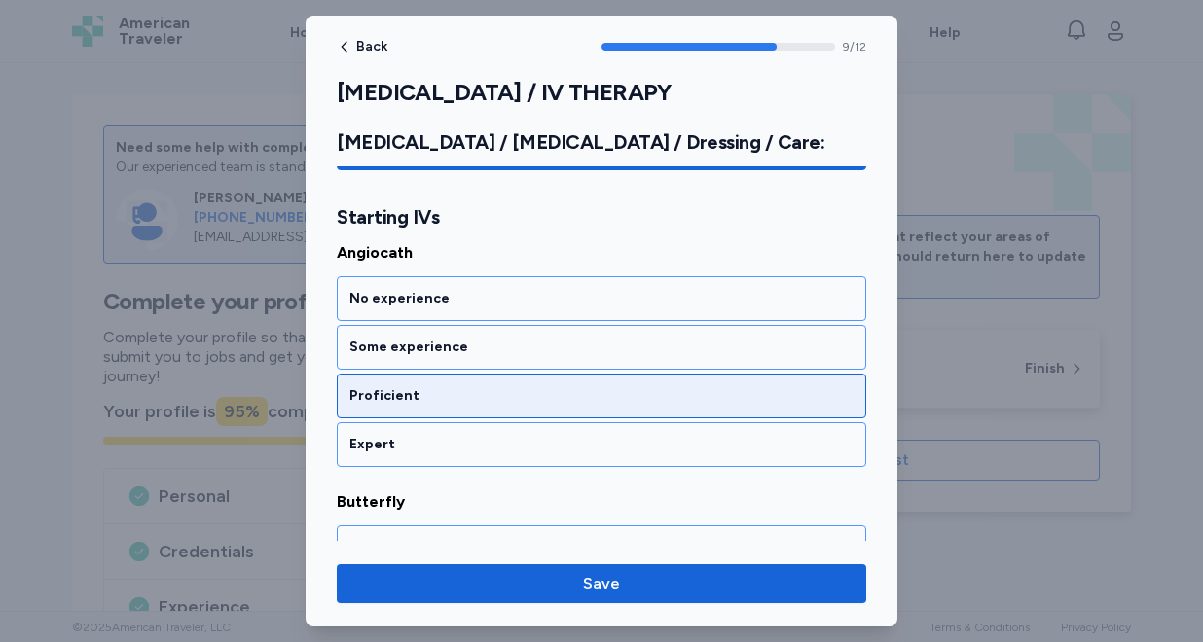
click at [451, 408] on div "Proficient" at bounding box center [601, 396] width 529 height 45
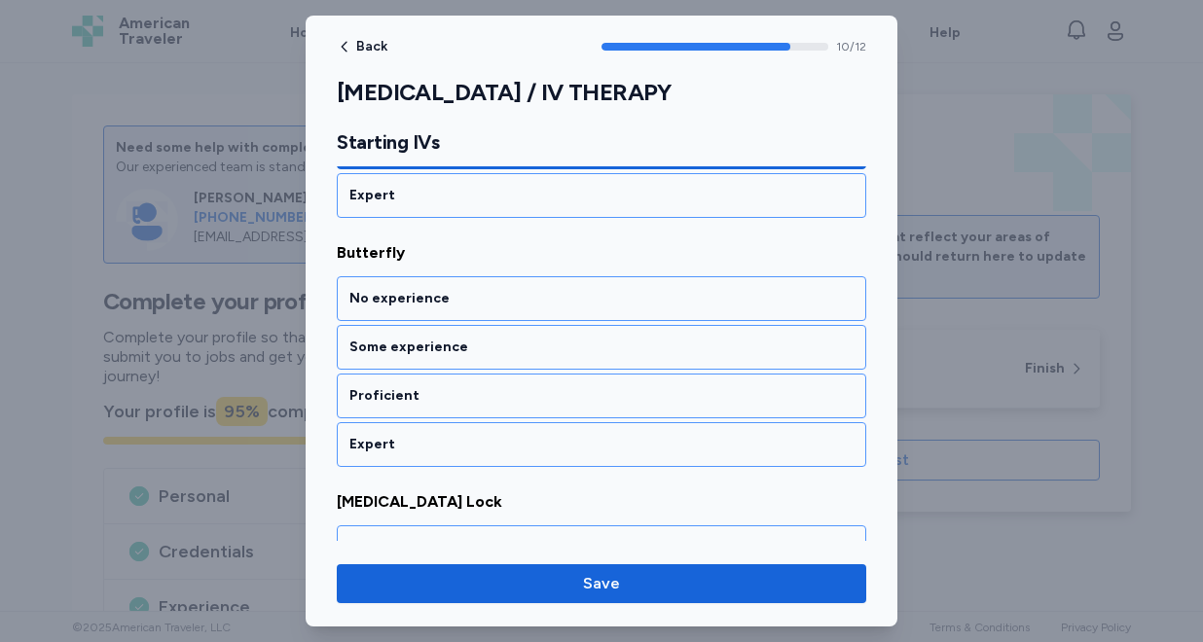
click at [451, 408] on div "Proficient" at bounding box center [601, 396] width 529 height 45
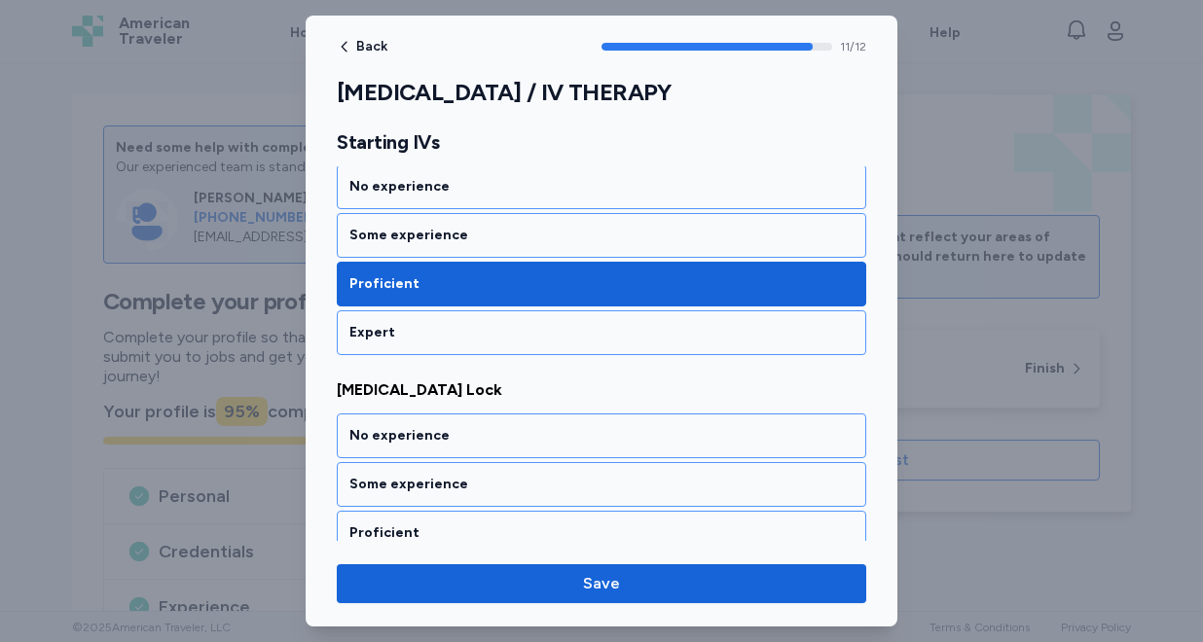
scroll to position [2929, 0]
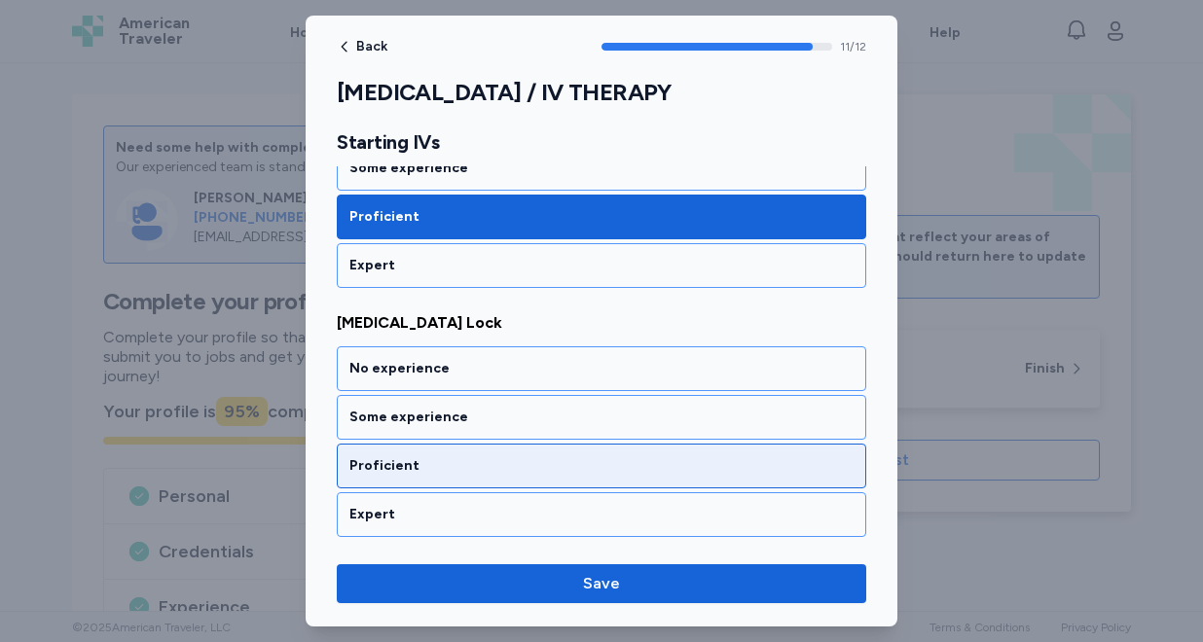
click at [440, 465] on div "Proficient" at bounding box center [601, 465] width 504 height 19
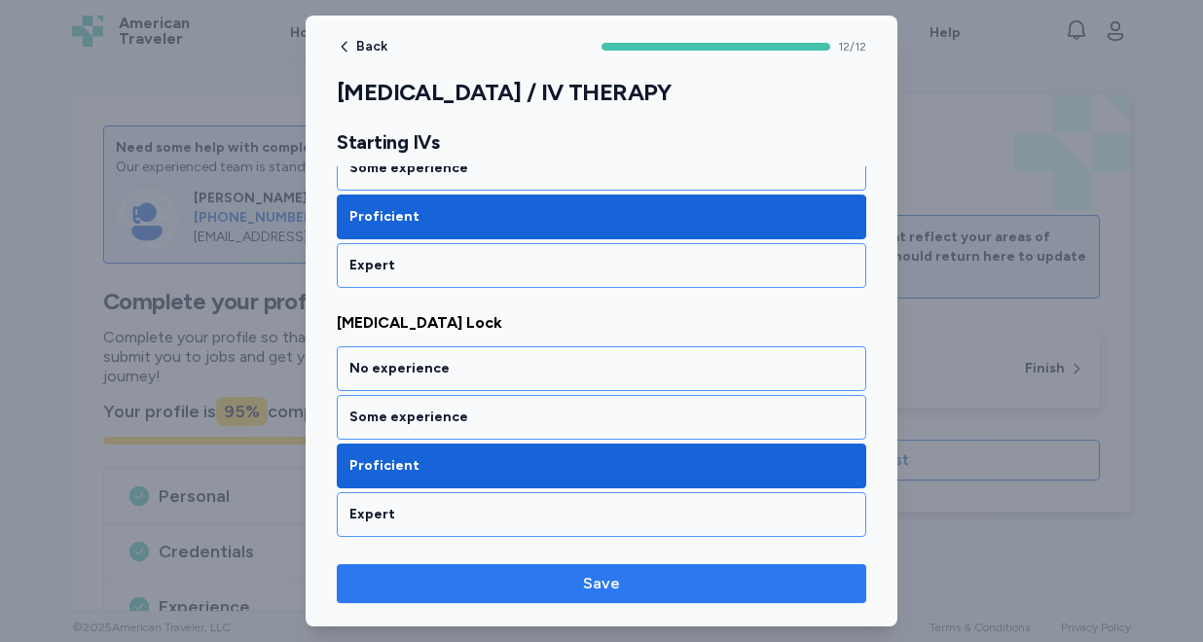
click at [451, 583] on span "Save" at bounding box center [601, 583] width 498 height 23
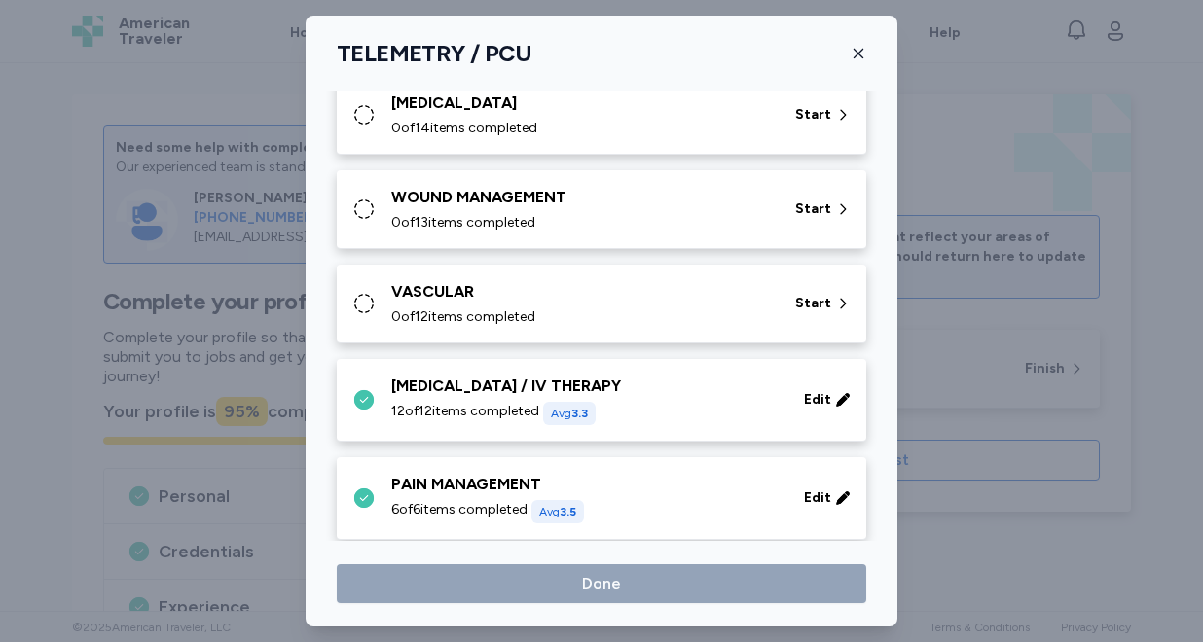
scroll to position [798, 0]
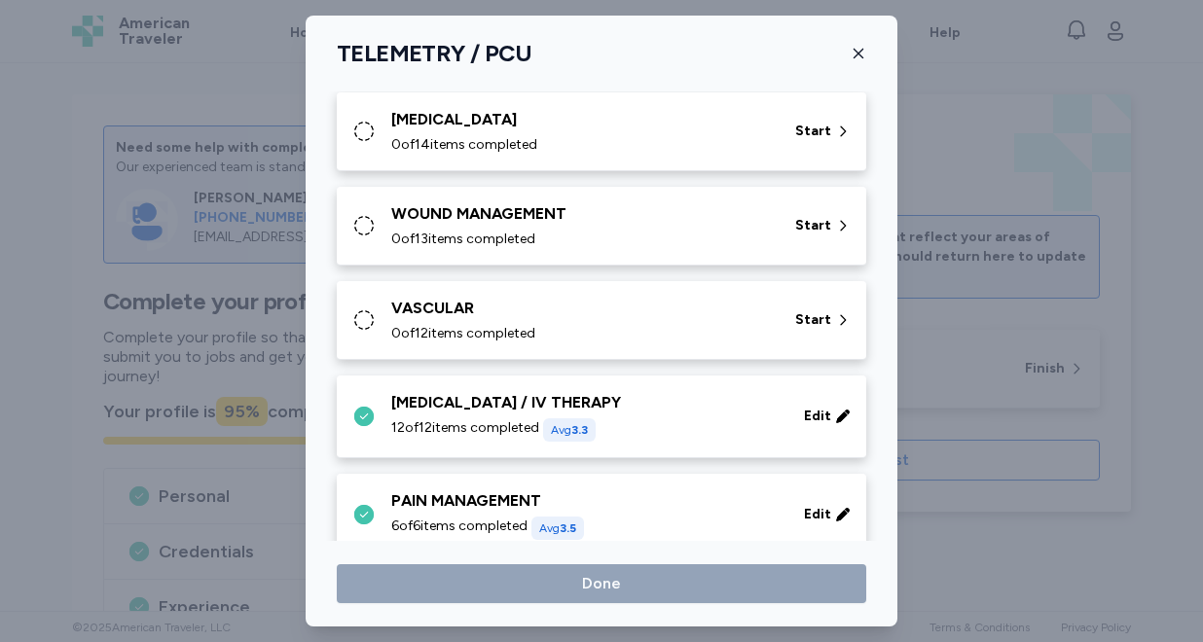
click at [486, 327] on span "0 of 12 items completed" at bounding box center [463, 333] width 144 height 19
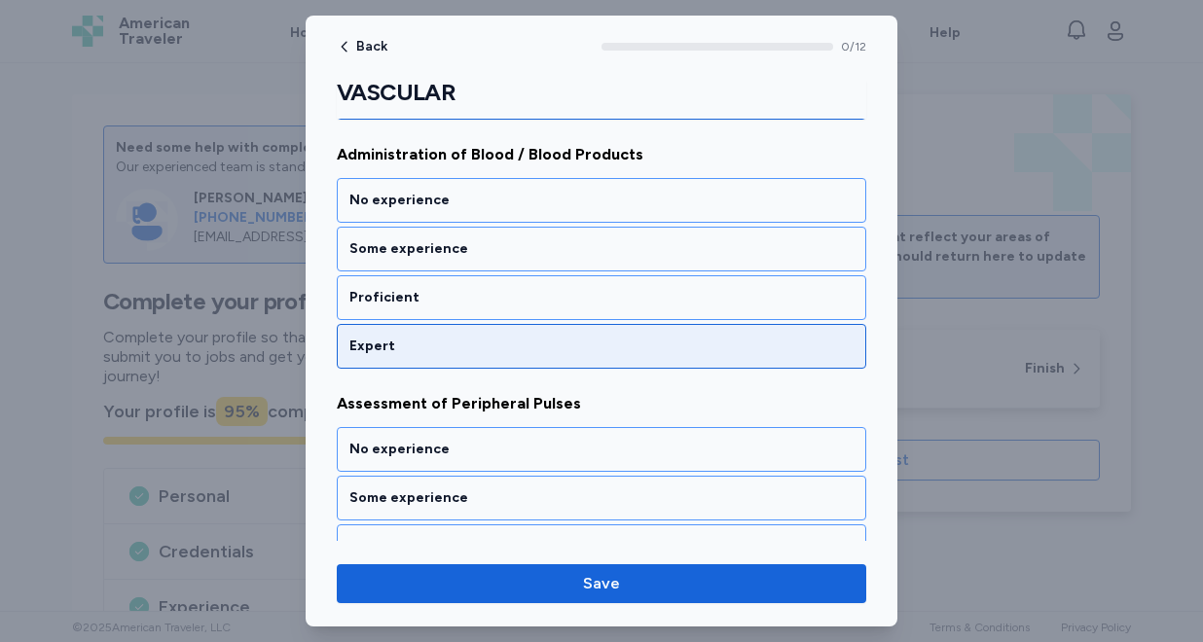
click at [481, 331] on div "Expert" at bounding box center [601, 346] width 529 height 45
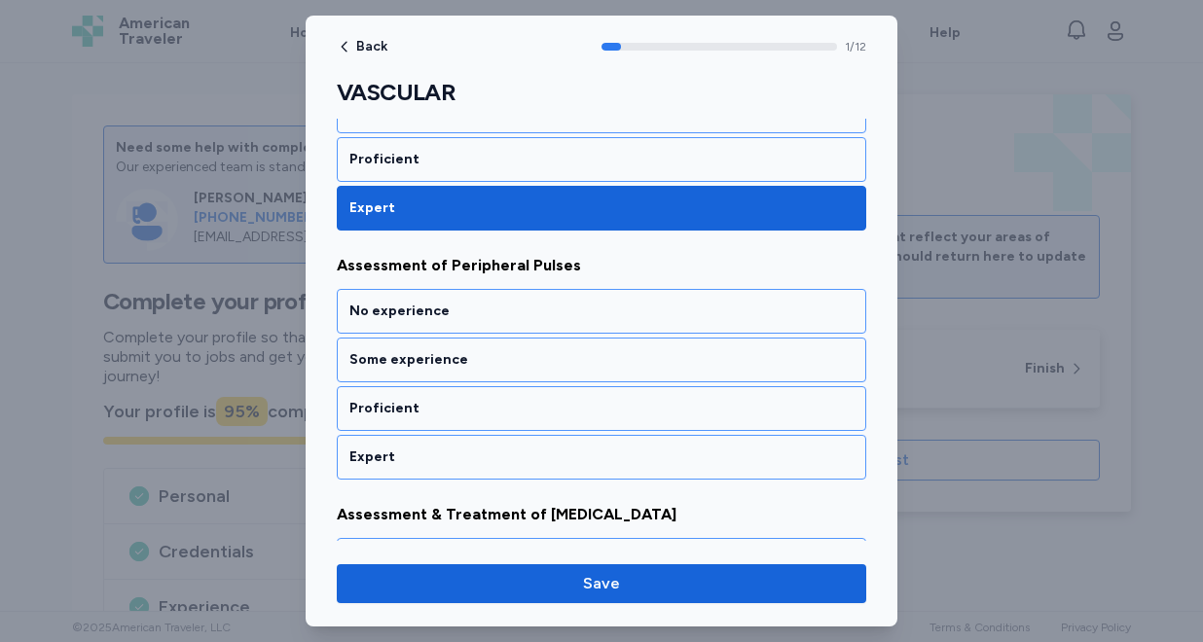
scroll to position [437, 0]
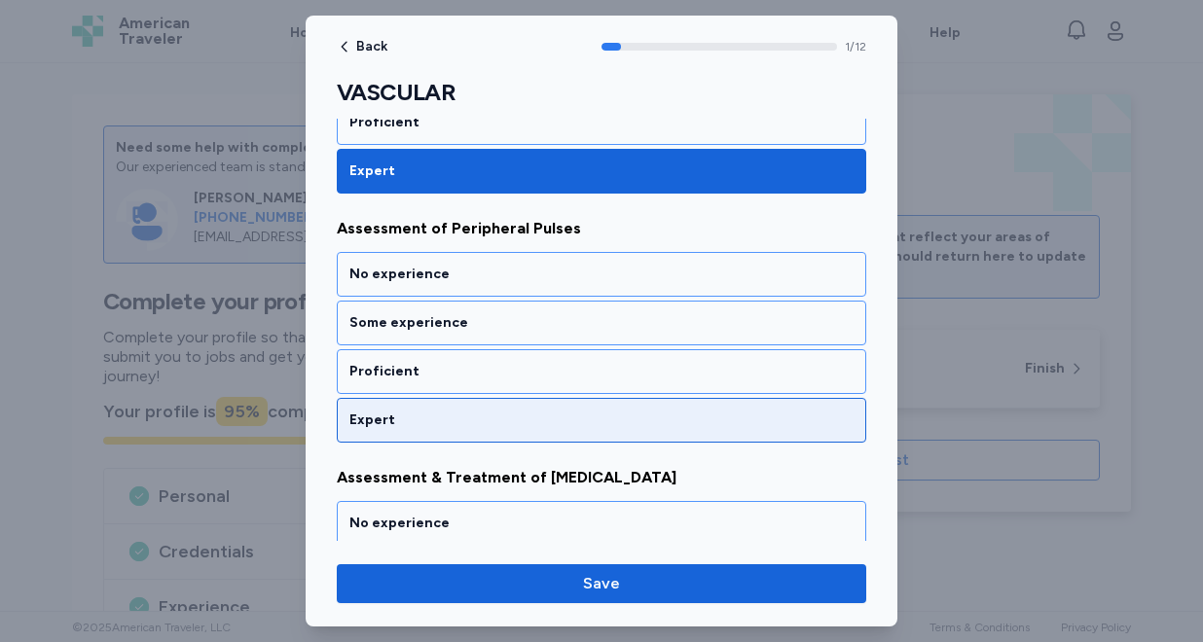
click at [462, 411] on div "Expert" at bounding box center [601, 420] width 504 height 19
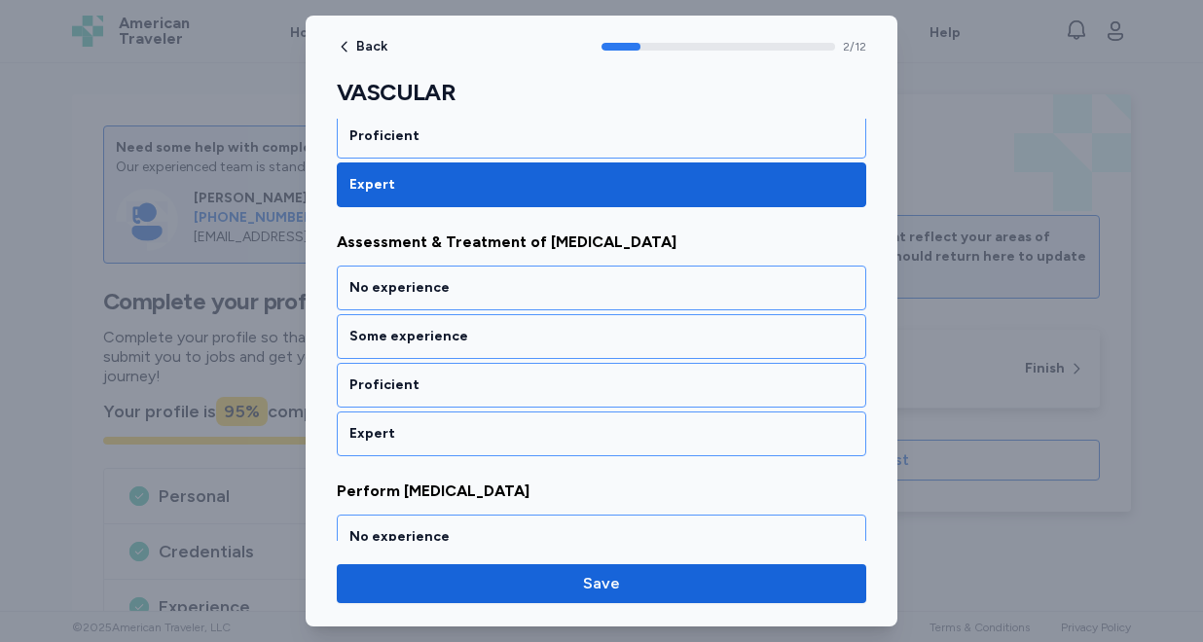
scroll to position [686, 0]
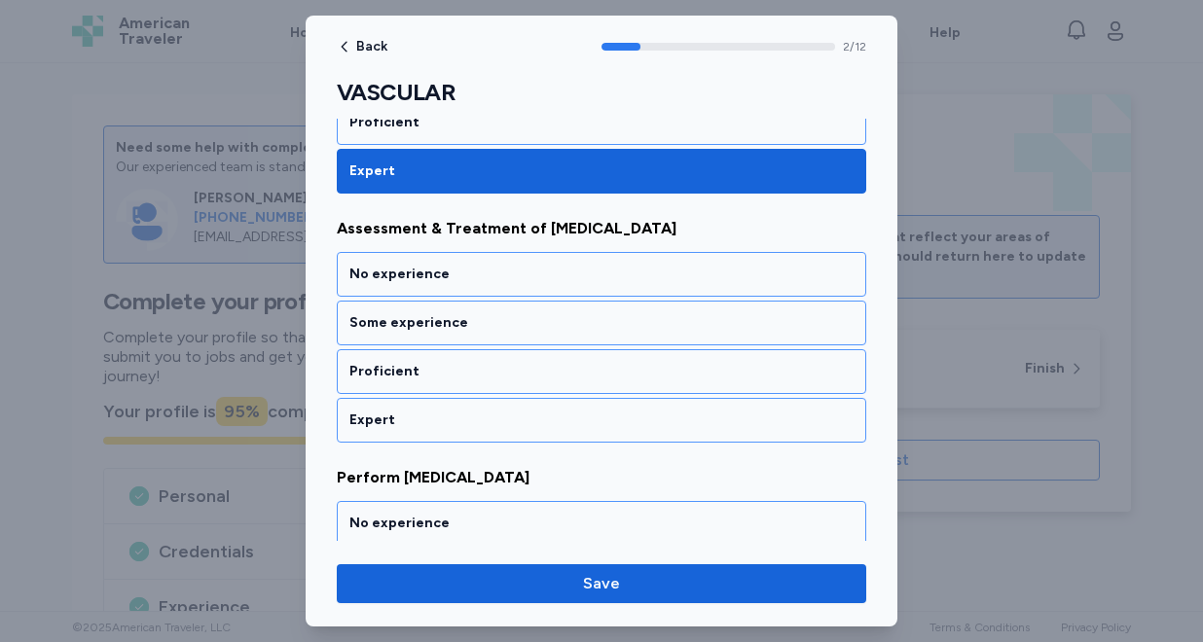
click at [462, 411] on div "Expert" at bounding box center [601, 420] width 504 height 19
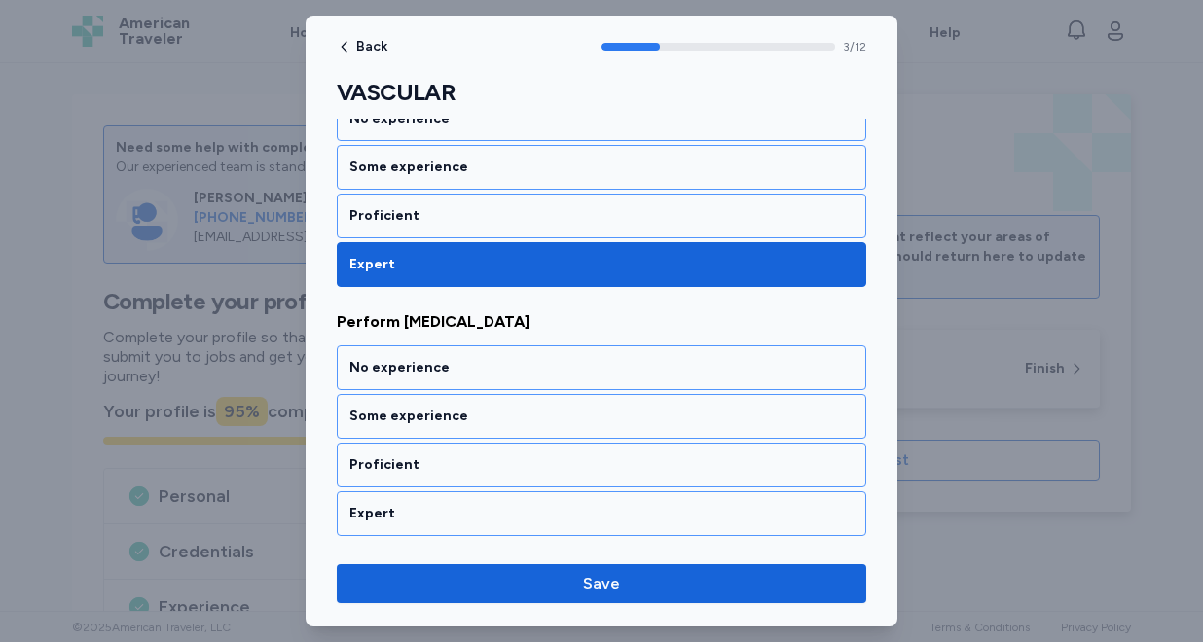
scroll to position [935, 0]
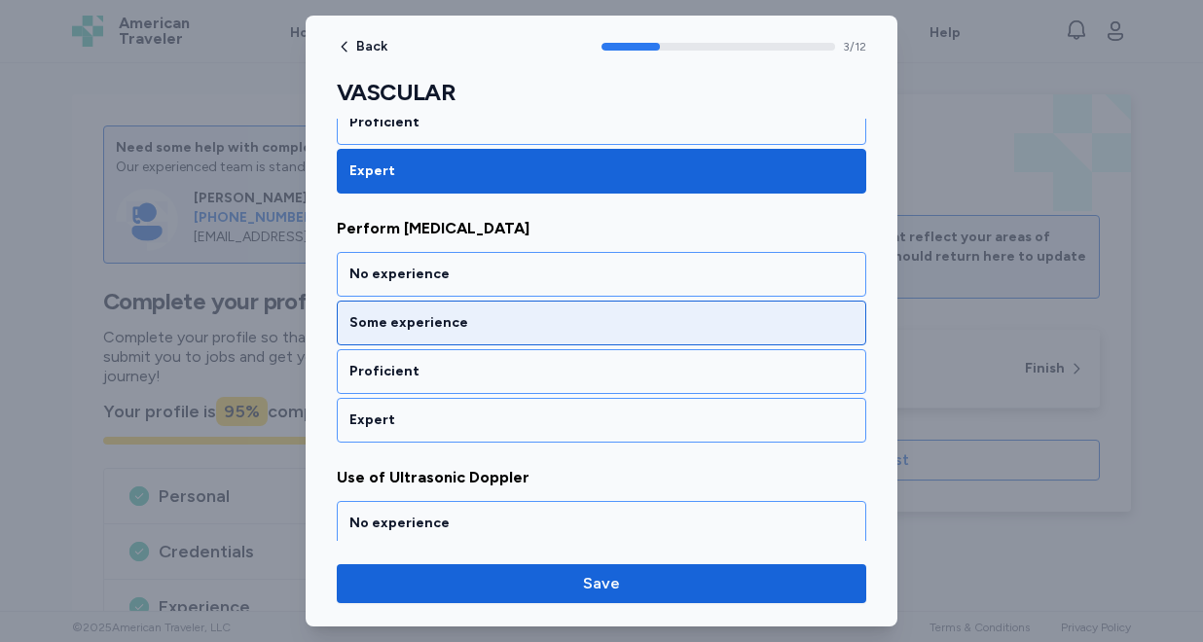
click at [449, 324] on div "Some experience" at bounding box center [601, 322] width 504 height 19
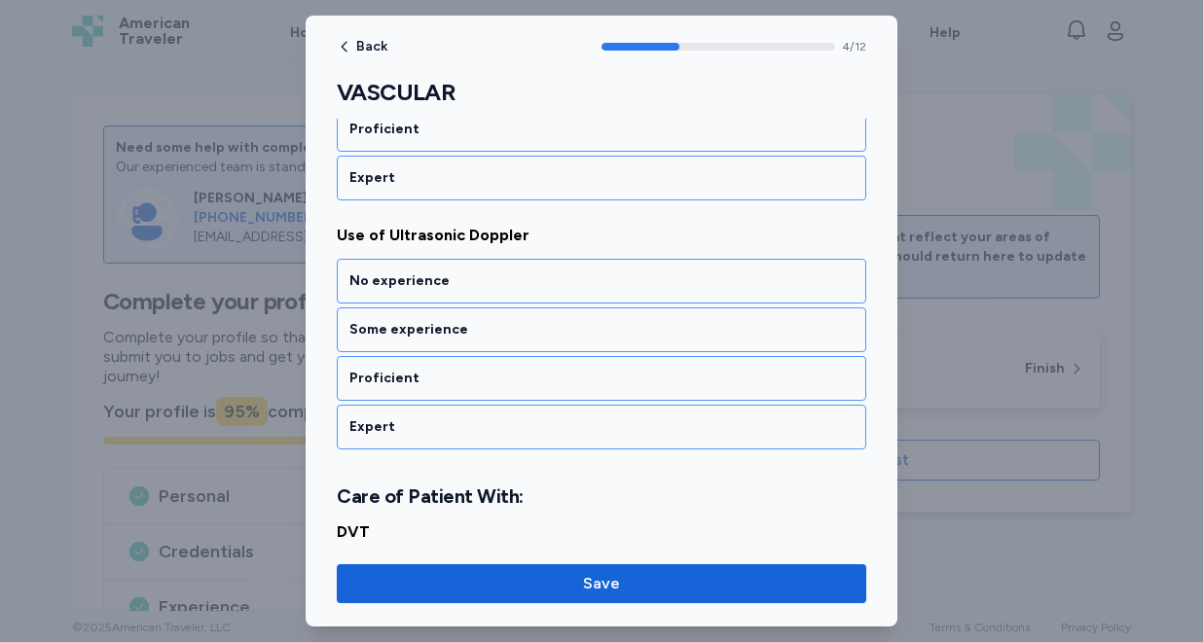
scroll to position [1184, 0]
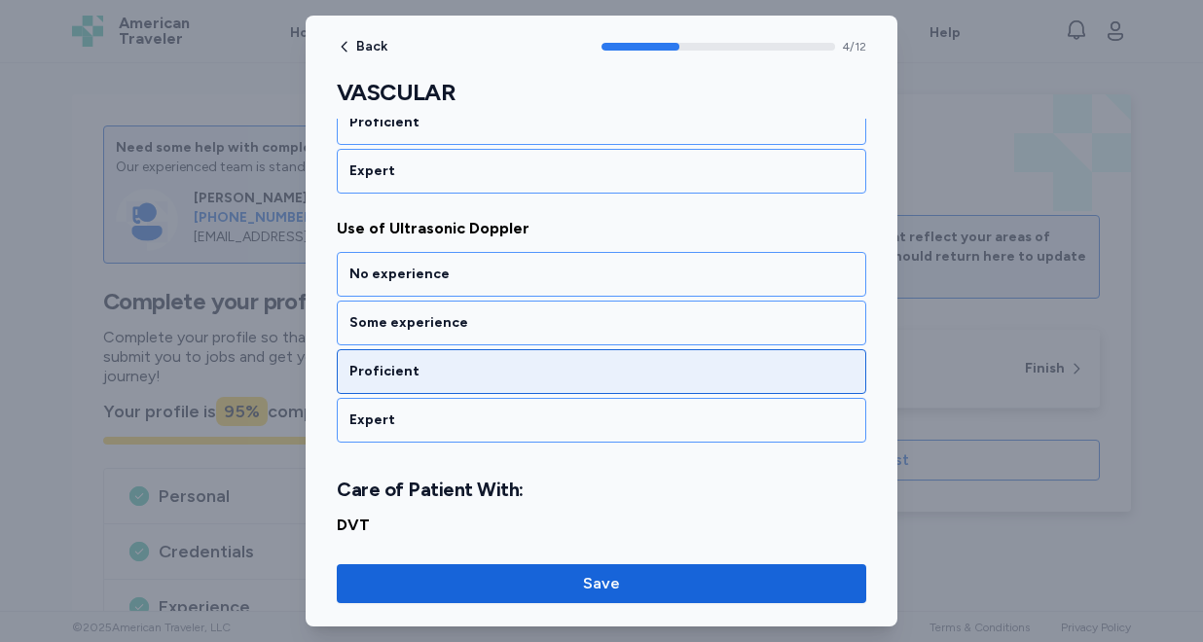
click at [438, 383] on div "Proficient" at bounding box center [601, 371] width 529 height 45
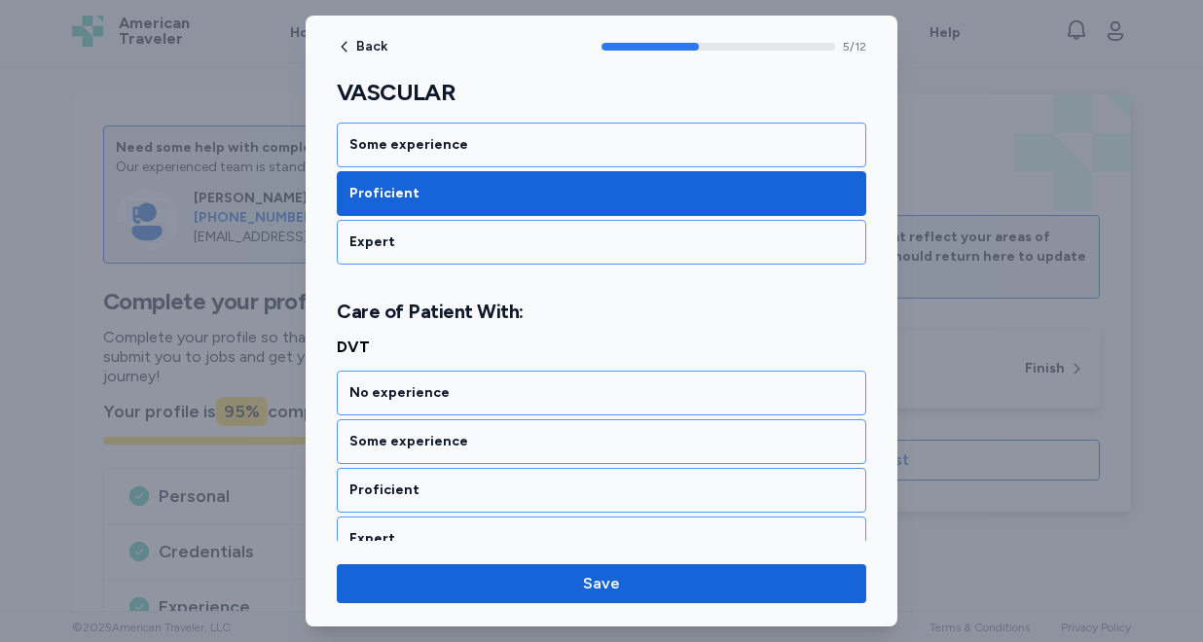
scroll to position [1457, 0]
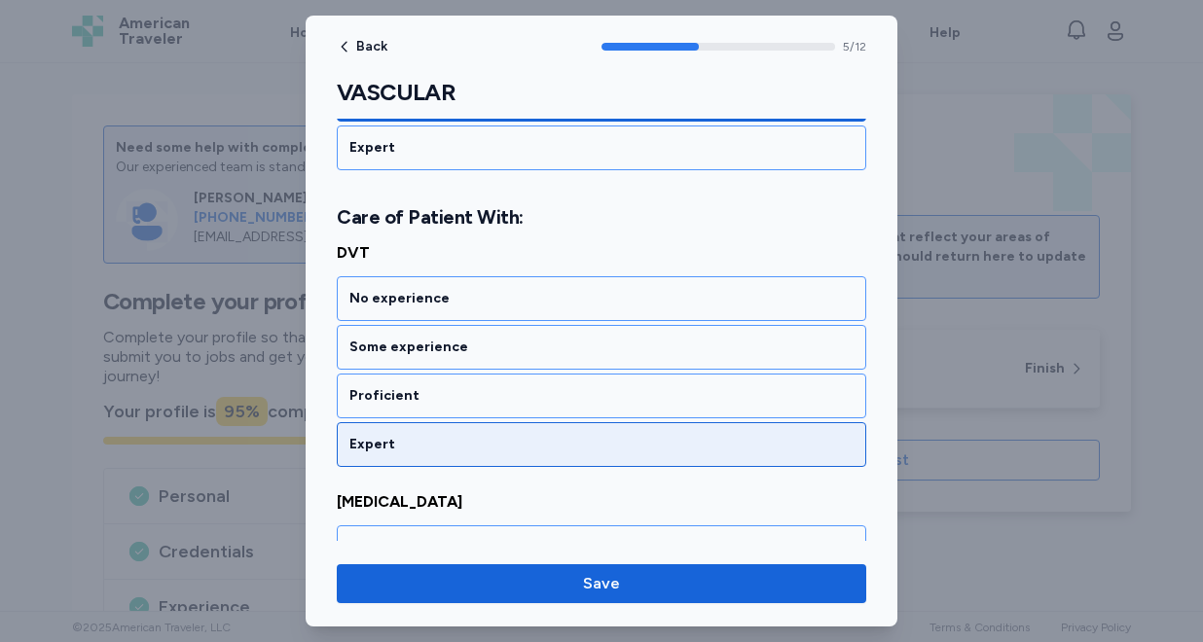
click at [428, 440] on div "Expert" at bounding box center [601, 444] width 504 height 19
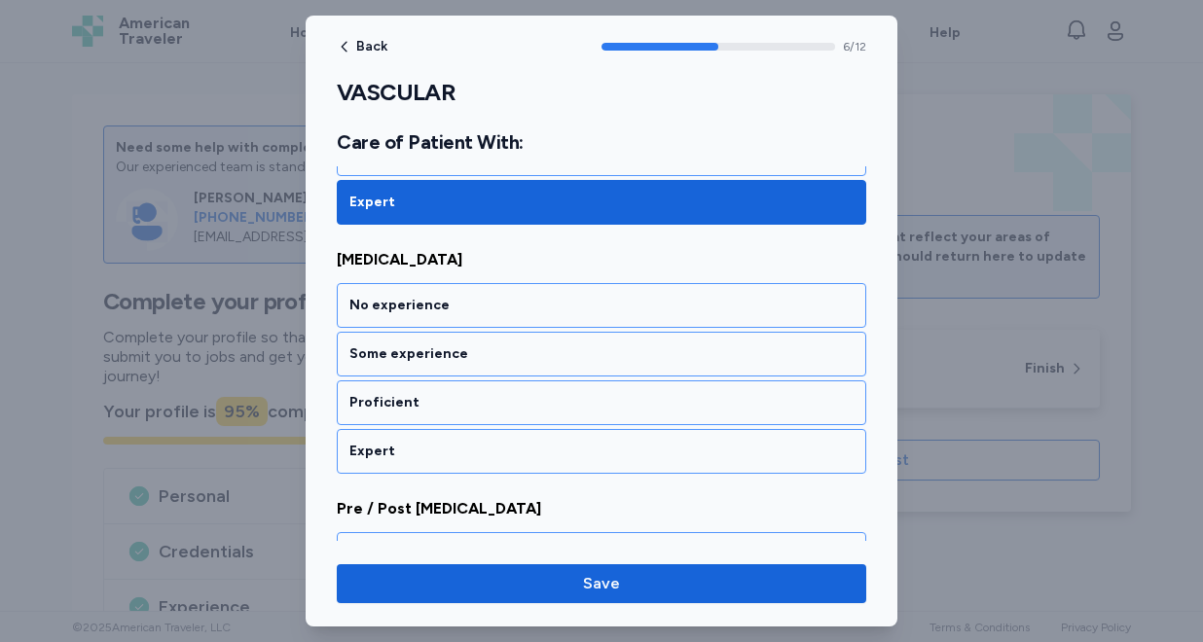
scroll to position [1706, 0]
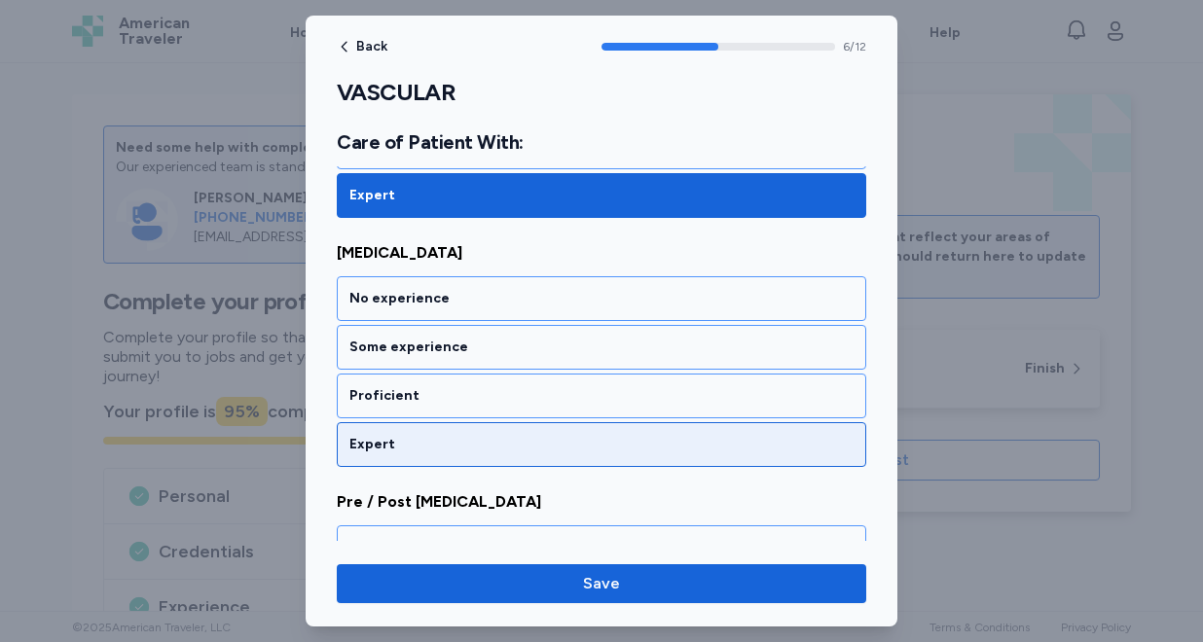
click at [428, 439] on div "Expert" at bounding box center [601, 444] width 504 height 19
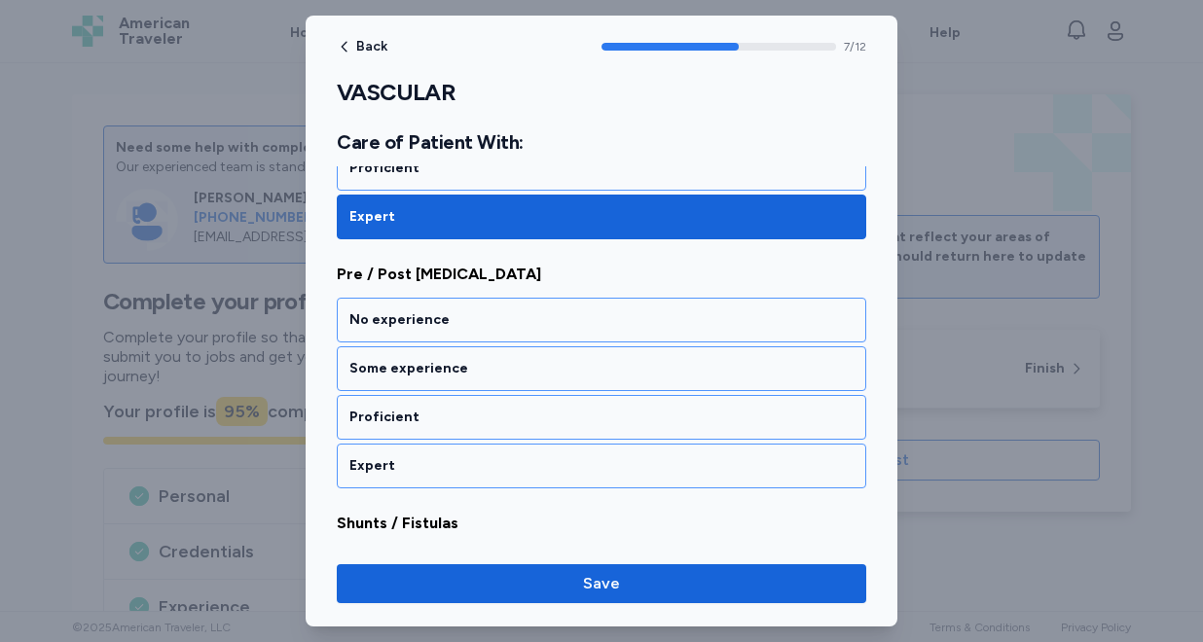
scroll to position [1955, 0]
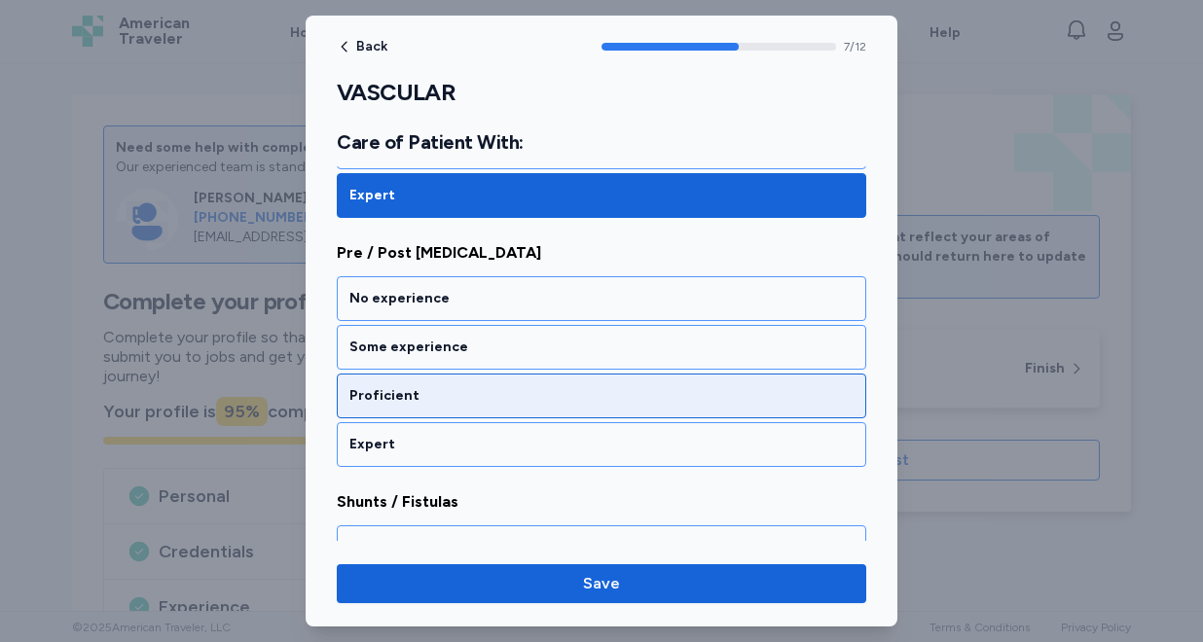
click at [431, 409] on div "Proficient" at bounding box center [601, 396] width 529 height 45
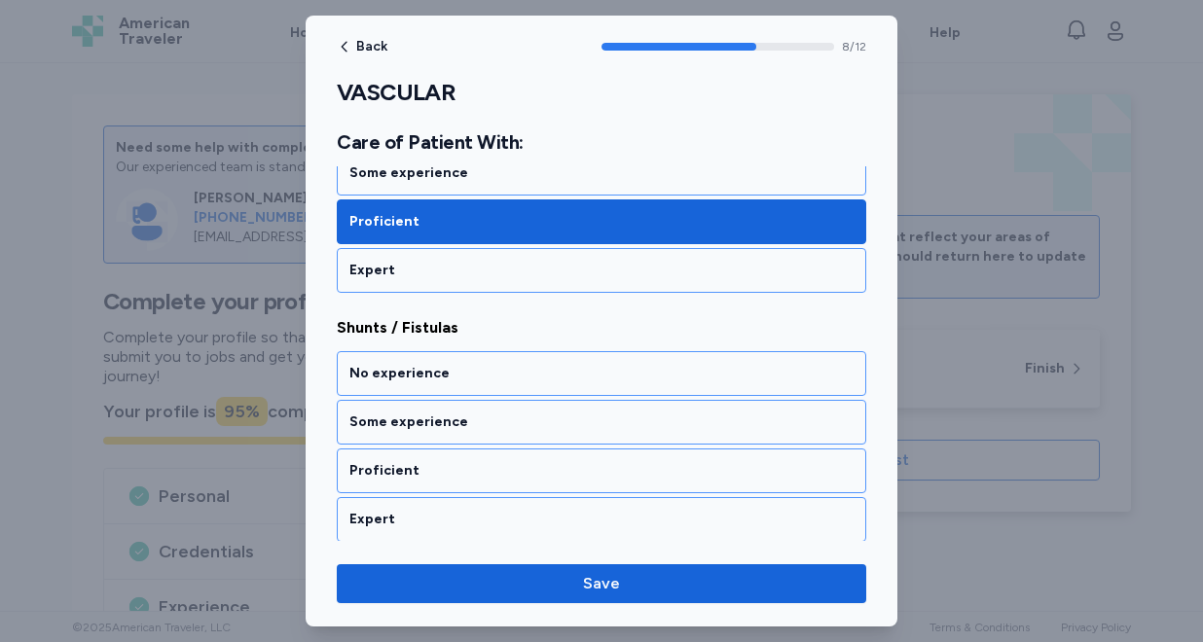
scroll to position [2204, 0]
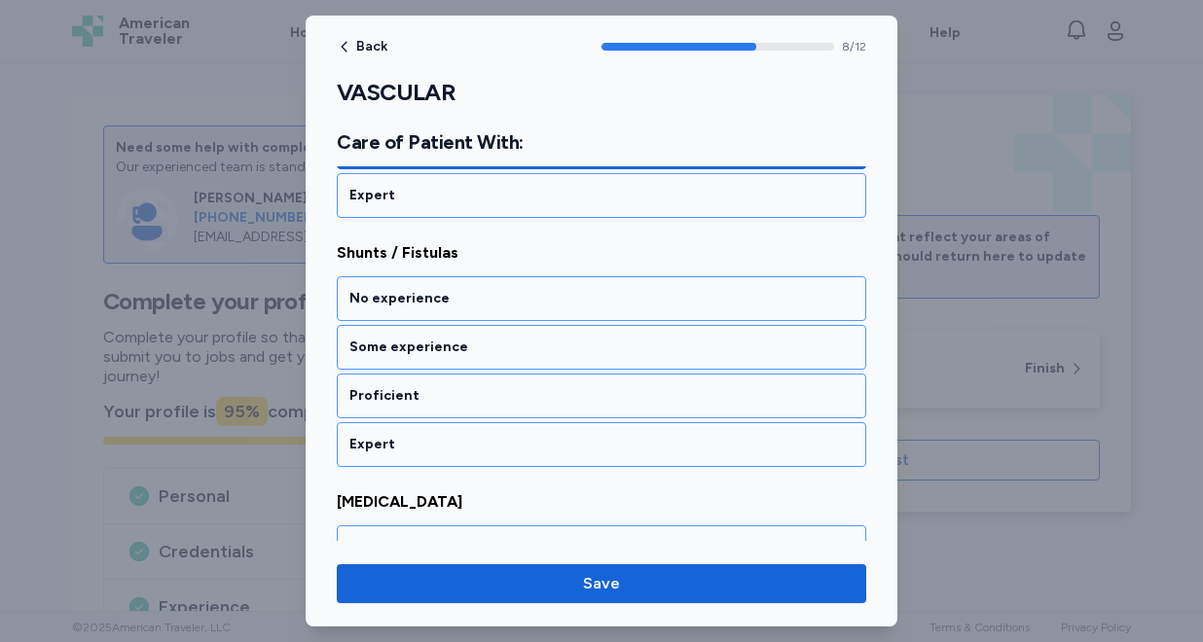
click at [431, 409] on div "Proficient" at bounding box center [601, 396] width 529 height 45
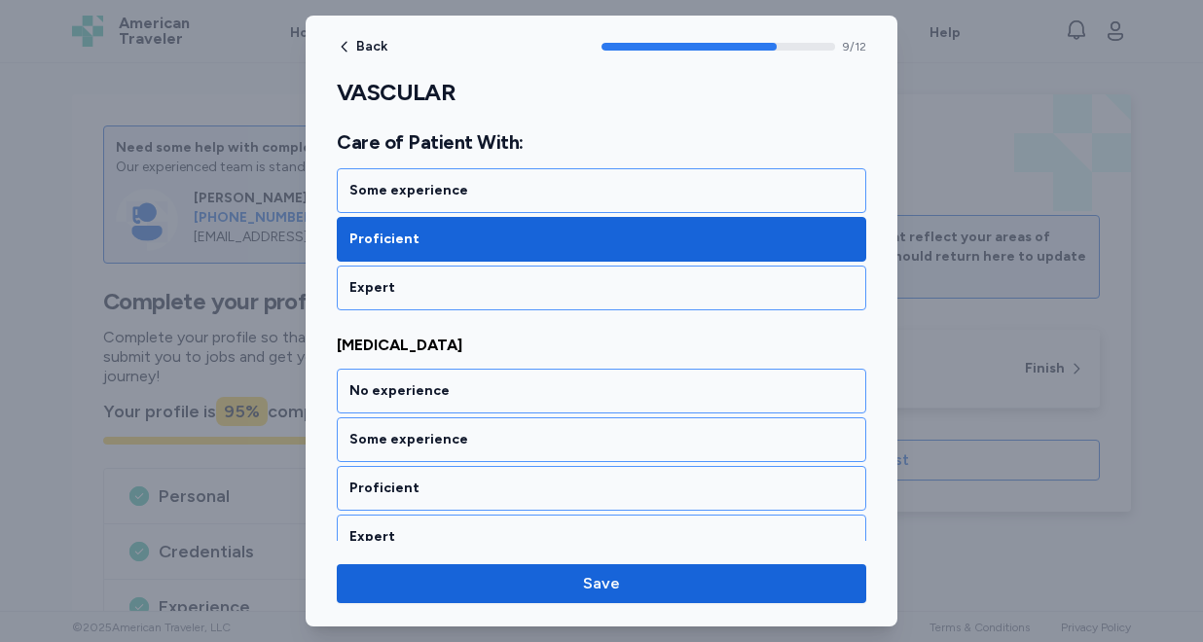
scroll to position [2453, 0]
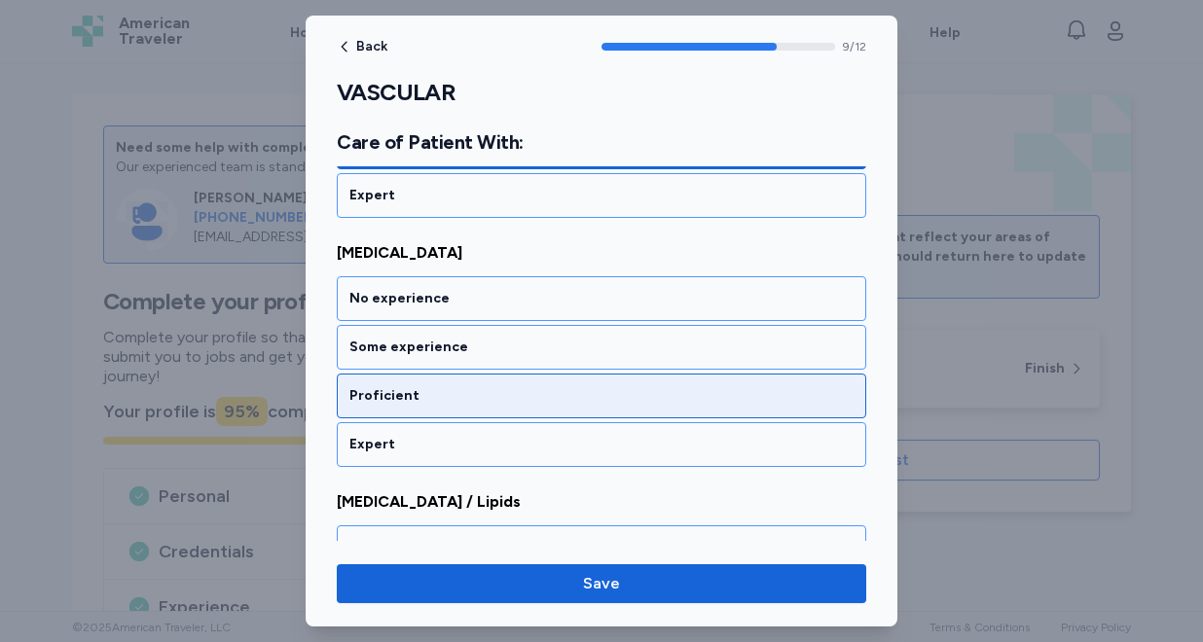
click at [430, 395] on div "Proficient" at bounding box center [601, 395] width 504 height 19
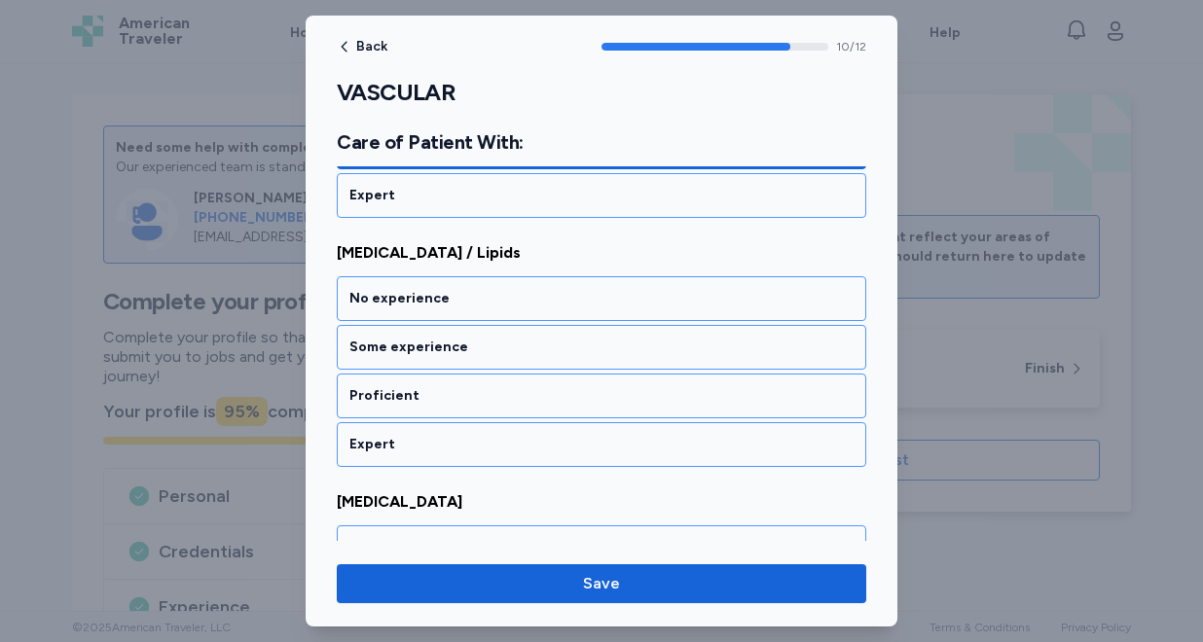
click at [430, 395] on div "Proficient" at bounding box center [601, 395] width 504 height 19
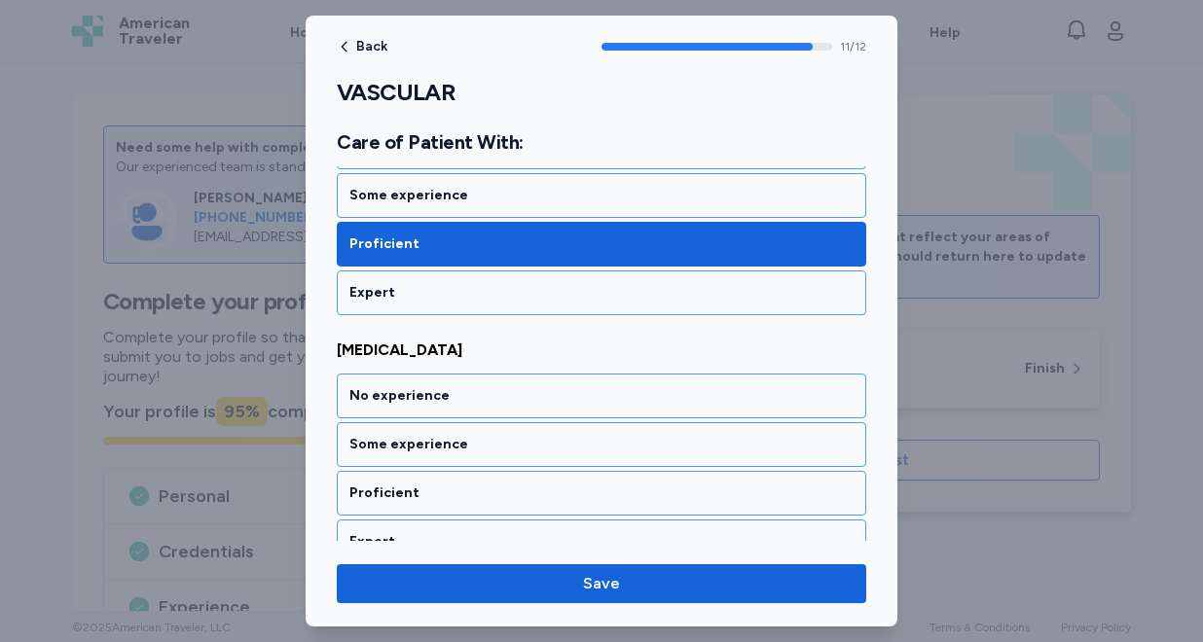
scroll to position [2881, 0]
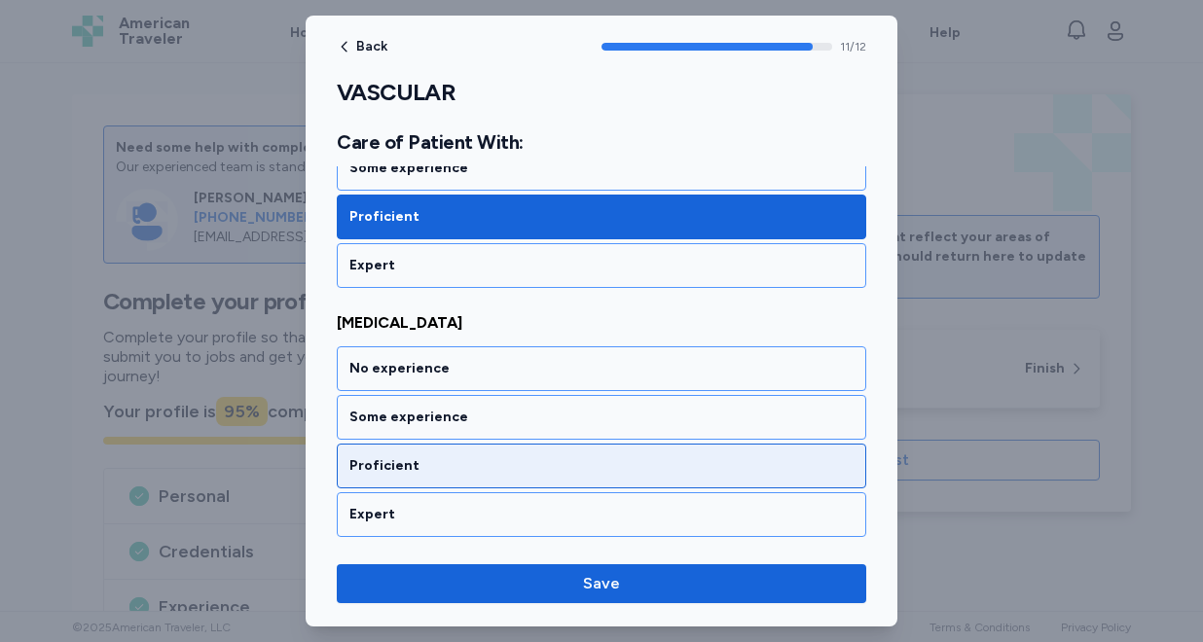
click at [420, 459] on div "Proficient" at bounding box center [601, 465] width 504 height 19
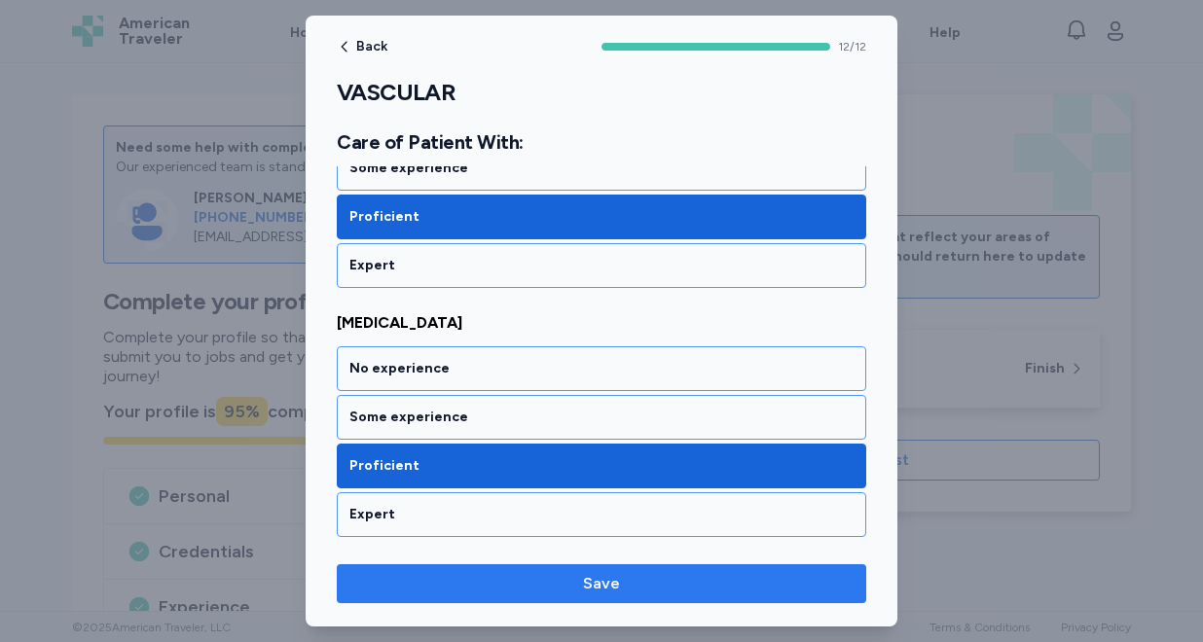
click at [524, 589] on span "Save" at bounding box center [601, 583] width 498 height 23
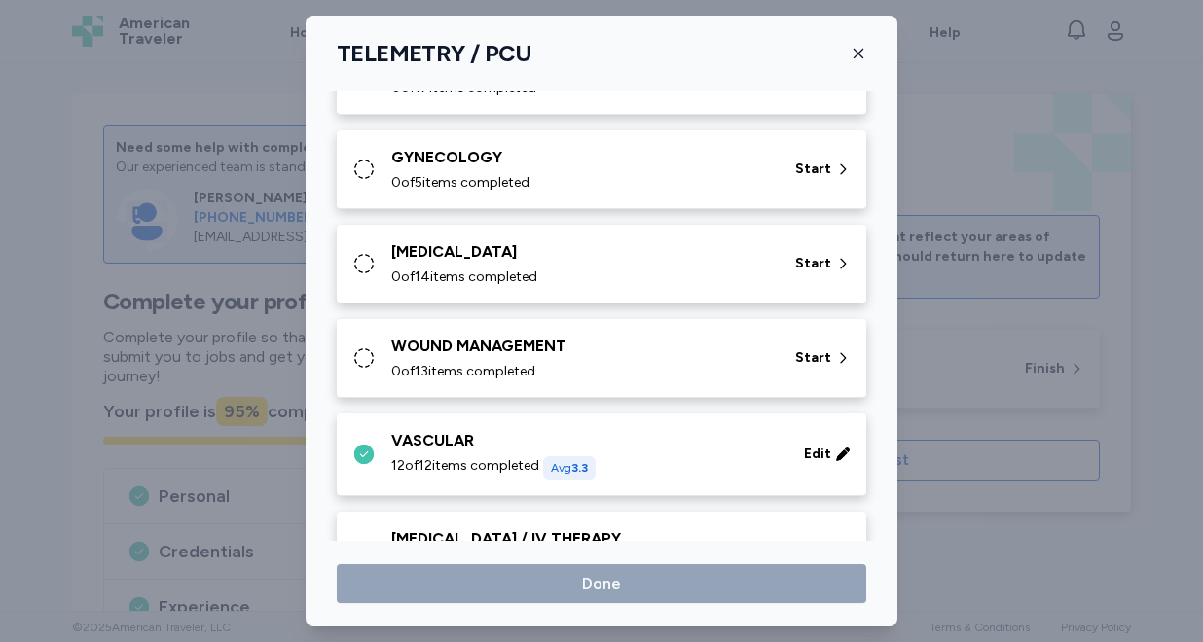
scroll to position [661, 0]
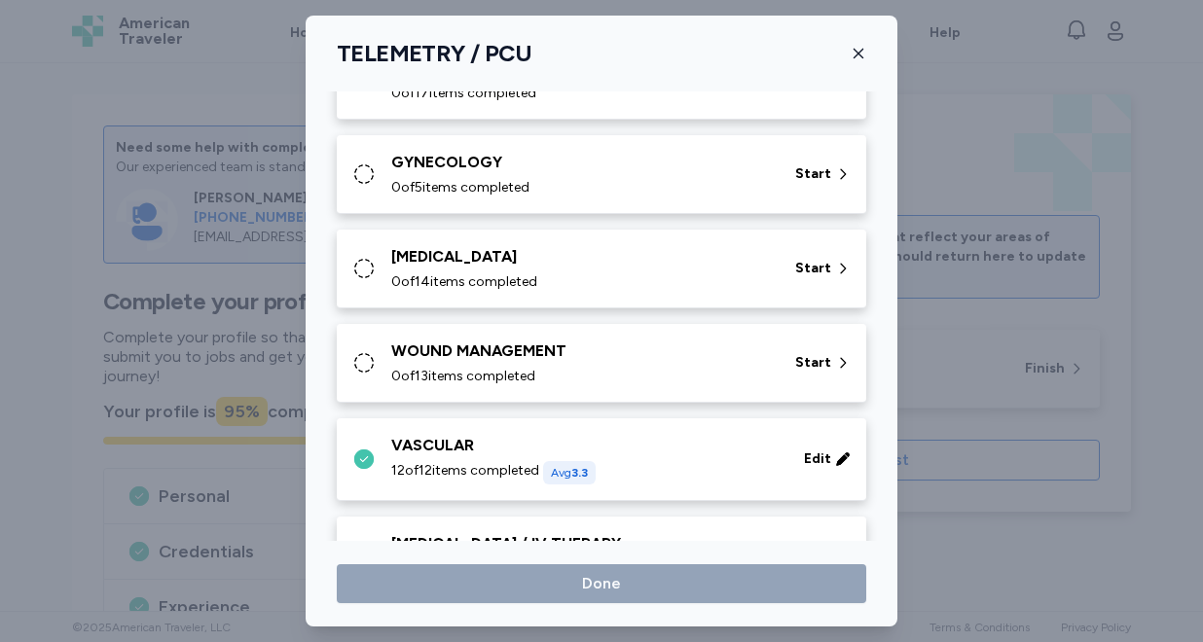
click at [485, 356] on div "WOUND MANAGEMENT" at bounding box center [581, 351] width 380 height 23
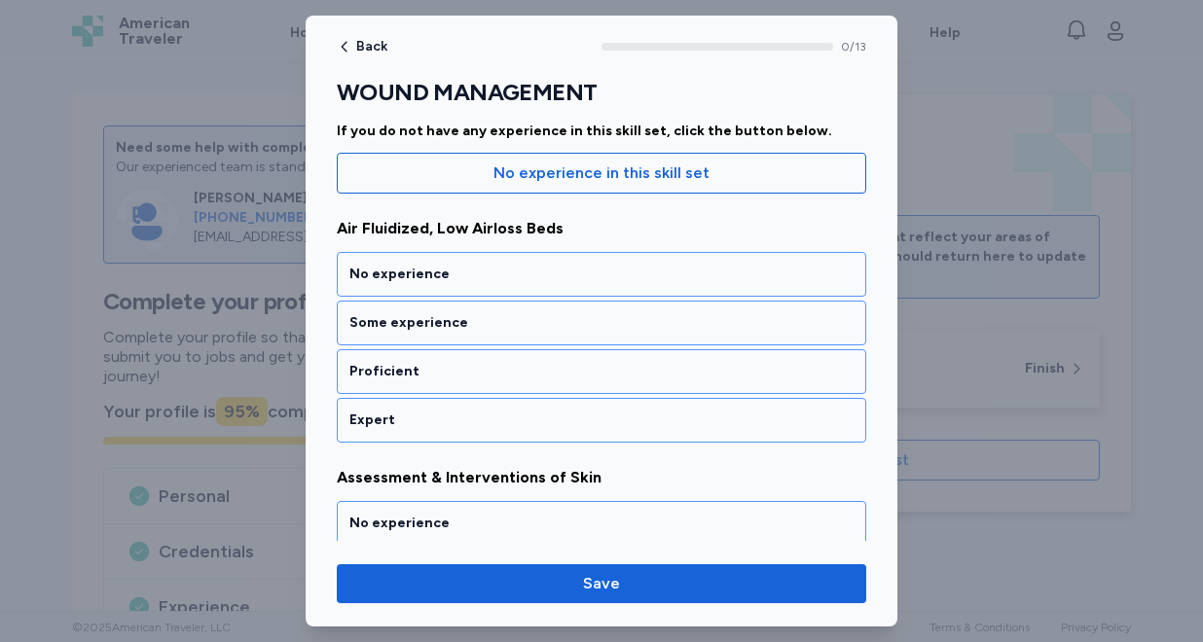
scroll to position [186, 0]
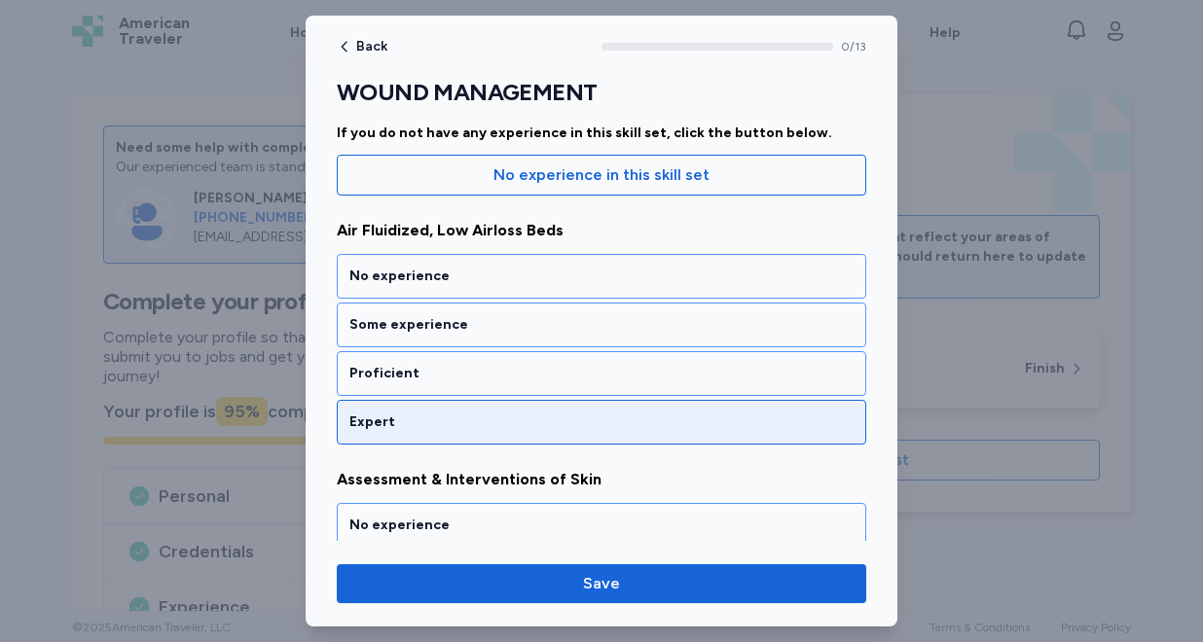
click at [458, 431] on div "Expert" at bounding box center [601, 422] width 504 height 19
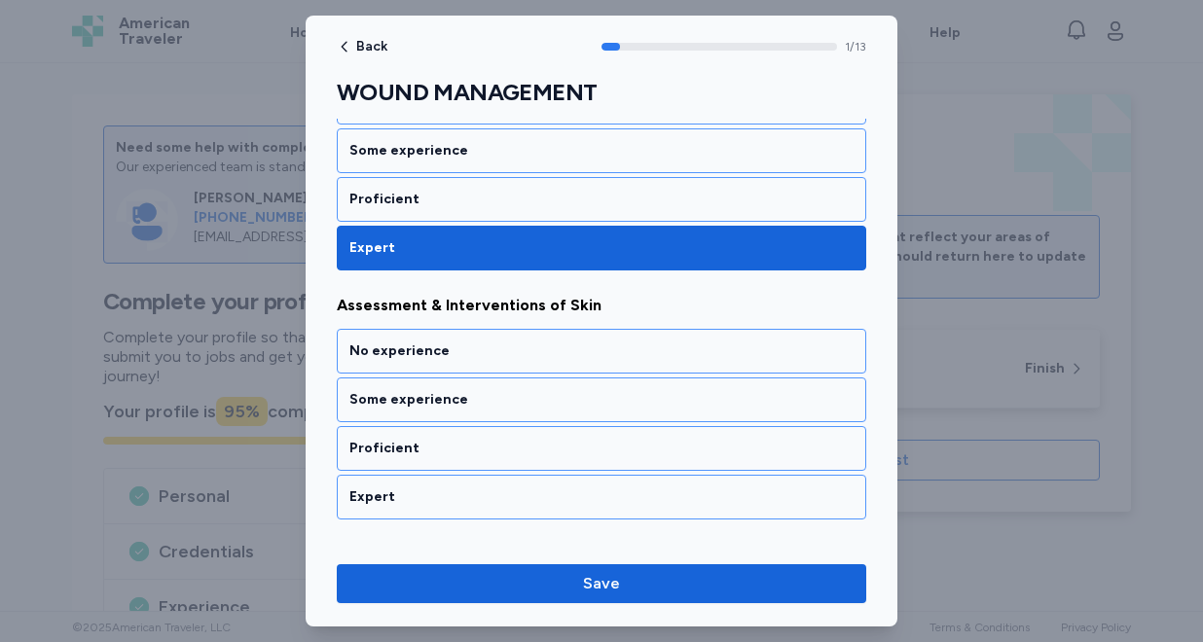
scroll to position [437, 0]
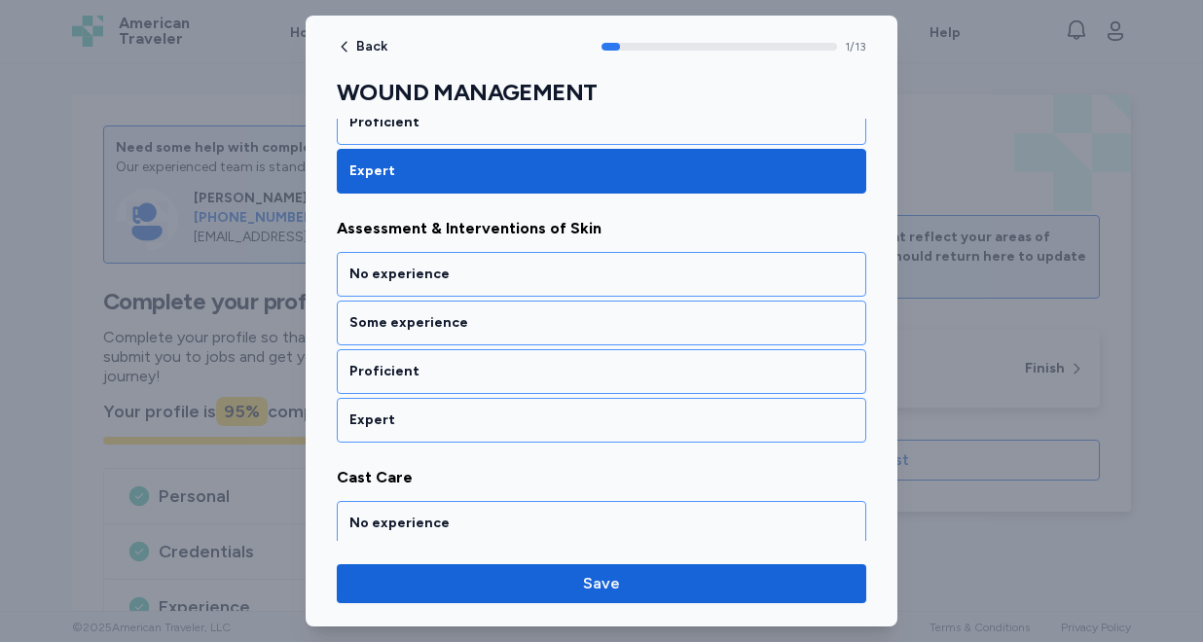
click at [458, 431] on div "Expert" at bounding box center [601, 420] width 529 height 45
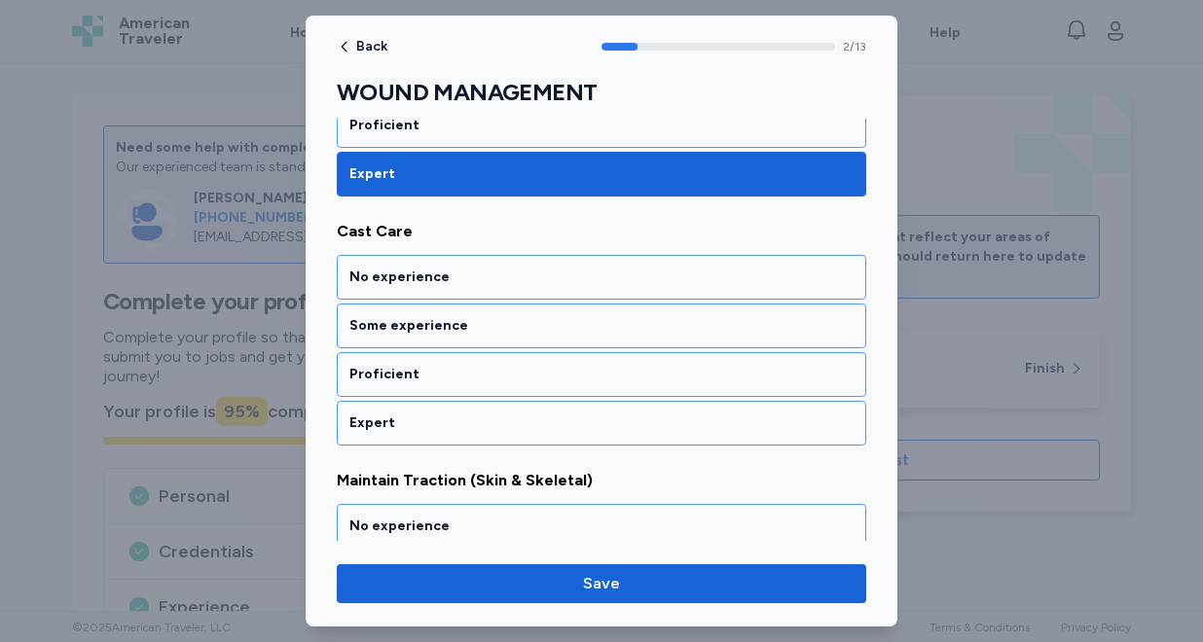
scroll to position [686, 0]
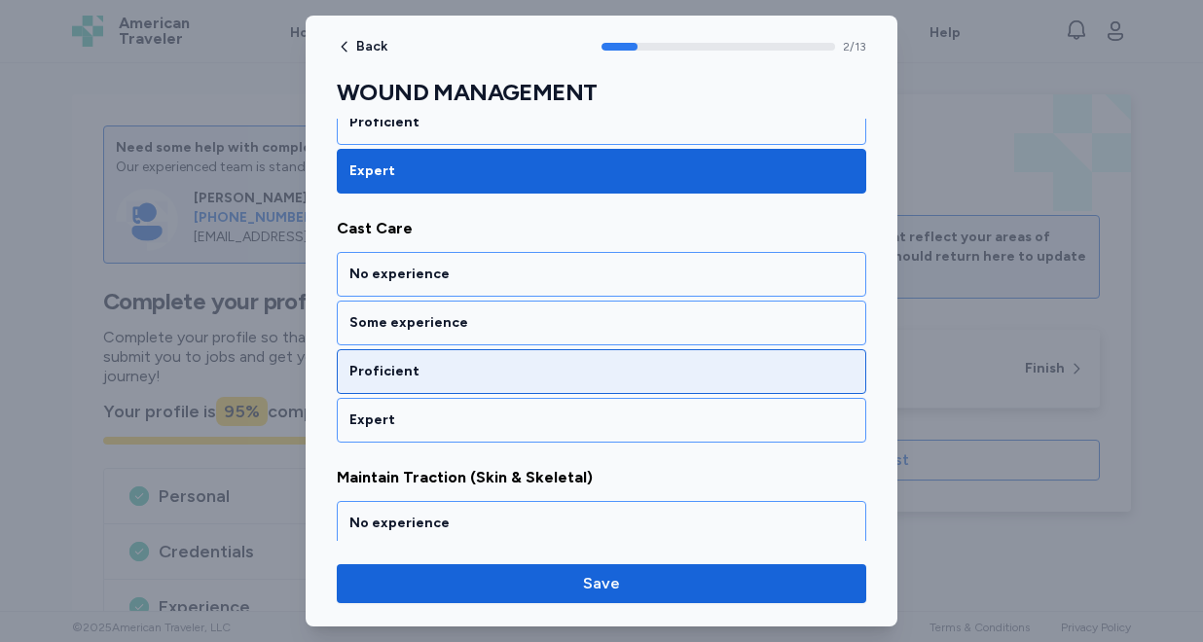
click at [459, 392] on div "Proficient" at bounding box center [601, 371] width 529 height 45
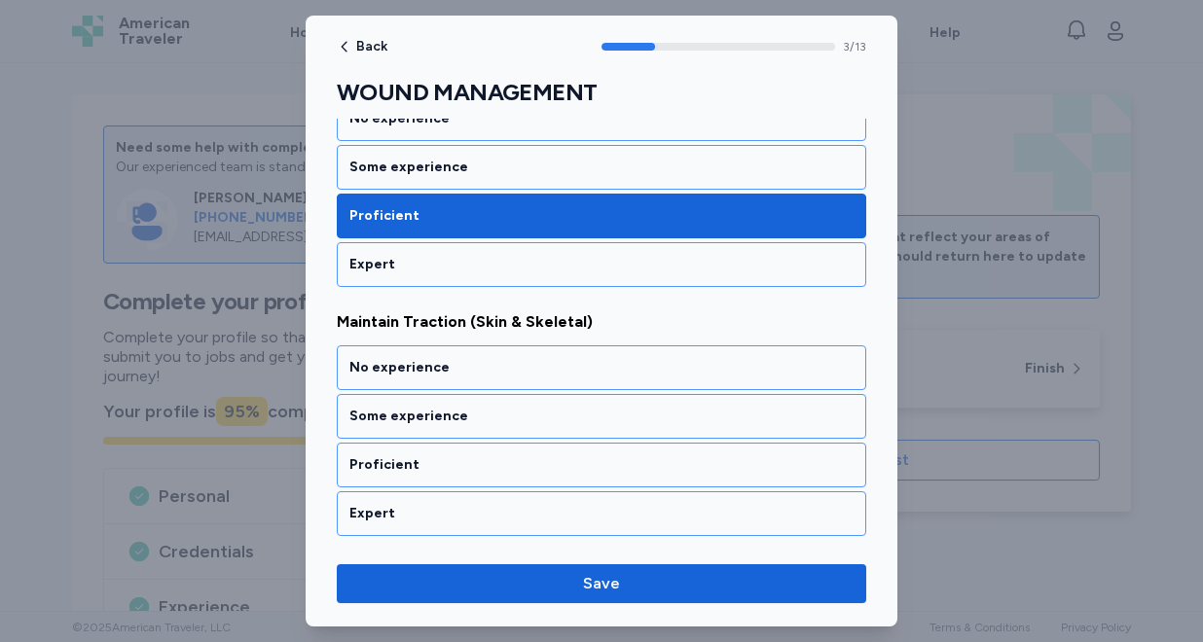
scroll to position [935, 0]
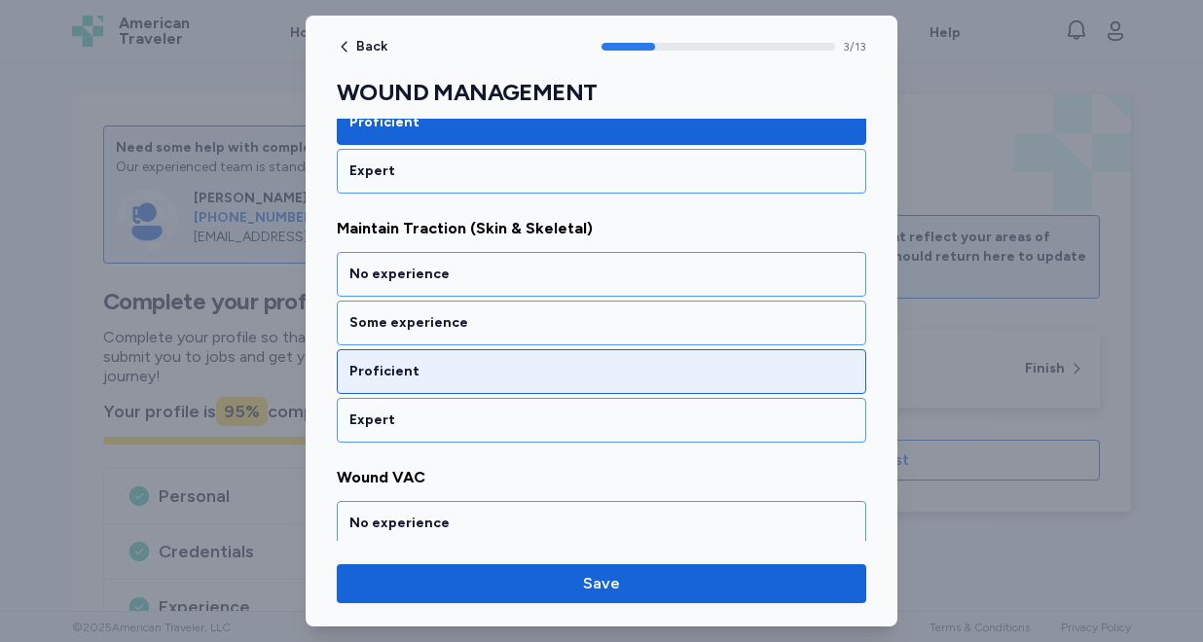
click at [458, 372] on div "Proficient" at bounding box center [601, 371] width 504 height 19
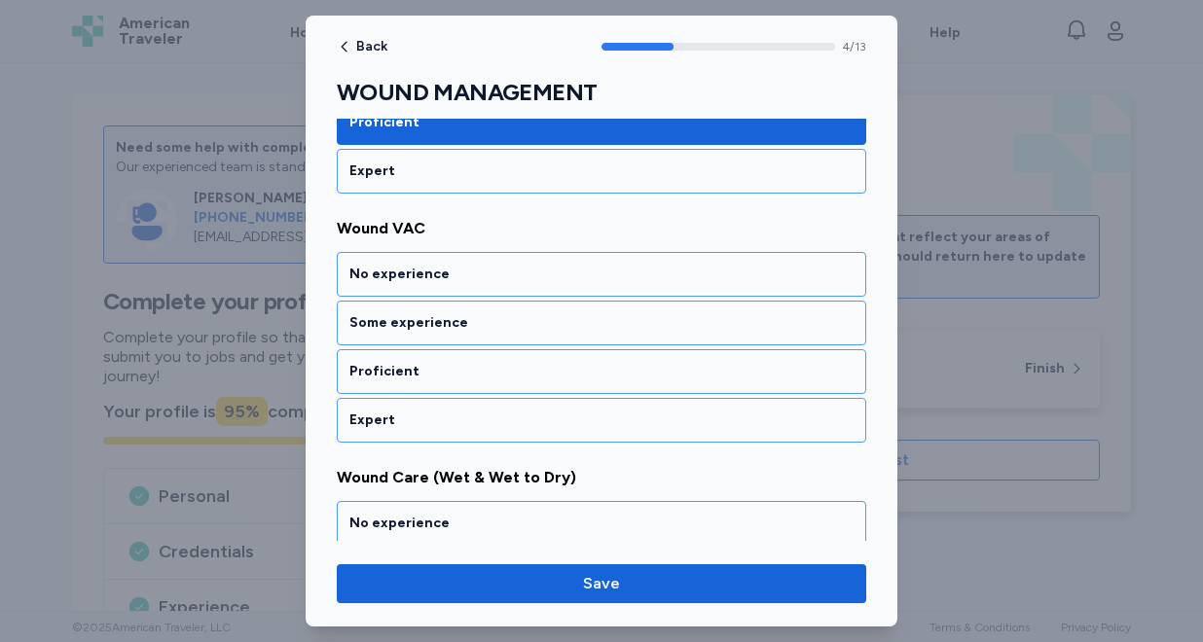
click at [458, 372] on div "Proficient" at bounding box center [601, 371] width 504 height 19
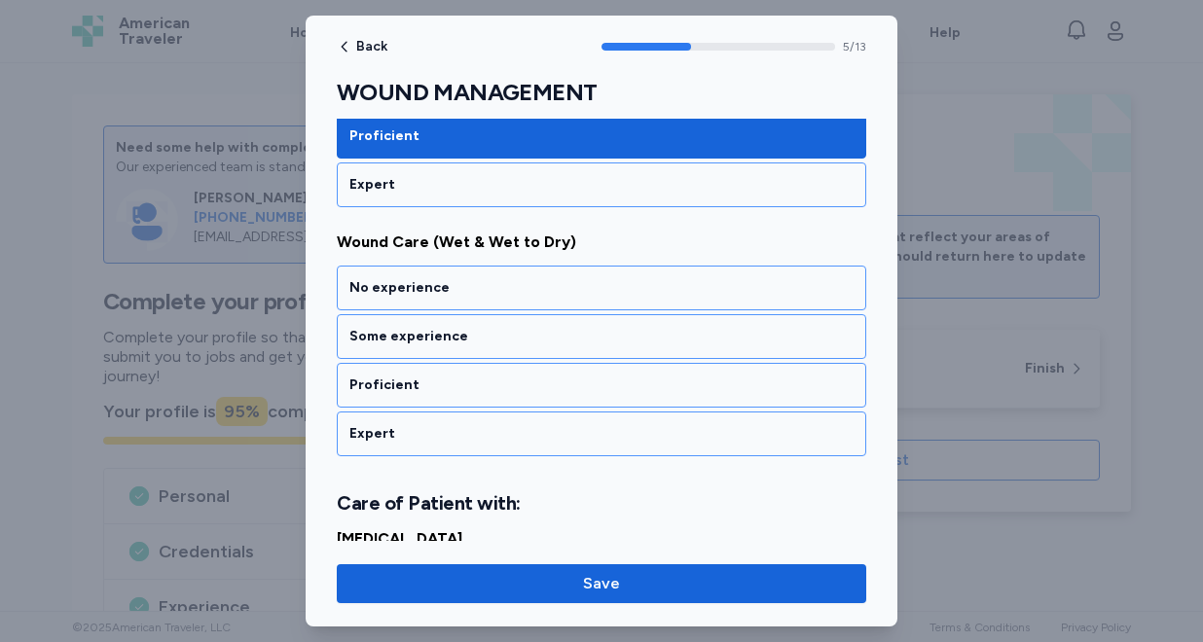
scroll to position [1433, 0]
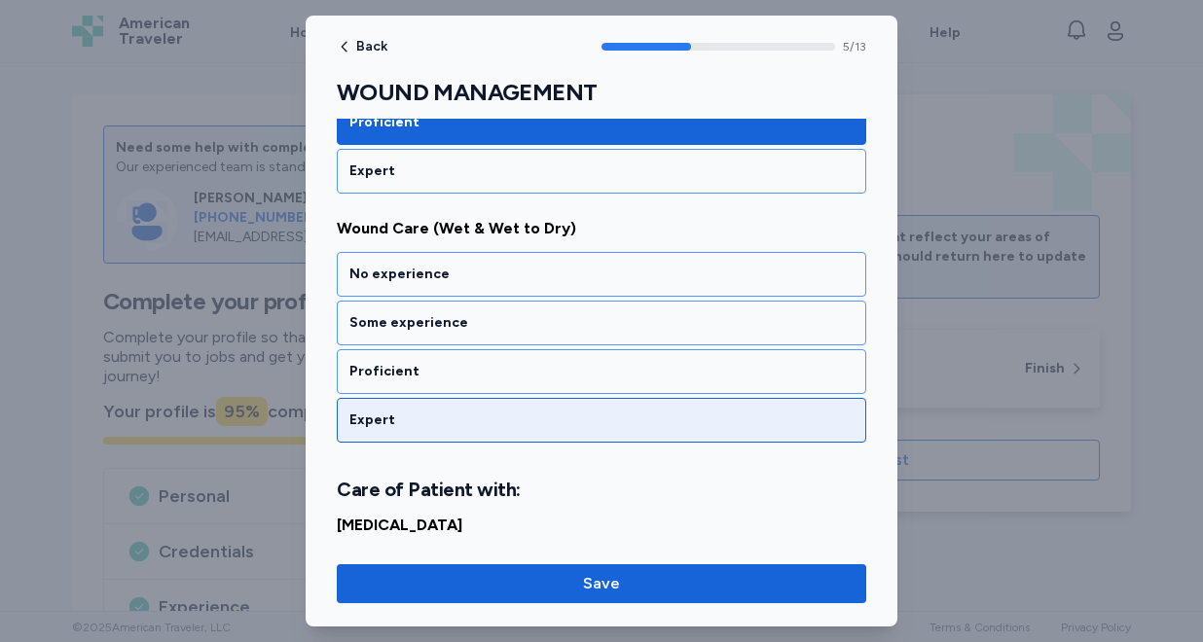
click at [452, 415] on div "Expert" at bounding box center [601, 420] width 504 height 19
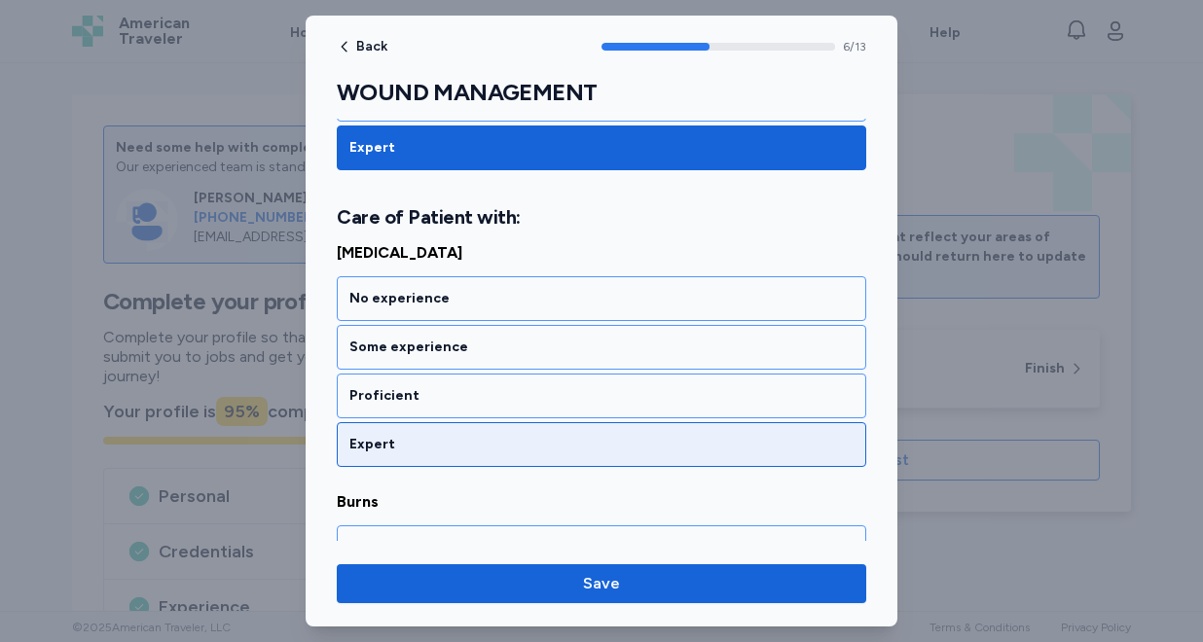
click at [444, 435] on div "Expert" at bounding box center [601, 444] width 504 height 19
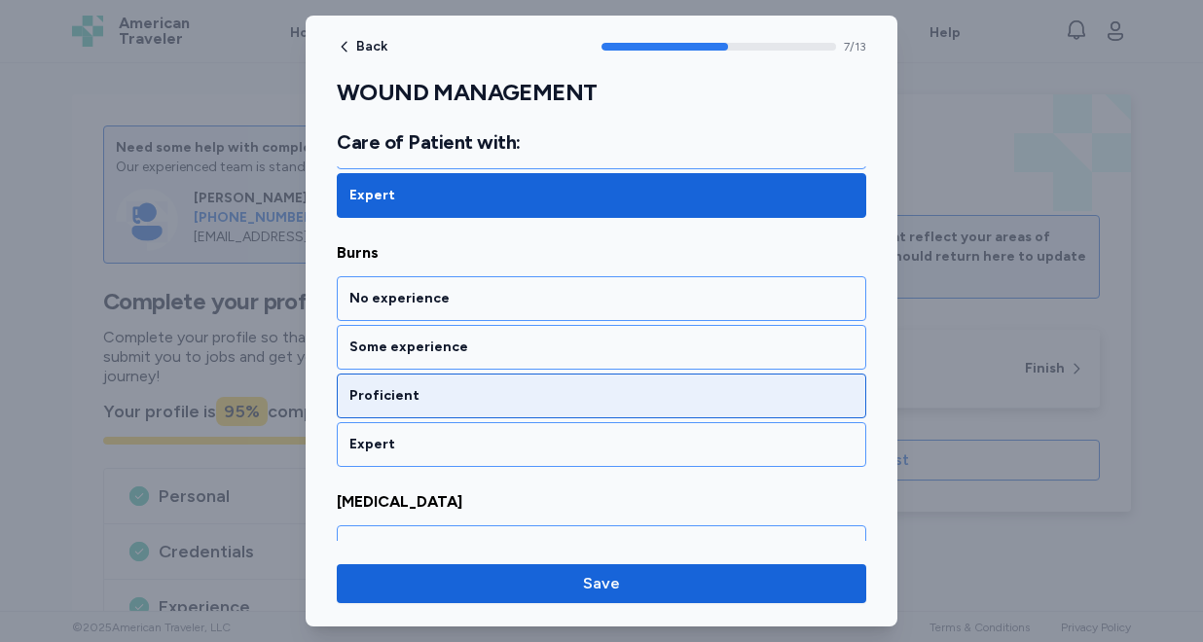
click at [445, 397] on div "Proficient" at bounding box center [601, 395] width 504 height 19
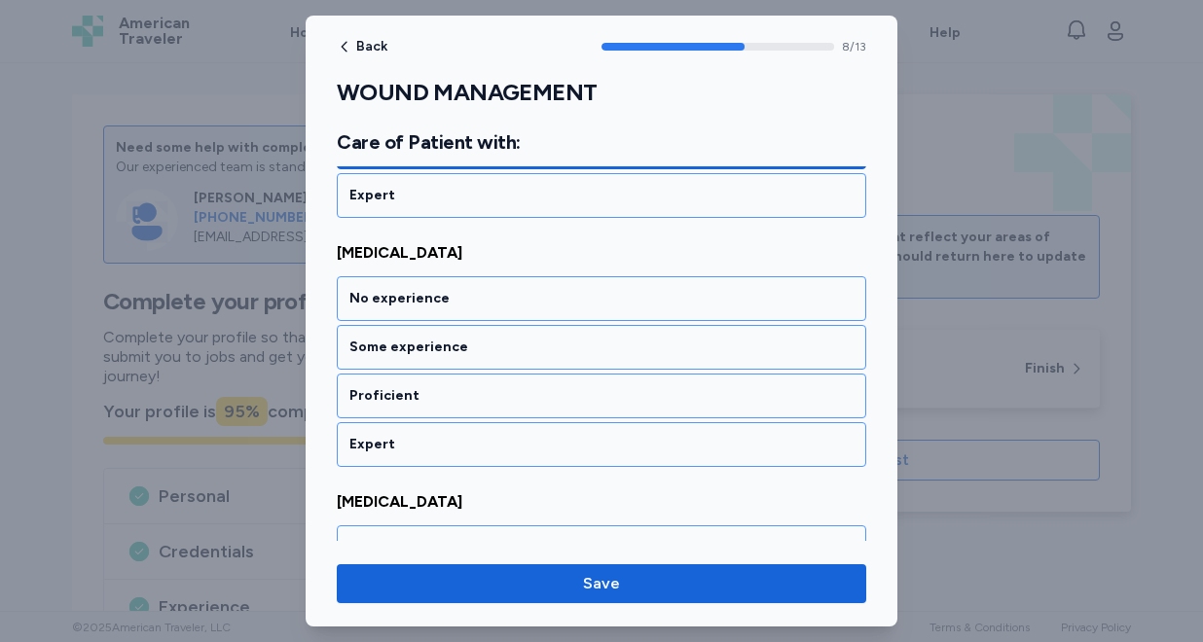
click at [445, 397] on div "Proficient" at bounding box center [601, 395] width 504 height 19
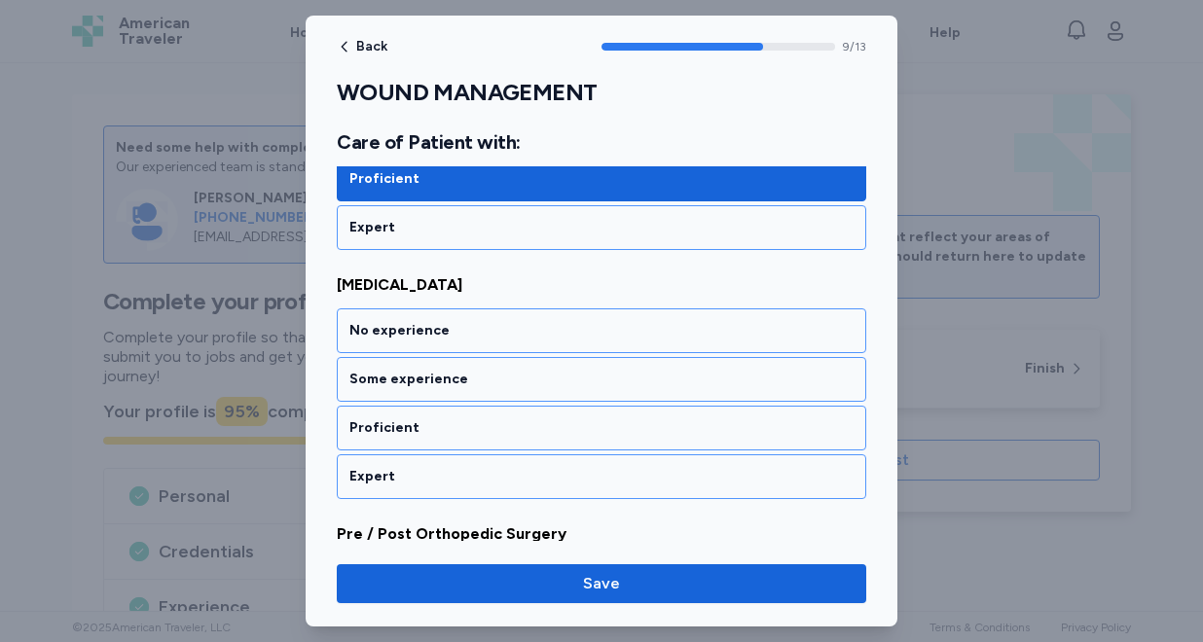
scroll to position [2453, 0]
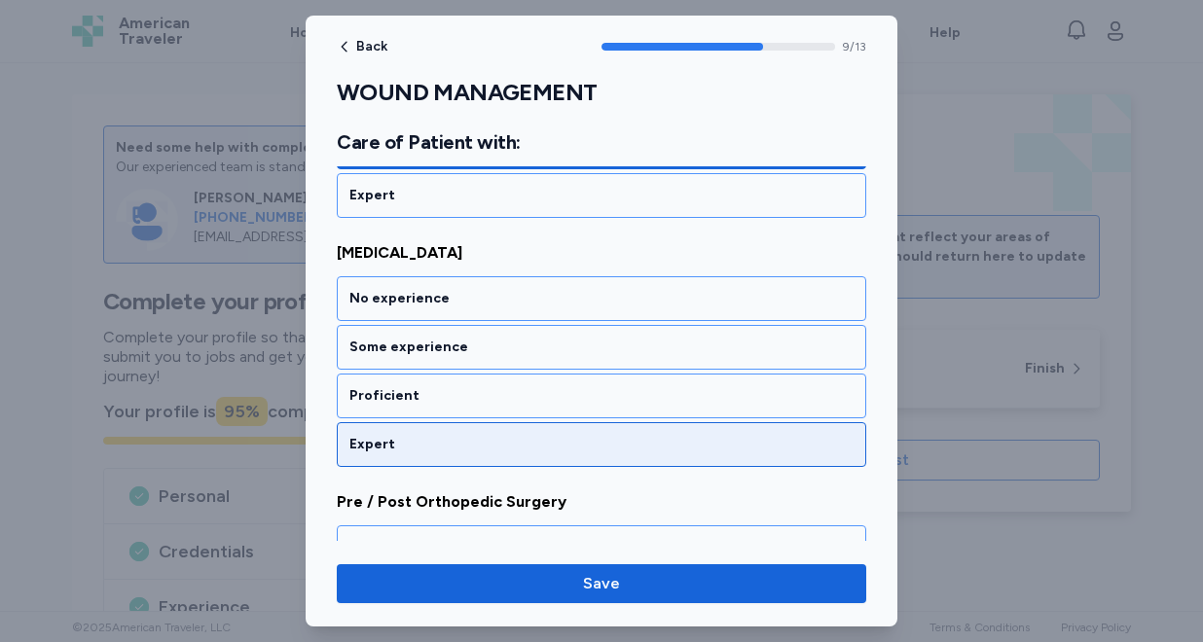
click at [437, 436] on div "Expert" at bounding box center [601, 444] width 504 height 19
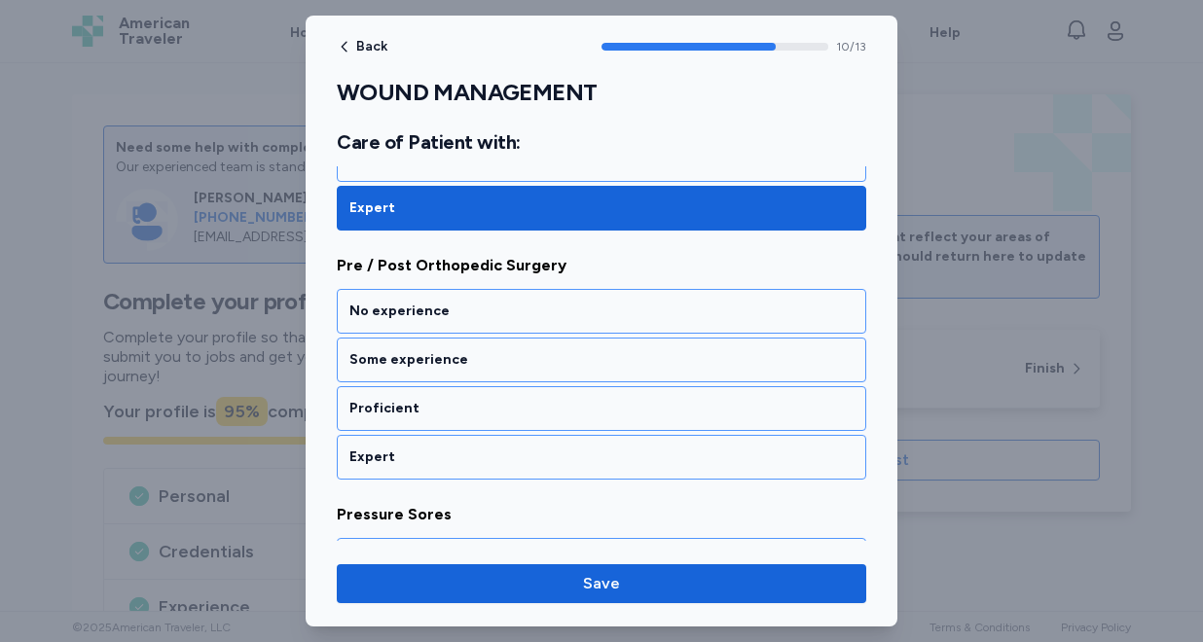
scroll to position [2702, 0]
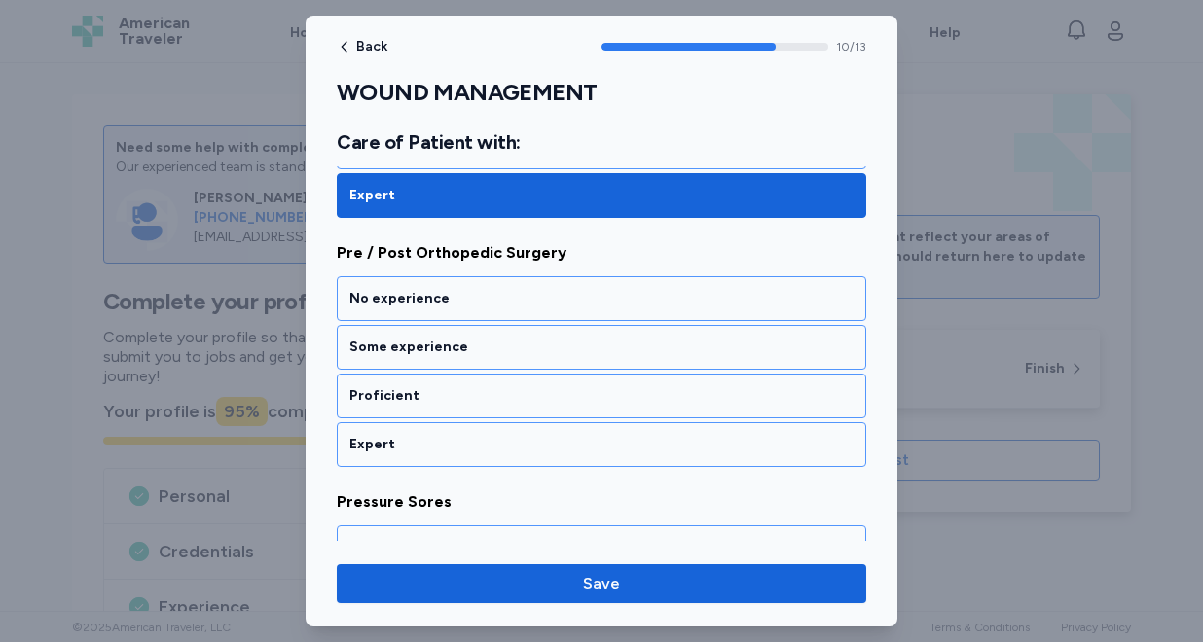
click at [437, 436] on div "Expert" at bounding box center [601, 444] width 504 height 19
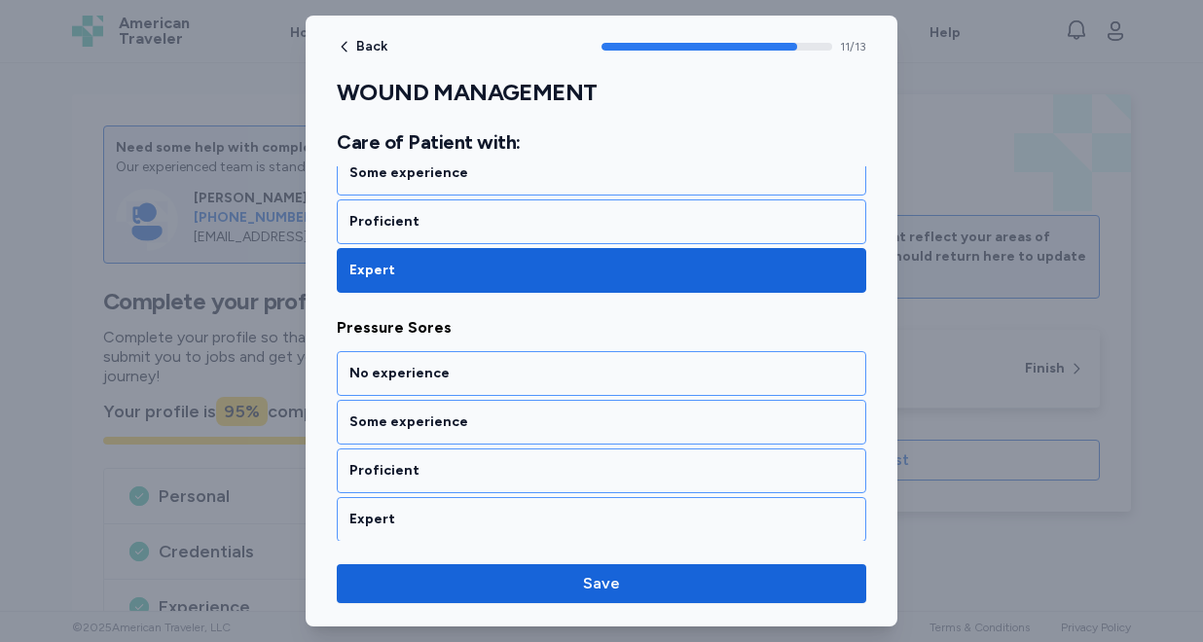
scroll to position [2951, 0]
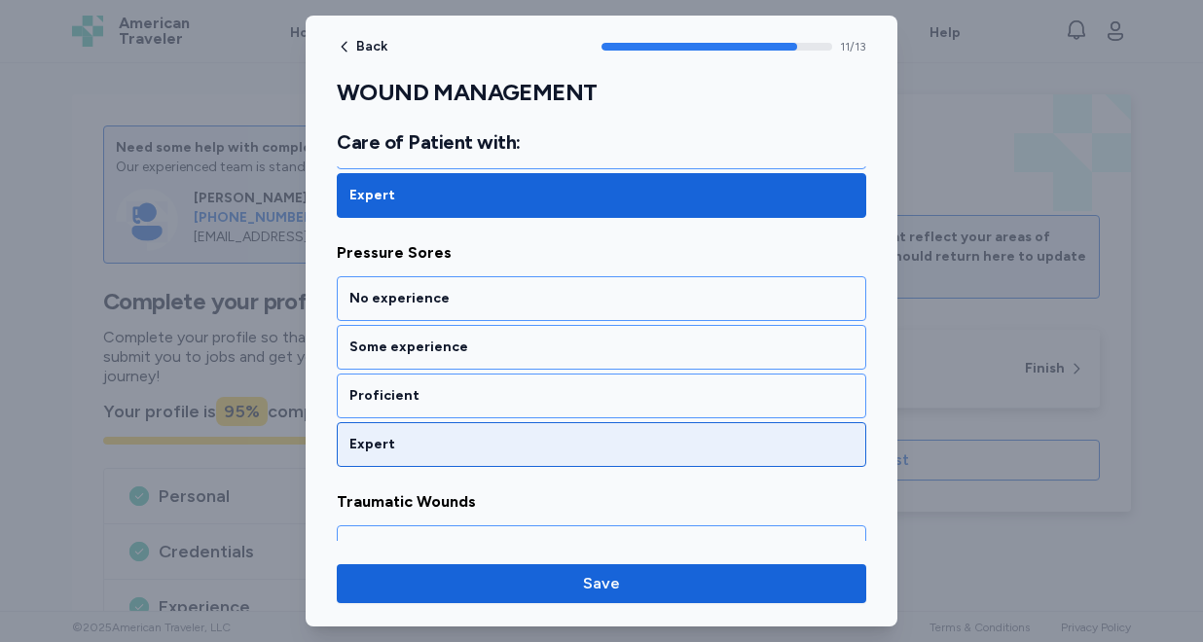
click at [429, 428] on div "Expert" at bounding box center [601, 444] width 529 height 45
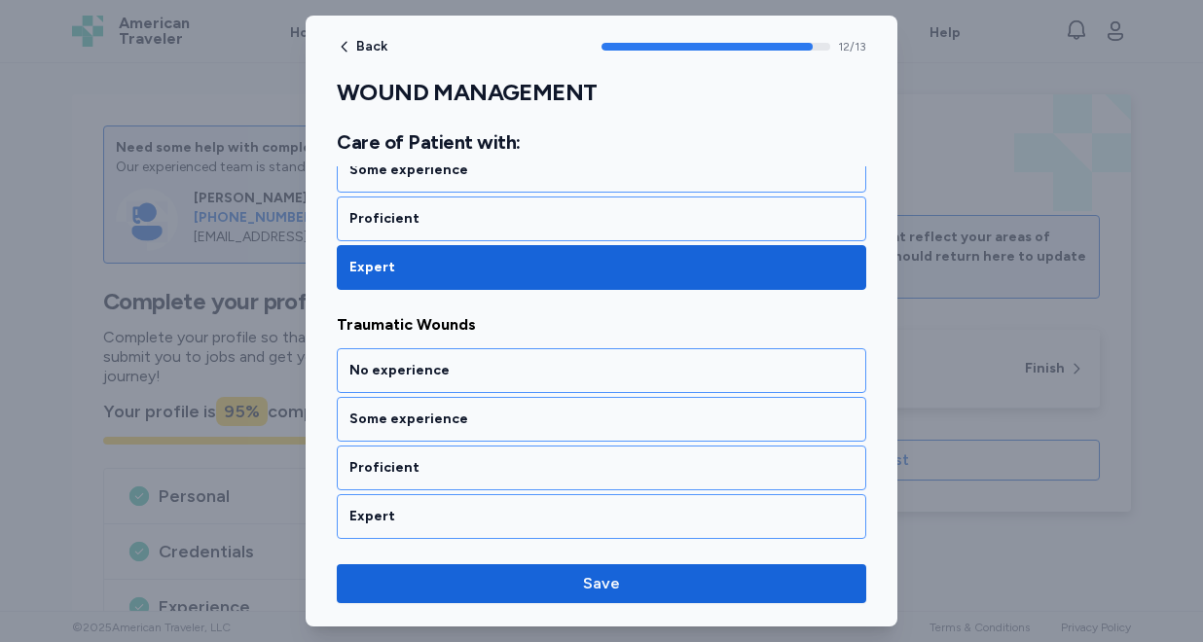
scroll to position [3130, 0]
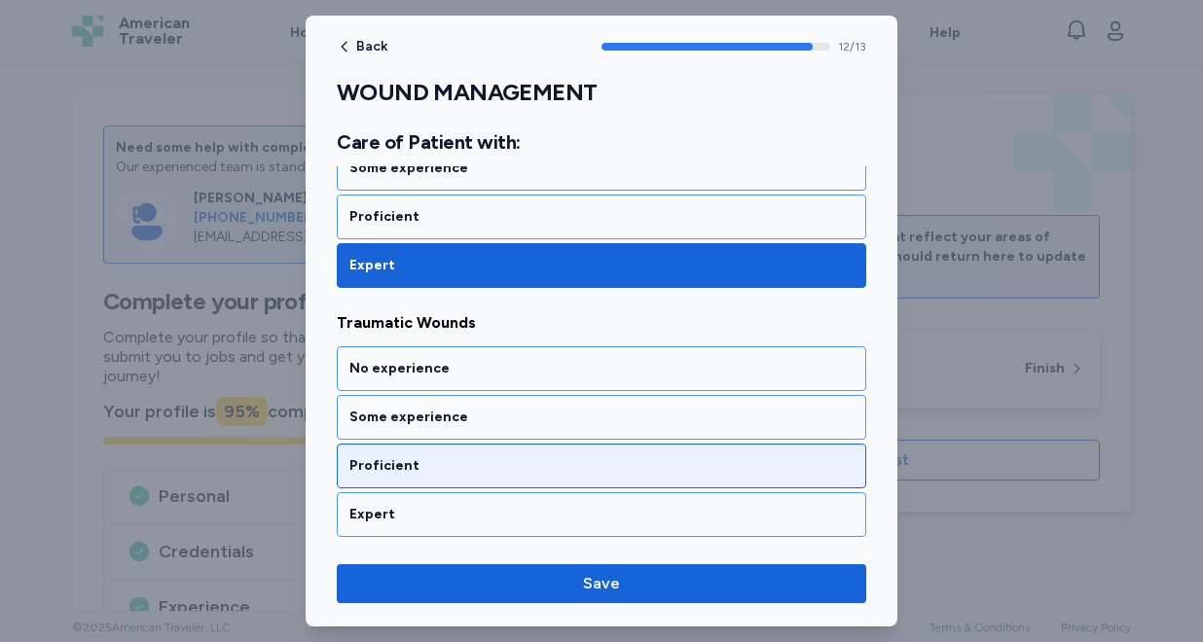
click at [417, 467] on div "Proficient" at bounding box center [601, 465] width 504 height 19
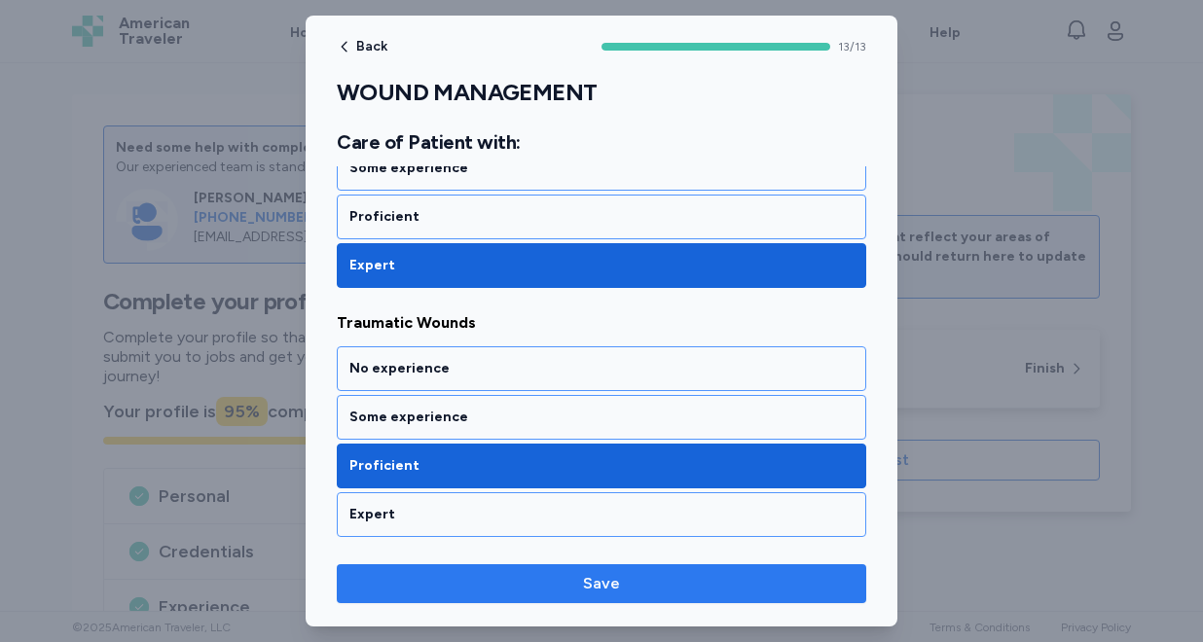
click at [509, 587] on span "Save" at bounding box center [601, 583] width 498 height 23
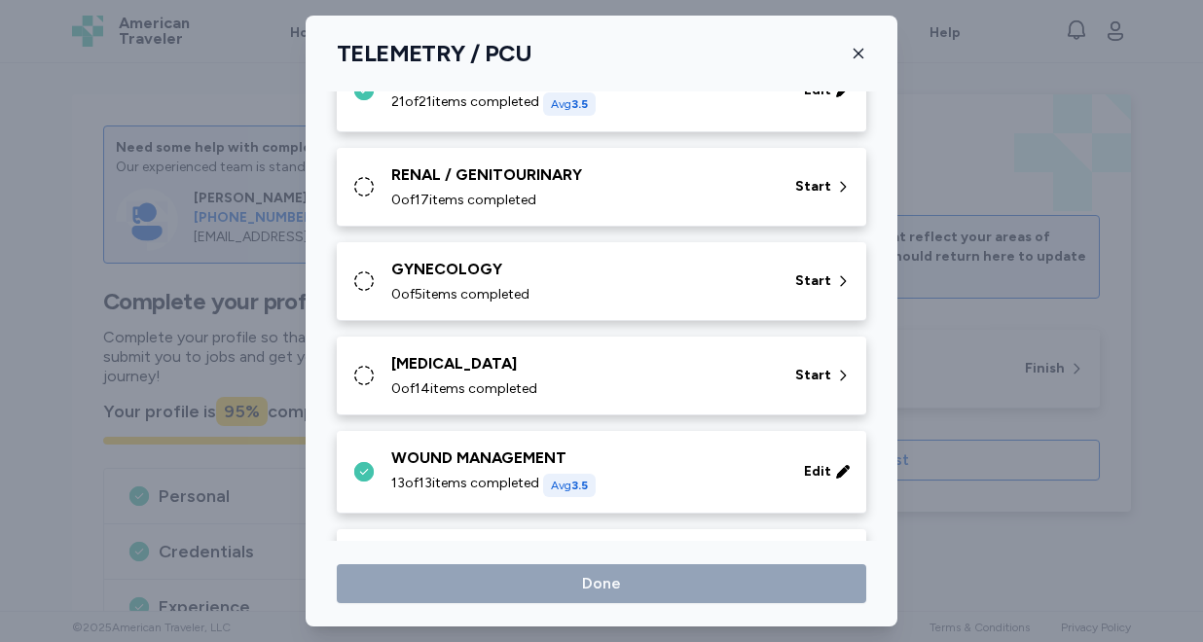
scroll to position [534, 0]
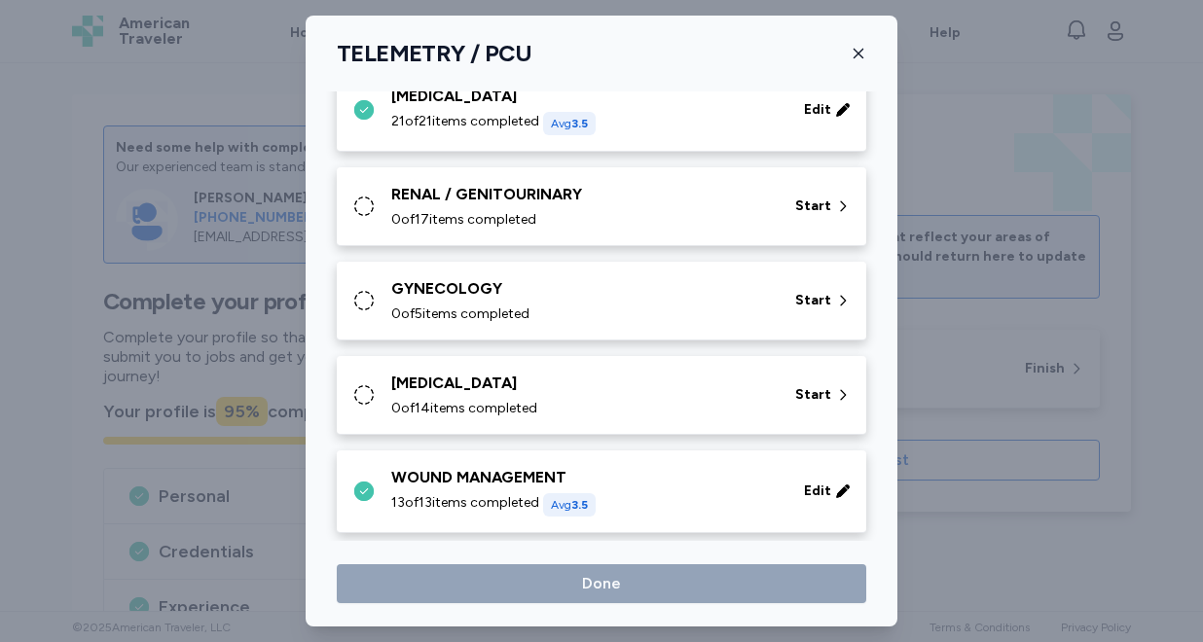
click at [532, 401] on span "0 of 14 items completed" at bounding box center [464, 408] width 146 height 19
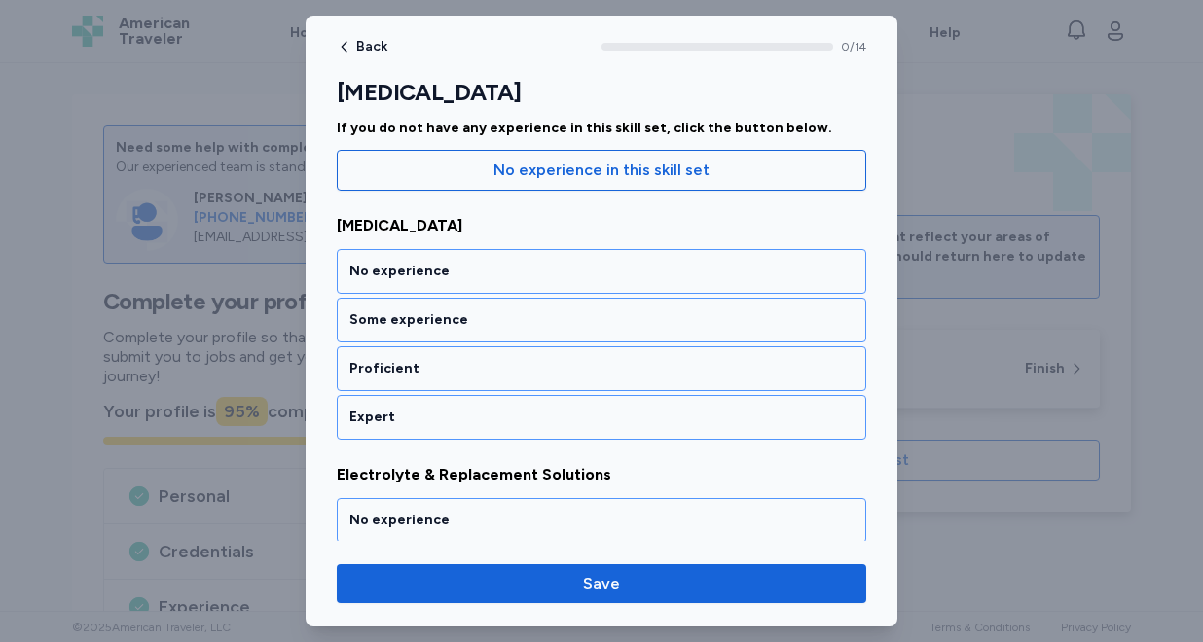
scroll to position [205, 0]
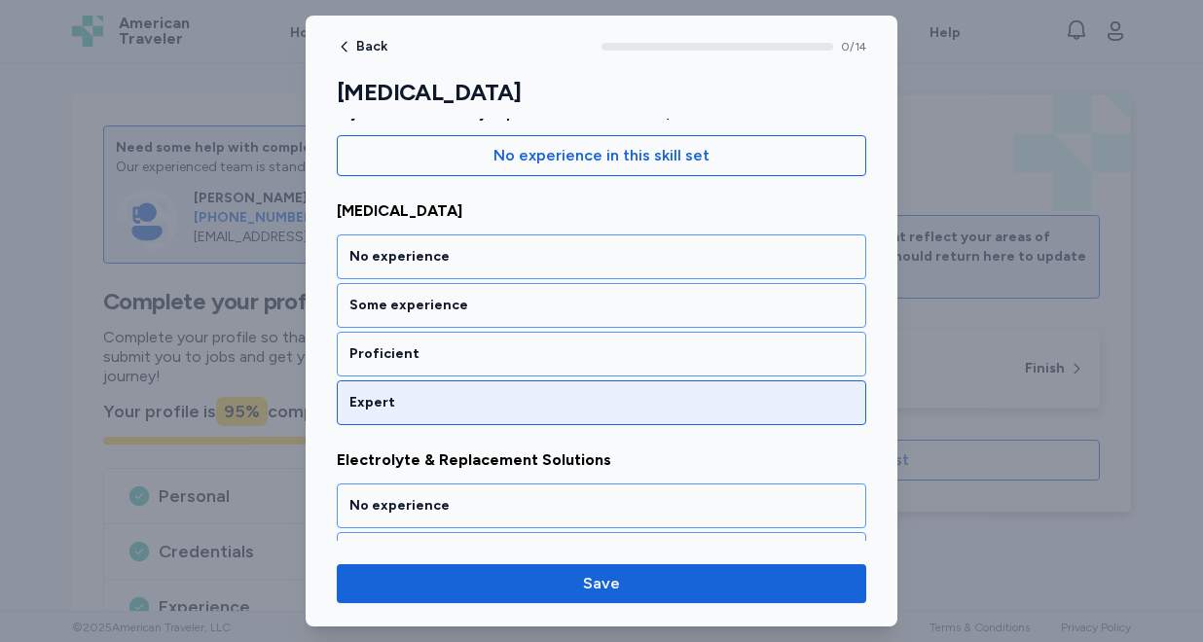
click at [526, 406] on div "Expert" at bounding box center [601, 402] width 504 height 19
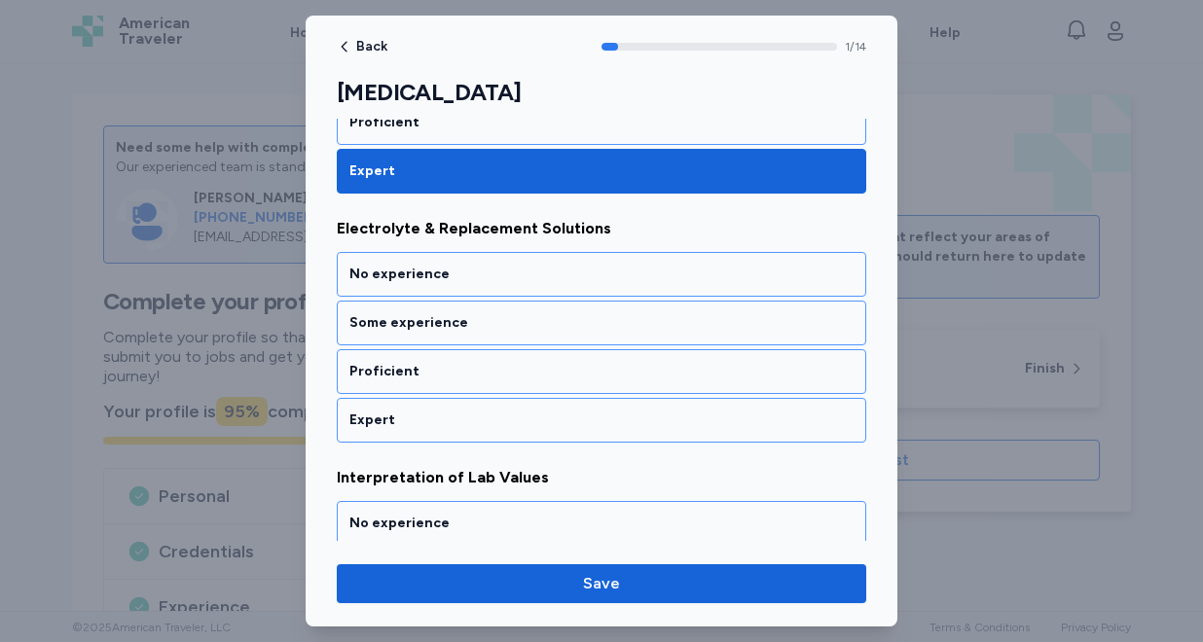
click at [526, 406] on div "Expert" at bounding box center [601, 420] width 529 height 45
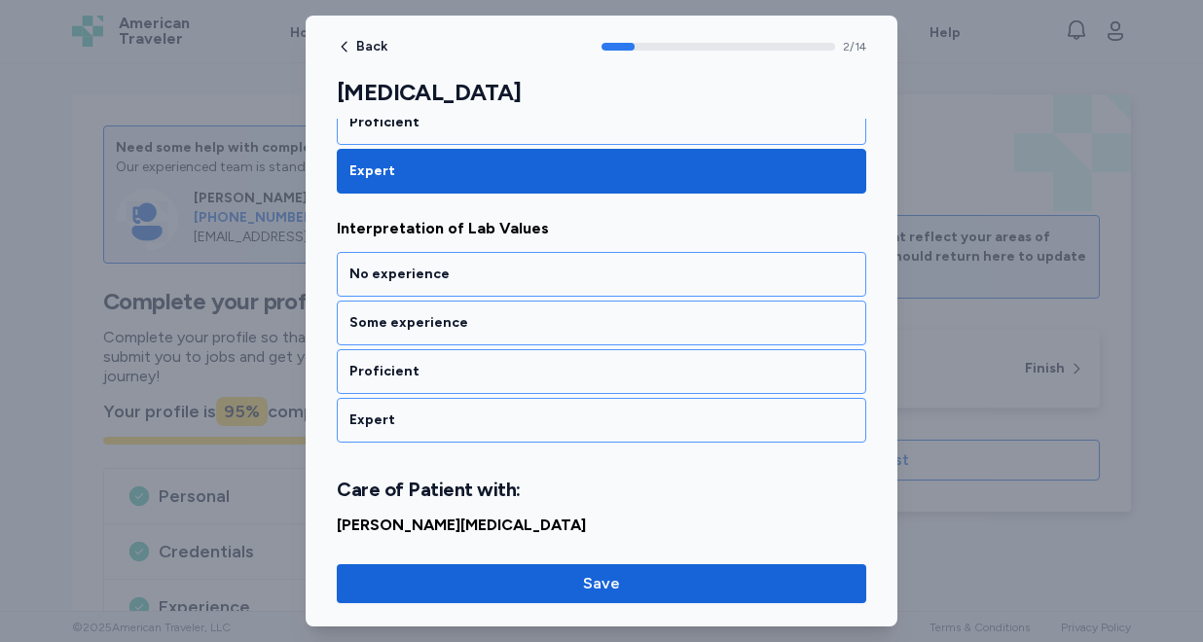
click at [526, 406] on div "Expert" at bounding box center [601, 420] width 529 height 45
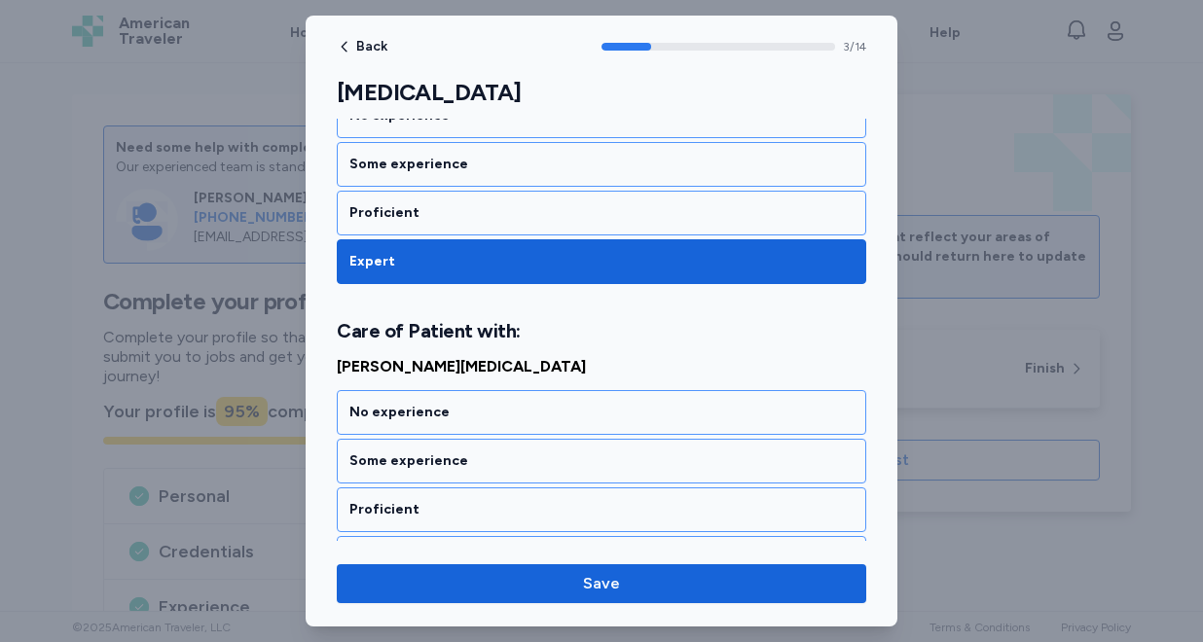
scroll to position [958, 0]
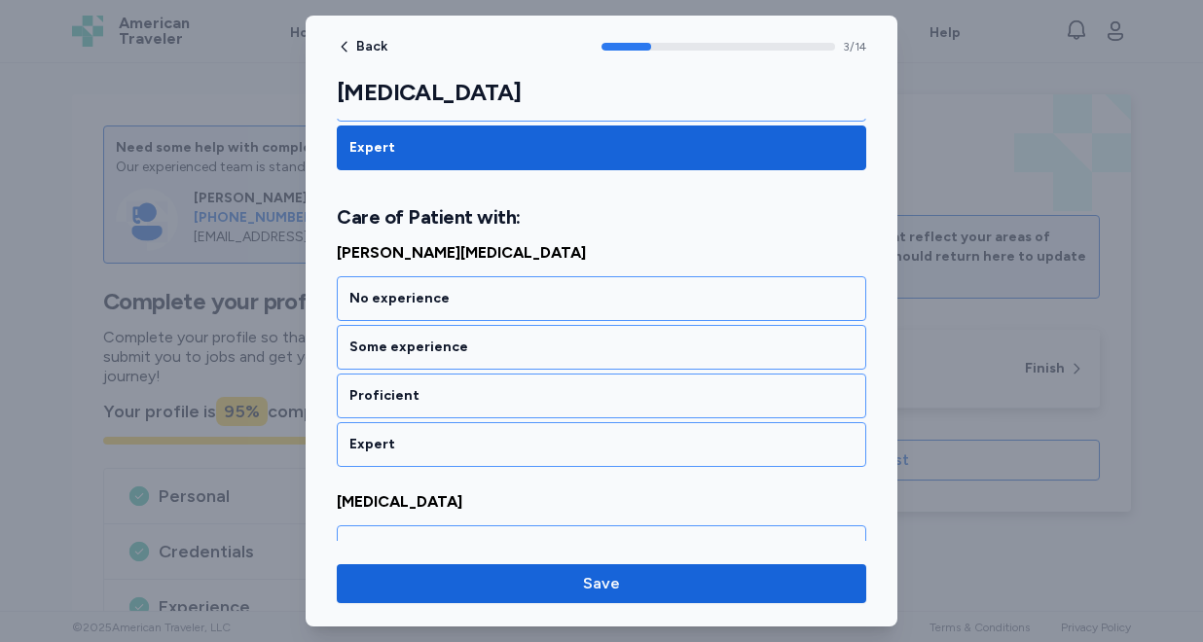
click at [526, 406] on div "Proficient" at bounding box center [601, 396] width 529 height 45
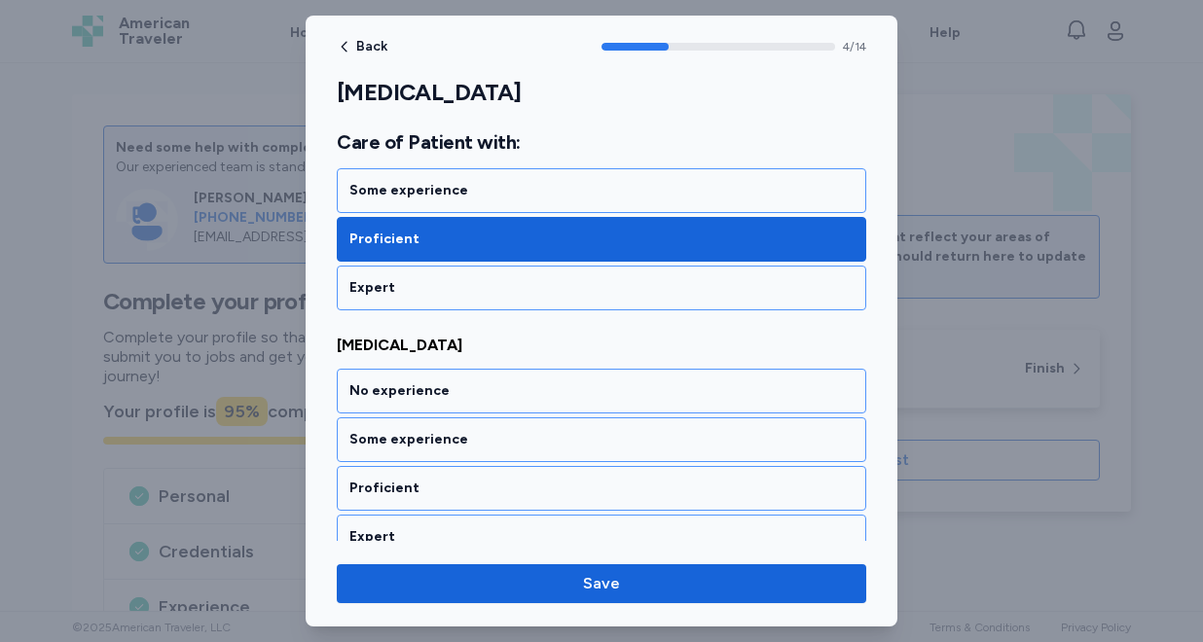
scroll to position [1208, 0]
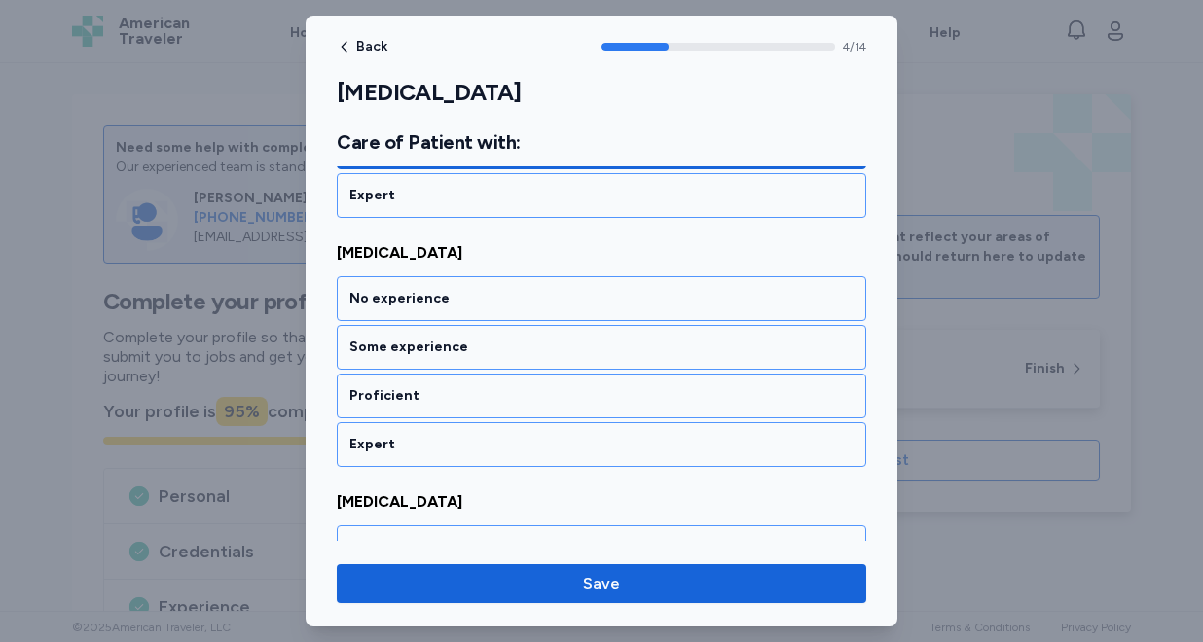
click at [526, 406] on div "Proficient" at bounding box center [601, 396] width 529 height 45
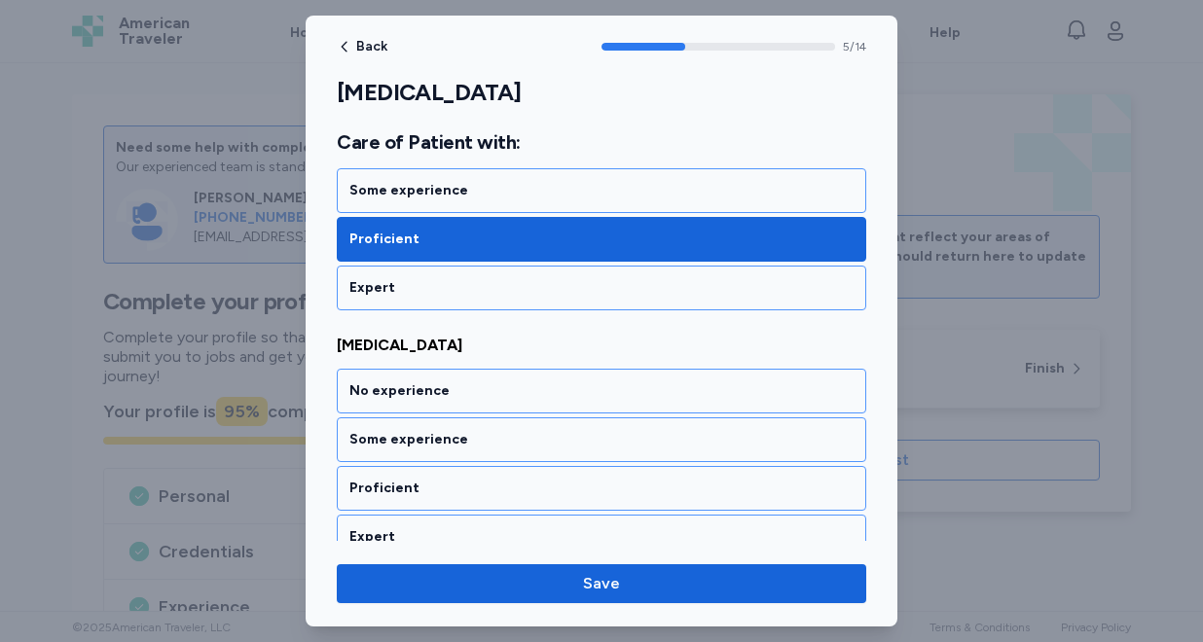
scroll to position [1457, 0]
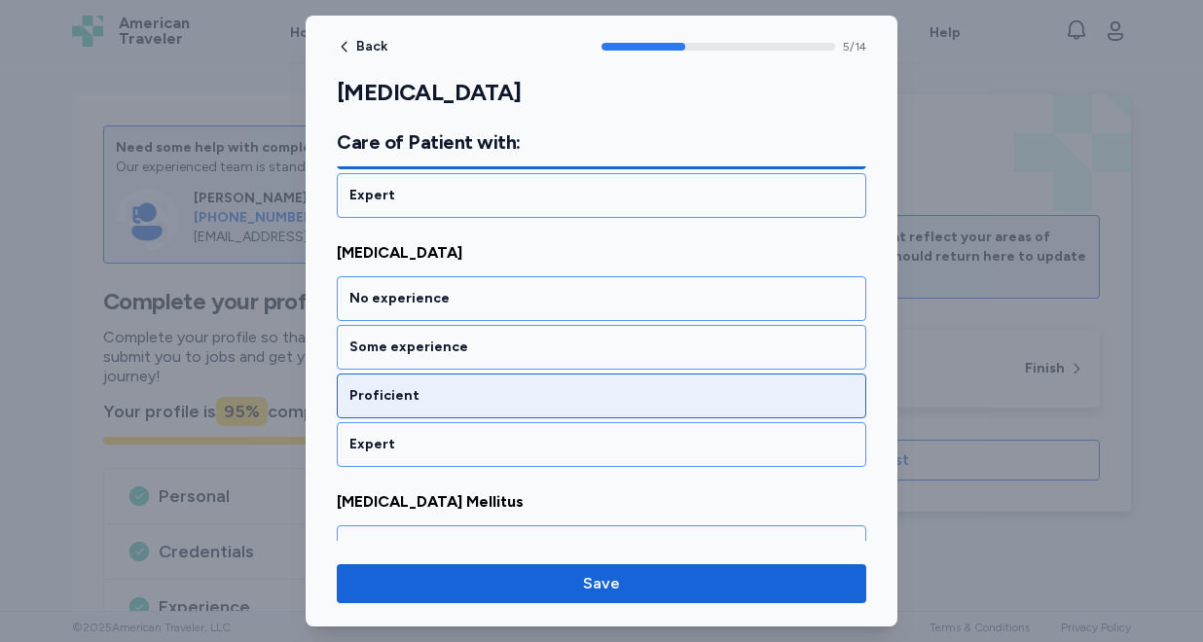
click at [524, 396] on div "Proficient" at bounding box center [601, 395] width 504 height 19
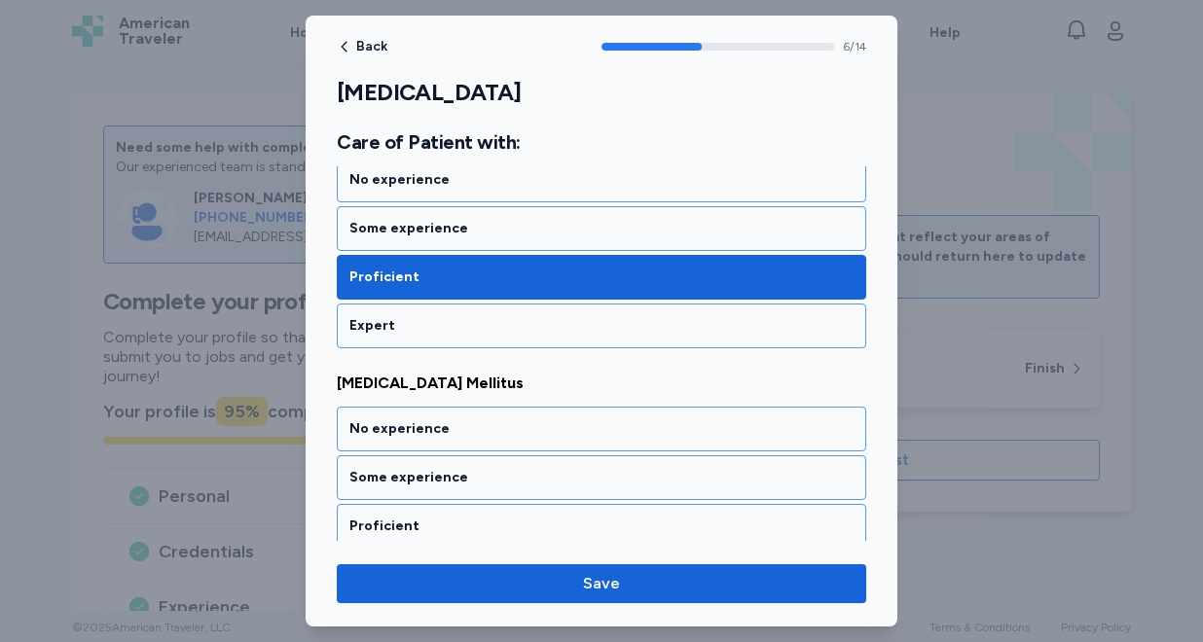
scroll to position [1706, 0]
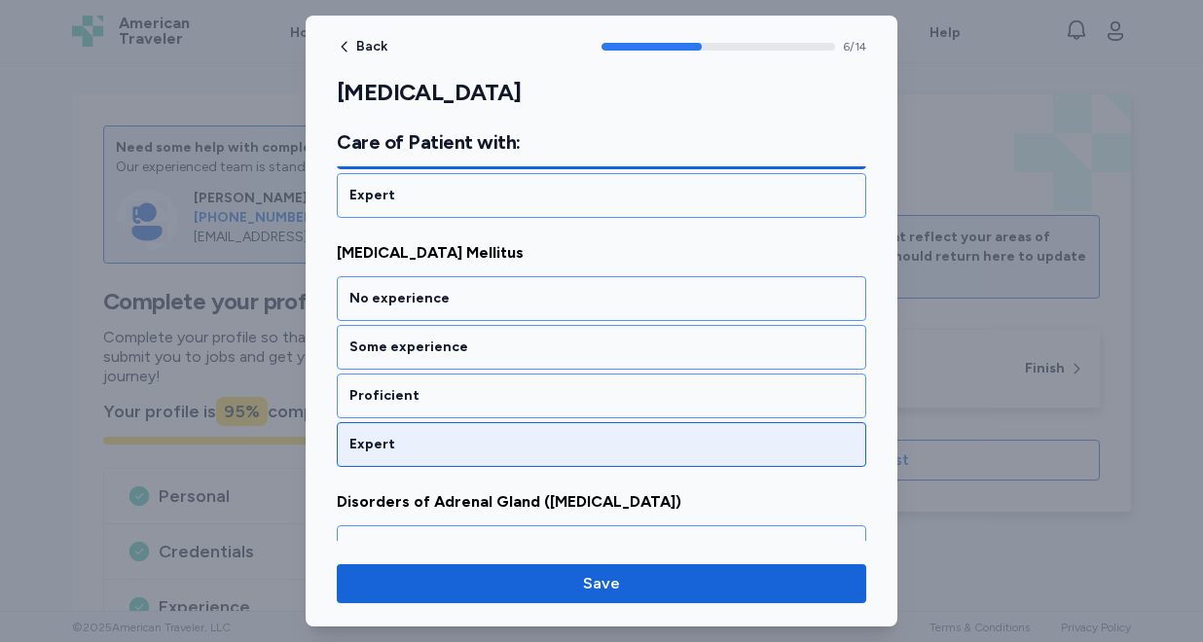
click at [513, 430] on div "Expert" at bounding box center [601, 444] width 529 height 45
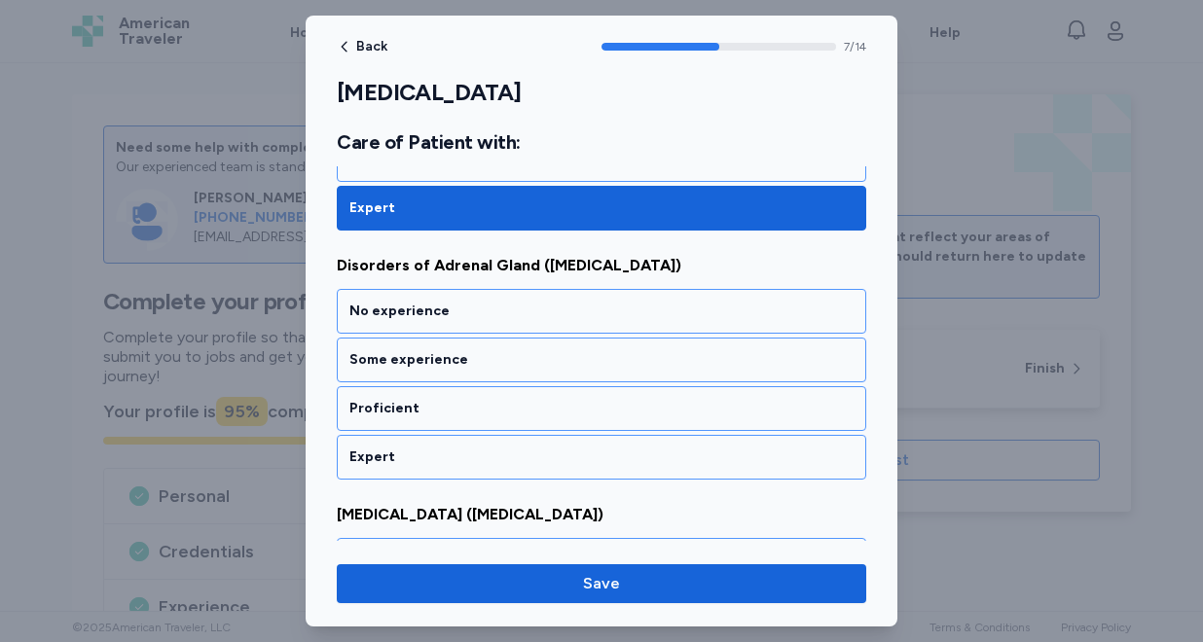
scroll to position [1955, 0]
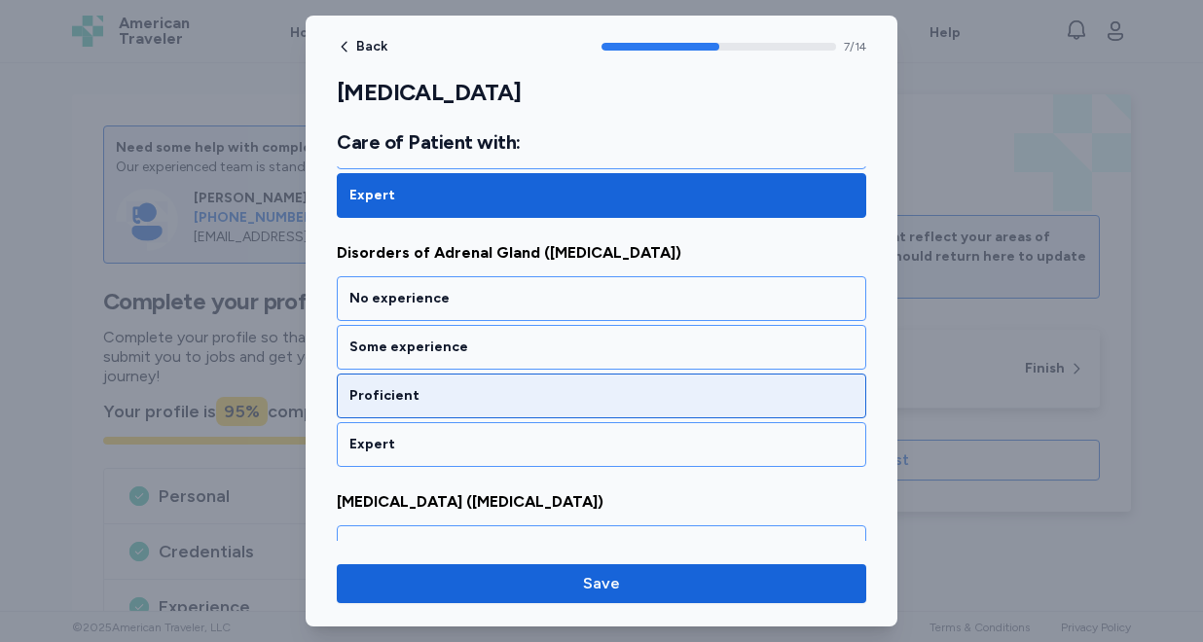
click at [512, 399] on div "Proficient" at bounding box center [601, 395] width 504 height 19
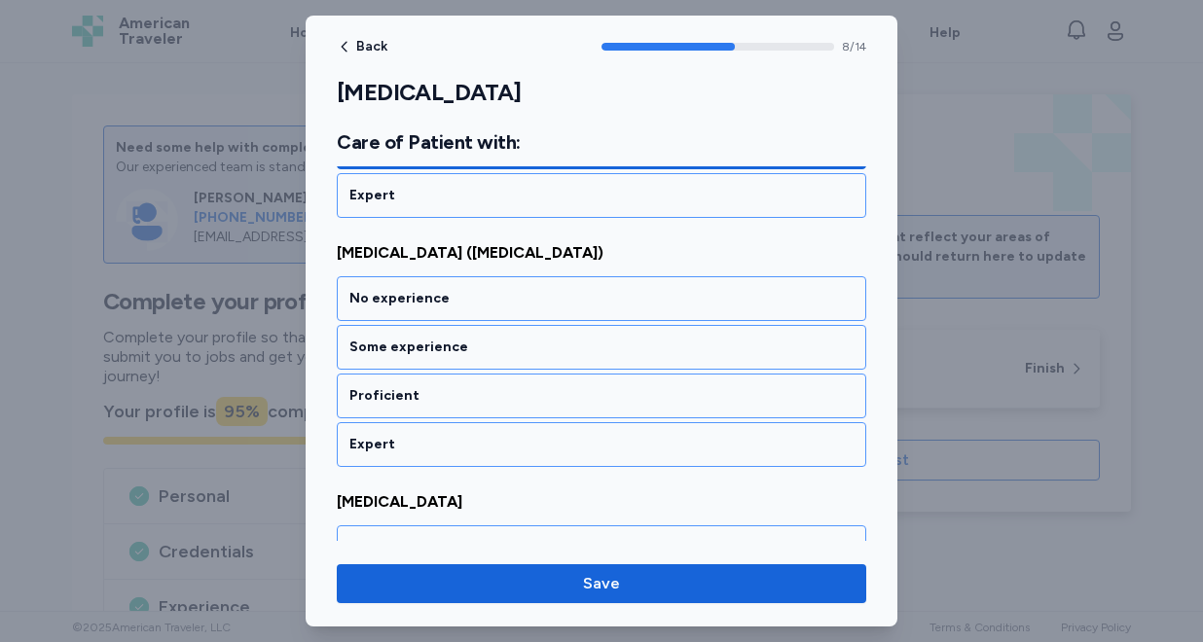
click at [512, 399] on div "Proficient" at bounding box center [601, 395] width 504 height 19
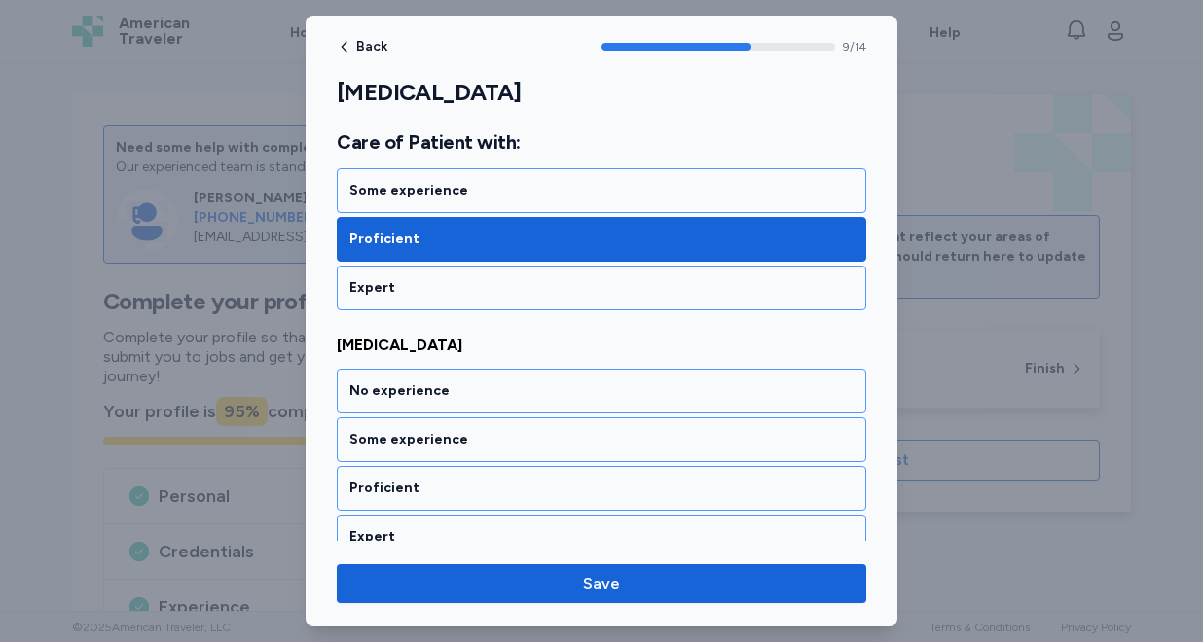
scroll to position [2453, 0]
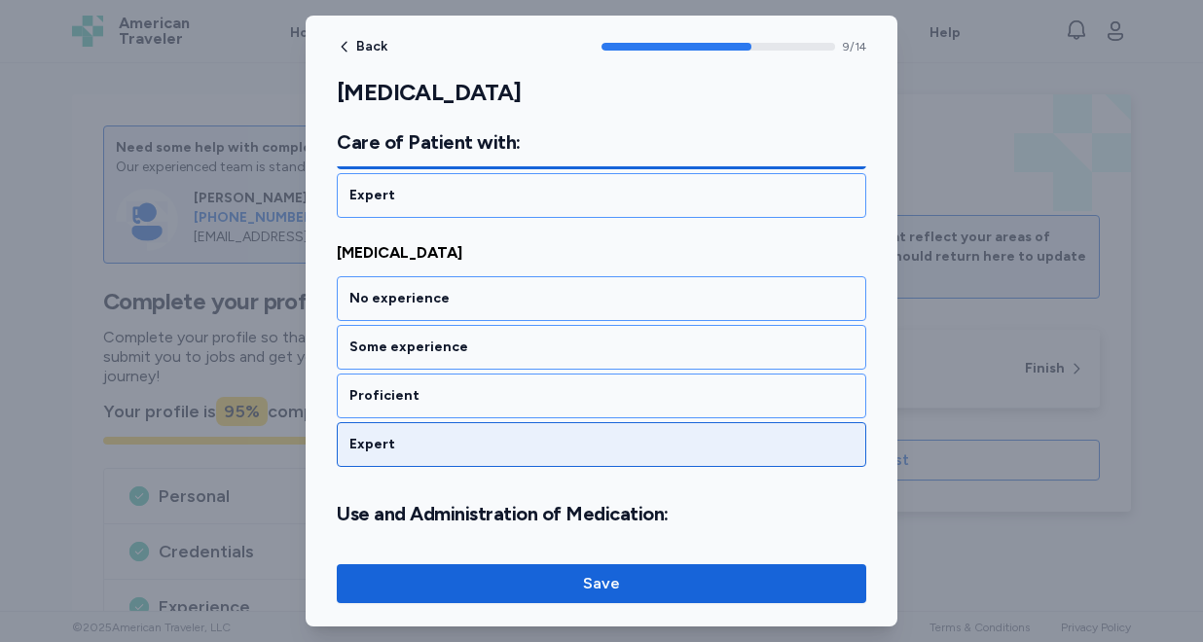
click at [500, 426] on div "Expert" at bounding box center [601, 444] width 529 height 45
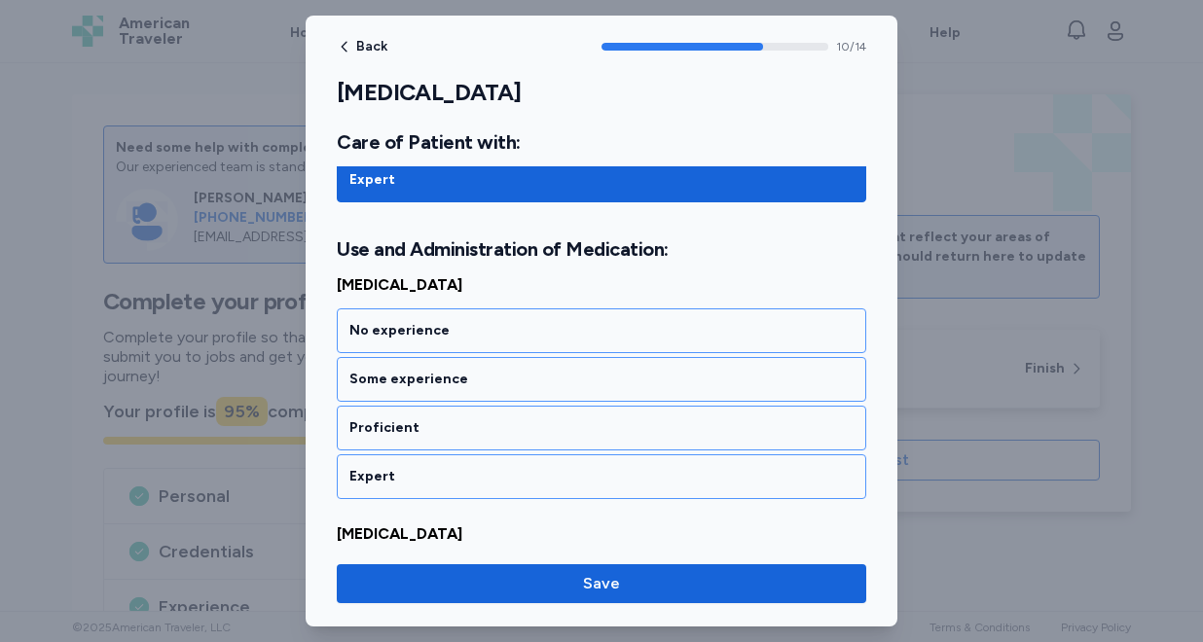
scroll to position [2750, 0]
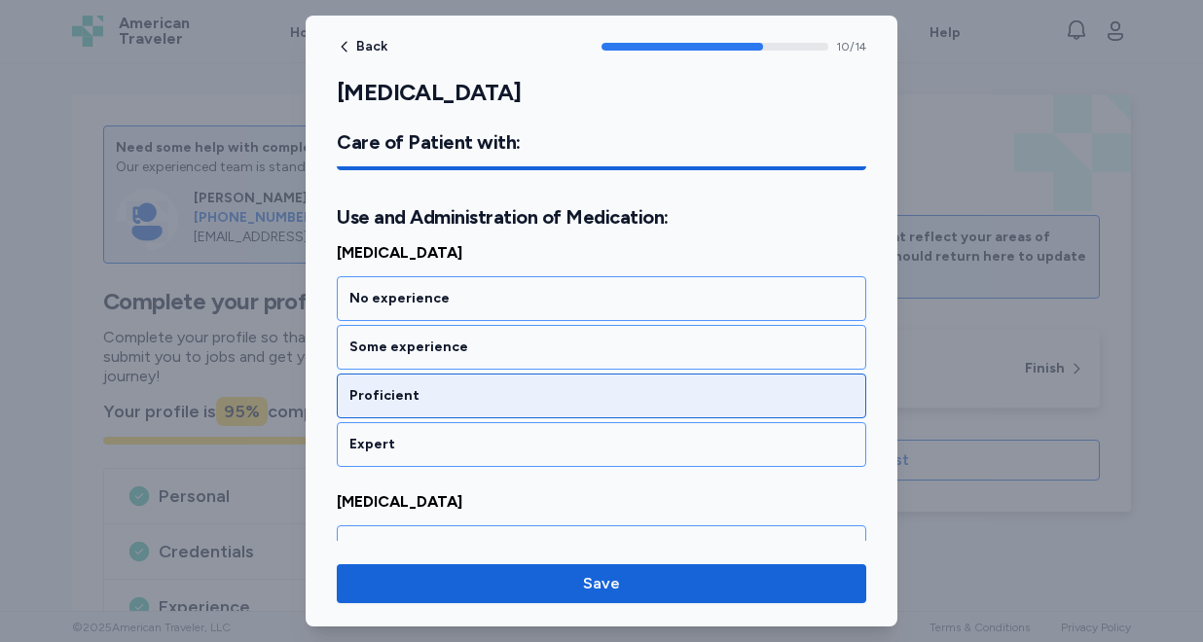
click at [483, 389] on div "Proficient" at bounding box center [601, 395] width 504 height 19
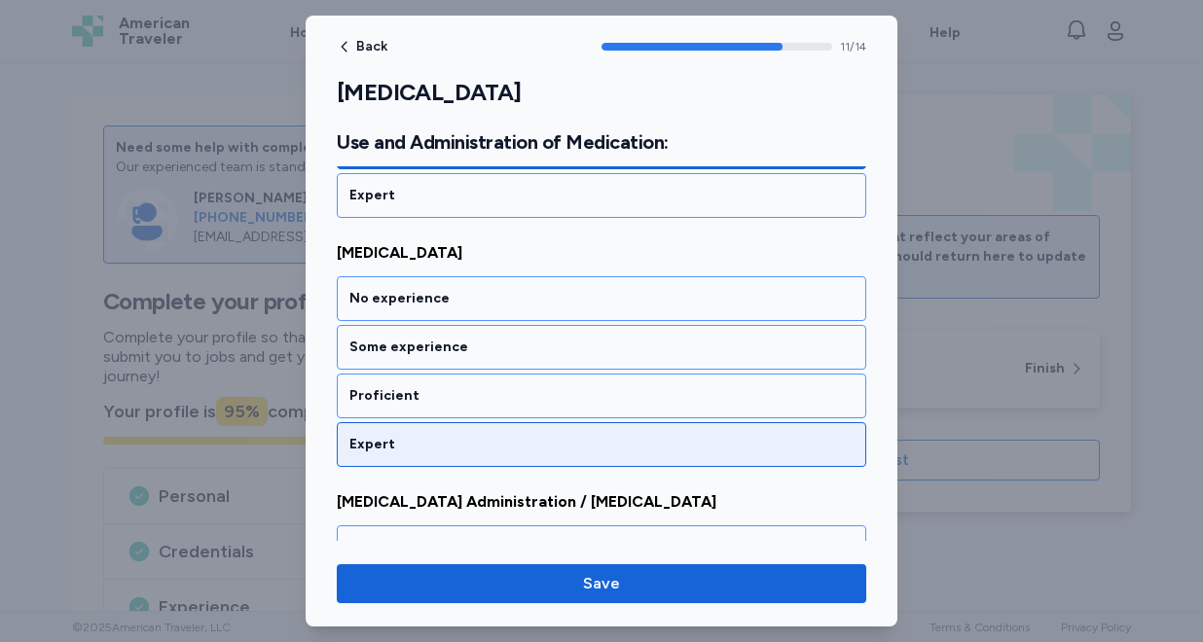
click at [464, 445] on div "Expert" at bounding box center [601, 444] width 504 height 19
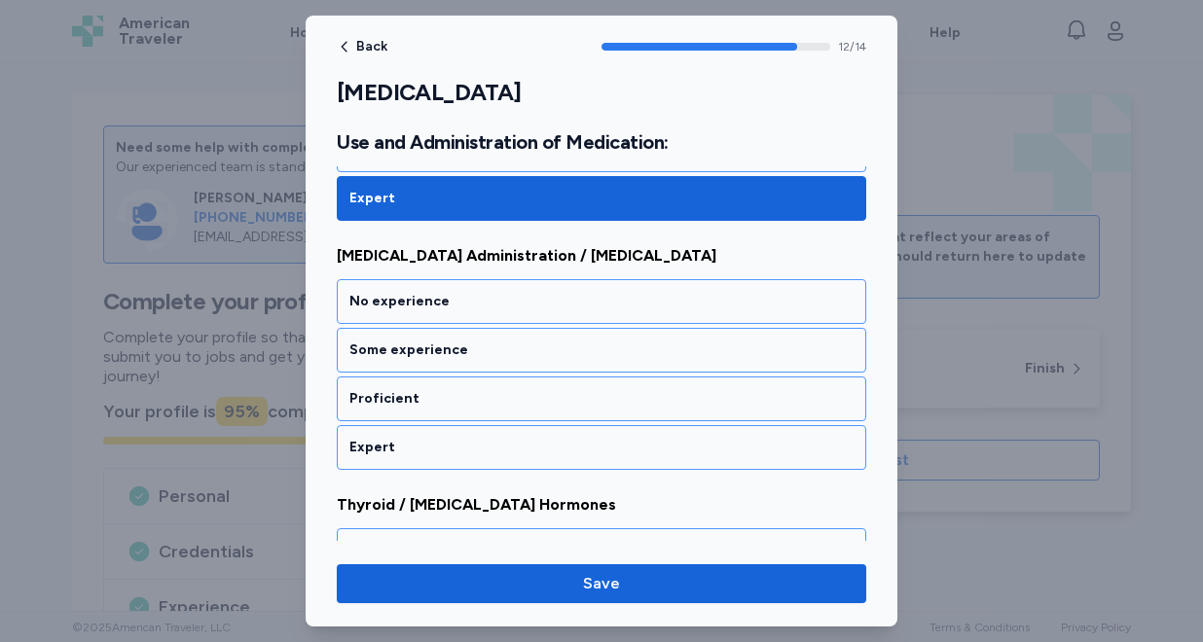
scroll to position [3248, 0]
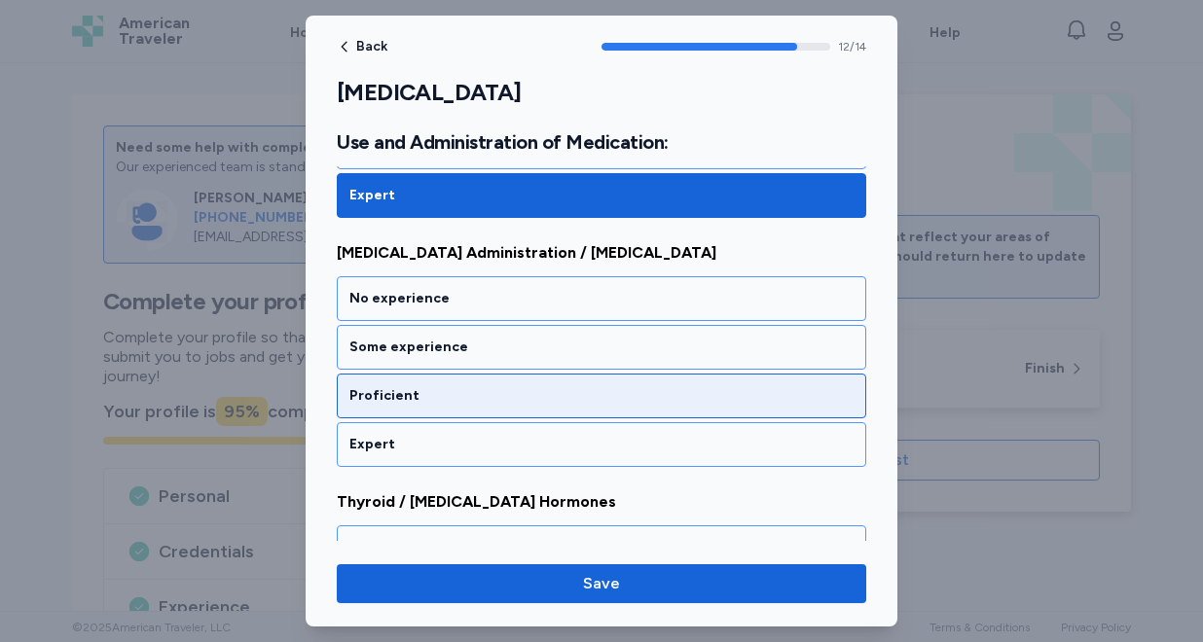
click at [466, 392] on div "Proficient" at bounding box center [601, 395] width 504 height 19
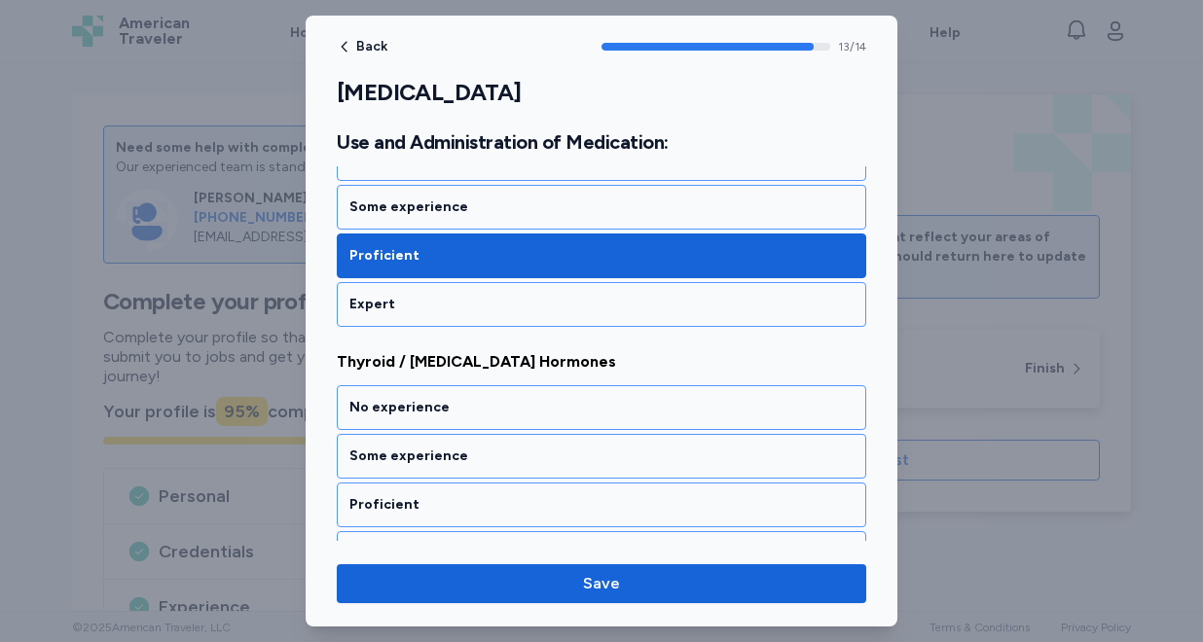
scroll to position [3427, 0]
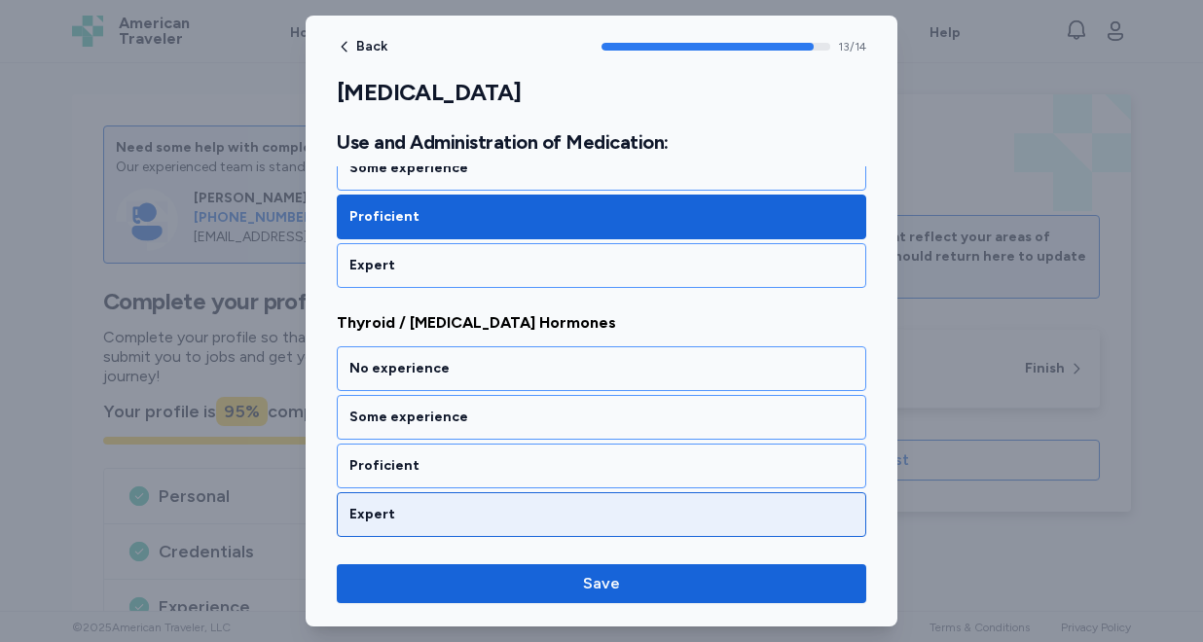
click at [432, 511] on div "Expert" at bounding box center [601, 514] width 504 height 19
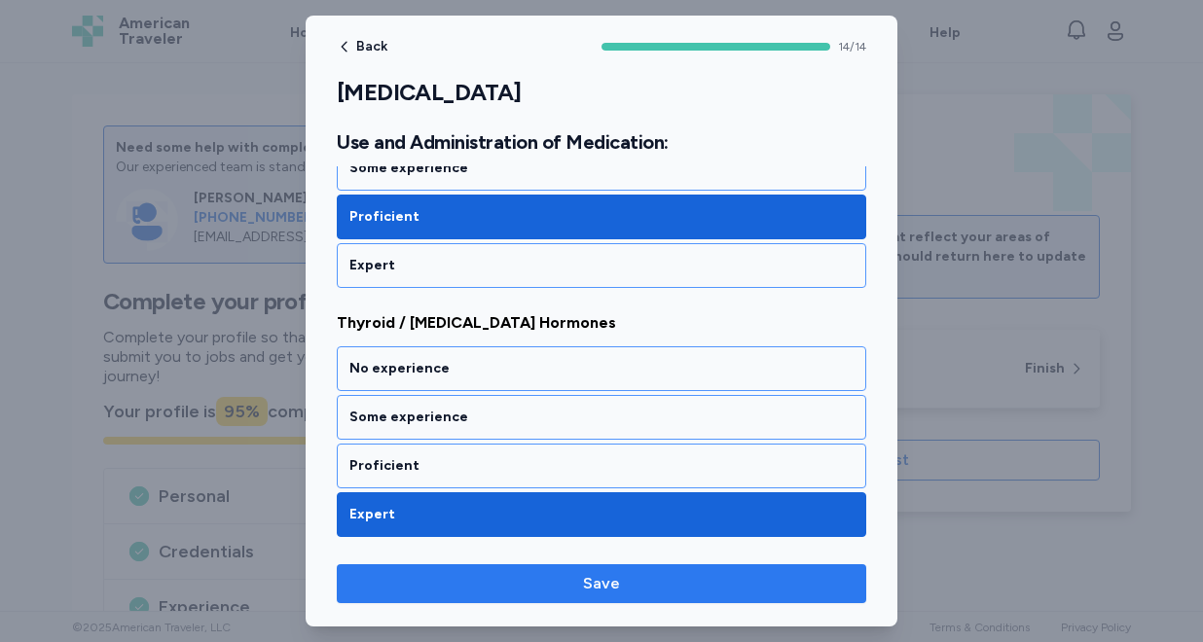
click at [448, 582] on span "Save" at bounding box center [601, 583] width 498 height 23
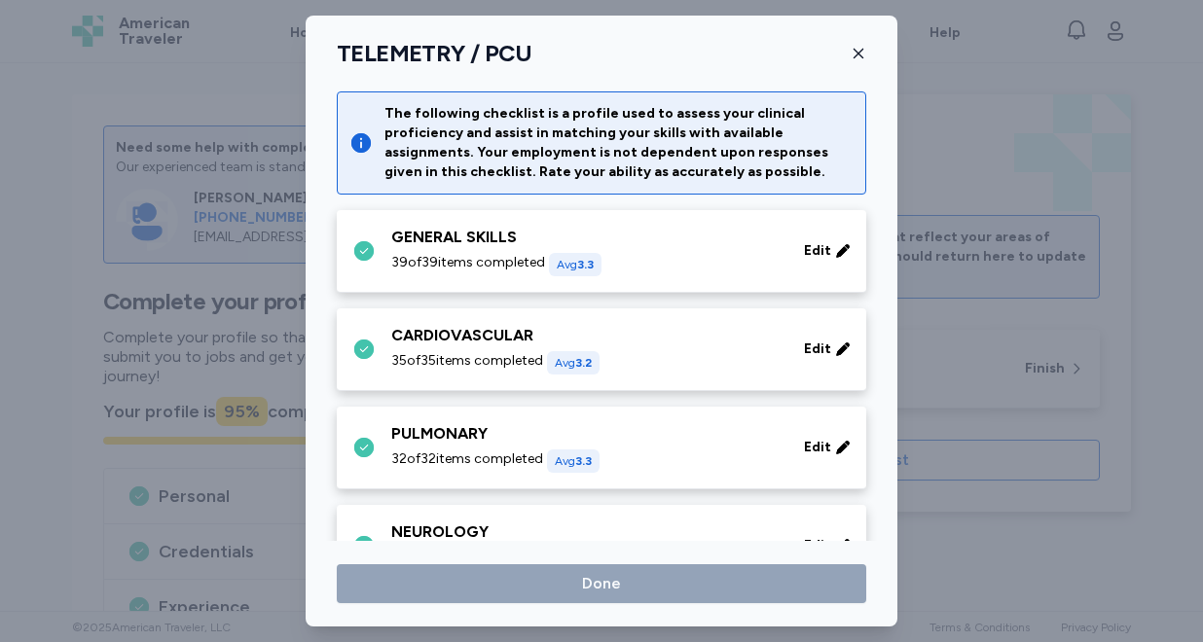
scroll to position [534, 0]
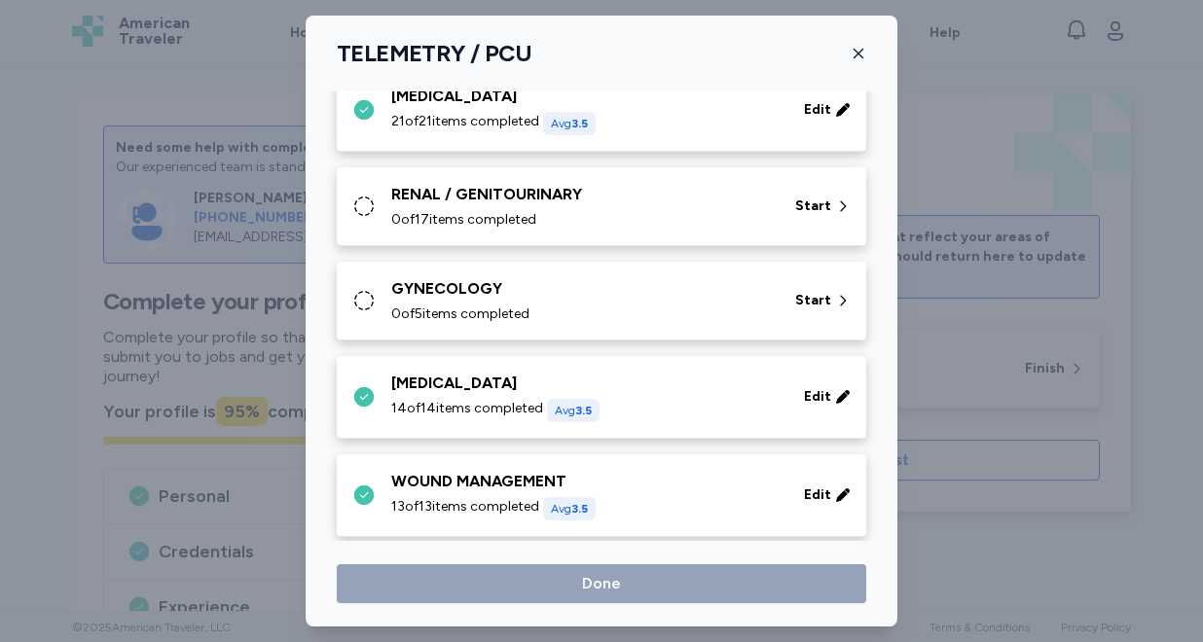
click at [482, 312] on span "0 of 5 items completed" at bounding box center [460, 314] width 138 height 19
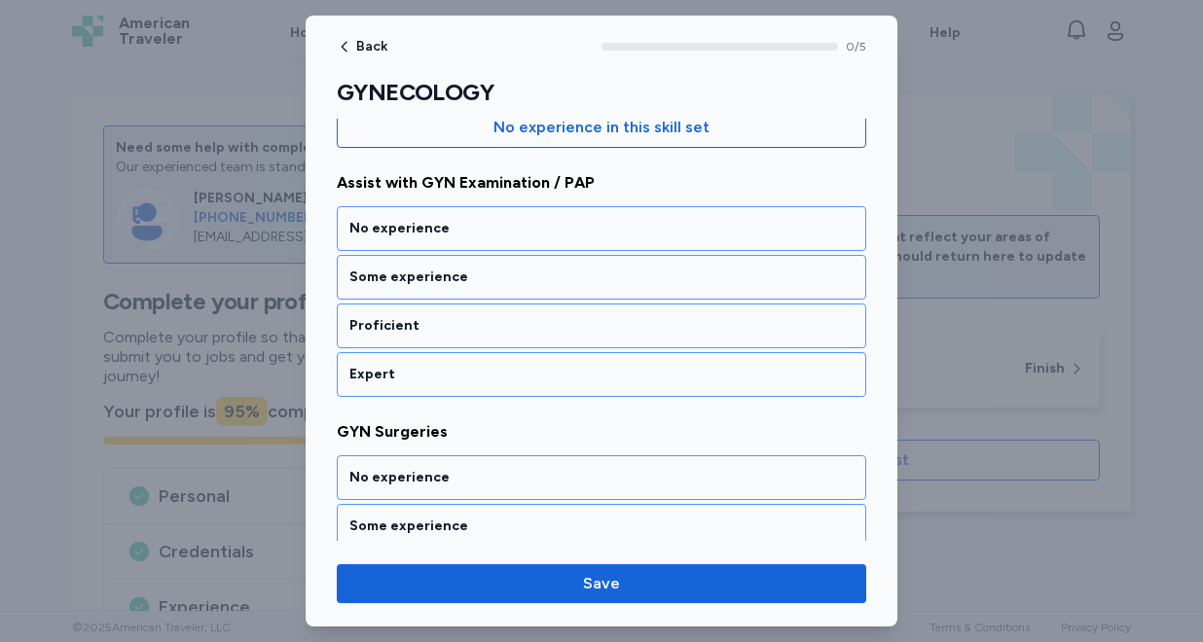
scroll to position [234, 0]
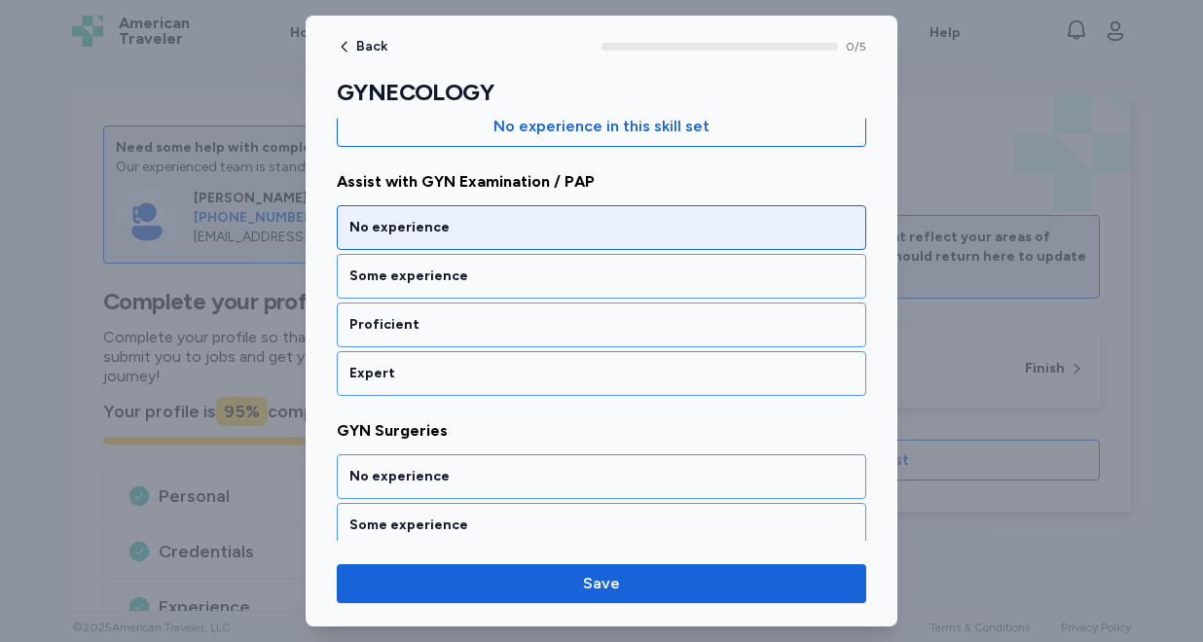
click at [487, 241] on div "No experience" at bounding box center [601, 227] width 529 height 45
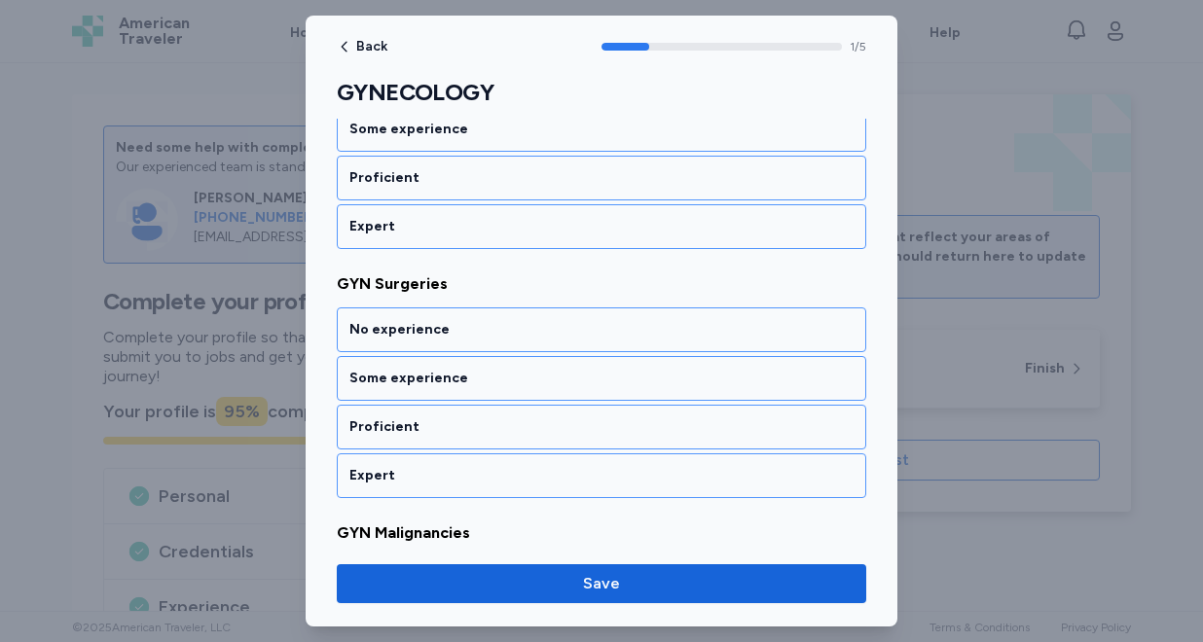
scroll to position [437, 0]
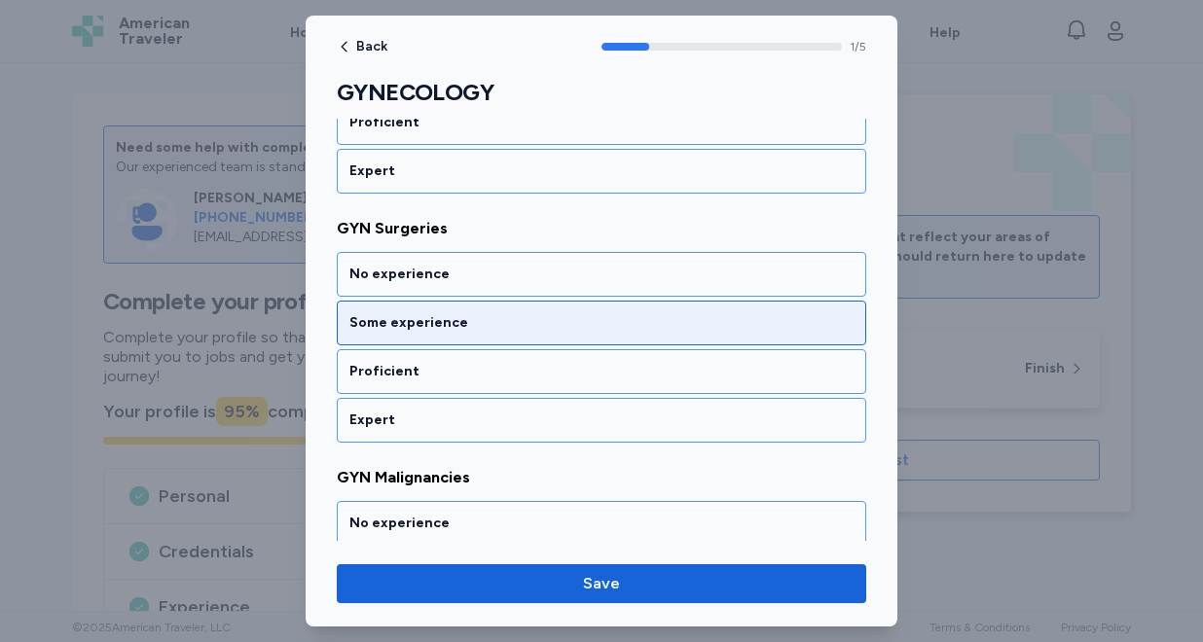
click at [454, 334] on div "Some experience" at bounding box center [601, 323] width 529 height 45
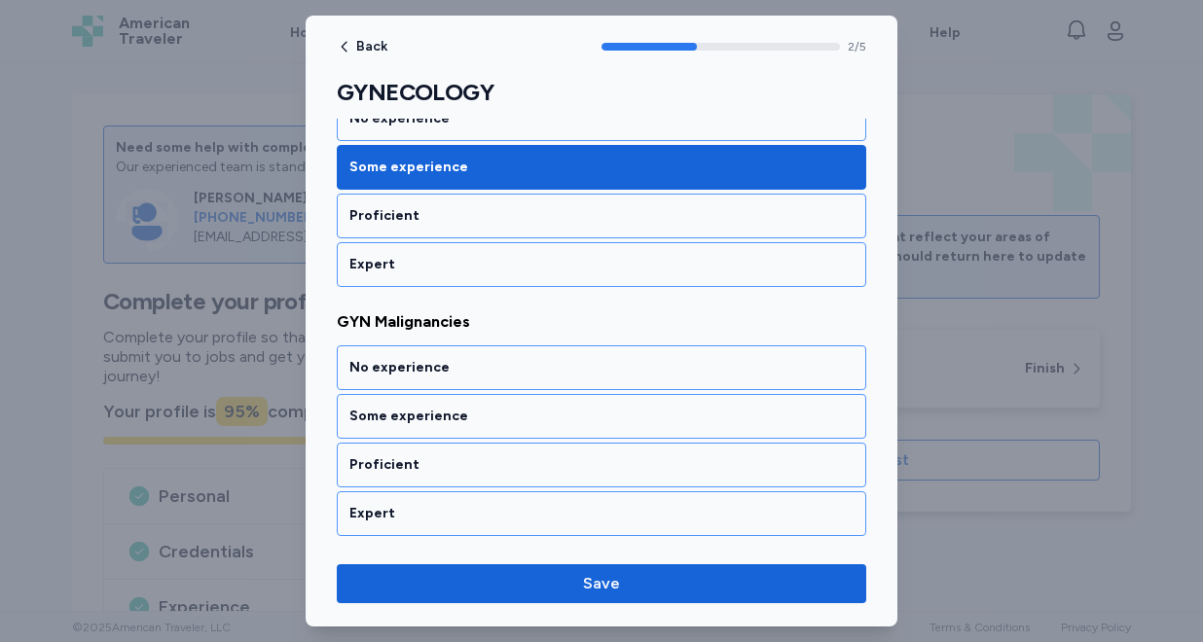
scroll to position [686, 0]
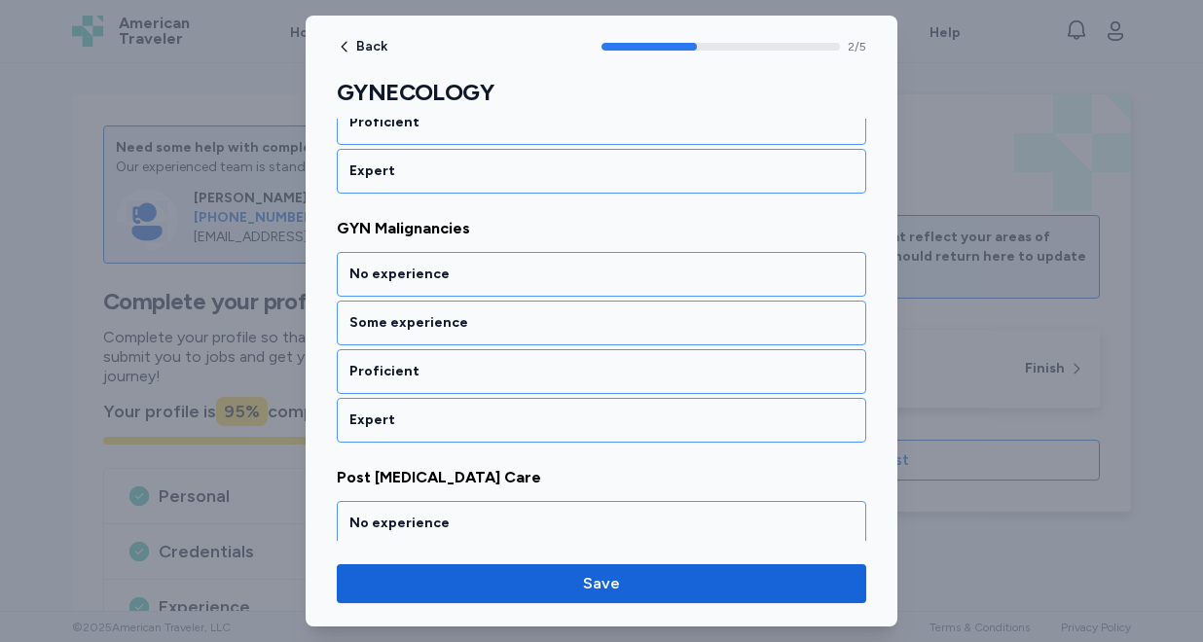
click at [454, 334] on div "Some experience" at bounding box center [601, 323] width 529 height 45
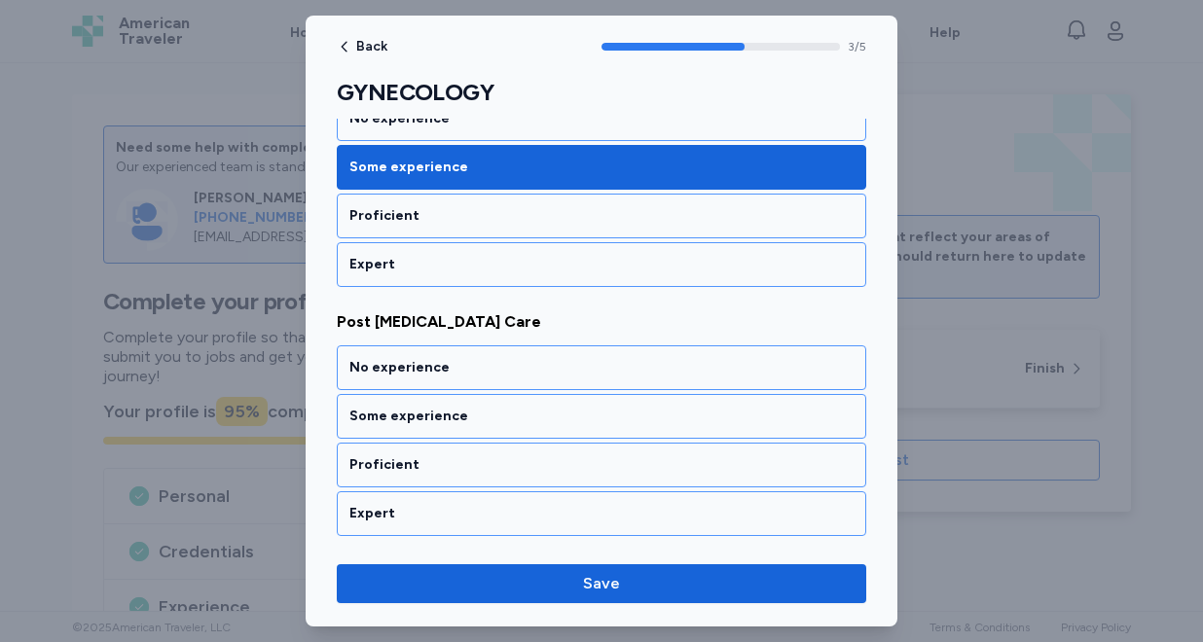
scroll to position [935, 0]
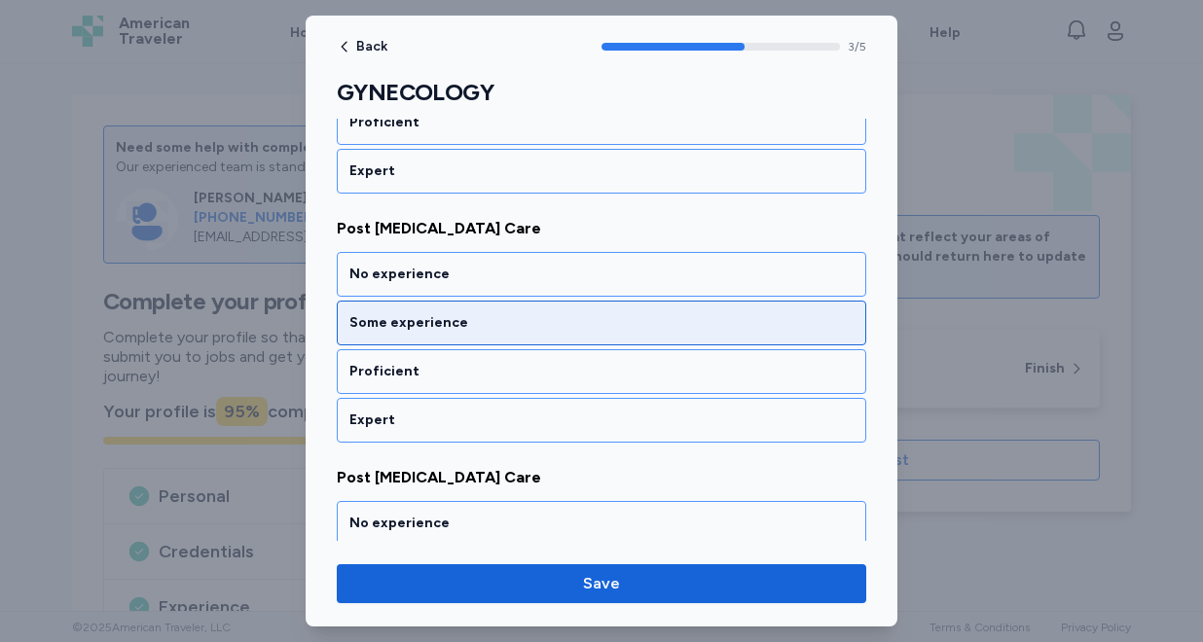
click at [450, 319] on div "Some experience" at bounding box center [601, 322] width 504 height 19
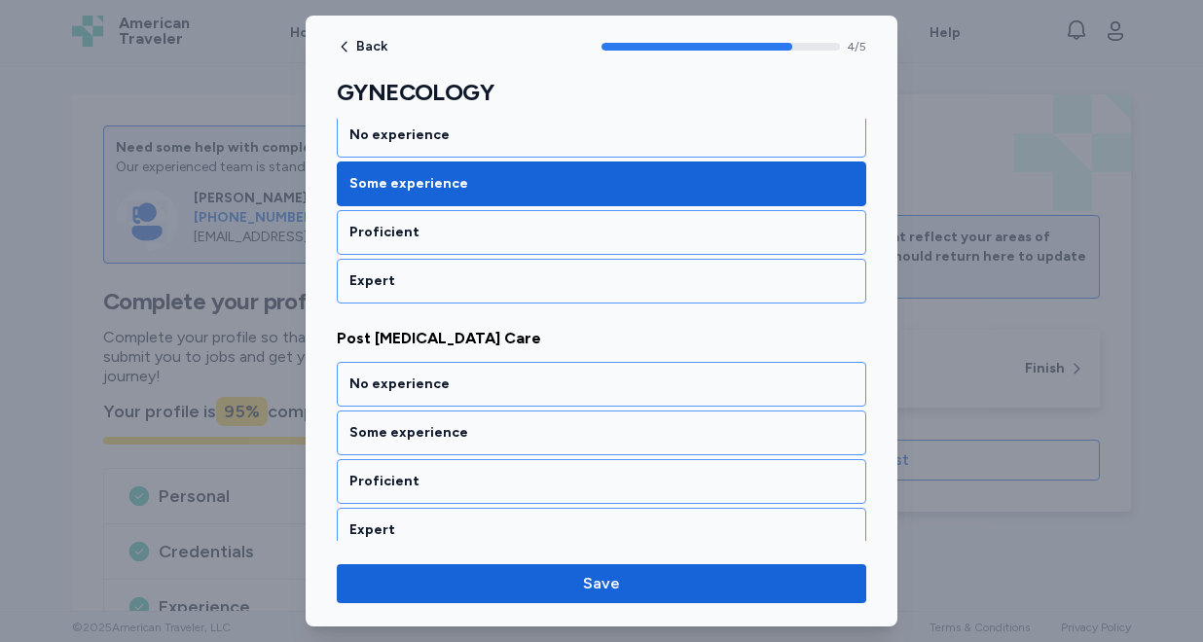
scroll to position [1090, 0]
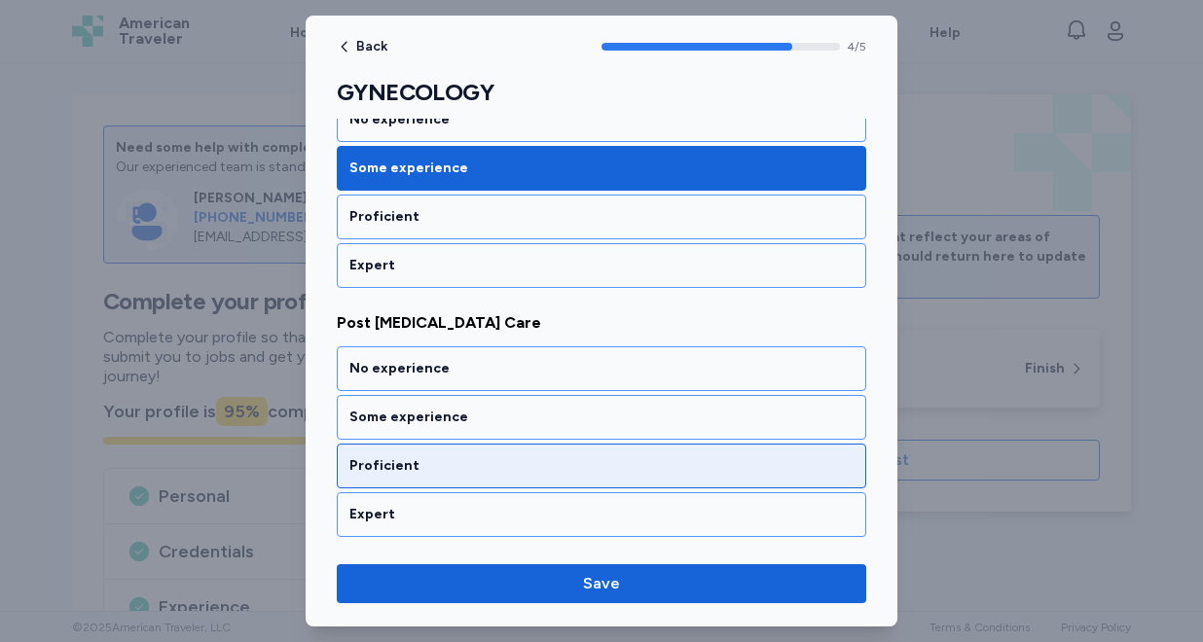
click at [425, 446] on div "Proficient" at bounding box center [601, 466] width 529 height 45
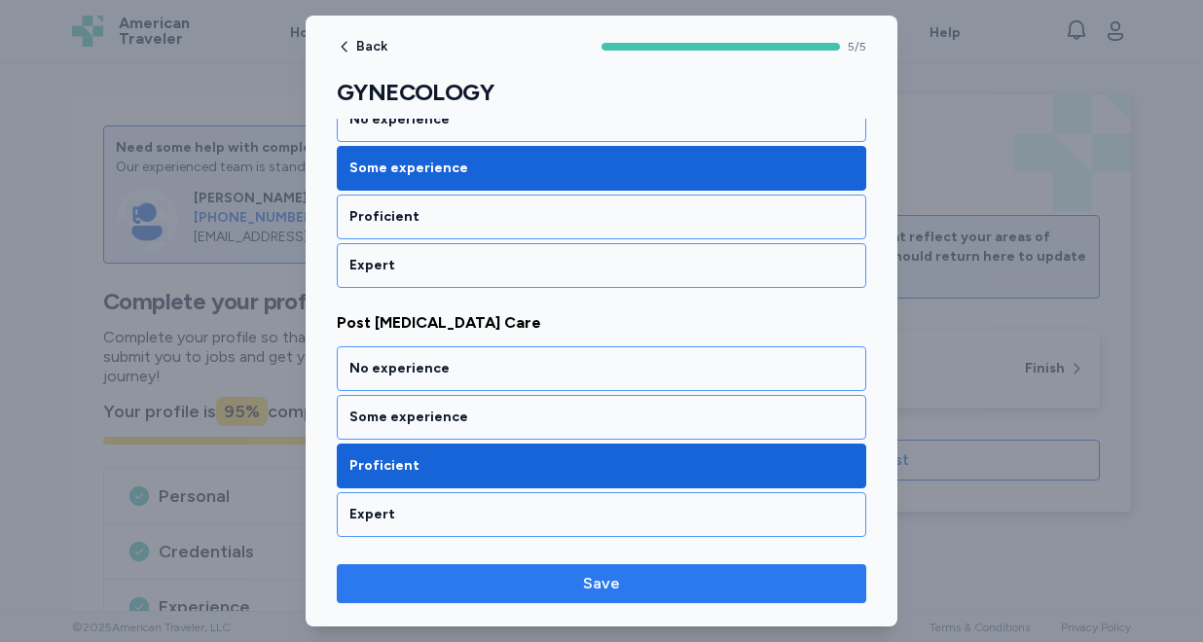
click at [467, 585] on span "Save" at bounding box center [601, 583] width 498 height 23
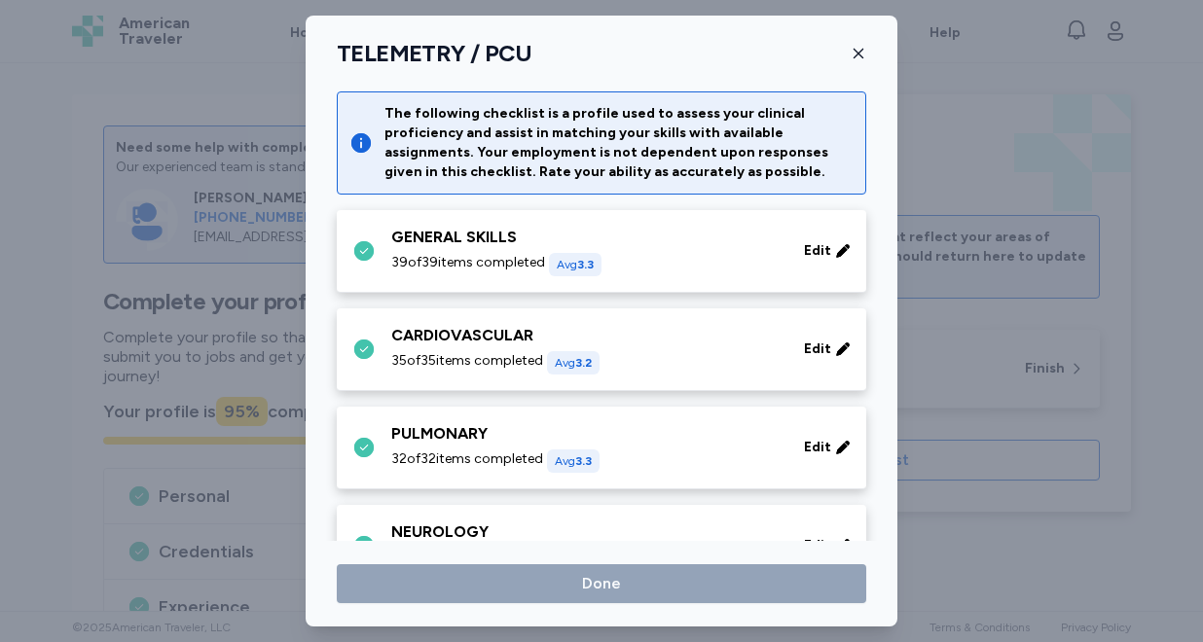
scroll to position [534, 0]
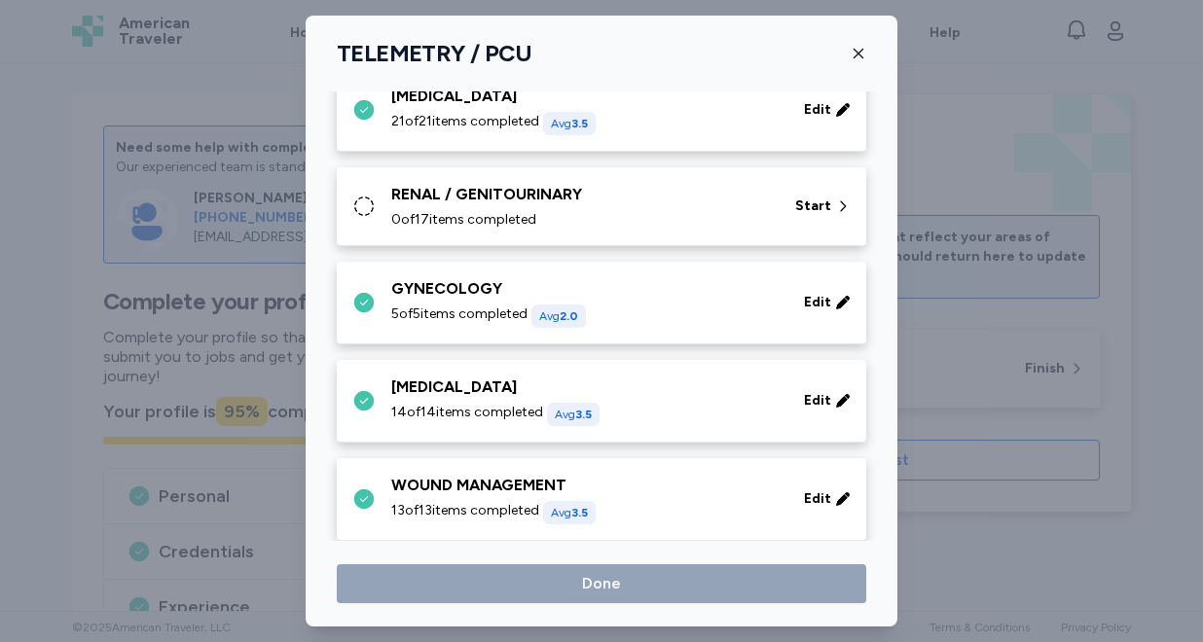
click at [494, 215] on span "0 of 17 items completed" at bounding box center [463, 219] width 145 height 19
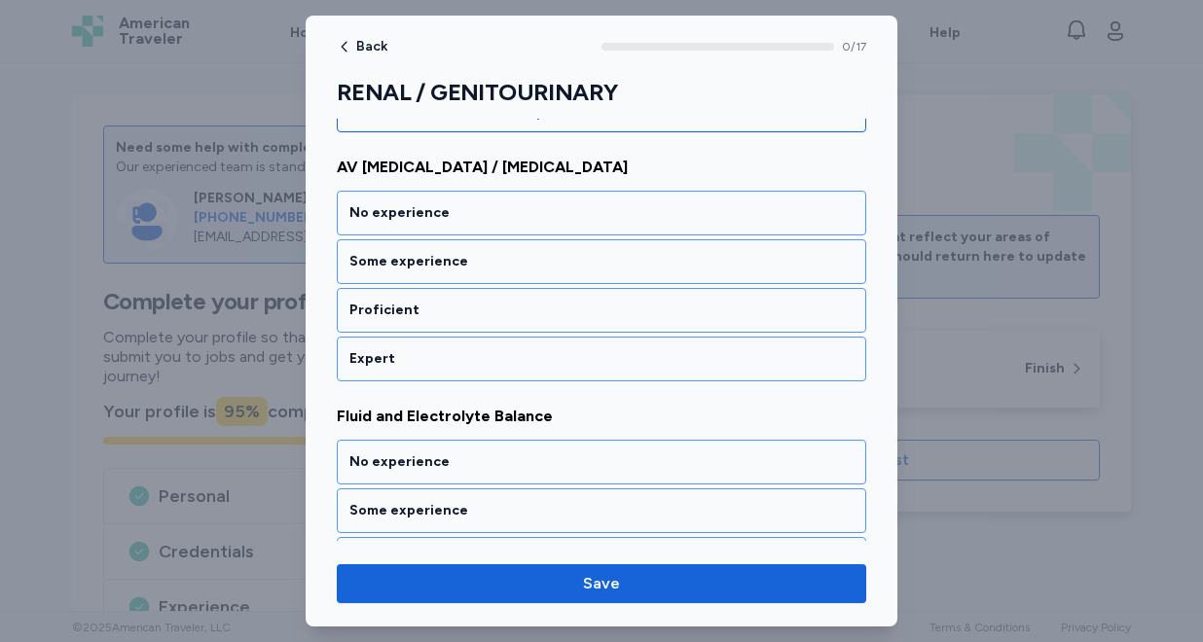
scroll to position [283, 0]
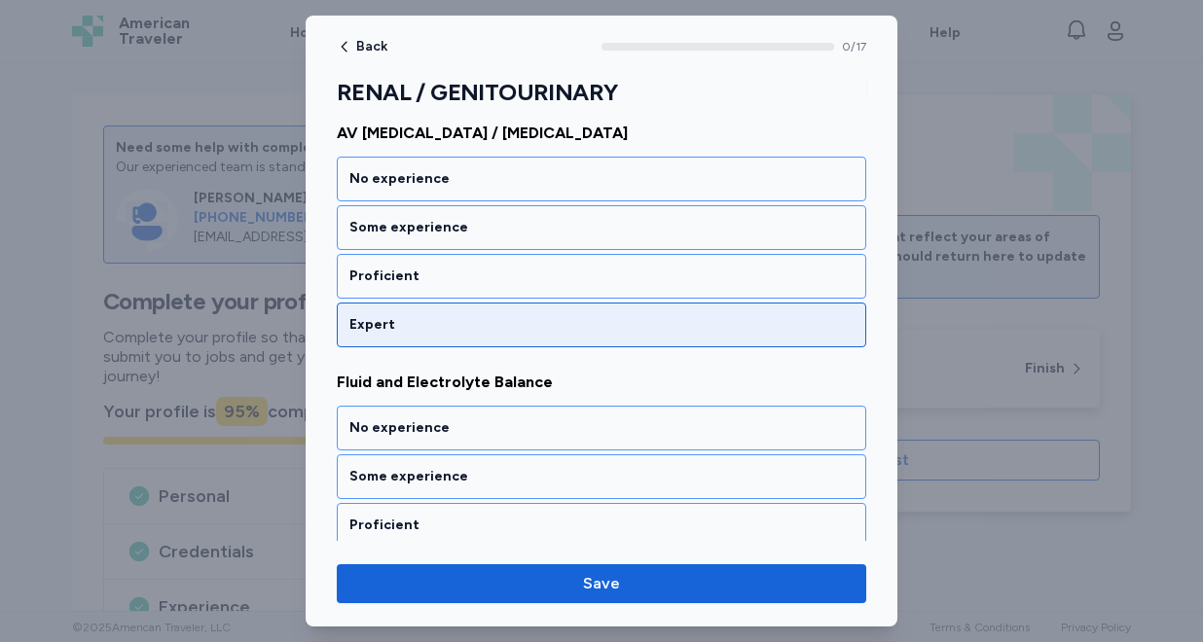
click at [462, 346] on div "Expert" at bounding box center [601, 325] width 529 height 45
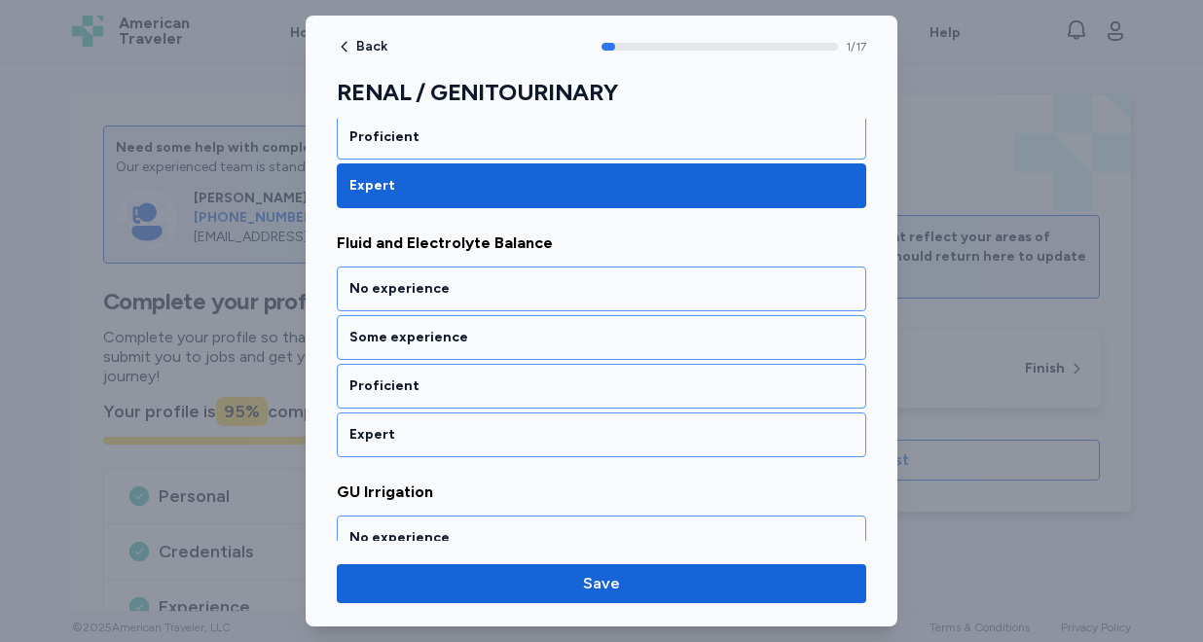
scroll to position [437, 0]
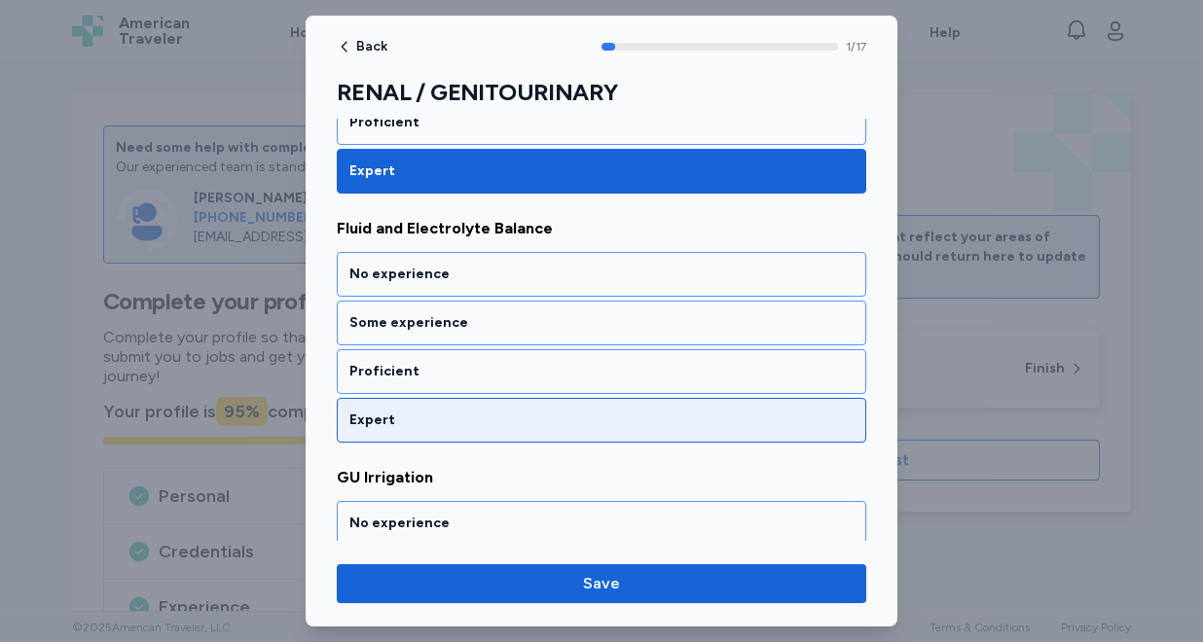
click at [432, 436] on div "Expert" at bounding box center [601, 420] width 529 height 45
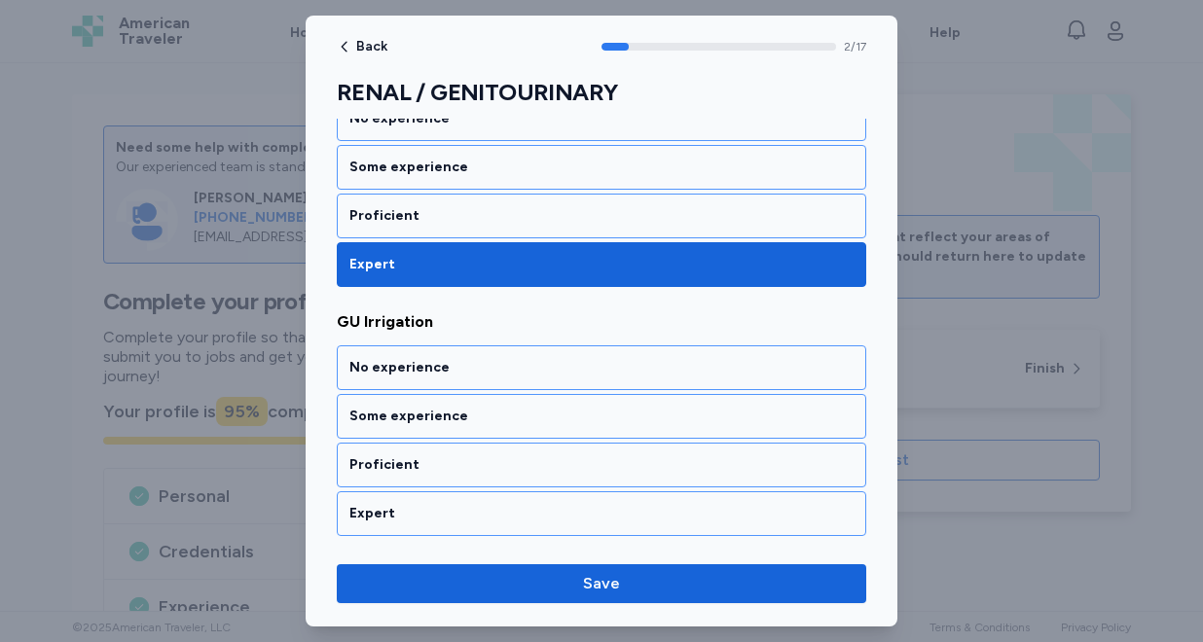
scroll to position [686, 0]
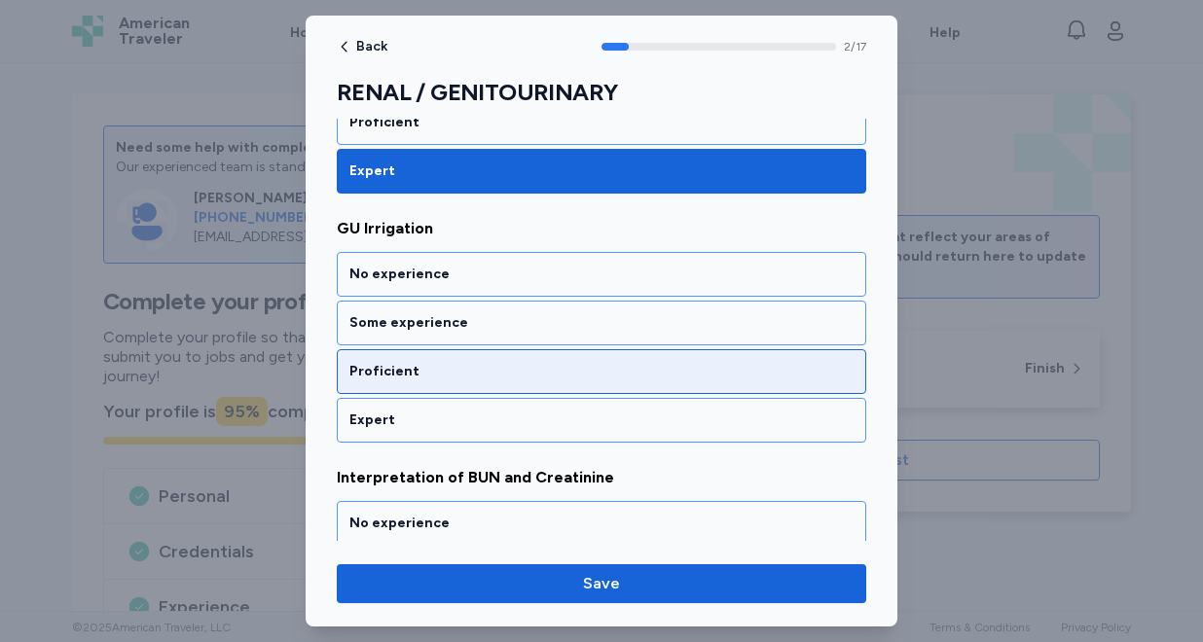
click at [445, 391] on div "Proficient" at bounding box center [601, 371] width 529 height 45
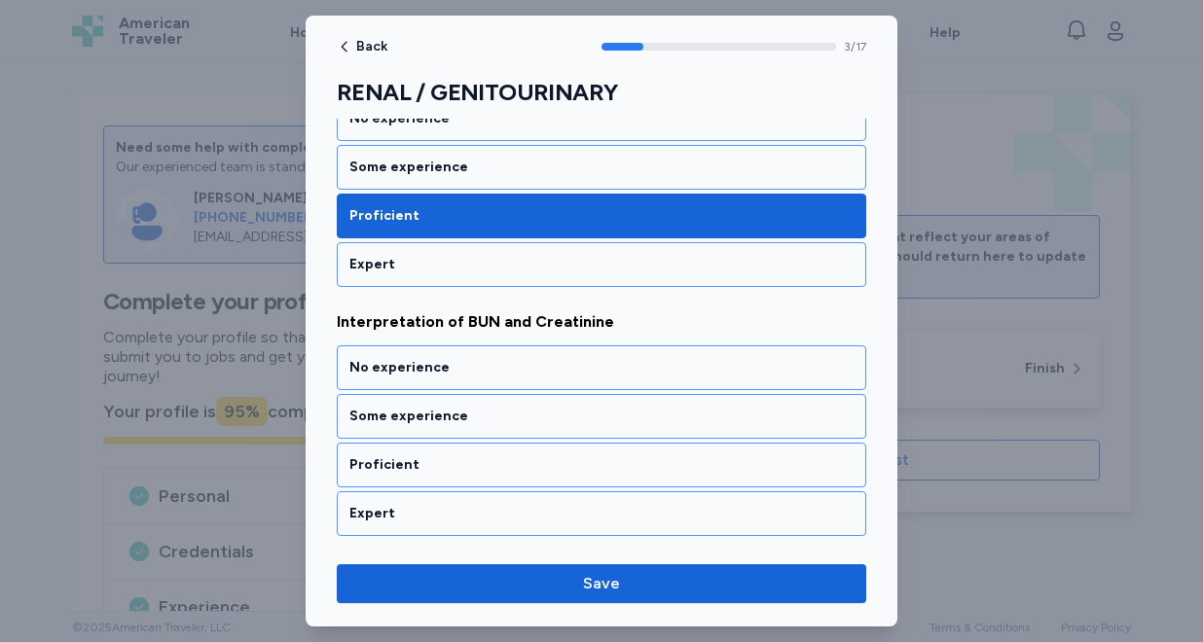
scroll to position [935, 0]
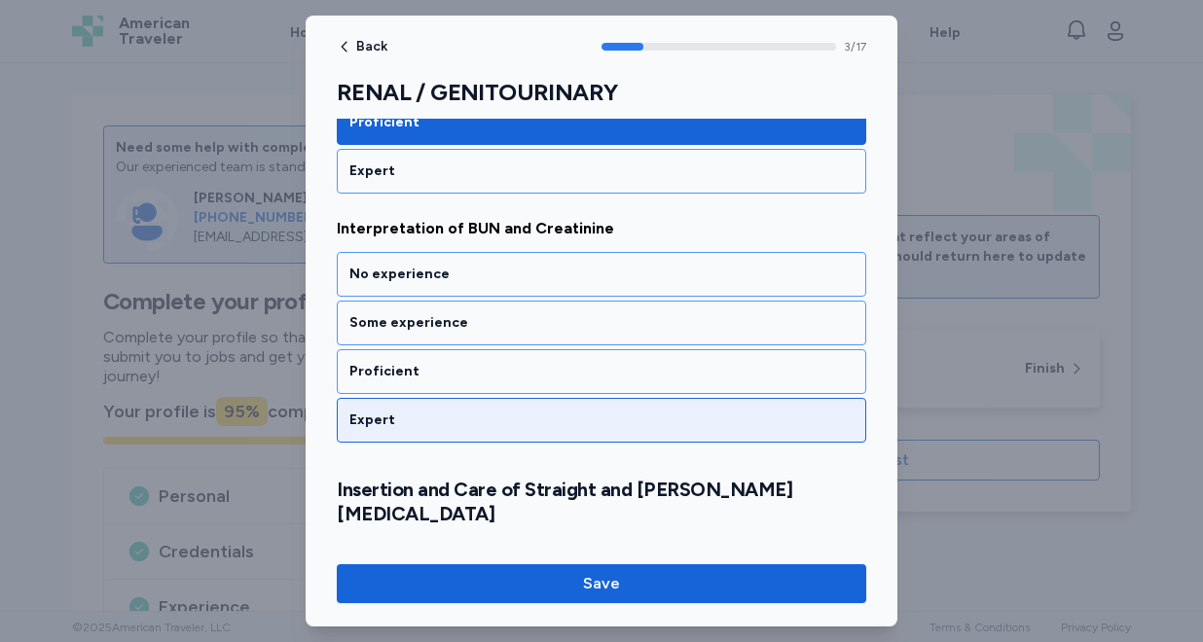
click at [441, 431] on div "Expert" at bounding box center [601, 420] width 529 height 45
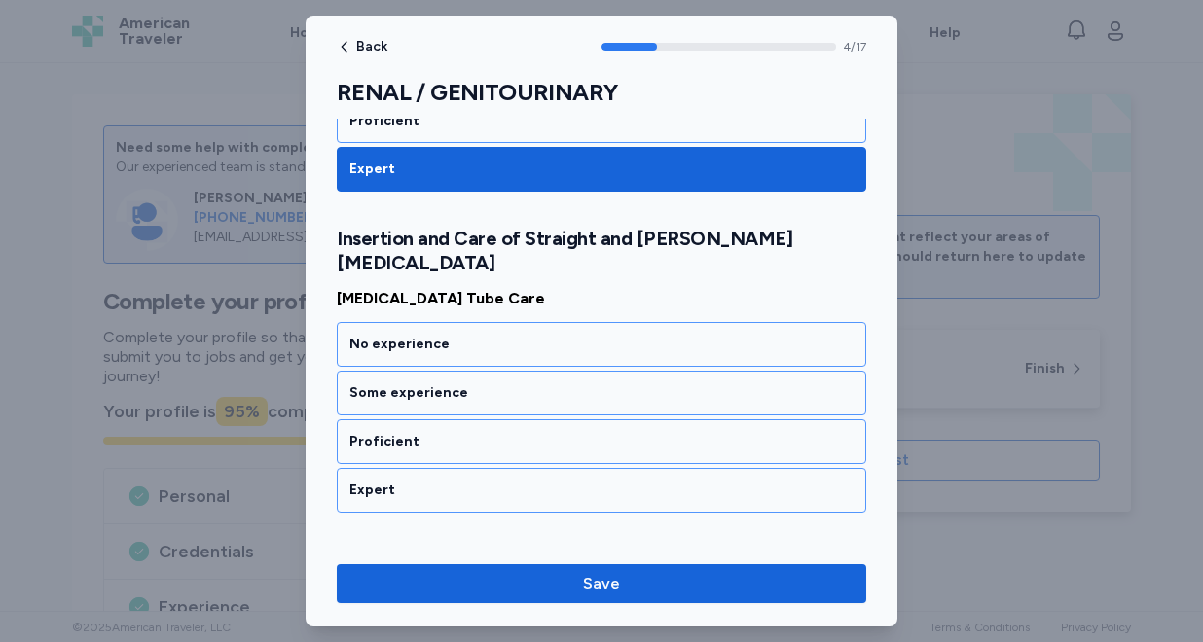
scroll to position [1208, 0]
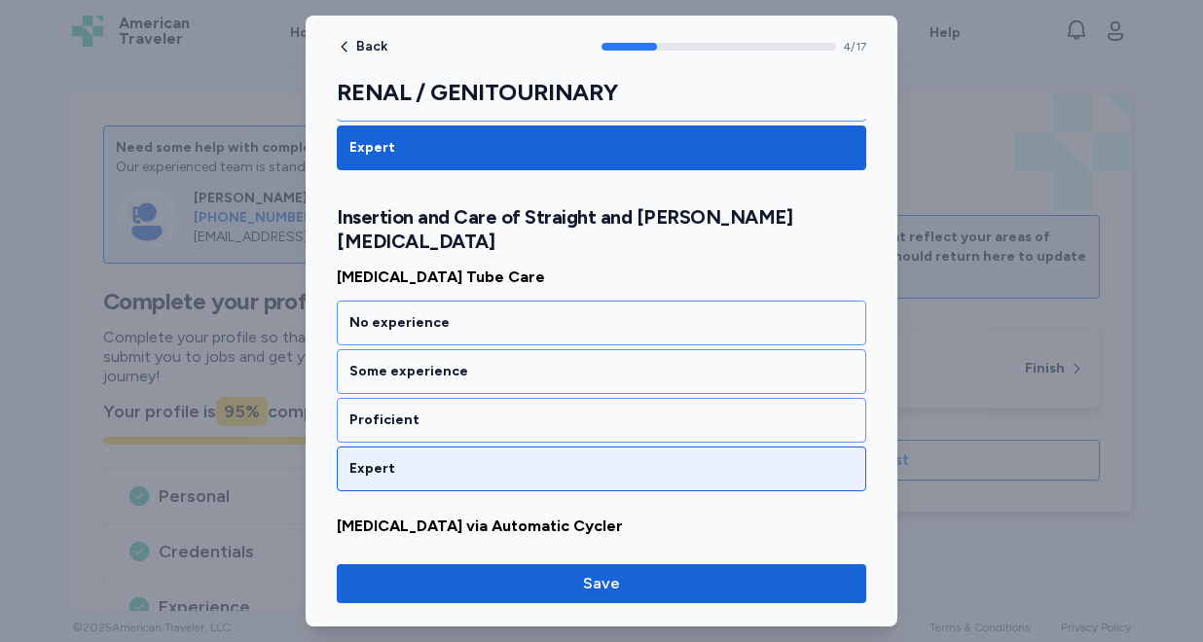
click at [433, 459] on div "Expert" at bounding box center [601, 468] width 504 height 19
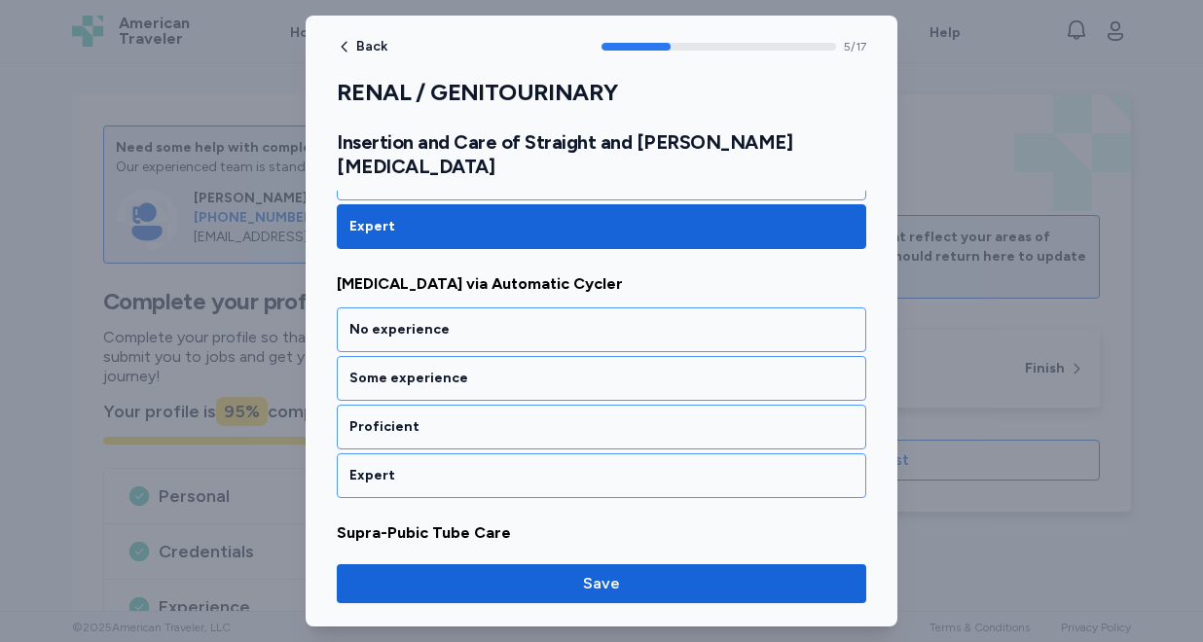
scroll to position [1457, 0]
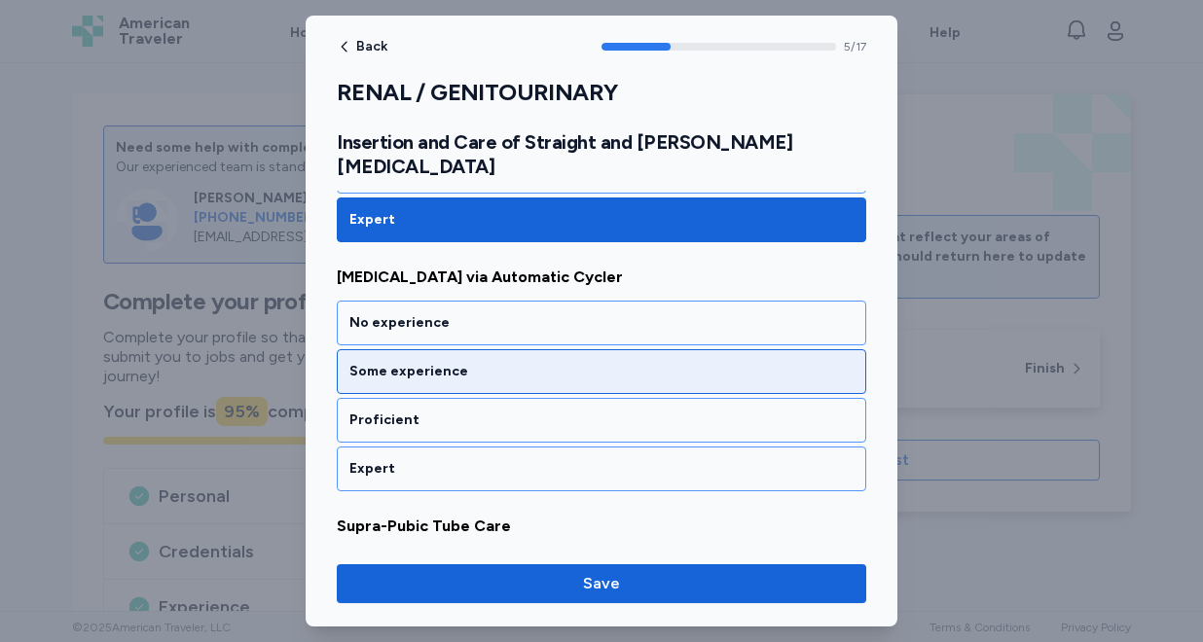
click at [446, 362] on div "Some experience" at bounding box center [601, 371] width 529 height 45
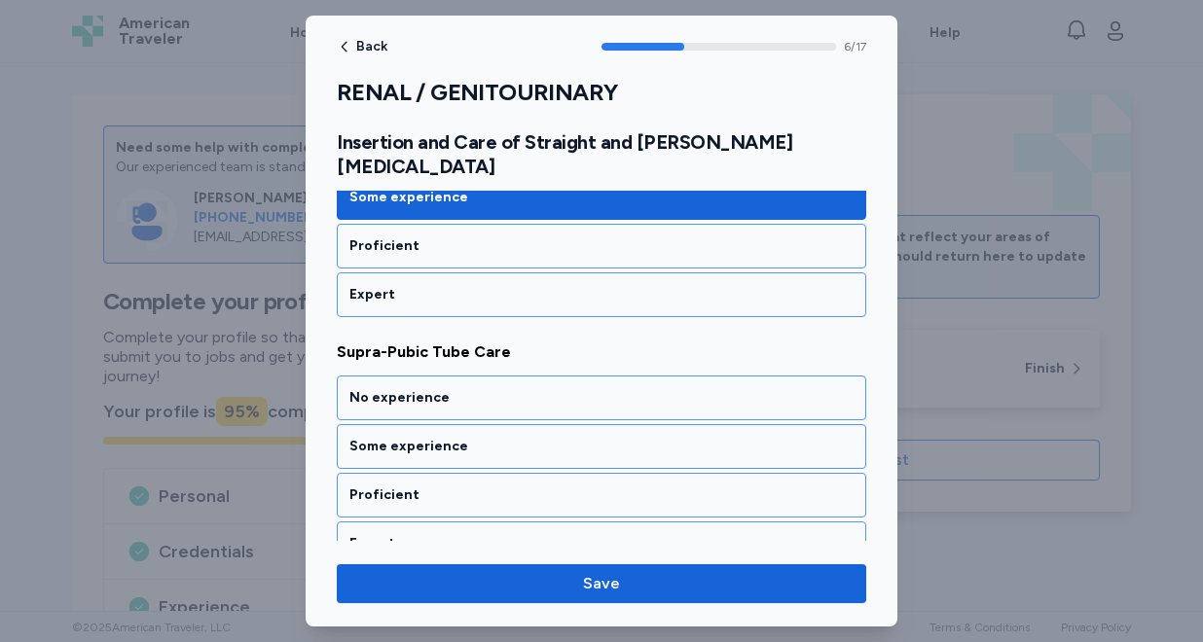
scroll to position [1706, 0]
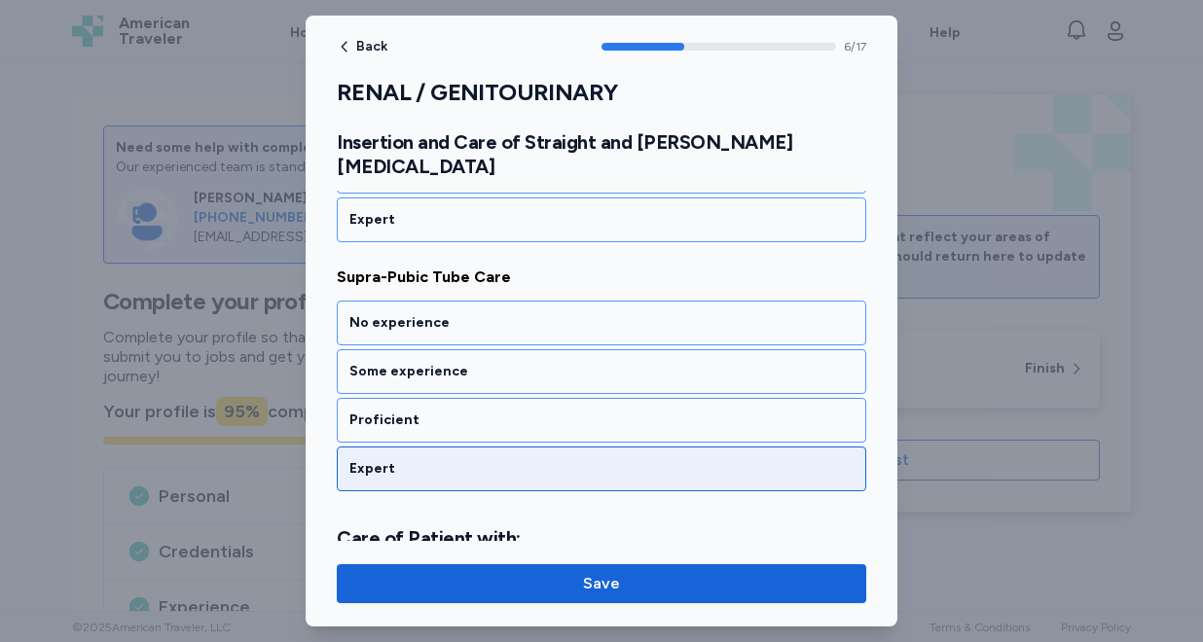
click at [429, 459] on div "Expert" at bounding box center [601, 468] width 504 height 19
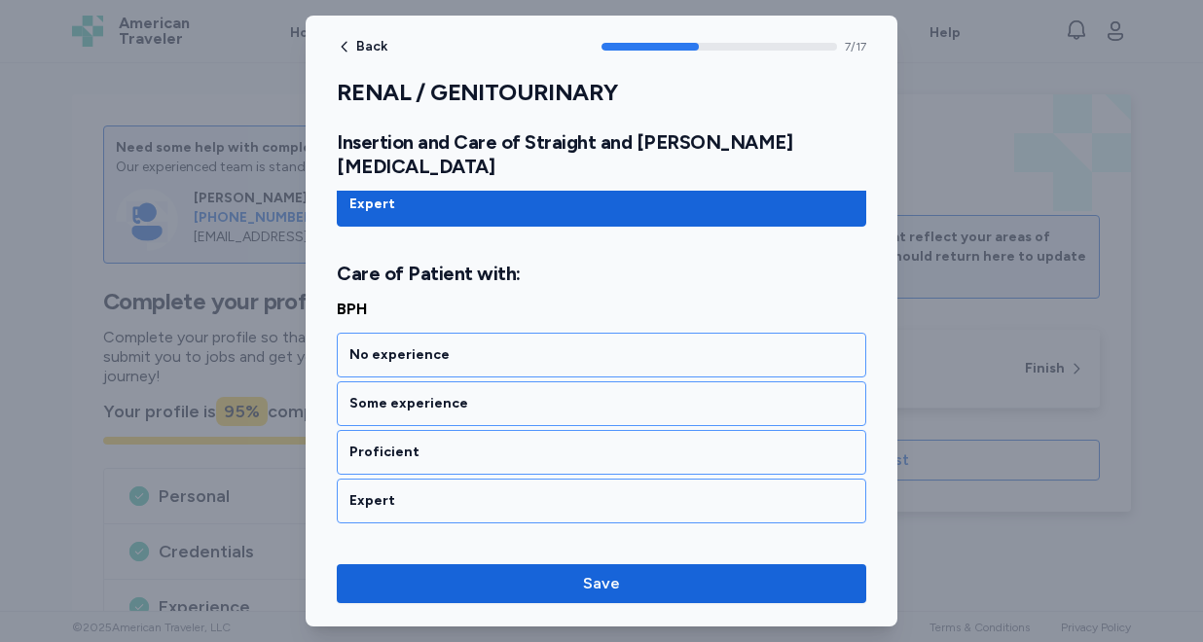
scroll to position [2002, 0]
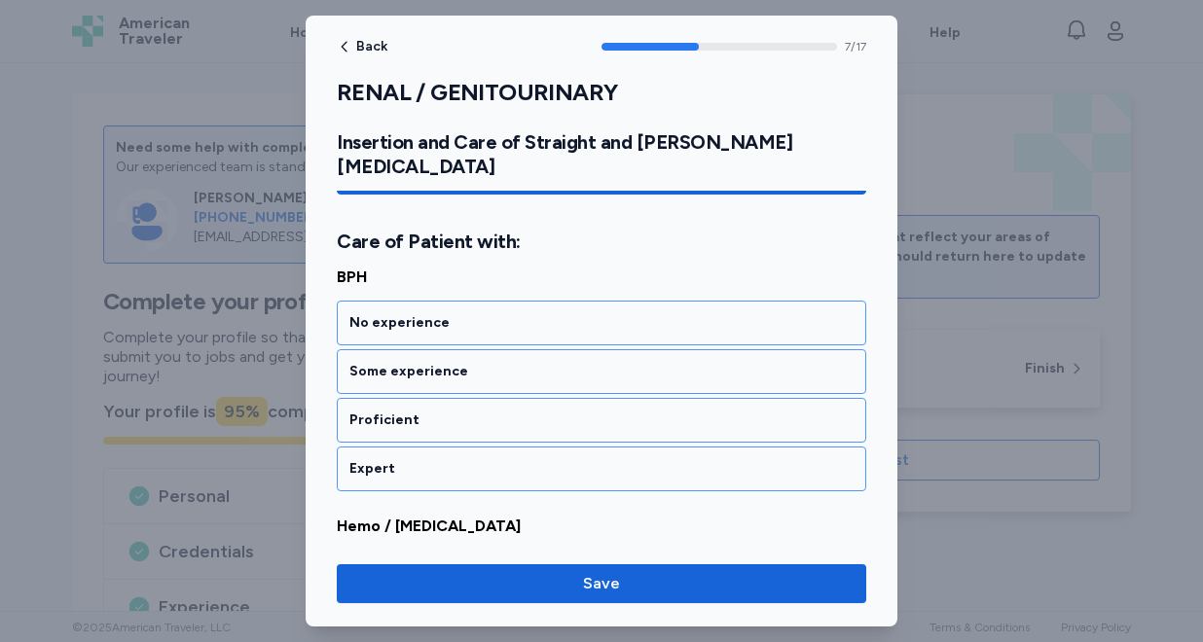
click at [429, 459] on div "Expert" at bounding box center [601, 468] width 504 height 19
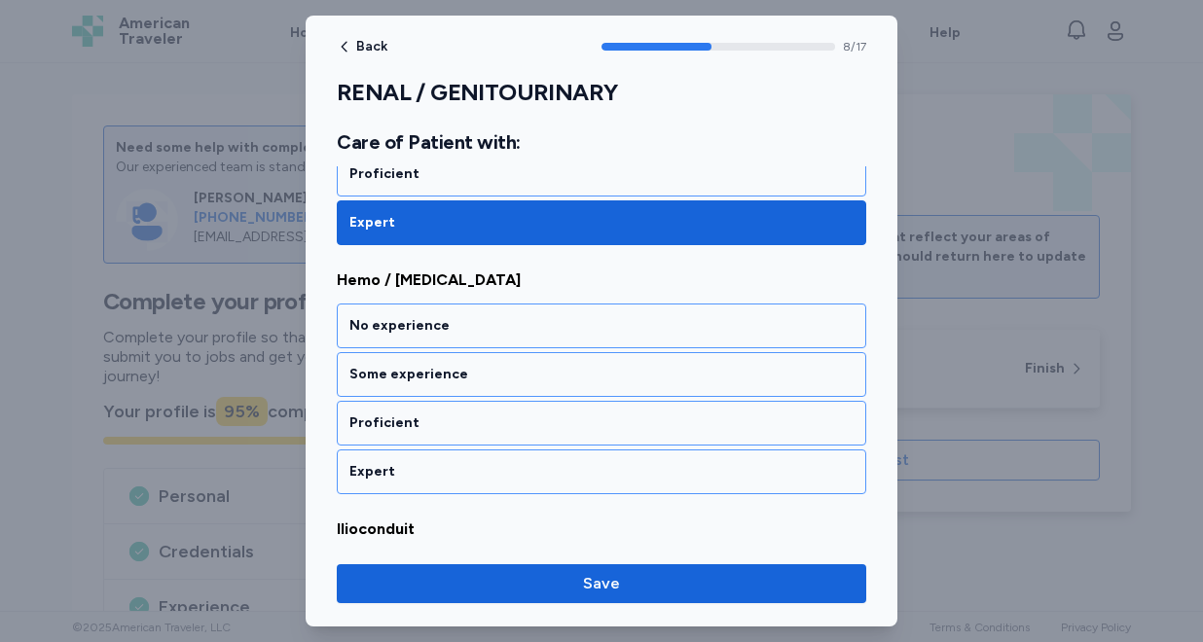
scroll to position [2252, 0]
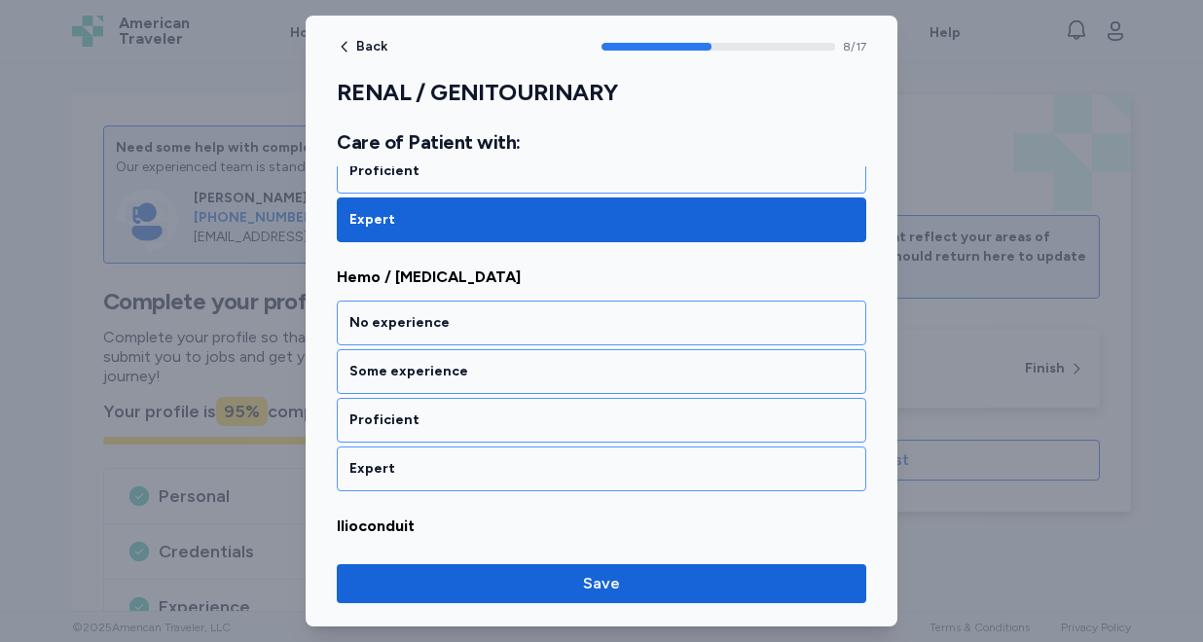
click at [429, 459] on div "Expert" at bounding box center [601, 468] width 504 height 19
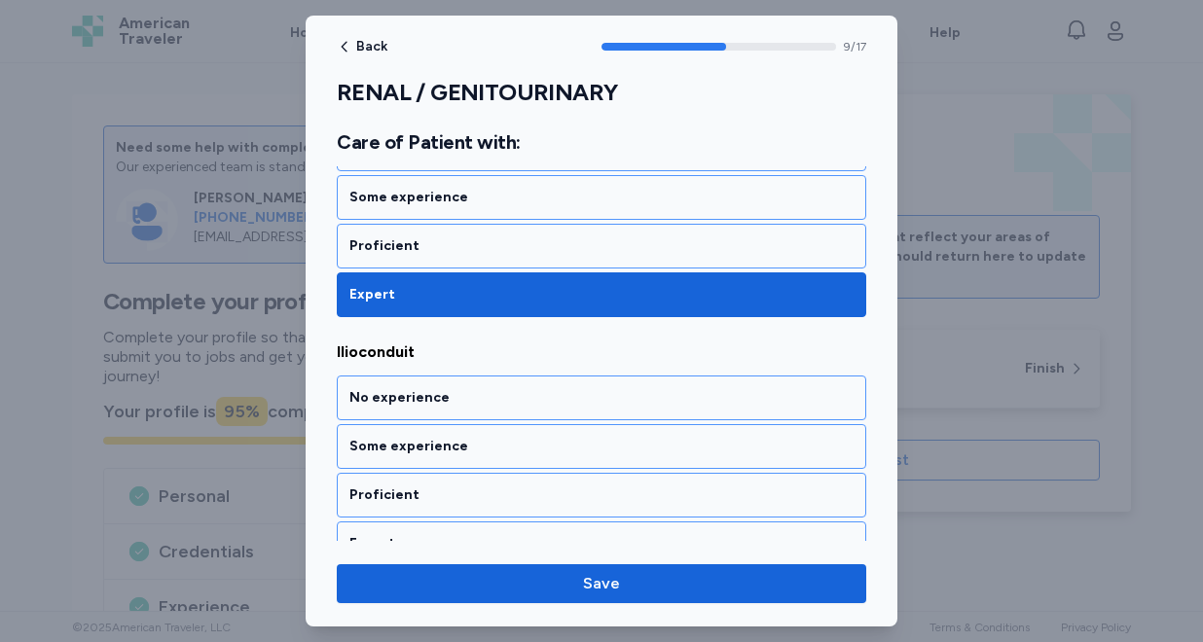
scroll to position [2501, 0]
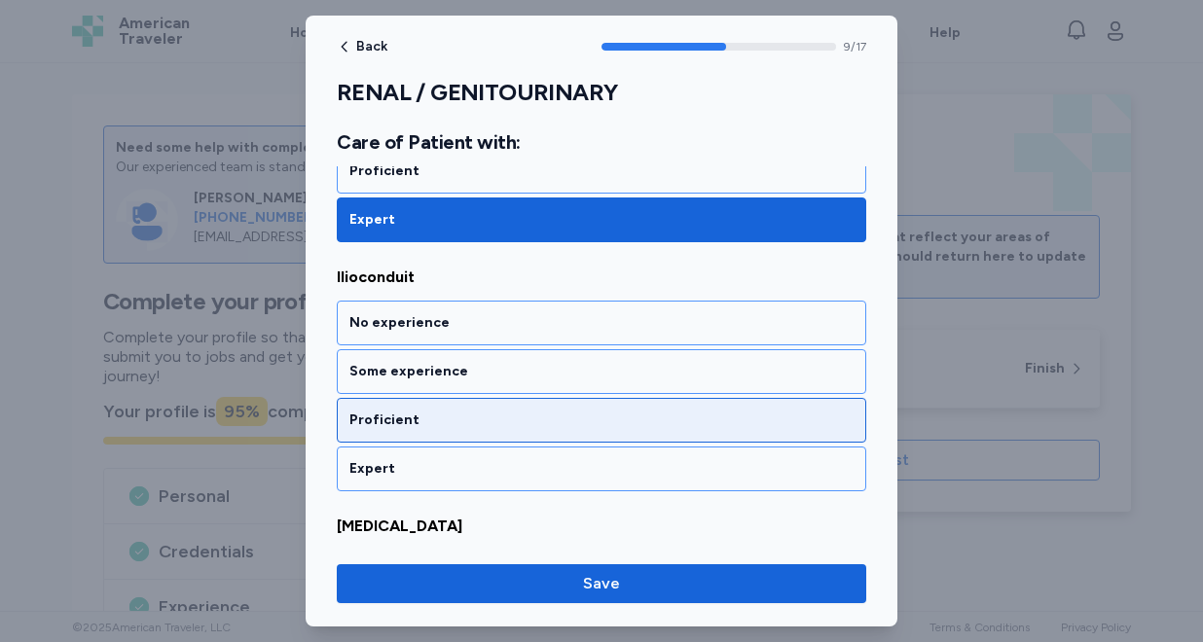
click at [432, 411] on div "Proficient" at bounding box center [601, 420] width 504 height 19
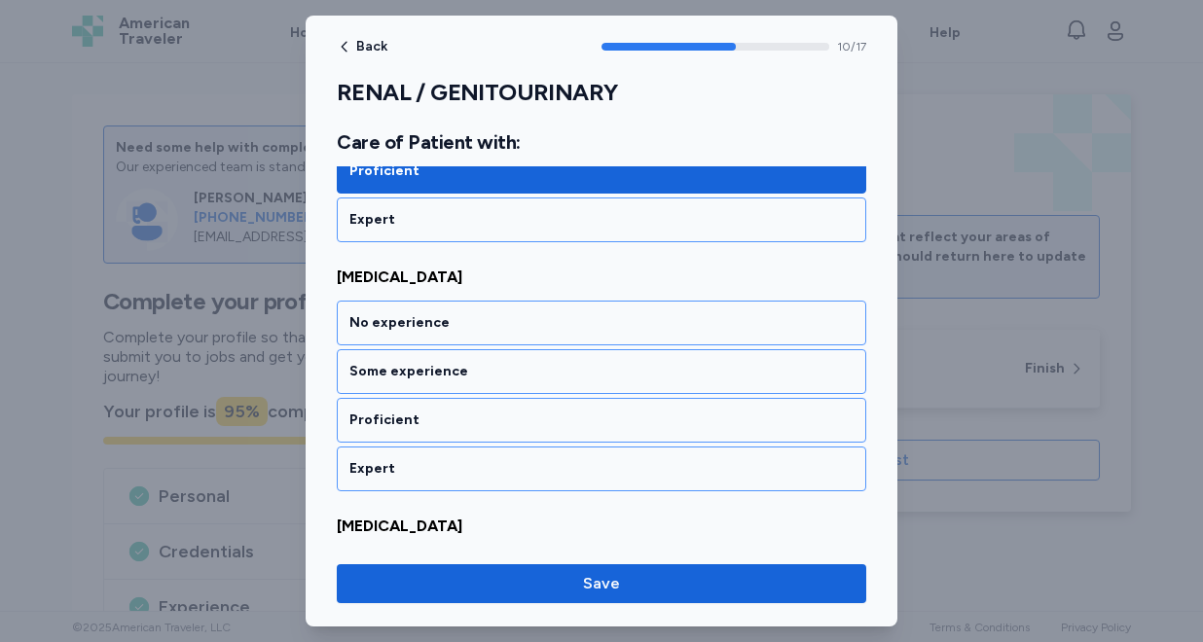
click at [432, 411] on div "Proficient" at bounding box center [601, 420] width 504 height 19
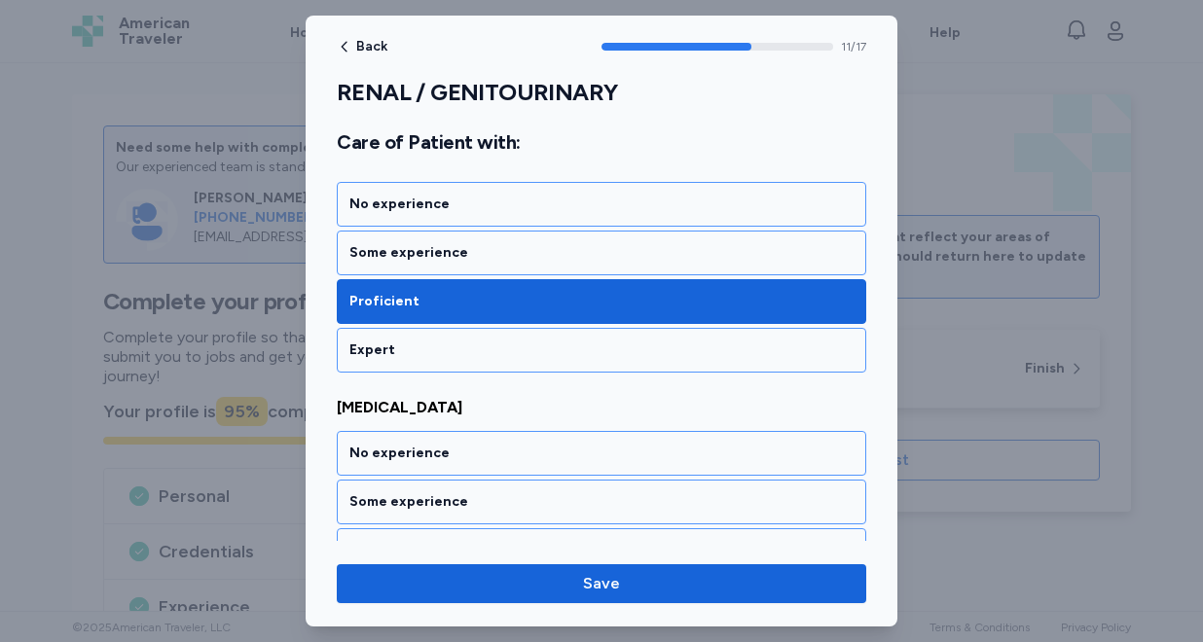
scroll to position [2999, 0]
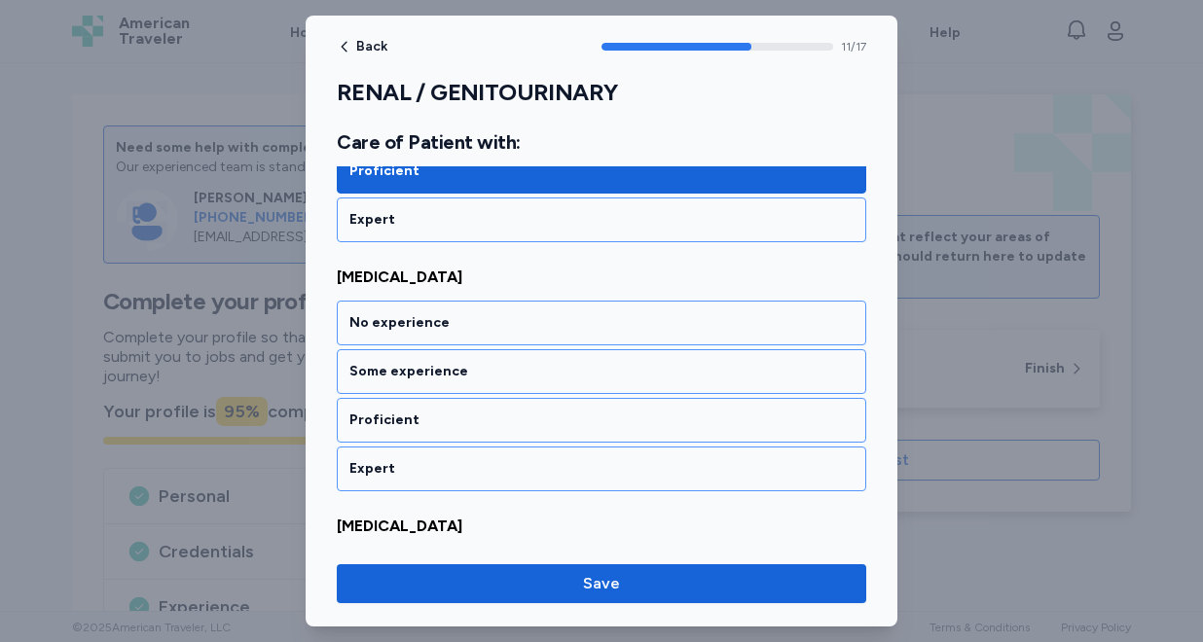
click at [432, 411] on div "Proficient" at bounding box center [601, 420] width 504 height 19
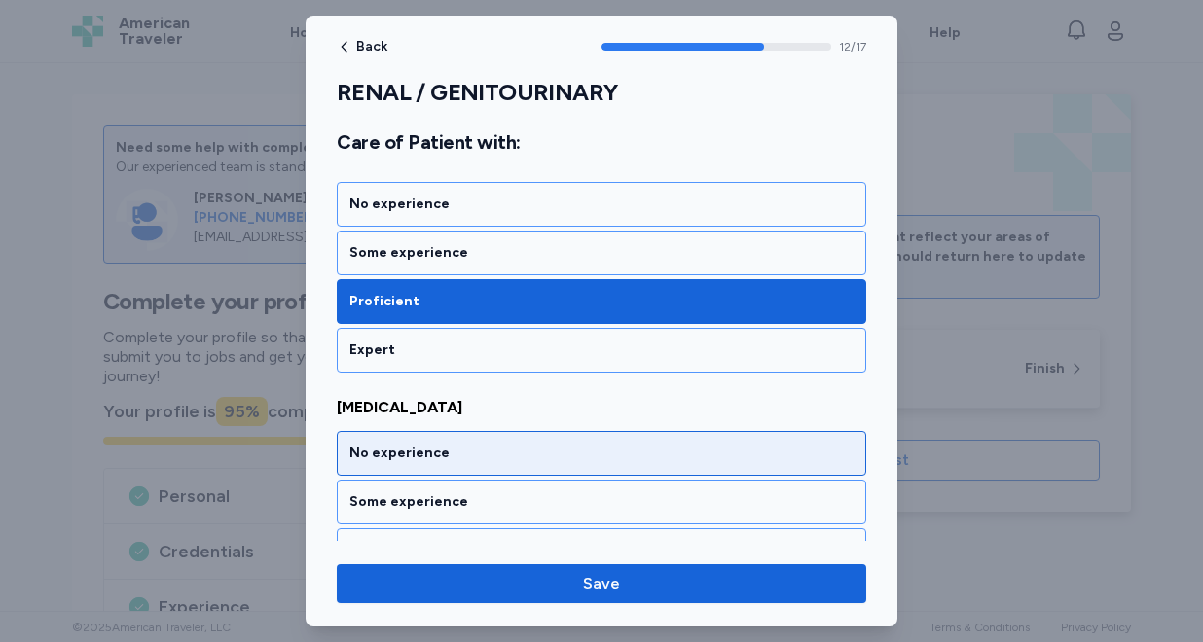
scroll to position [3026, 0]
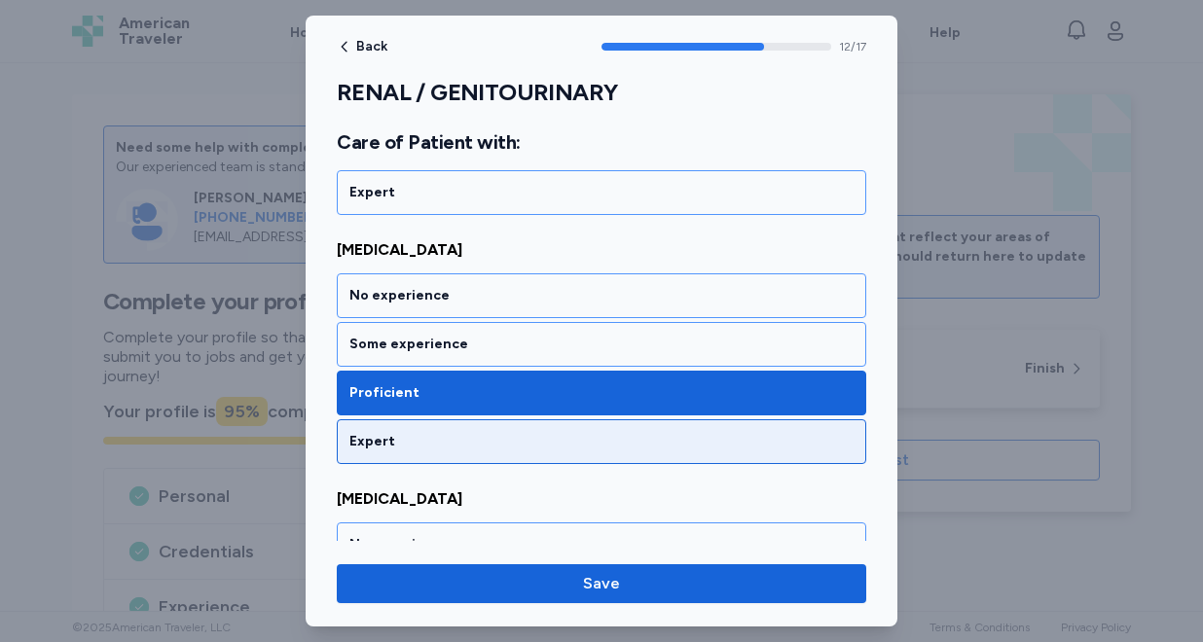
click at [411, 419] on div "Expert" at bounding box center [601, 441] width 529 height 45
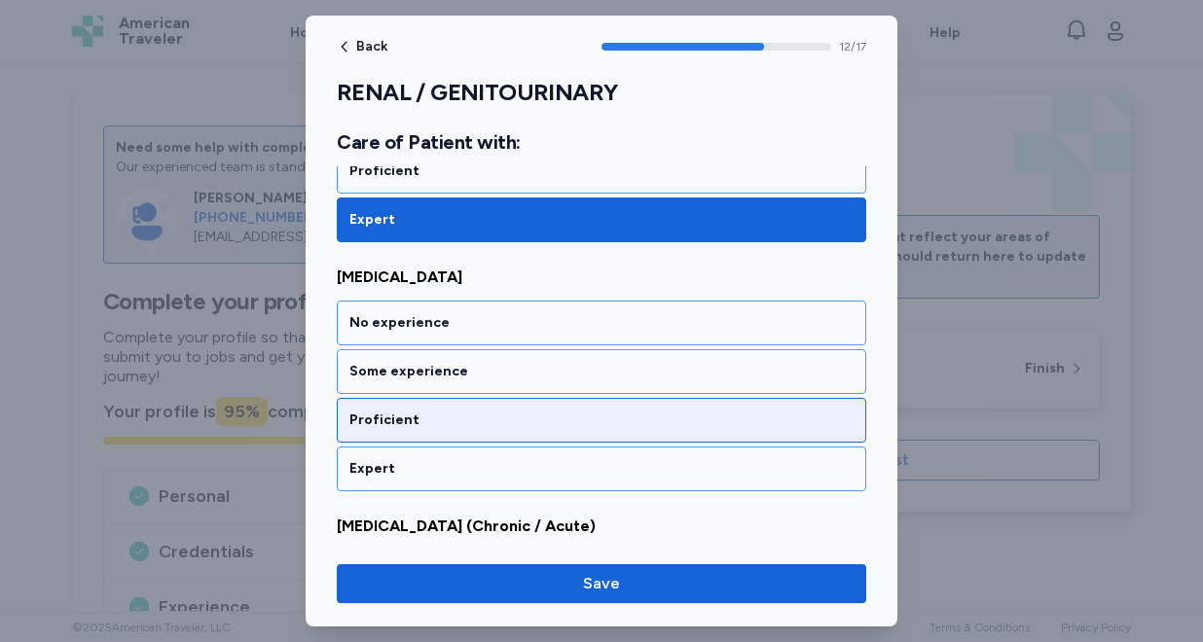
click at [411, 411] on div "Proficient" at bounding box center [601, 420] width 504 height 19
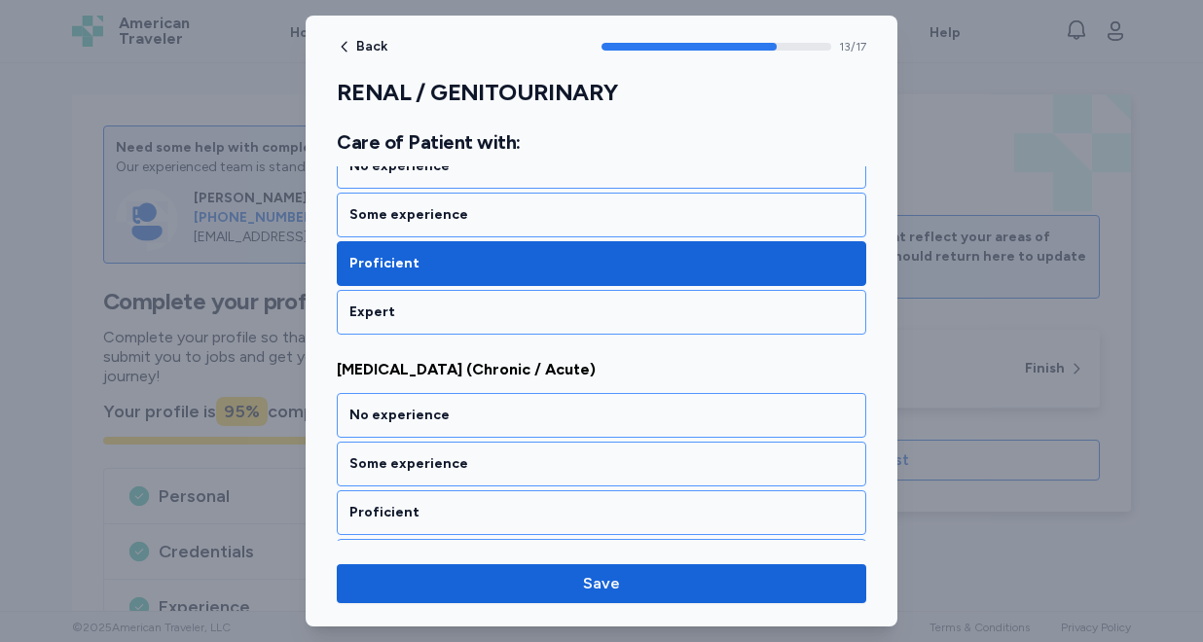
scroll to position [3497, 0]
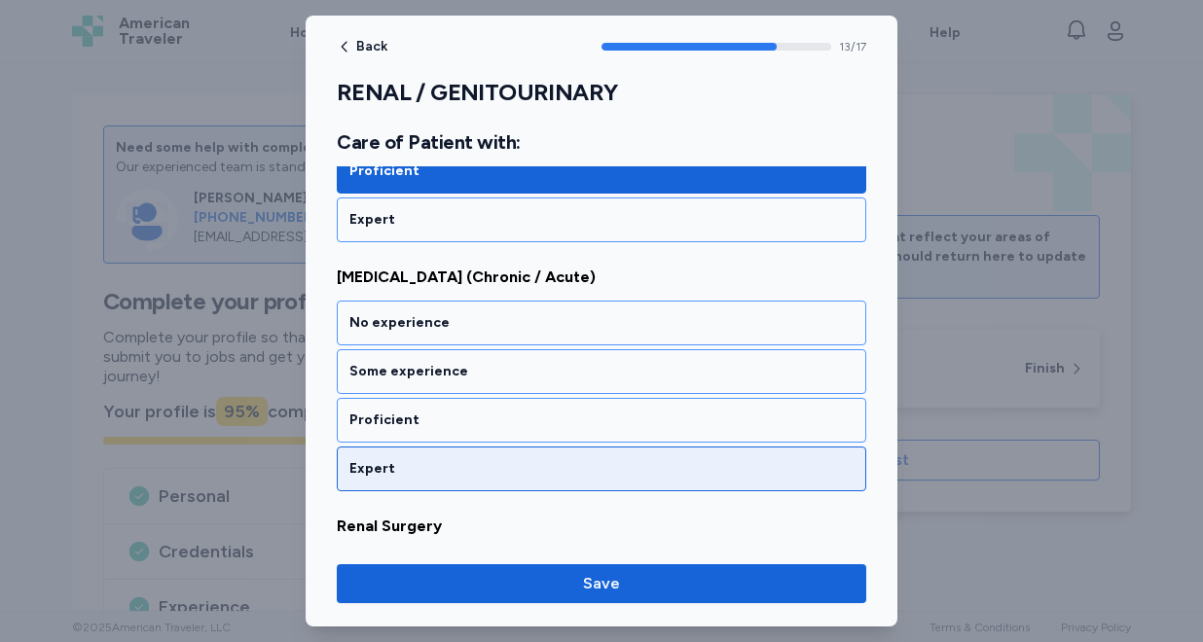
click at [400, 459] on div "Expert" at bounding box center [601, 468] width 504 height 19
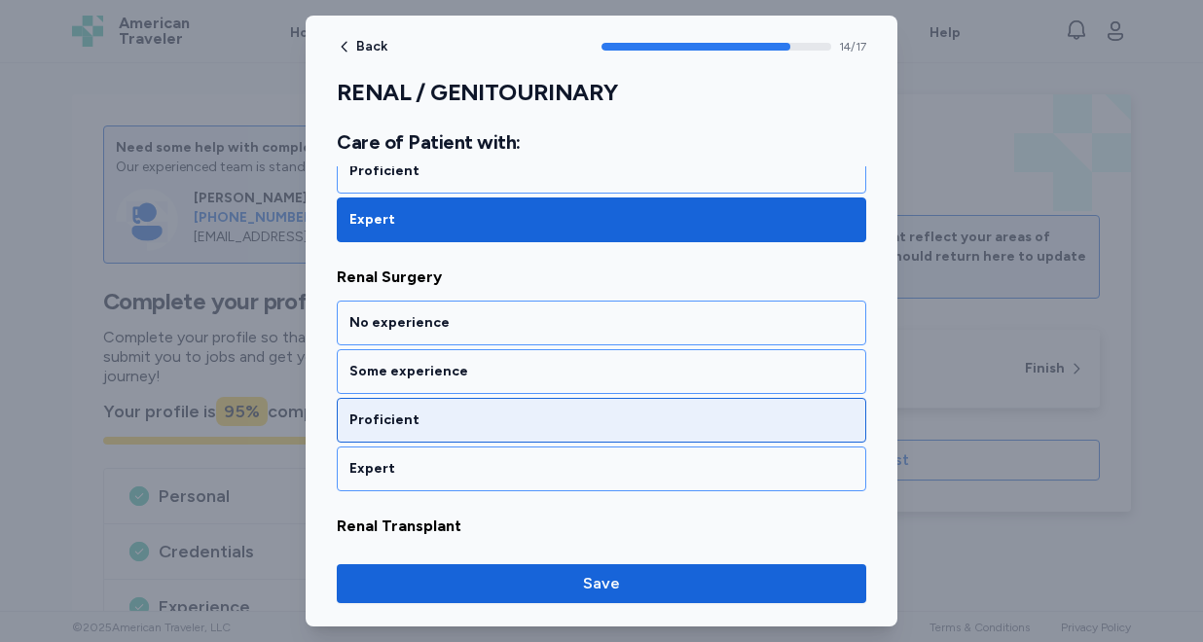
click at [409, 411] on div "Proficient" at bounding box center [601, 420] width 504 height 19
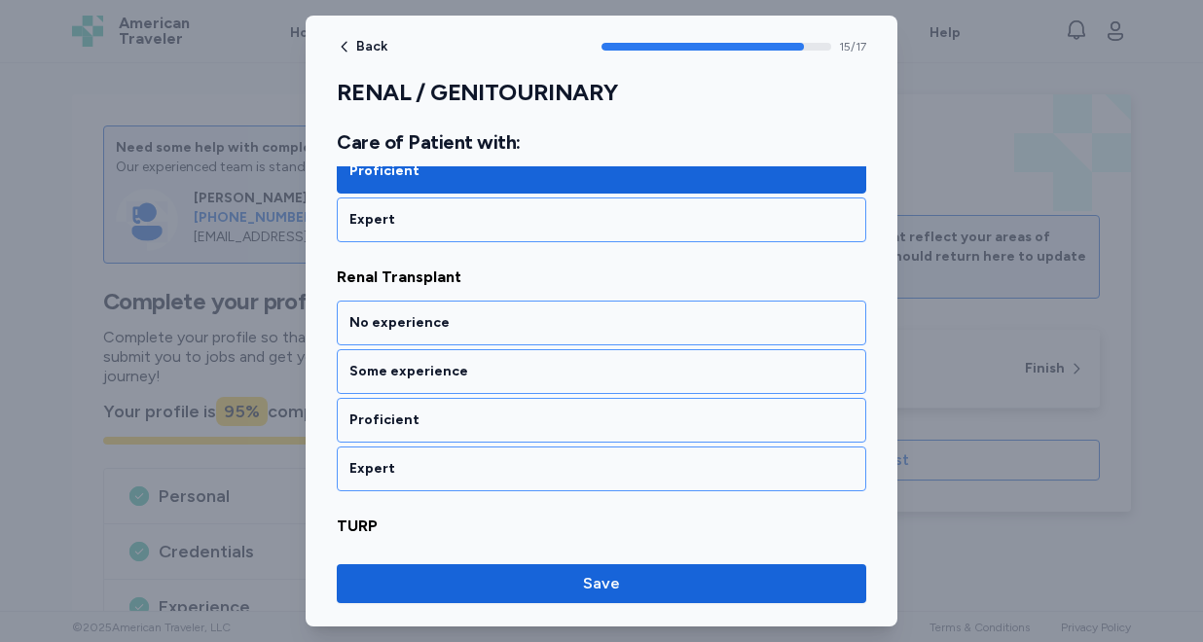
click at [409, 411] on div "Proficient" at bounding box center [601, 420] width 504 height 19
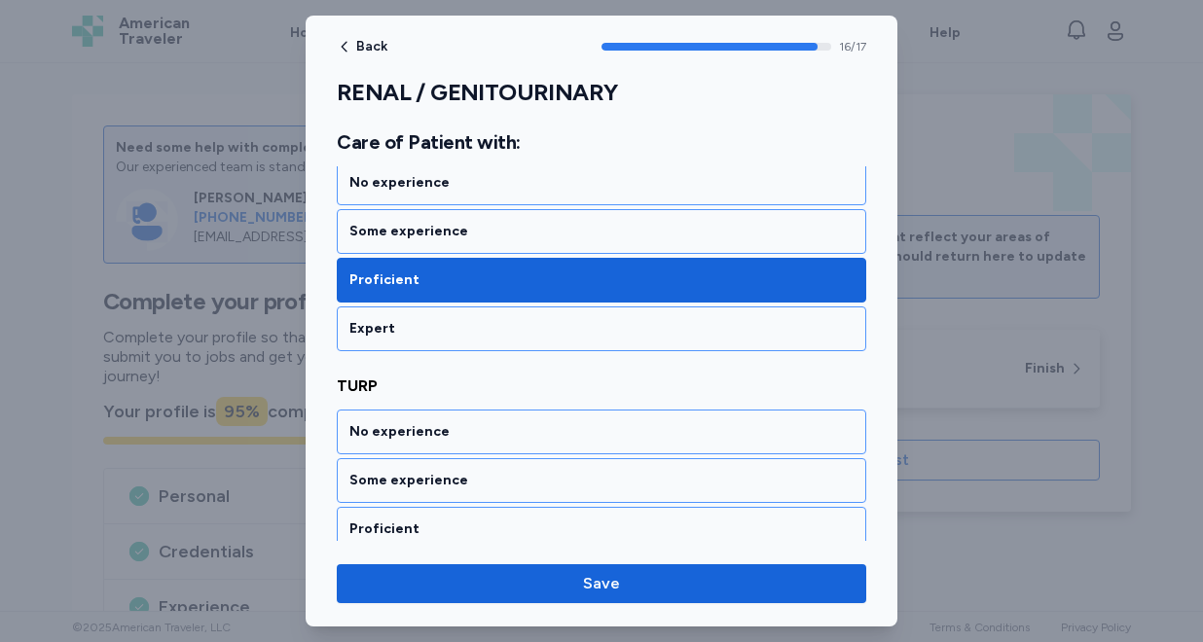
scroll to position [4174, 0]
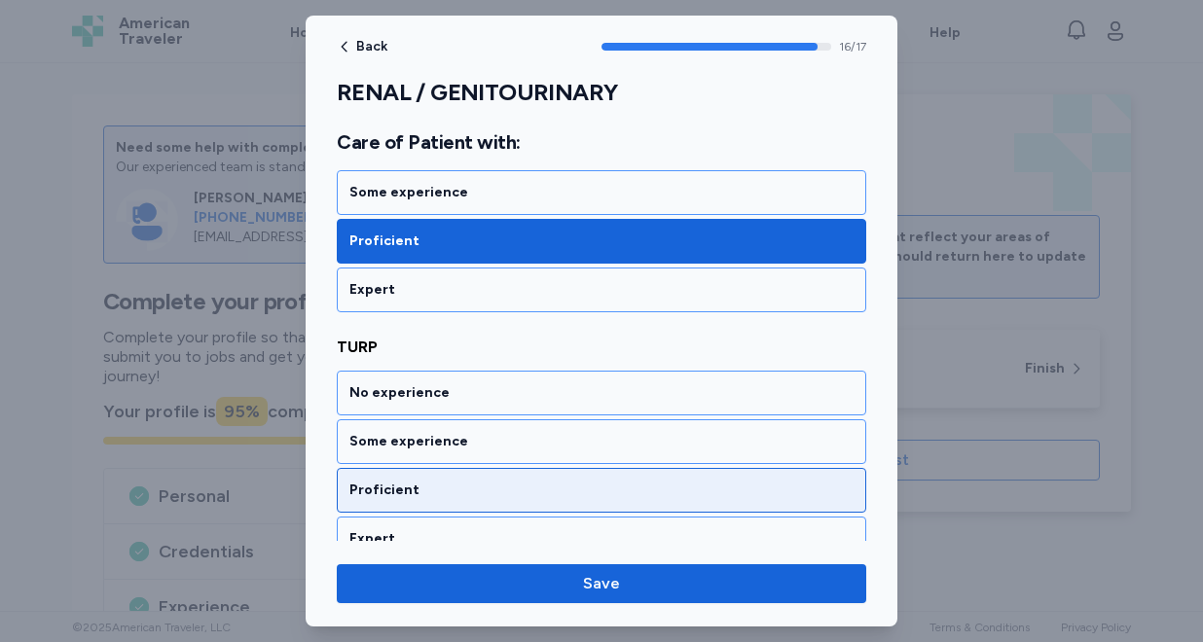
click at [392, 481] on div "Proficient" at bounding box center [601, 490] width 504 height 19
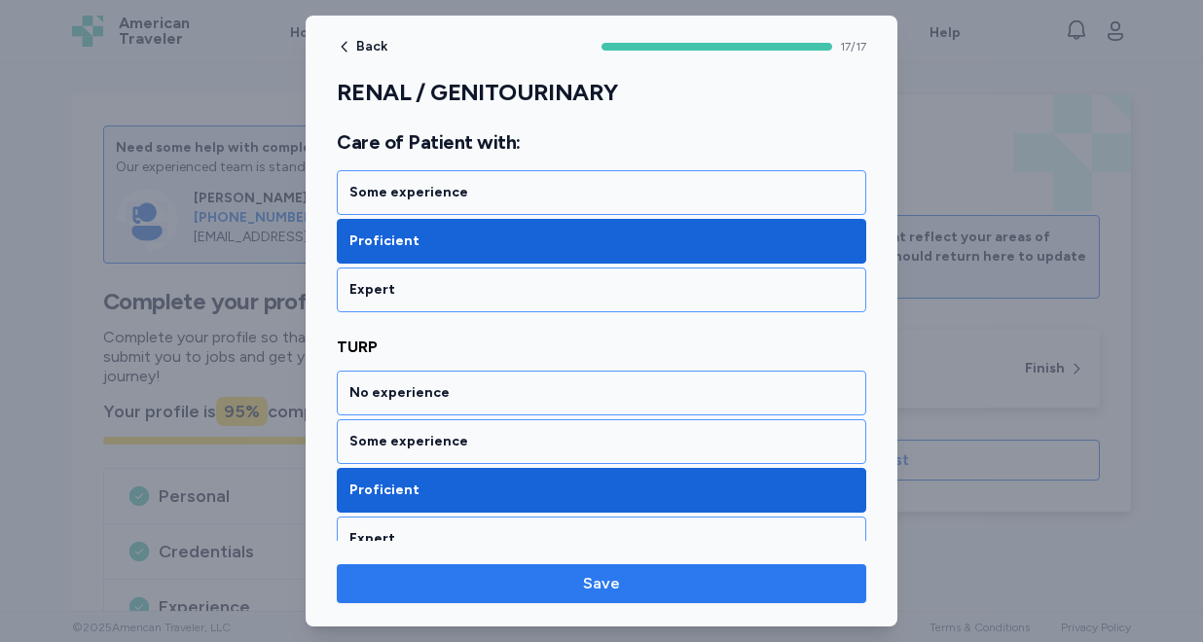
click at [487, 586] on span "Save" at bounding box center [601, 583] width 498 height 23
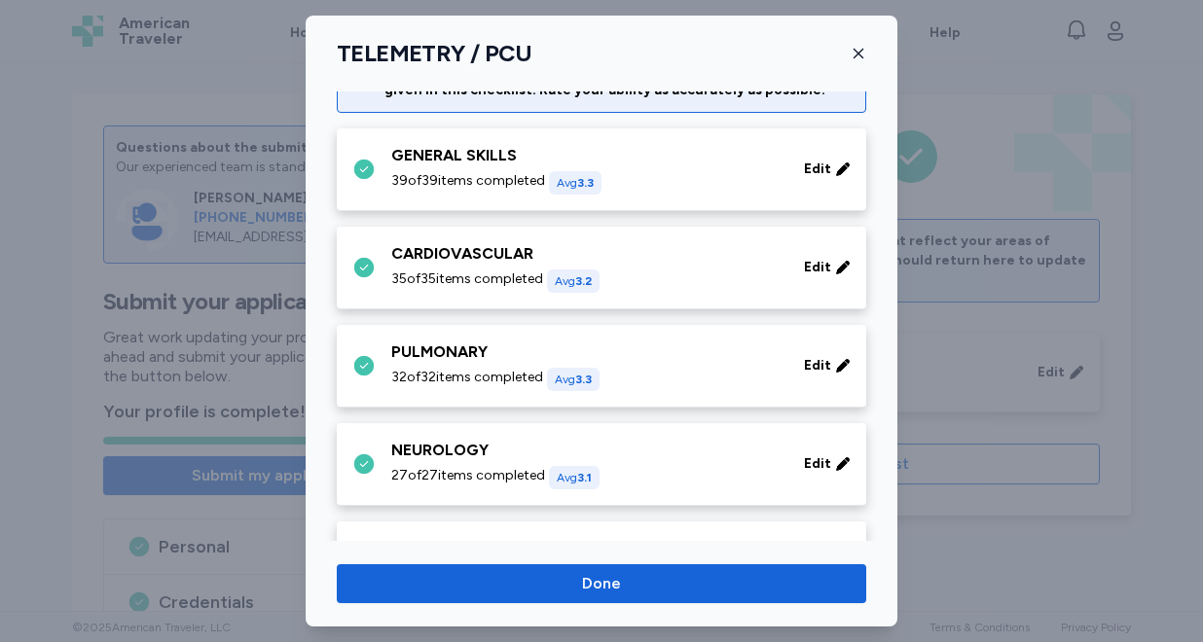
scroll to position [0, 0]
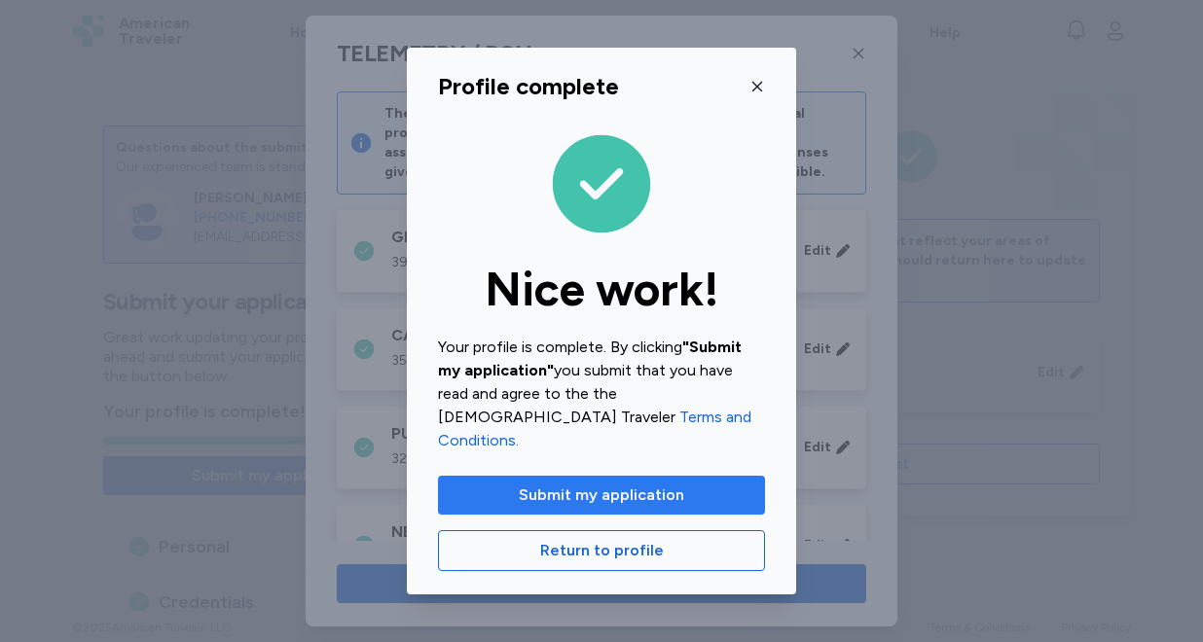
click at [576, 484] on span "Submit my application" at bounding box center [601, 495] width 165 height 23
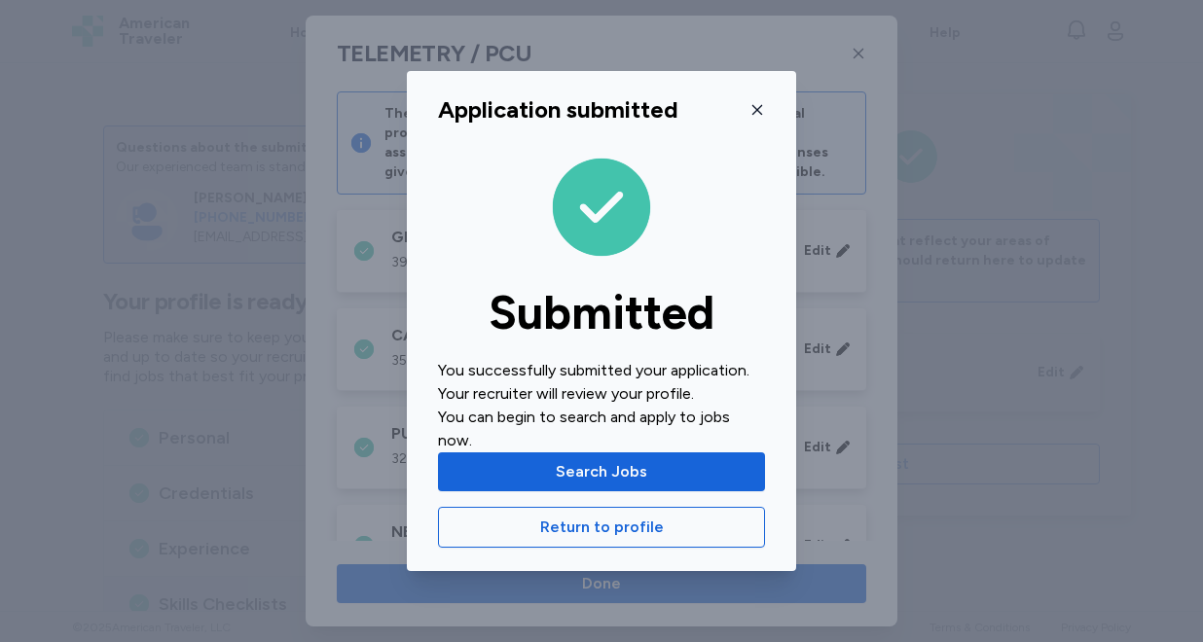
scroll to position [147, 0]
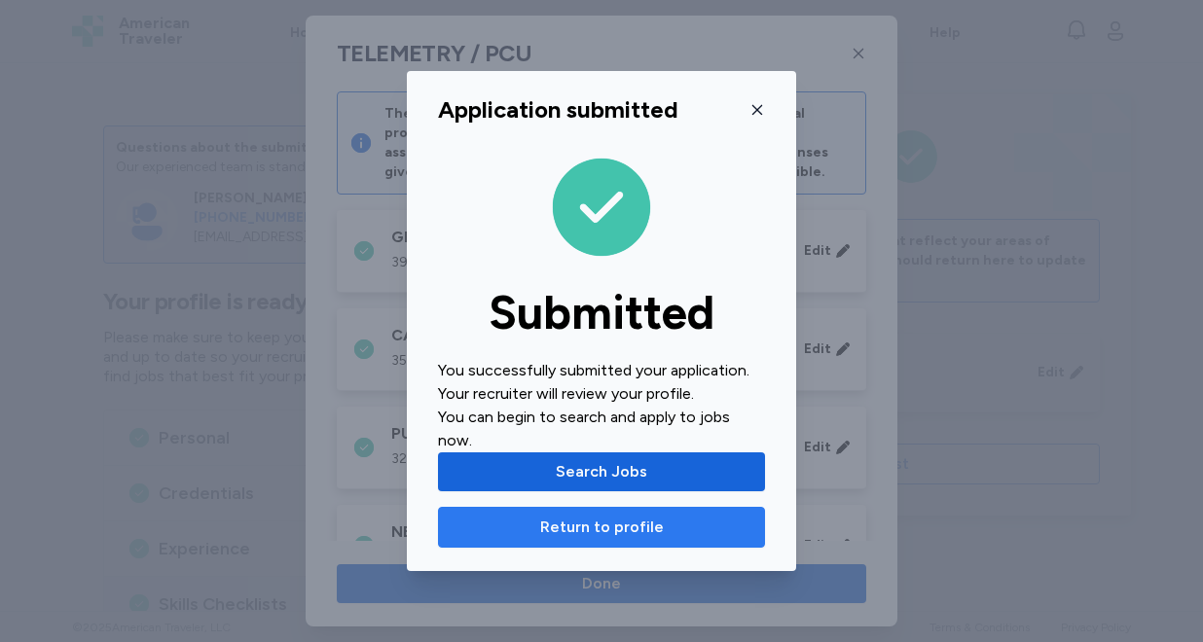
click at [561, 521] on span "Return to profile" at bounding box center [602, 527] width 124 height 23
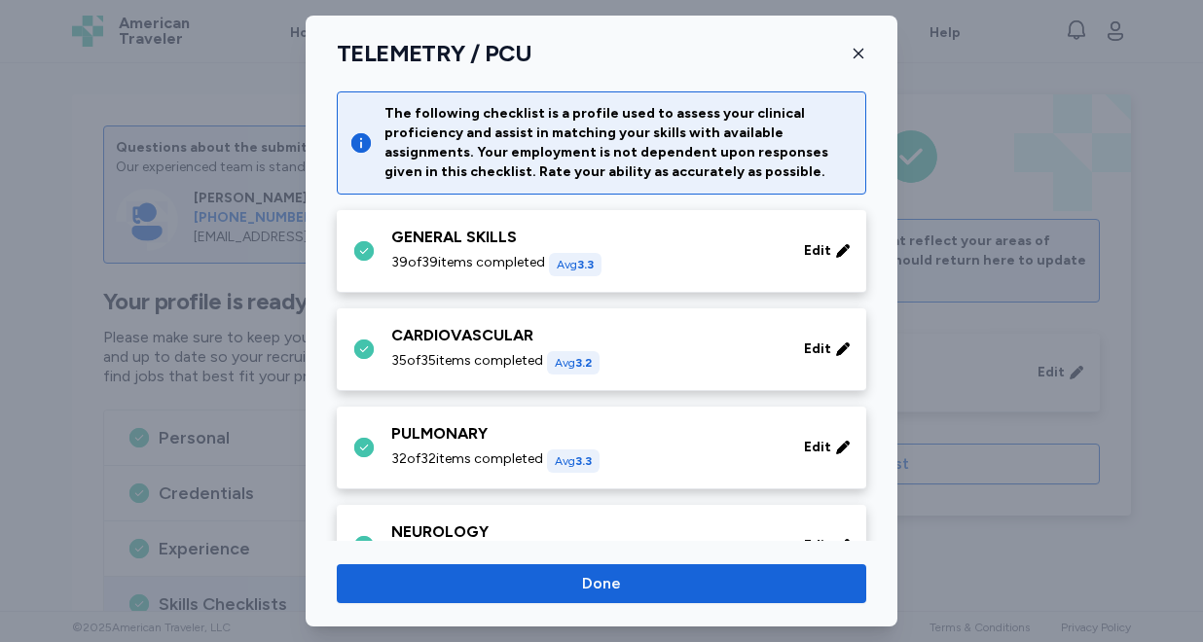
click at [1146, 172] on div at bounding box center [601, 321] width 1203 height 642
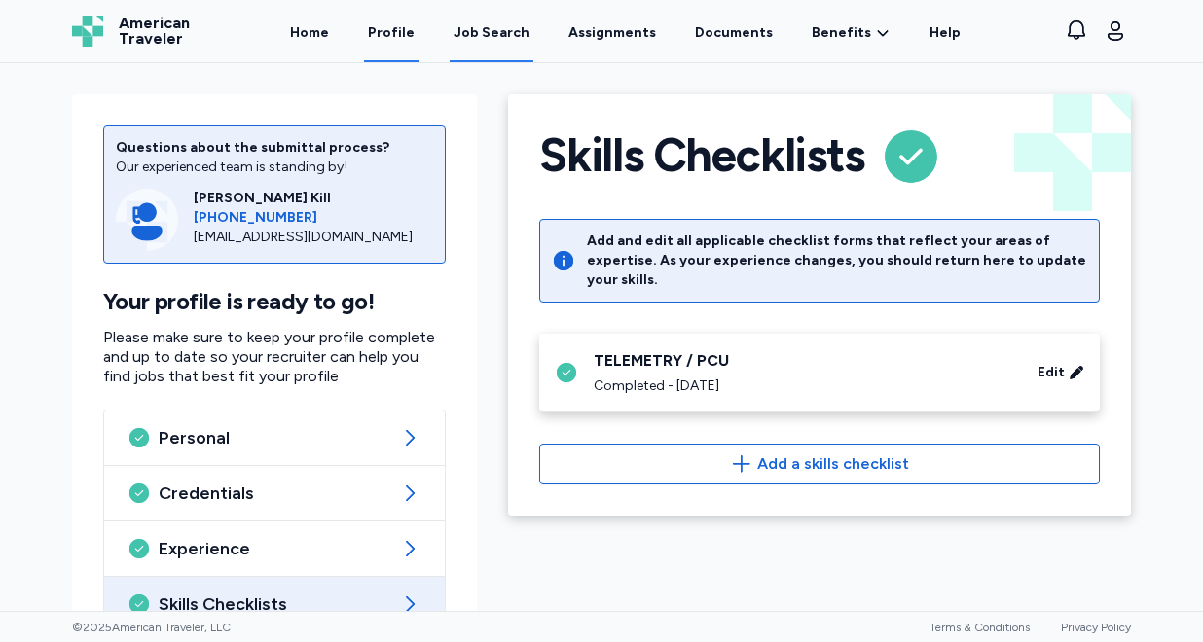
click at [497, 32] on div "Job Search" at bounding box center [491, 32] width 76 height 19
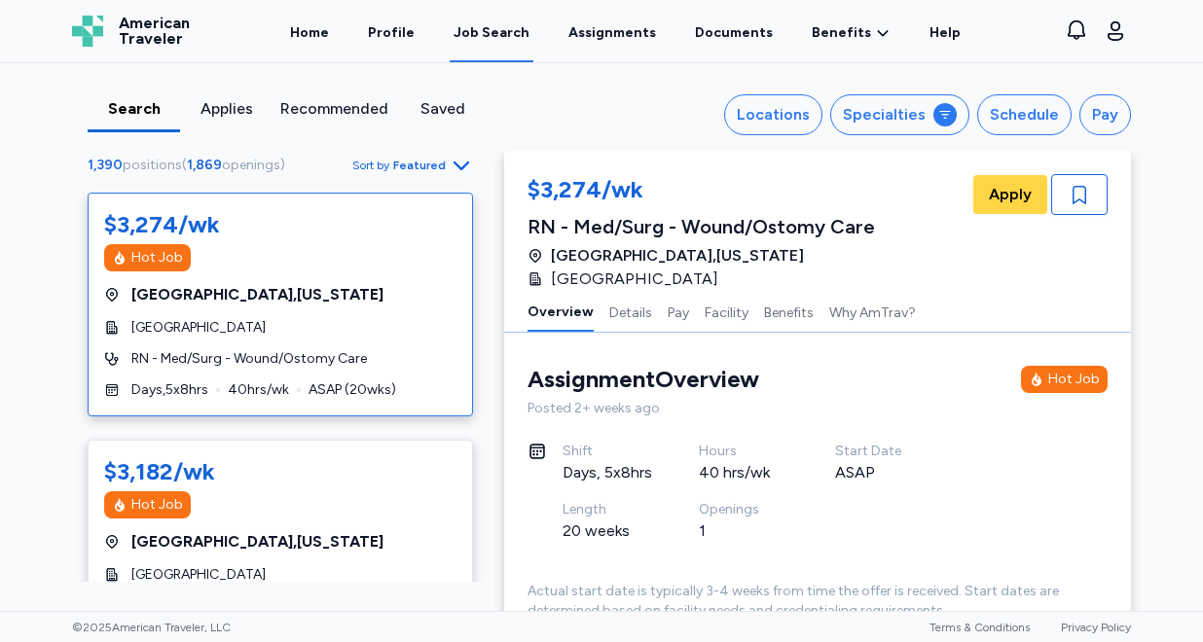
click at [412, 155] on span "Sort by Featured" at bounding box center [412, 165] width 121 height 23
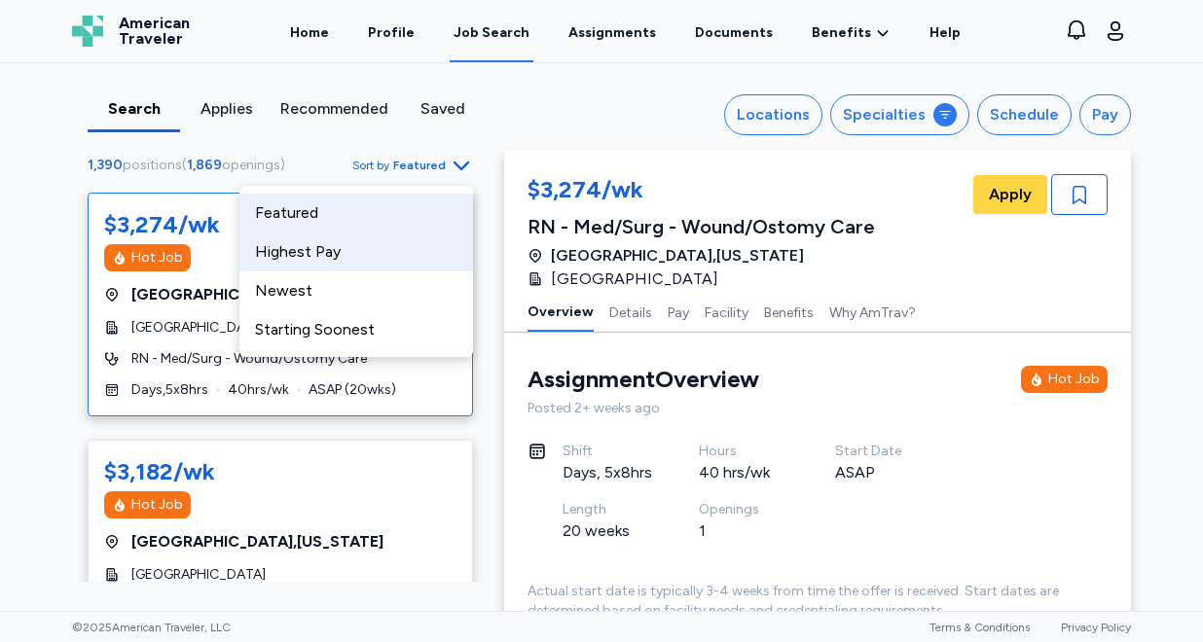
click at [427, 259] on div "Highest Pay" at bounding box center [356, 252] width 234 height 39
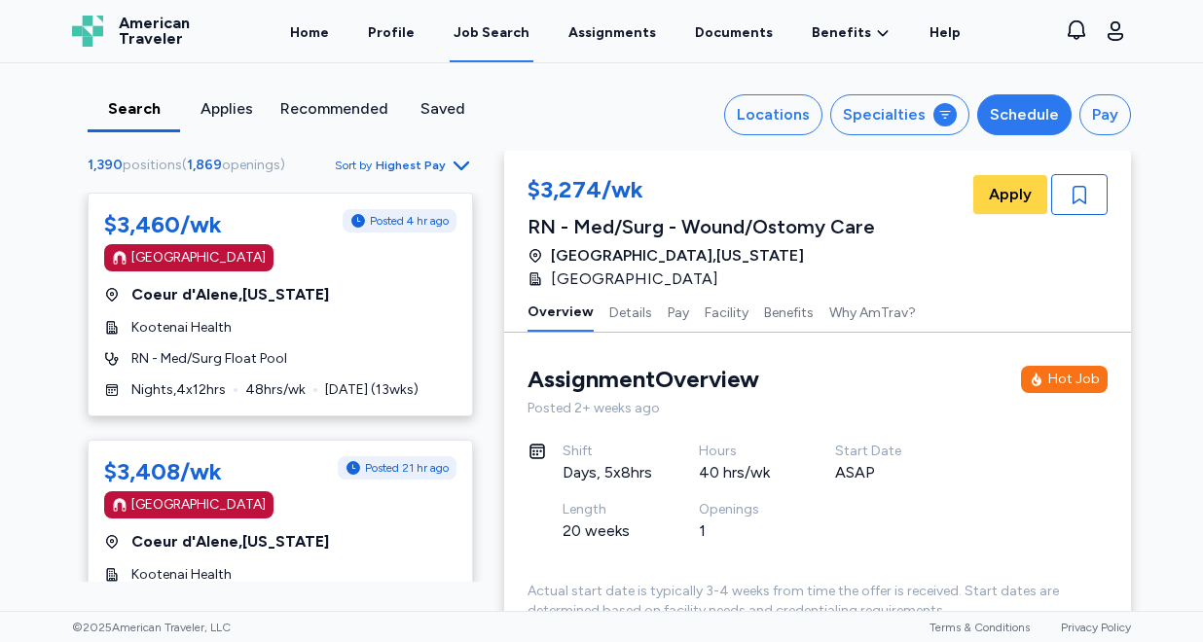
click at [1008, 111] on div "Schedule" at bounding box center [1024, 114] width 69 height 23
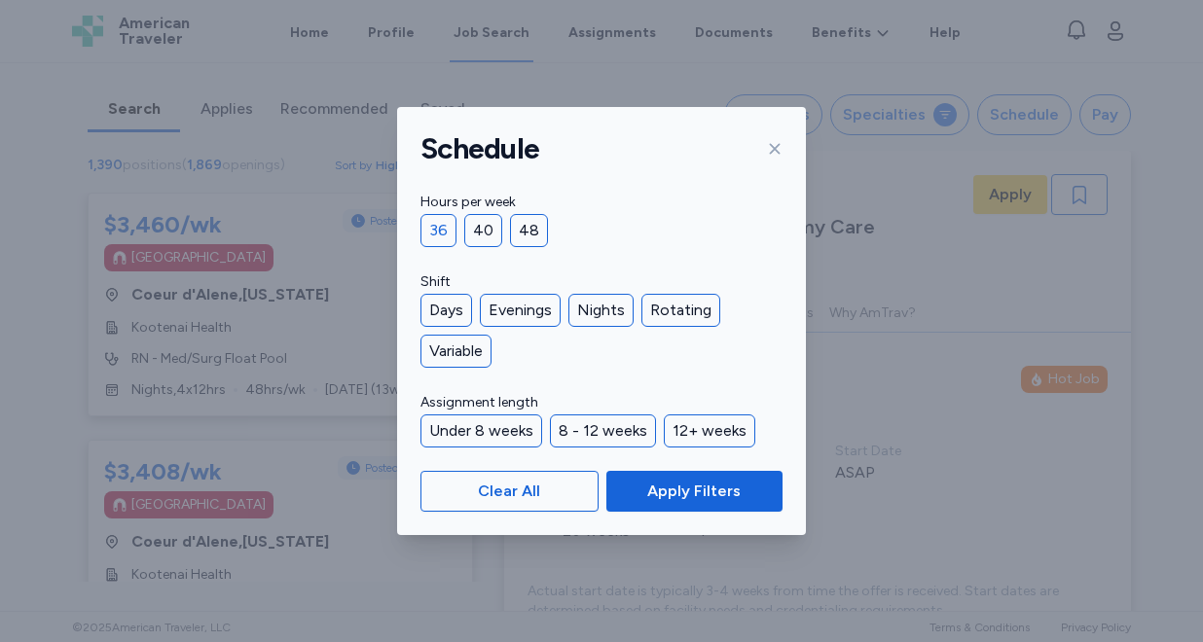
click at [441, 222] on div "36" at bounding box center [438, 230] width 36 height 33
click at [485, 225] on div "40" at bounding box center [483, 230] width 38 height 33
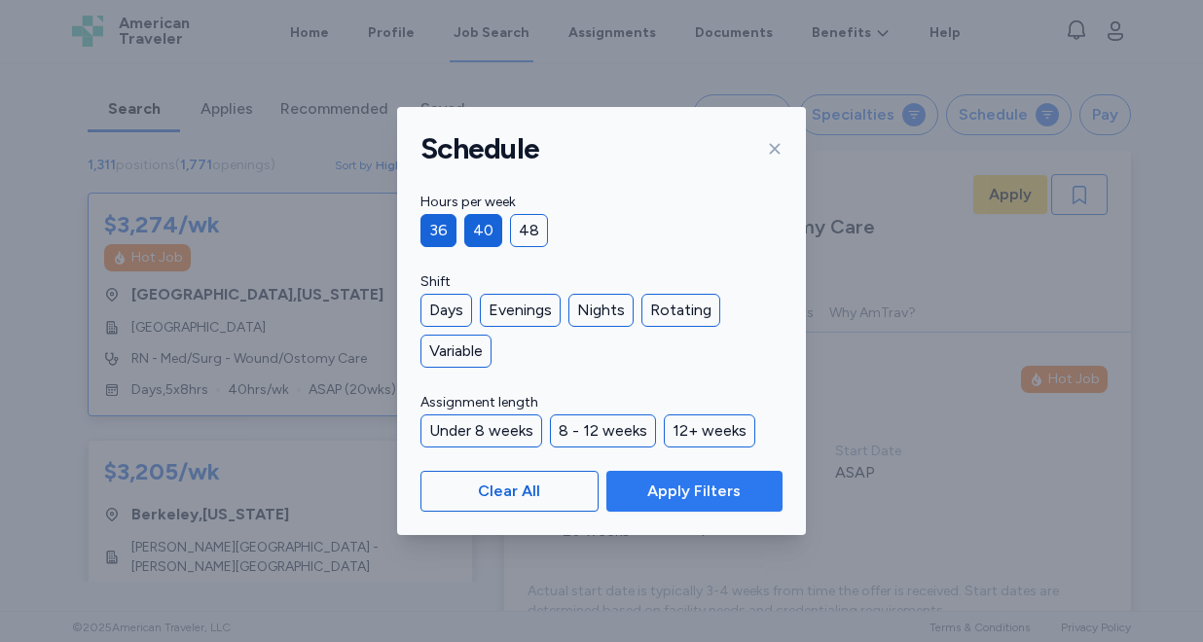
click at [685, 480] on span "Apply Filters" at bounding box center [693, 491] width 93 height 23
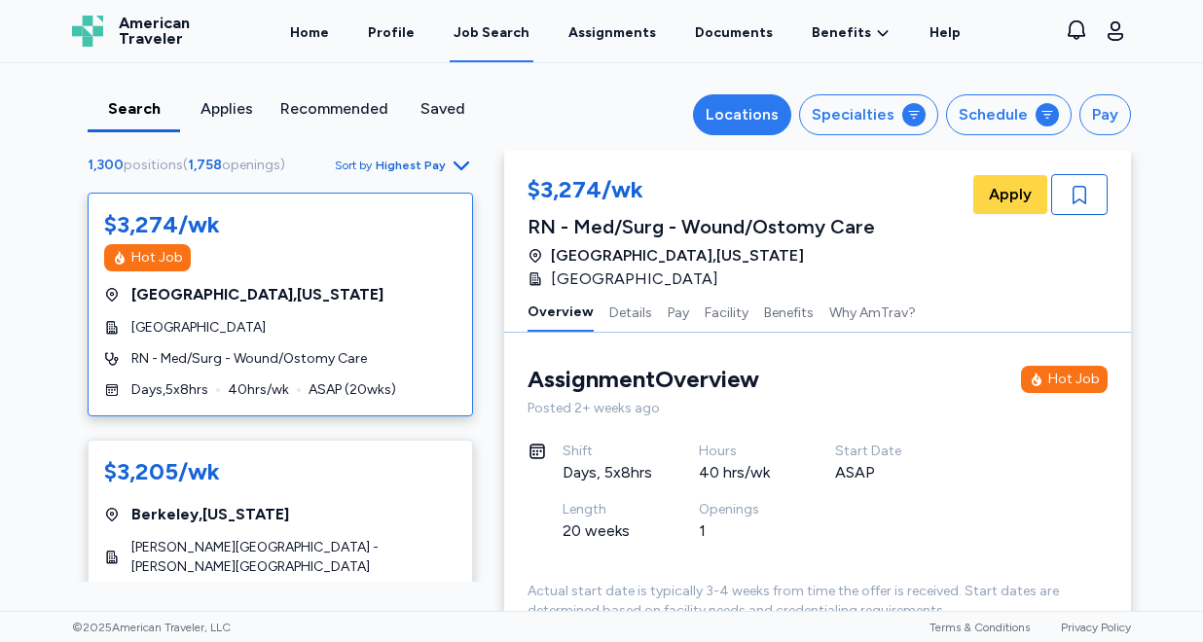
click at [735, 113] on div "Locations" at bounding box center [741, 114] width 73 height 23
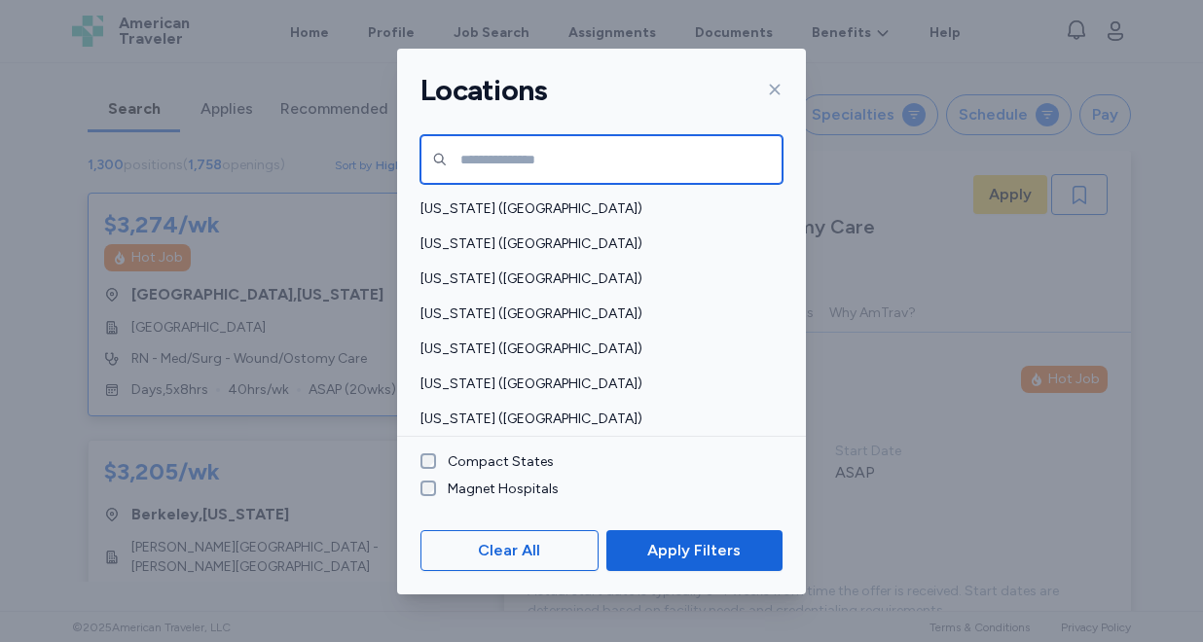
click at [628, 161] on input "text" at bounding box center [601, 159] width 362 height 49
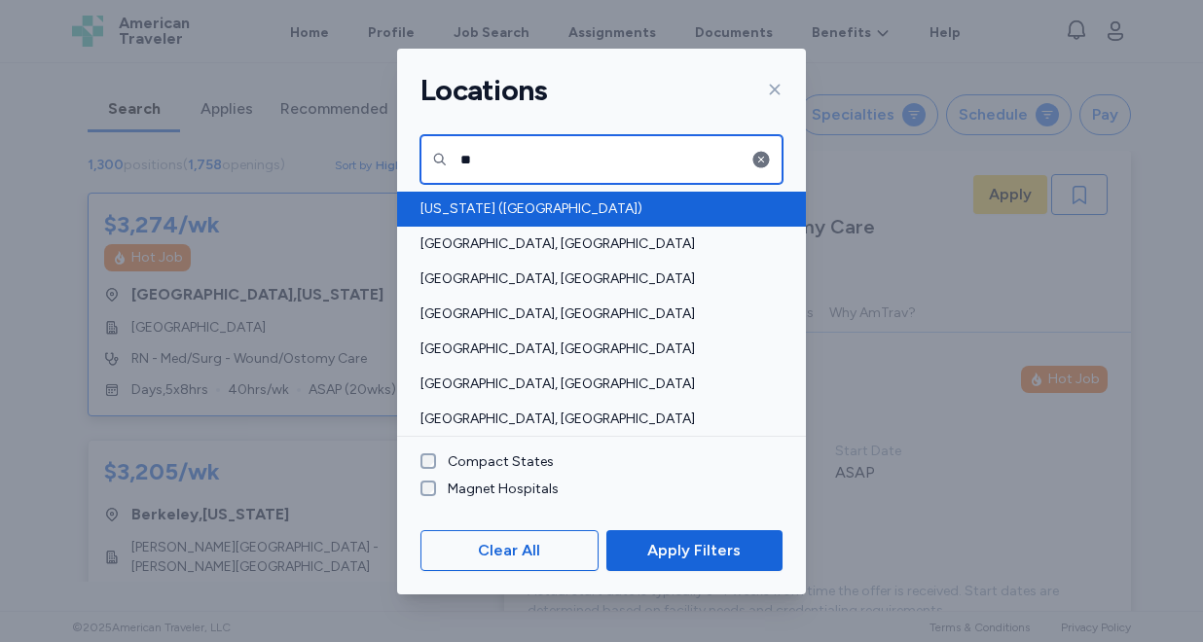
type input "**"
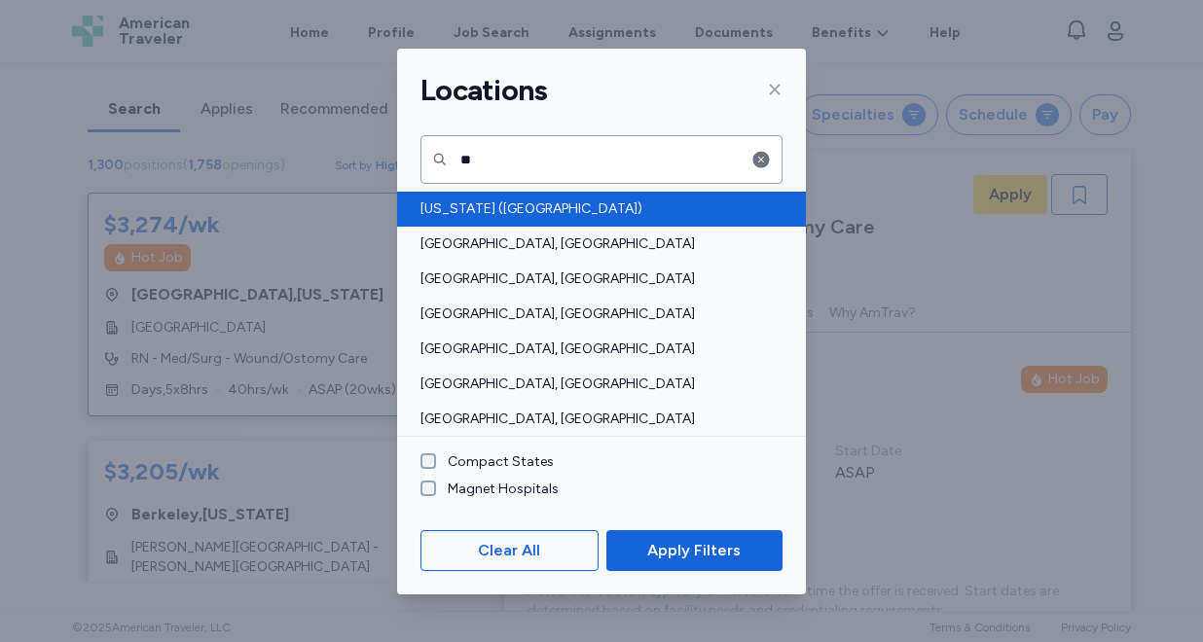
click at [517, 214] on span "Illinois (IL)" at bounding box center [595, 208] width 350 height 19
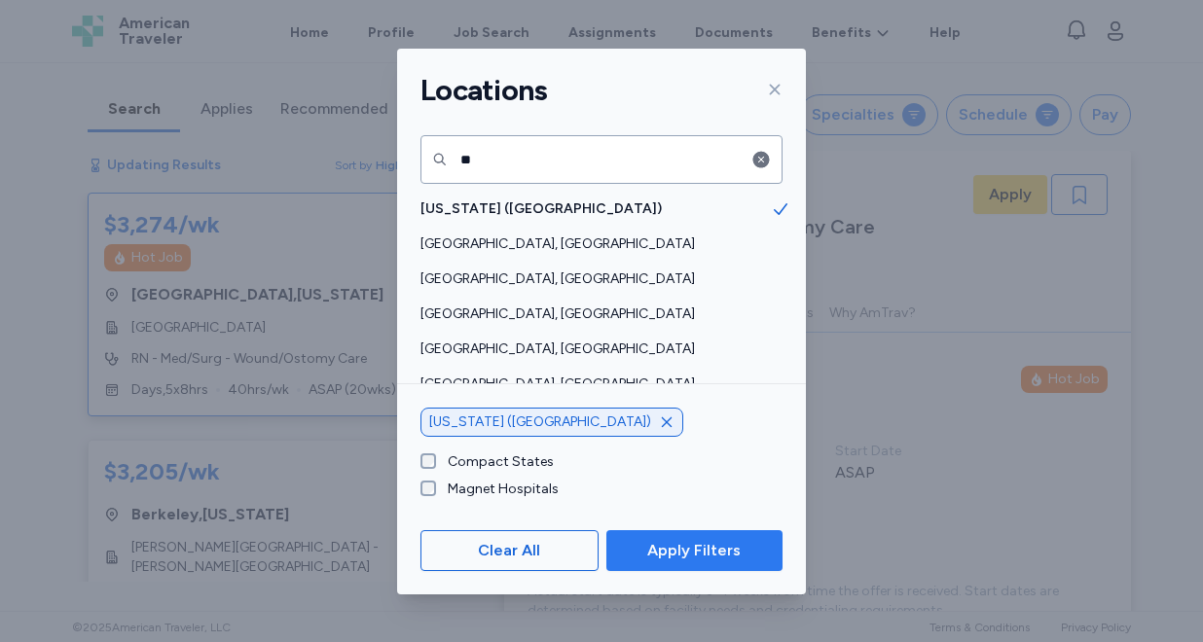
click at [679, 554] on span "Apply Filters" at bounding box center [693, 550] width 93 height 23
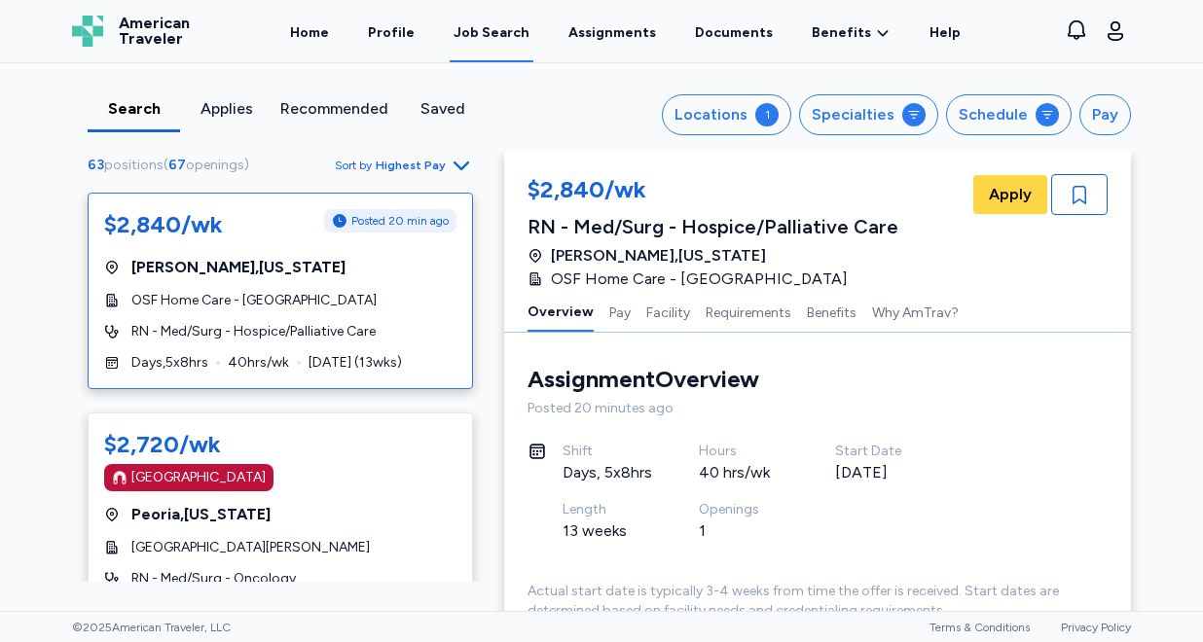
scroll to position [2, 0]
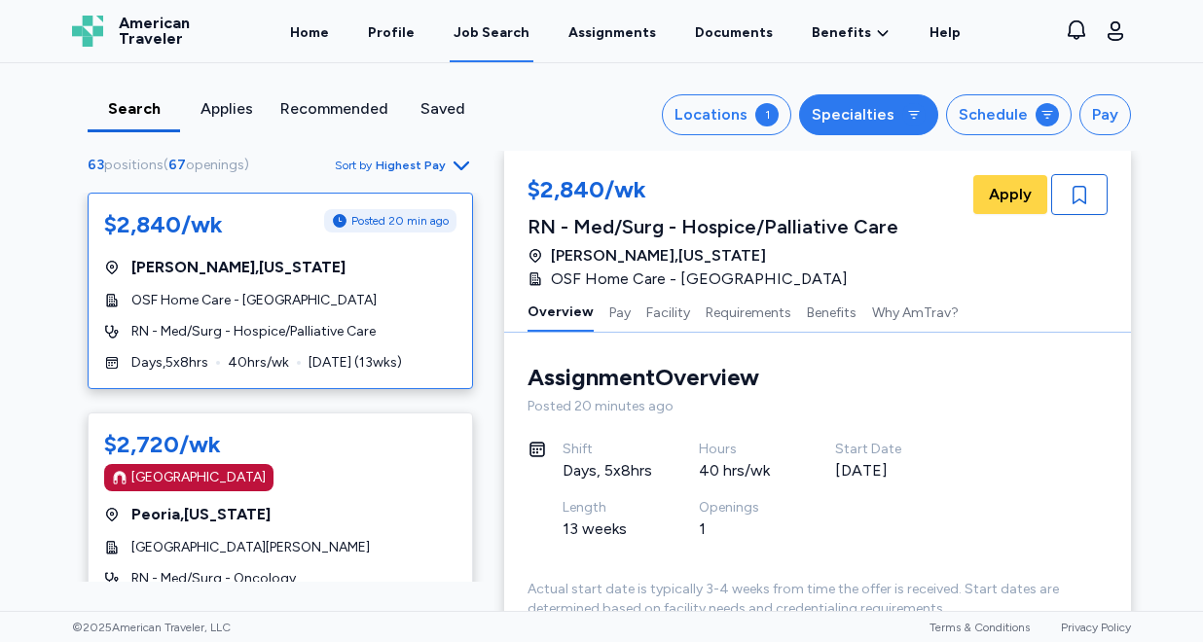
click at [879, 112] on div "Specialties" at bounding box center [852, 114] width 83 height 23
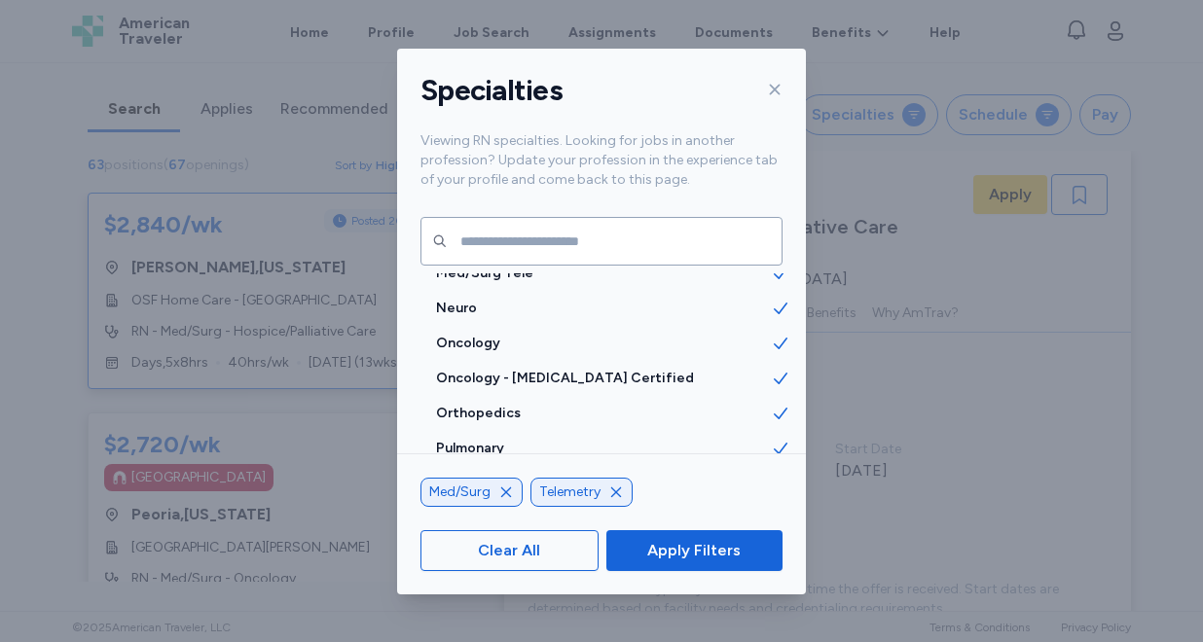
scroll to position [2328, 0]
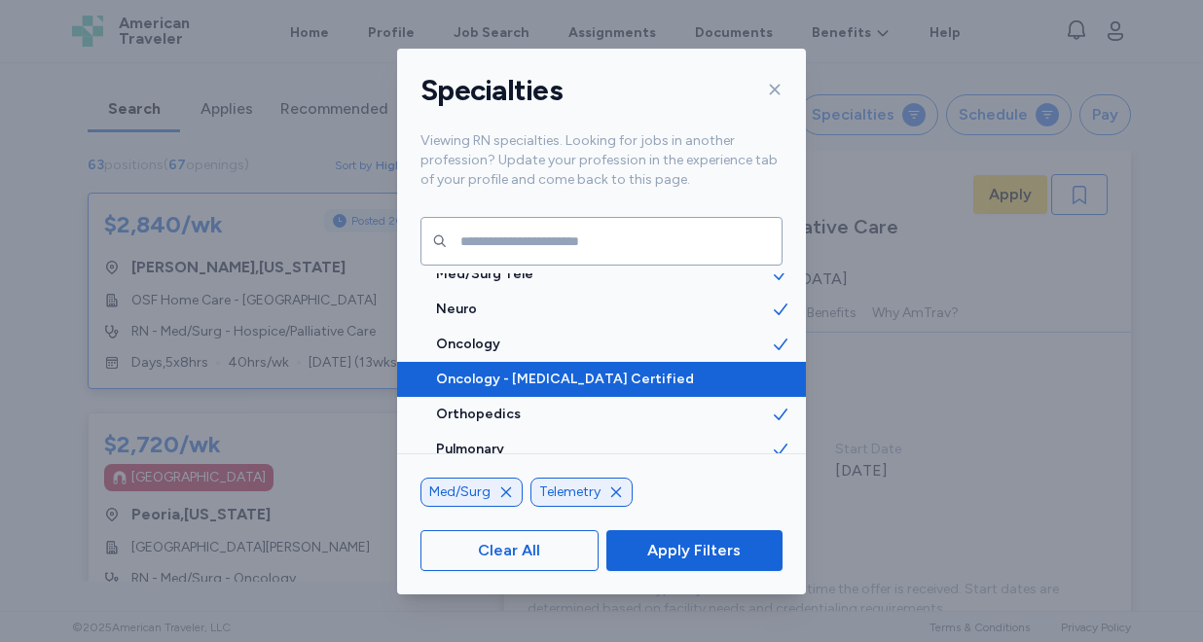
click at [597, 389] on div "Oncology - Chemo Certified" at bounding box center [601, 379] width 409 height 35
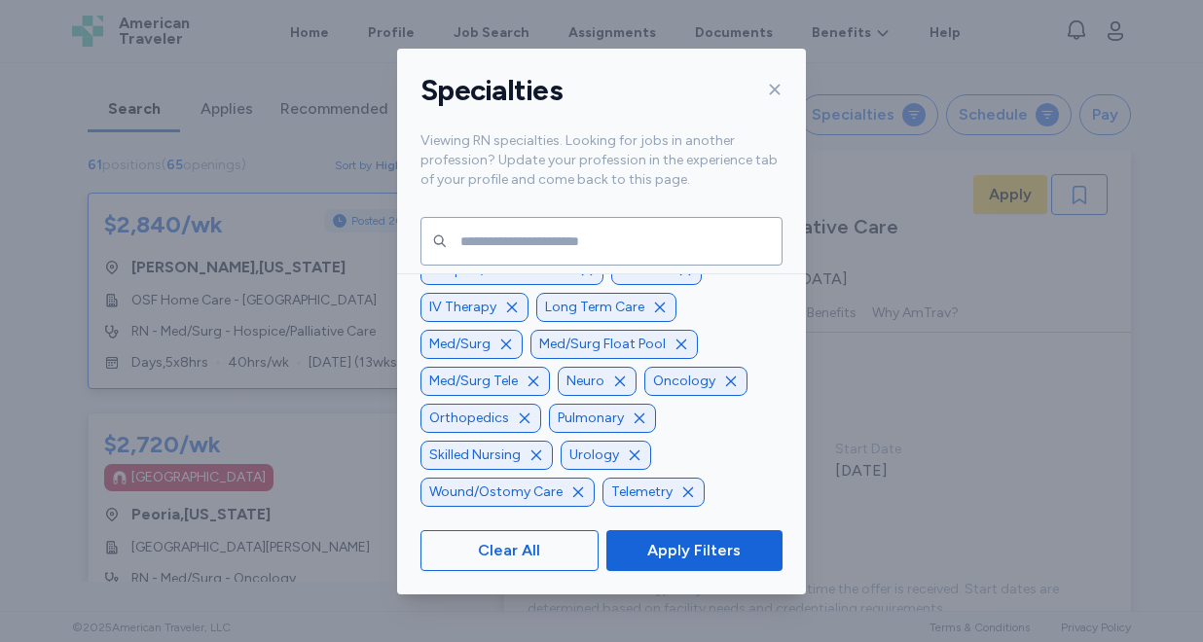
scroll to position [-79, 0]
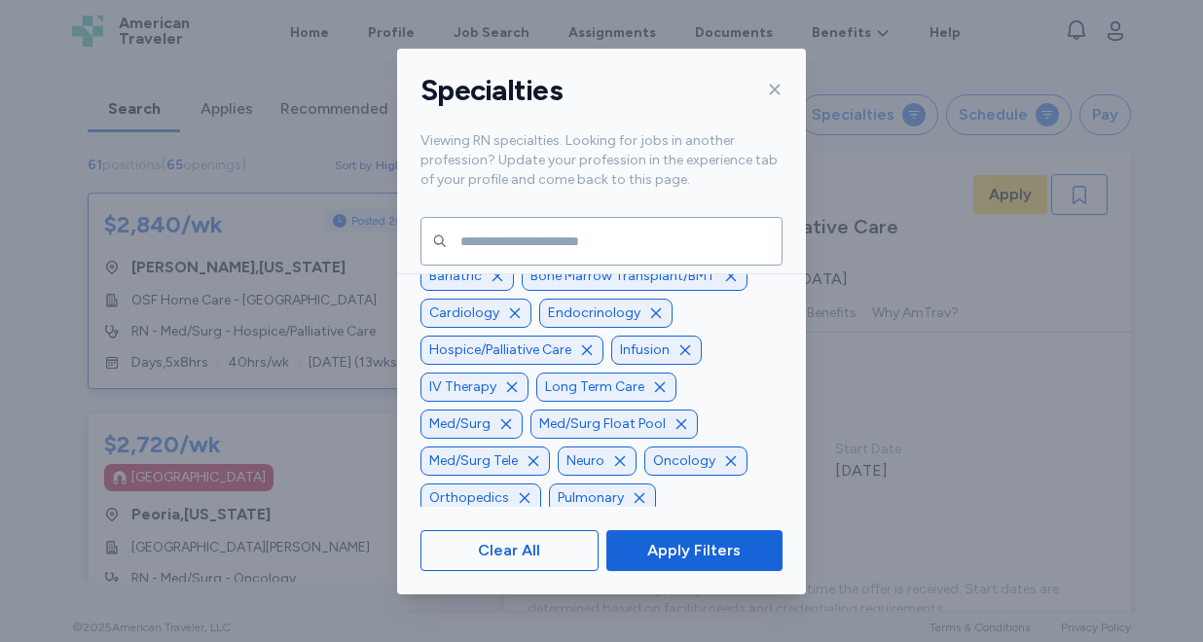
click at [591, 358] on icon "button" at bounding box center [587, 351] width 16 height 16
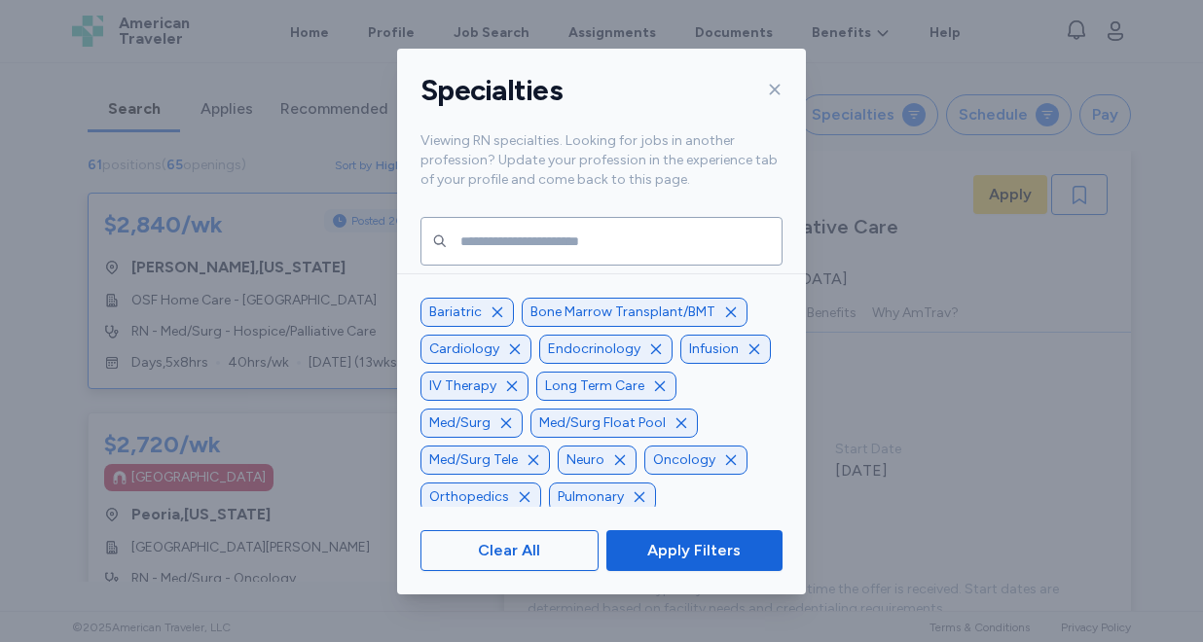
scroll to position [-42, 0]
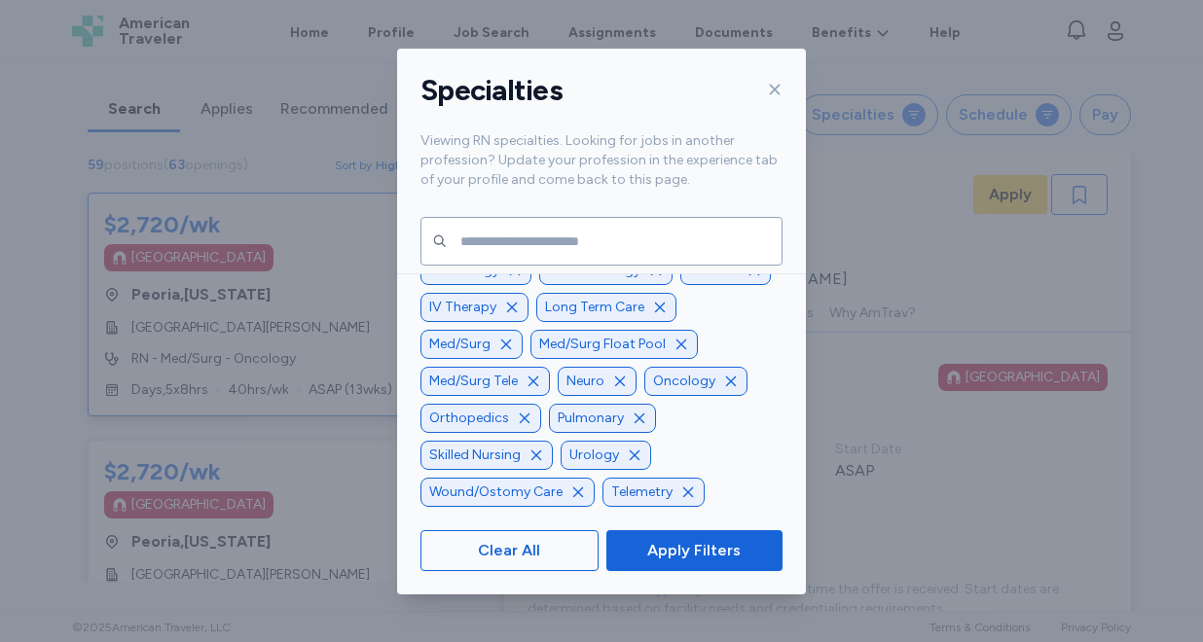
click at [575, 494] on icon "button" at bounding box center [578, 493] width 16 height 16
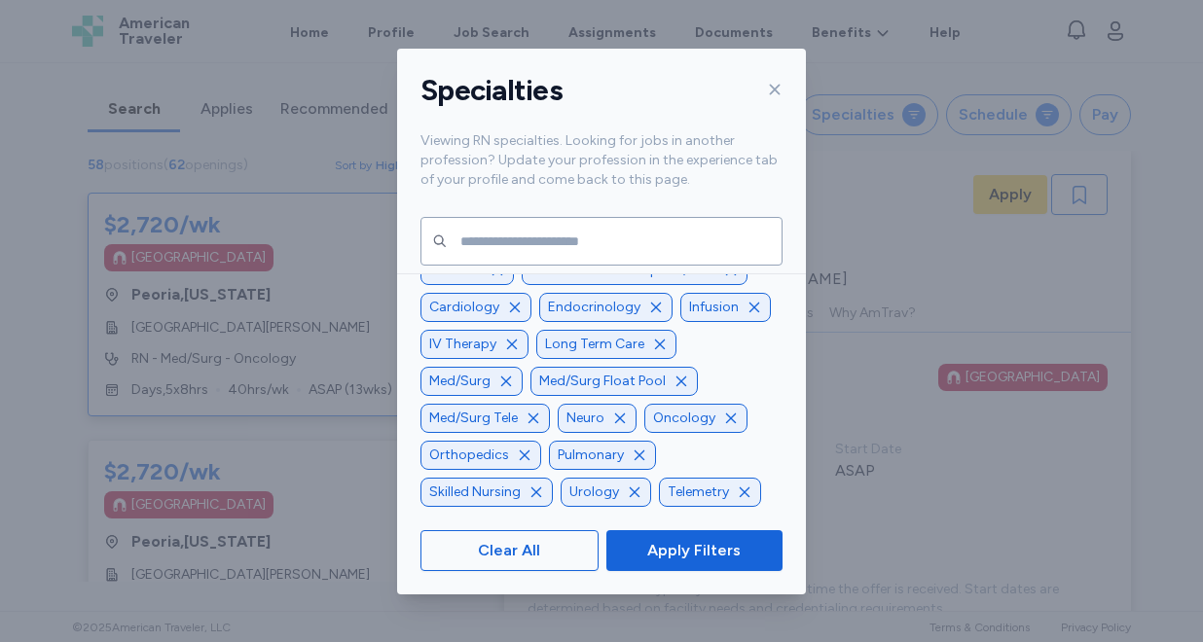
scroll to position [-42, 0]
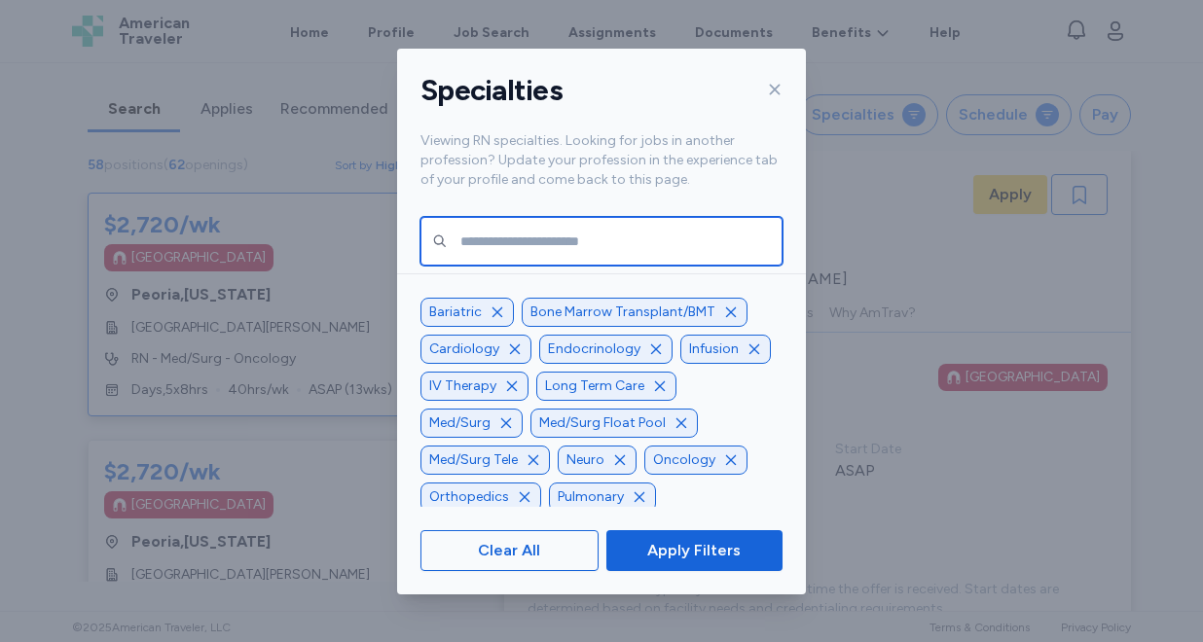
click at [511, 251] on input "text" at bounding box center [601, 241] width 362 height 49
click at [492, 241] on input "text" at bounding box center [601, 241] width 362 height 49
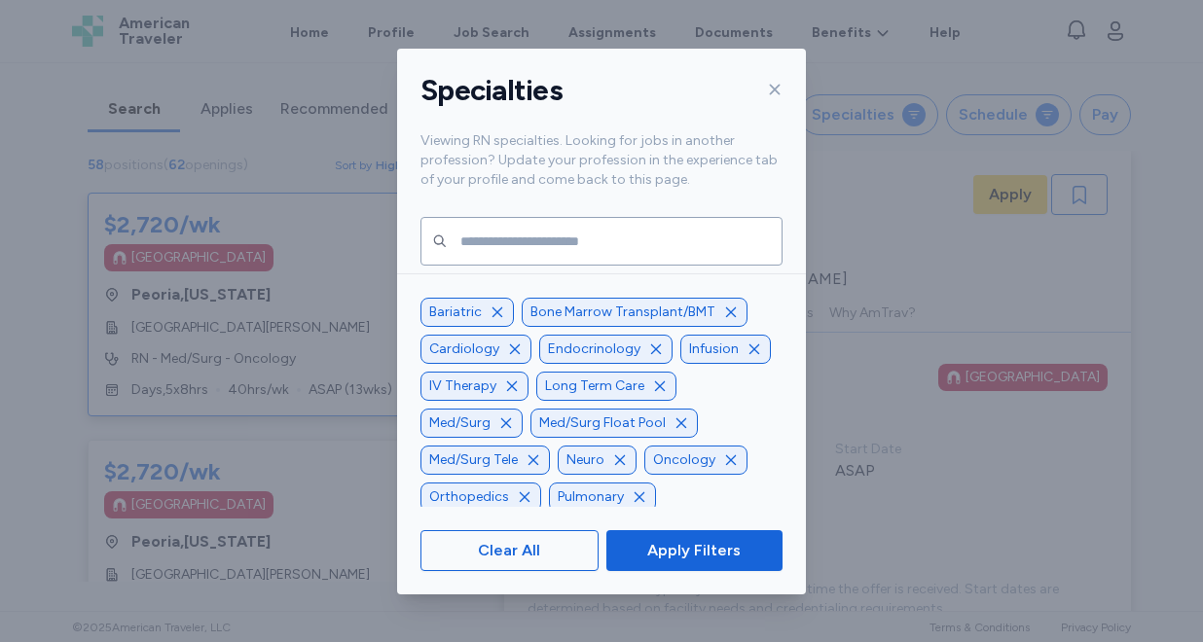
click at [1020, 294] on div "Specialties Viewing RN specialties. Looking for jobs in another profession? Upd…" at bounding box center [601, 321] width 1203 height 642
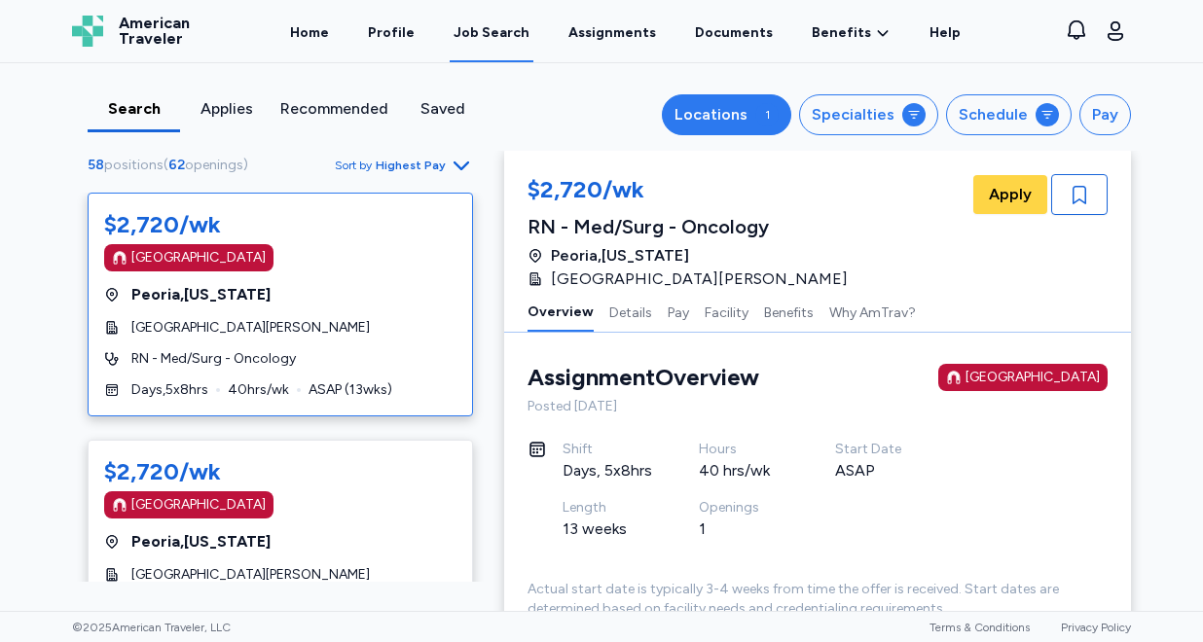
click at [745, 124] on div "Locations" at bounding box center [710, 114] width 73 height 23
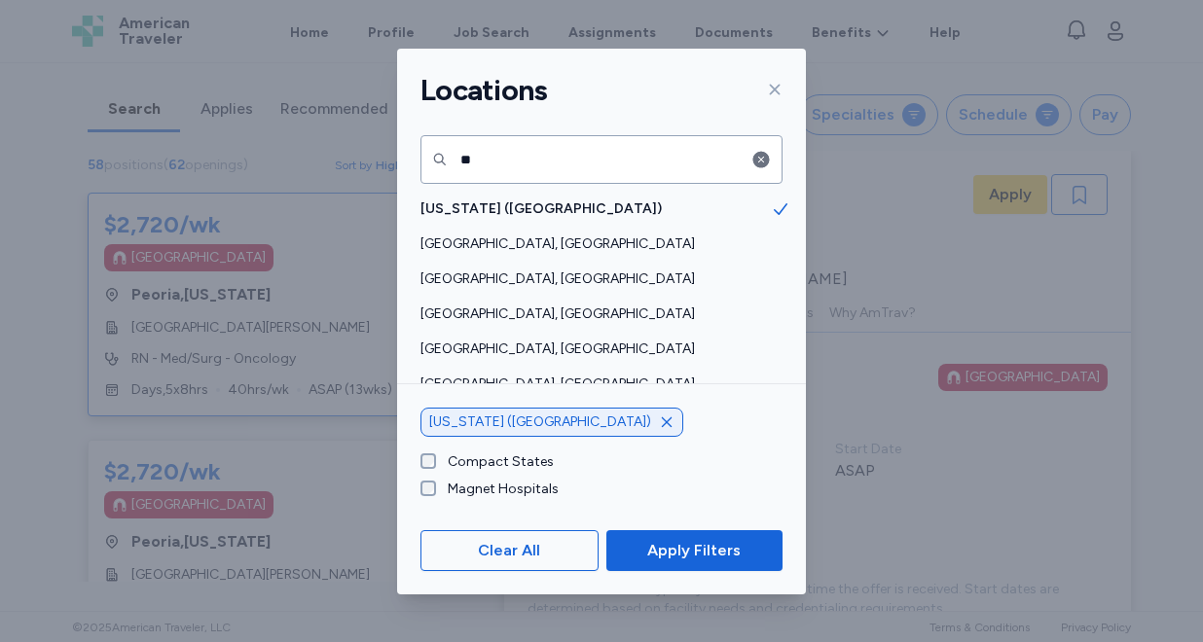
click at [659, 418] on icon "button" at bounding box center [667, 423] width 16 height 16
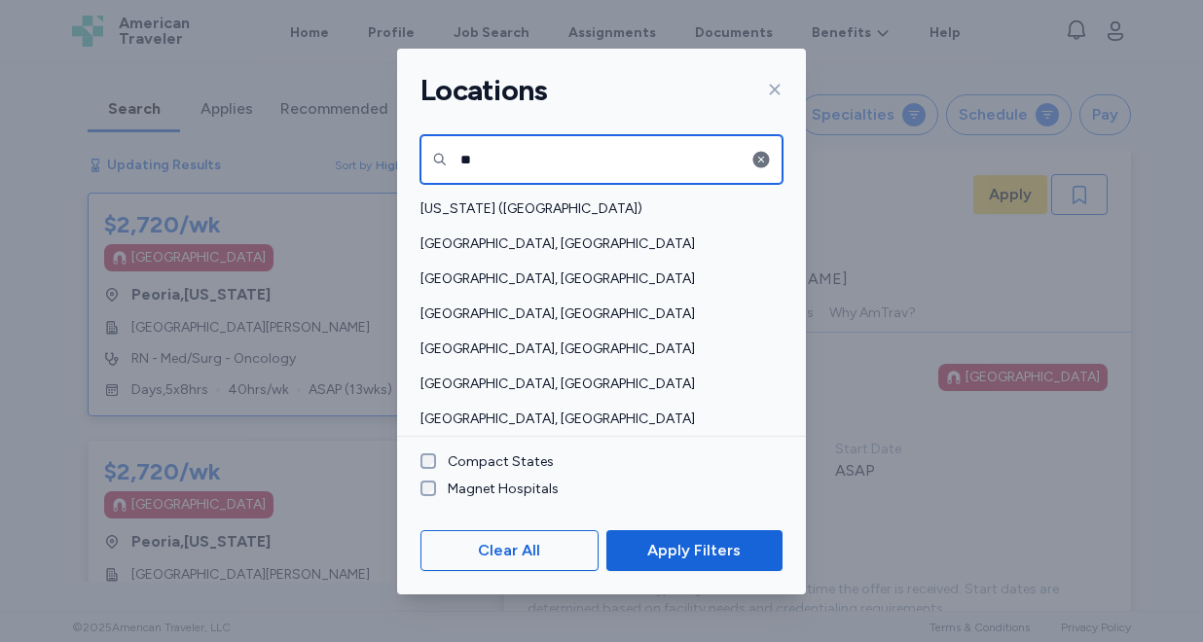
click at [516, 154] on input "**" at bounding box center [601, 159] width 362 height 49
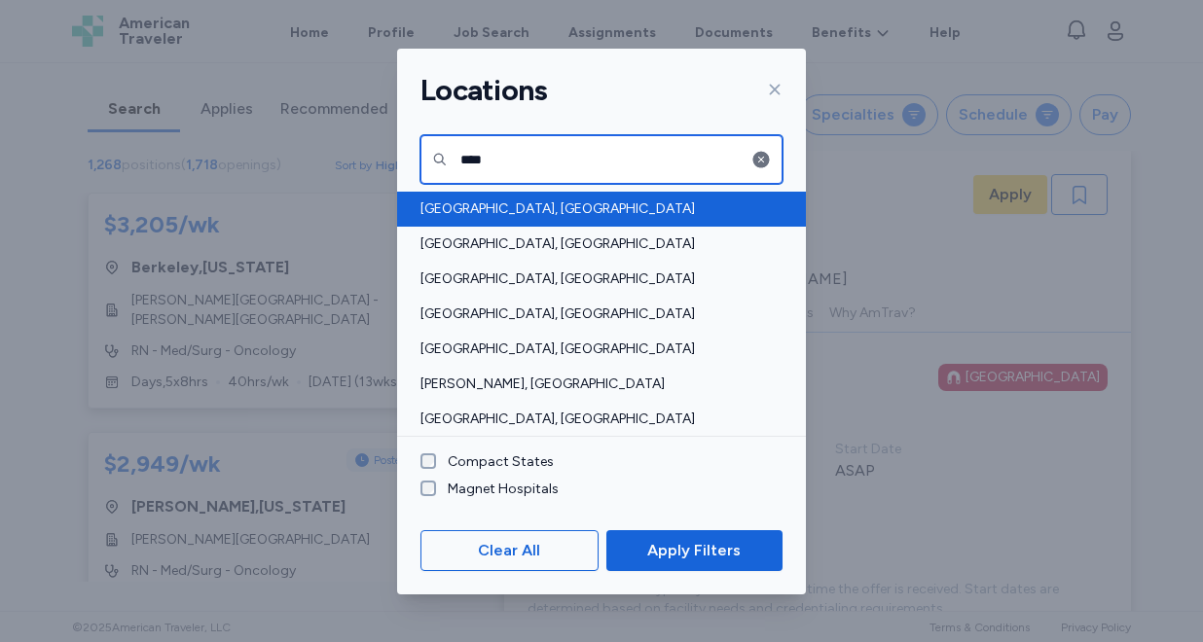
type input "****"
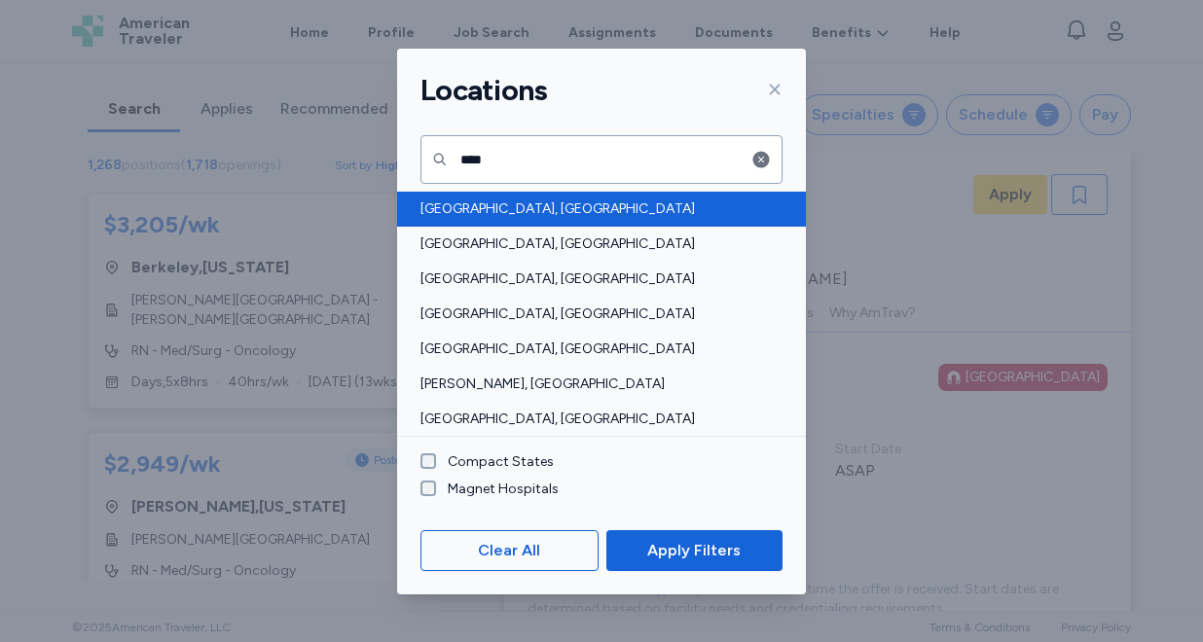
click at [455, 204] on span "Boston, MA" at bounding box center [595, 208] width 350 height 19
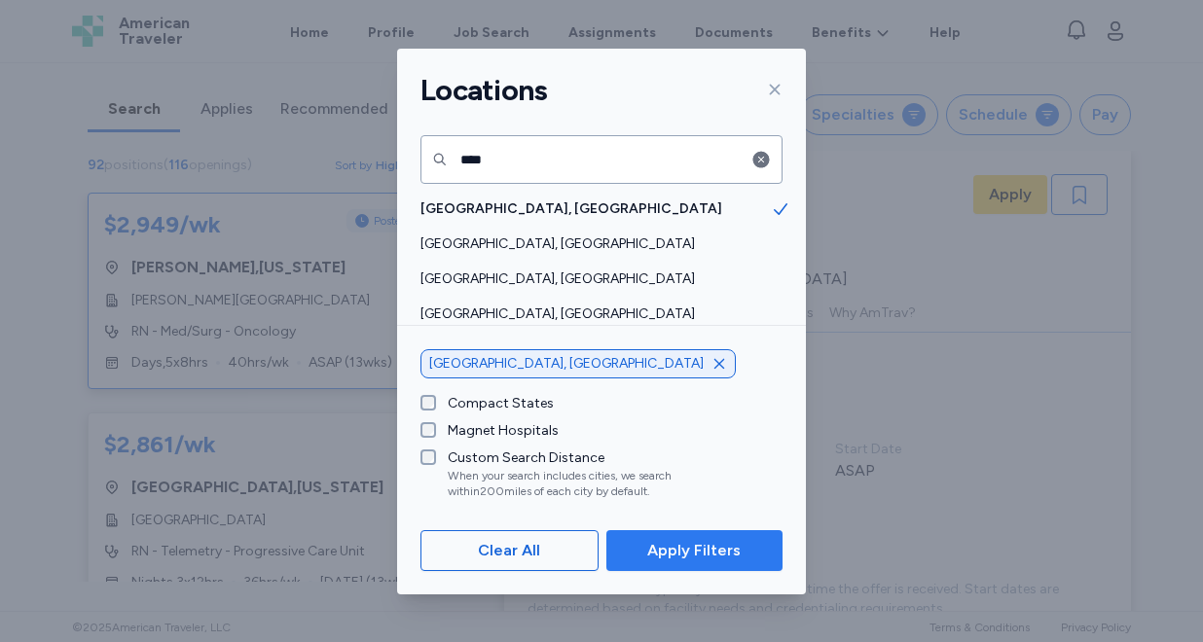
click at [709, 543] on span "Apply Filters" at bounding box center [693, 550] width 93 height 23
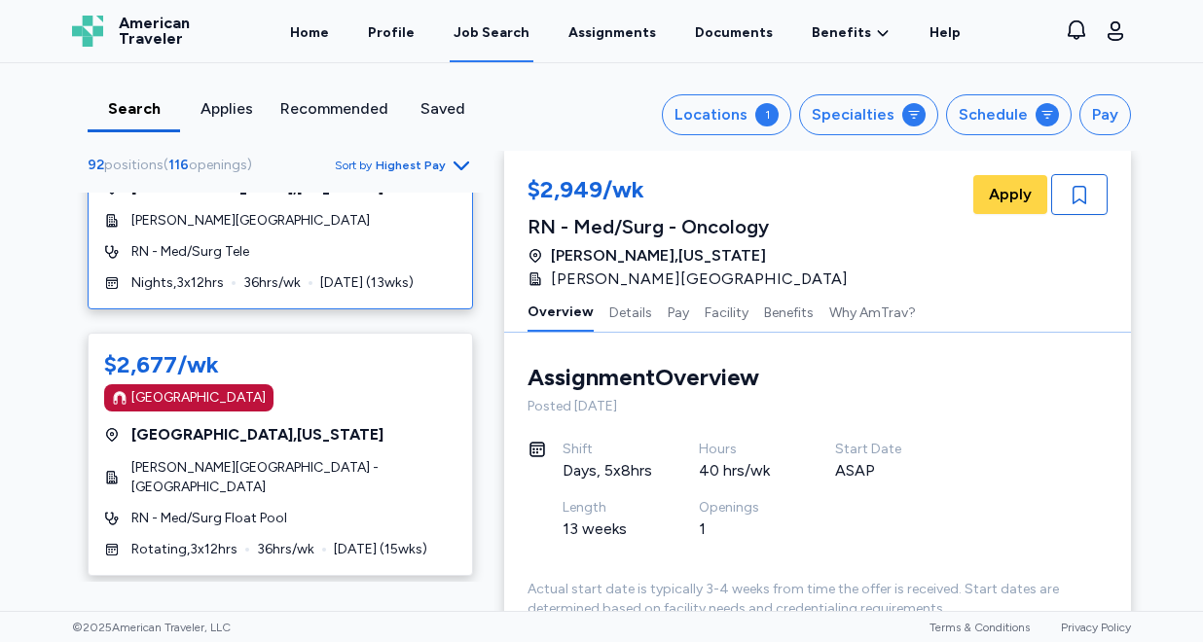
scroll to position [556, 0]
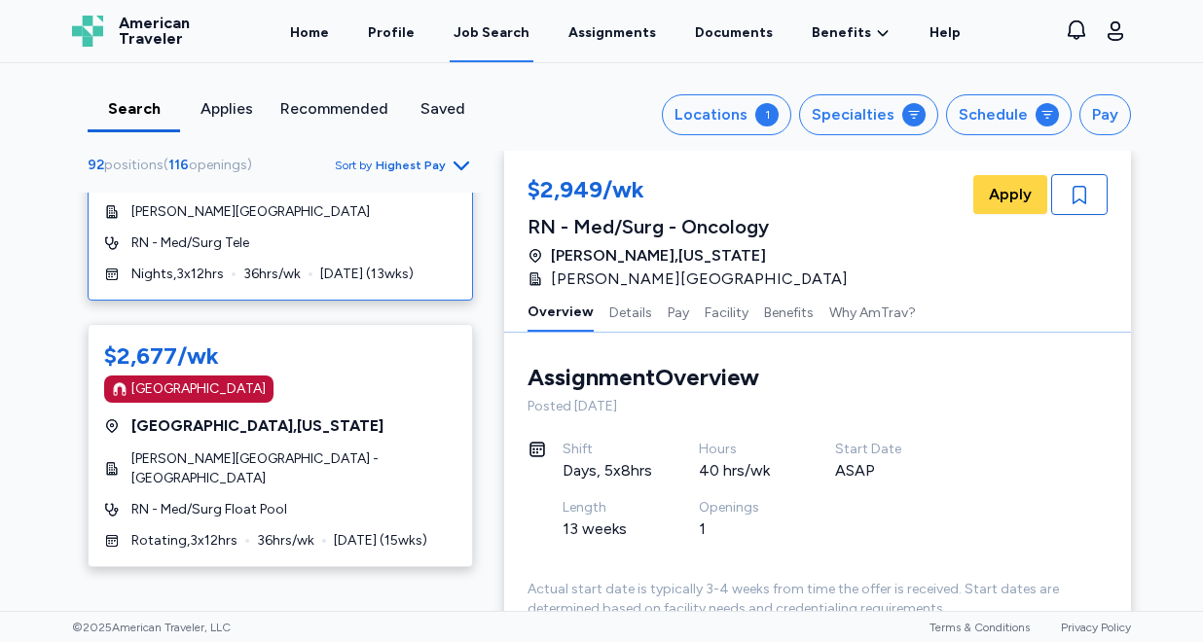
click at [366, 381] on div "[GEOGRAPHIC_DATA]" at bounding box center [280, 389] width 352 height 27
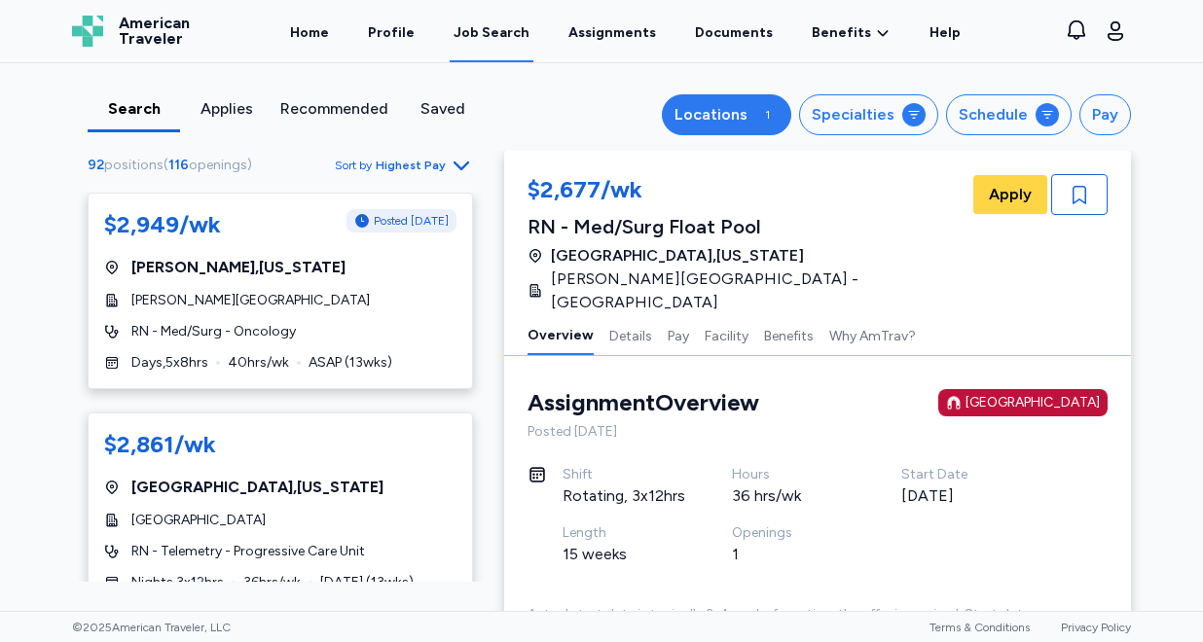
click at [758, 116] on button "Locations 1" at bounding box center [726, 114] width 129 height 41
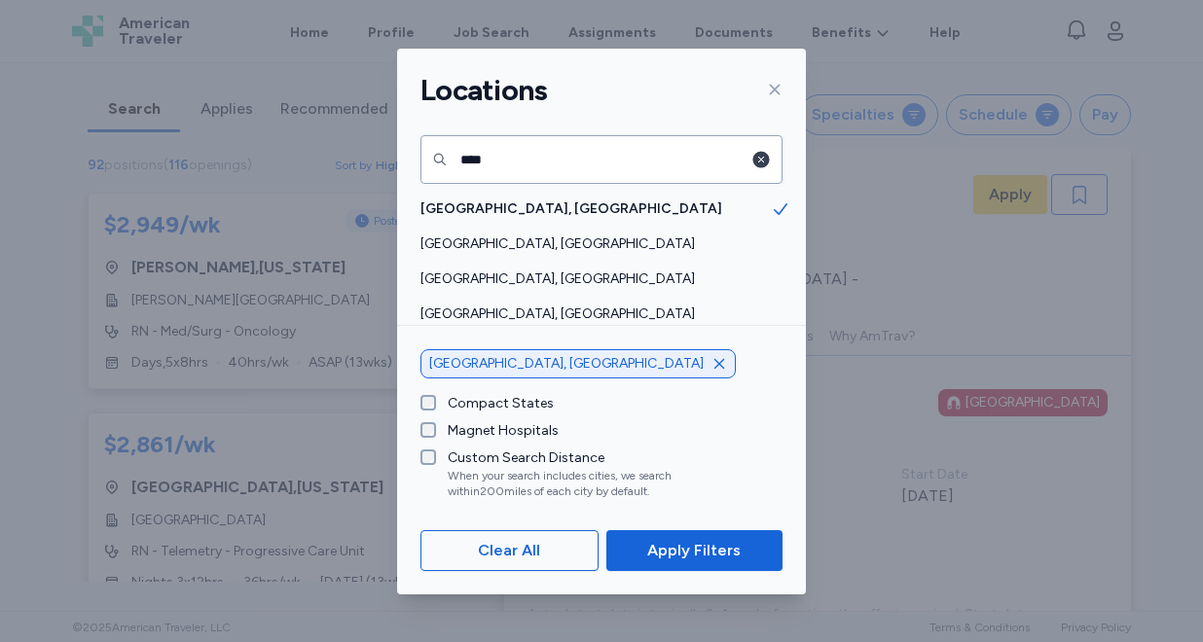
click at [755, 166] on icon "button" at bounding box center [760, 159] width 19 height 19
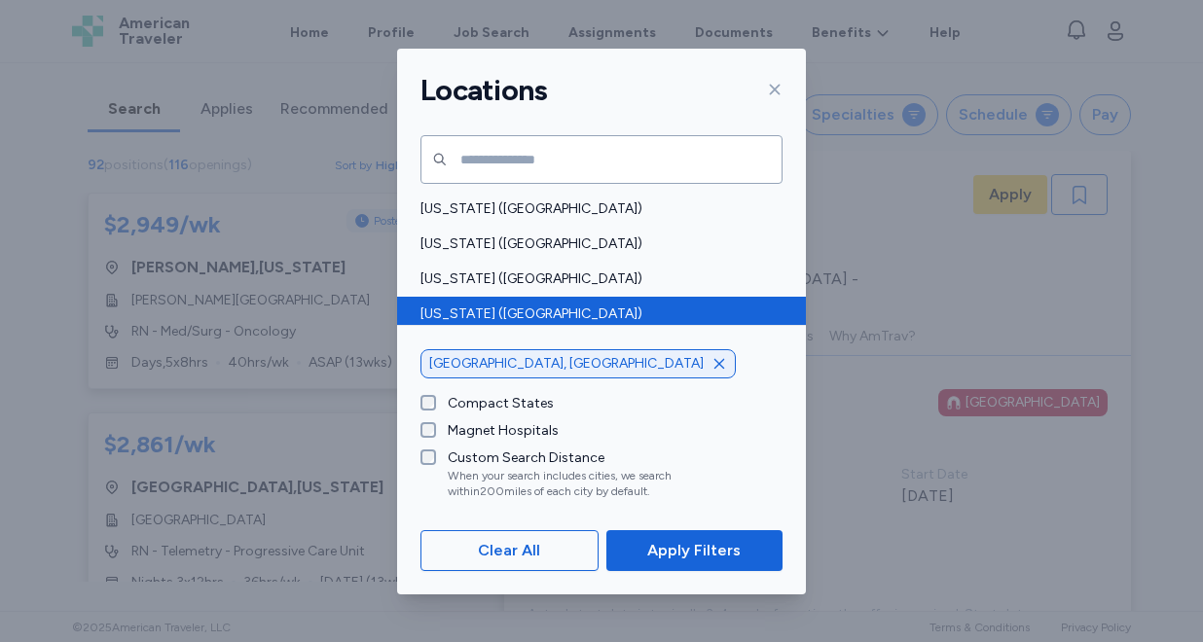
click at [711, 368] on icon "button" at bounding box center [719, 364] width 16 height 16
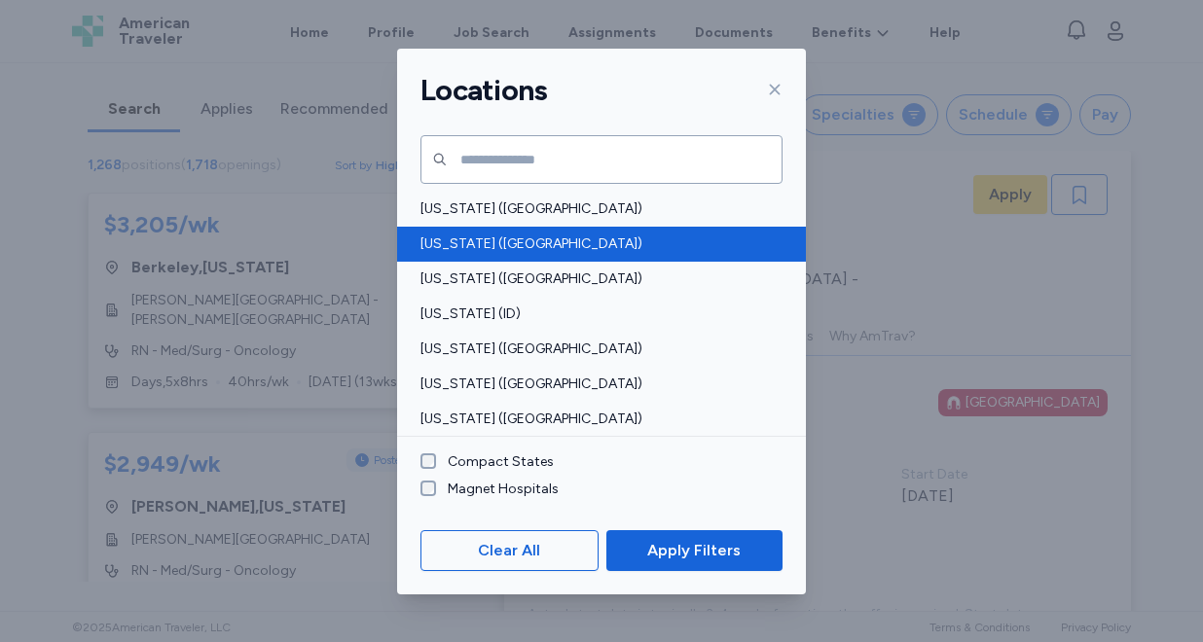
scroll to position [316, 0]
click at [463, 348] on span "Illinois (IL)" at bounding box center [595, 348] width 350 height 19
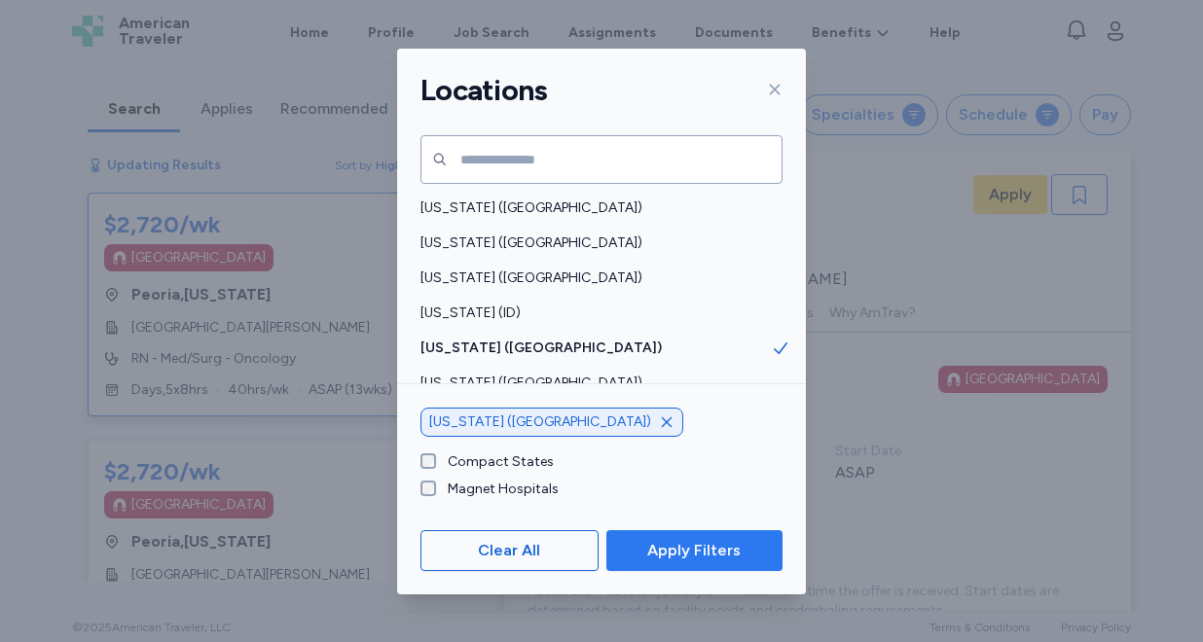
click at [656, 556] on span "Apply Filters" at bounding box center [693, 550] width 93 height 23
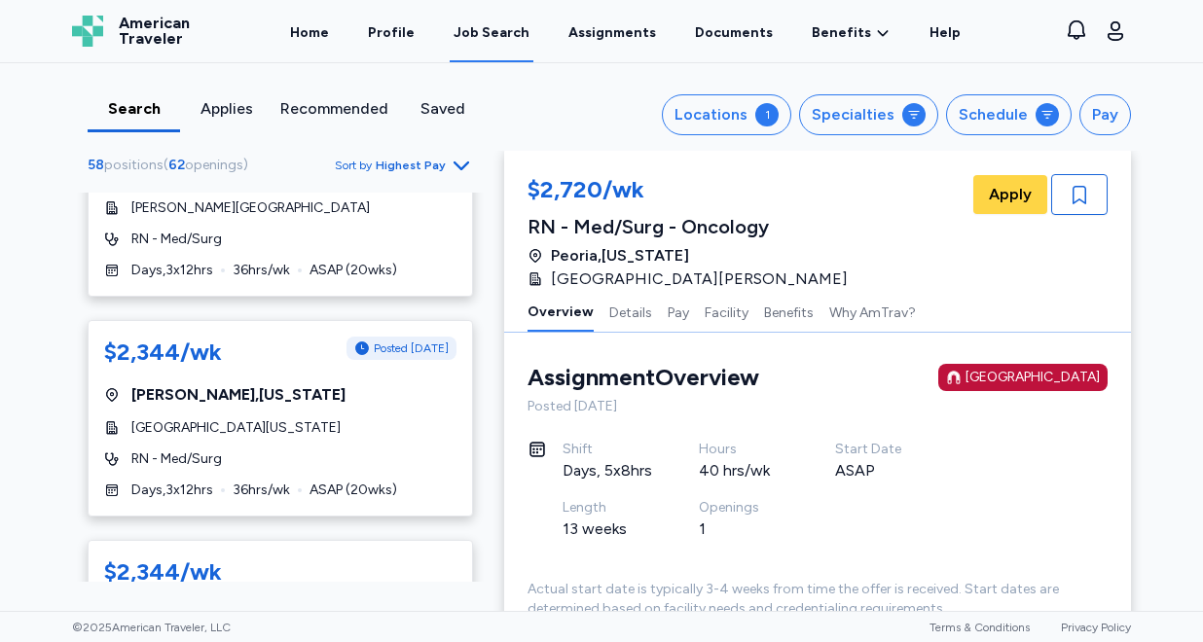
scroll to position [6045, 0]
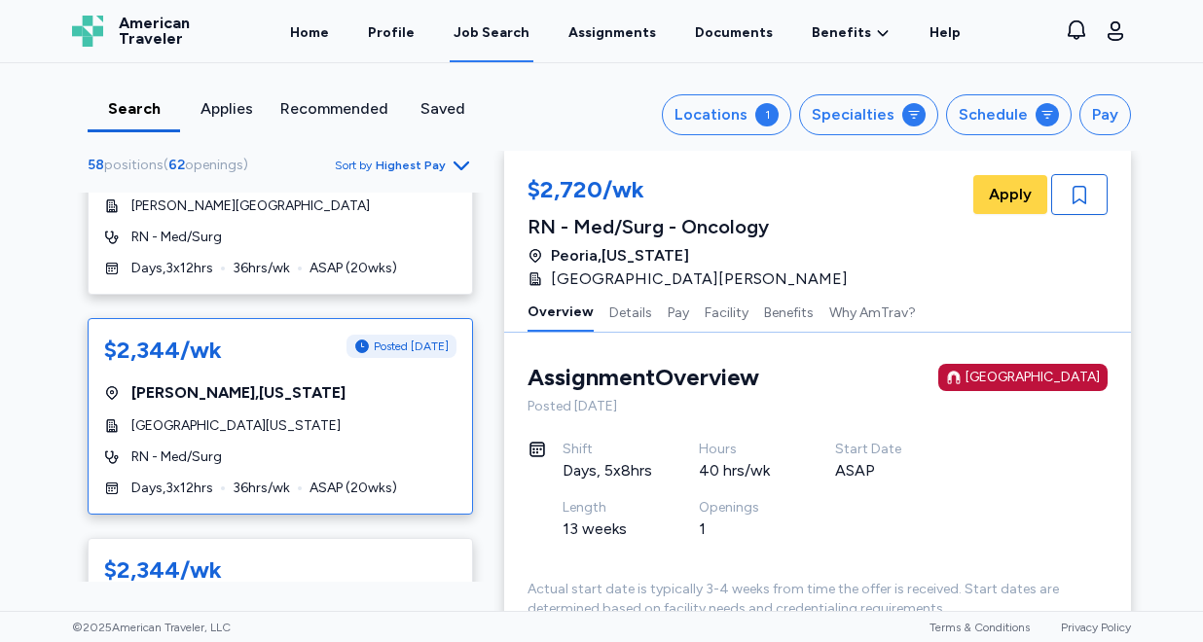
click at [405, 381] on div "Marion , Illinois" at bounding box center [280, 392] width 352 height 23
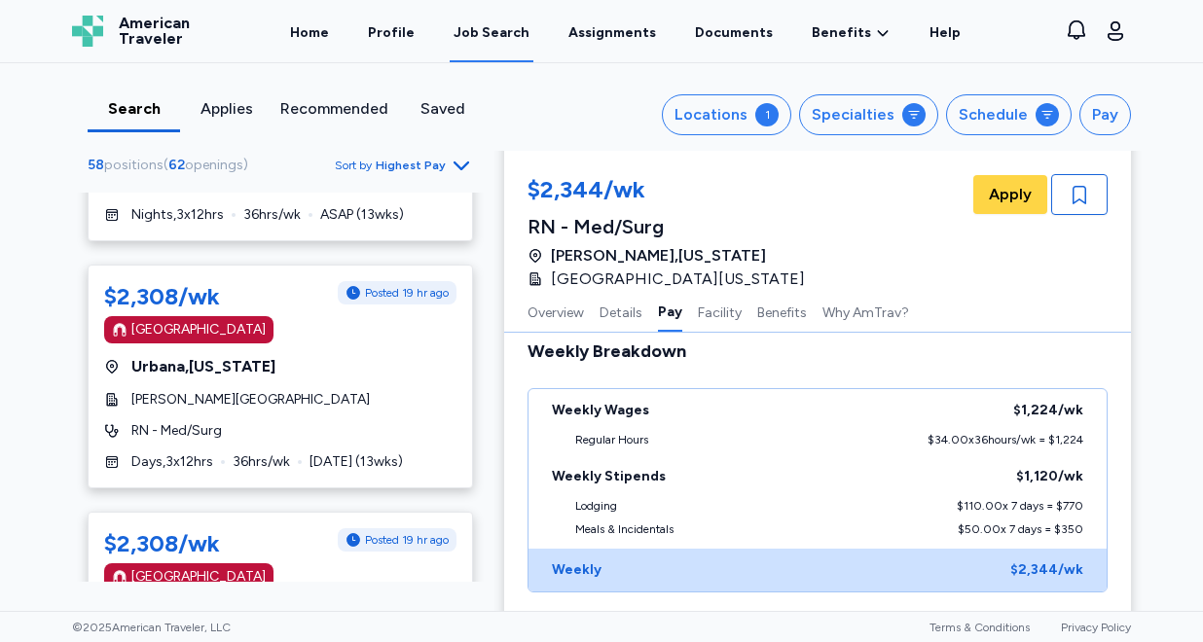
scroll to position [8410, 0]
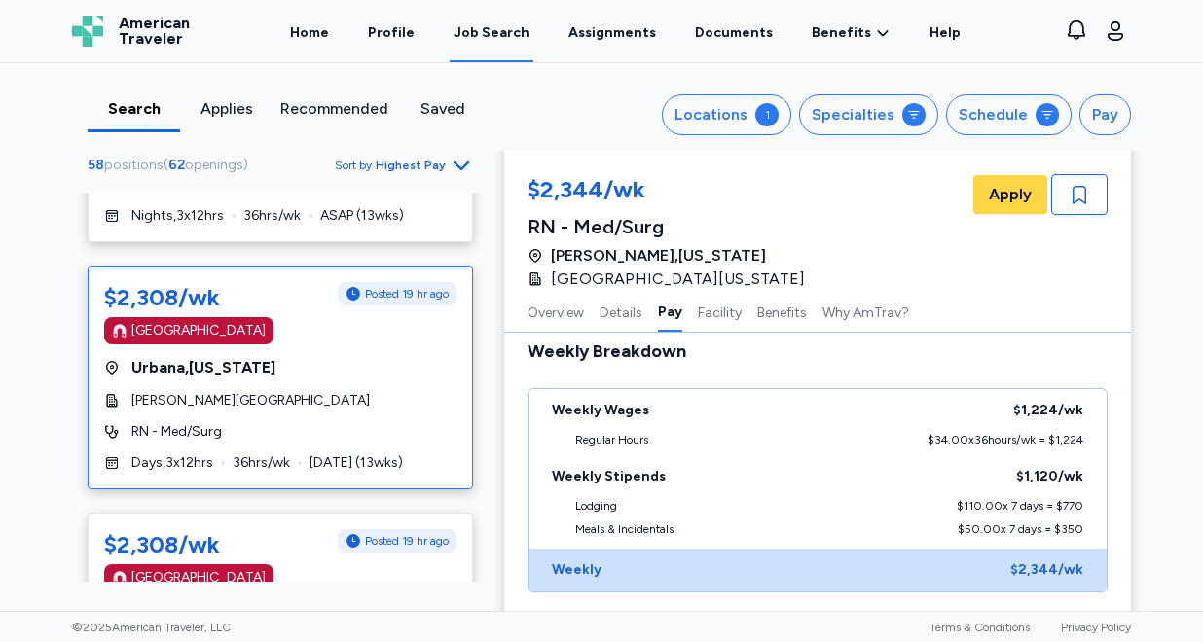
click at [364, 391] on div "[PERSON_NAME][GEOGRAPHIC_DATA]" at bounding box center [280, 400] width 352 height 19
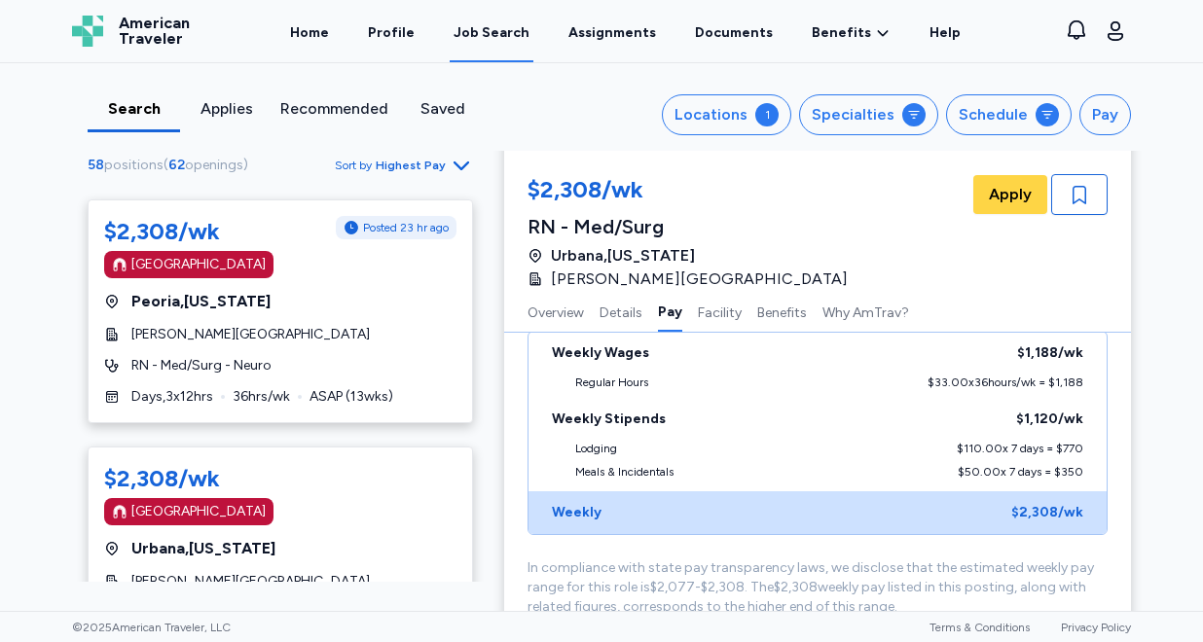
scroll to position [9247, 0]
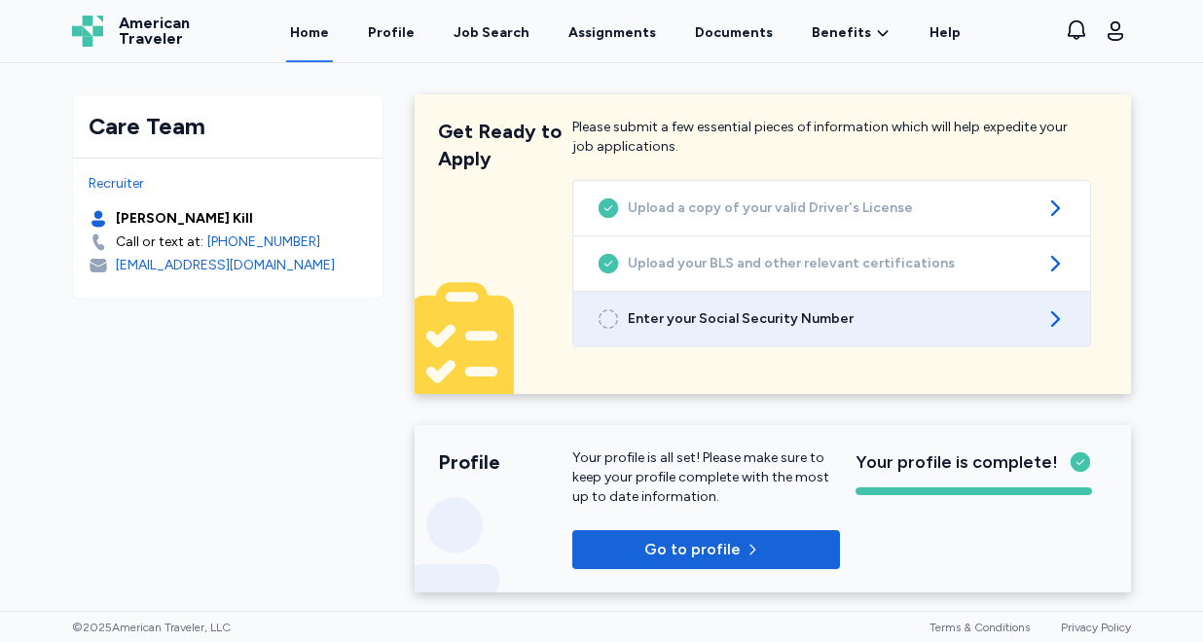
click at [678, 326] on span "Enter your Social Security Number" at bounding box center [832, 318] width 408 height 19
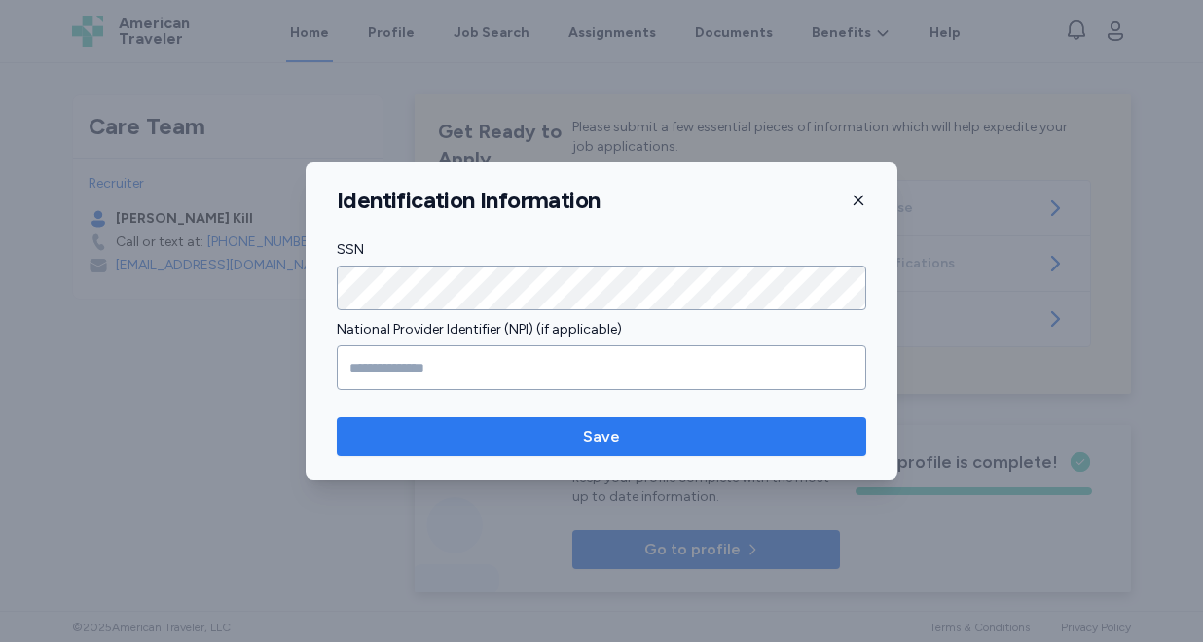
click at [619, 443] on span "Save" at bounding box center [601, 436] width 498 height 23
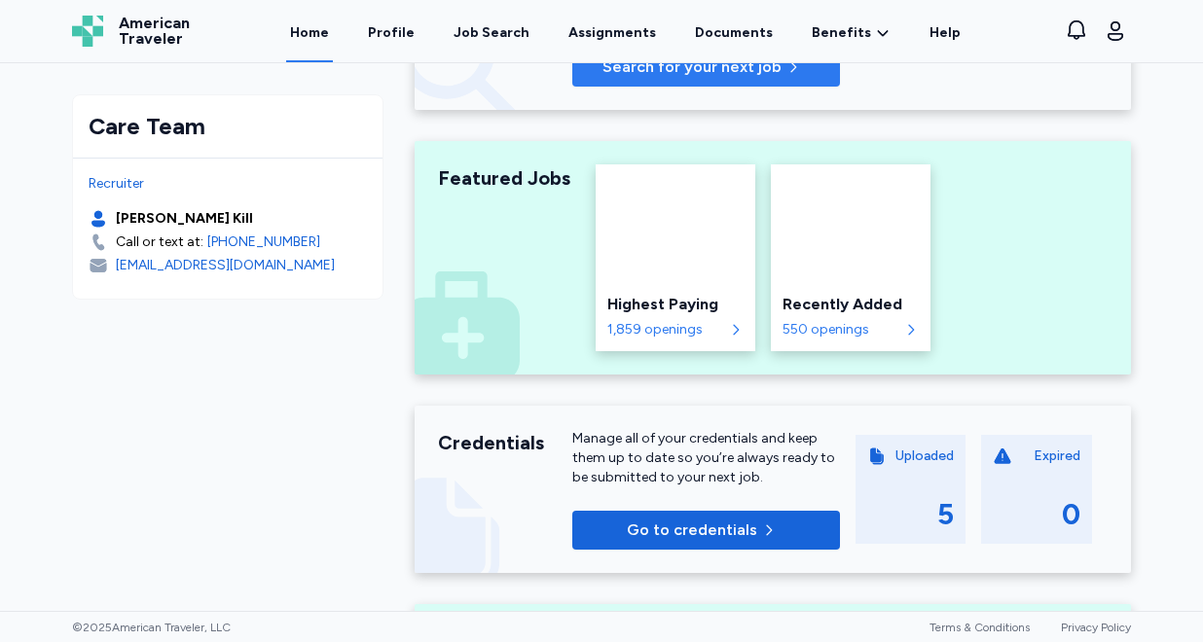
scroll to position [473, 0]
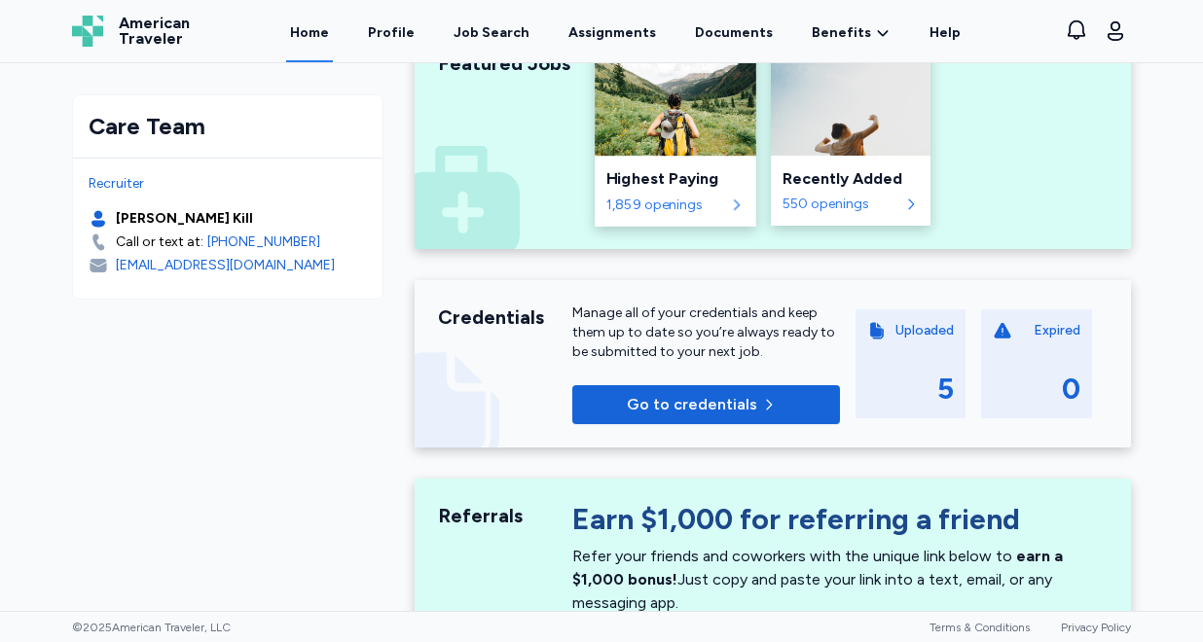
click at [660, 187] on div "Highest Paying" at bounding box center [674, 178] width 137 height 23
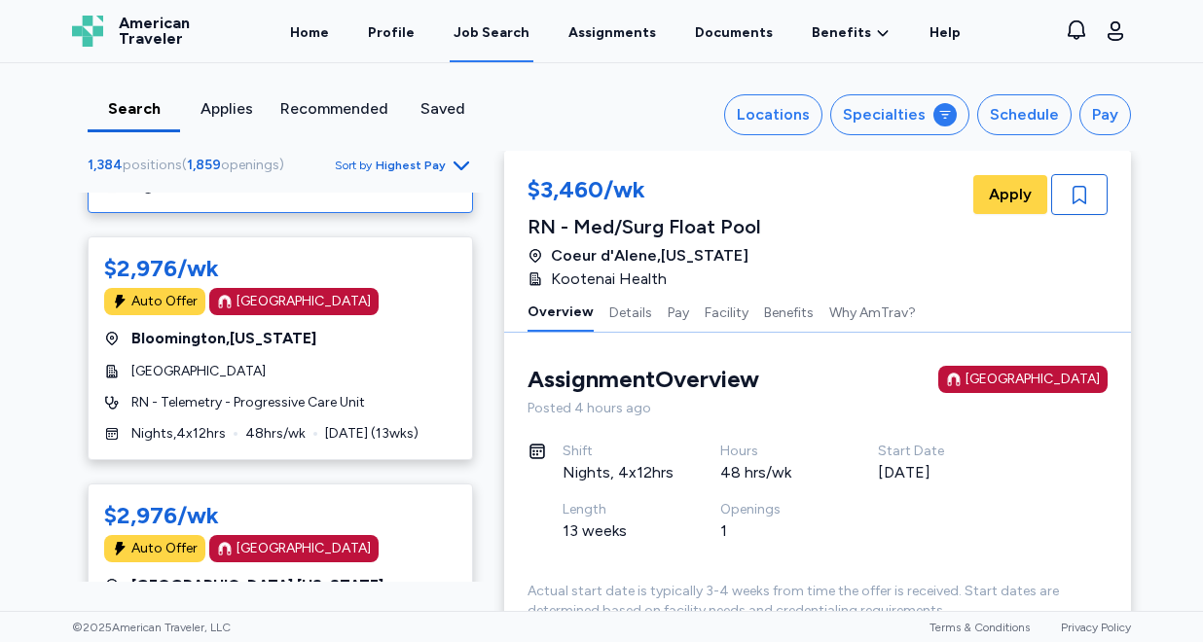
scroll to position [4472, 0]
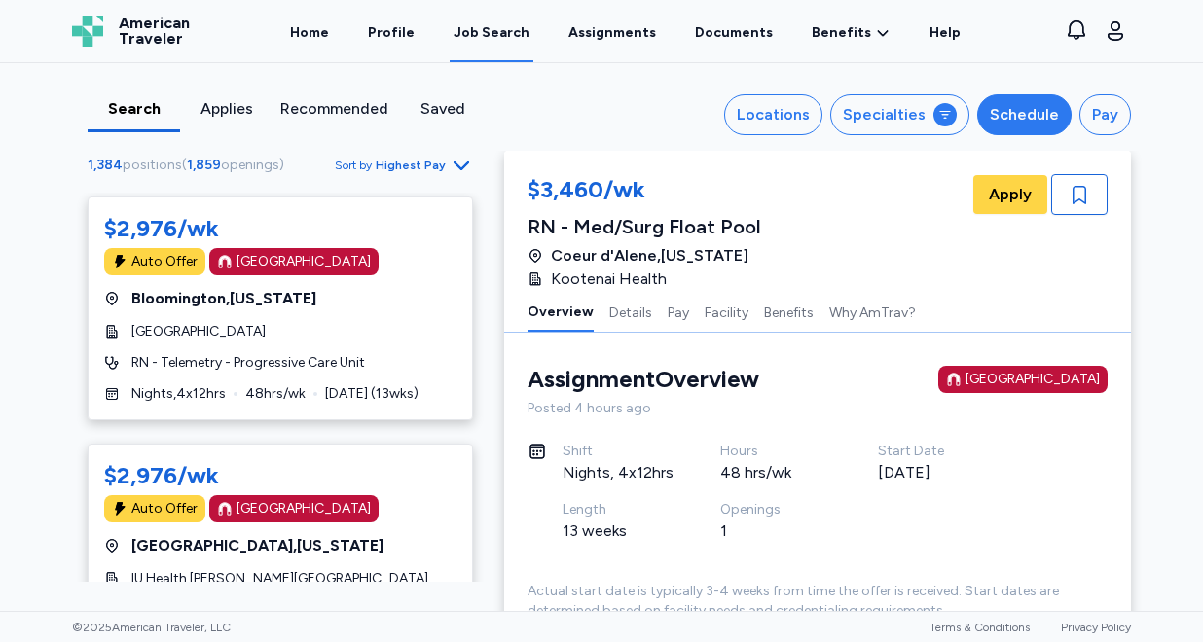
click at [1009, 106] on div "Schedule" at bounding box center [1024, 114] width 69 height 23
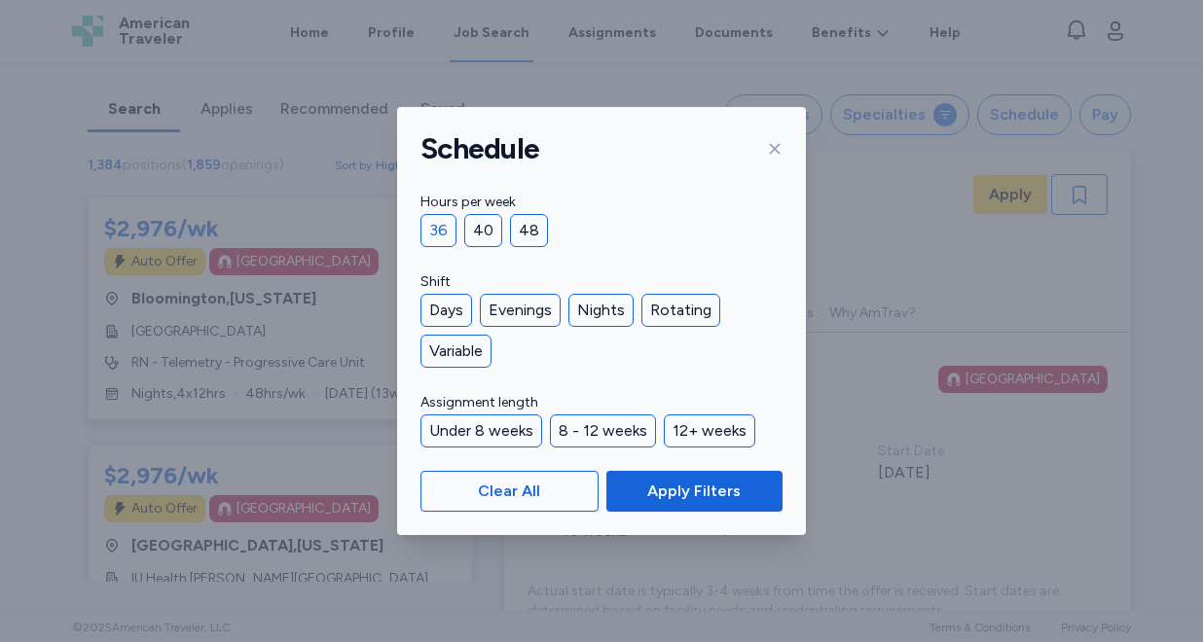
click at [436, 233] on div "36" at bounding box center [438, 230] width 36 height 33
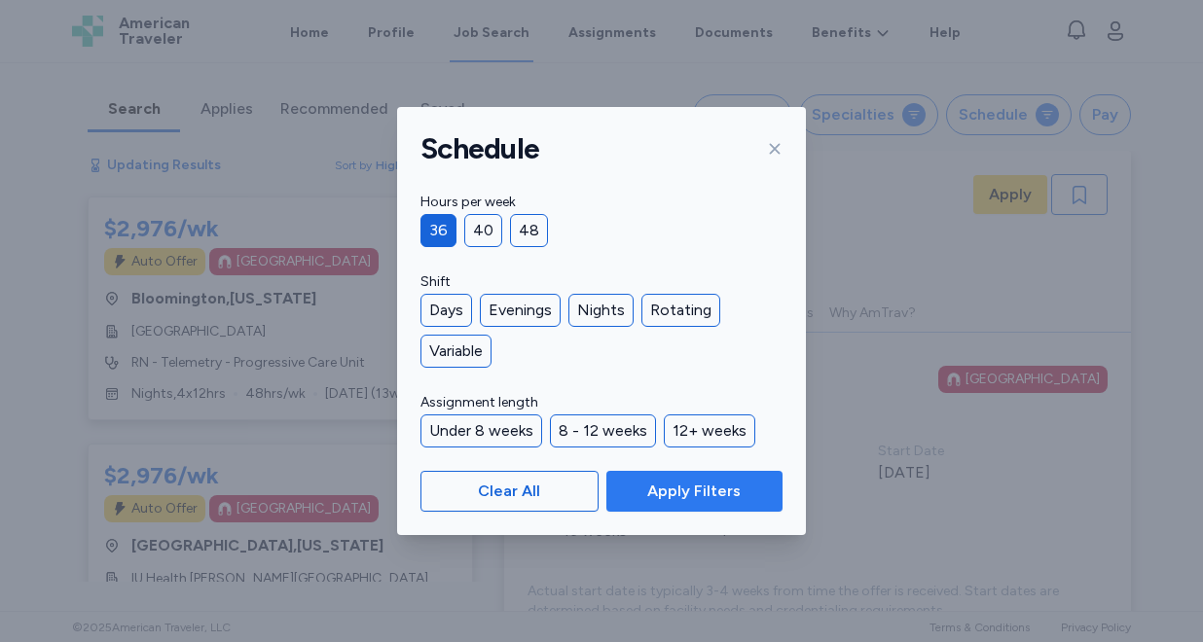
click at [699, 505] on button "Apply Filters" at bounding box center [694, 491] width 176 height 41
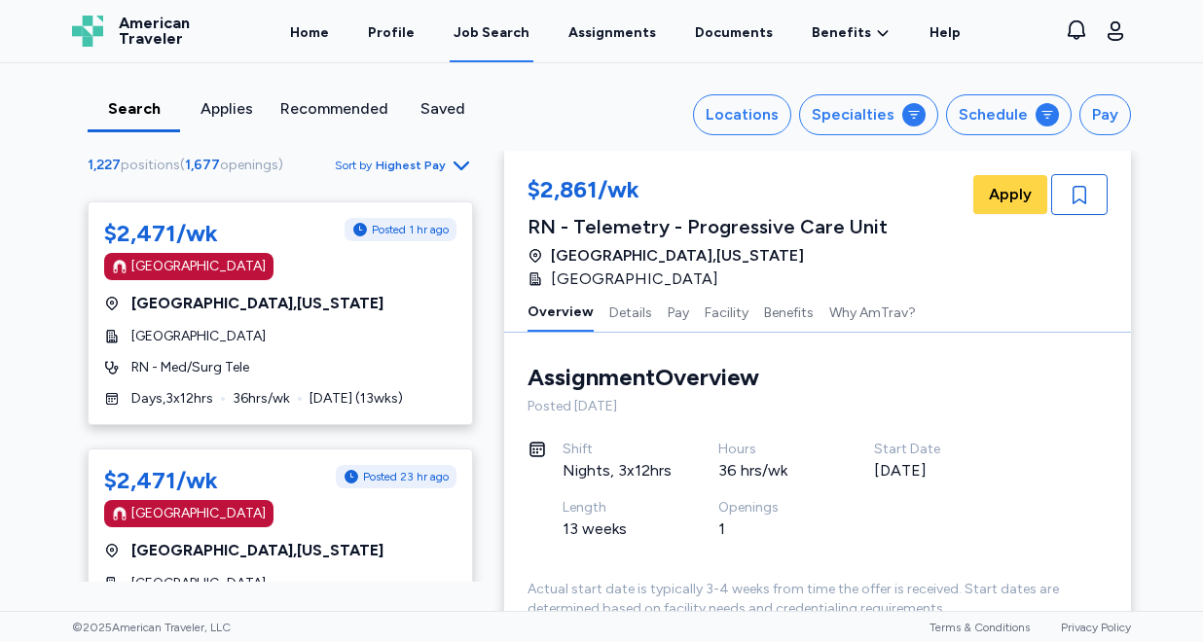
scroll to position [11408, 0]
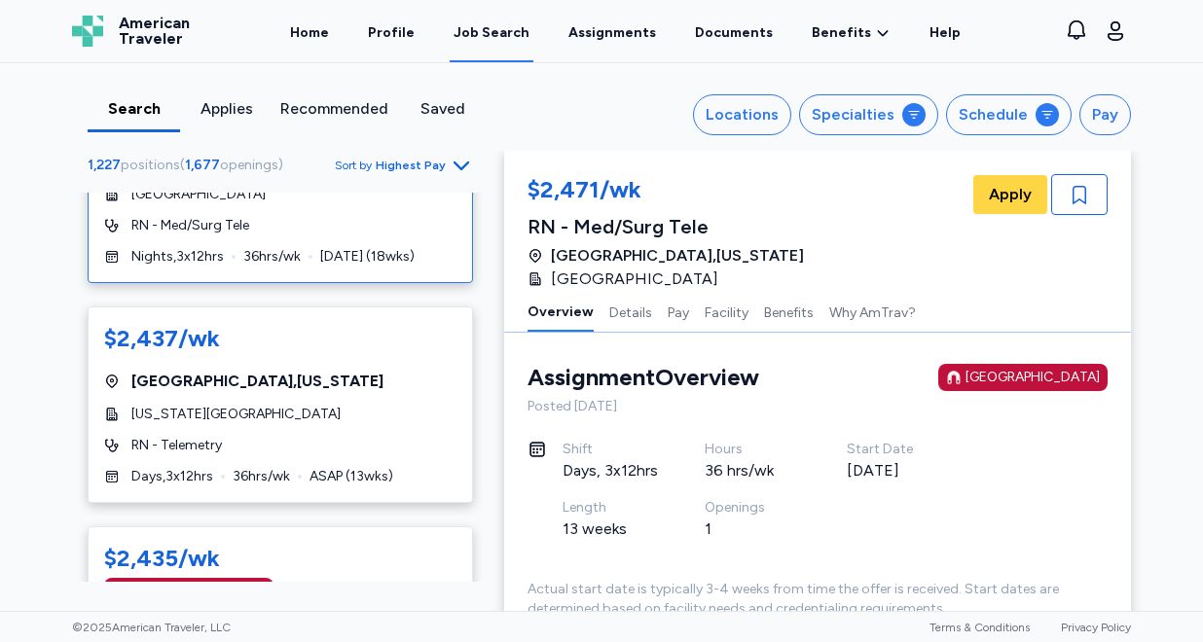
scroll to position [4853, 0]
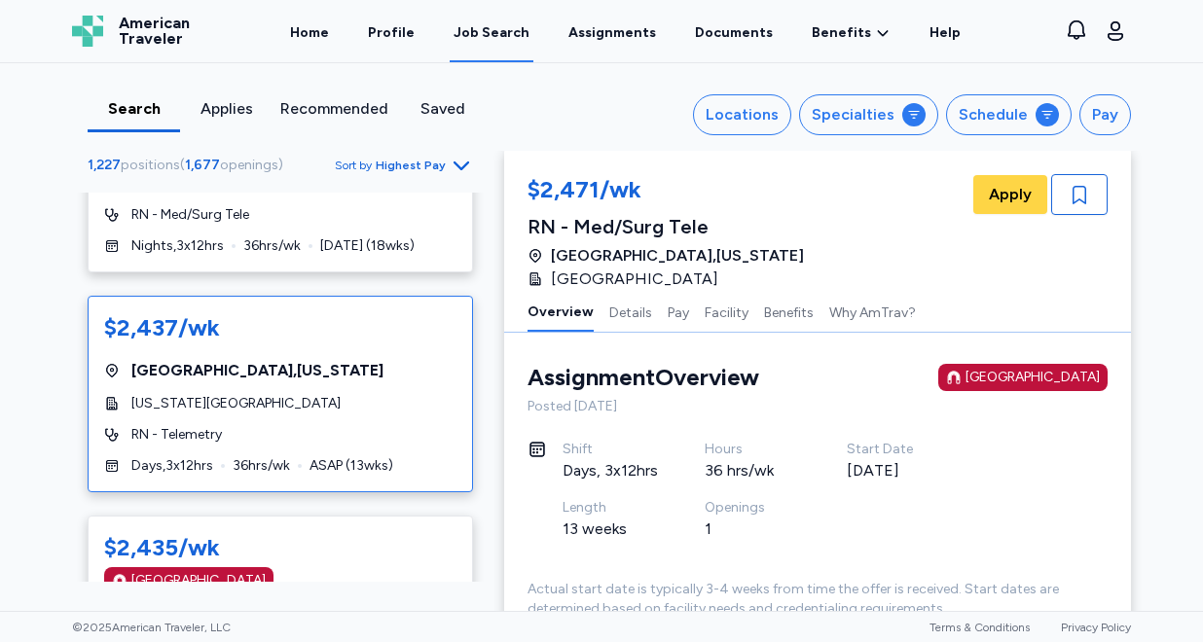
click at [332, 425] on div "RN - Telemetry" at bounding box center [280, 434] width 352 height 19
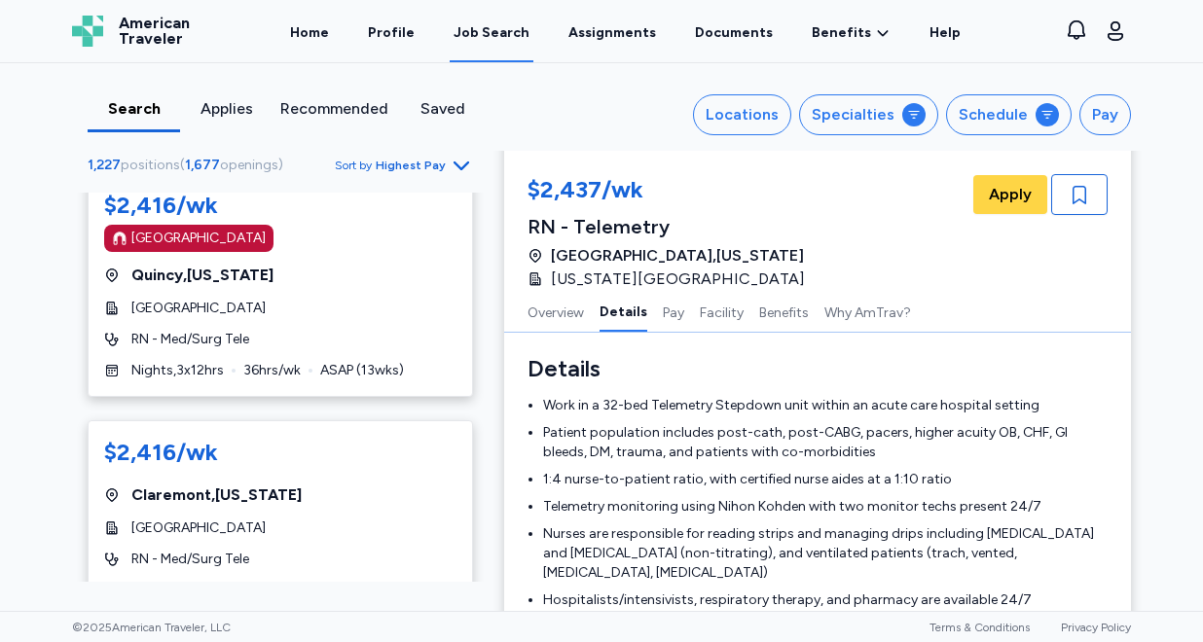
scroll to position [362, 0]
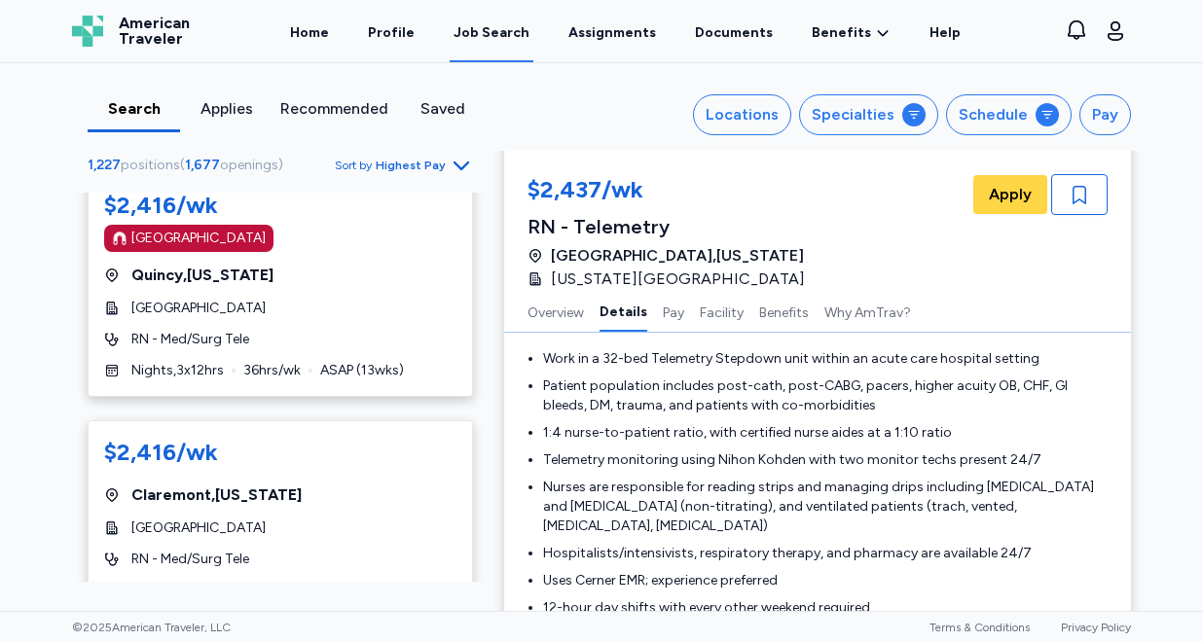
click at [465, 640] on icon "Go to next 50 jobs" at bounding box center [461, 651] width 23 height 23
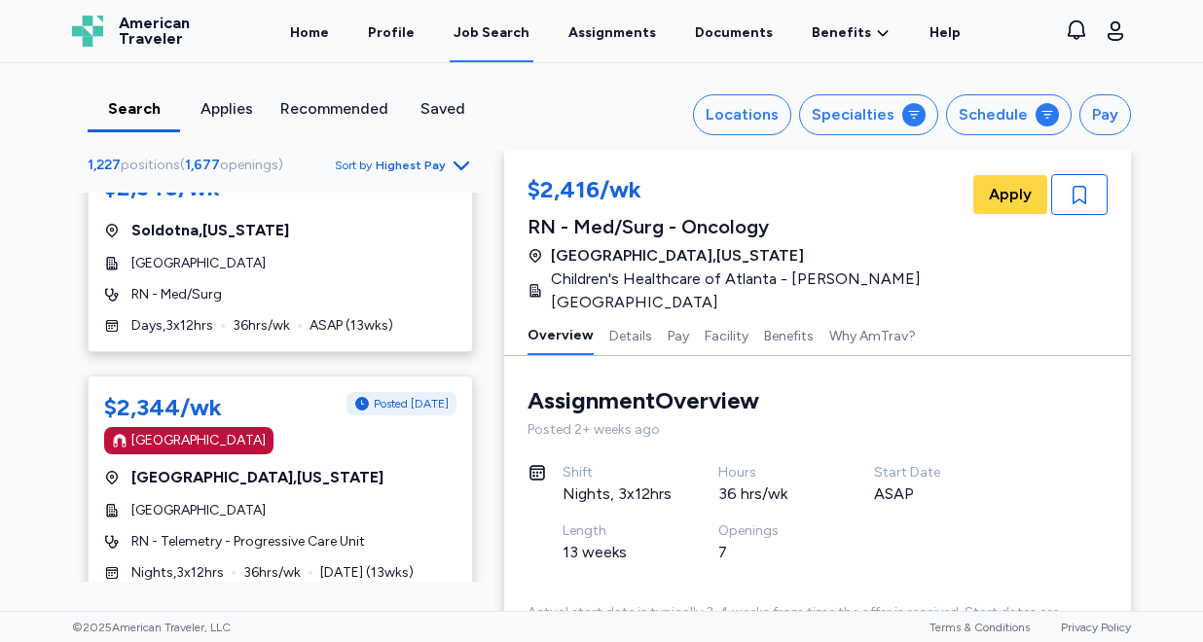
scroll to position [11552, 0]
